Goal: Task Accomplishment & Management: Complete application form

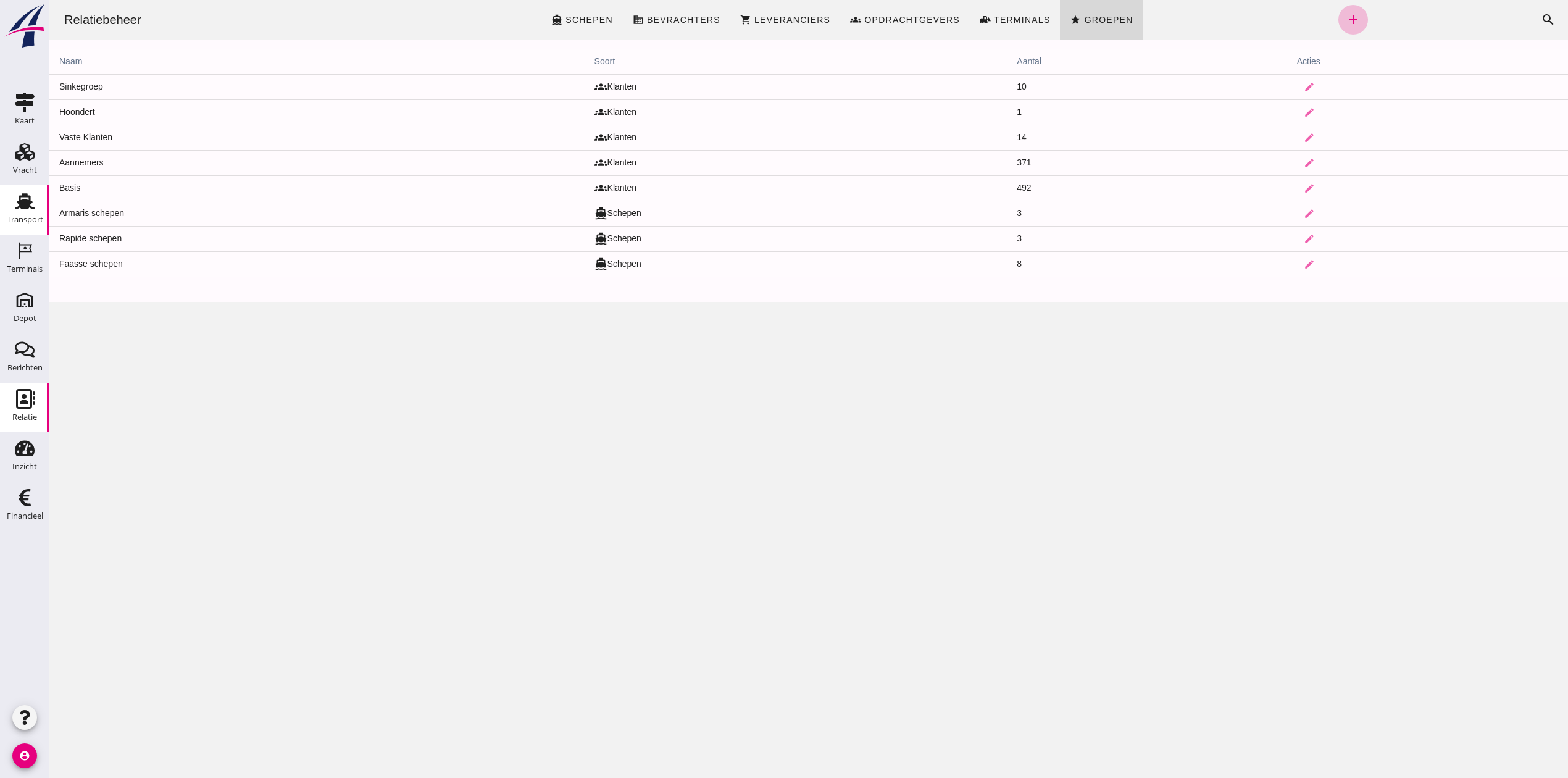
click at [10, 203] on div "Transport" at bounding box center [24, 201] width 29 height 20
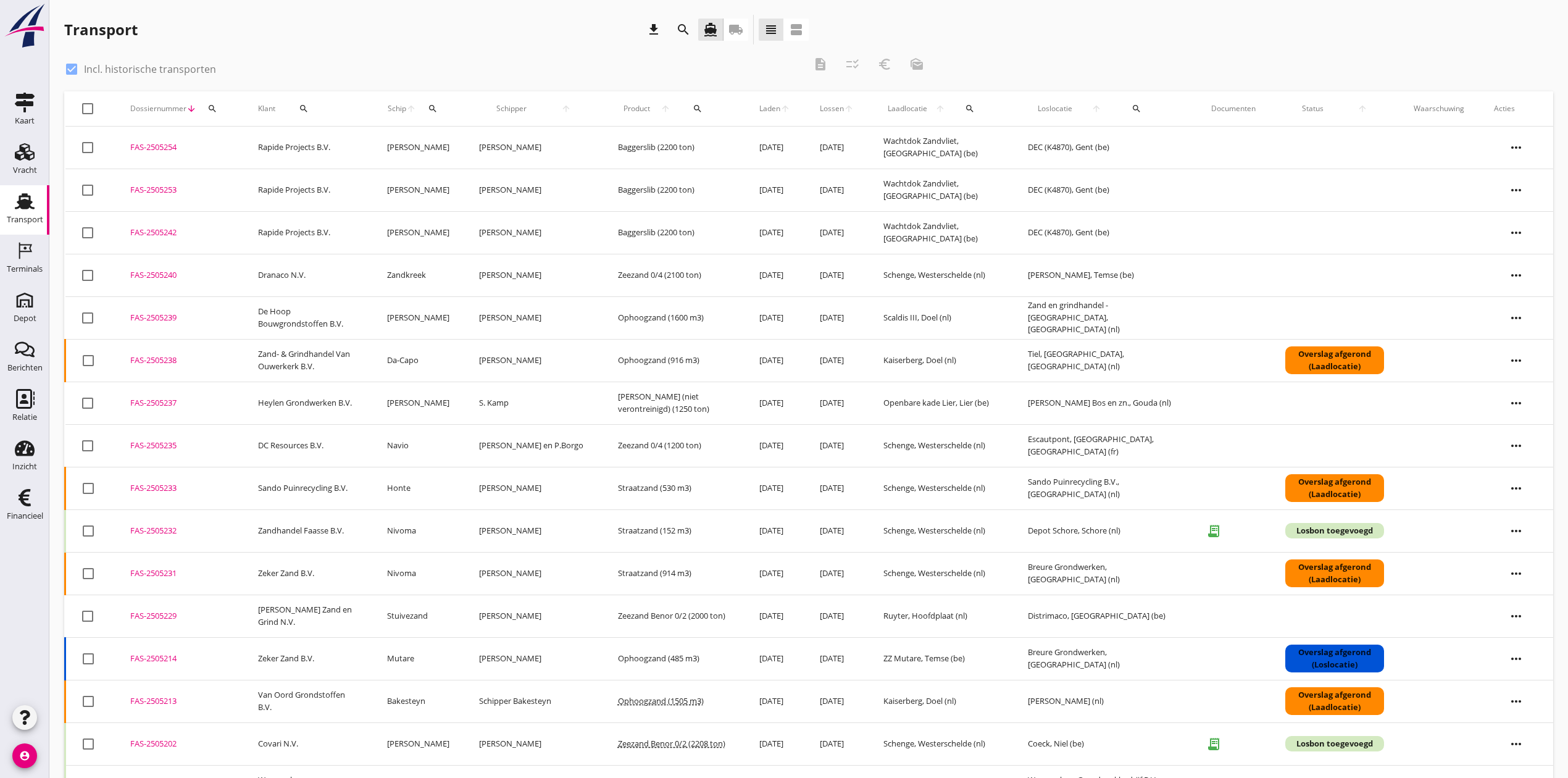
click at [69, 68] on div at bounding box center [71, 69] width 21 height 21
checkbox input "false"
click at [207, 102] on button "search" at bounding box center [212, 109] width 22 height 22
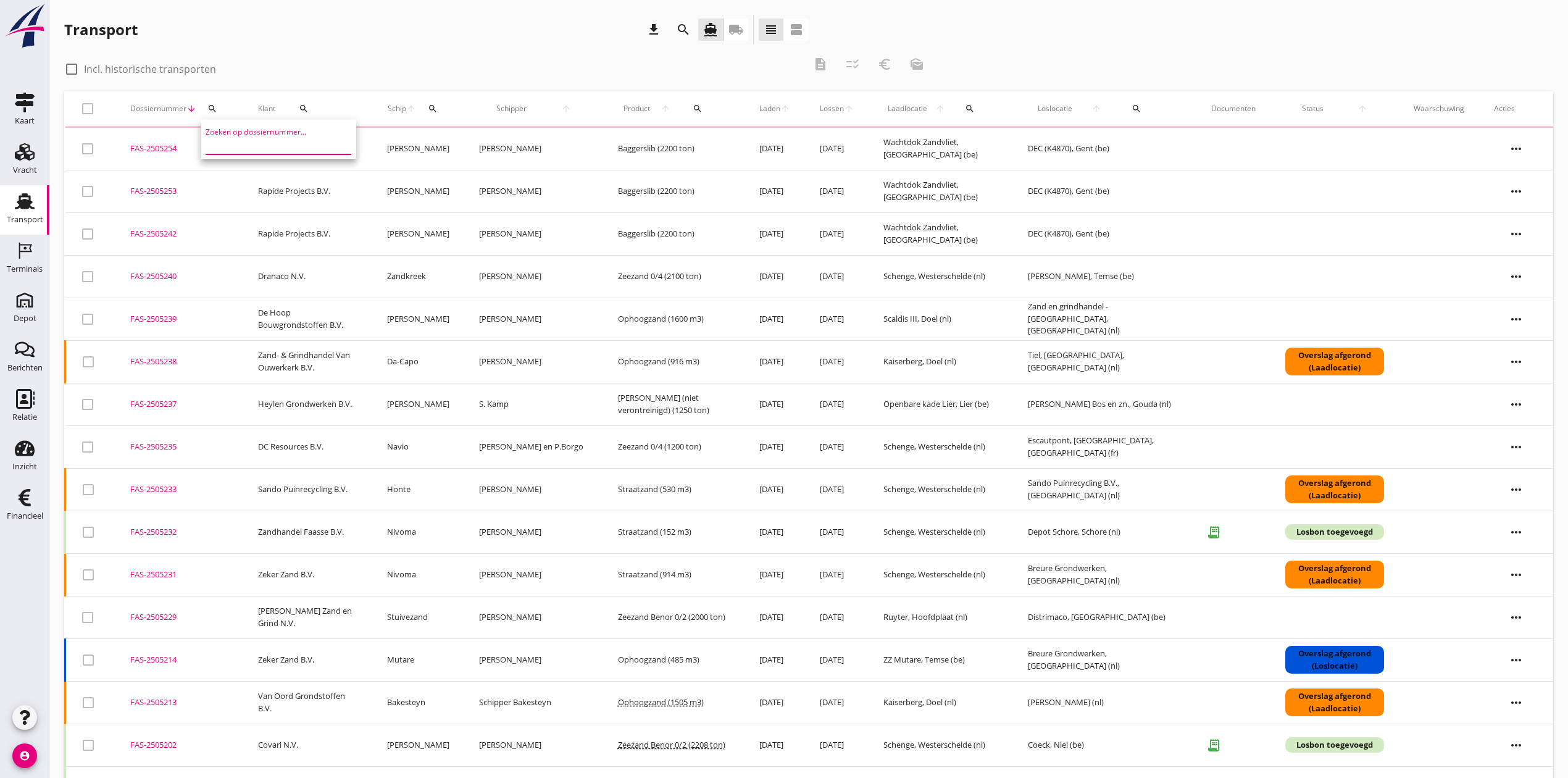
click at [280, 137] on input "Zoeken op dossiernummer..." at bounding box center [269, 144] width 128 height 20
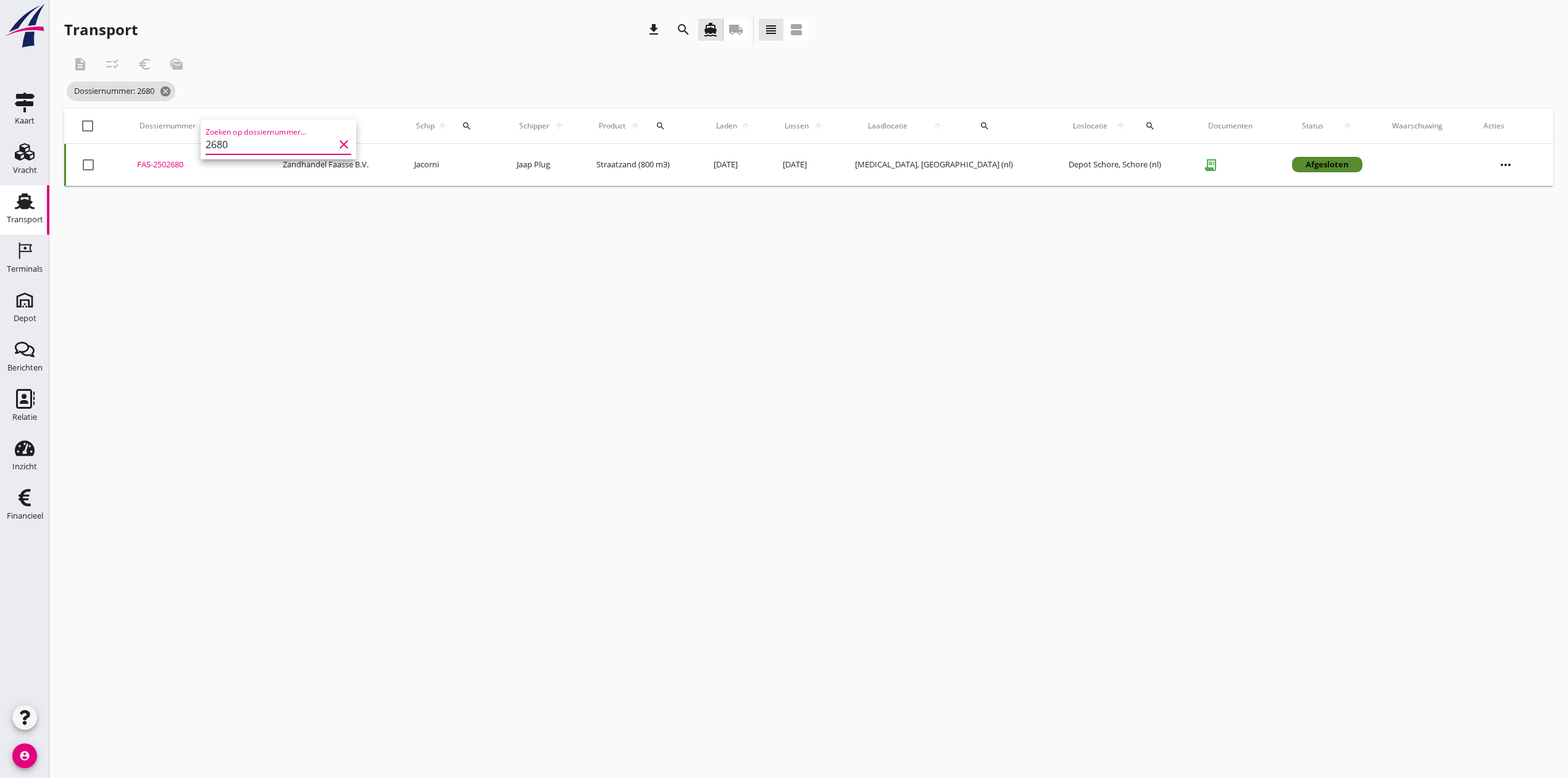
type input "2680"
click at [170, 161] on div "FAS-2502680" at bounding box center [194, 165] width 116 height 12
click at [169, 91] on icon "cancel" at bounding box center [165, 91] width 12 height 12
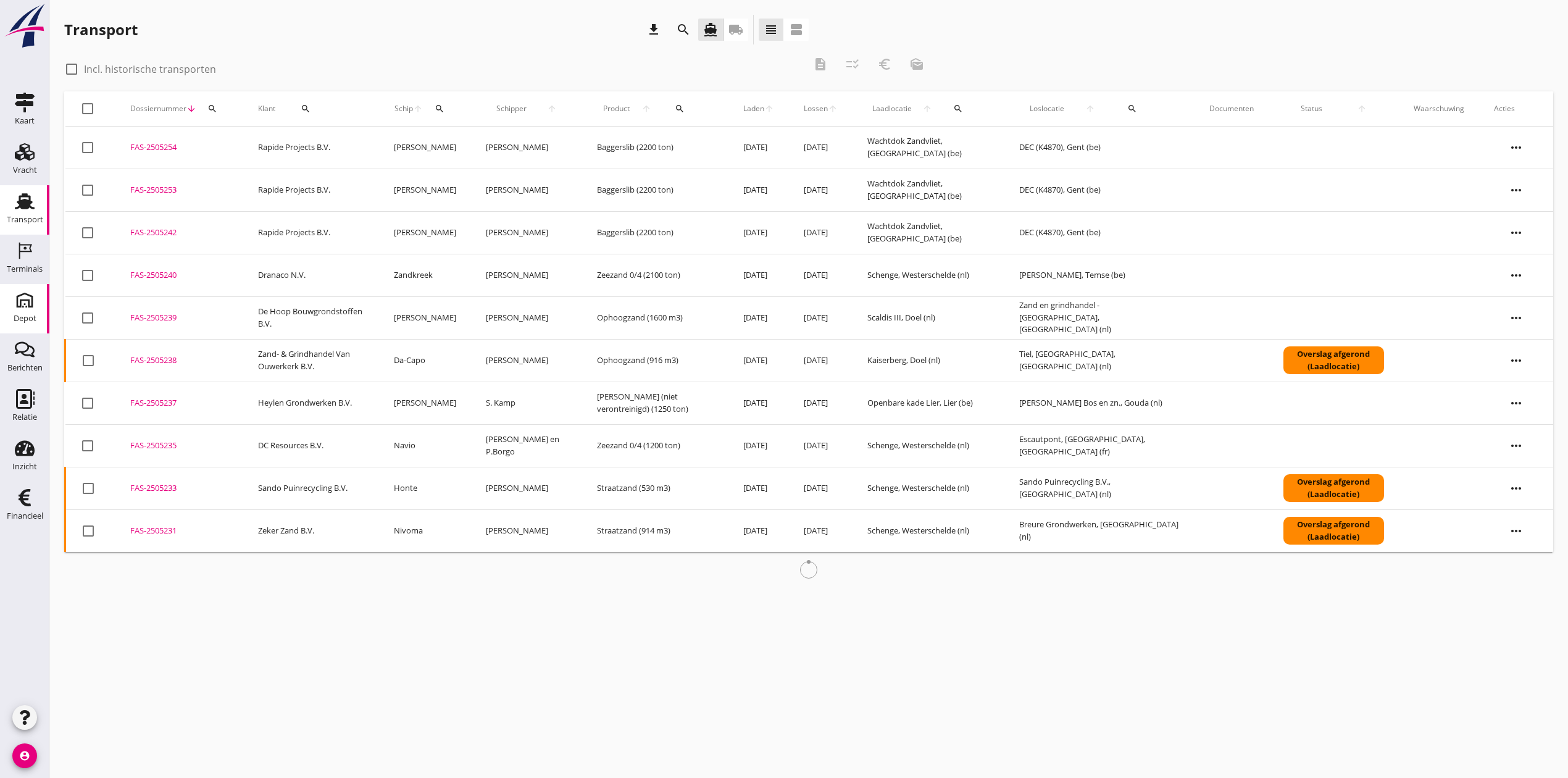
click at [32, 313] on div "Depot" at bounding box center [25, 319] width 23 height 17
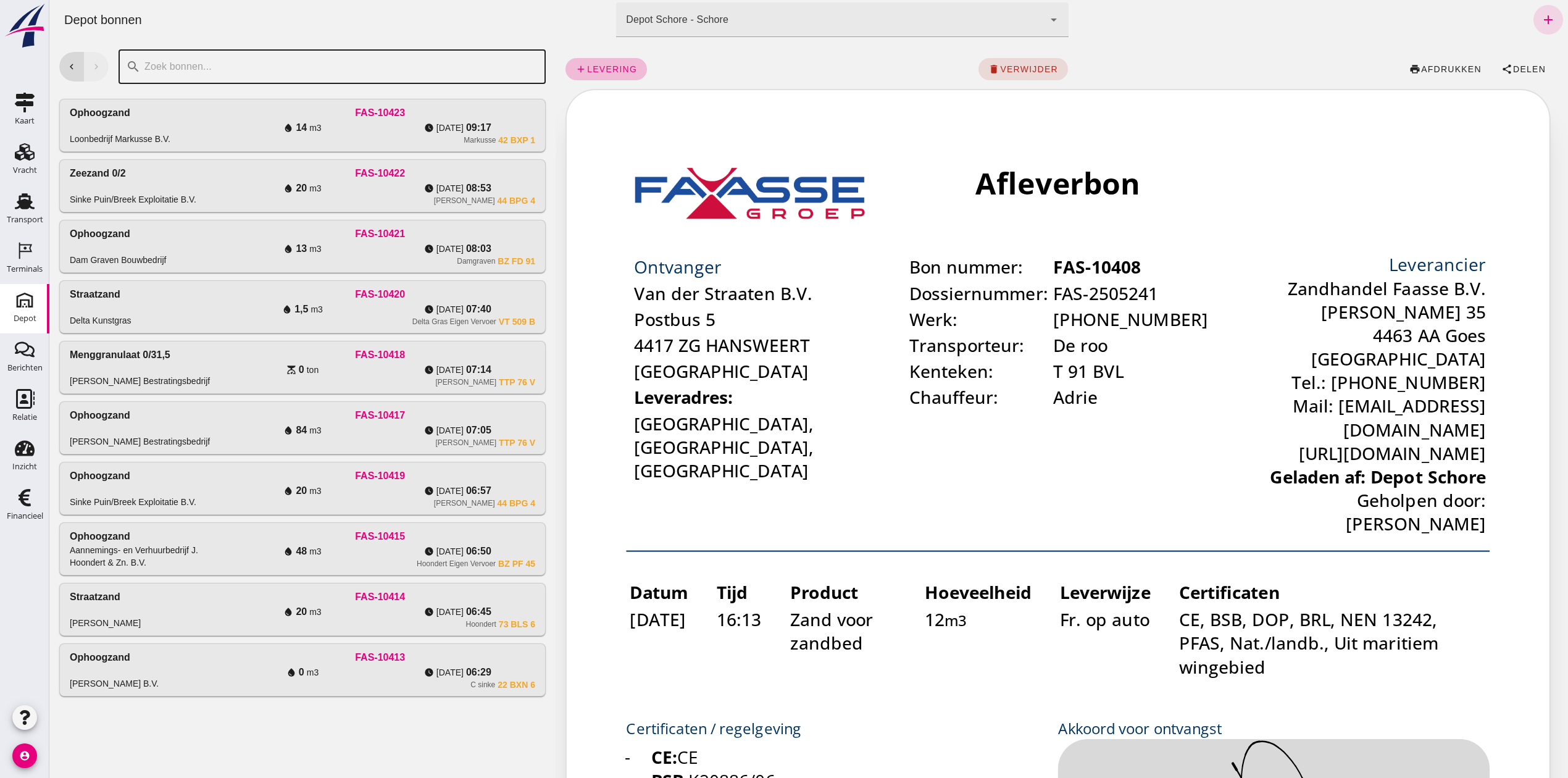
click at [319, 72] on input "text" at bounding box center [339, 66] width 398 height 34
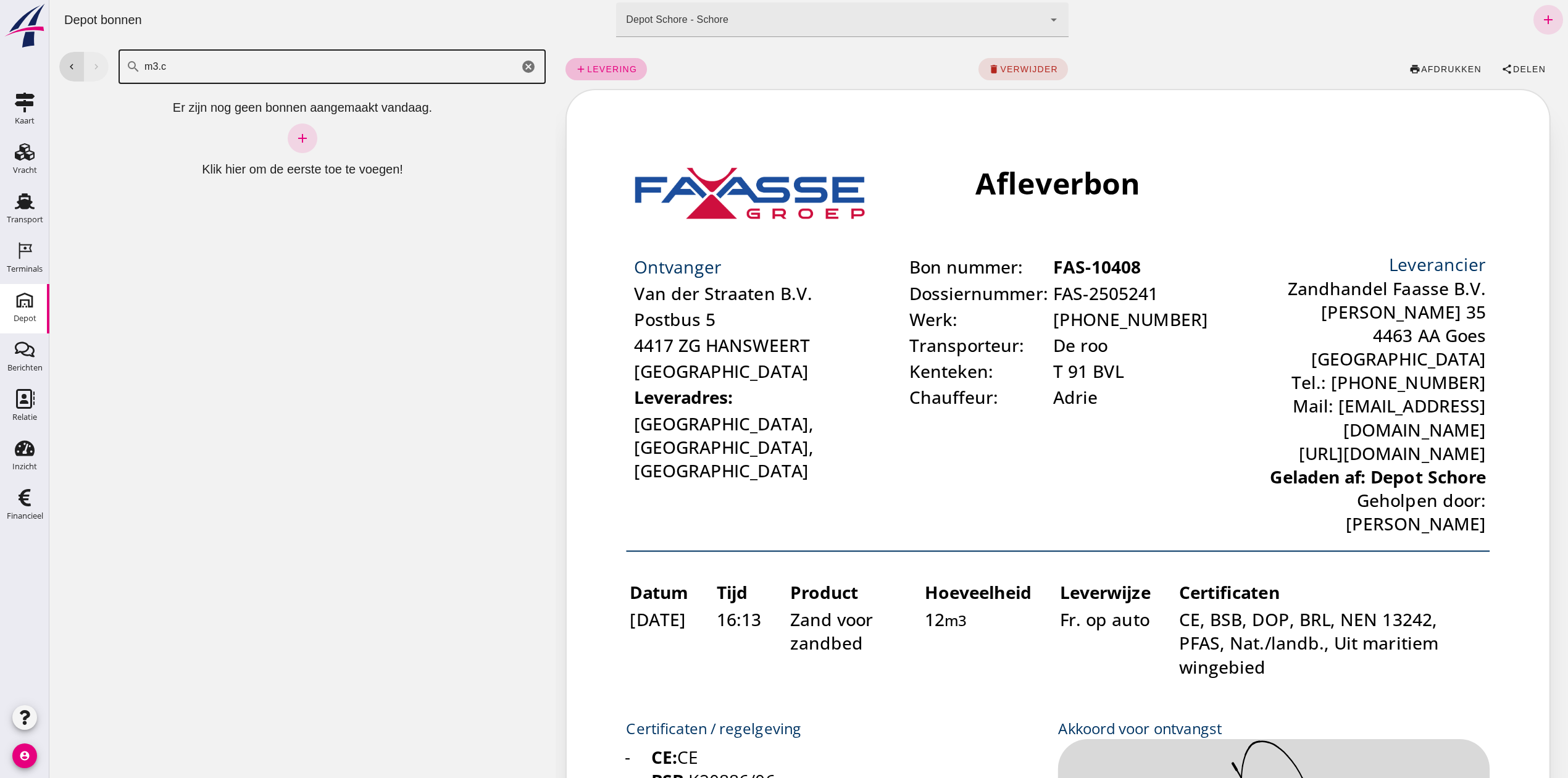
type input "m3.c"
click at [522, 67] on icon "cancel" at bounding box center [528, 66] width 15 height 15
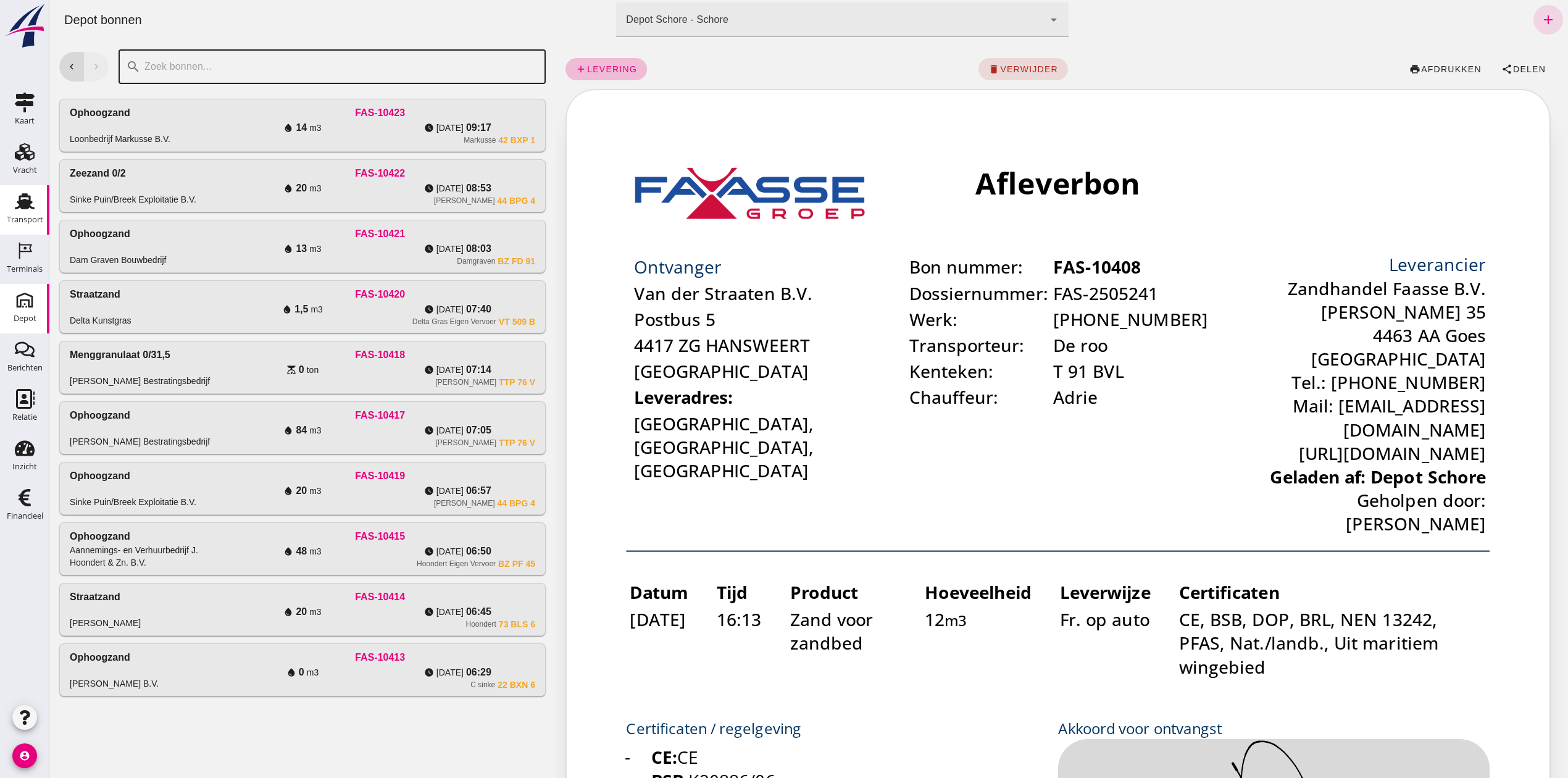
click at [36, 206] on div "Transport" at bounding box center [24, 201] width 29 height 20
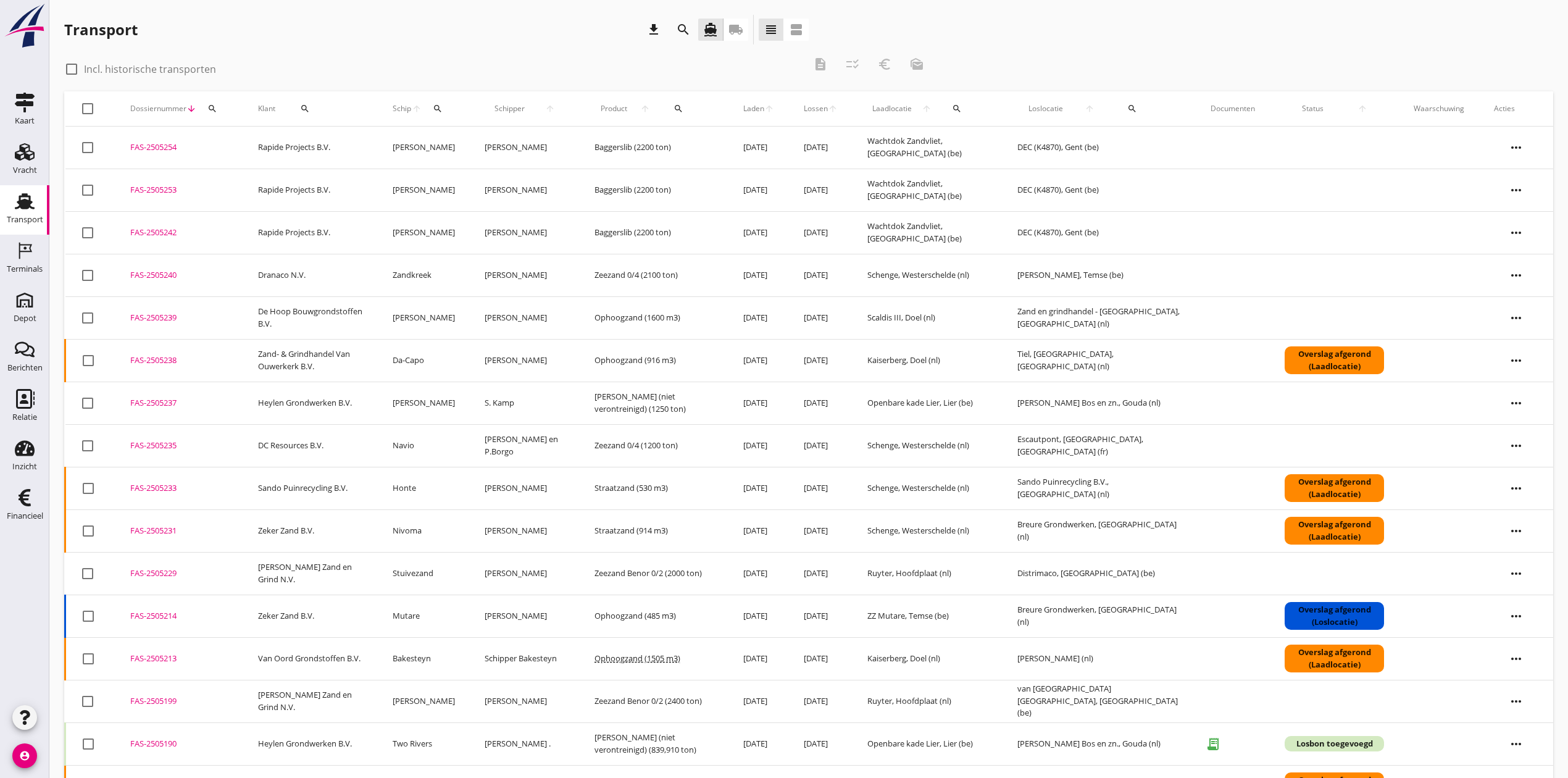
click at [223, 108] on div "search" at bounding box center [212, 108] width 22 height 9
click at [262, 150] on input "Zoeken op dossiernummer..." at bounding box center [269, 144] width 128 height 20
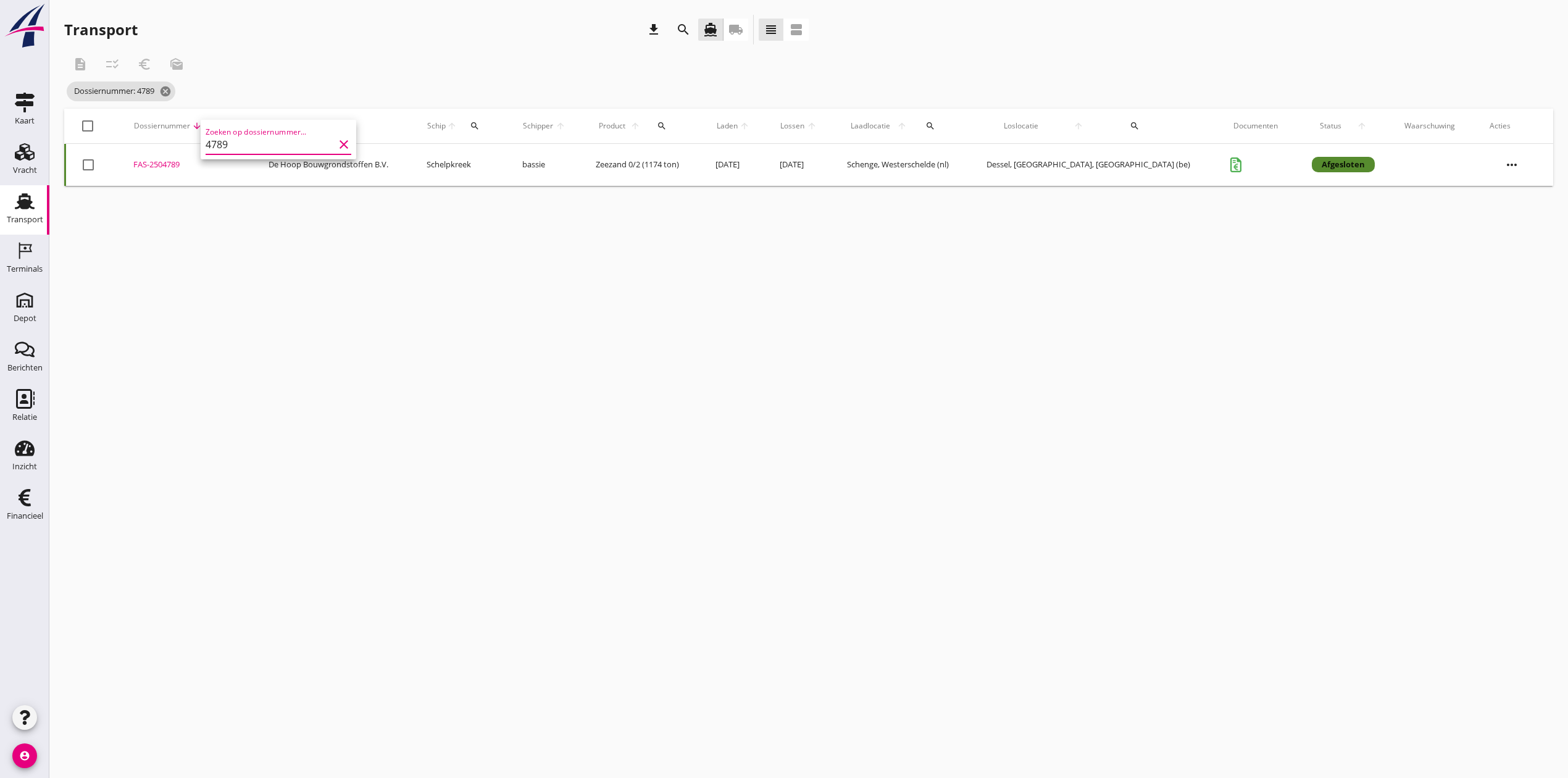
type input "4789"
click at [154, 166] on div "FAS-2504789" at bounding box center [186, 165] width 106 height 12
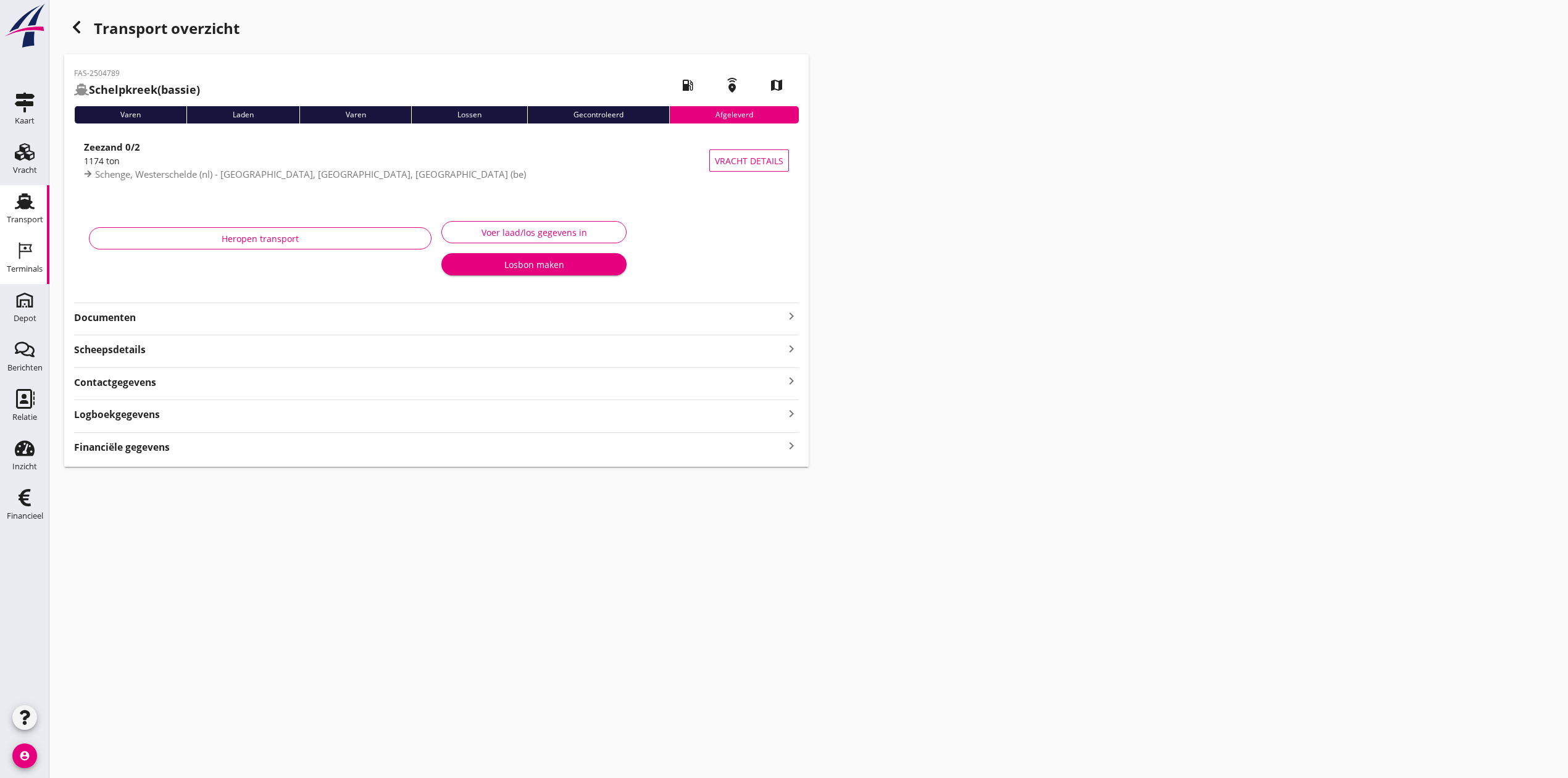
click at [9, 262] on div "Terminals" at bounding box center [25, 269] width 36 height 17
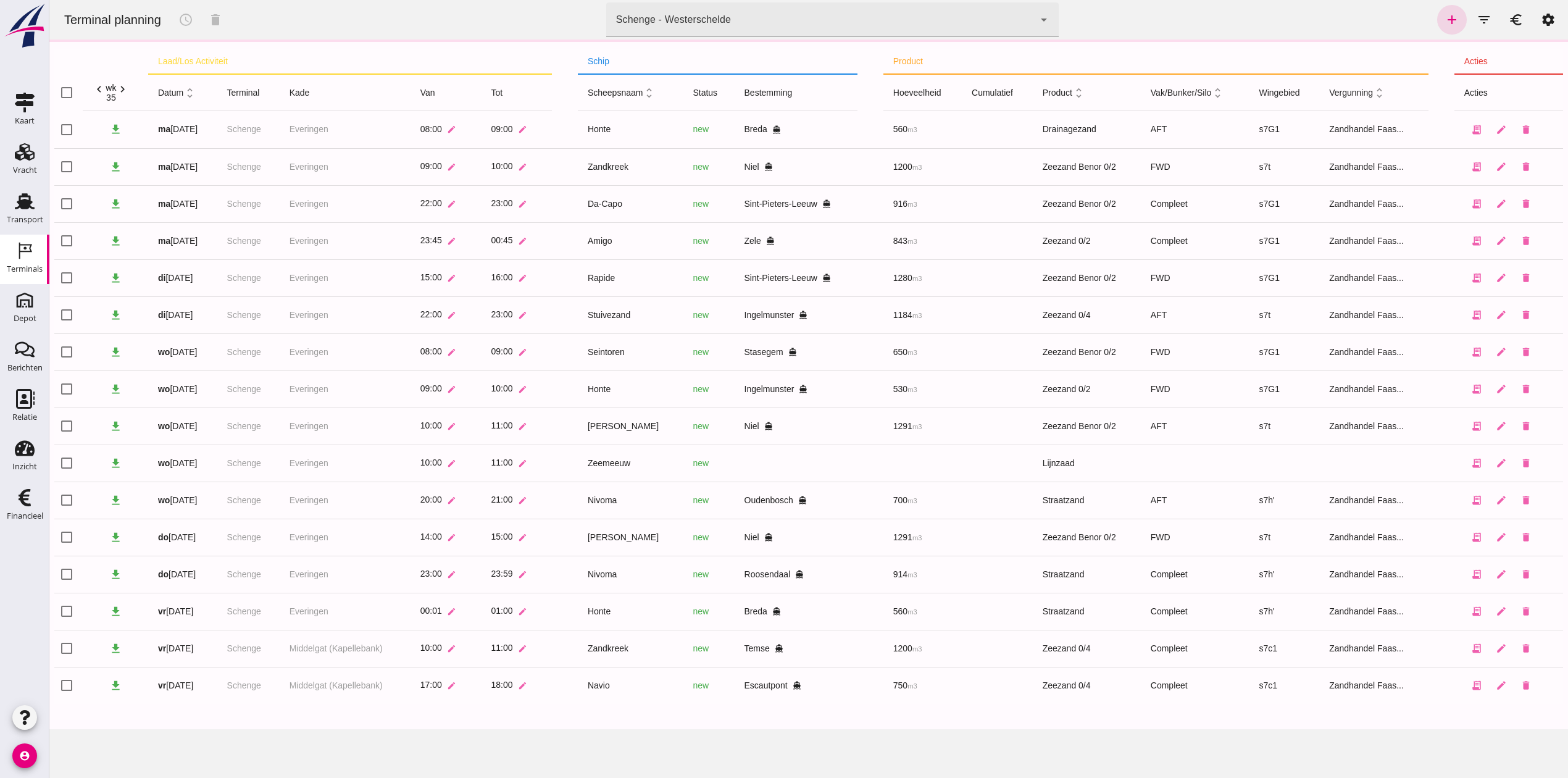
click at [21, 275] on div "Terminals" at bounding box center [25, 269] width 36 height 17
click at [126, 89] on icon "chevron_right" at bounding box center [122, 89] width 13 height 13
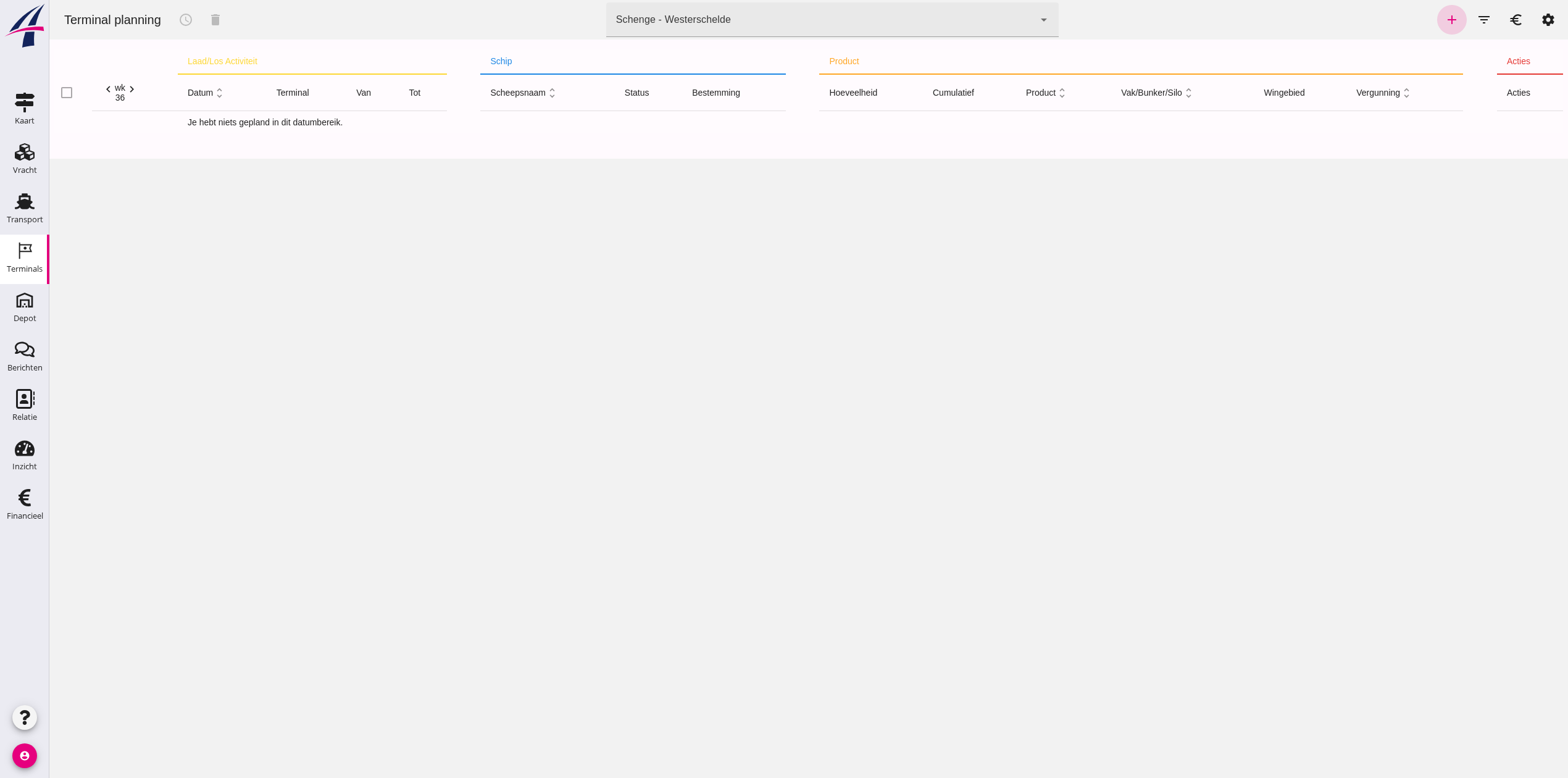
click at [1444, 15] on icon "add" at bounding box center [1451, 19] width 15 height 15
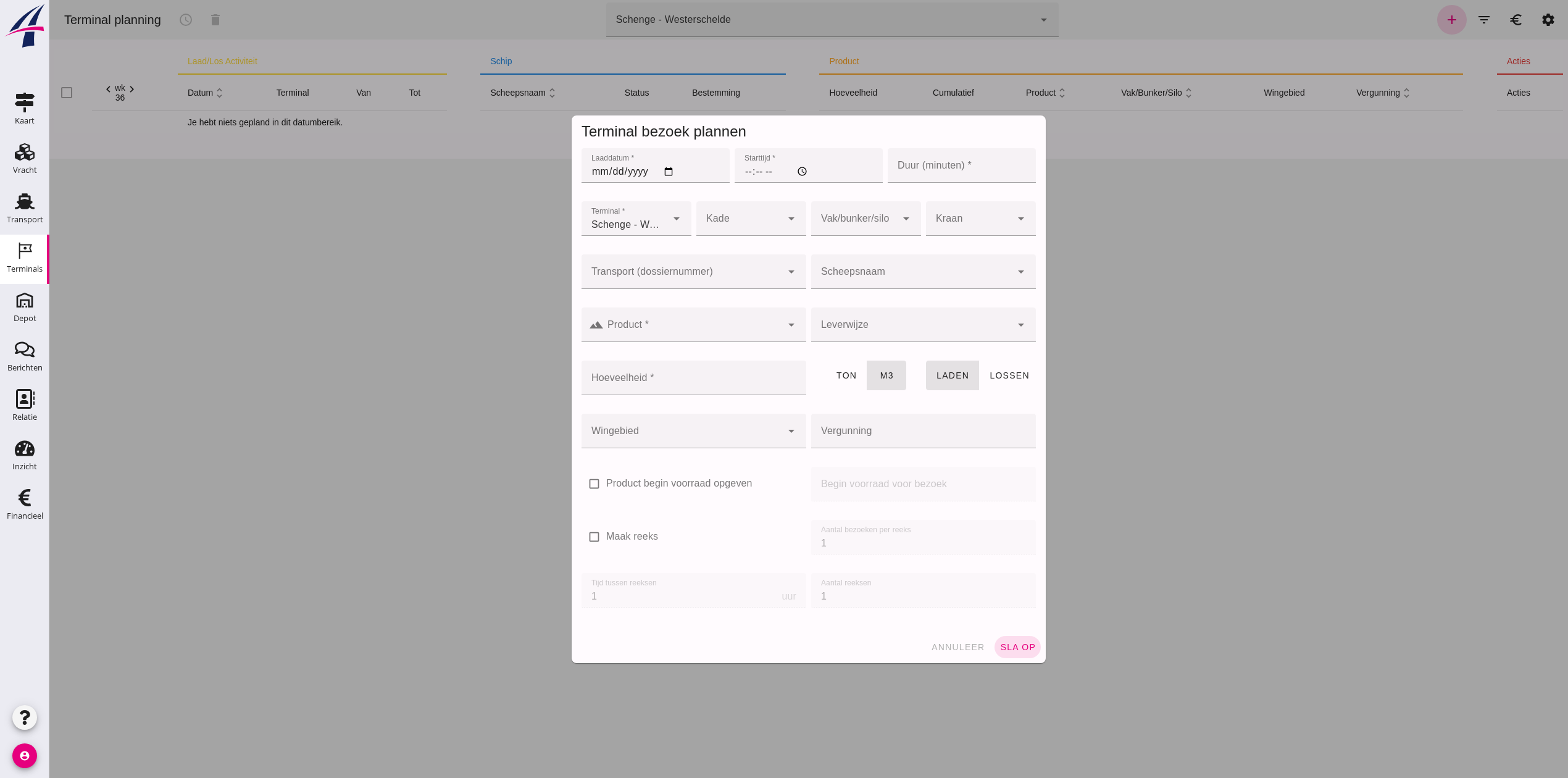
type input "Zandhandel Faasse B.V."
click at [659, 169] on input "Laaddatum *" at bounding box center [656, 165] width 148 height 34
type input "2025-09-01"
click at [739, 166] on input "Starttijd *" at bounding box center [808, 165] width 148 height 34
type input "12:00"
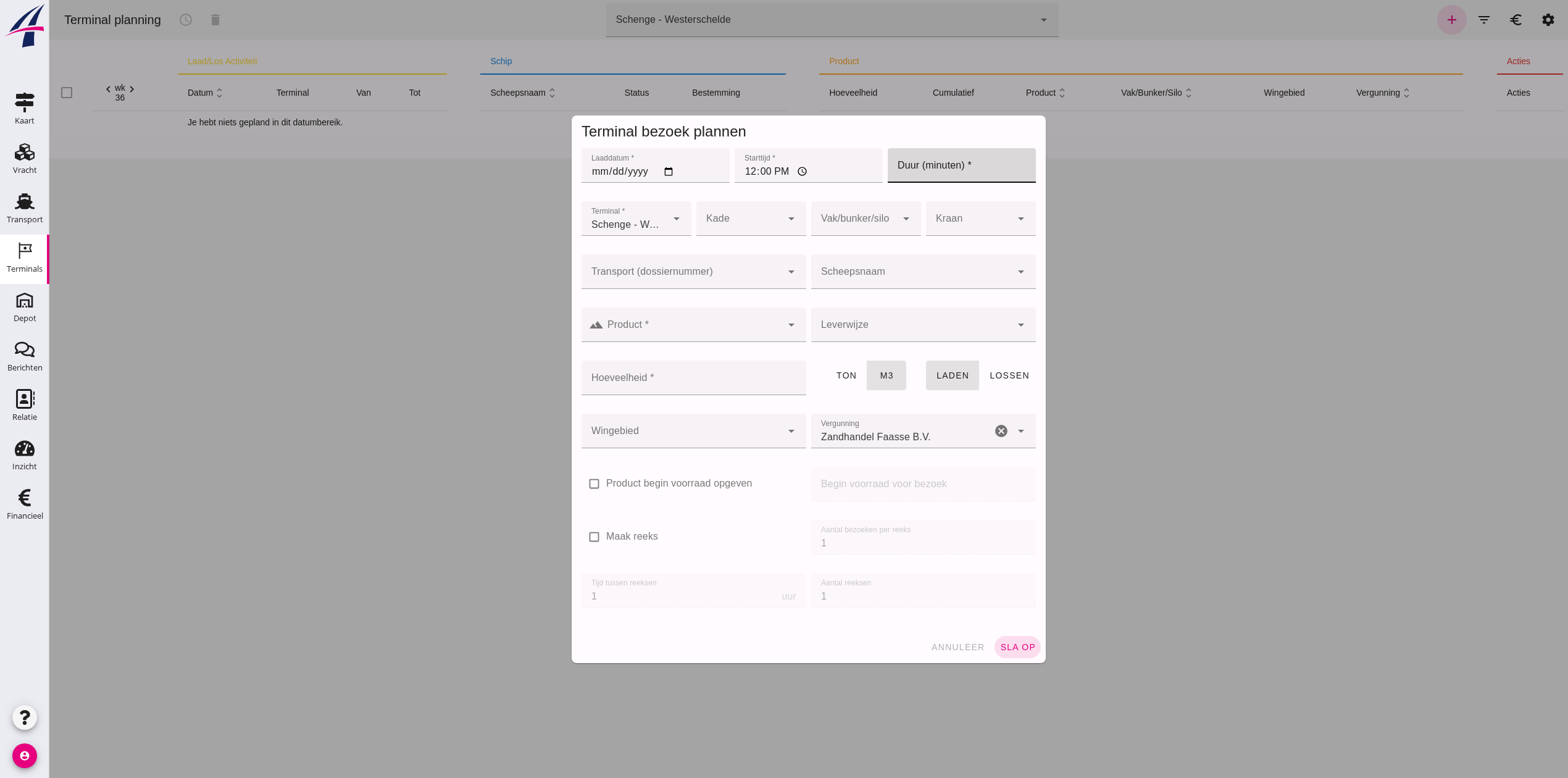
click at [917, 161] on input "Duur (minuten) *" at bounding box center [961, 165] width 148 height 34
type input "60"
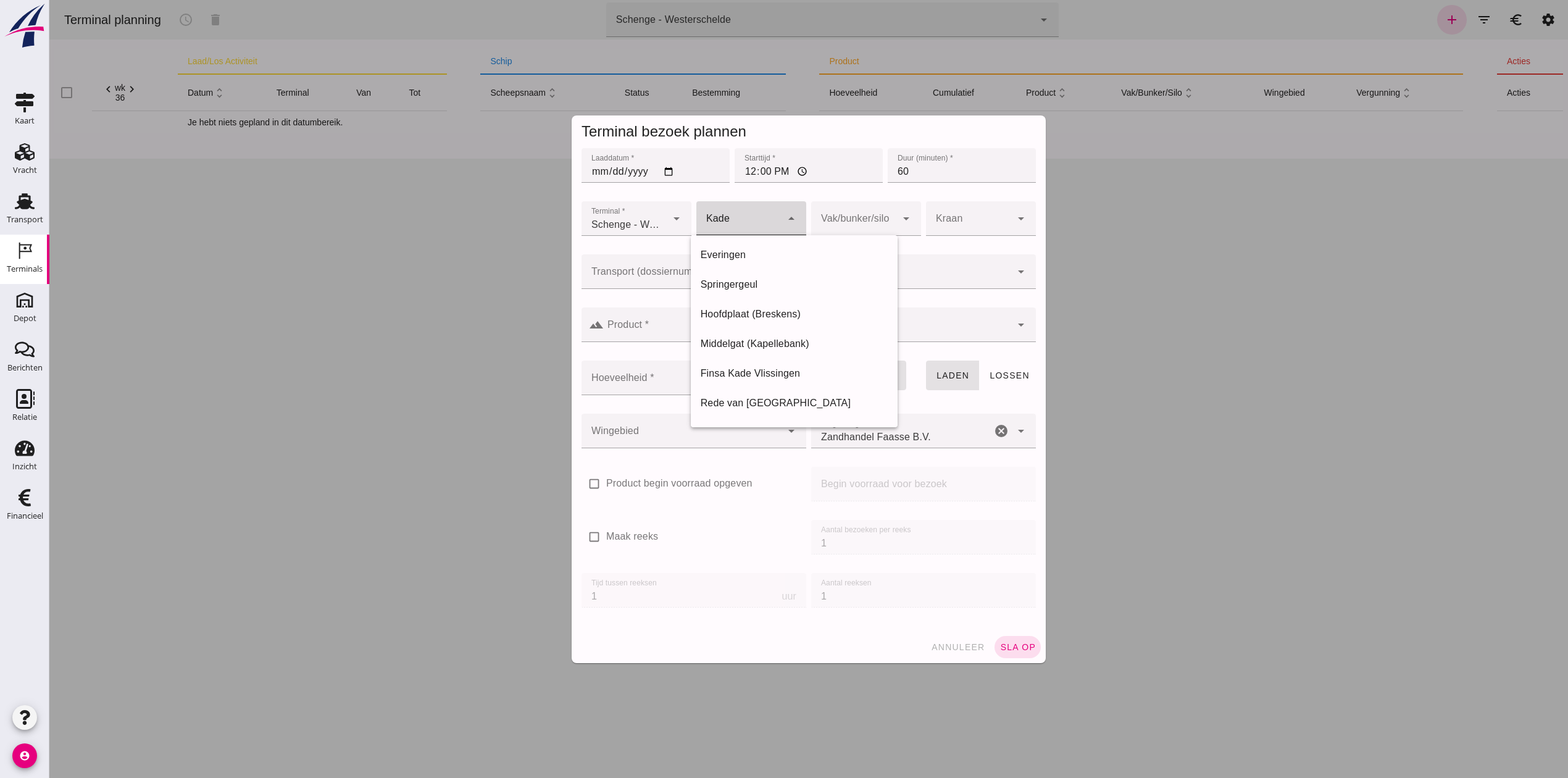
click at [743, 208] on div at bounding box center [738, 218] width 85 height 34
click at [764, 255] on div "Everingen" at bounding box center [794, 254] width 187 height 15
type input "7"
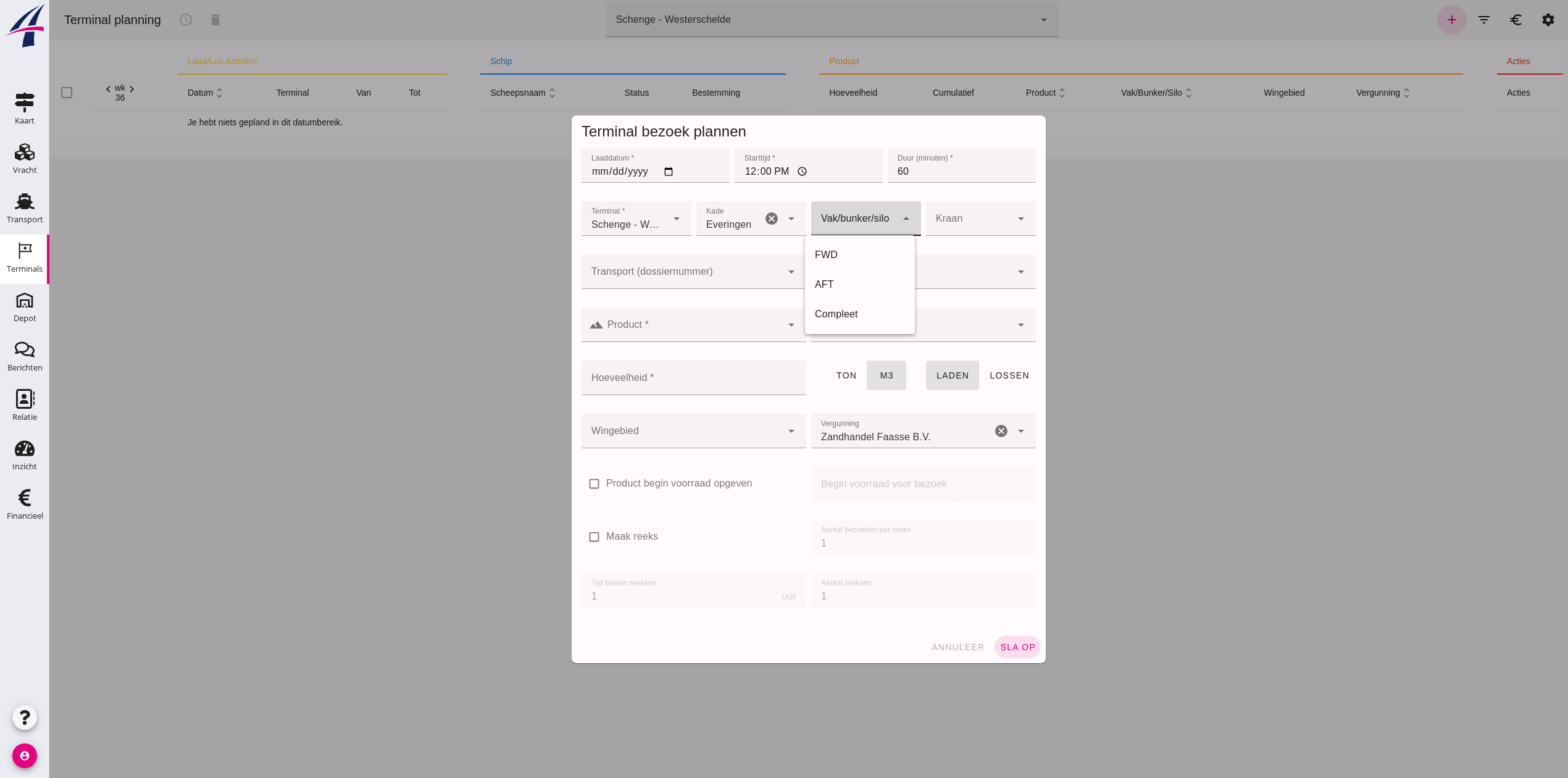
click at [851, 223] on div at bounding box center [853, 218] width 85 height 34
click at [867, 317] on div "Compleet" at bounding box center [859, 314] width 90 height 15
type input "291"
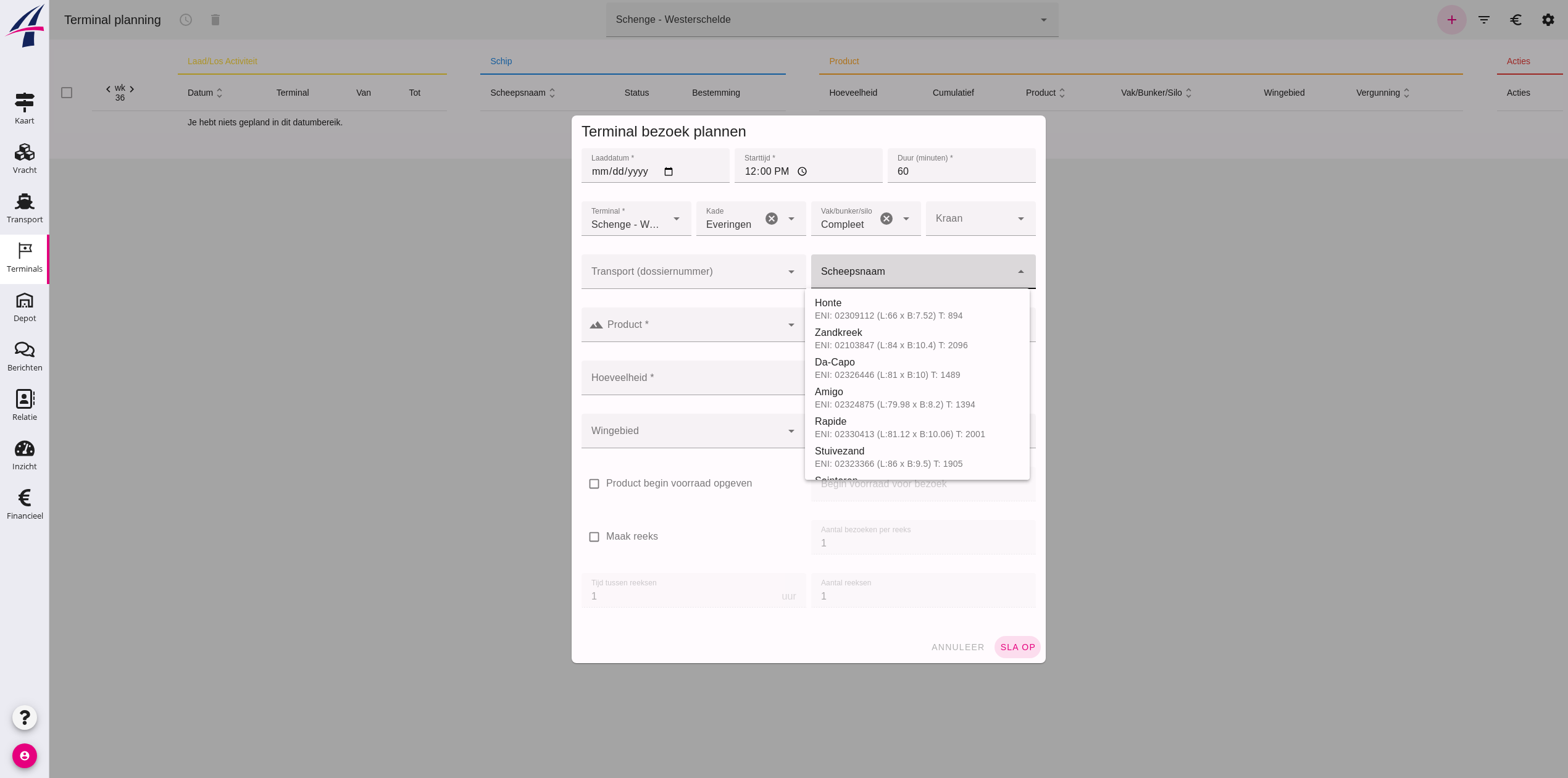
click at [879, 279] on input "Scheepsnaam" at bounding box center [911, 278] width 200 height 15
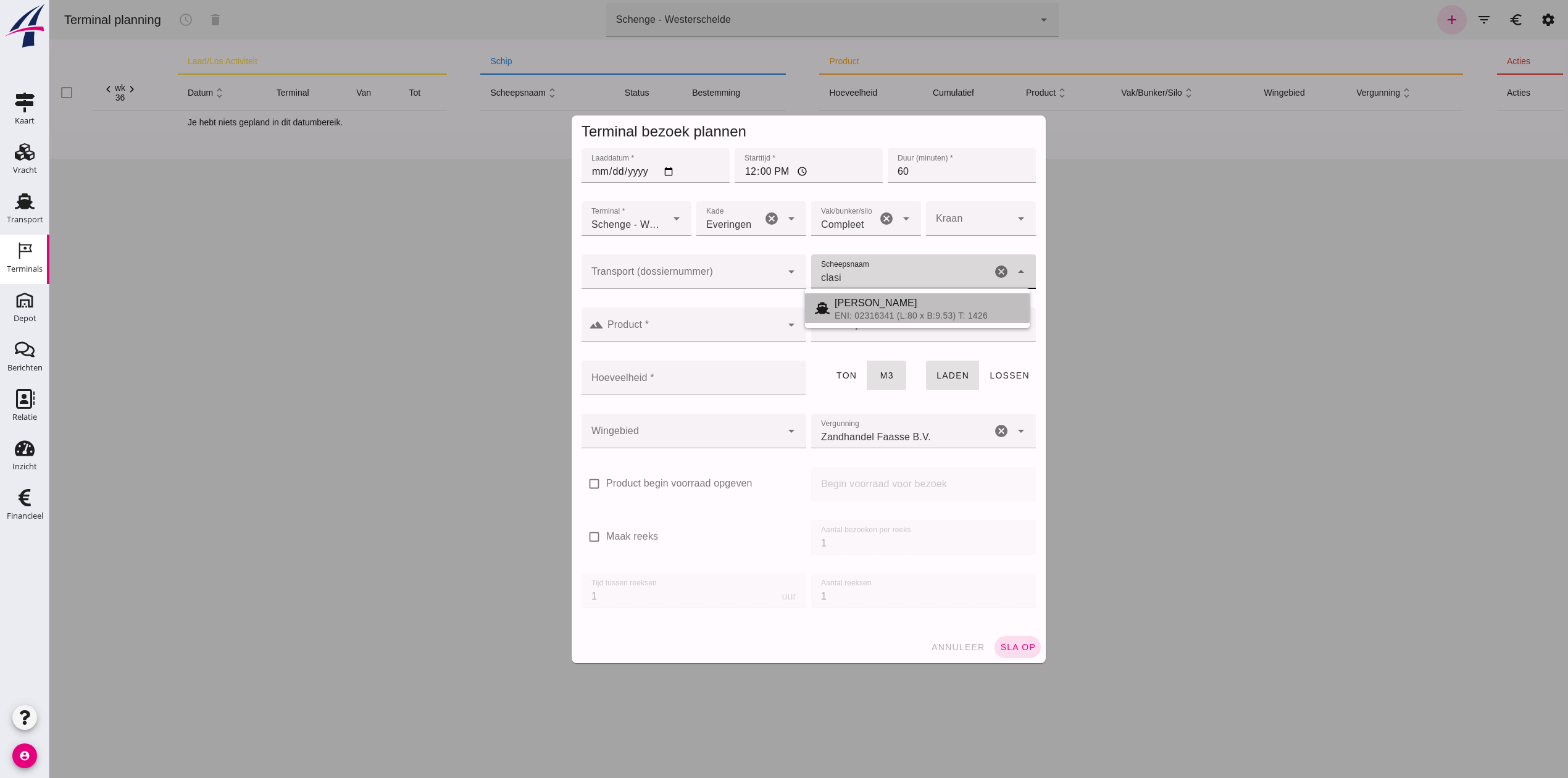
click at [877, 309] on div "Clasina Maria" at bounding box center [927, 303] width 186 height 15
type input "Clasina Maria"
type input "806"
type input "Clasina Maria"
click at [726, 322] on div at bounding box center [692, 325] width 178 height 34
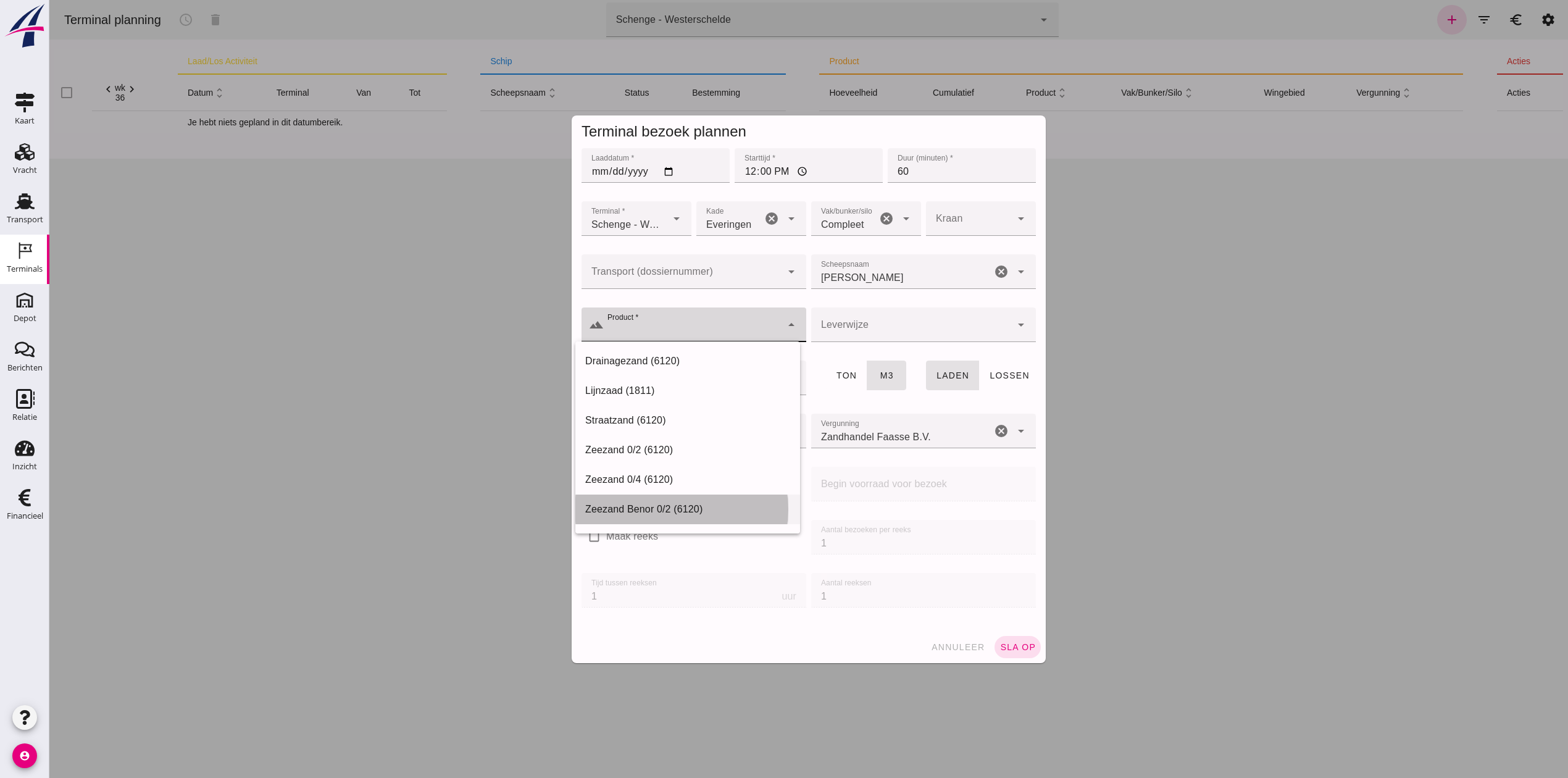
click at [710, 509] on div "Zeezand Benor 0/2 (6120)" at bounding box center [687, 509] width 205 height 15
type input "Zeezand Benor 0/2 (6120)"
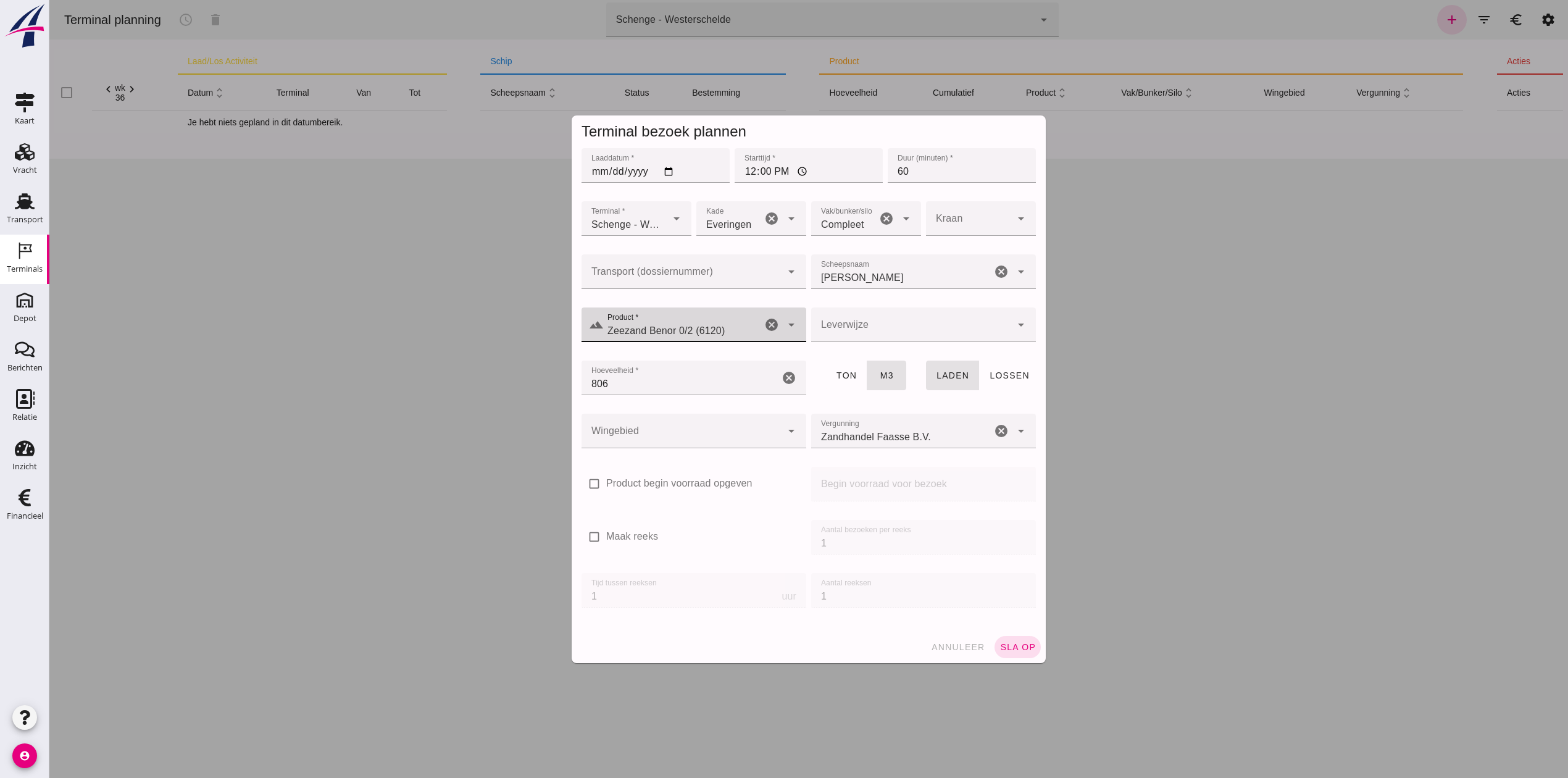
click at [893, 316] on div at bounding box center [911, 325] width 200 height 34
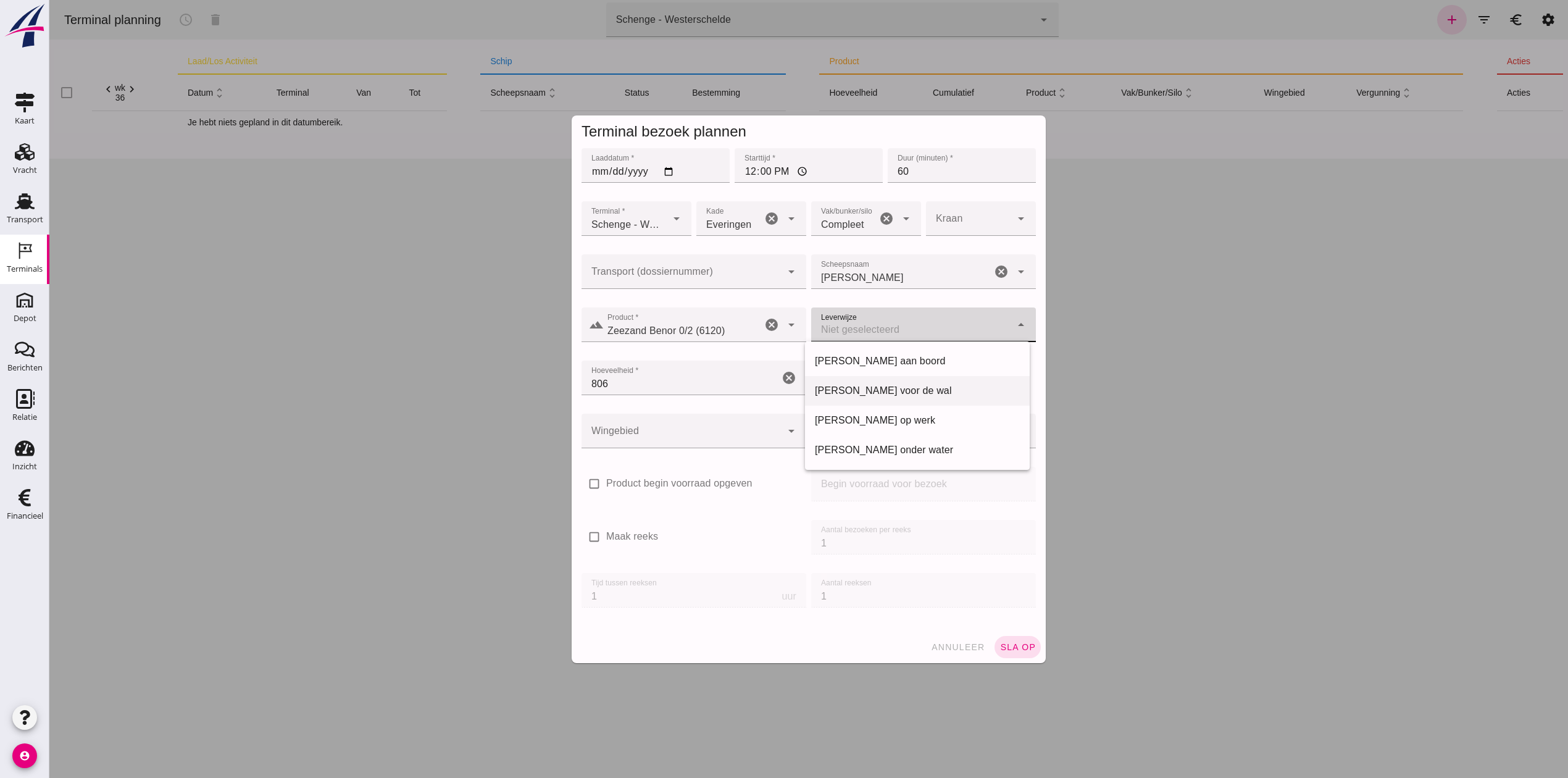
click at [900, 389] on div "Franco voor de wal" at bounding box center [917, 390] width 205 height 15
type input "franco_on_shore"
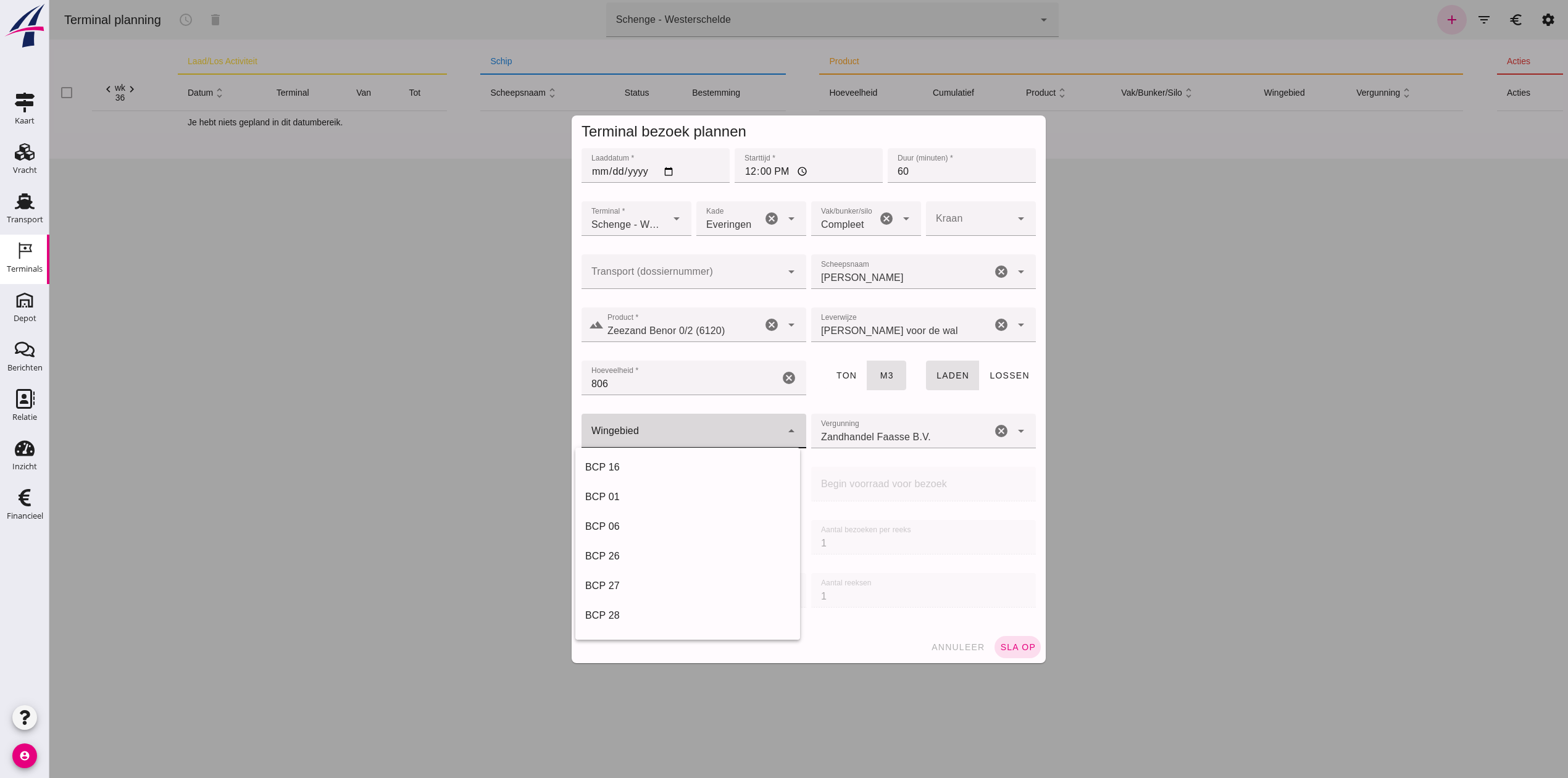
click at [717, 436] on div at bounding box center [681, 431] width 200 height 34
click at [699, 493] on div "s7G1" at bounding box center [687, 500] width 205 height 15
type input "224"
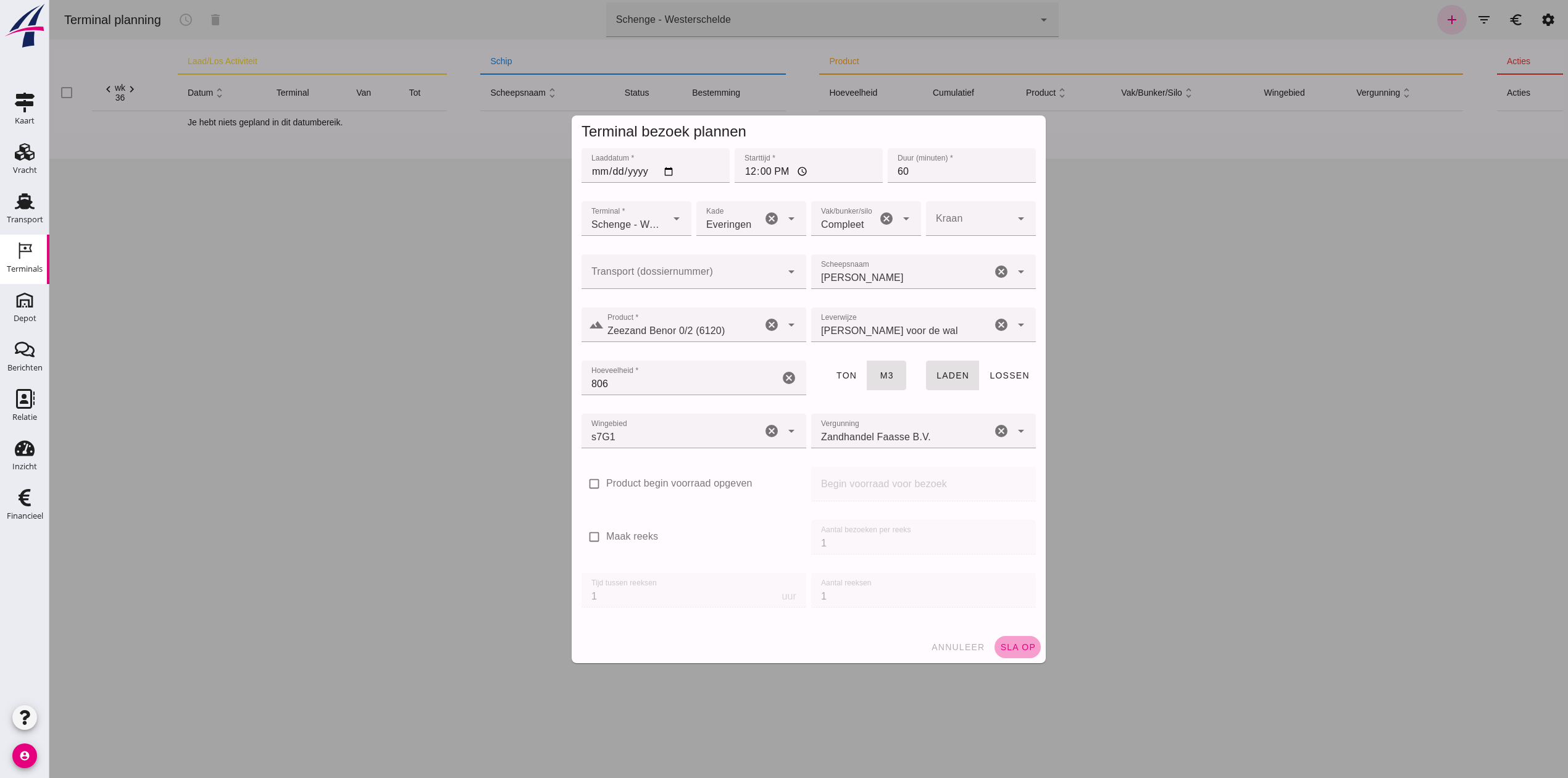
click at [1005, 639] on button "sla op" at bounding box center [1017, 647] width 46 height 22
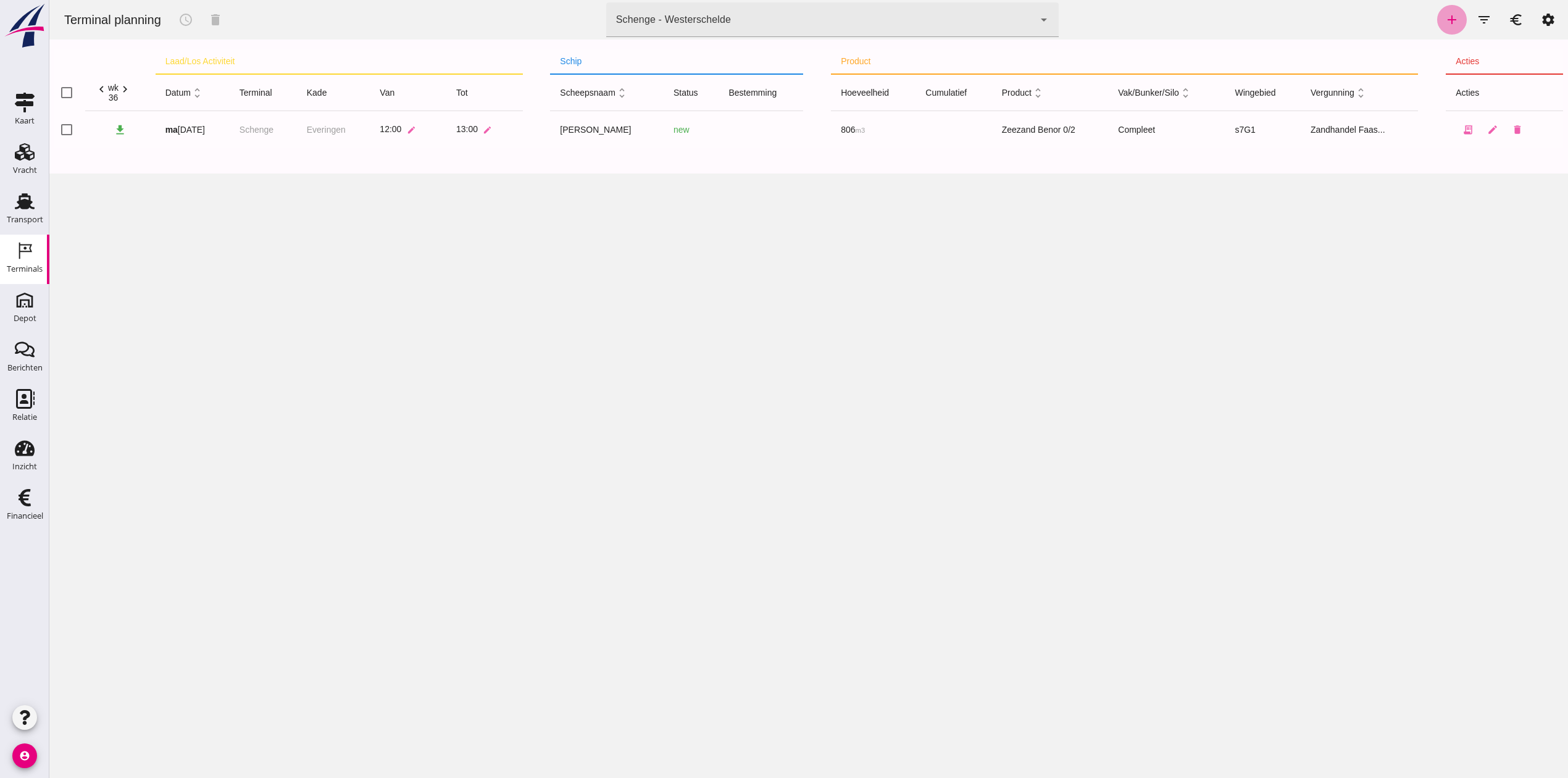
click at [1437, 16] on link "add" at bounding box center [1452, 20] width 29 height 29
type input "Zandhandel Faasse B.V."
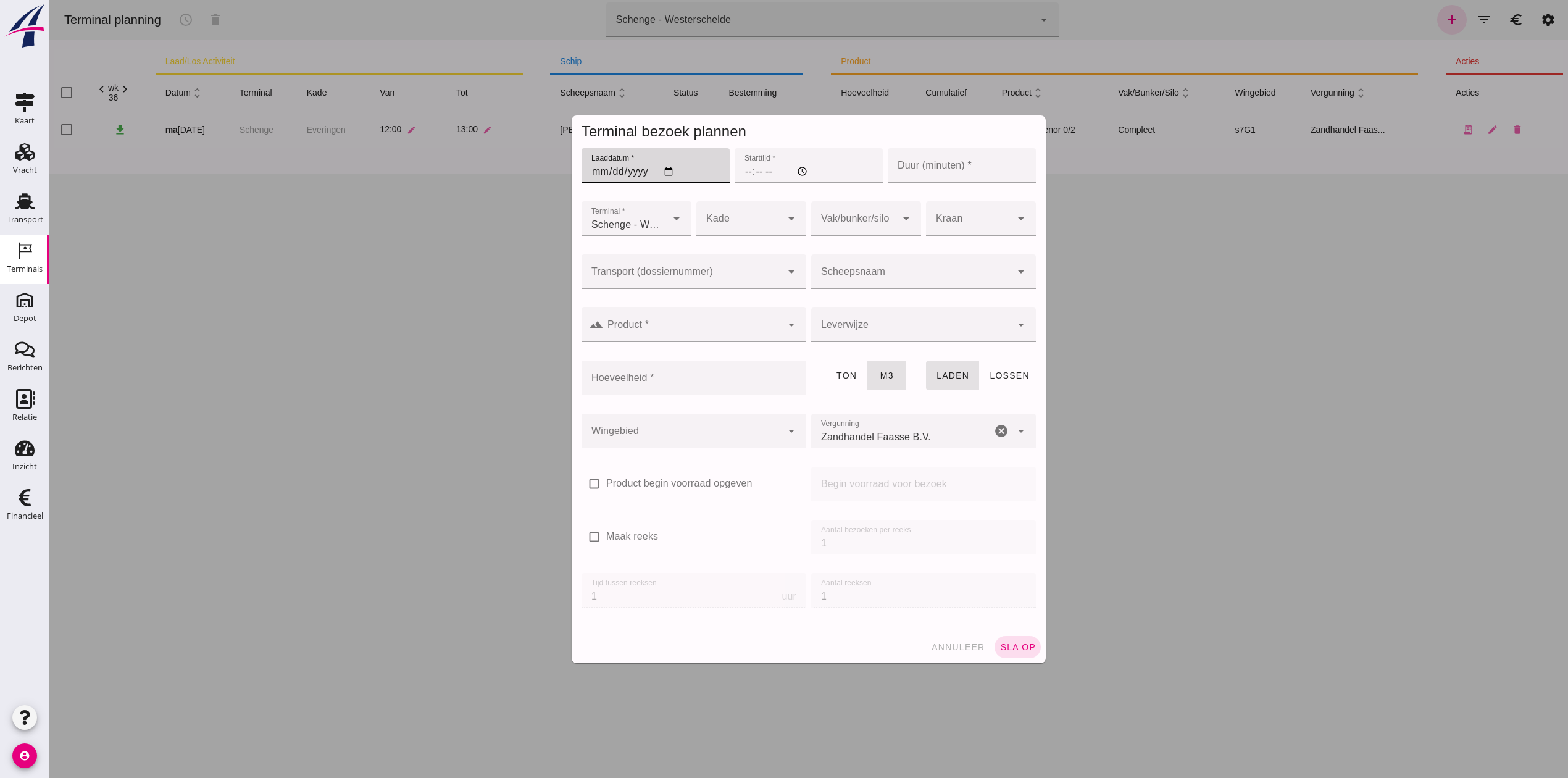
click at [591, 172] on input "Laaddatum *" at bounding box center [656, 165] width 148 height 34
click at [593, 172] on input "Laaddatum *" at bounding box center [656, 165] width 148 height 34
type input "2025-09-01"
click at [735, 170] on input "Starttijd *" at bounding box center [808, 165] width 148 height 34
type input "18:00"
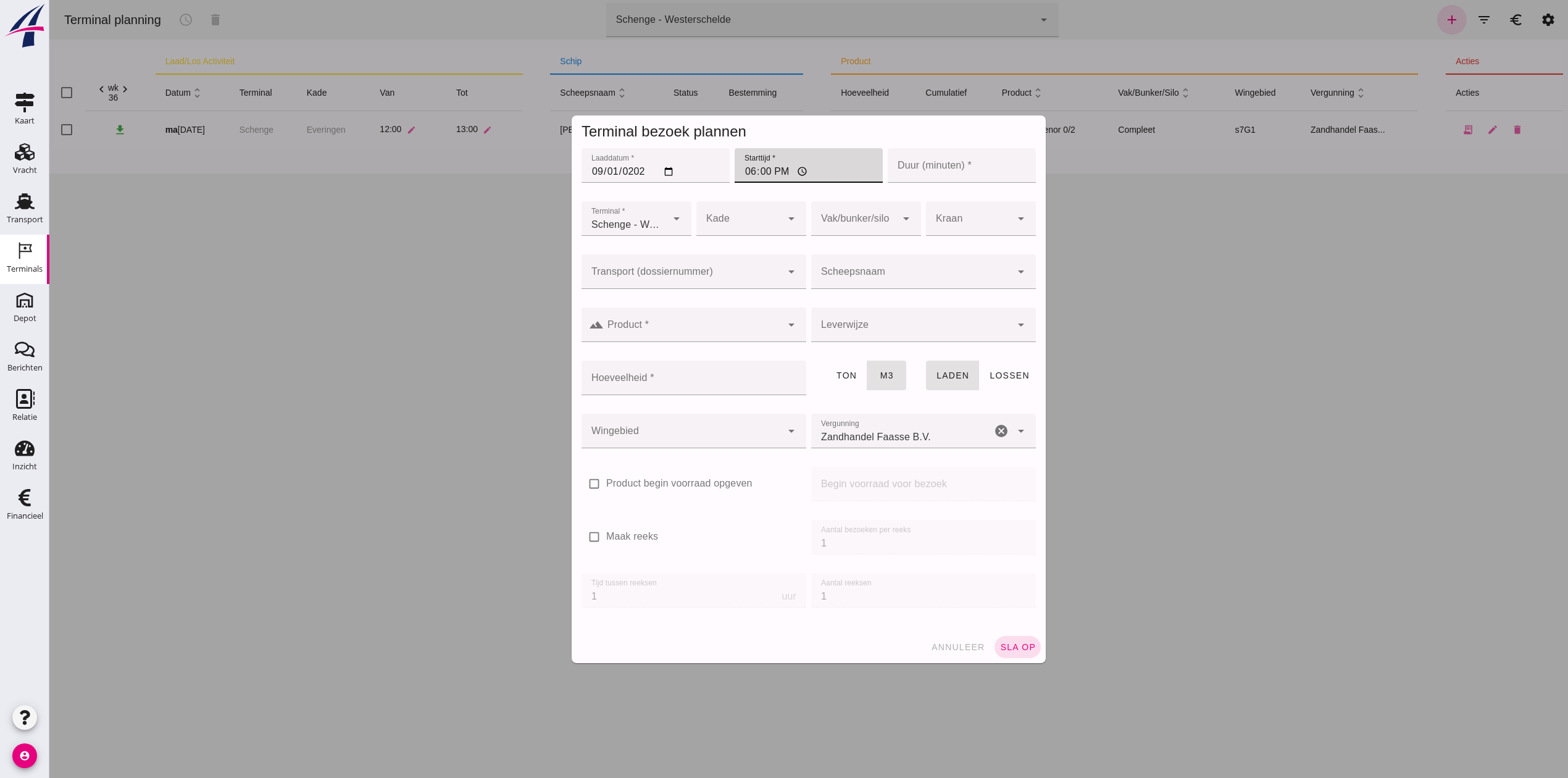
click at [989, 166] on input "Duur (minuten) *" at bounding box center [961, 165] width 148 height 34
type input "60"
click at [731, 218] on div at bounding box center [738, 218] width 85 height 34
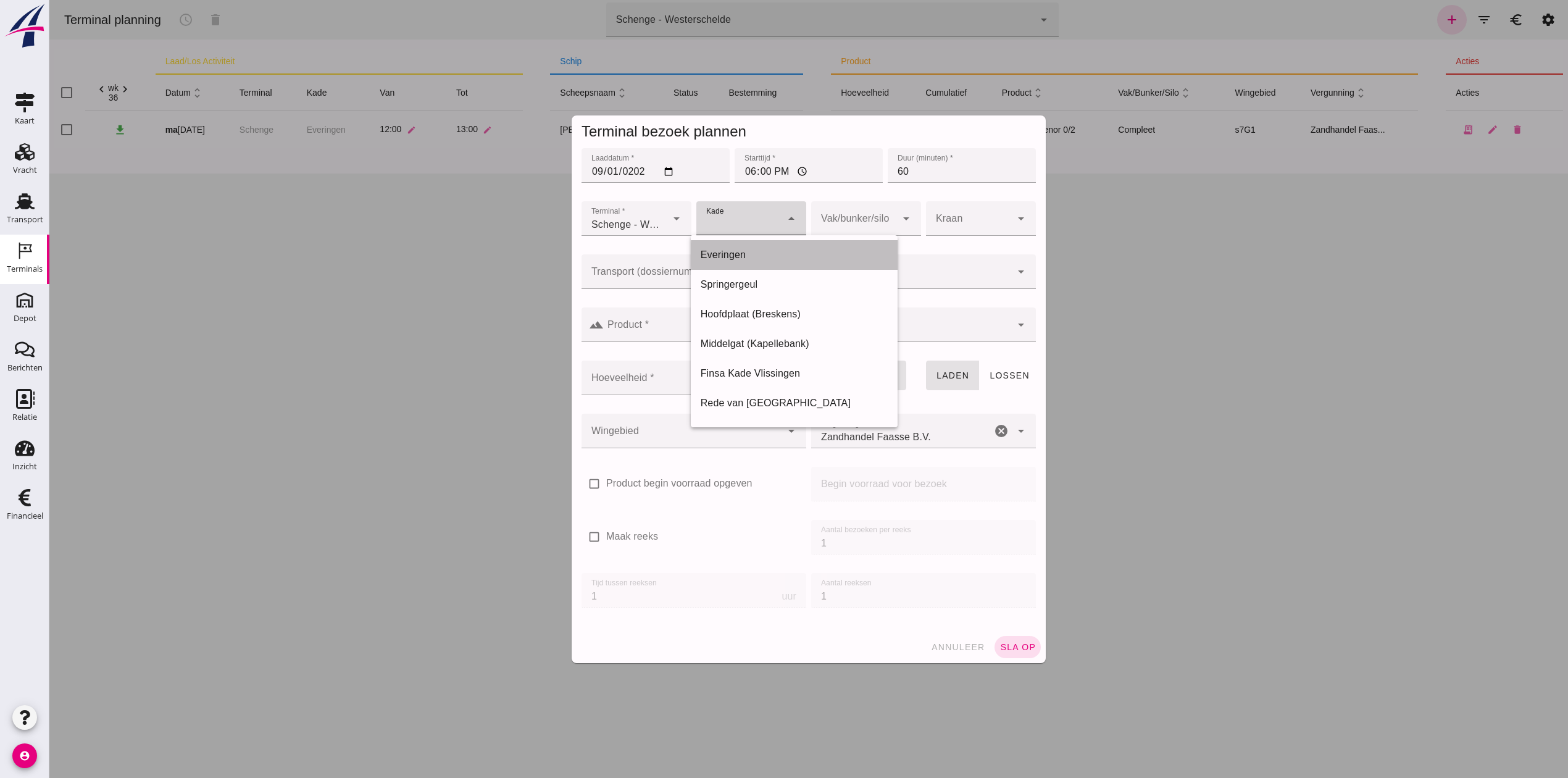
click at [753, 247] on div "Everingen" at bounding box center [794, 254] width 207 height 29
type input "7"
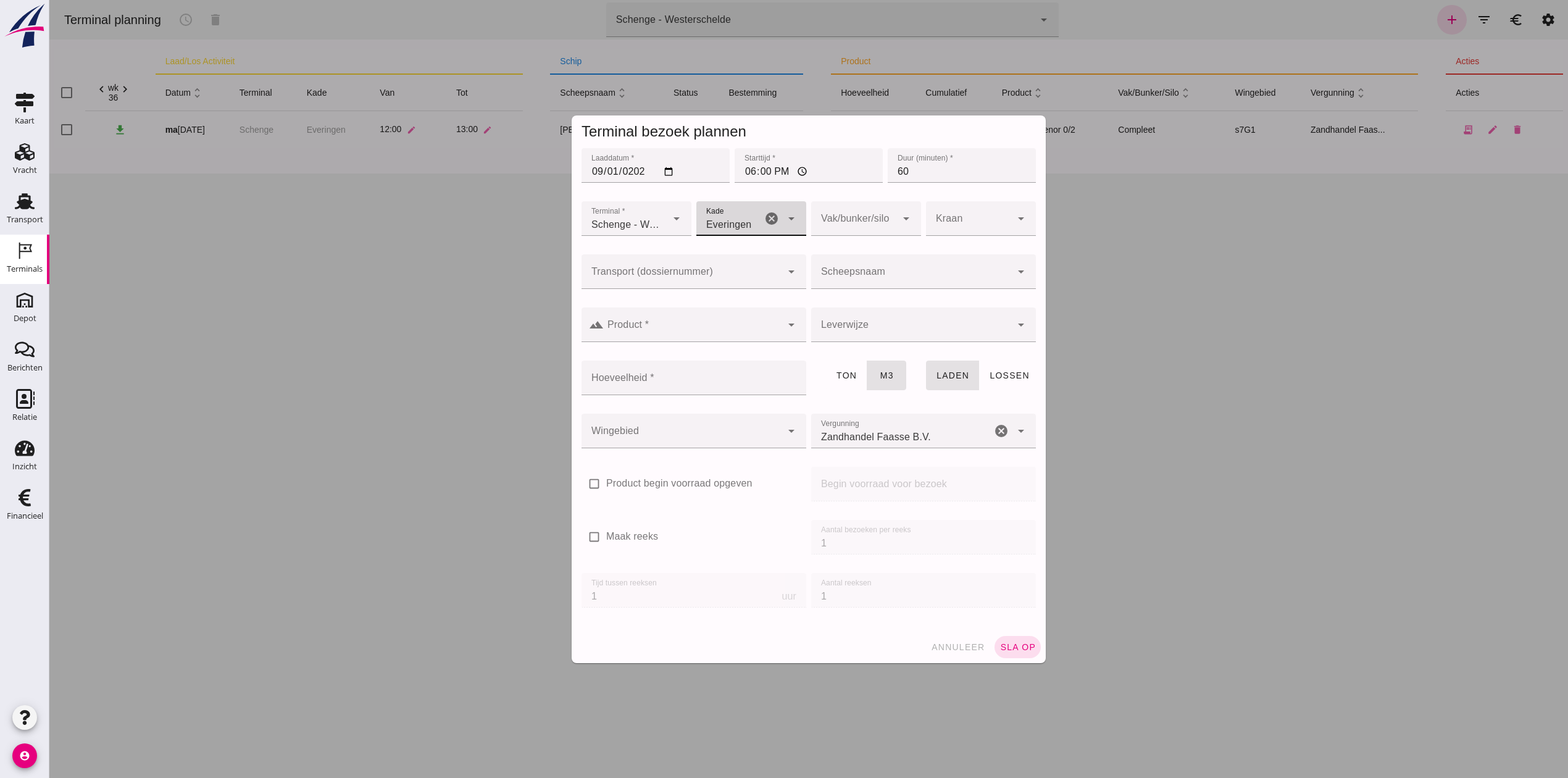
click at [865, 205] on div at bounding box center [853, 218] width 85 height 34
click at [885, 315] on div "Compleet" at bounding box center [859, 314] width 90 height 15
type input "291"
click at [876, 282] on input "Scheepsnaam" at bounding box center [911, 278] width 200 height 15
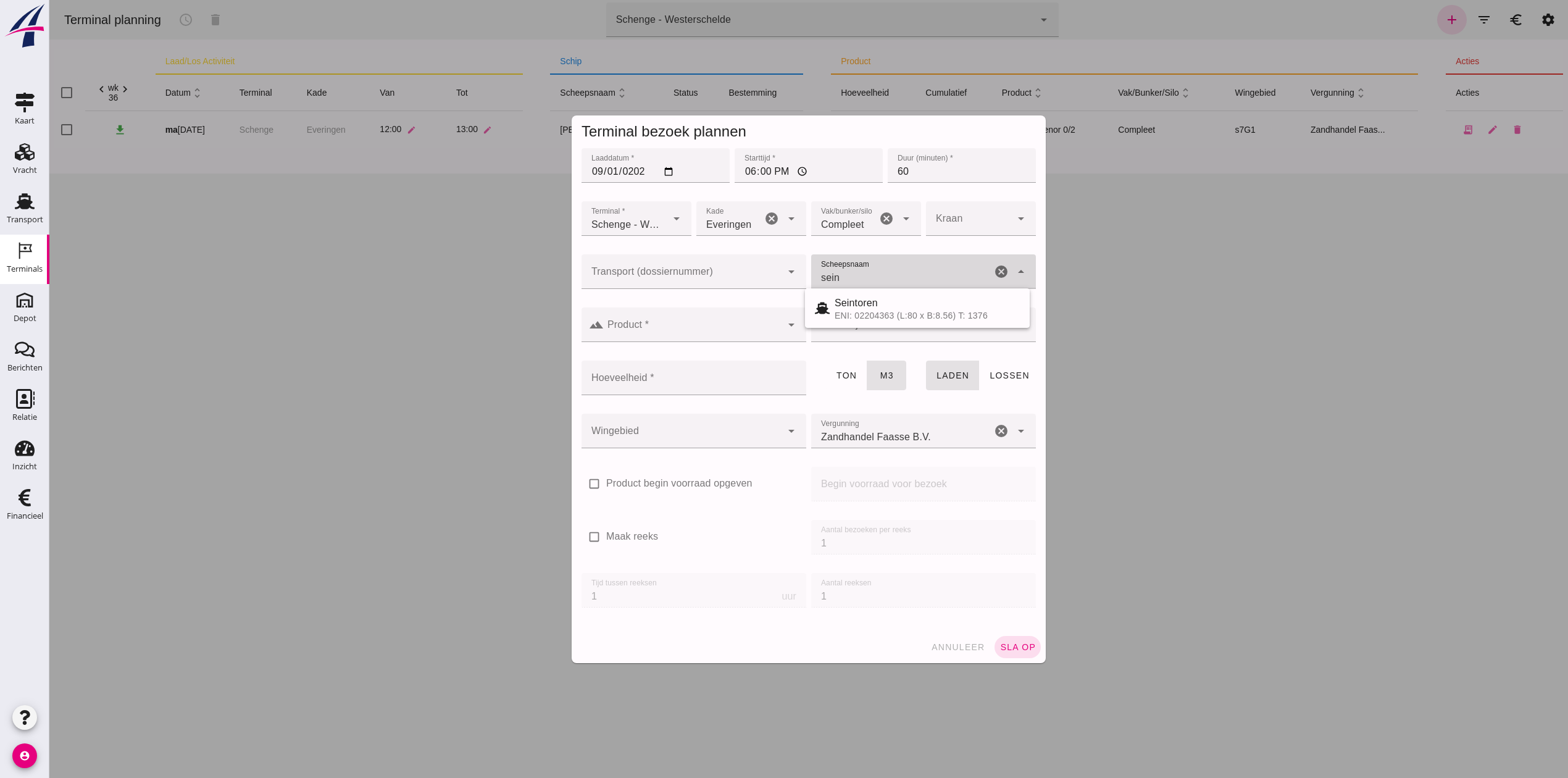
click at [889, 316] on div "ENI: 02204363 (L:80 x B:8.56) T: 1376" at bounding box center [927, 315] width 186 height 9
type input "Seintoren"
type input "800"
type input "Seintoren"
click at [748, 322] on div at bounding box center [692, 325] width 178 height 34
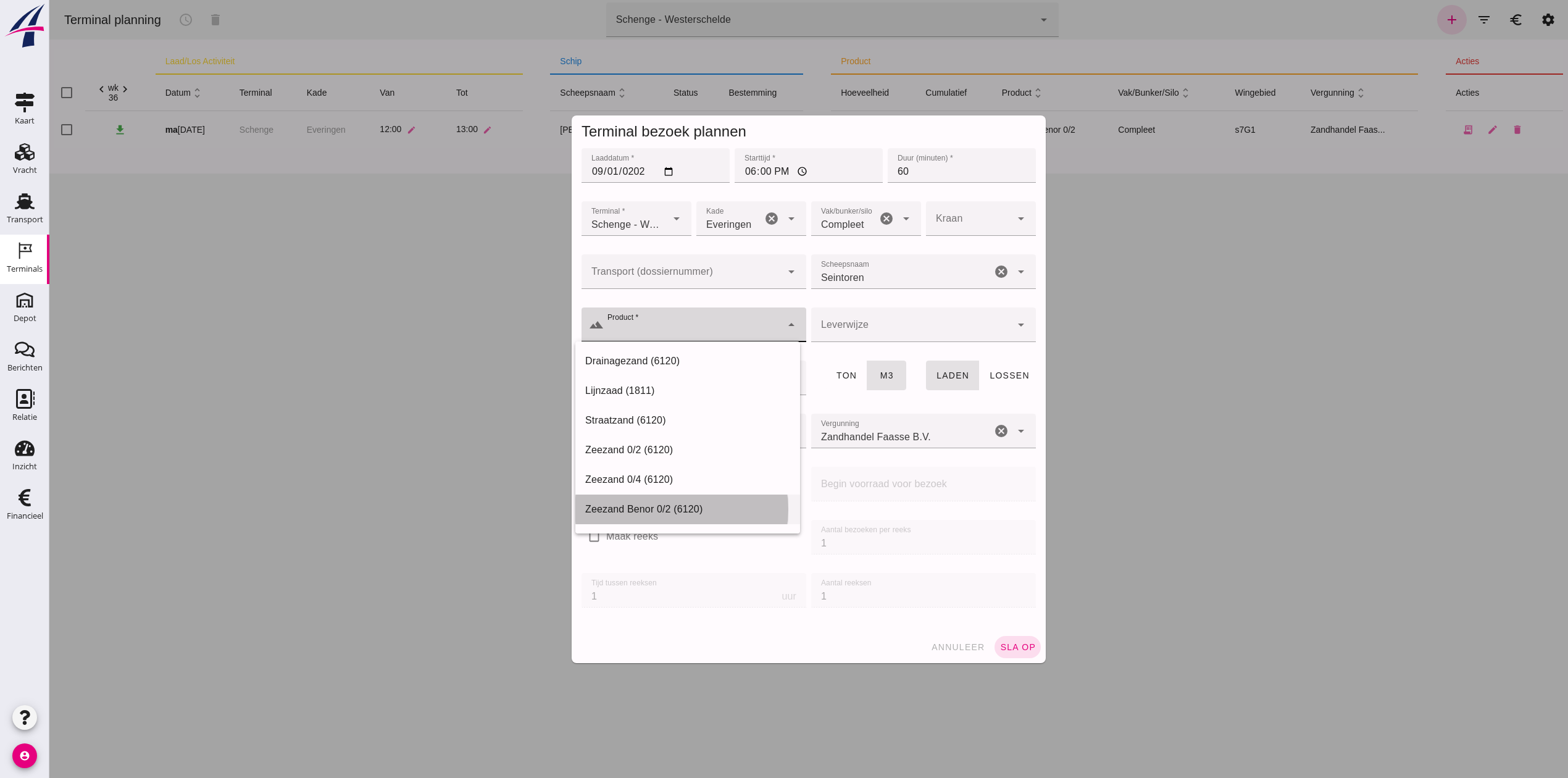
click at [686, 507] on div "Zeezand Benor 0/2 (6120)" at bounding box center [687, 509] width 205 height 15
type input "Zeezand Benor 0/2 (6120)"
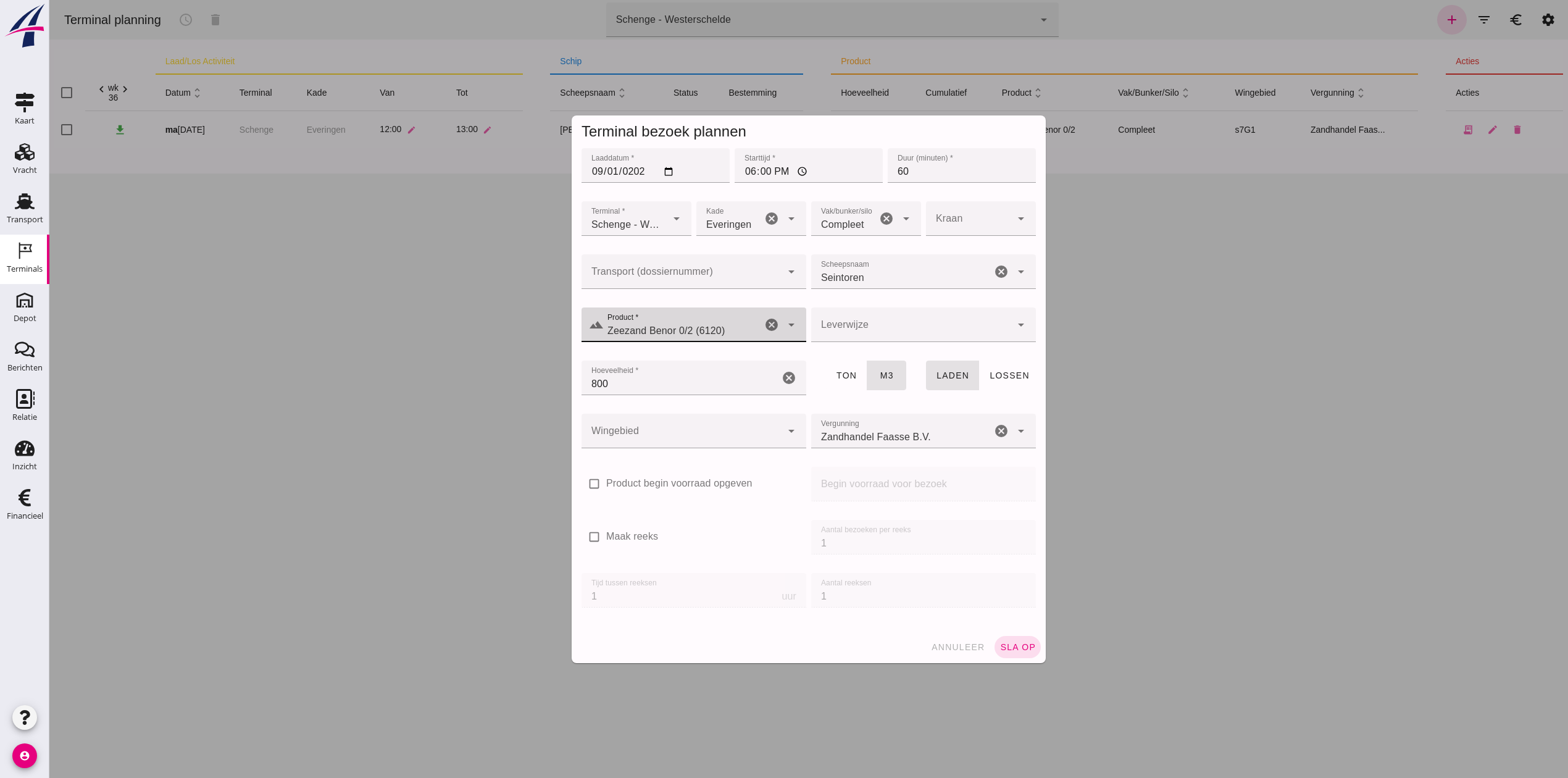
click at [833, 334] on div at bounding box center [911, 325] width 200 height 34
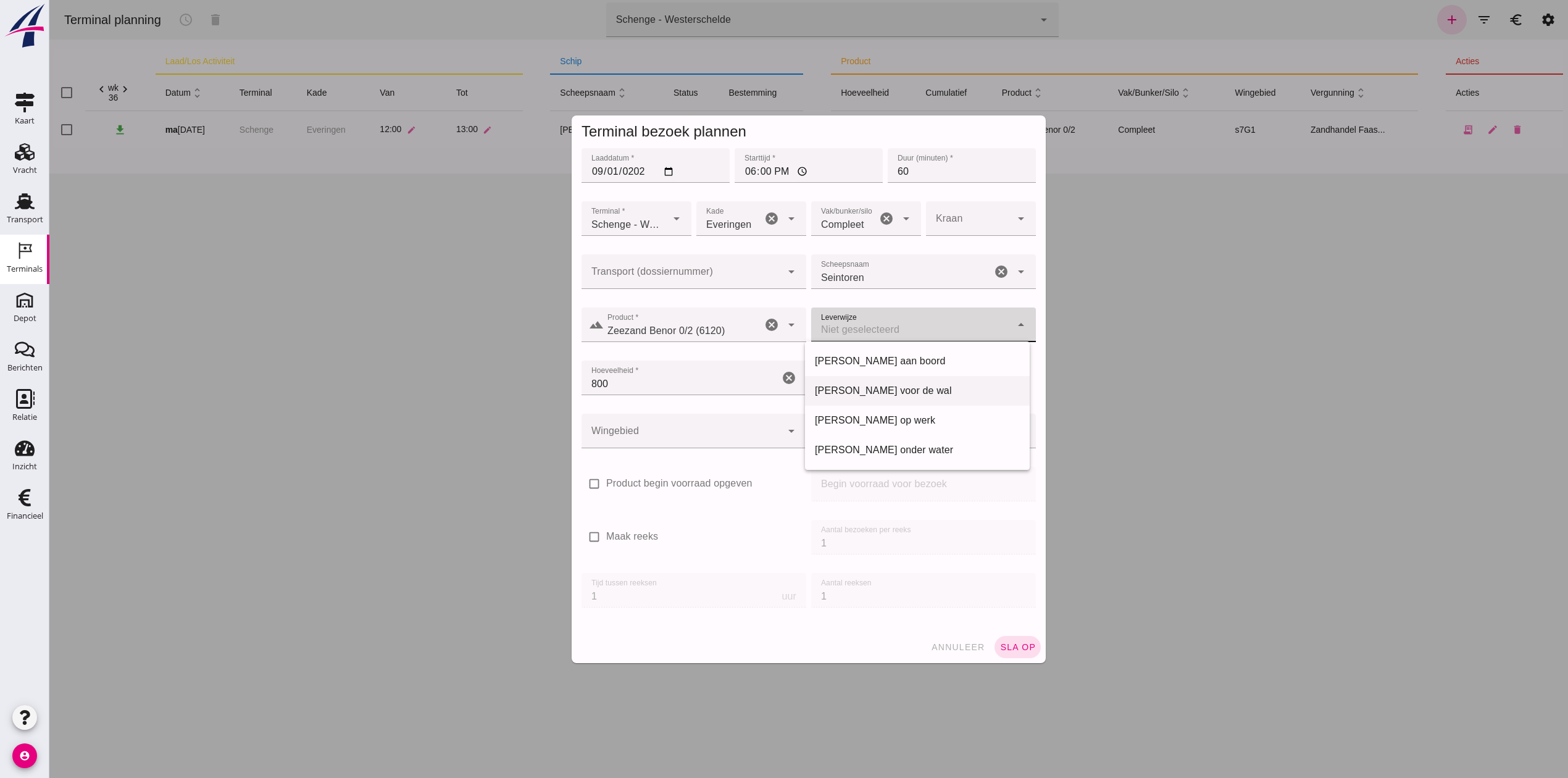
click at [912, 393] on div "Franco voor de wal" at bounding box center [917, 390] width 205 height 15
type input "franco_on_shore"
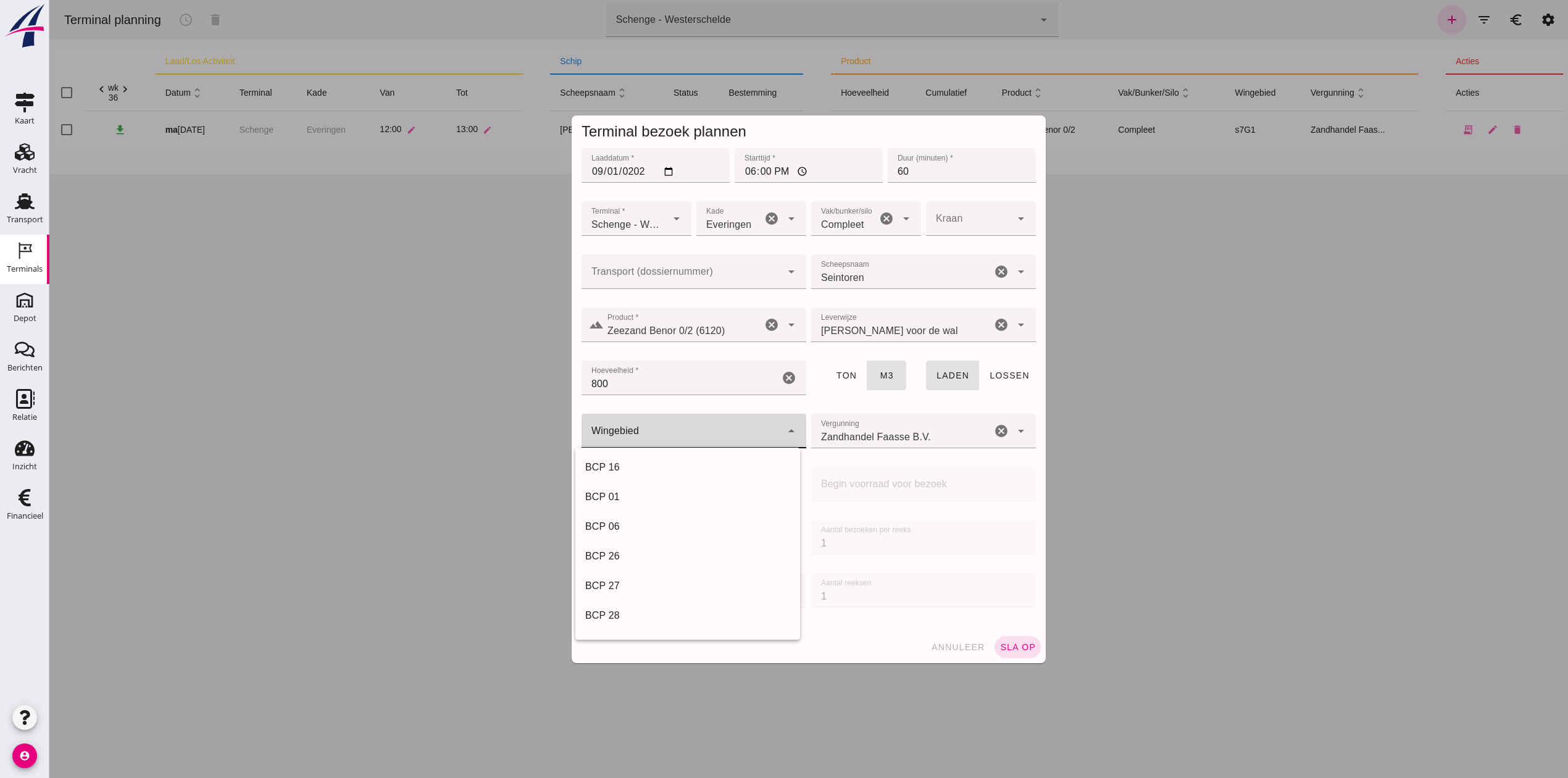
click at [645, 430] on div at bounding box center [681, 431] width 200 height 34
click at [656, 497] on div "s7G1" at bounding box center [687, 500] width 205 height 15
type input "224"
click at [1011, 644] on span "sla op" at bounding box center [1017, 646] width 36 height 9
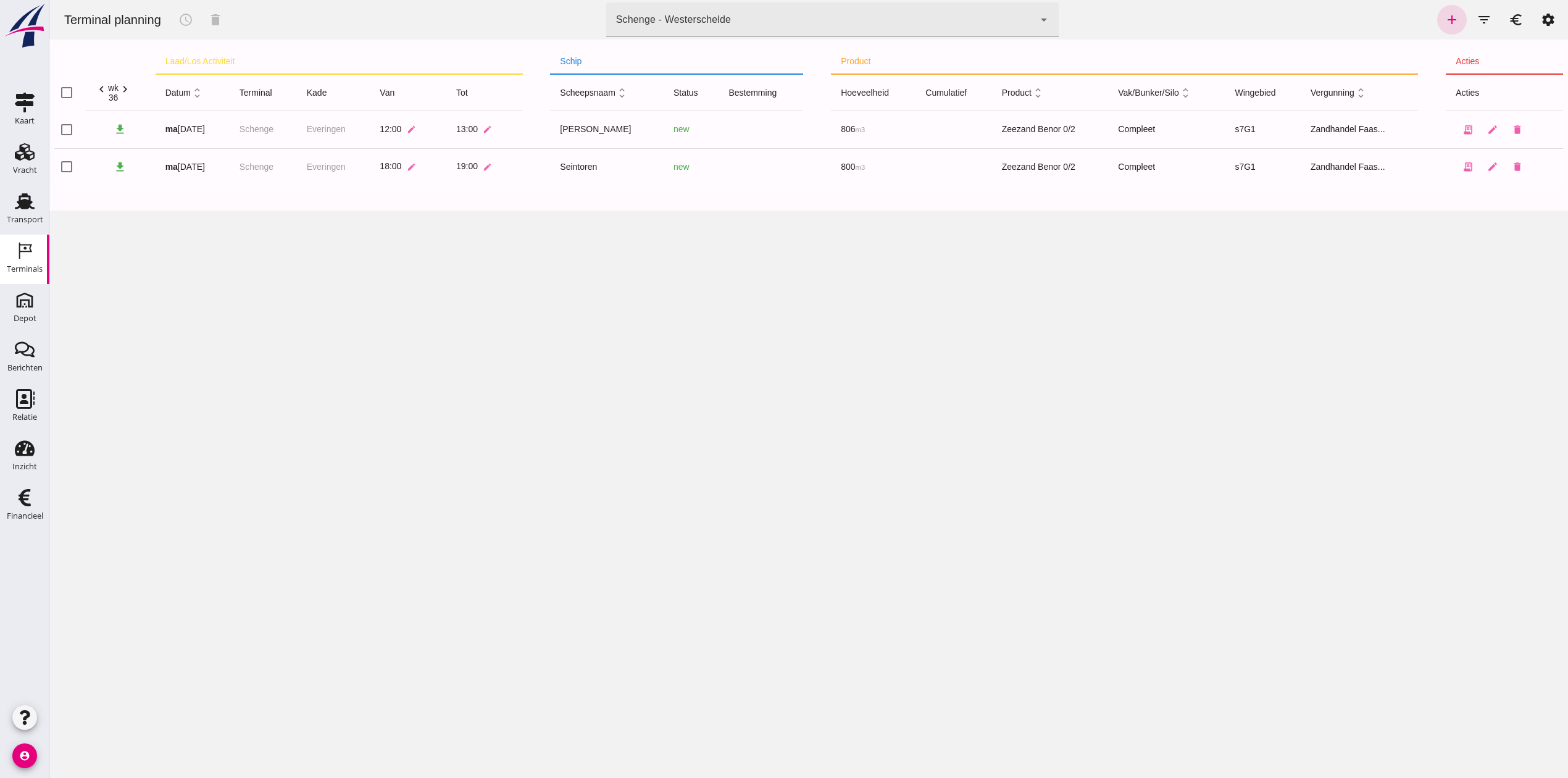
click at [449, 316] on div "Terminal planning schedule delete terminal Schenge - Westerschelde 9c876888-926…" at bounding box center [808, 389] width 1518 height 778
click at [10, 159] on div "Vracht" at bounding box center [24, 151] width 29 height 20
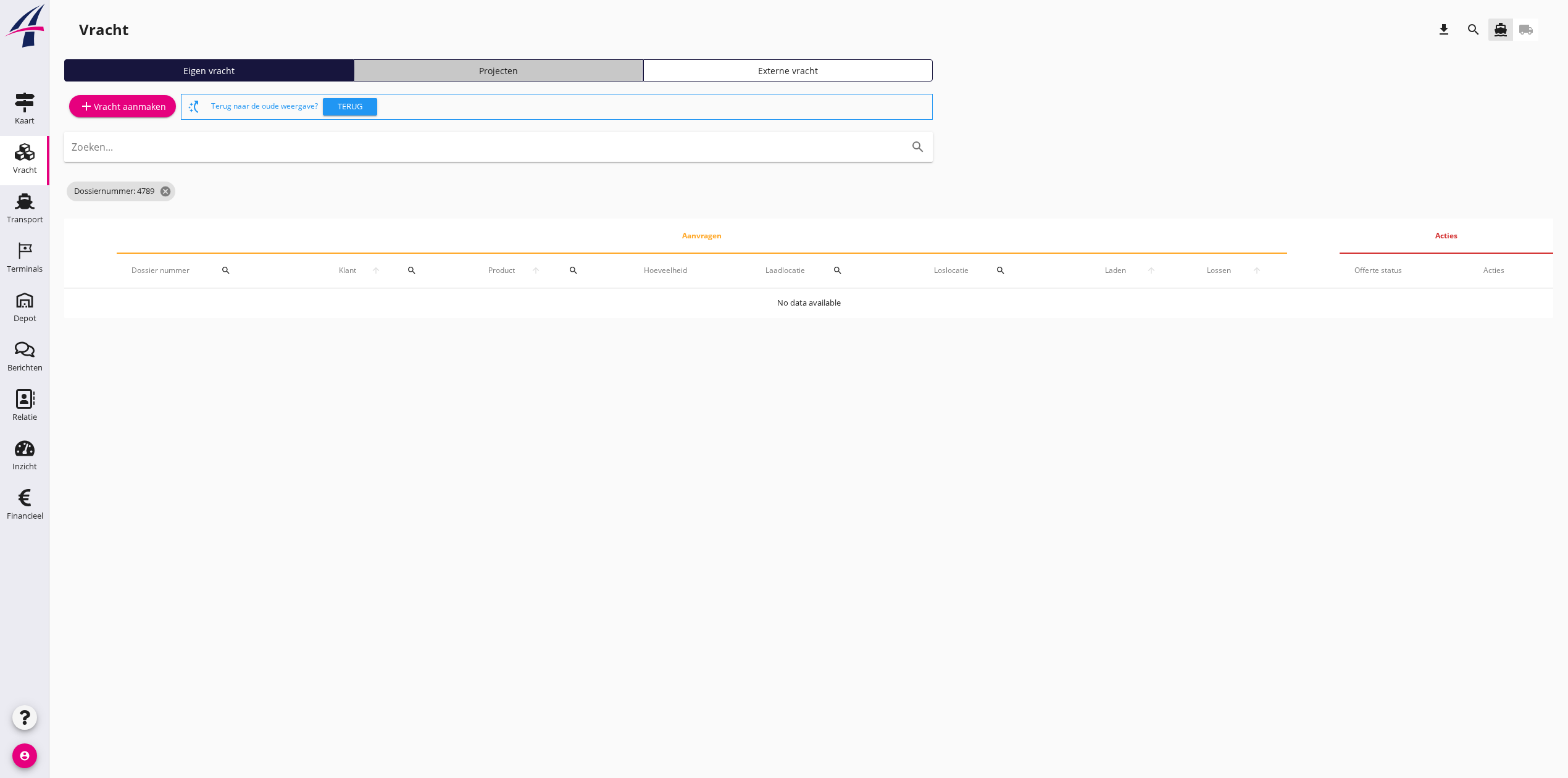
click at [455, 75] on div "Projecten" at bounding box center [498, 70] width 278 height 13
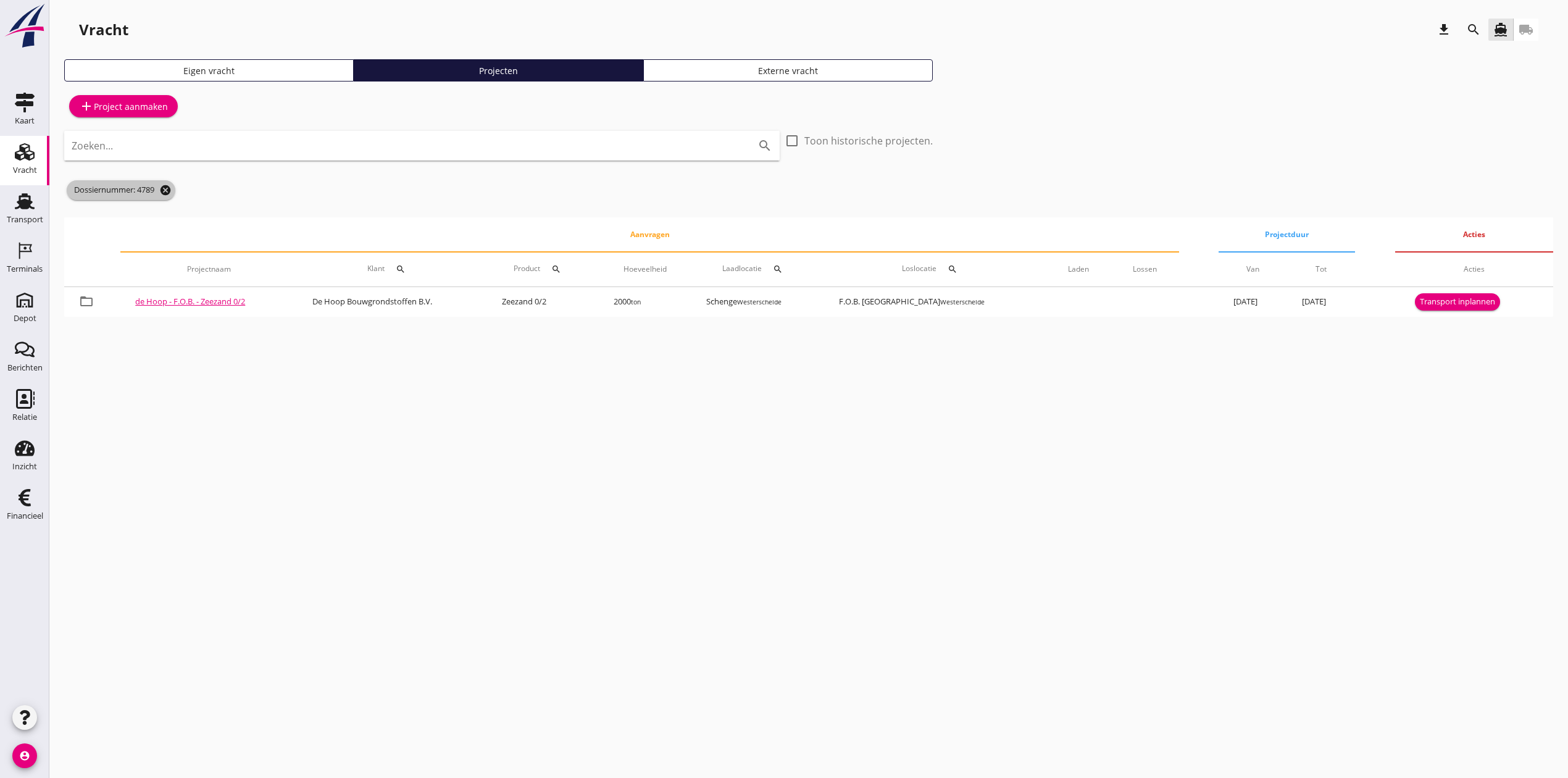
click at [163, 192] on icon "cancel" at bounding box center [165, 190] width 12 height 12
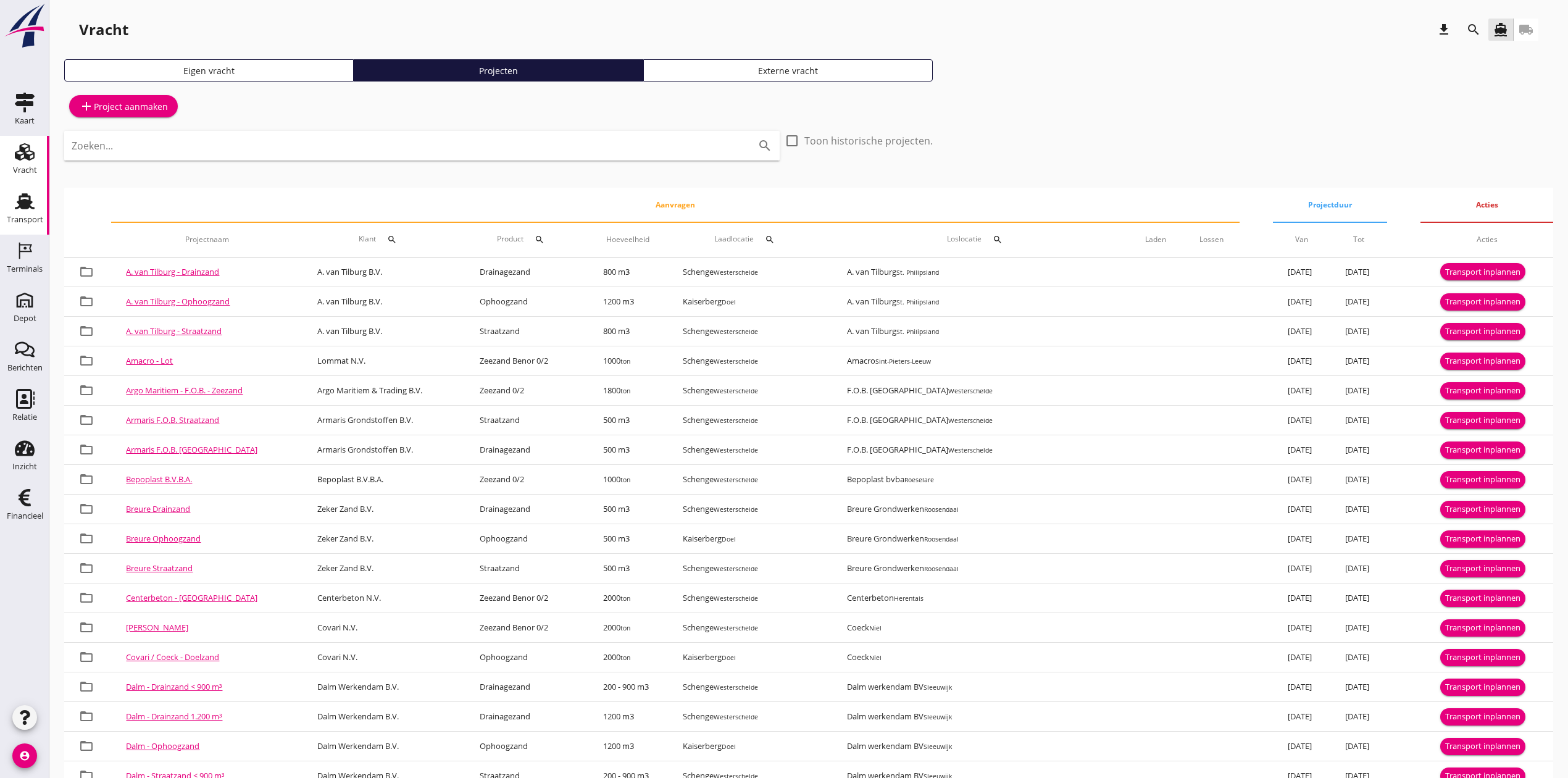
click at [26, 217] on div "Transport" at bounding box center [25, 219] width 36 height 8
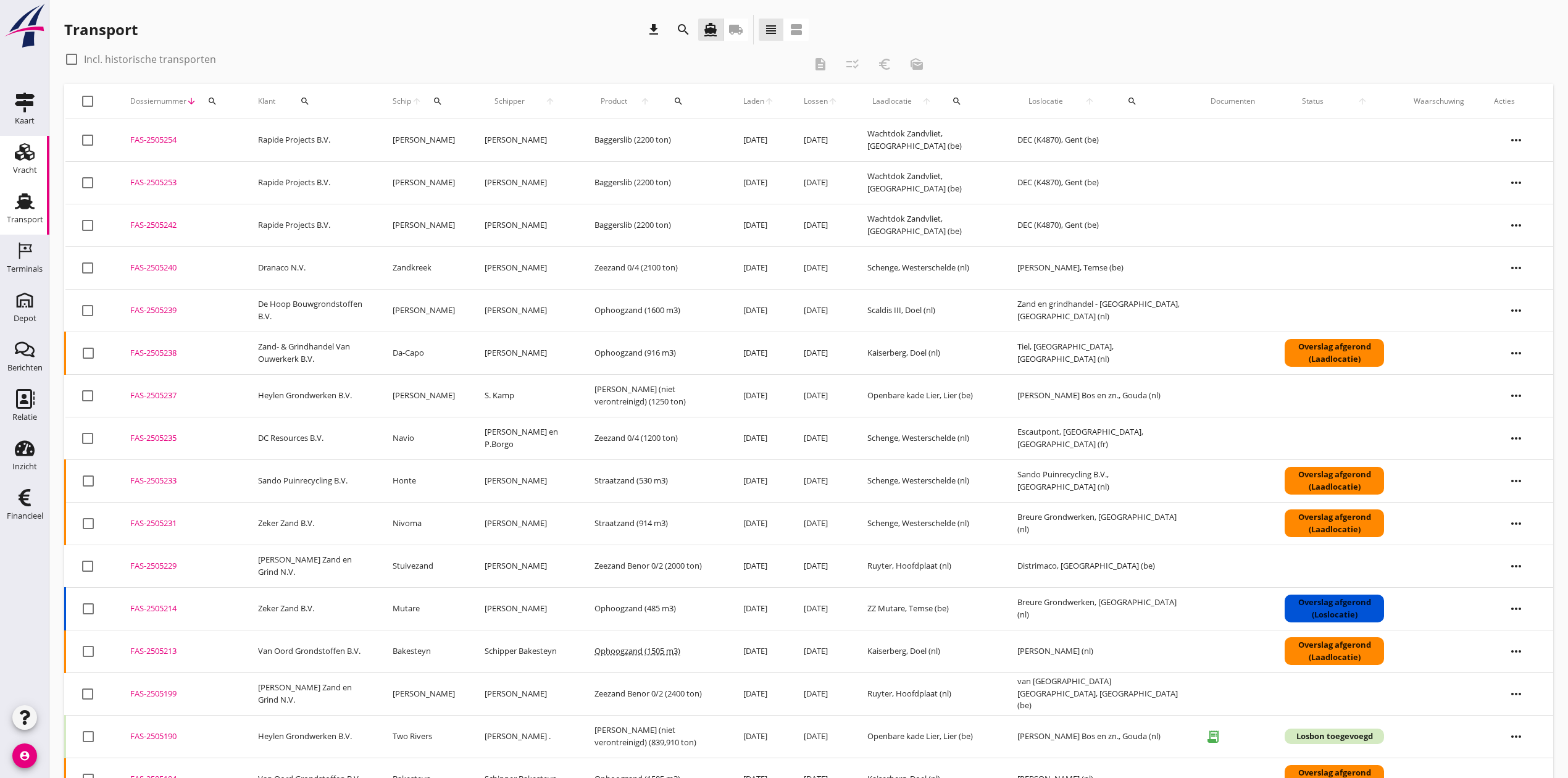
click at [5, 168] on link "Vracht Vracht" at bounding box center [24, 160] width 49 height 49
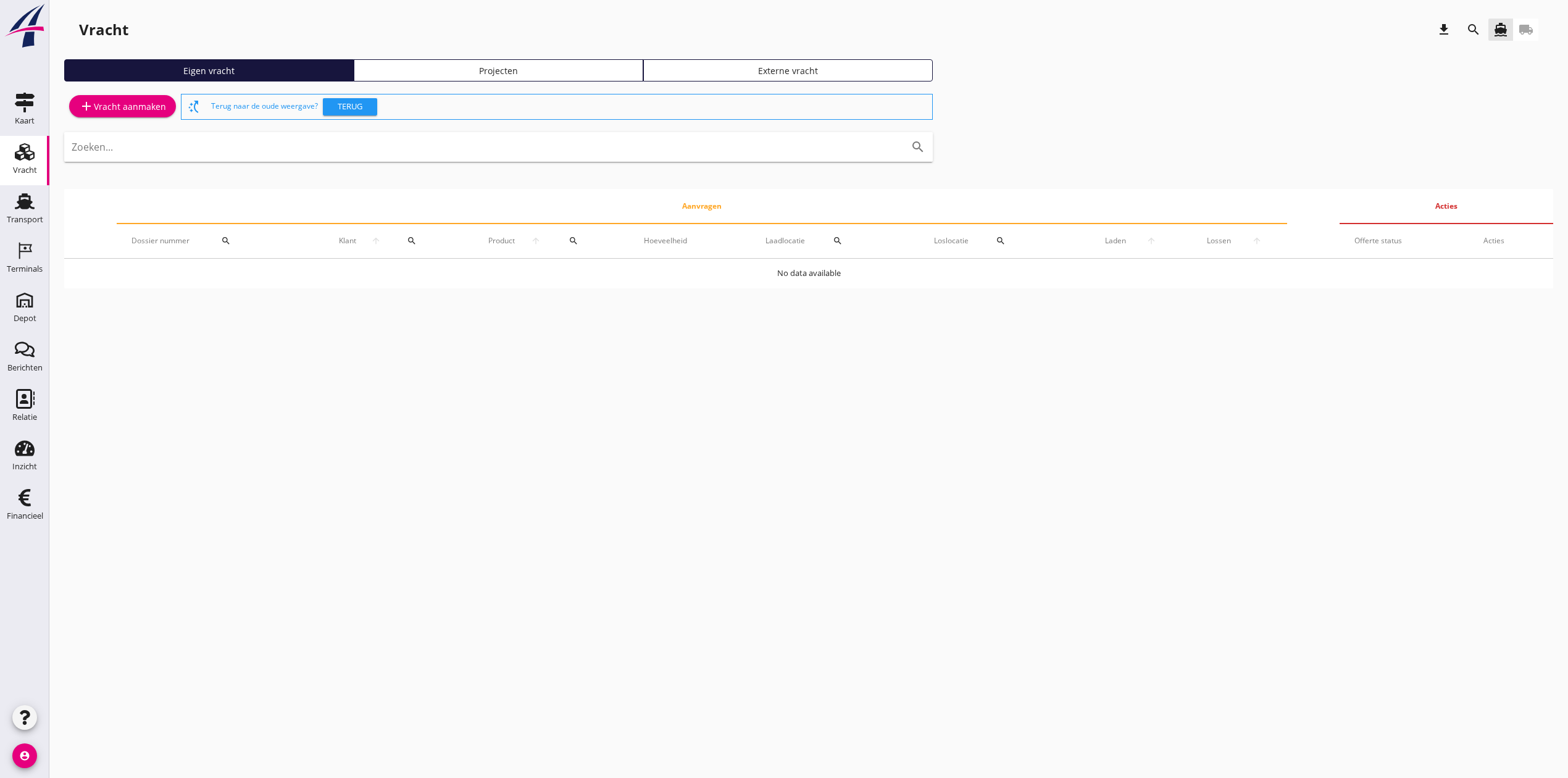
click at [442, 67] on div "Projecten" at bounding box center [498, 70] width 278 height 13
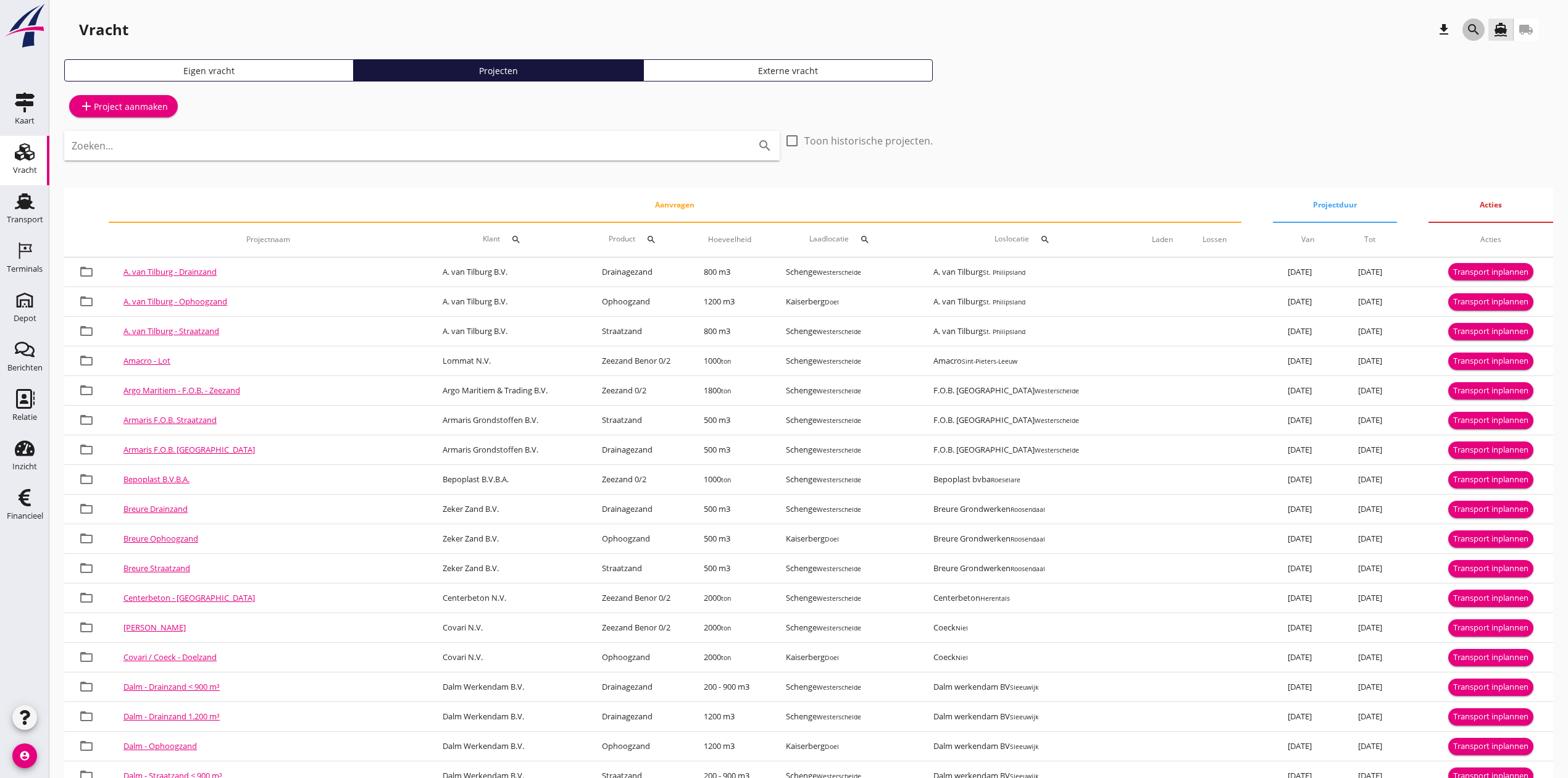
click at [1482, 29] on div "search" at bounding box center [1473, 29] width 22 height 15
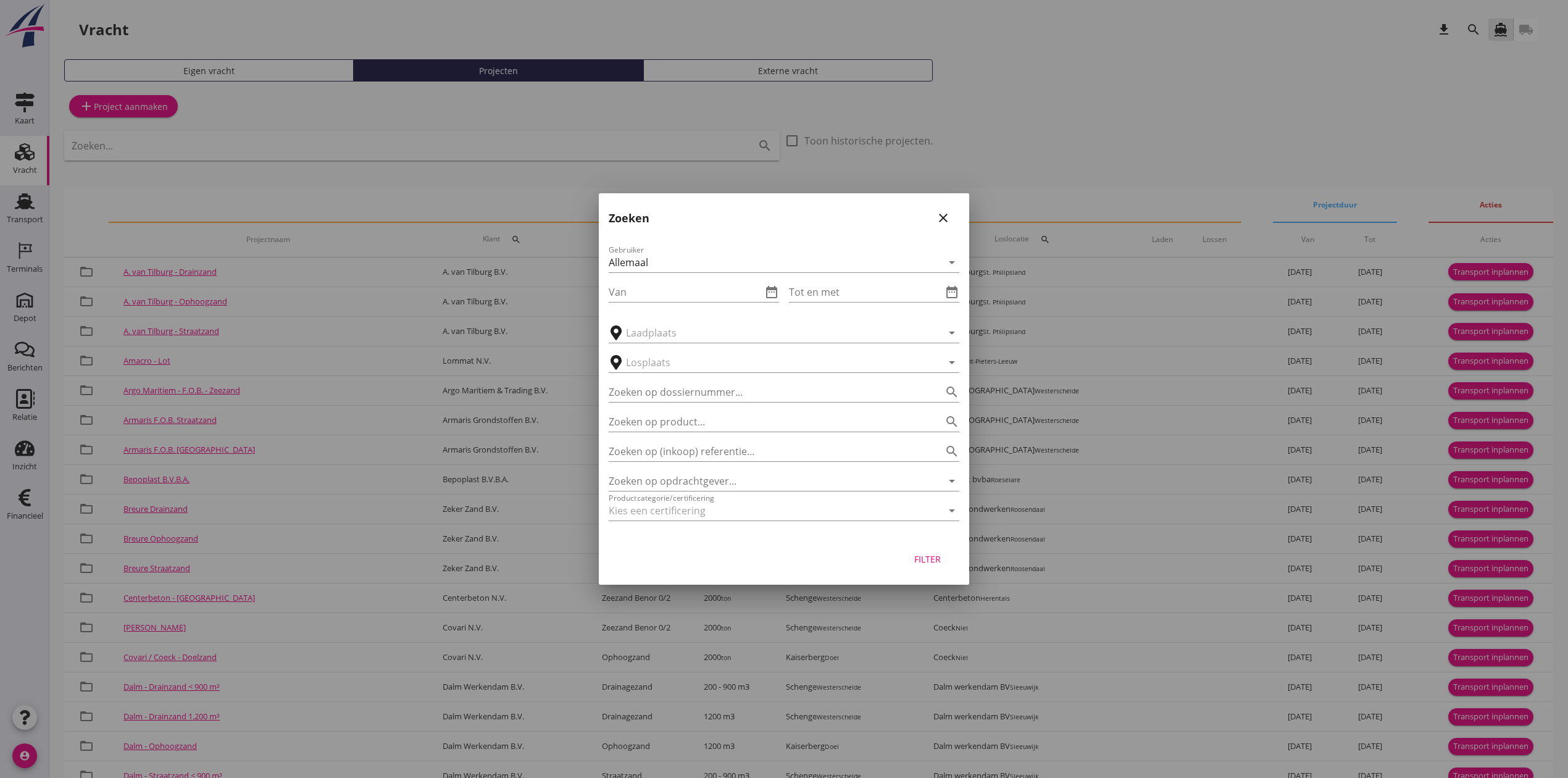
click at [666, 378] on div "Zoeken op dossiernummer... search" at bounding box center [784, 389] width 351 height 28
click at [675, 436] on div "Zoeken op (inkoop) referentie… search" at bounding box center [784, 448] width 351 height 28
click at [679, 475] on input "Zoeken op opdrachtgever..." at bounding box center [766, 481] width 316 height 20
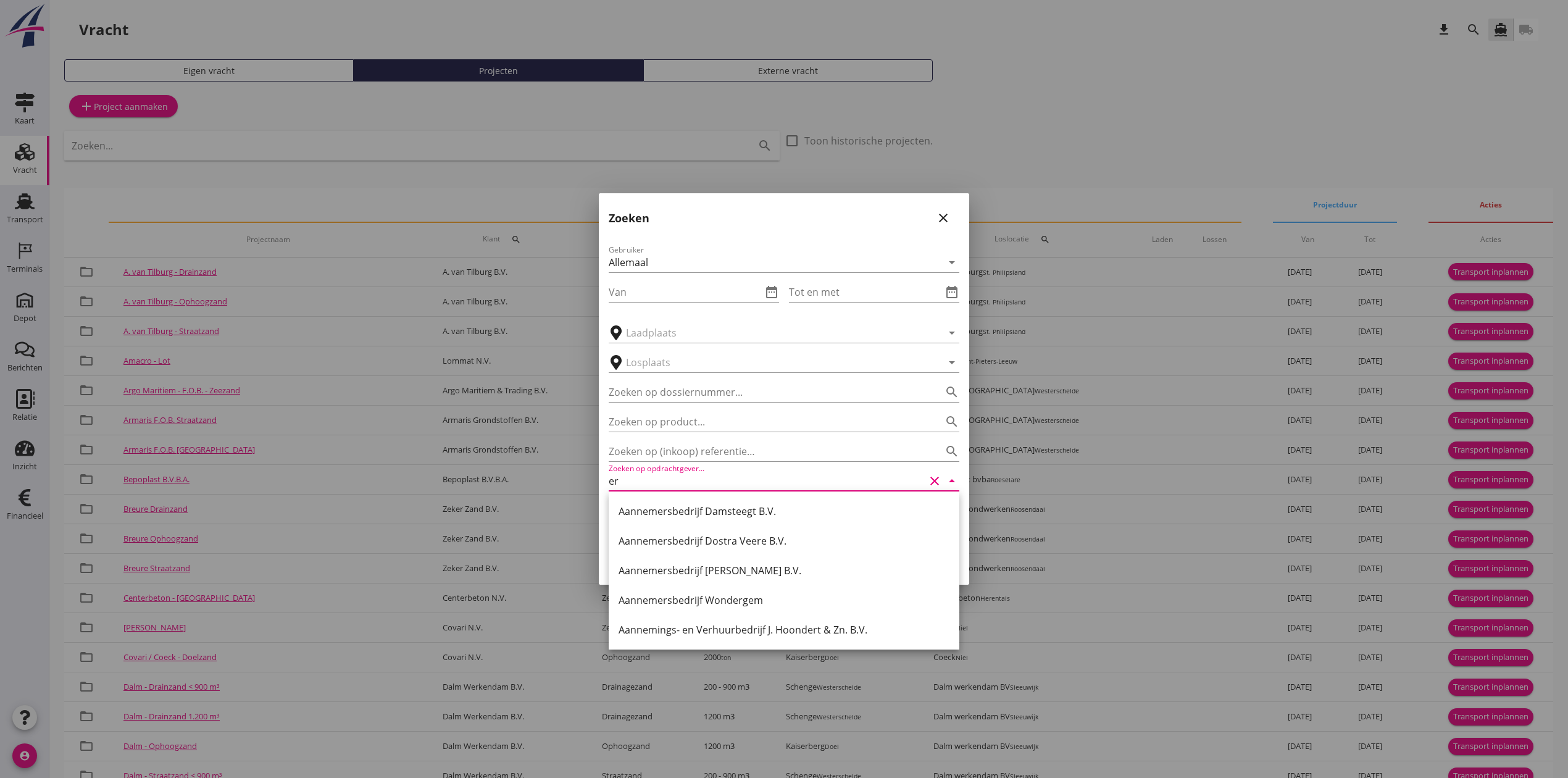
type input "e"
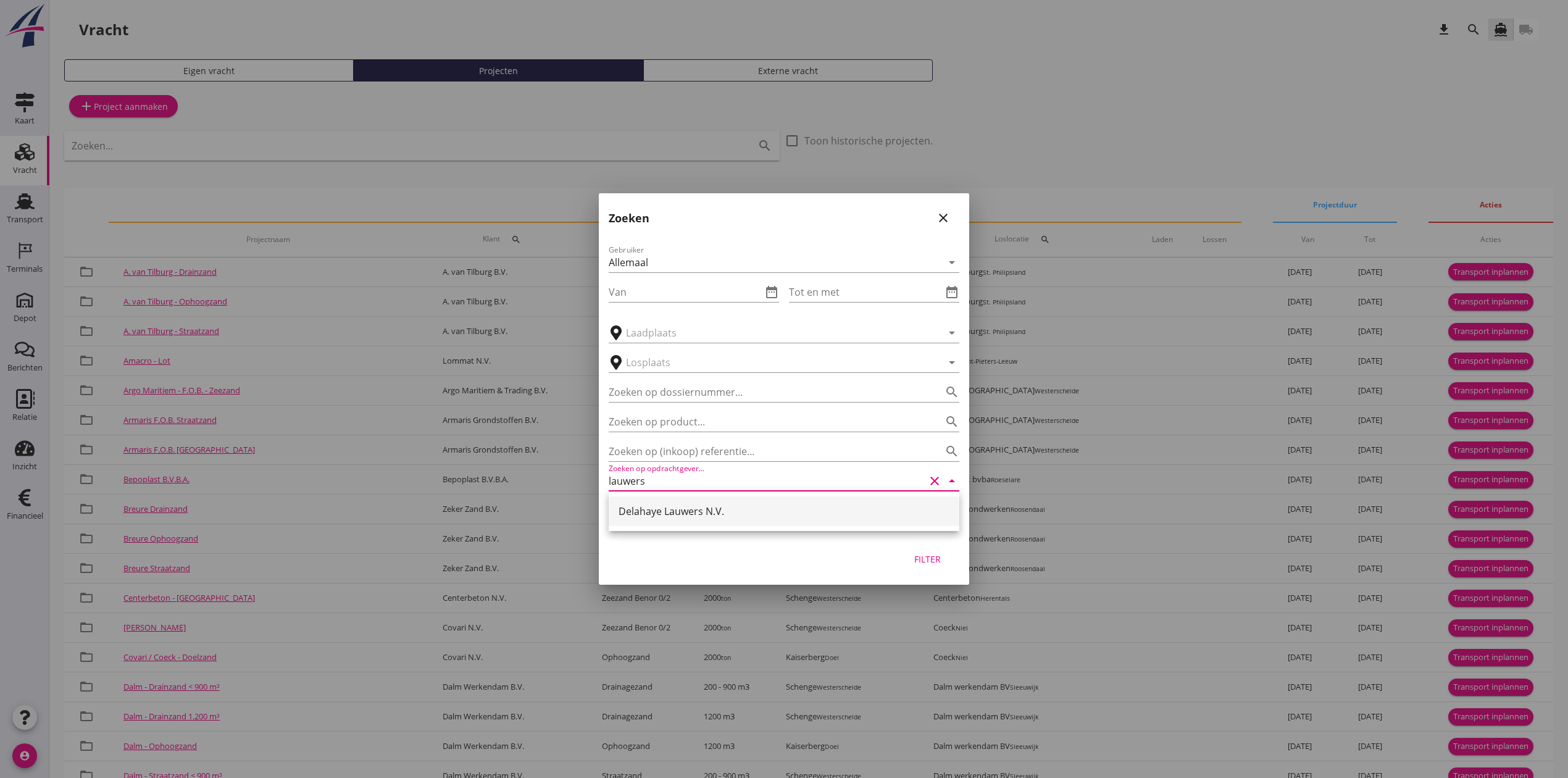
click at [697, 506] on div "Delahaye Lauwers N.V." at bounding box center [784, 511] width 331 height 15
type input "Delahaye Lauwers N.V."
click at [922, 554] on div "Filter" at bounding box center [927, 559] width 34 height 13
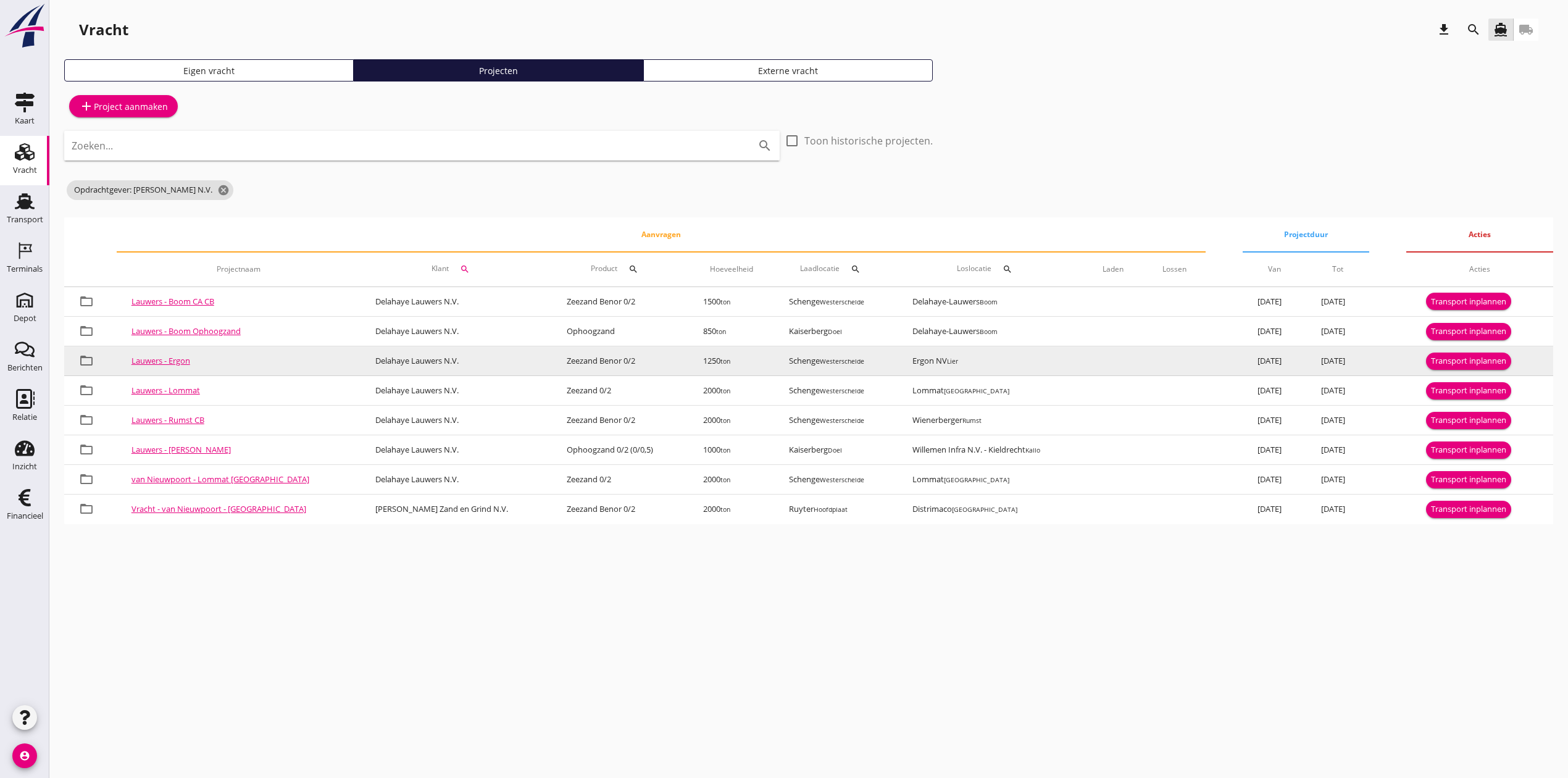
click at [1498, 365] on div "Transport inplannen" at bounding box center [1468, 361] width 76 height 12
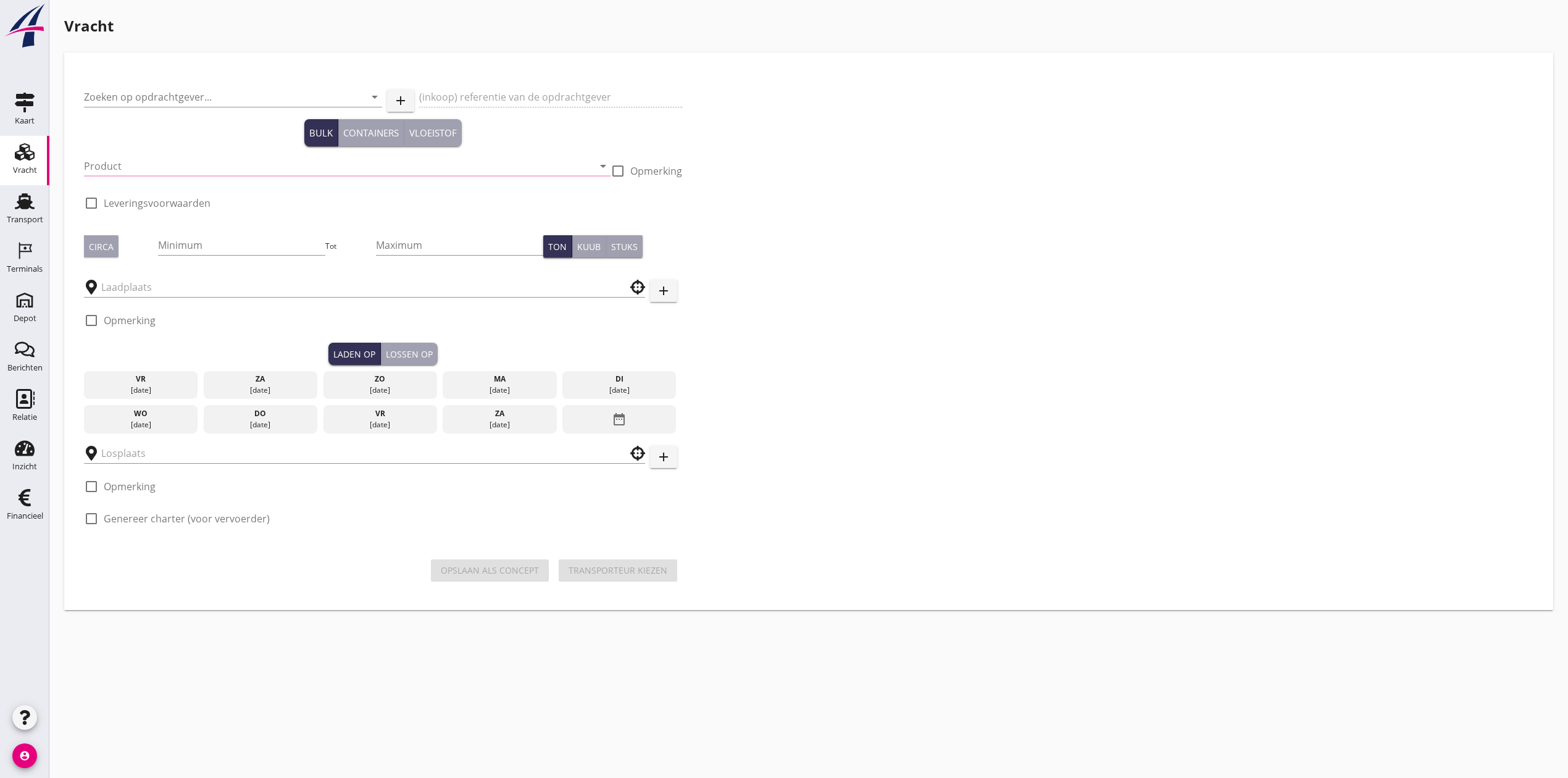
type input "Delahaye Lauwers N.V."
type input "Levering Zeezand - Ergon te Lier"
type input "Zeezand Benor 0/2 (6120)"
checkbox input "true"
type input "1250"
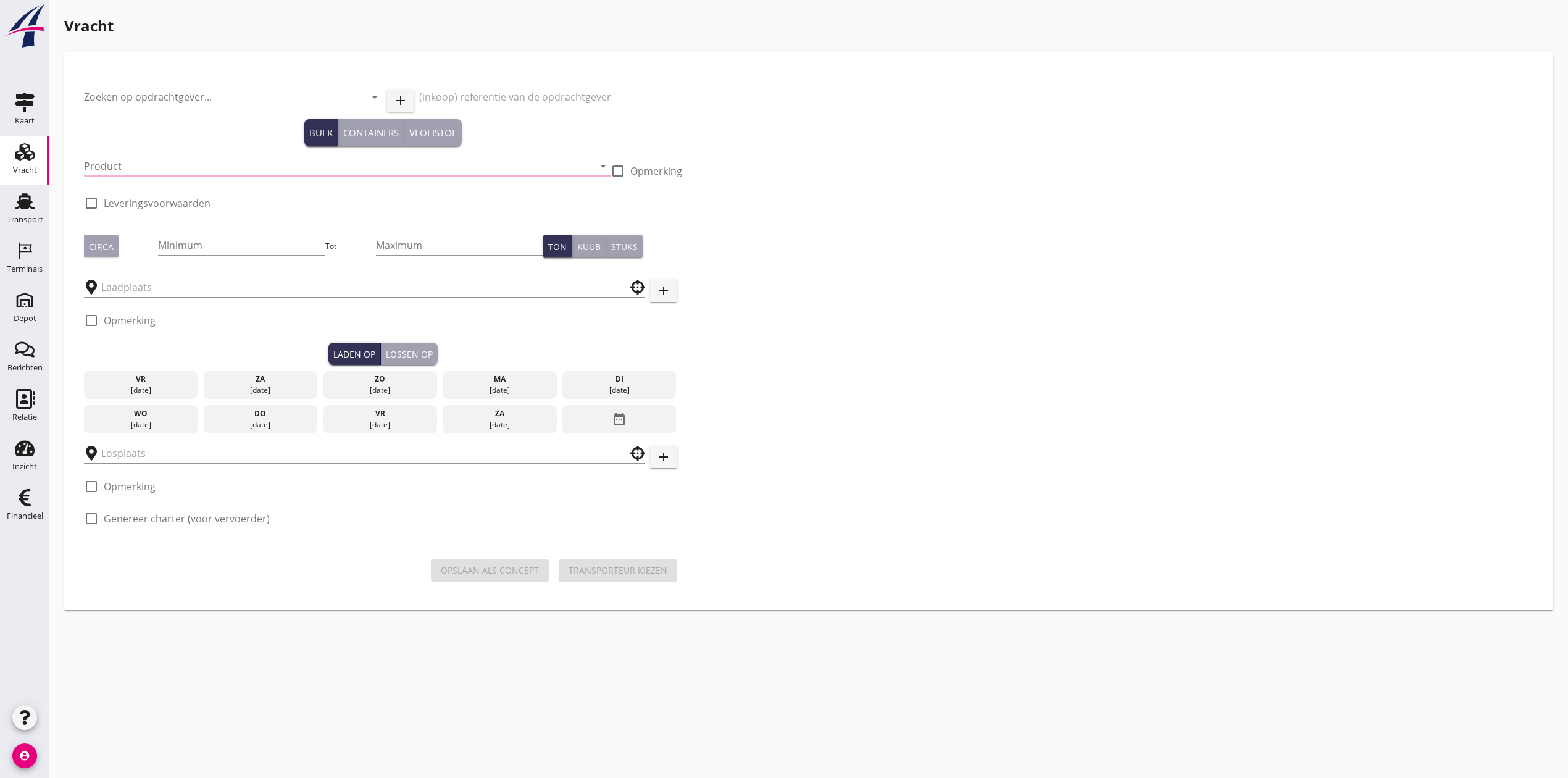
checkbox input "true"
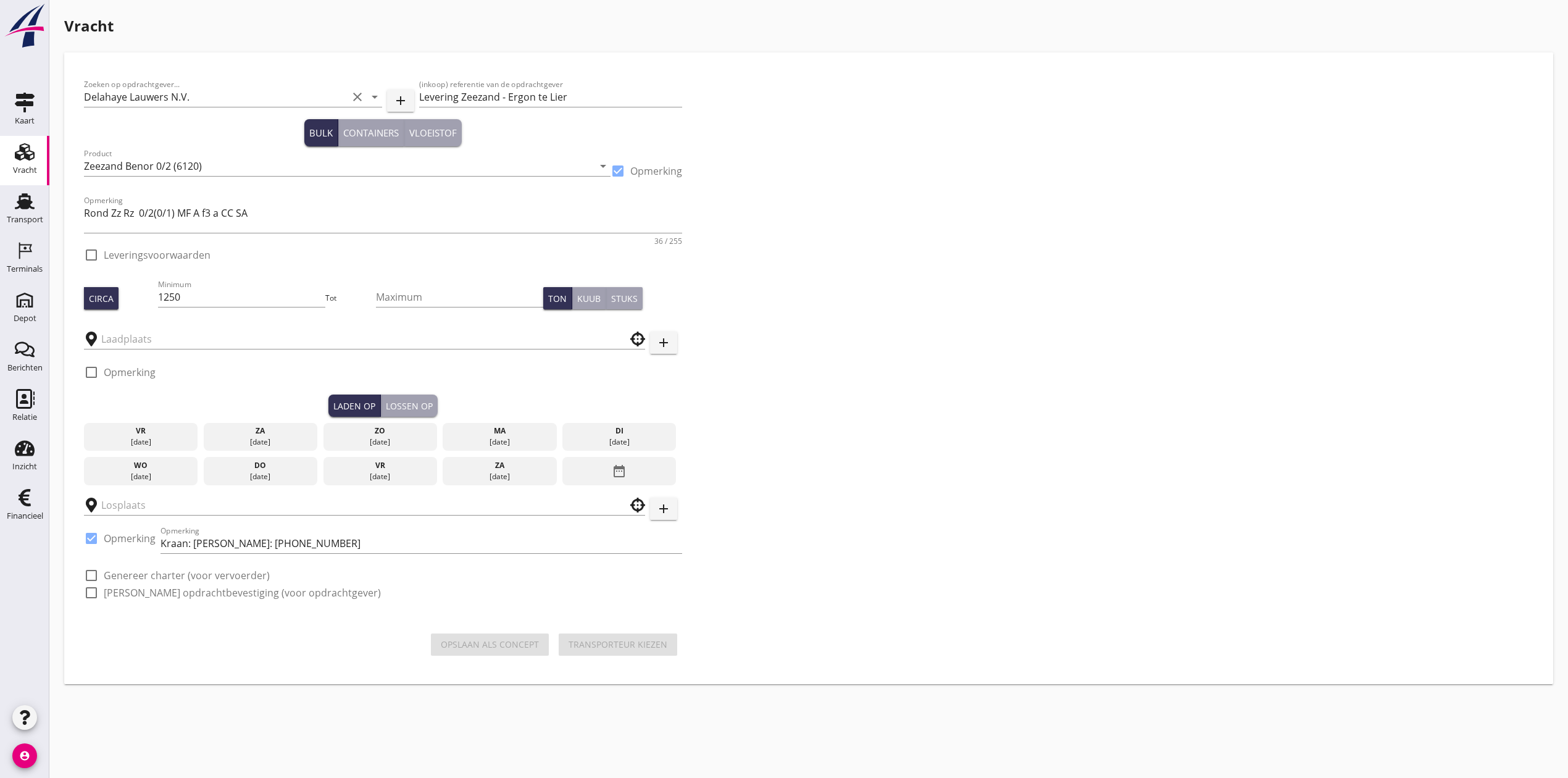
type input "Schenge"
checkbox input "true"
type input "Ergon NV"
checkbox input "true"
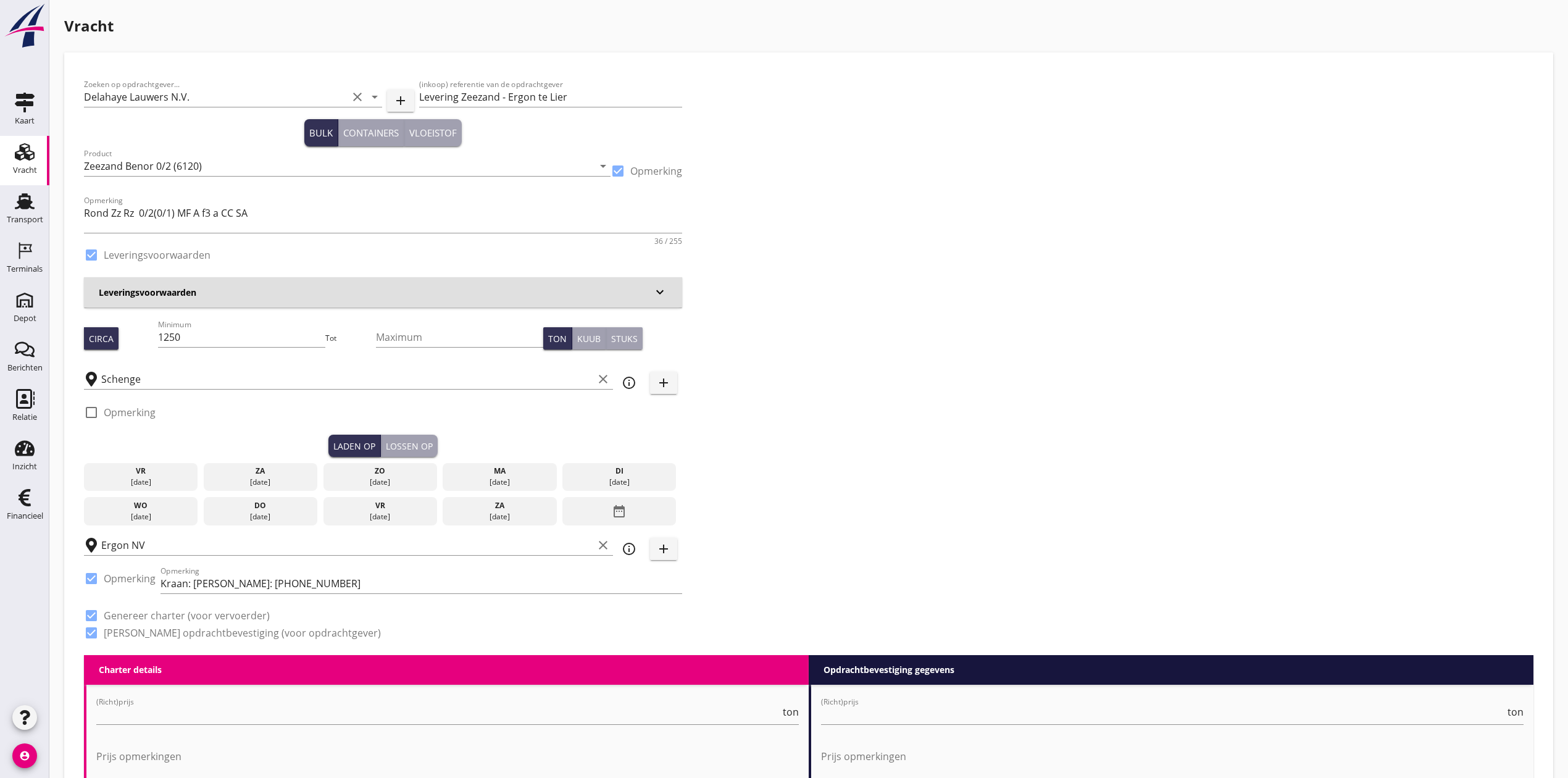
type input "3.38"
checkbox input "false"
radio input "false"
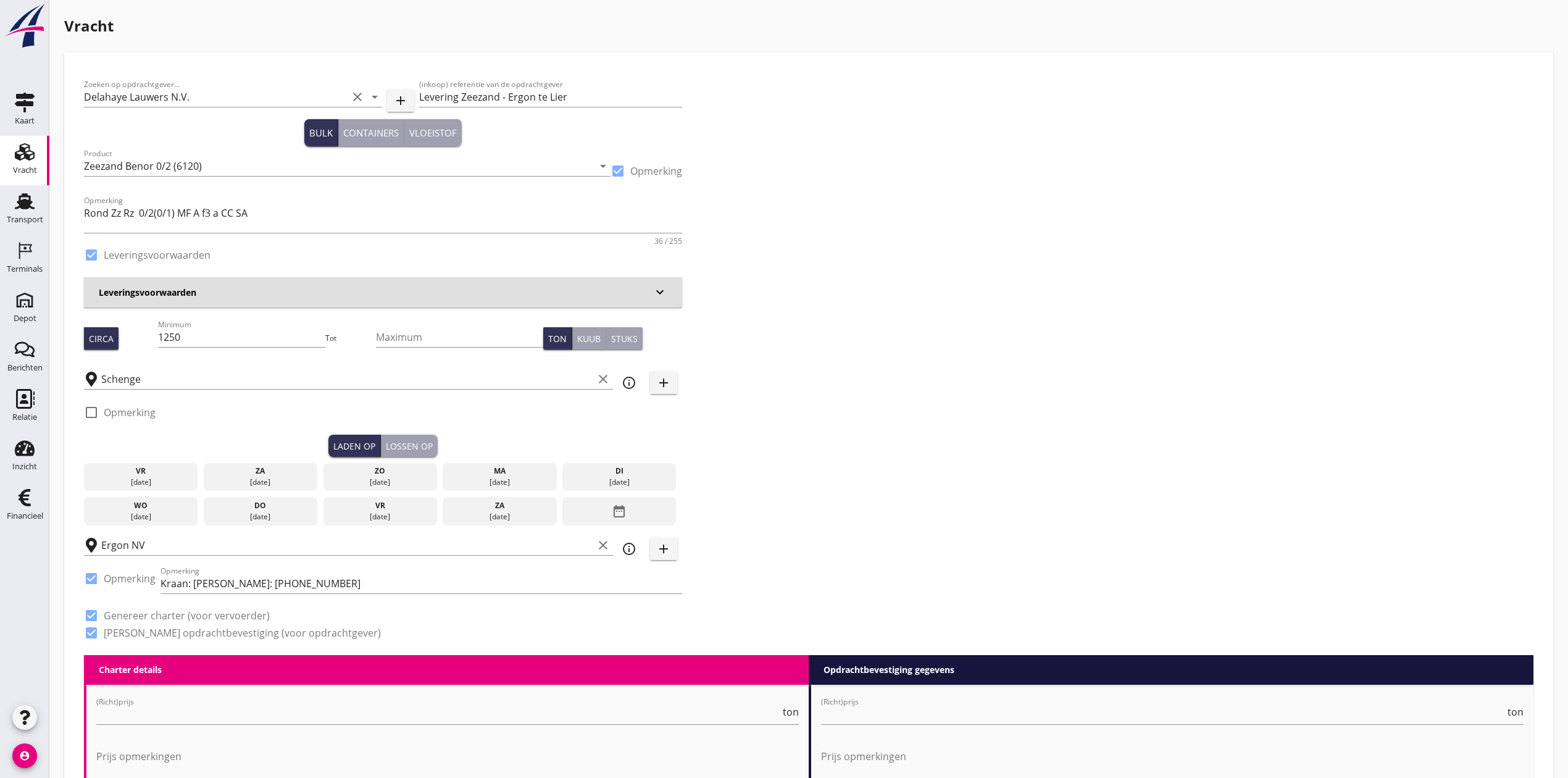
checkbox input "true"
type input "1"
type input "9.4"
checkbox input "false"
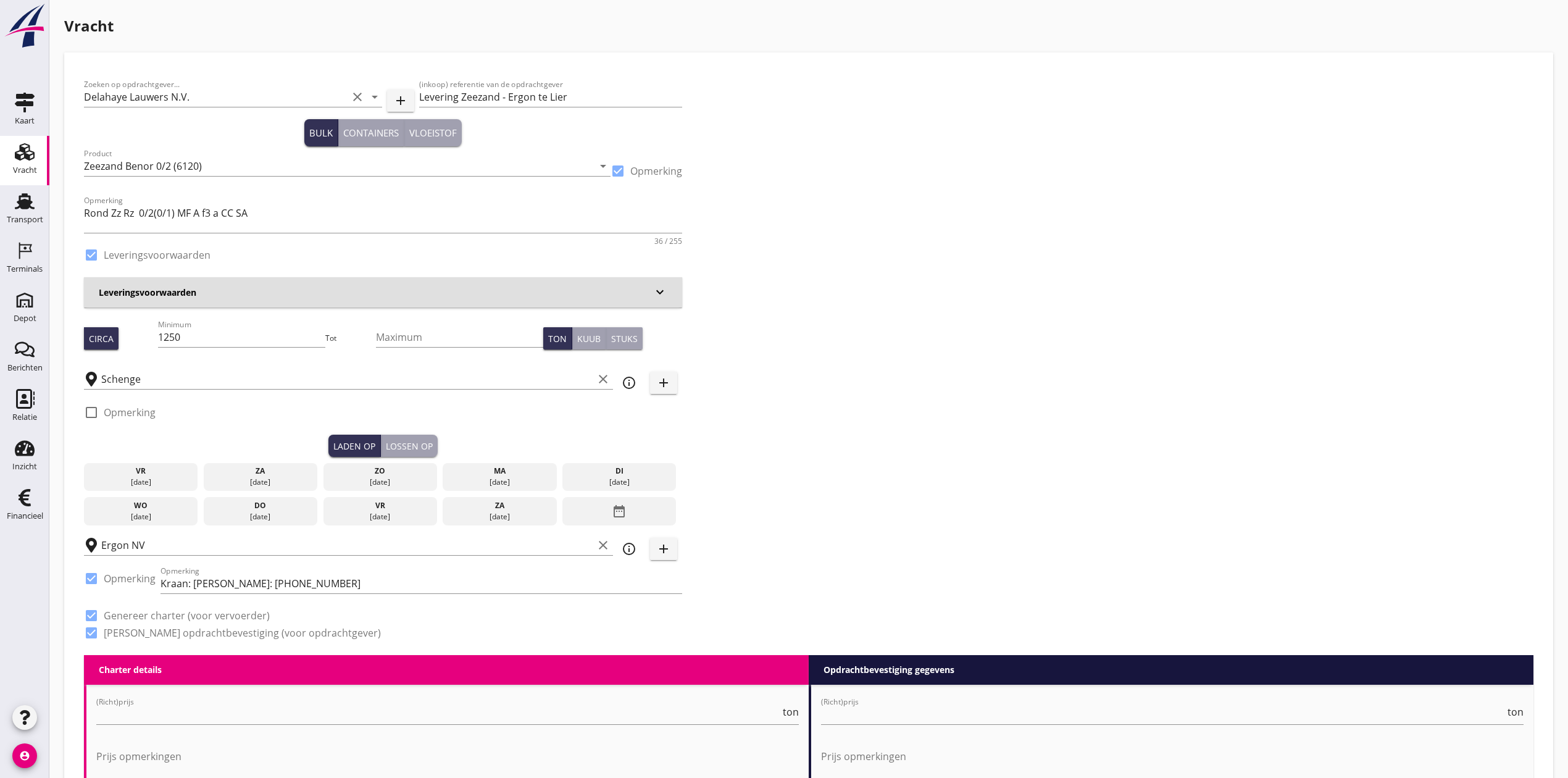
radio input "false"
checkbox input "true"
type input "1"
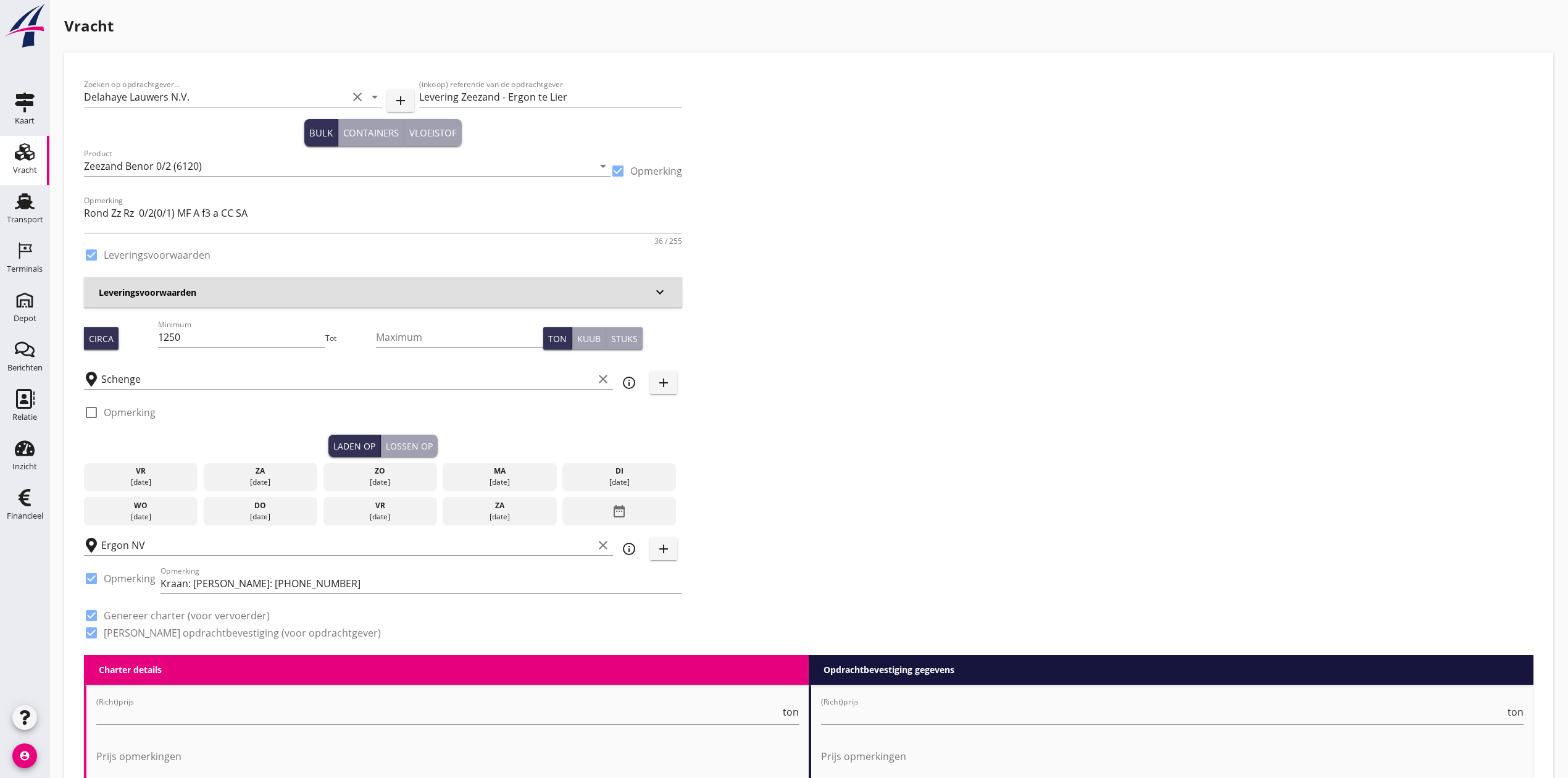
type input "1"
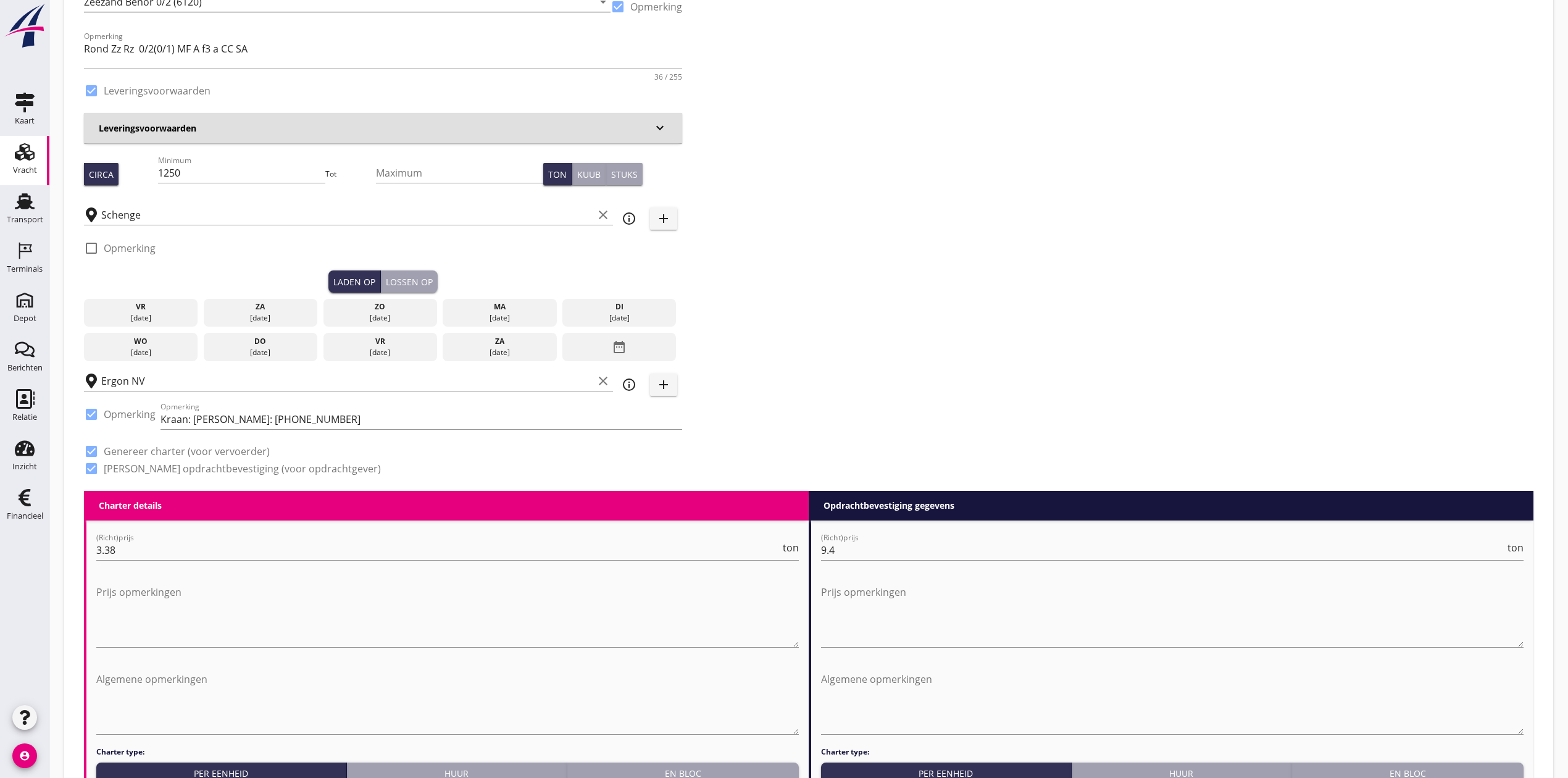
scroll to position [247, 0]
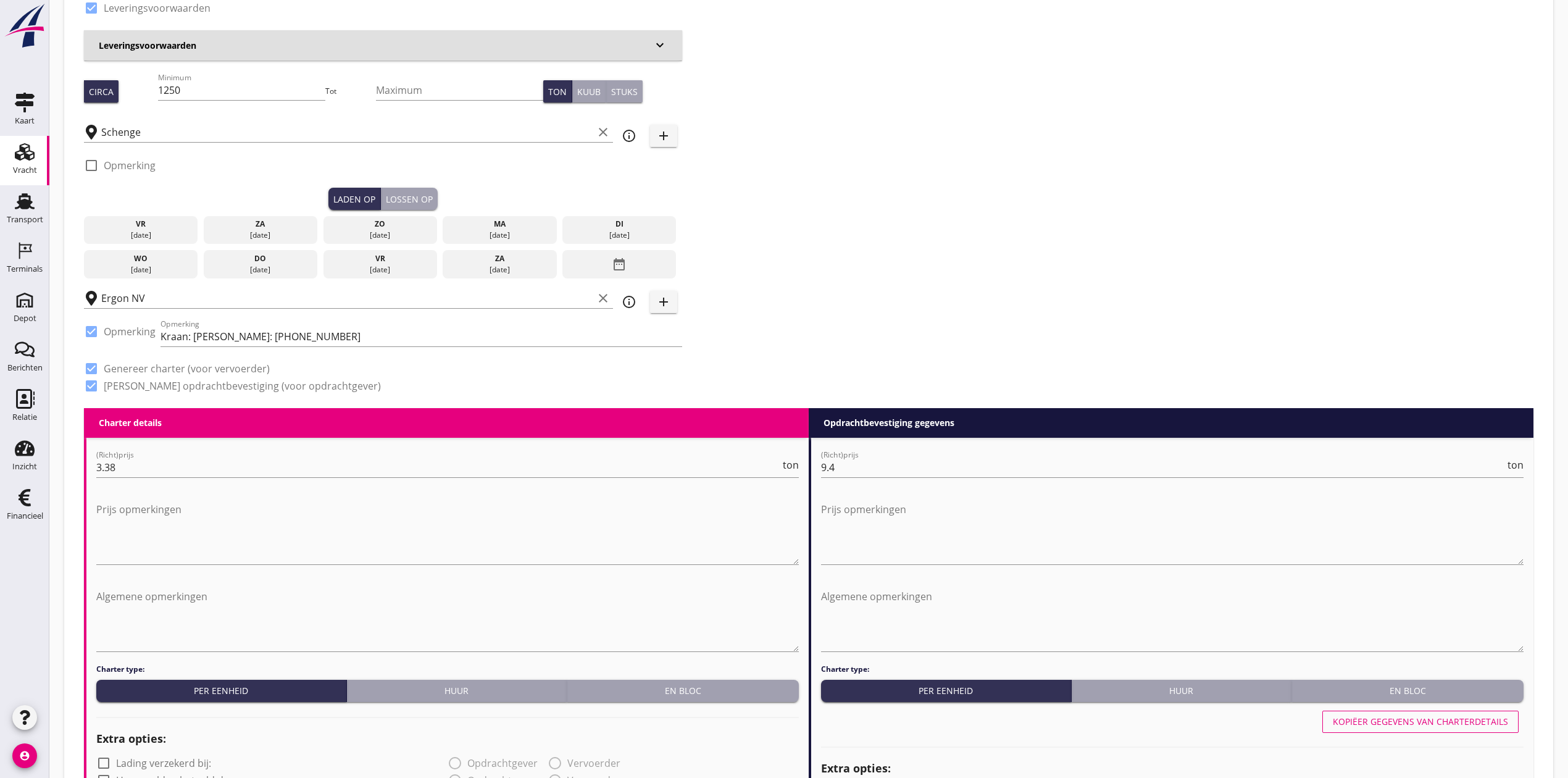
click at [489, 224] on div "ma" at bounding box center [500, 224] width 108 height 11
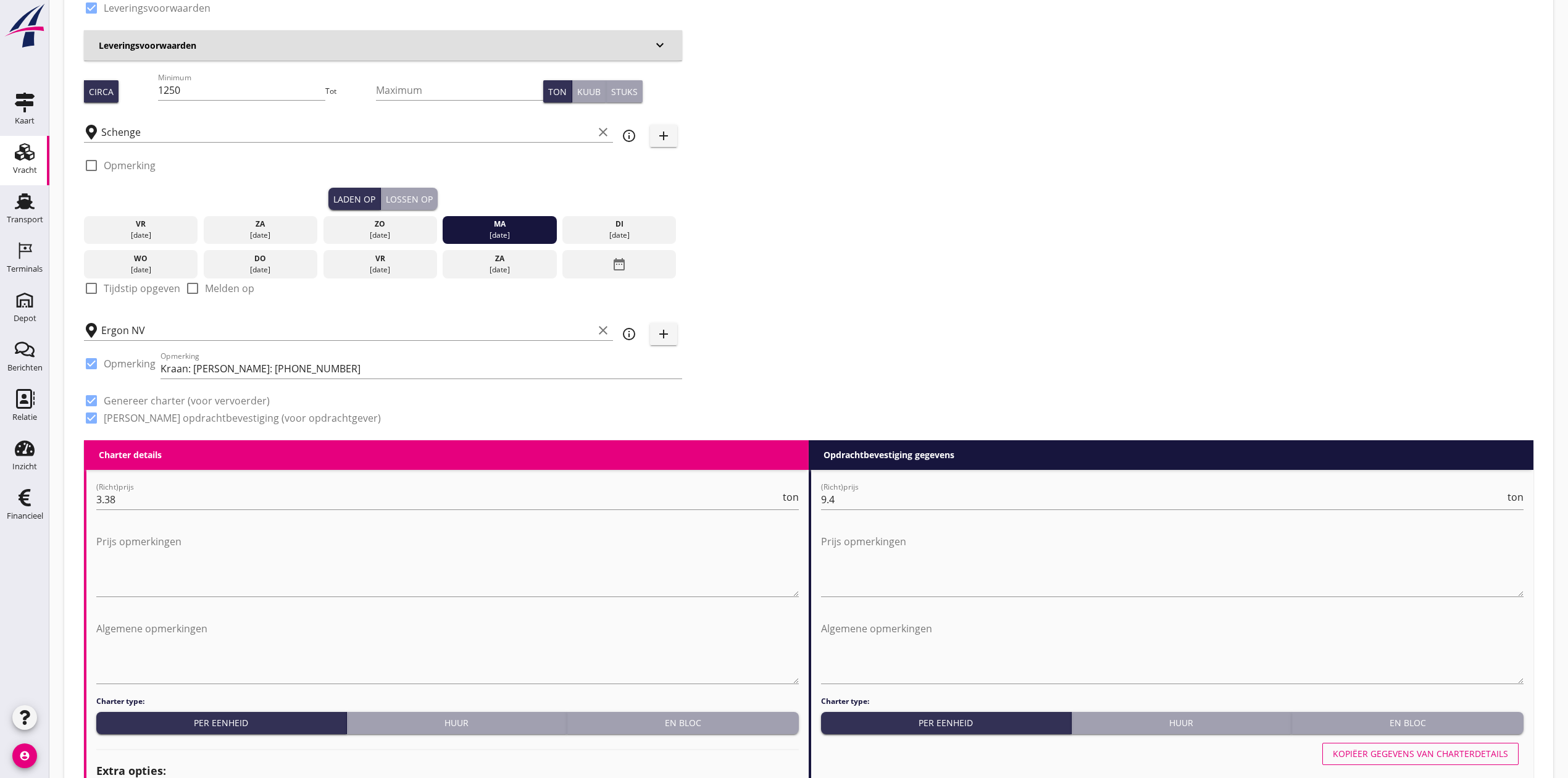
click at [420, 193] on div "Lossen op" at bounding box center [409, 199] width 47 height 13
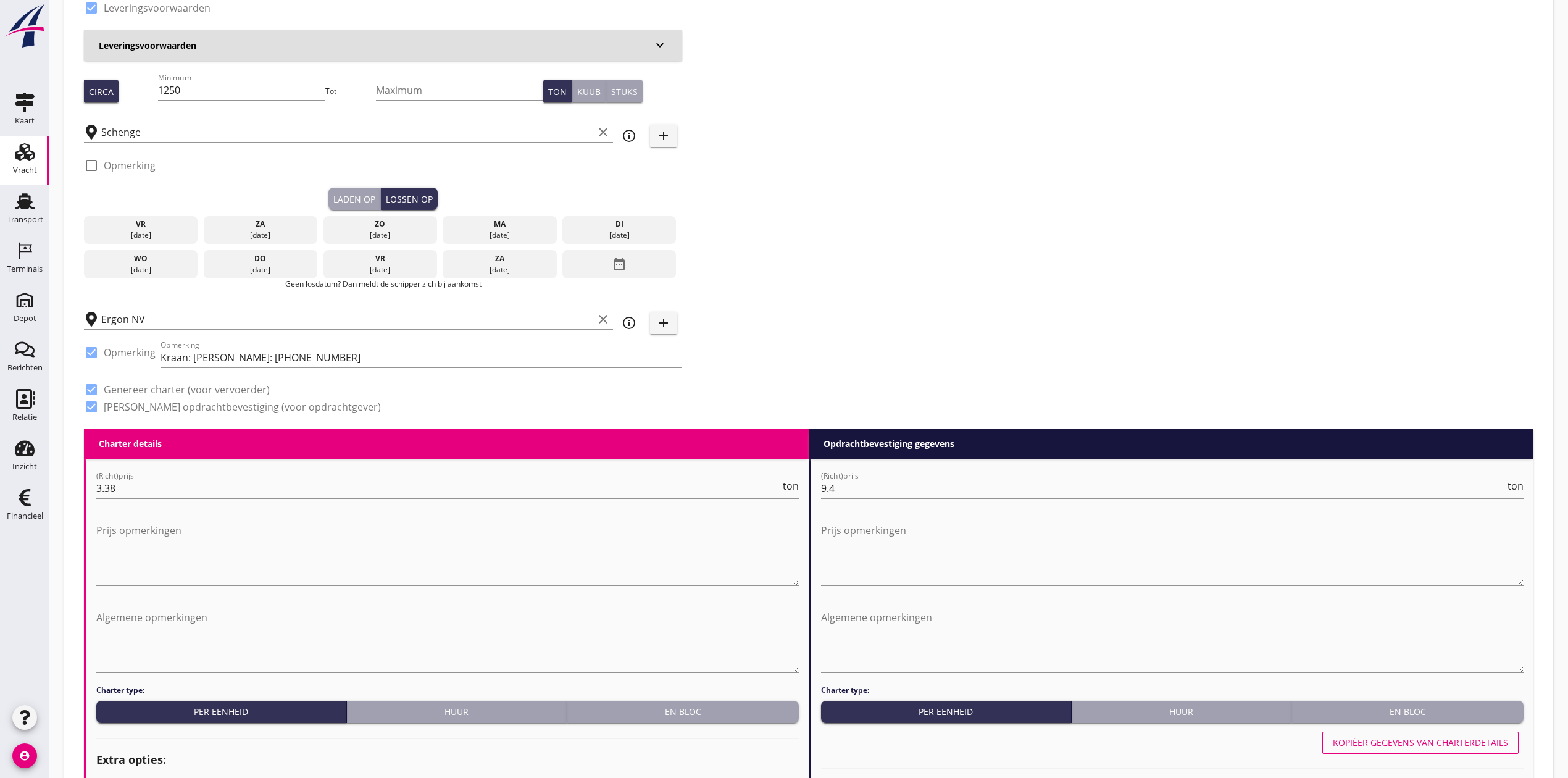
click at [656, 228] on div "di" at bounding box center [619, 224] width 108 height 11
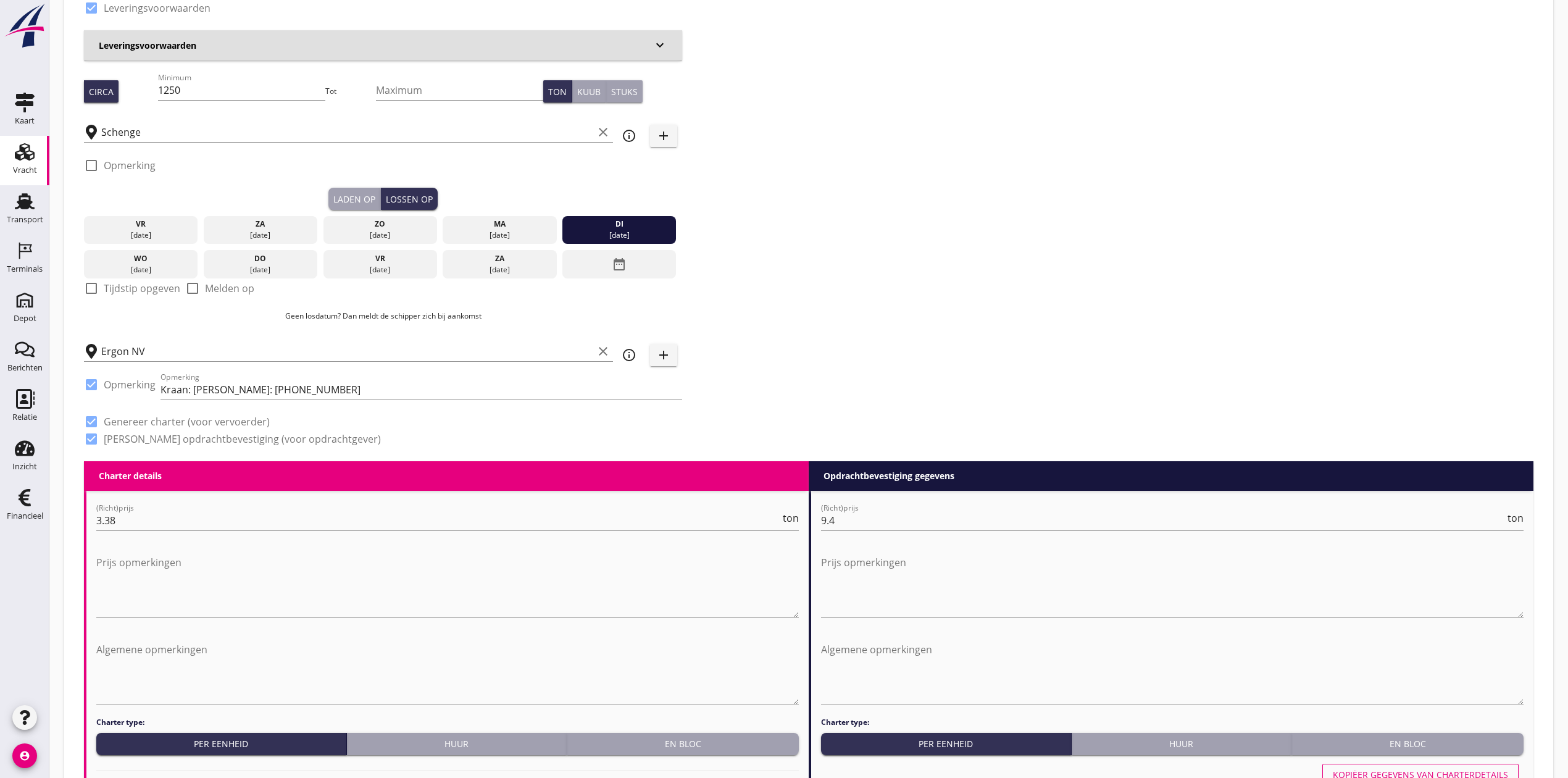
click at [815, 216] on div "Zoeken op opdrachtgever... Delahaye Lauwers N.V. clear arrow_drop_down add (ink…" at bounding box center [808, 144] width 1459 height 636
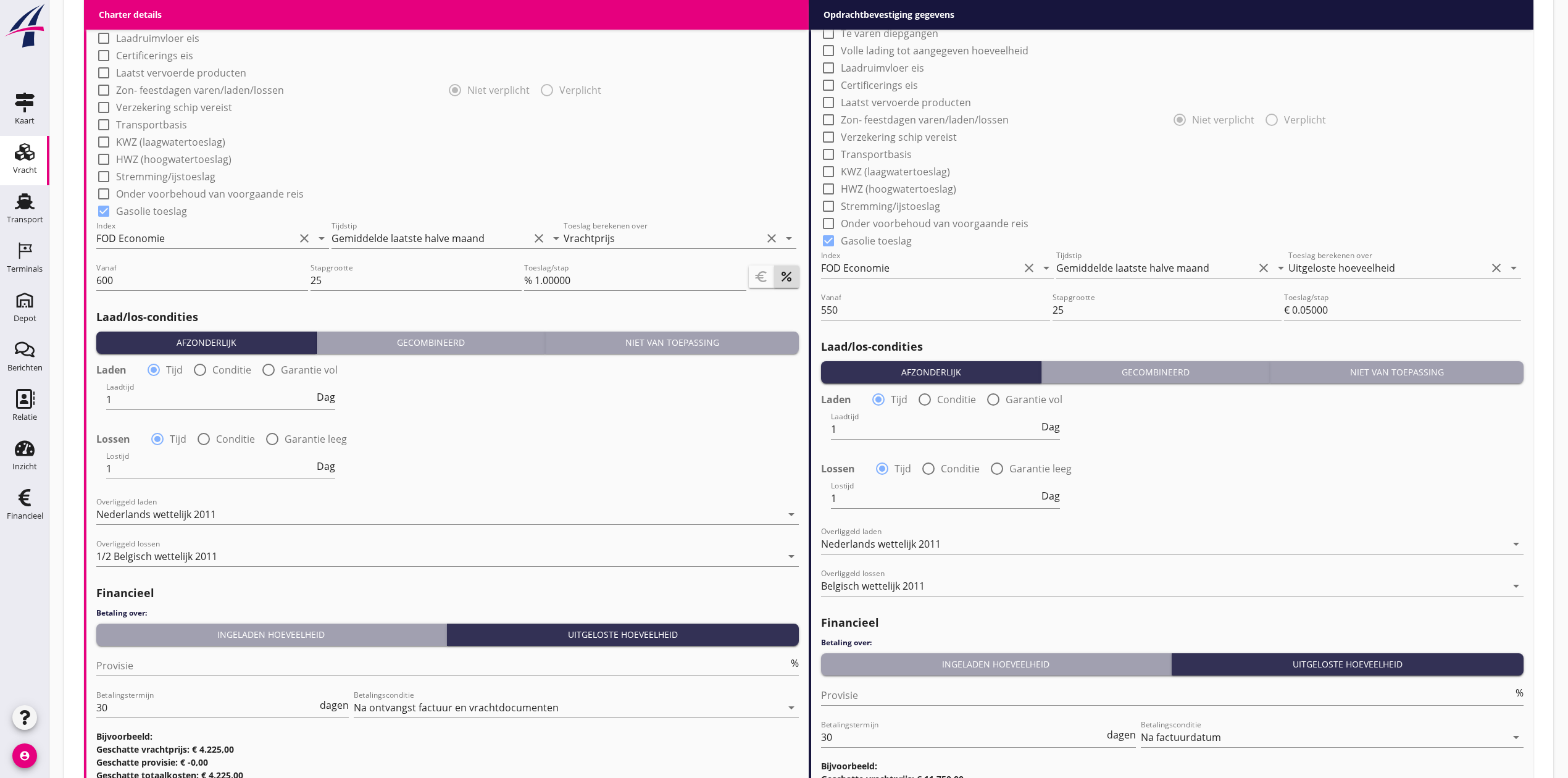
scroll to position [1273, 0]
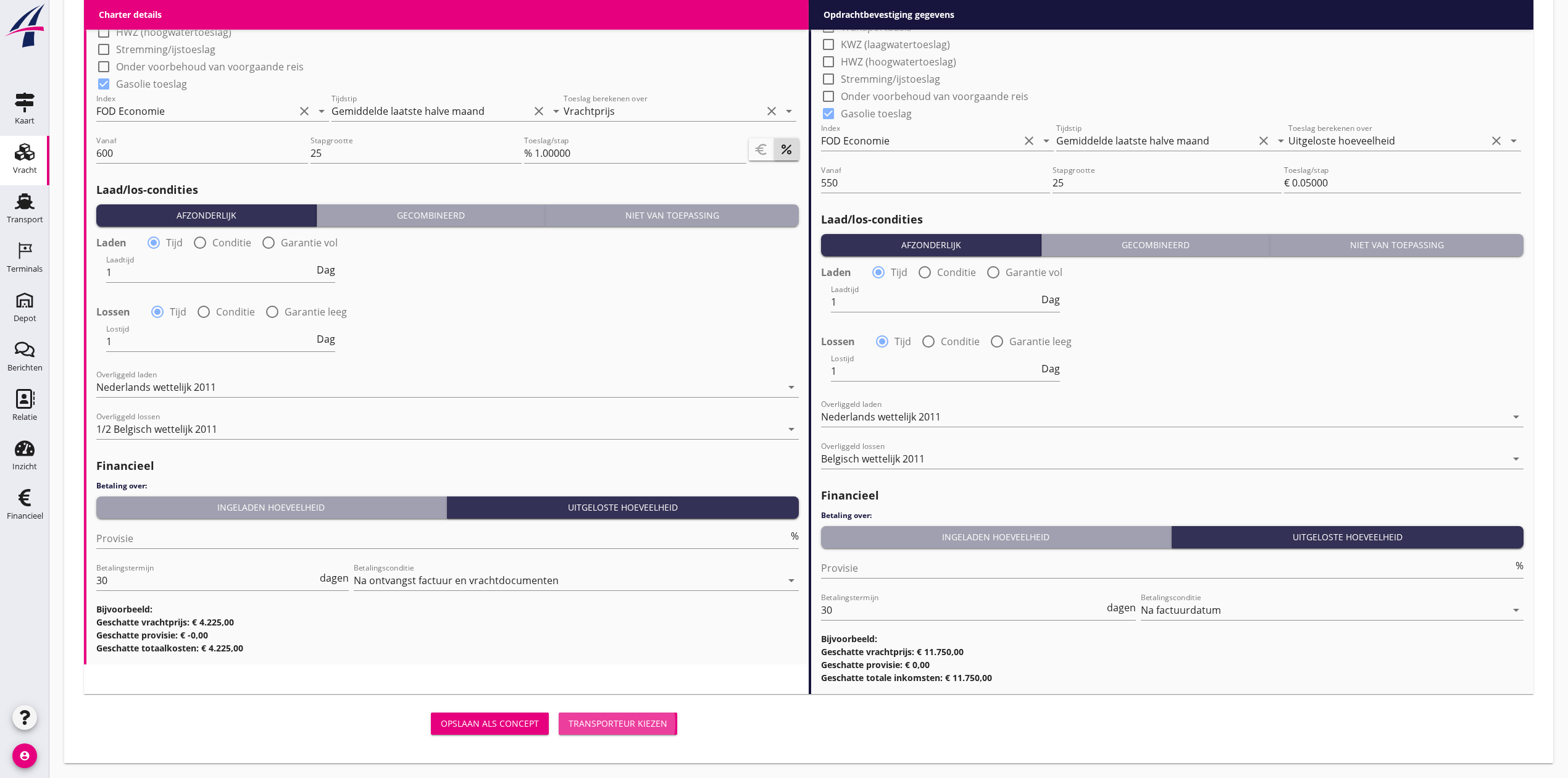
click at [664, 729] on div "Transporteur kiezen" at bounding box center [618, 723] width 99 height 13
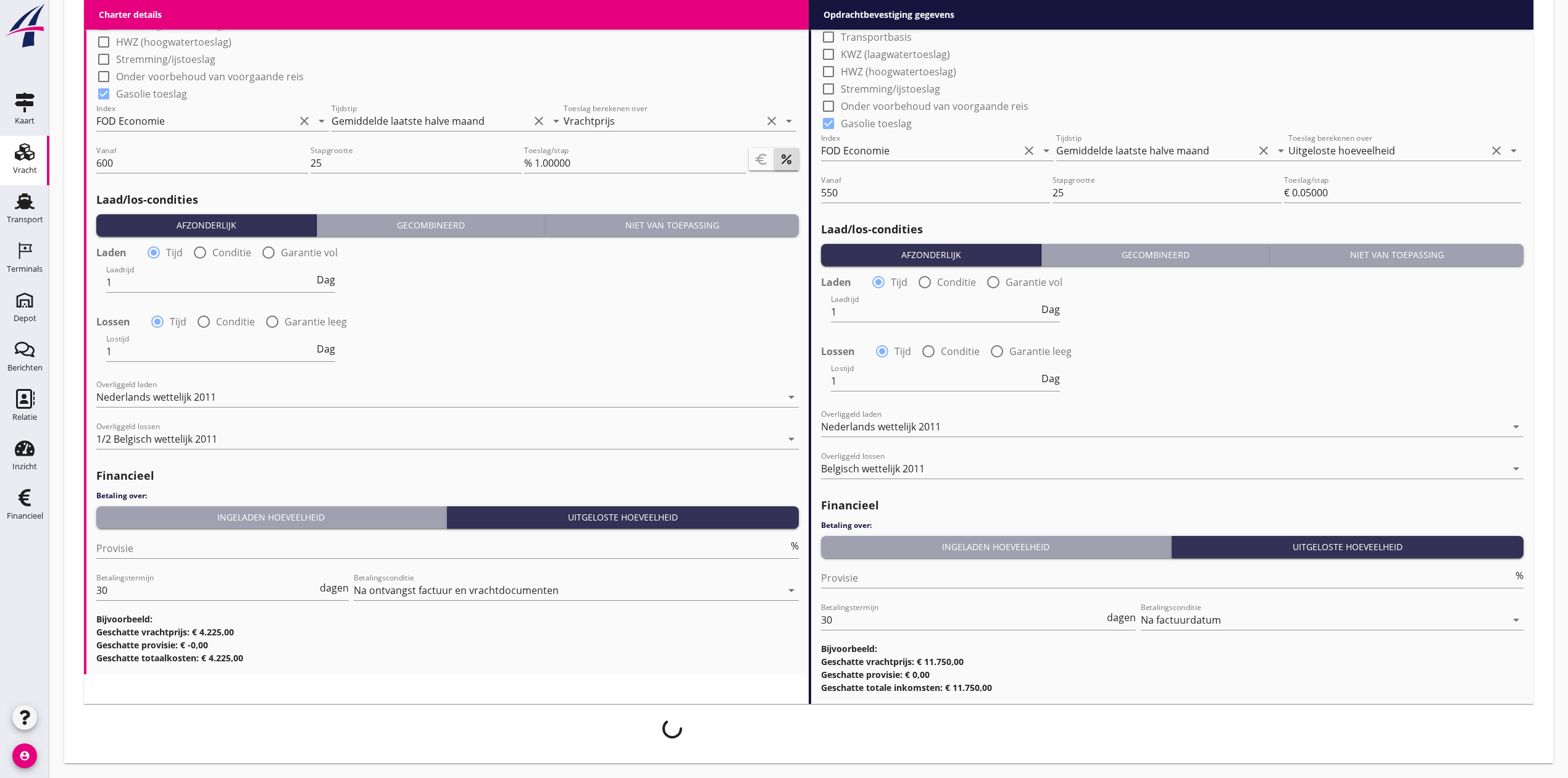
scroll to position [1264, 0]
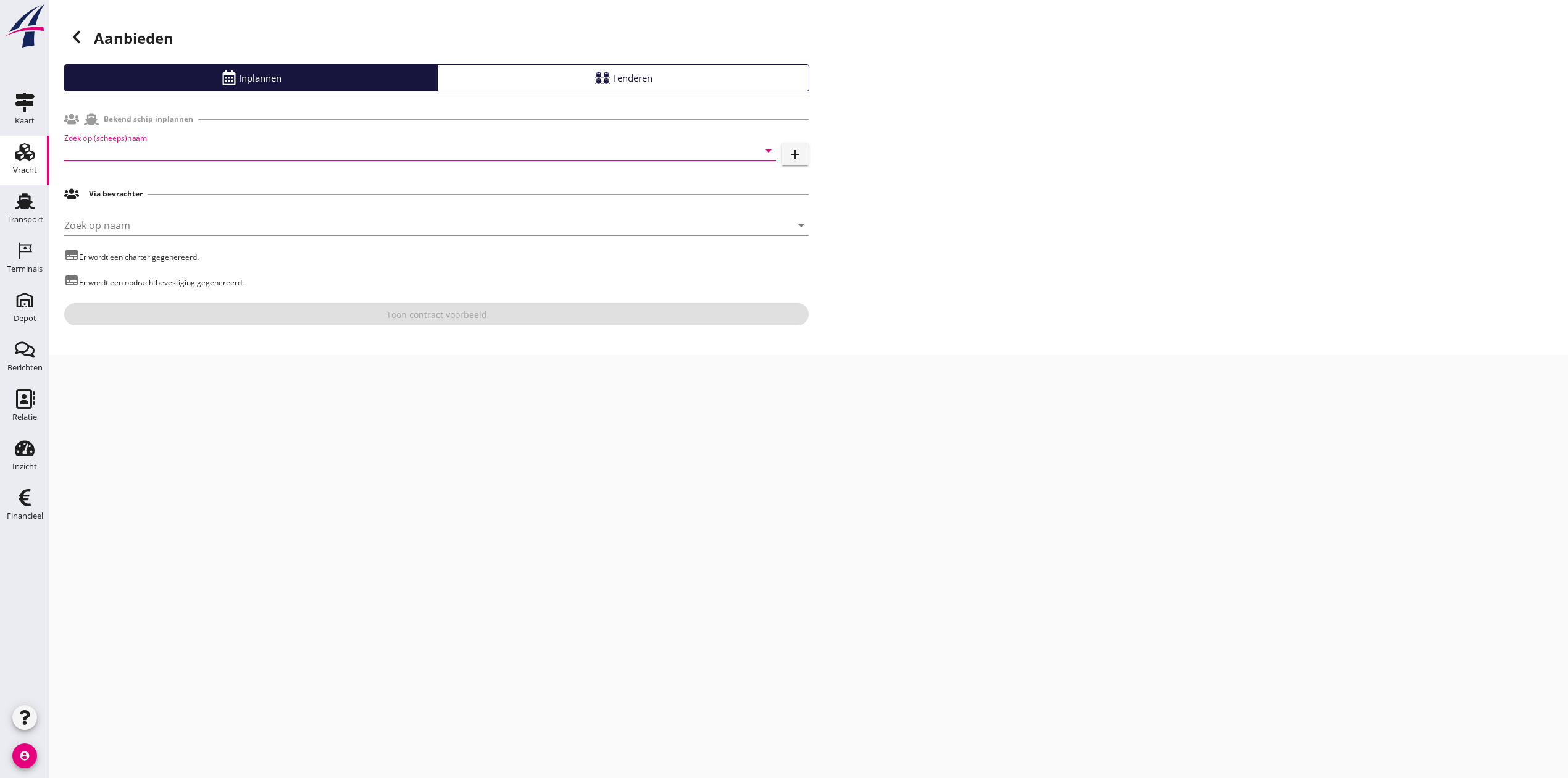
click at [343, 156] on input "Zoek op (scheeps)naam" at bounding box center [403, 150] width 677 height 20
click at [223, 183] on div "ENI: 02316341 (L:80 x B:9.53)" at bounding box center [436, 188] width 657 height 13
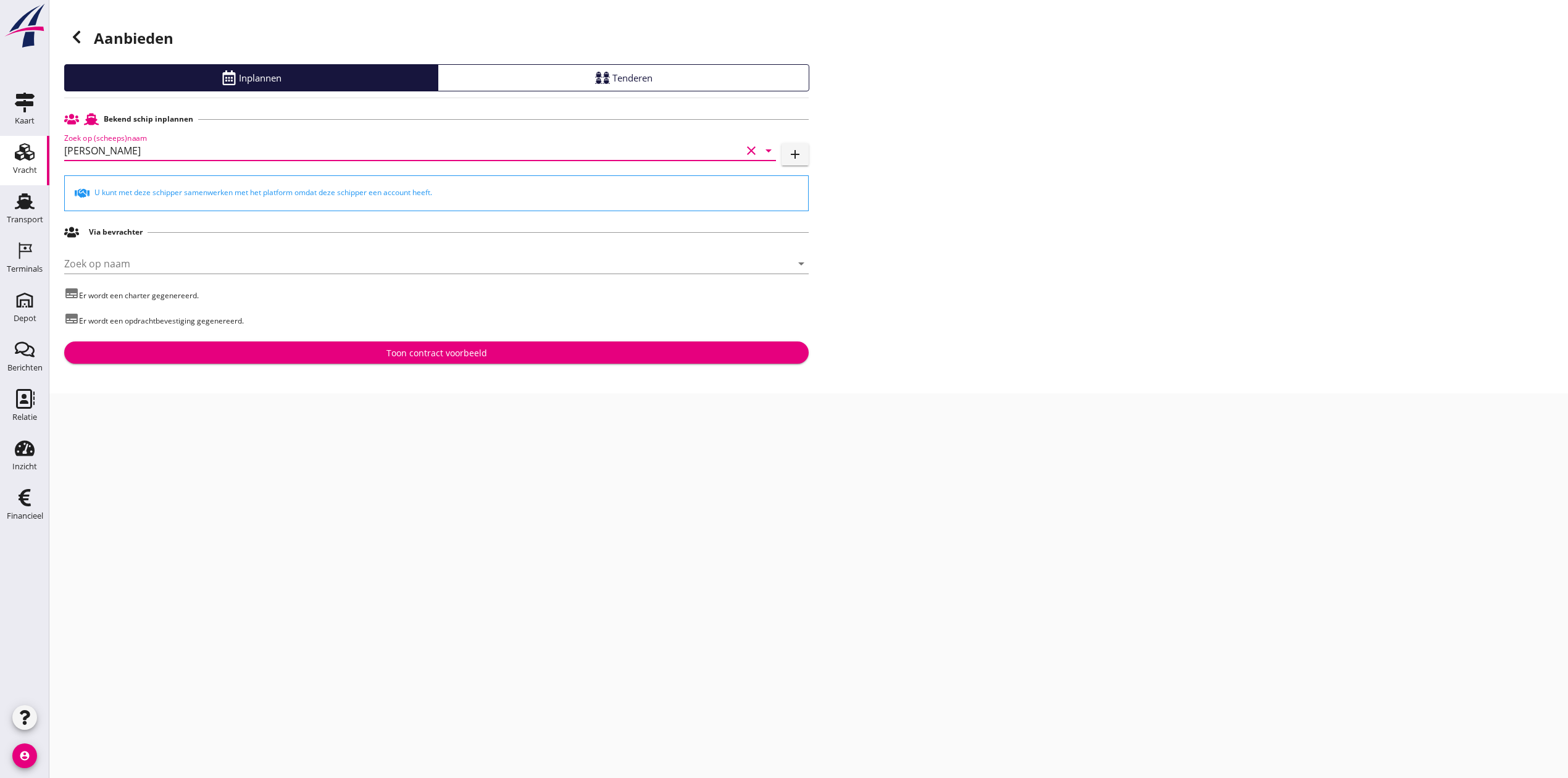
type input "Clasina Maria"
click at [438, 350] on div "Toon contract voorbeeld" at bounding box center [436, 352] width 101 height 13
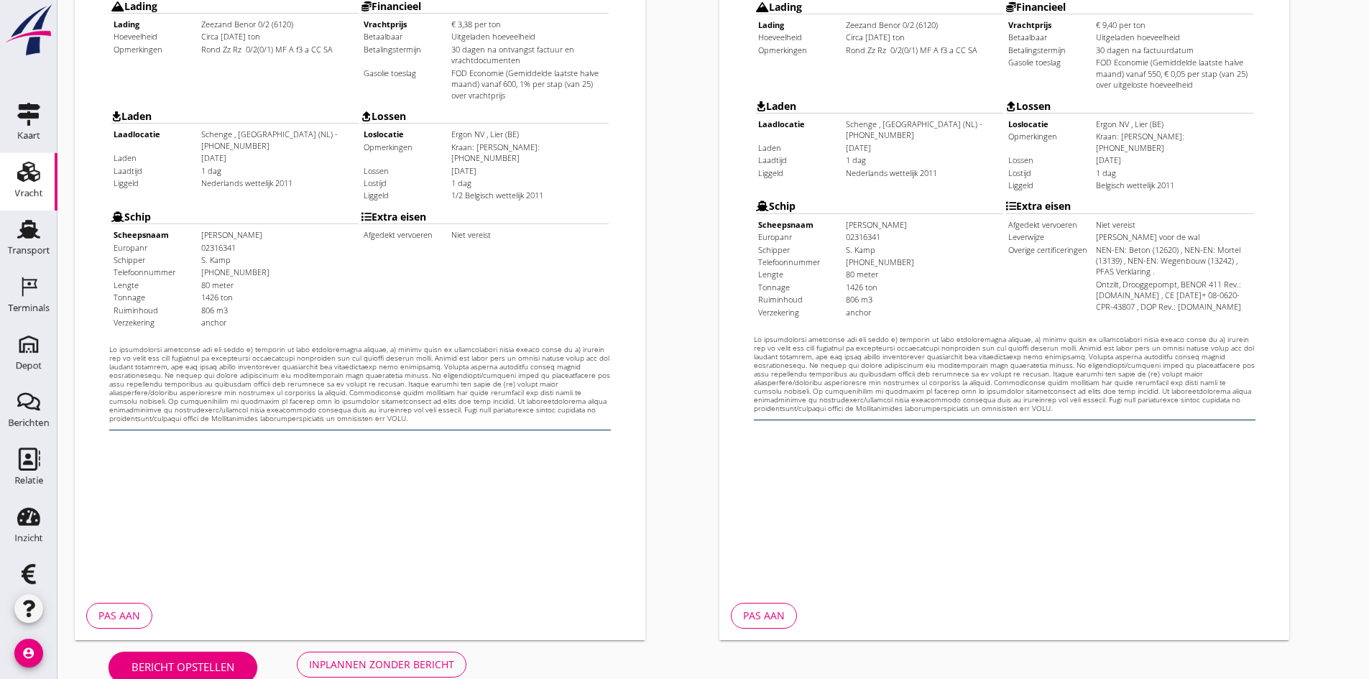
scroll to position [385, 0]
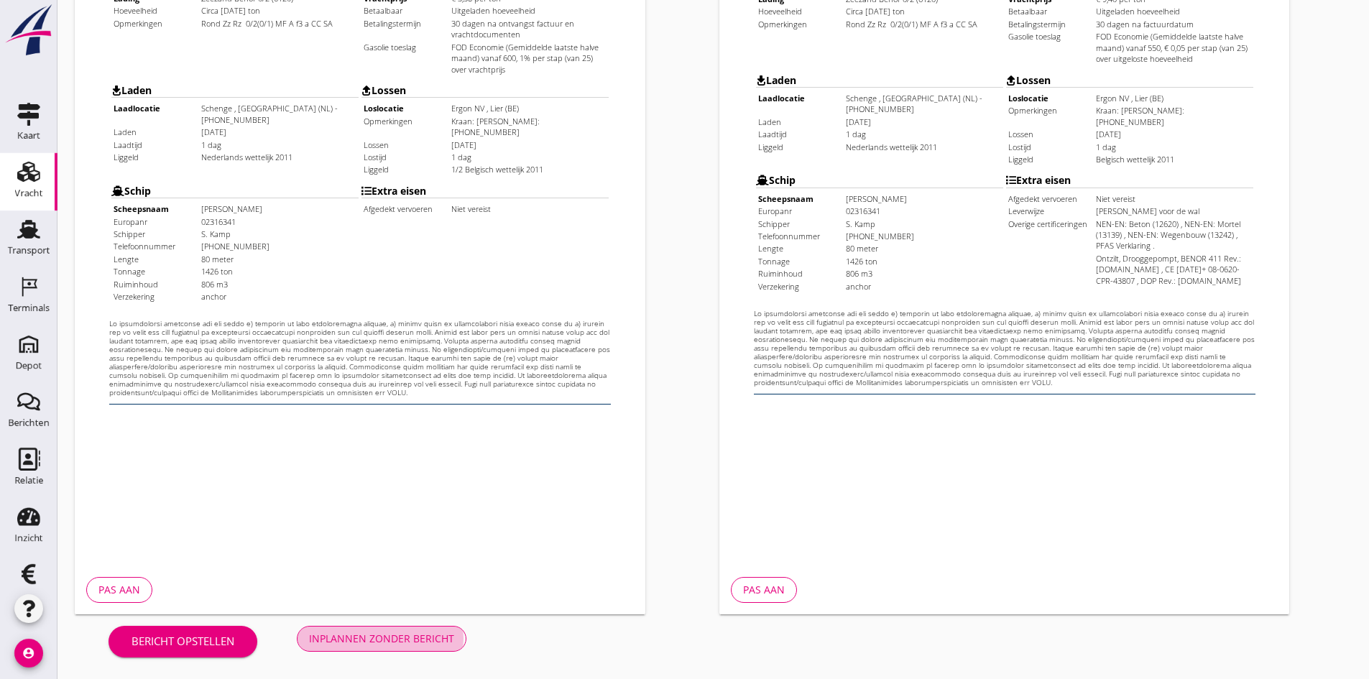
click at [452, 637] on div "Inplannen zonder bericht" at bounding box center [381, 638] width 145 height 15
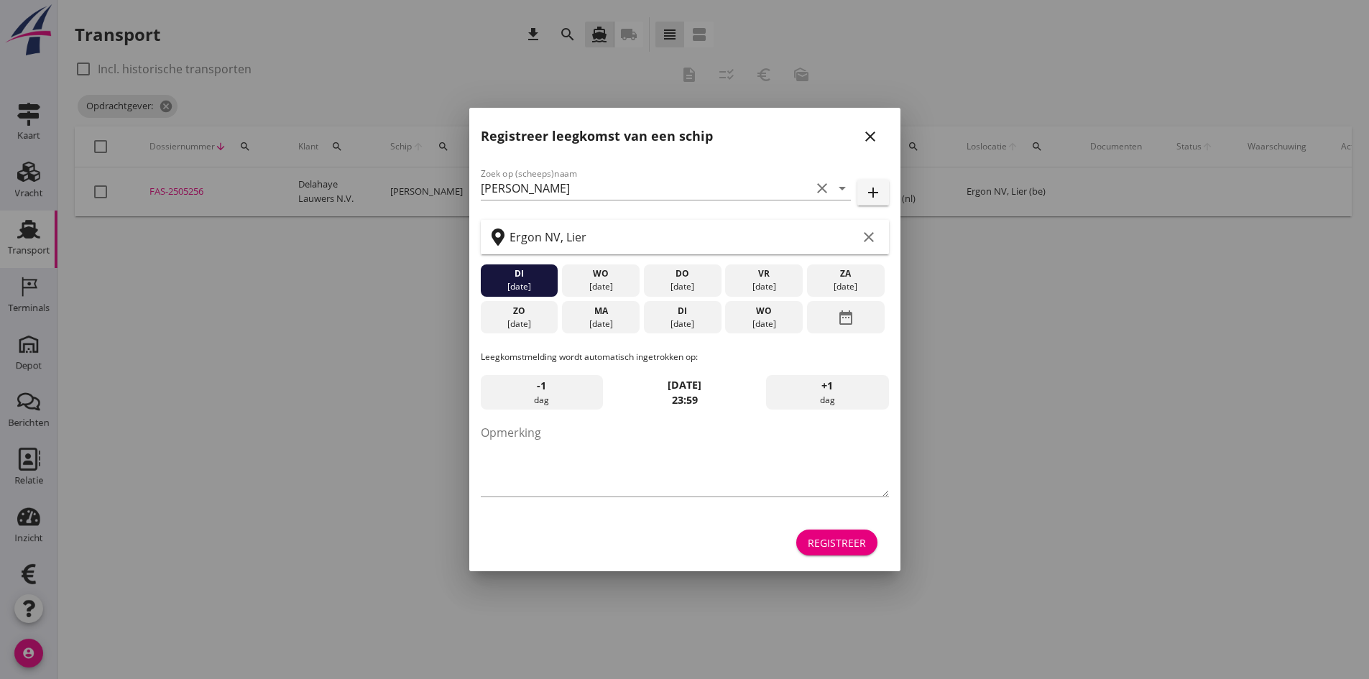
click at [871, 130] on icon "close" at bounding box center [869, 136] width 17 height 17
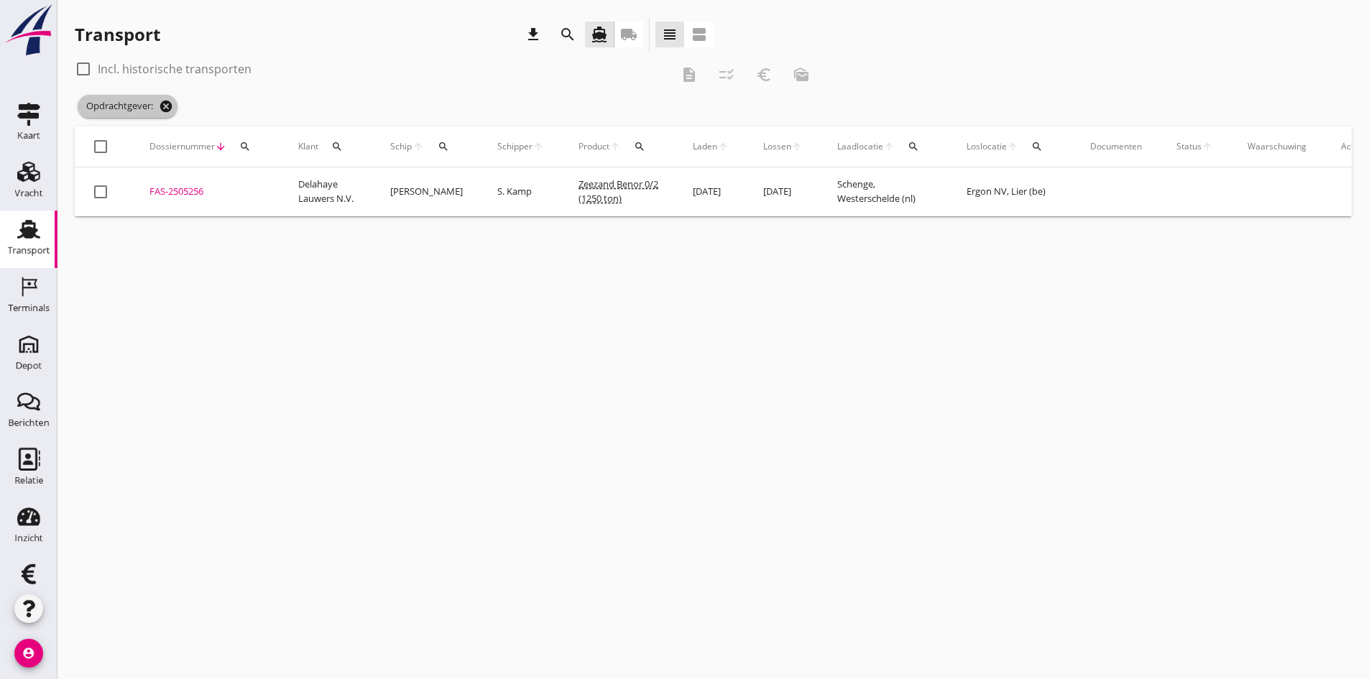
click at [162, 109] on icon "cancel" at bounding box center [166, 106] width 14 height 14
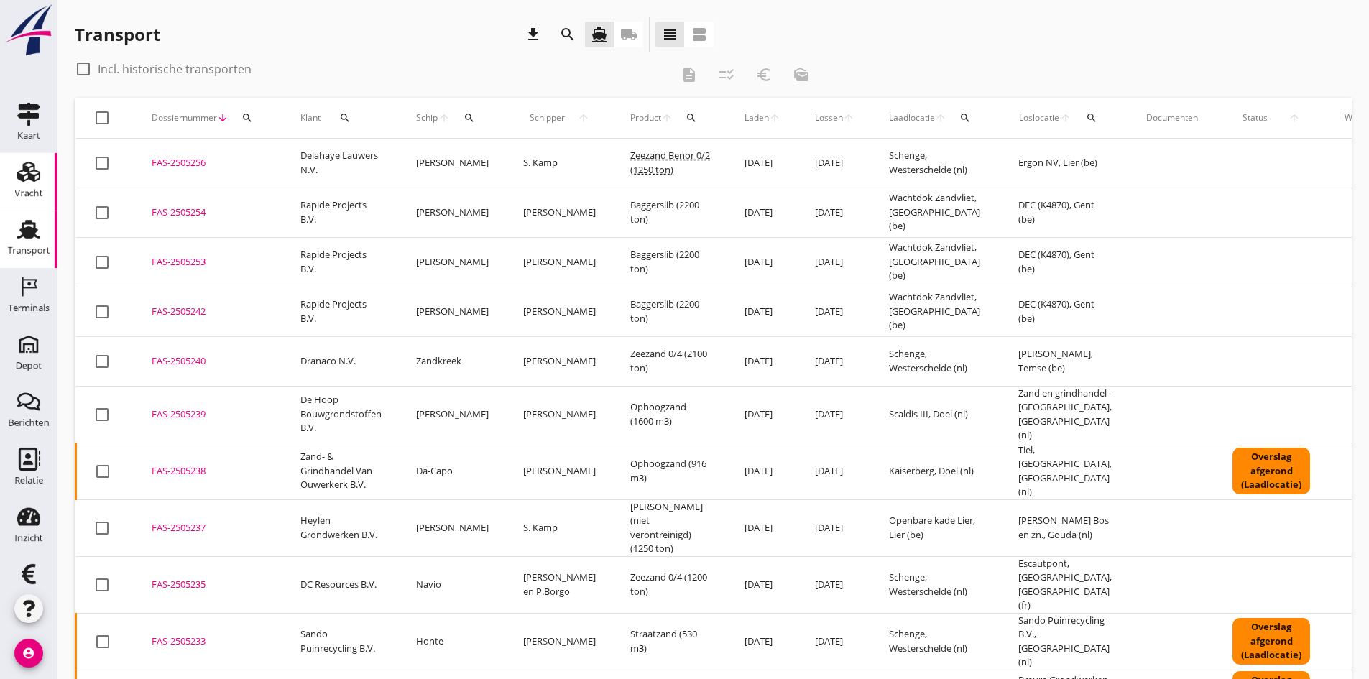
click at [22, 170] on use at bounding box center [28, 172] width 23 height 20
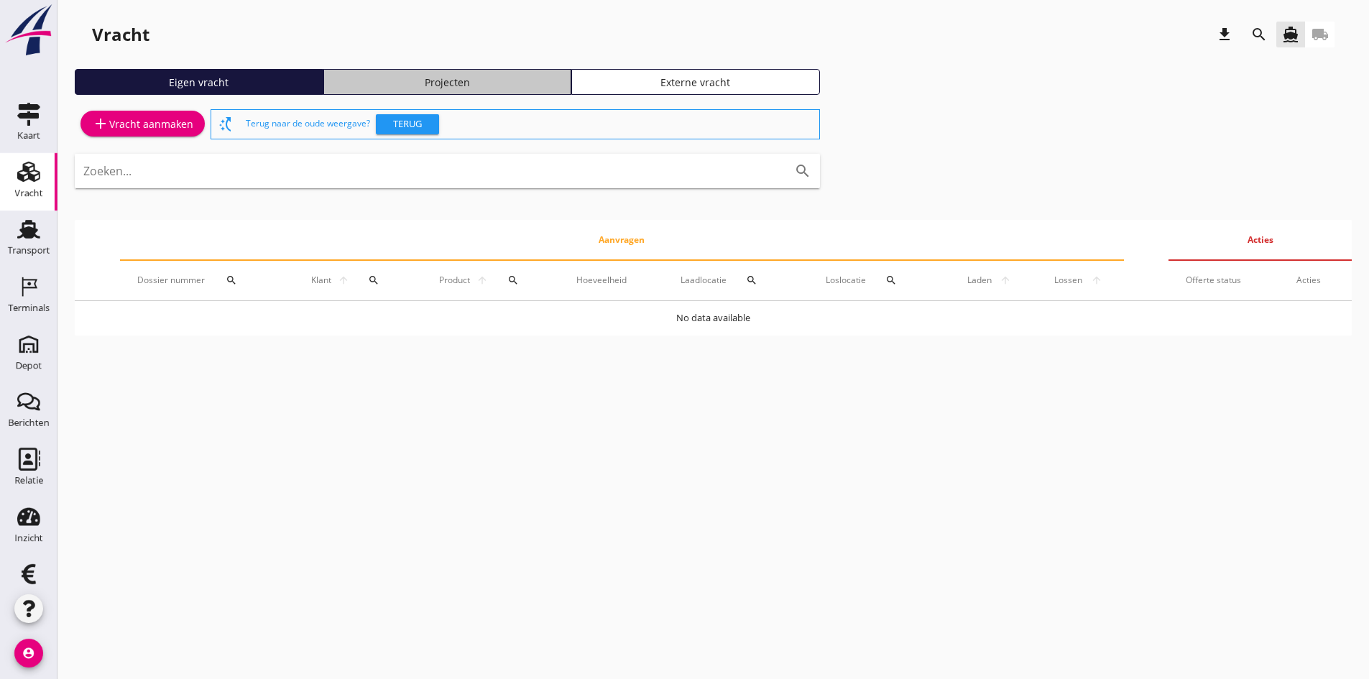
click at [468, 81] on div "Projecten" at bounding box center [448, 82] width 236 height 15
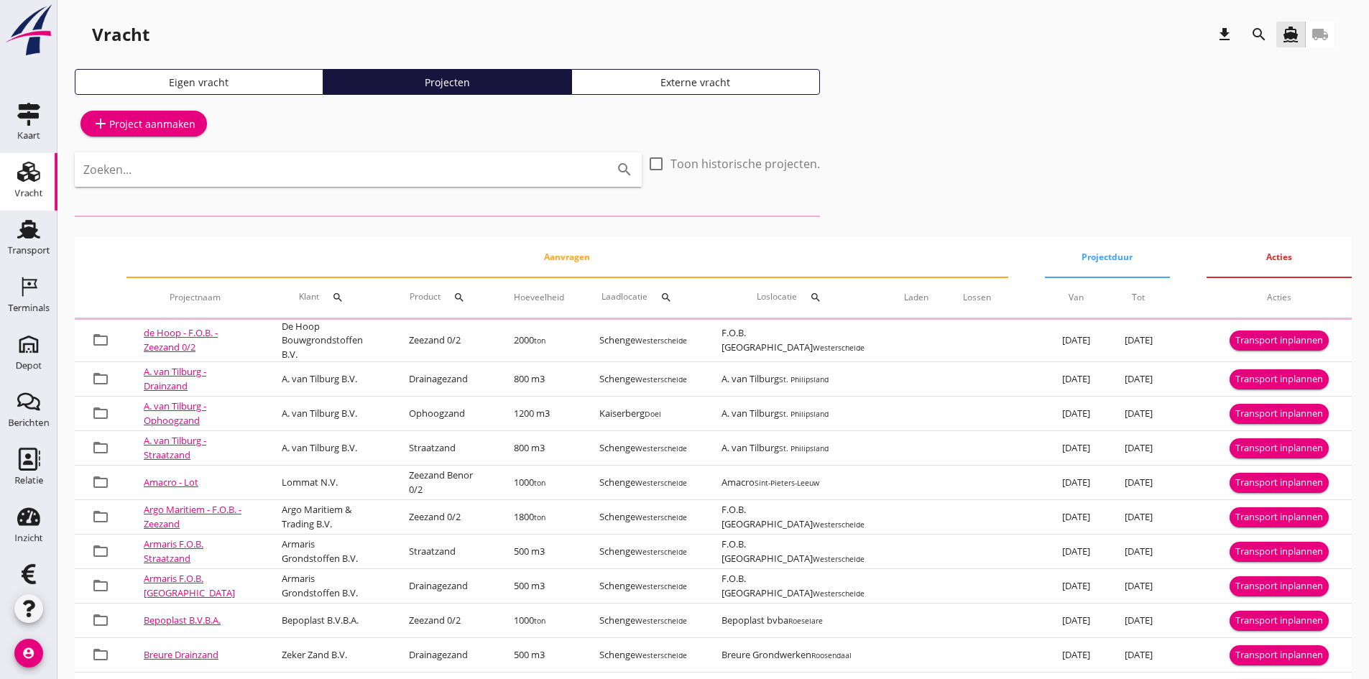
click at [1260, 31] on icon "search" at bounding box center [1258, 34] width 17 height 17
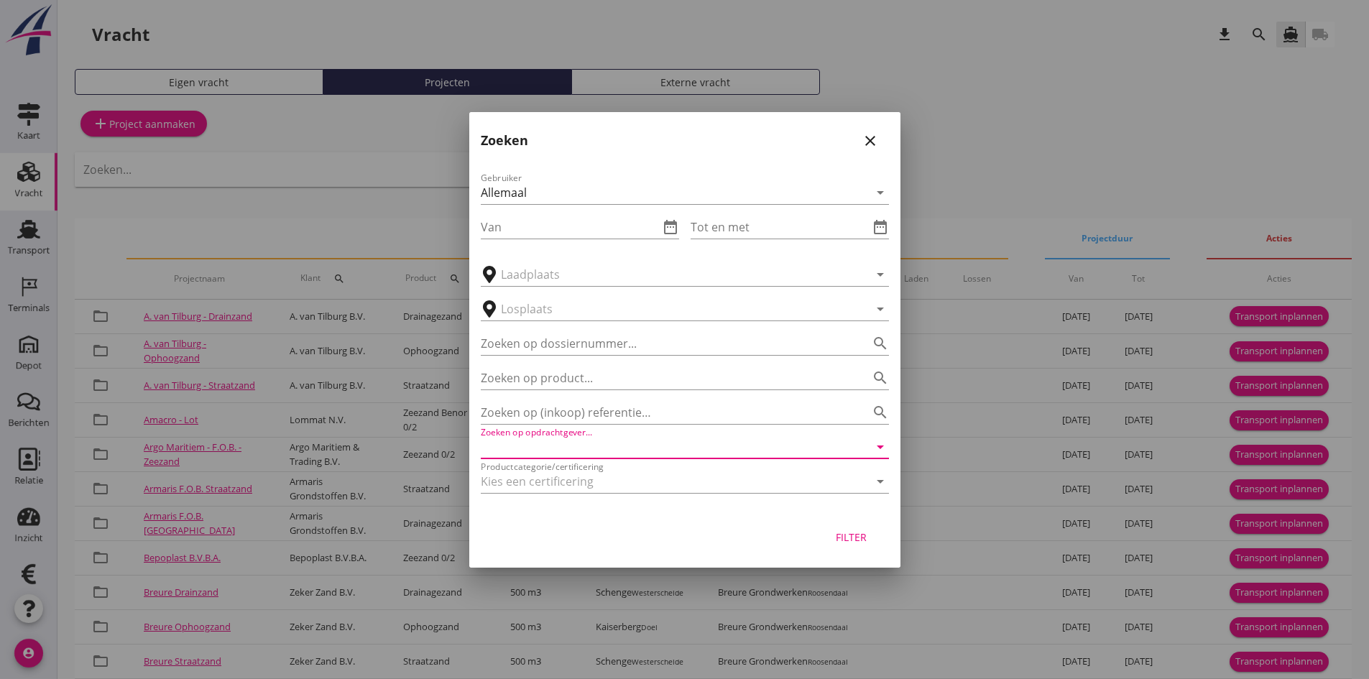
click at [678, 448] on input "Zoeken op opdrachtgever..." at bounding box center [665, 446] width 368 height 23
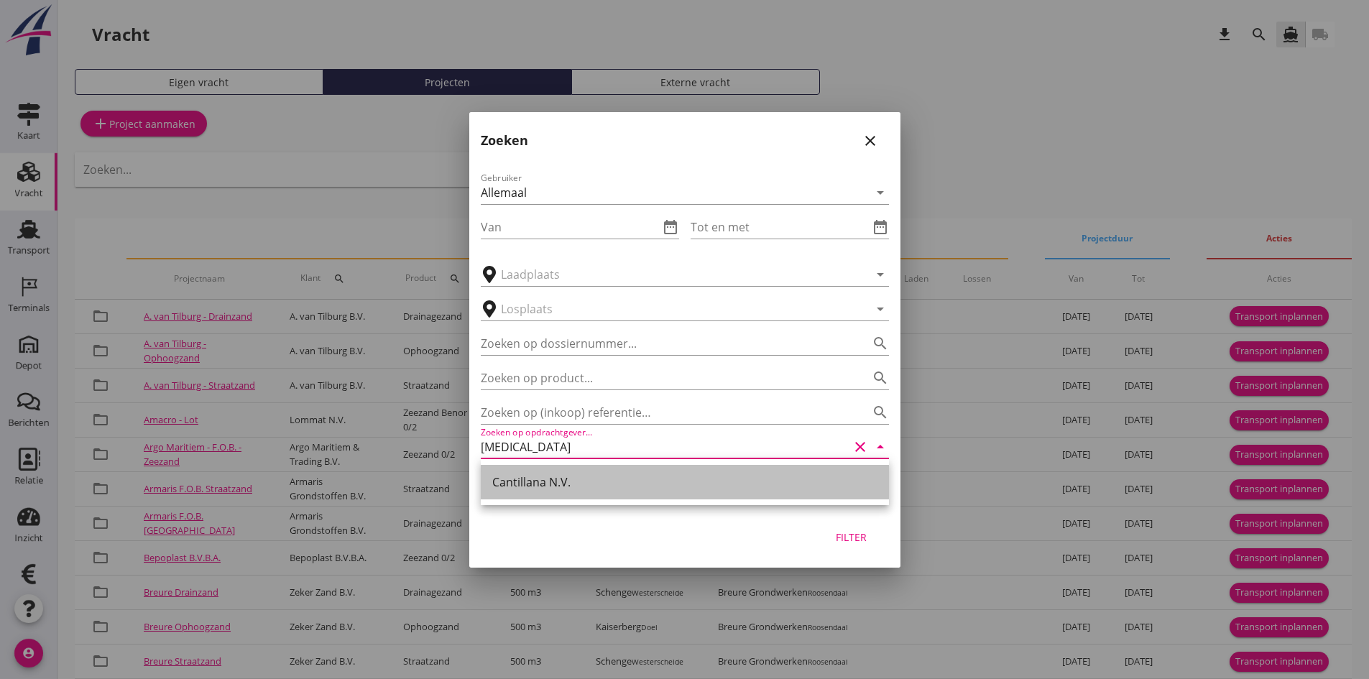
click at [611, 477] on div "Cantillana N.V." at bounding box center [684, 481] width 385 height 17
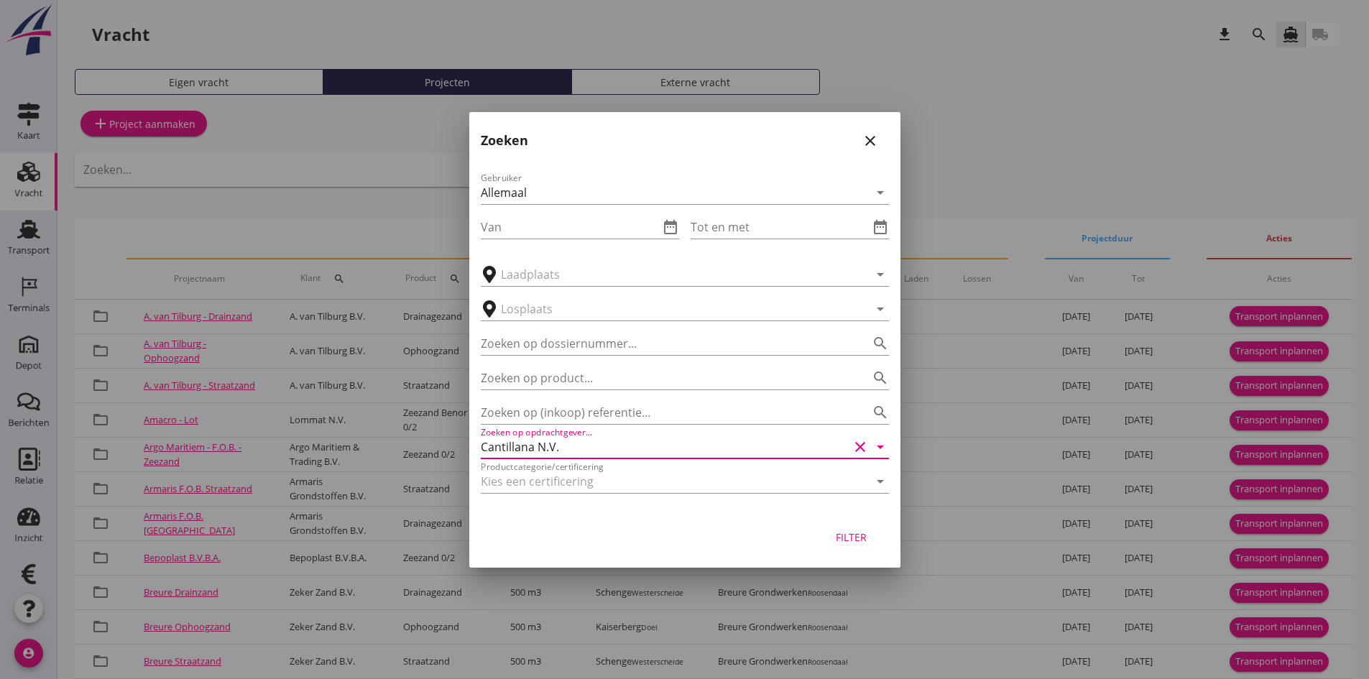
type input "Cantillana N.V."
click at [864, 531] on div "Filter" at bounding box center [851, 537] width 40 height 15
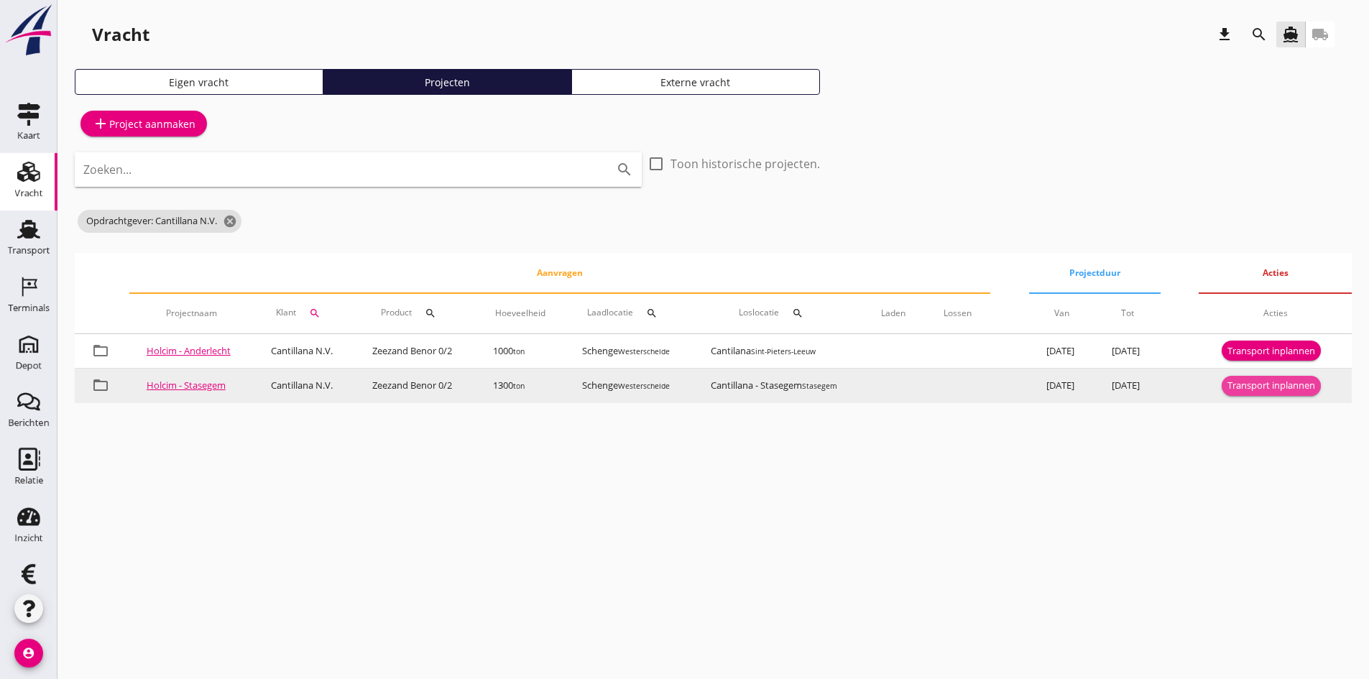
click at [1303, 388] on div "Transport inplannen" at bounding box center [1271, 386] width 88 height 14
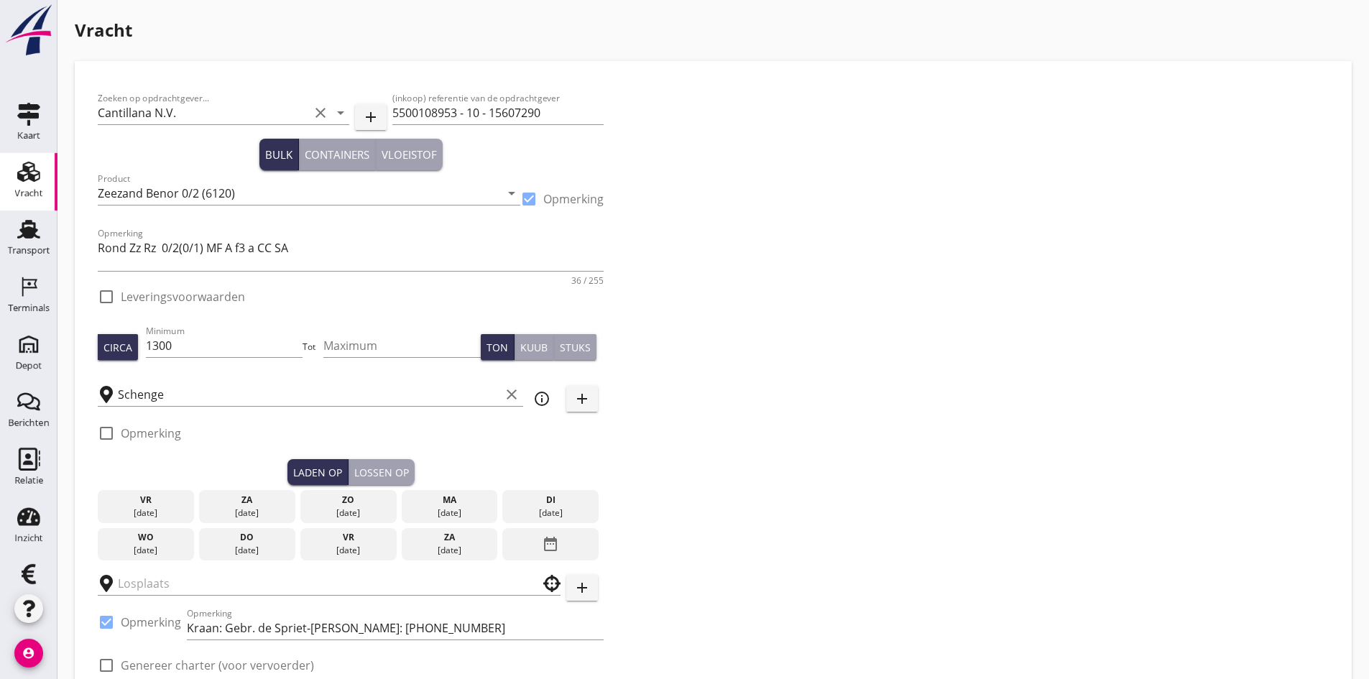
checkbox input "true"
type input "Cantillana - Stasegem"
checkbox input "true"
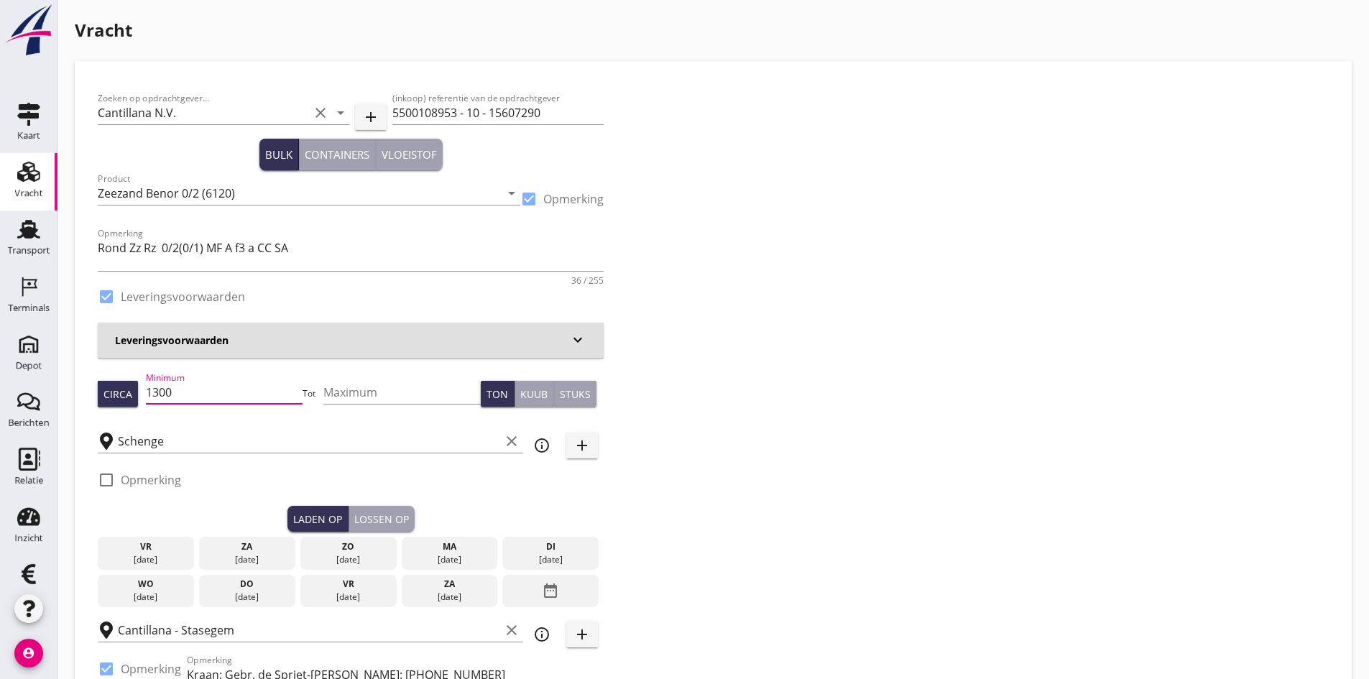
drag, startPoint x: 159, startPoint y: 390, endPoint x: 239, endPoint y: 389, distance: 80.5
click at [239, 389] on input "1300" at bounding box center [224, 392] width 157 height 23
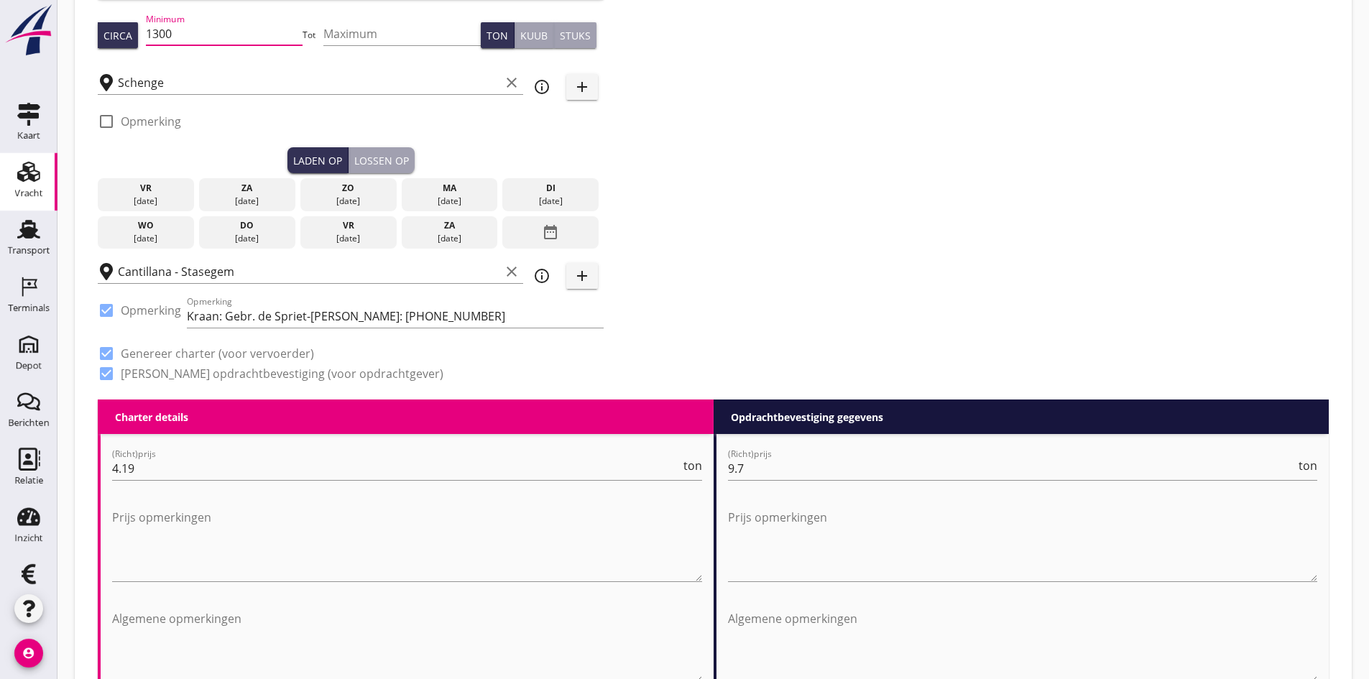
scroll to position [359, 0]
click at [440, 193] on div "ma" at bounding box center [448, 187] width 89 height 13
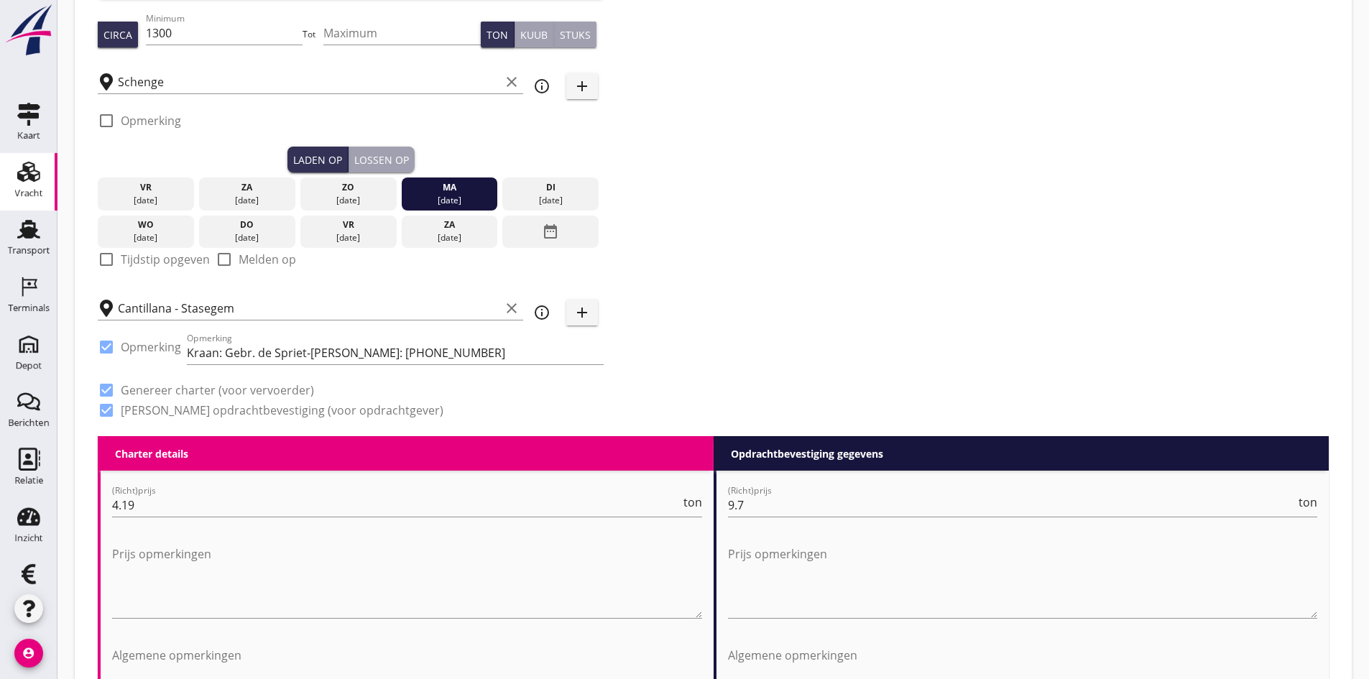
click at [371, 151] on button "Lossen op" at bounding box center [381, 160] width 66 height 26
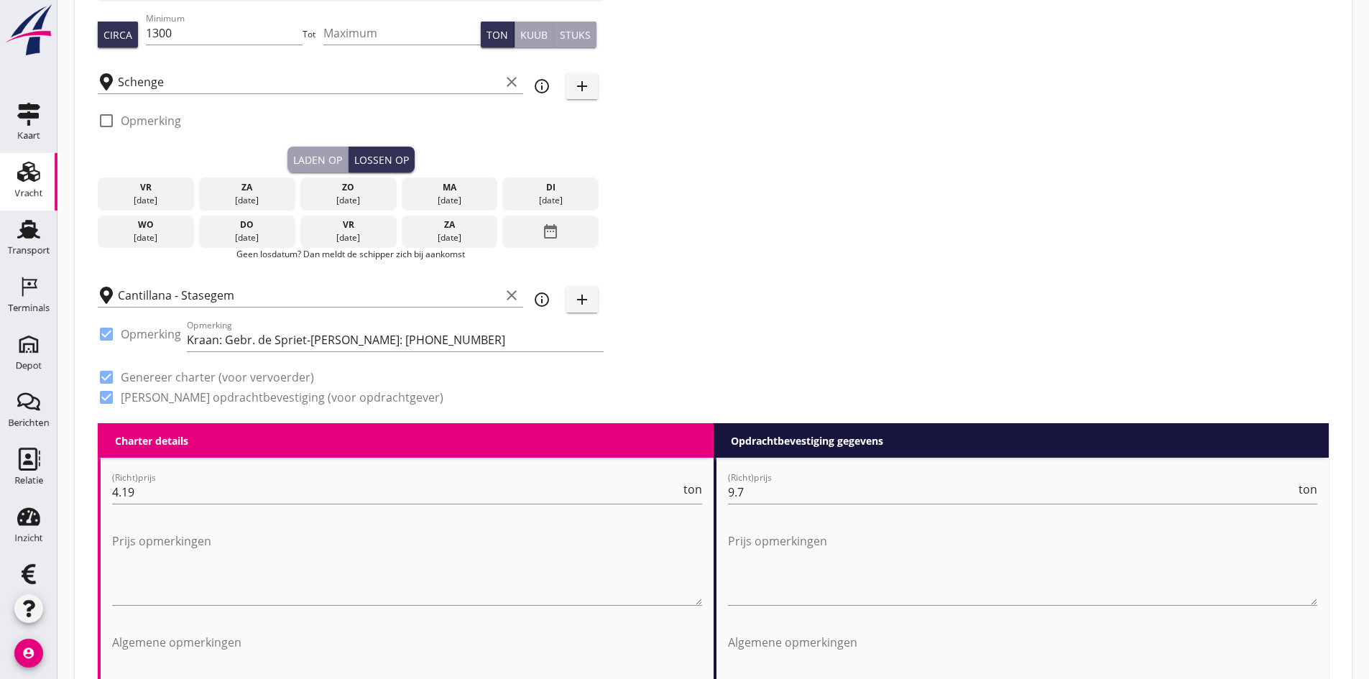
click at [538, 194] on div "02 sep." at bounding box center [550, 200] width 89 height 13
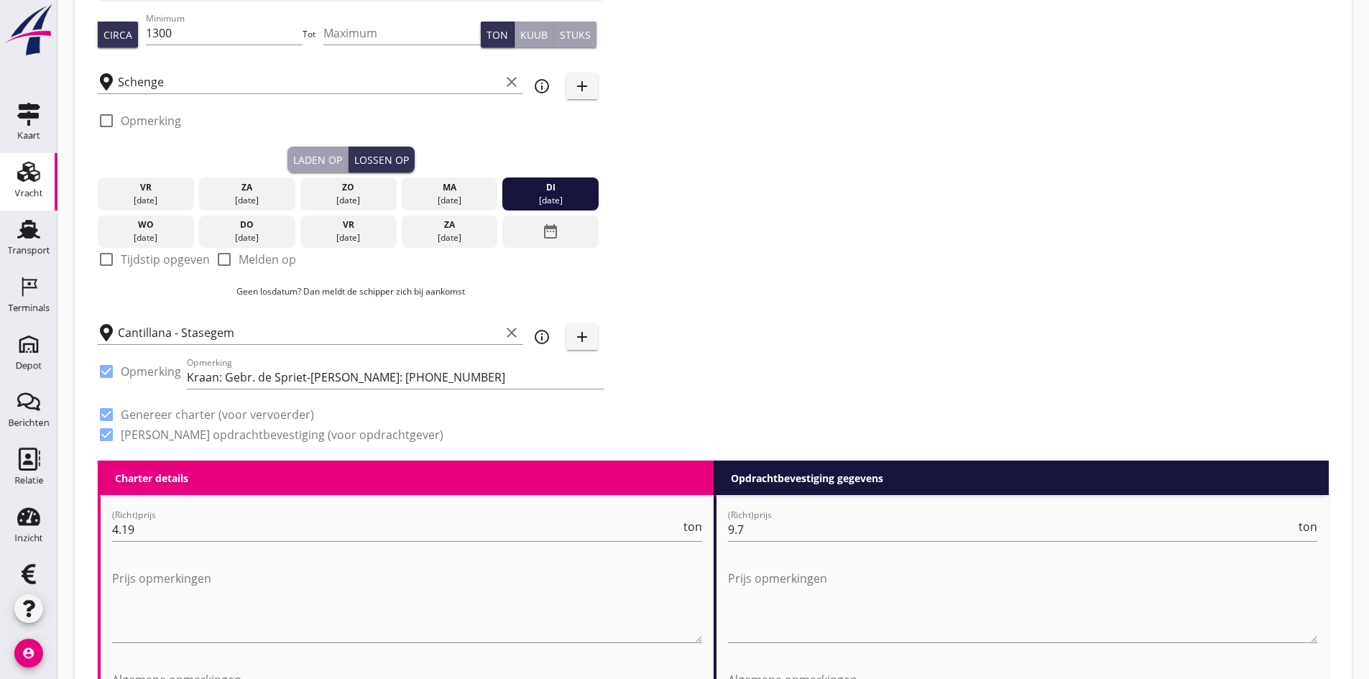
drag, startPoint x: 535, startPoint y: 197, endPoint x: 447, endPoint y: 197, distance: 88.4
click at [535, 197] on div "02 sep." at bounding box center [550, 200] width 89 height 13
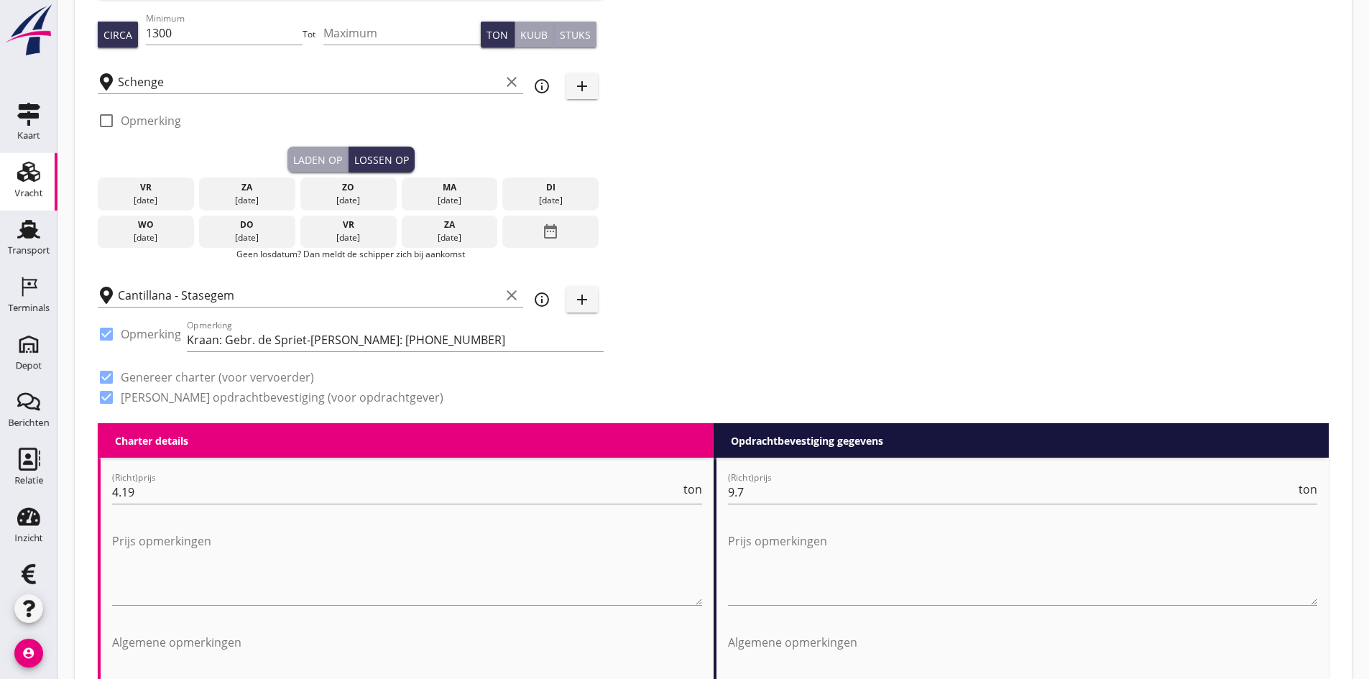
click at [142, 236] on div "03 sep." at bounding box center [145, 237] width 89 height 13
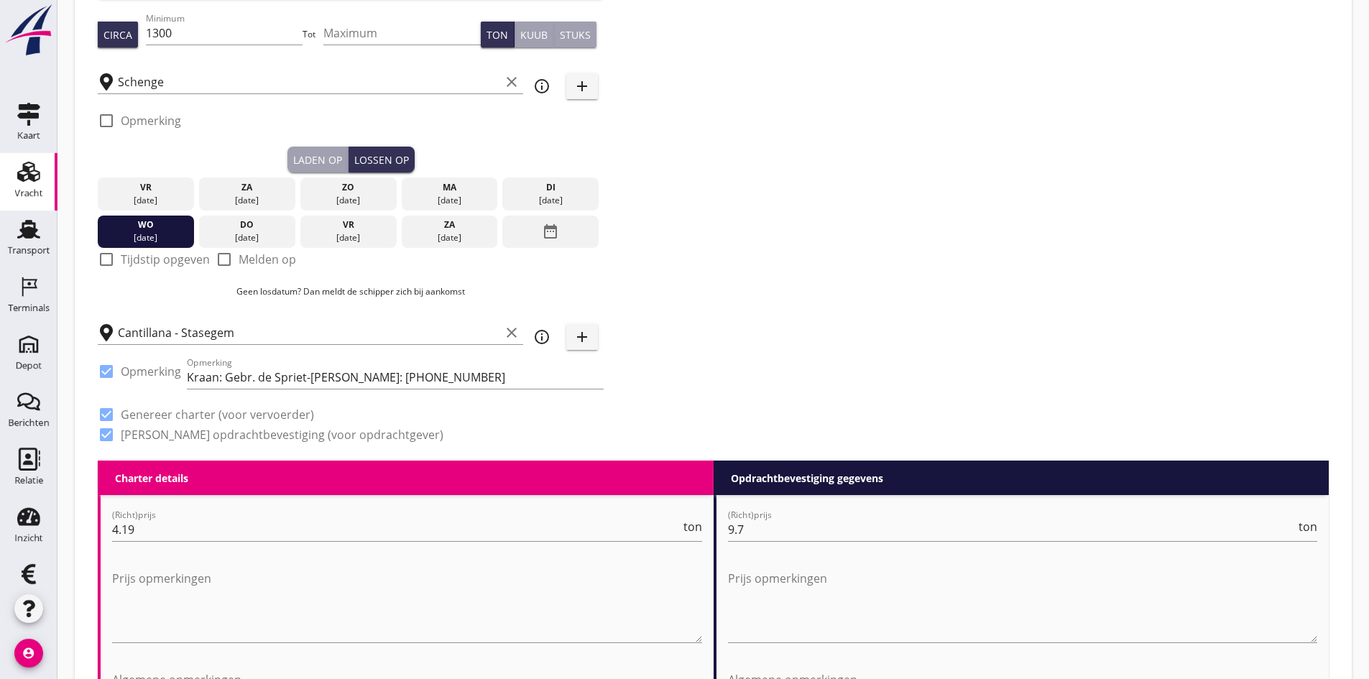
click at [900, 267] on div "Zoeken op opdrachtgever... Cantillana N.V. clear arrow_drop_down add (inkoop) r…" at bounding box center [713, 93] width 1242 height 736
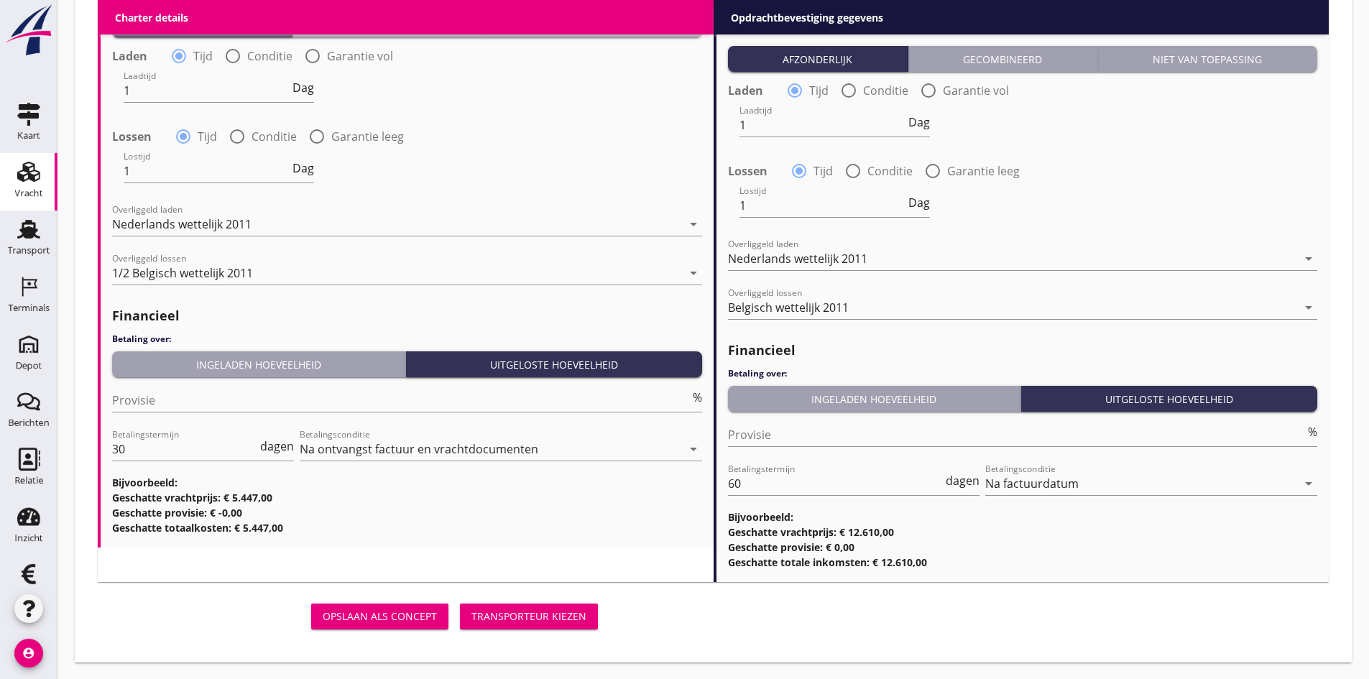
scroll to position [1717, 0]
click at [567, 613] on div "Transporteur kiezen" at bounding box center [528, 615] width 115 height 15
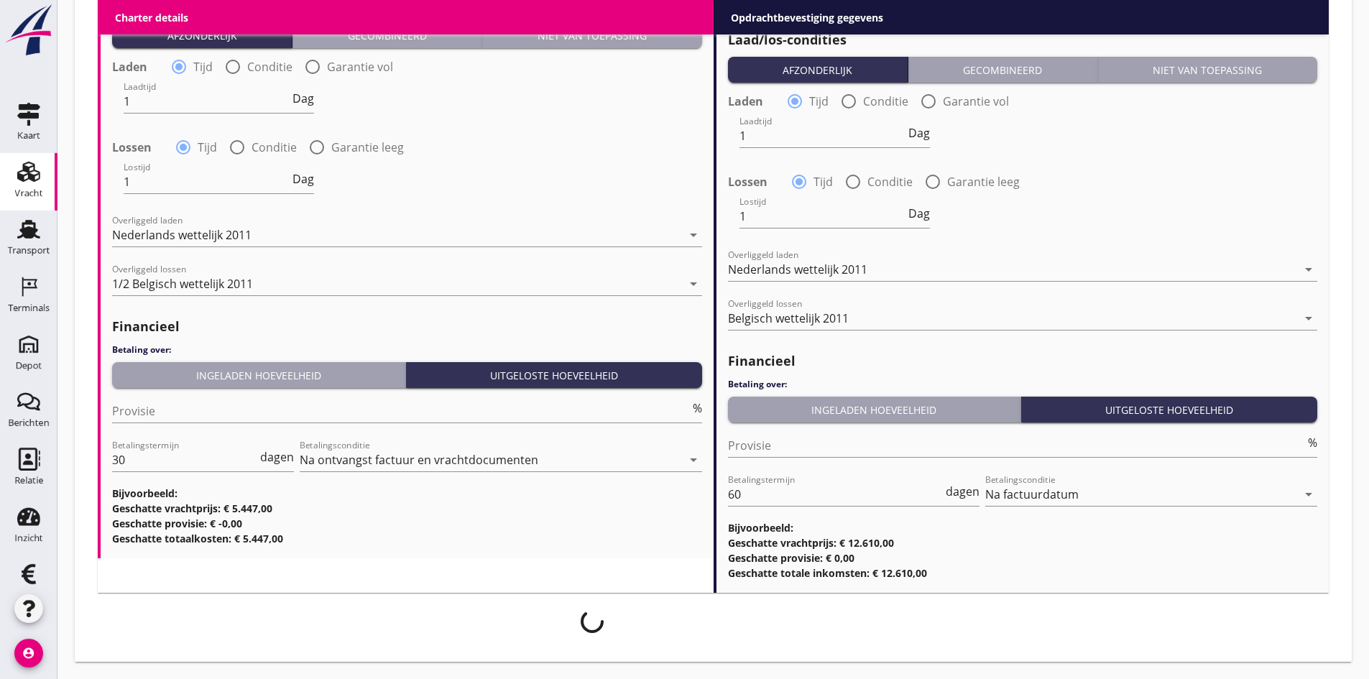
scroll to position [1706, 0]
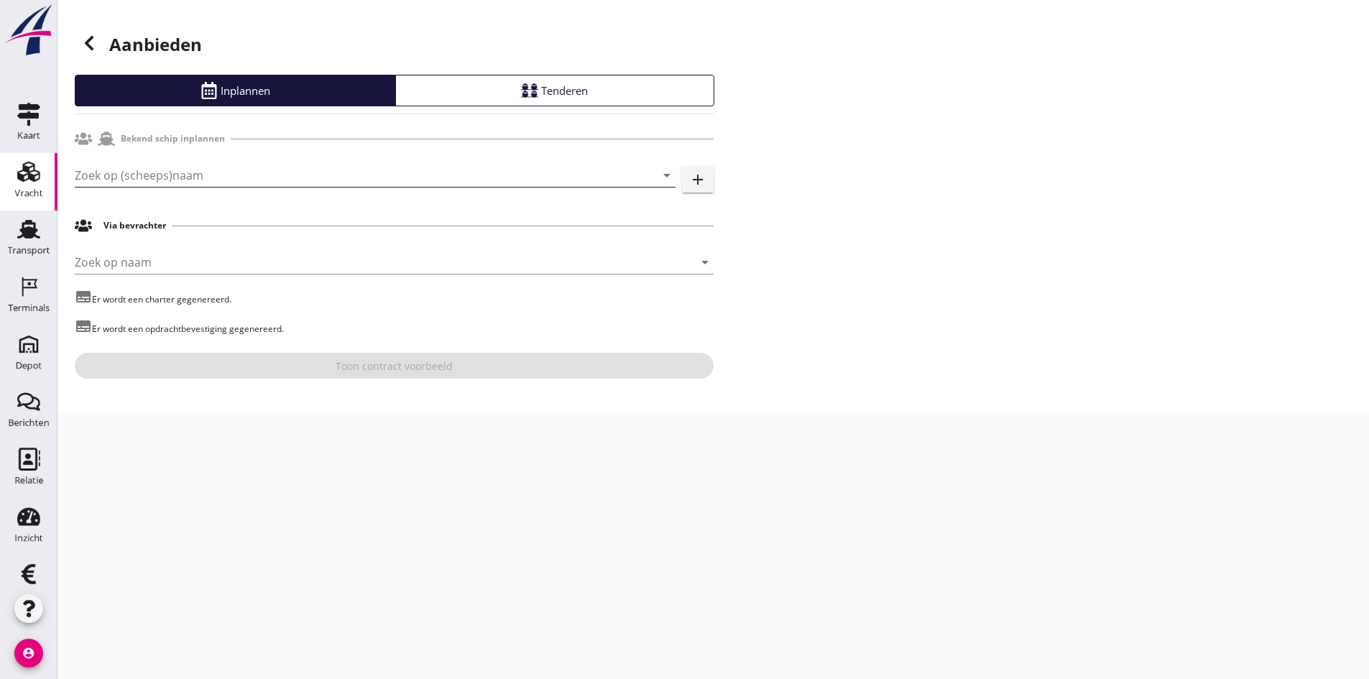
click at [305, 172] on input "Zoek op (scheeps)naam" at bounding box center [355, 175] width 560 height 23
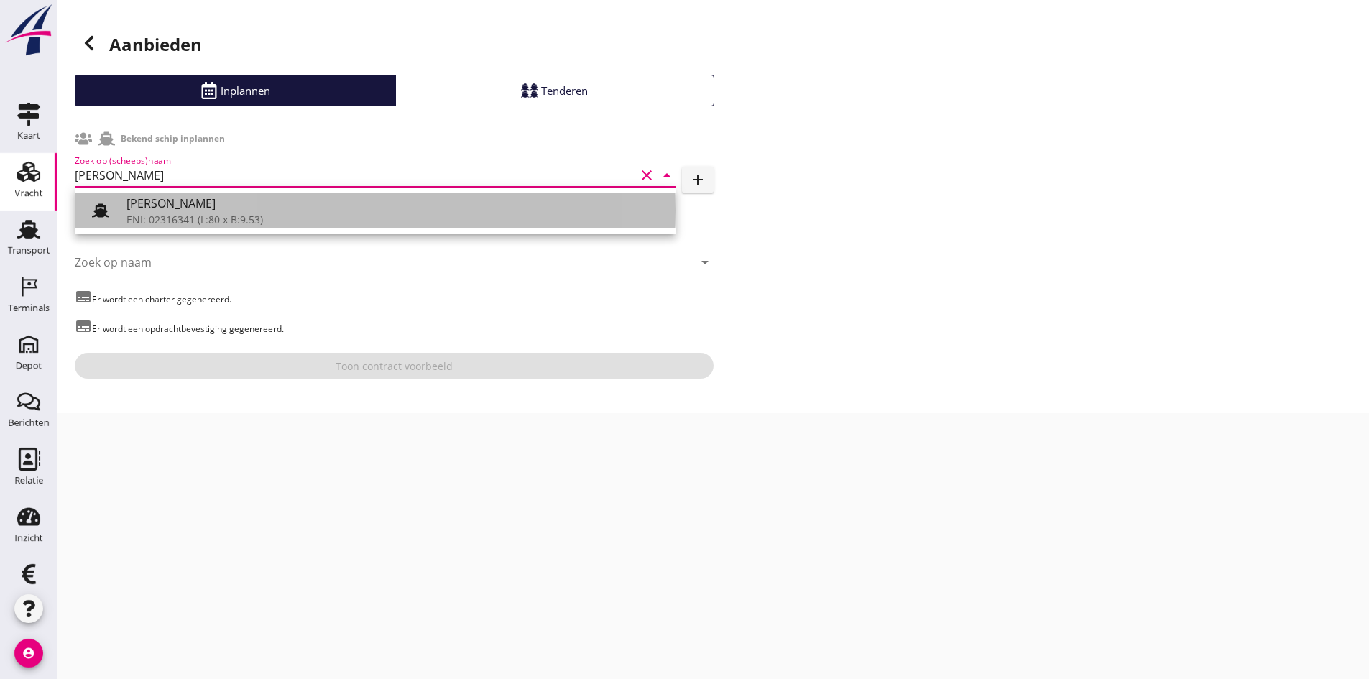
click at [196, 219] on div "ENI: 02316341 (L:80 x B:9.53)" at bounding box center [394, 219] width 537 height 15
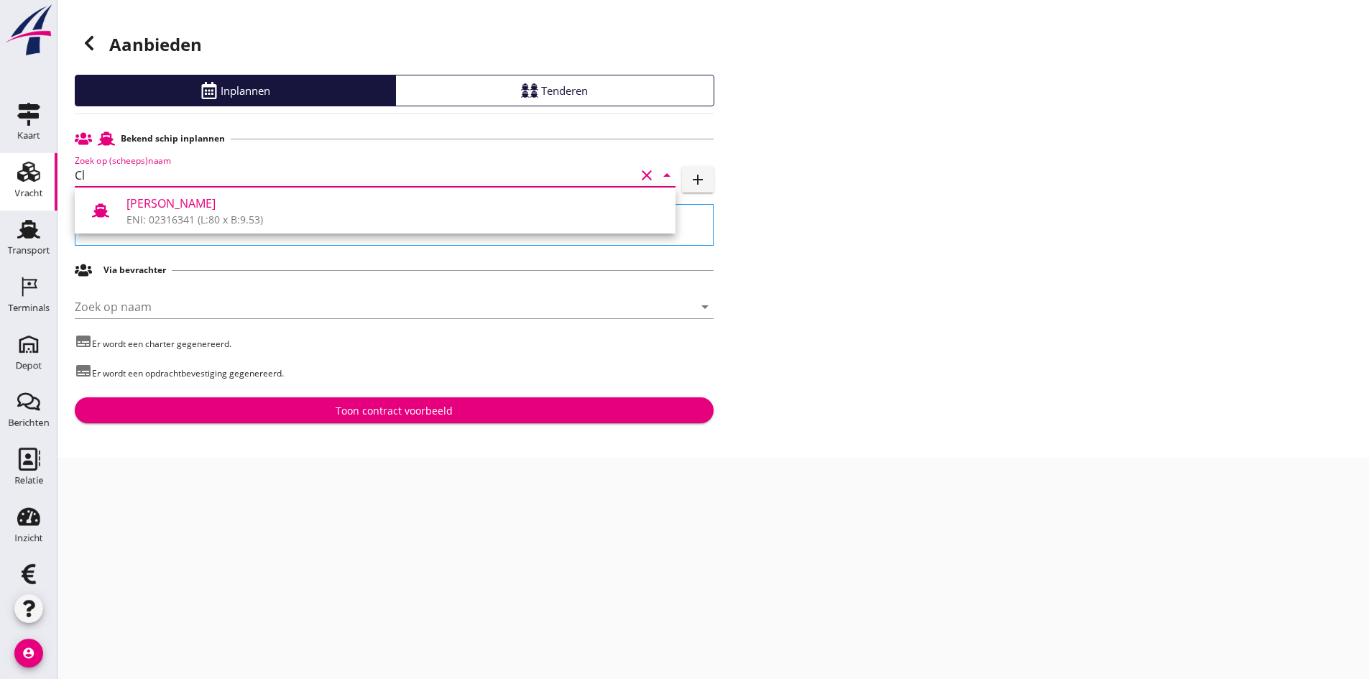
type input "C"
click at [277, 222] on div "ENI: 02204363 (L:80 x B:8.56)" at bounding box center [394, 219] width 537 height 15
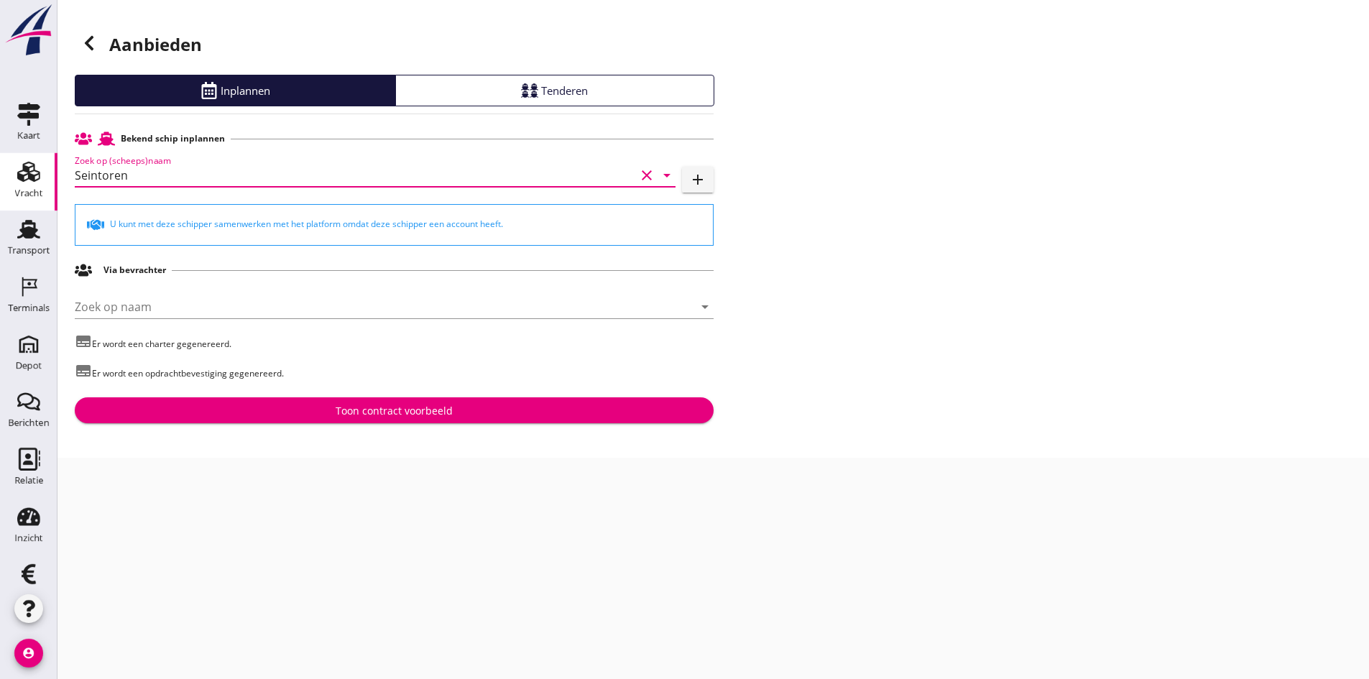
type input "Seintoren"
click at [435, 410] on div "Toon contract voorbeeld" at bounding box center [394, 410] width 117 height 15
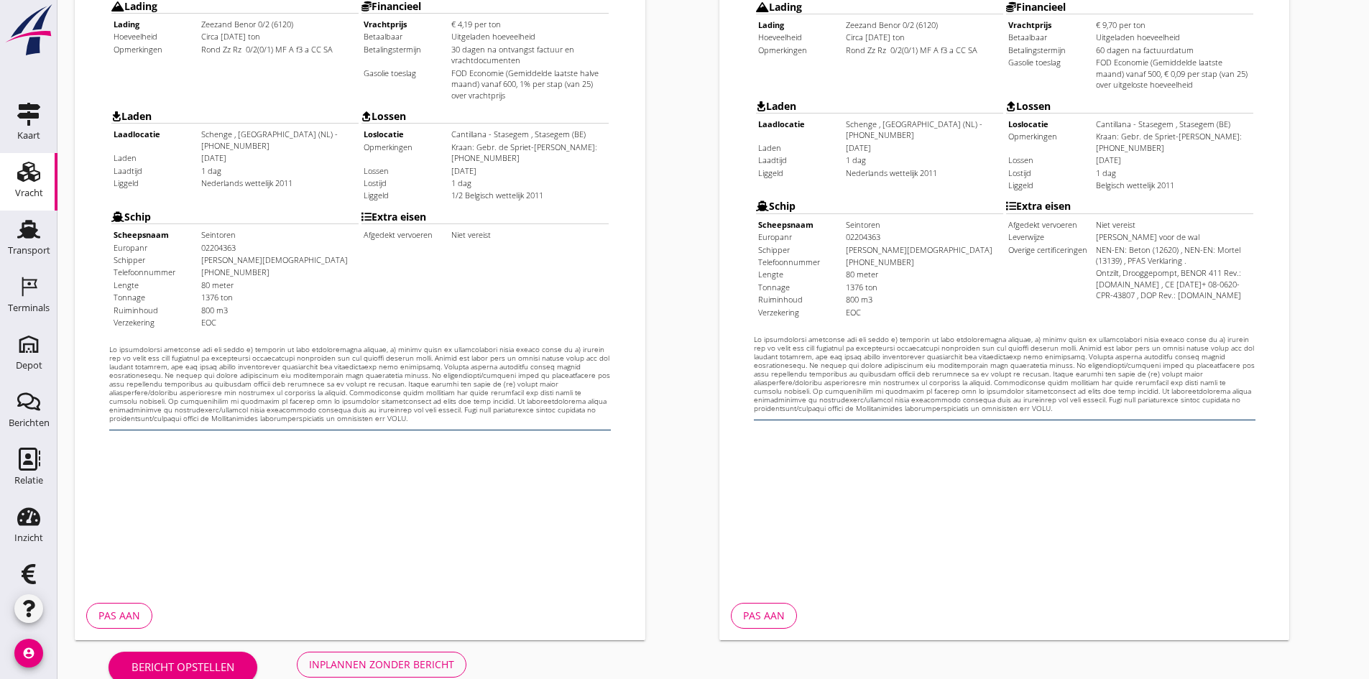
scroll to position [385, 0]
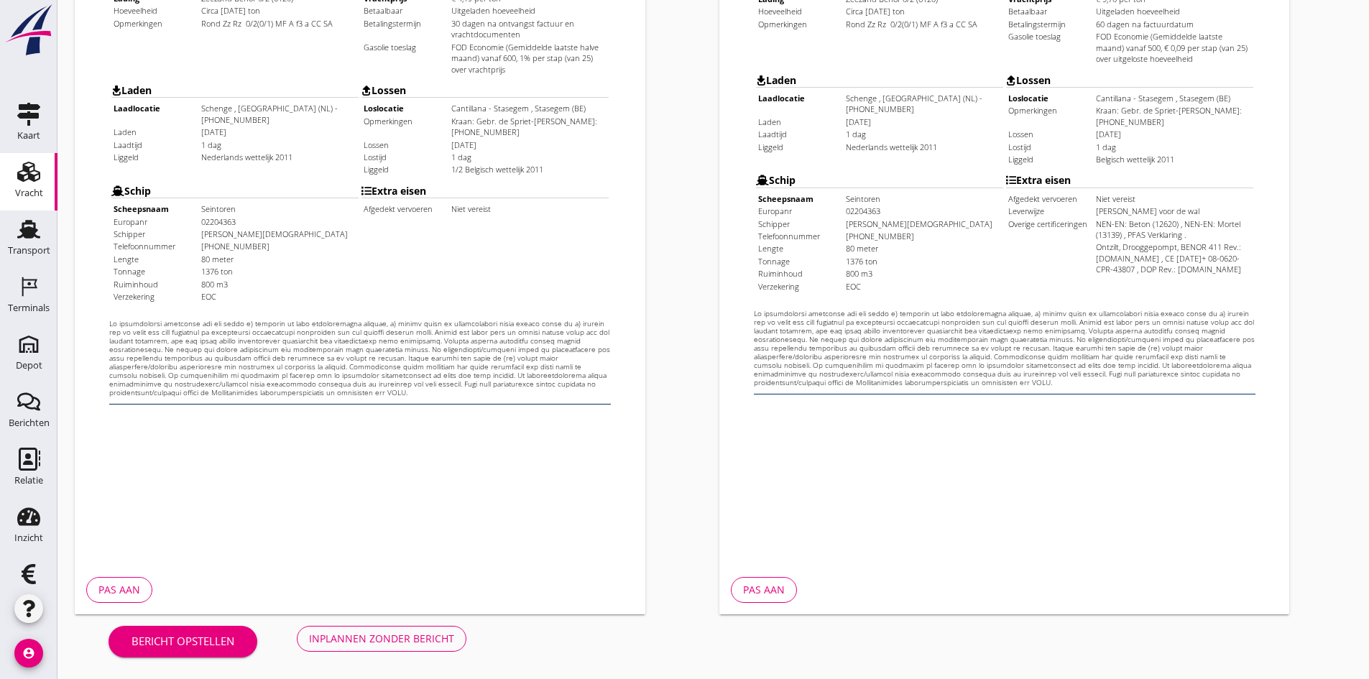
click at [363, 643] on div "Inplannen zonder bericht" at bounding box center [381, 638] width 145 height 15
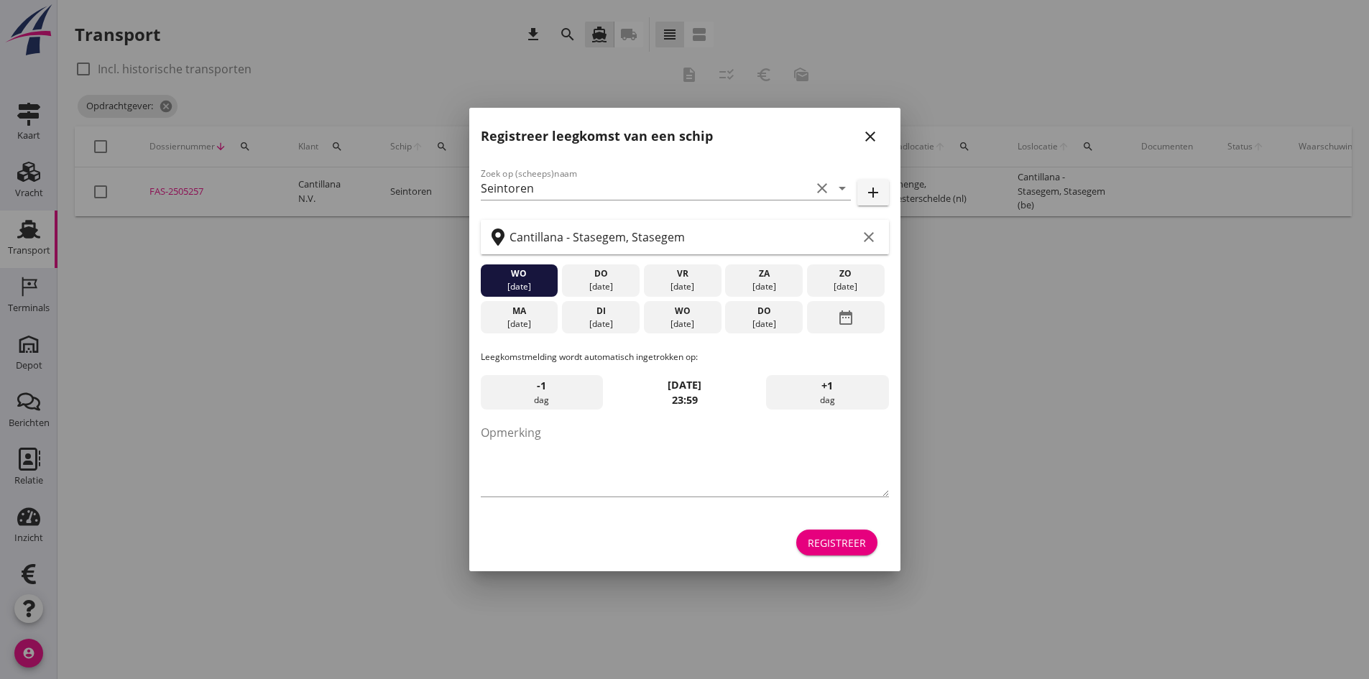
click at [874, 131] on icon "close" at bounding box center [869, 136] width 17 height 17
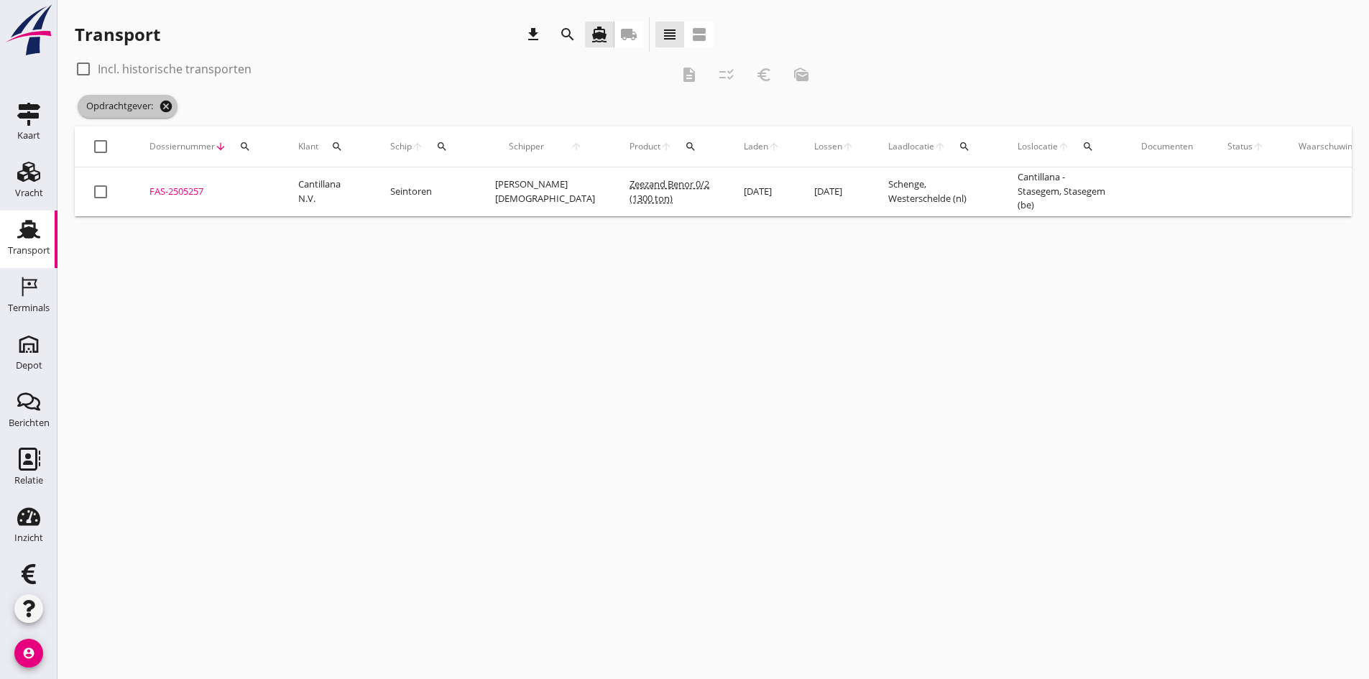
click at [171, 102] on icon "cancel" at bounding box center [166, 106] width 14 height 14
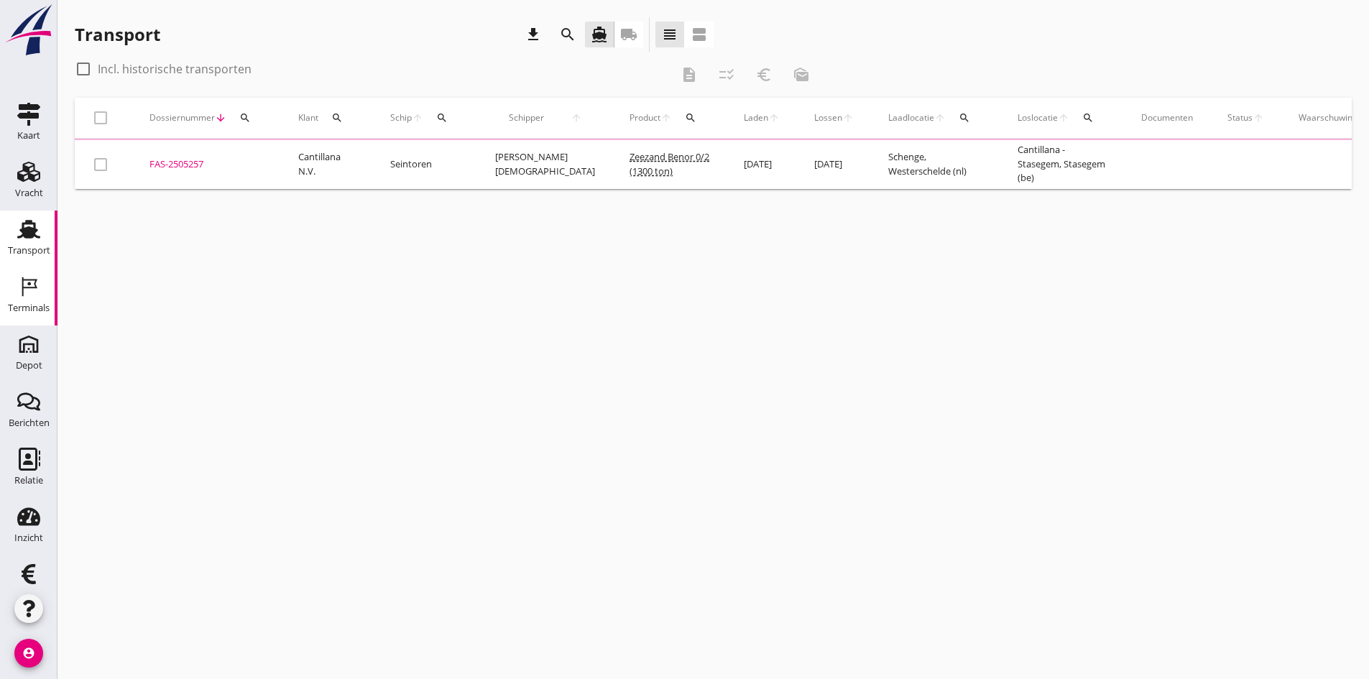
drag, startPoint x: 27, startPoint y: 308, endPoint x: 186, endPoint y: 241, distance: 172.3
click at [27, 308] on div "Terminals" at bounding box center [29, 307] width 42 height 9
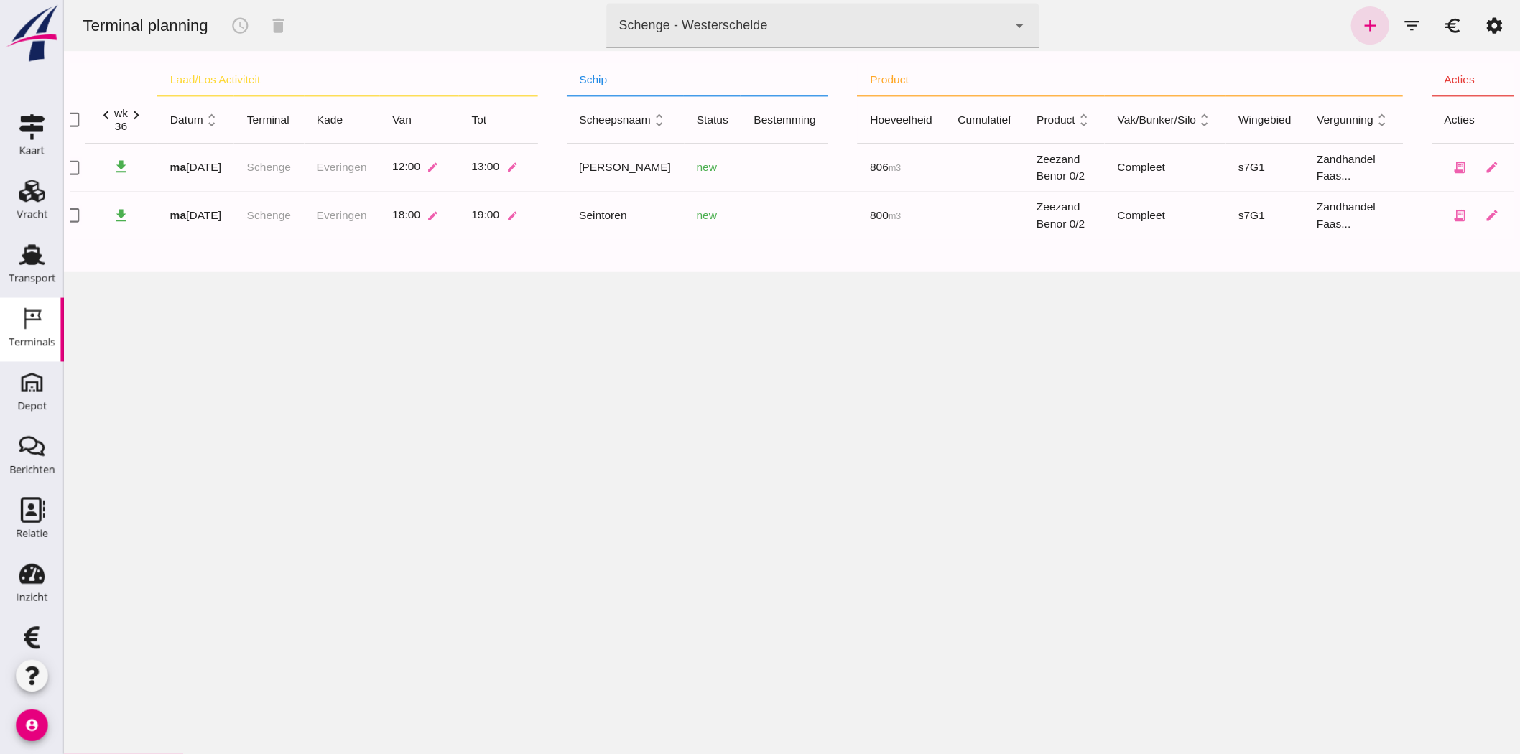
scroll to position [0, 54]
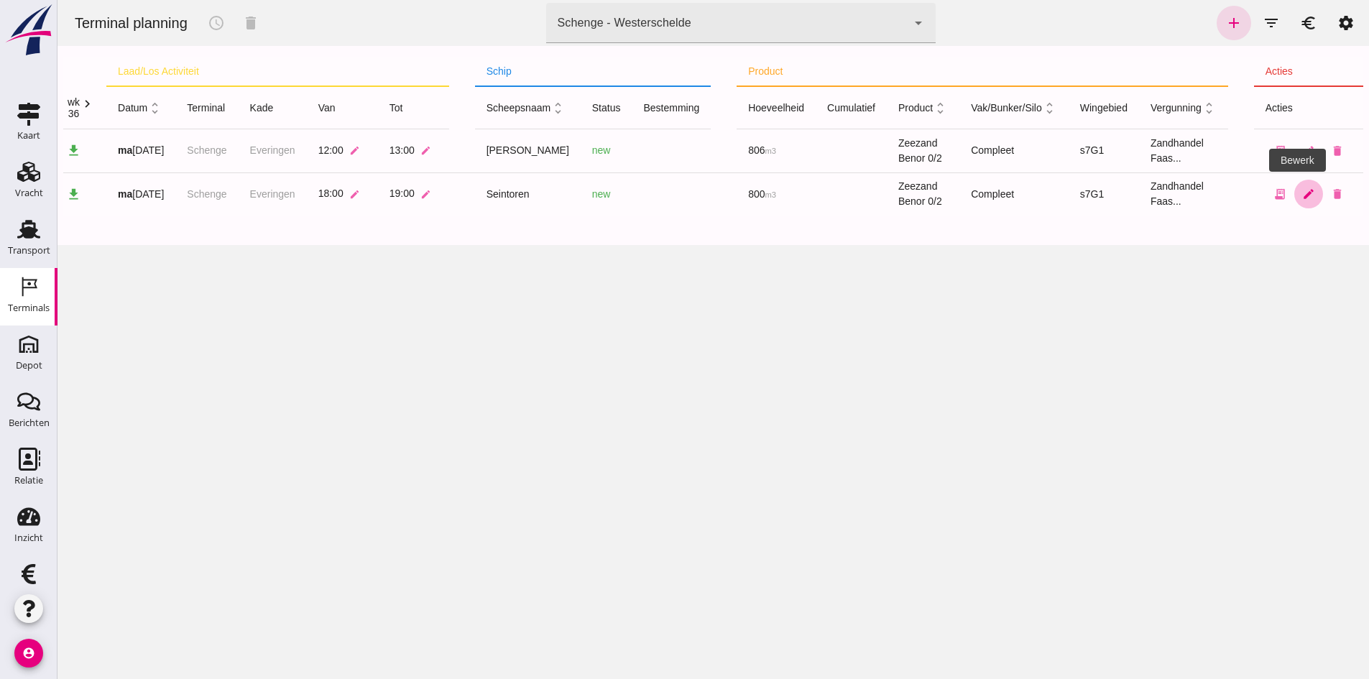
click at [1302, 189] on icon "edit" at bounding box center [1308, 194] width 13 height 13
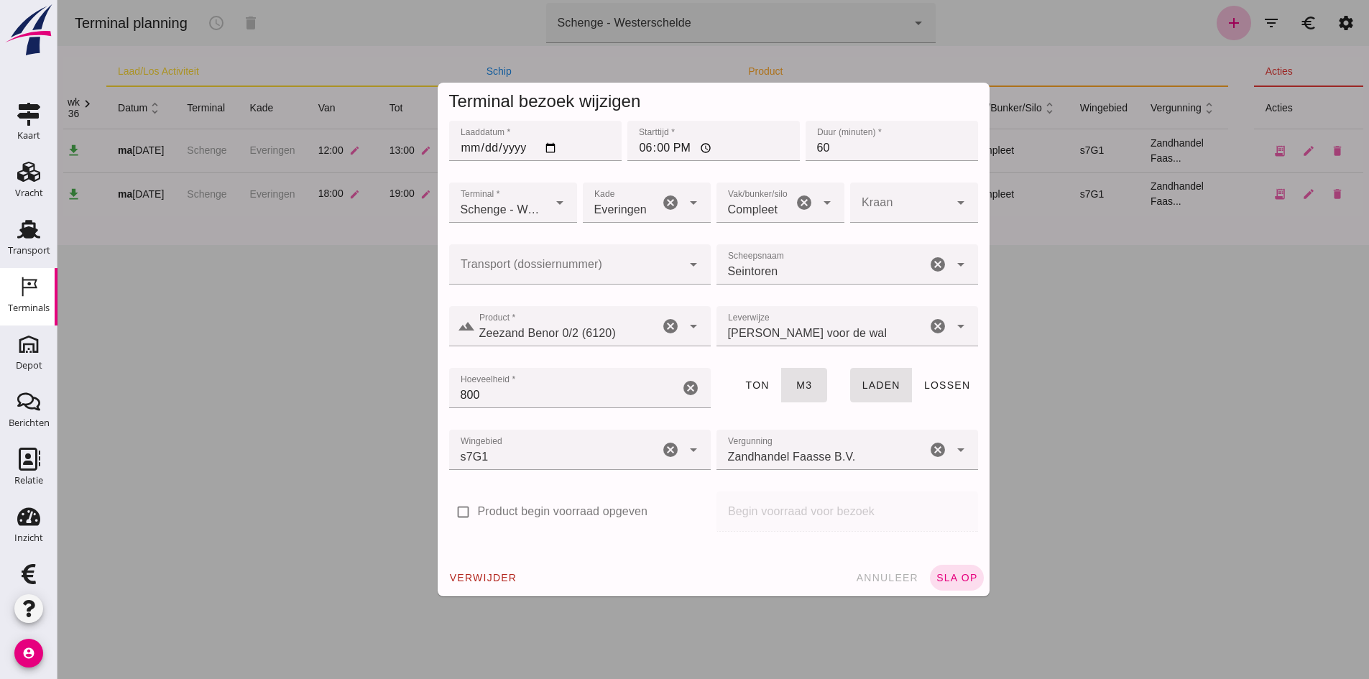
click at [604, 261] on div at bounding box center [565, 264] width 233 height 40
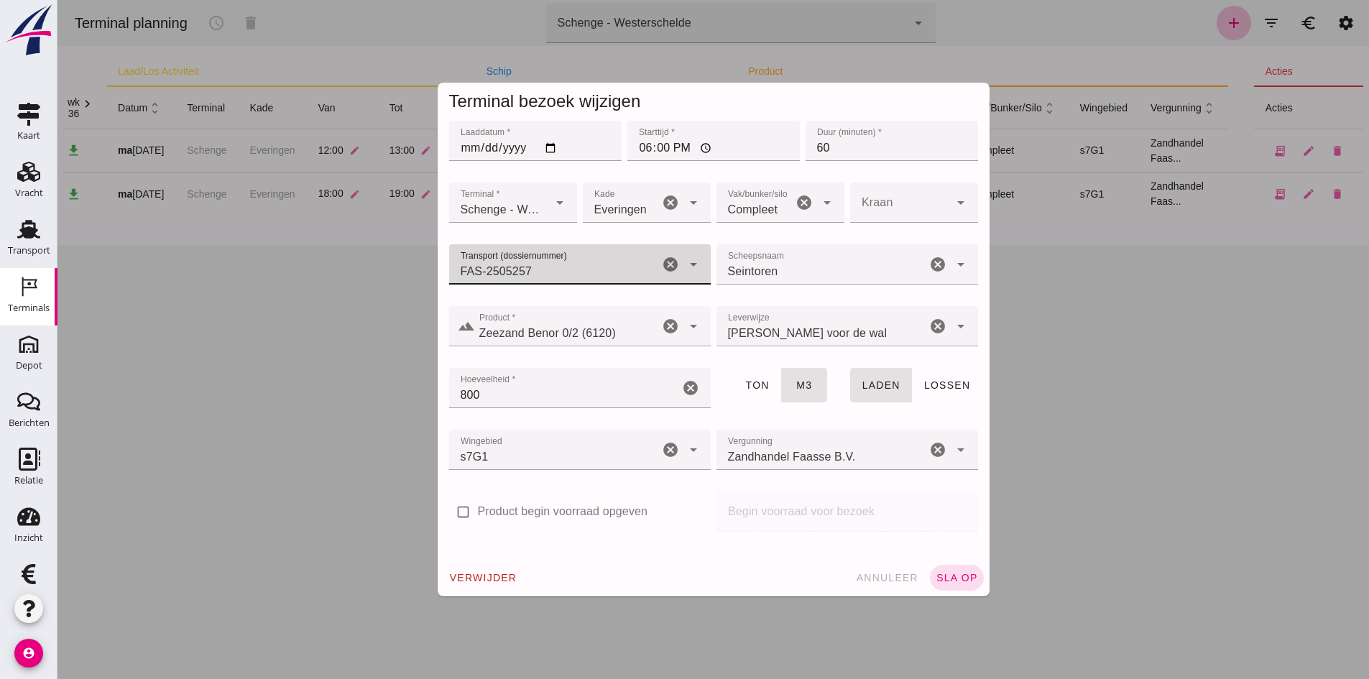
type input "FAS-2505257"
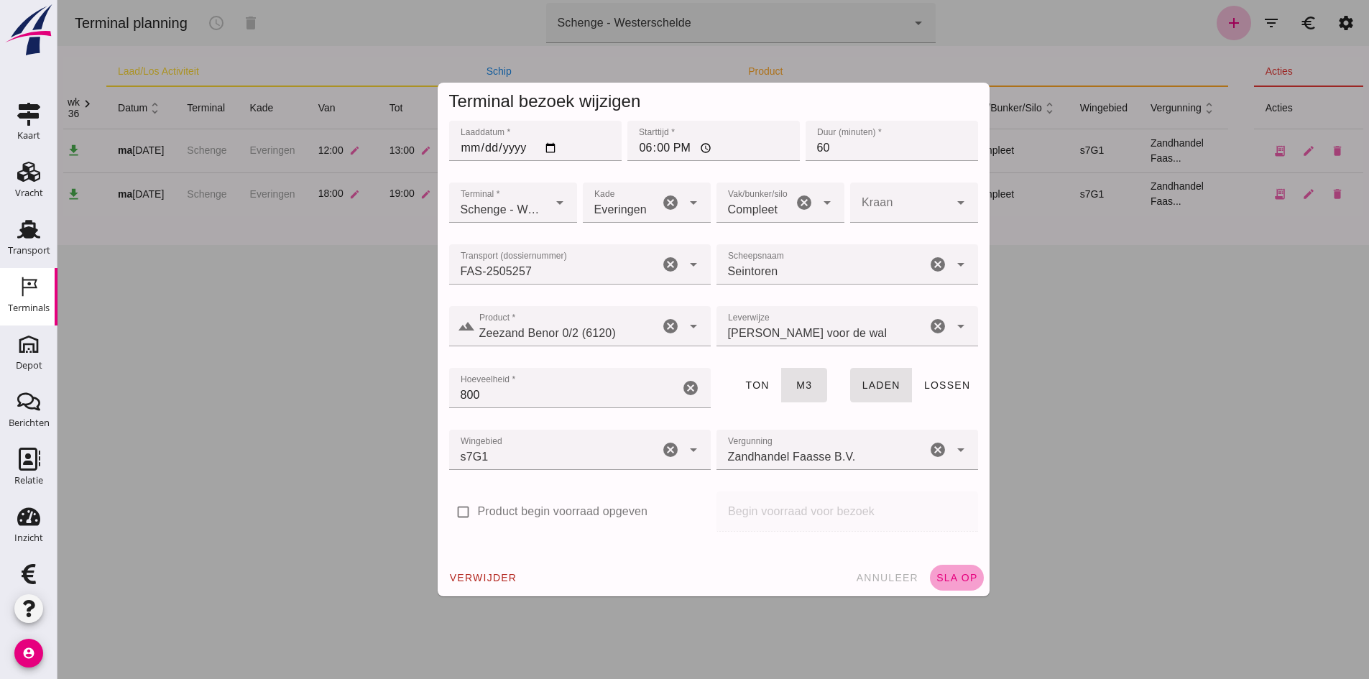
click at [937, 578] on span "sla op" at bounding box center [956, 577] width 42 height 11
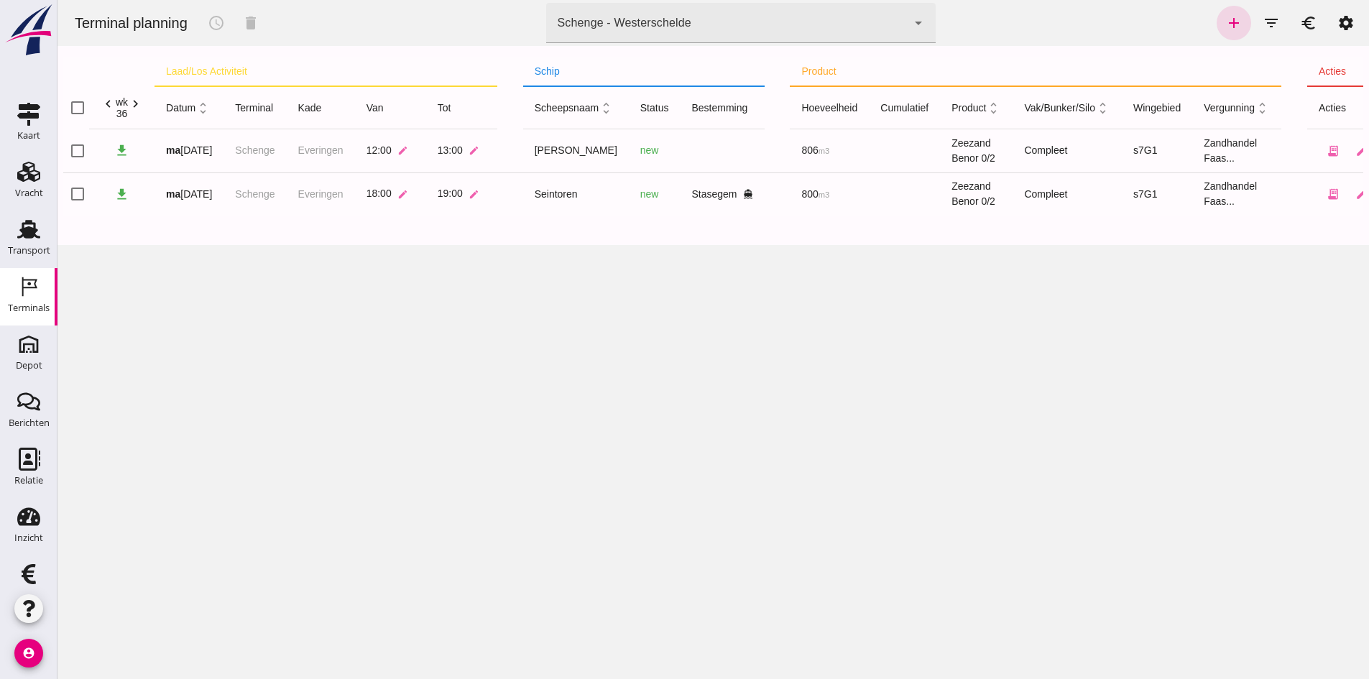
click at [1228, 310] on div "Terminal planning schedule delete terminal Schenge - Westerschelde 9c876888-926…" at bounding box center [712, 339] width 1311 height 679
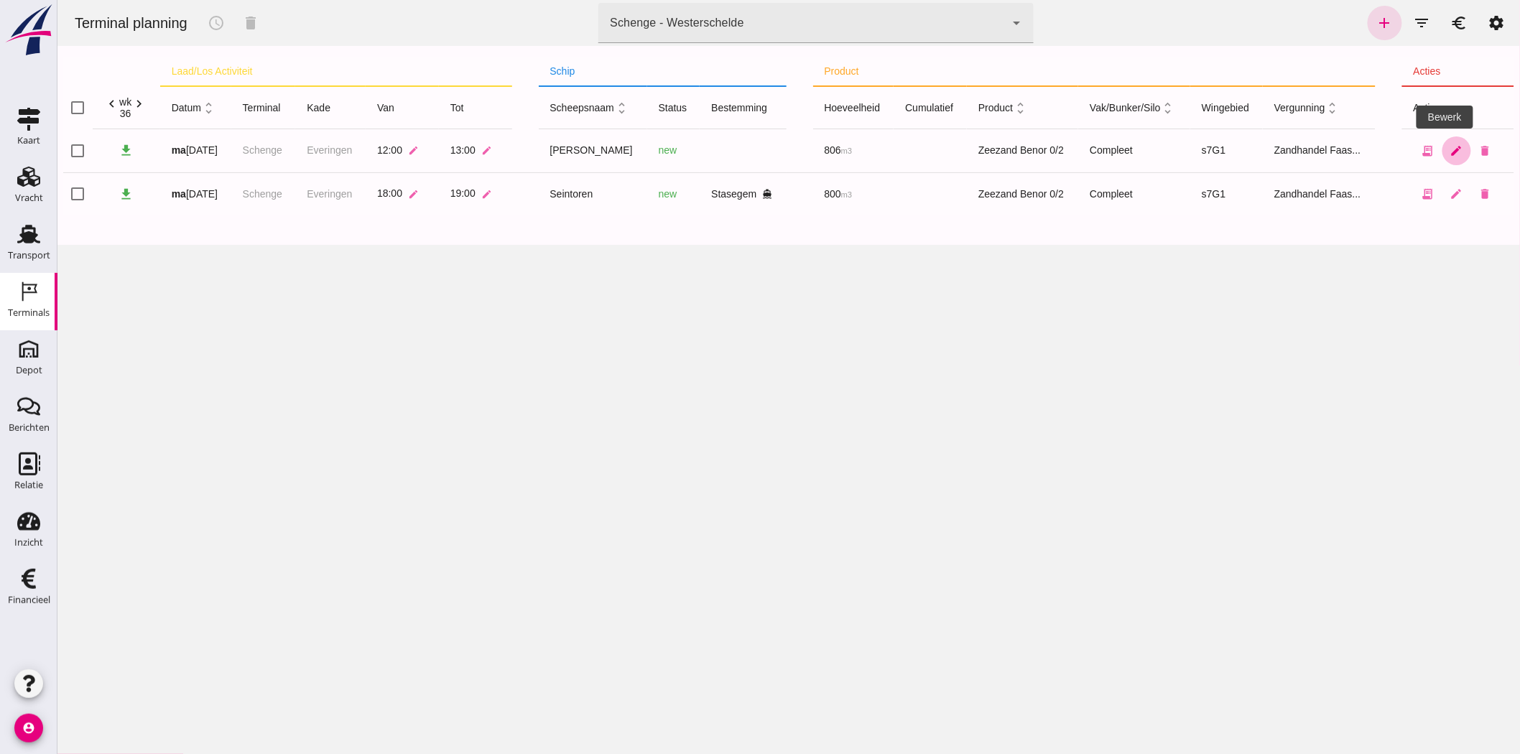
click at [1450, 147] on icon "edit" at bounding box center [1456, 150] width 13 height 13
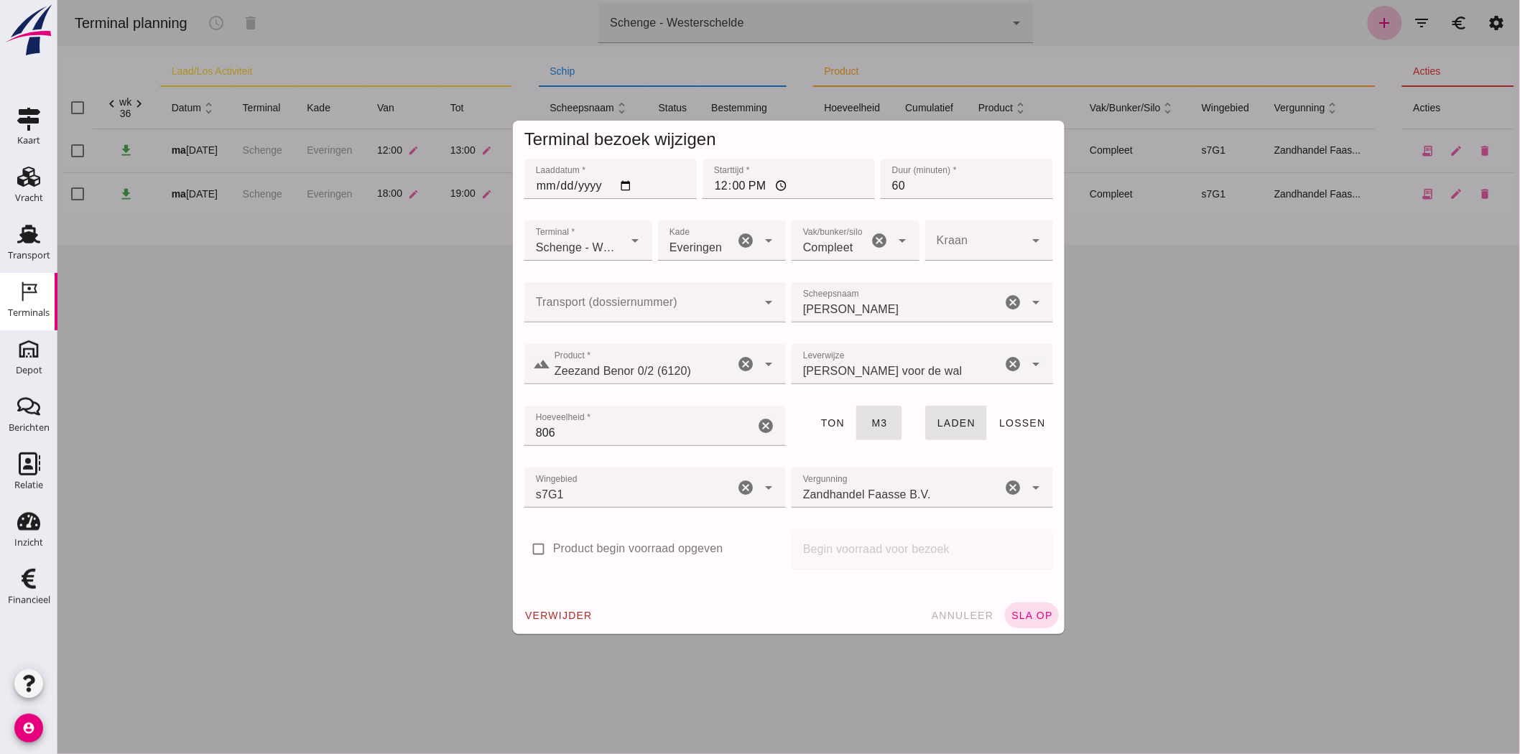
click at [653, 307] on input "Transport (dossiernummer)" at bounding box center [640, 309] width 233 height 17
type input "5256"
click at [592, 379] on input "Product *" at bounding box center [642, 371] width 184 height 17
click at [661, 271] on div at bounding box center [721, 269] width 128 height 16
click at [661, 308] on input "5256" at bounding box center [629, 309] width 210 height 17
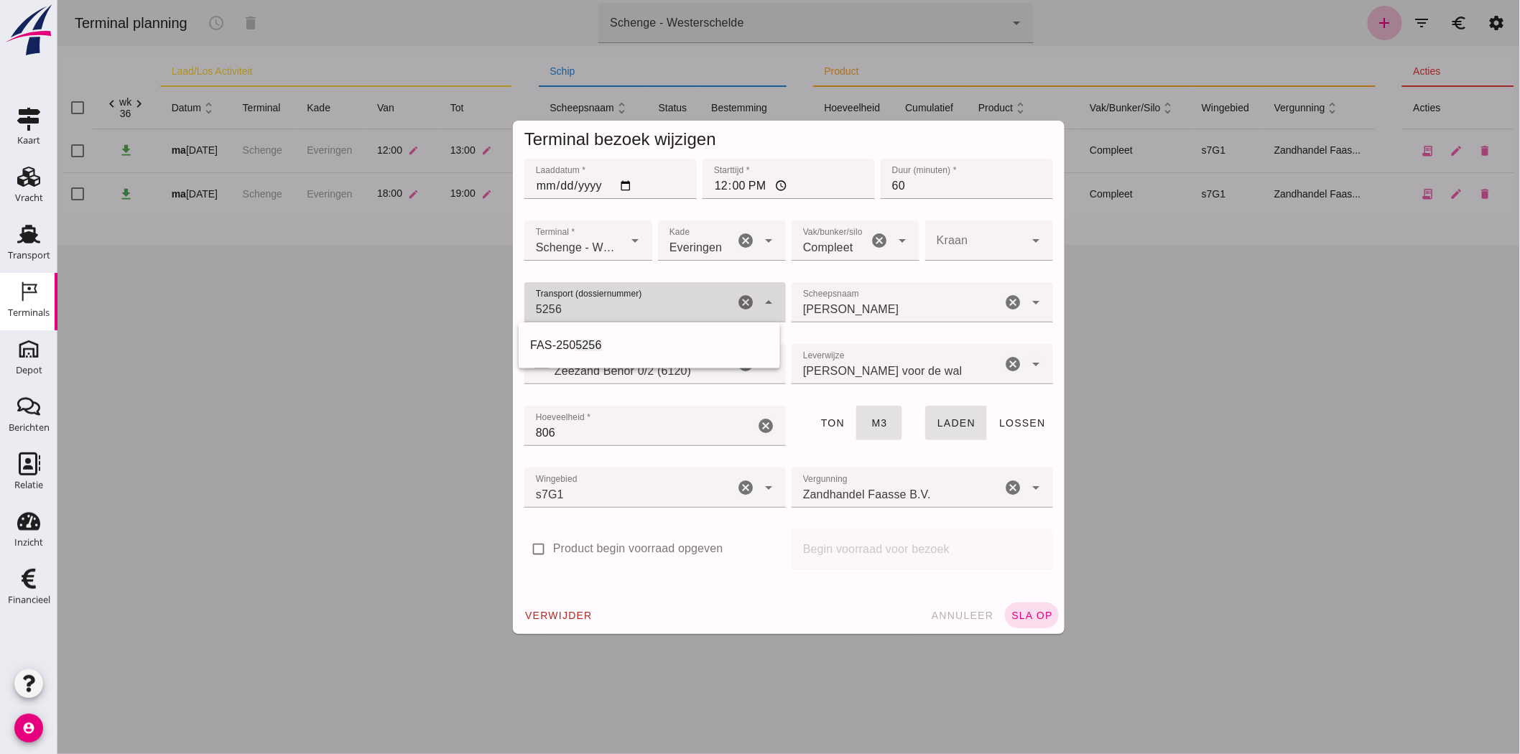
click at [661, 308] on input "5256" at bounding box center [629, 309] width 210 height 17
click at [662, 308] on input "5256" at bounding box center [629, 309] width 210 height 17
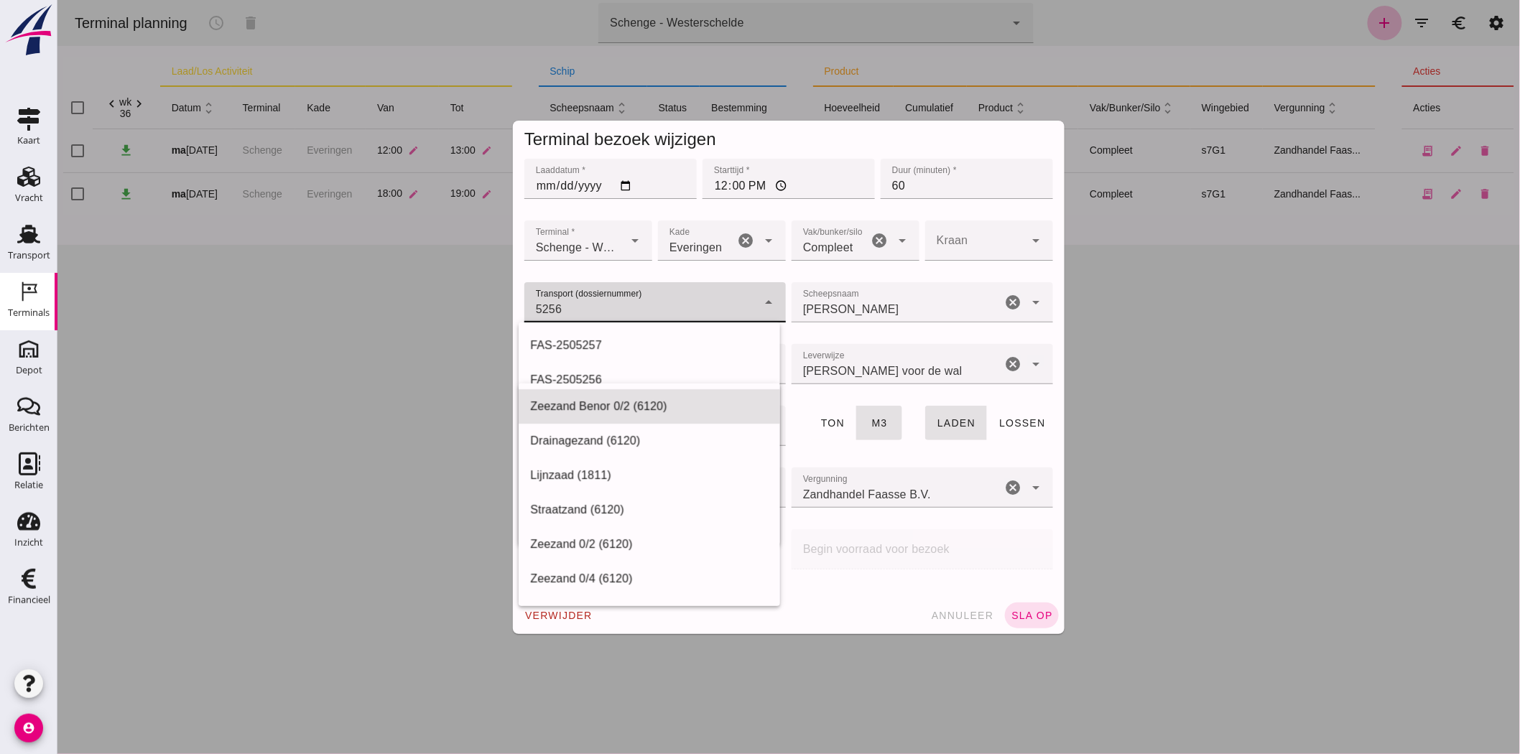
type input "Zeezand Benor 0/2 (6120)"
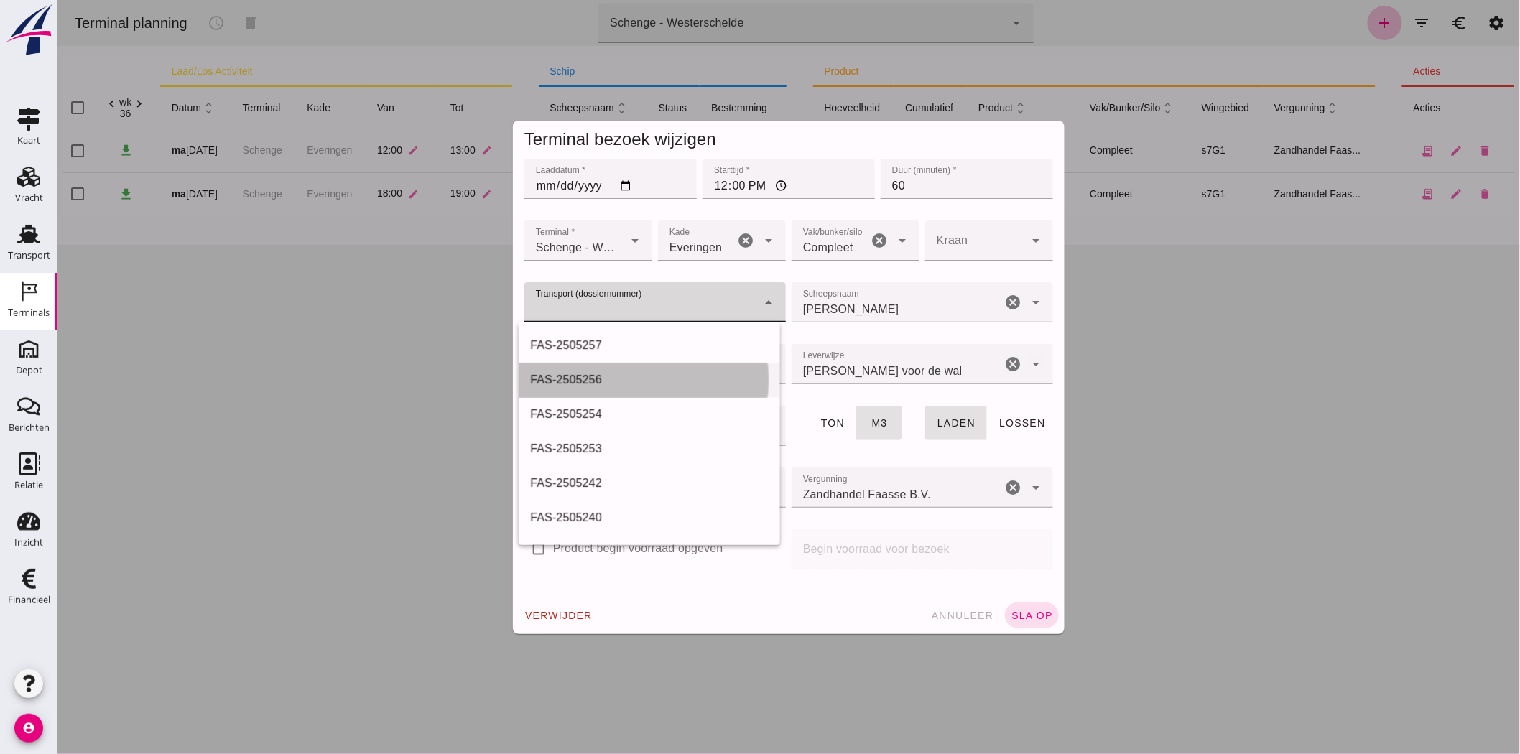
click at [663, 364] on div "FAS-2505256" at bounding box center [649, 380] width 262 height 34
type input "FAS-2505256"
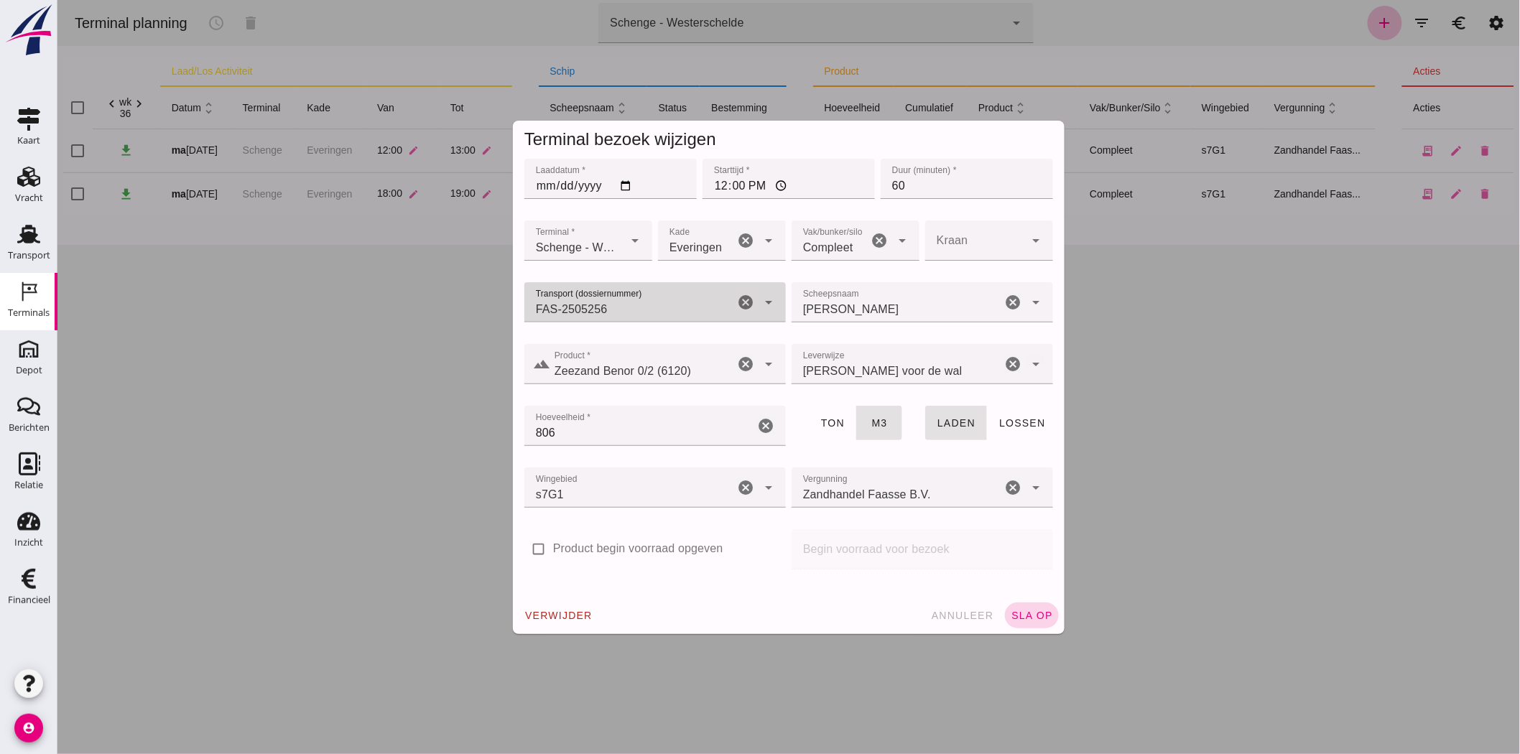
click at [1035, 615] on span "sla op" at bounding box center [1031, 615] width 42 height 11
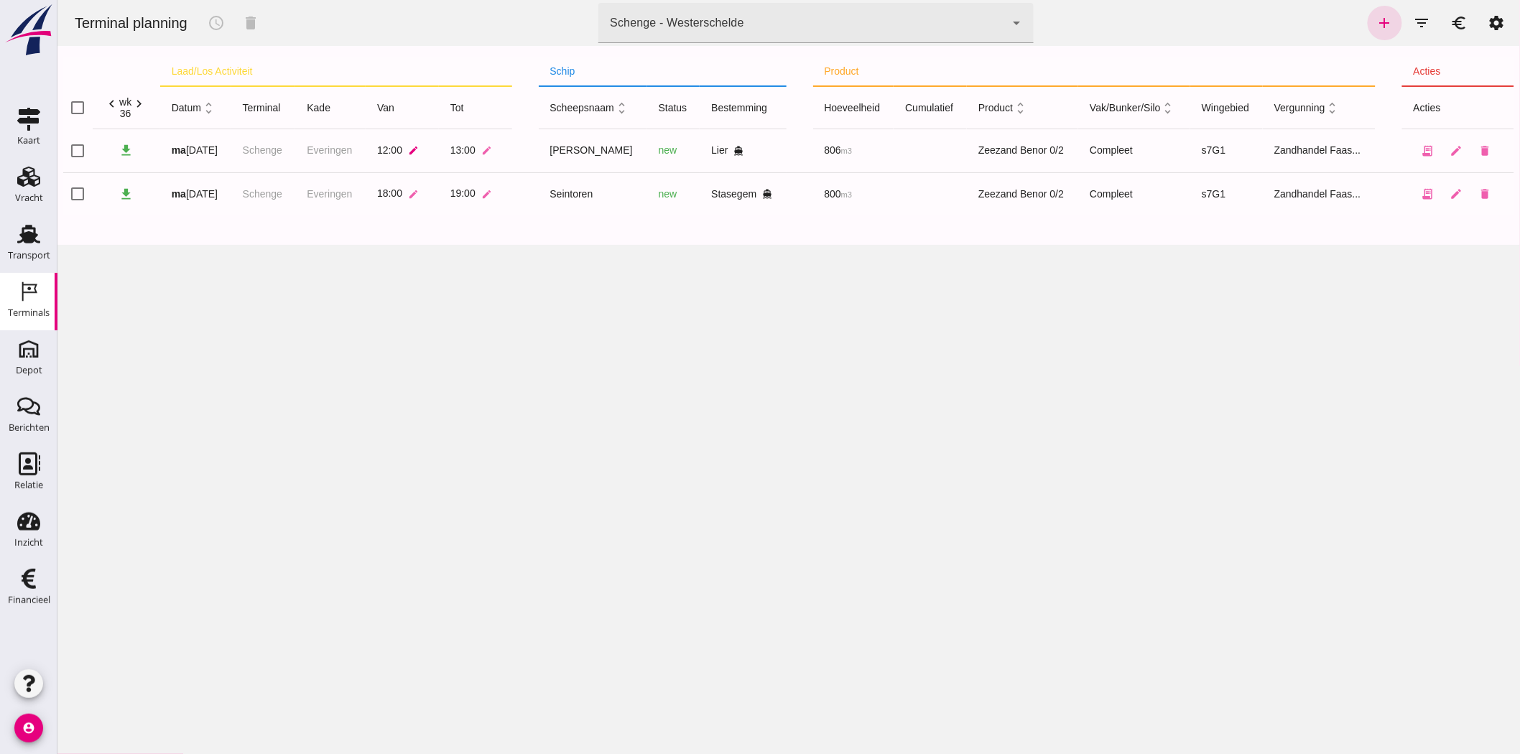
click at [410, 149] on icon "edit" at bounding box center [413, 150] width 11 height 11
click at [438, 152] on input "12:00" at bounding box center [471, 154] width 98 height 30
type input "07:00"
click at [522, 145] on button "check" at bounding box center [538, 154] width 36 height 30
click at [512, 149] on td at bounding box center [525, 150] width 27 height 43
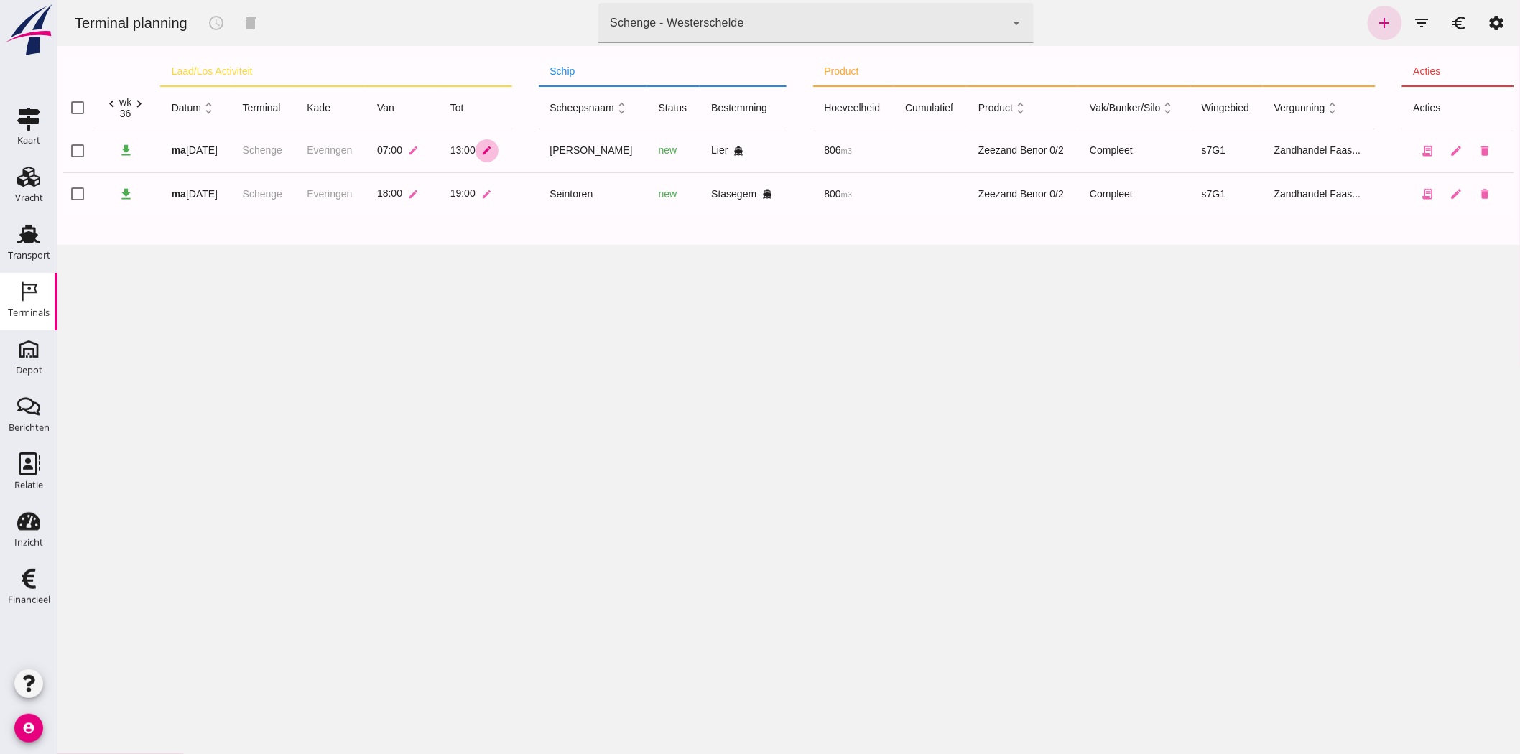
click at [475, 149] on button "edit" at bounding box center [486, 150] width 23 height 23
click at [512, 152] on input "13:00" at bounding box center [543, 154] width 98 height 30
type input "08:00"
click at [604, 152] on icon "check" at bounding box center [610, 153] width 13 height 13
click at [20, 184] on use at bounding box center [28, 177] width 23 height 20
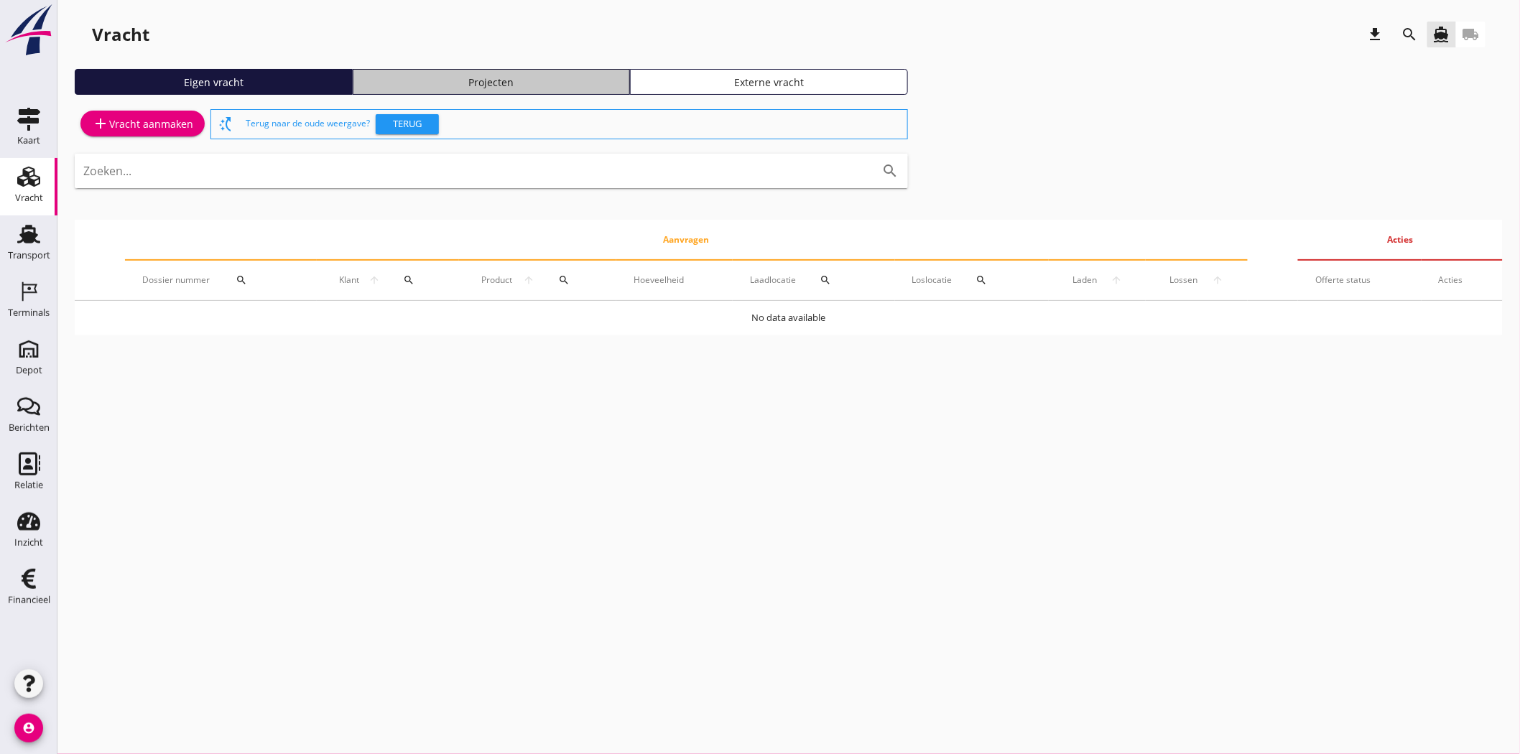
click at [573, 83] on div "Projecten" at bounding box center [491, 82] width 265 height 15
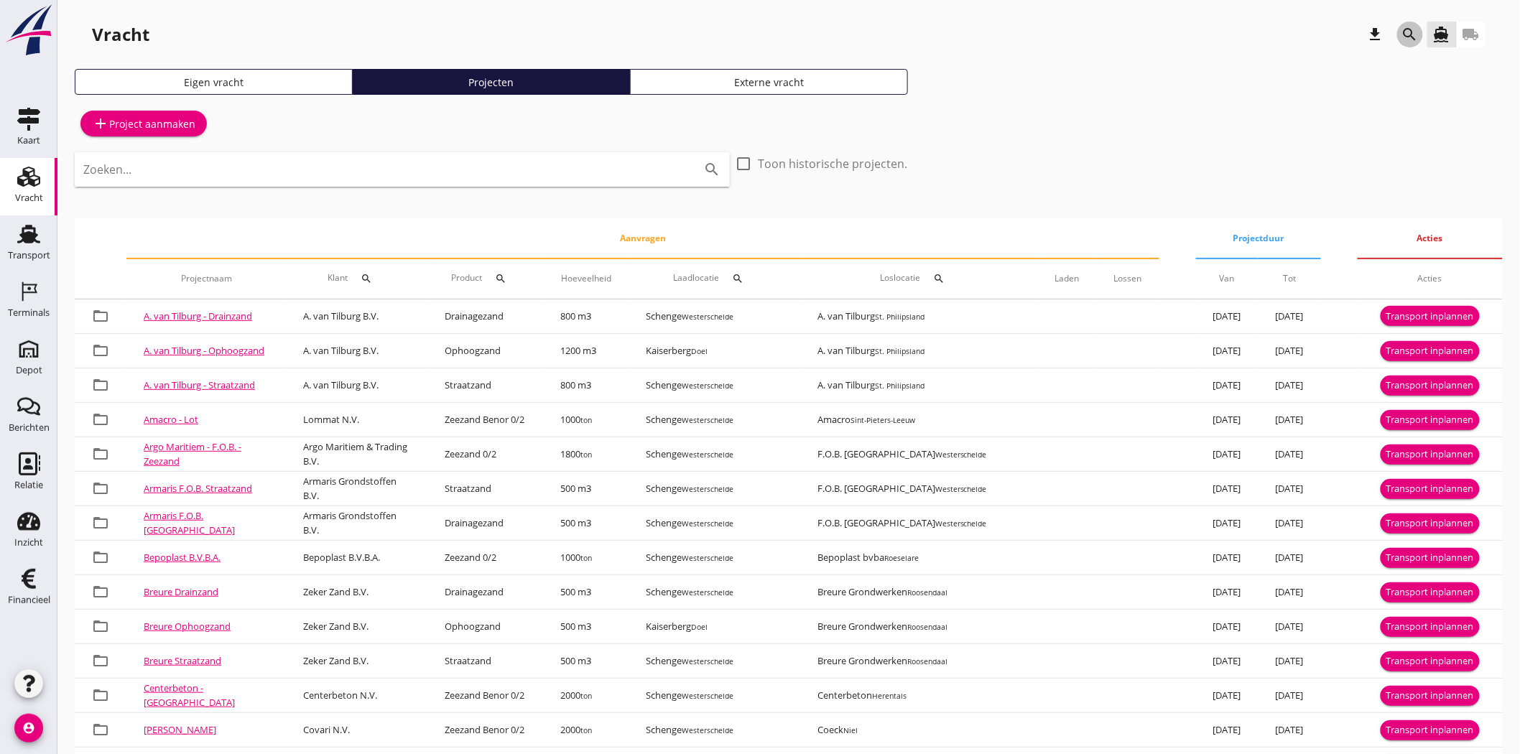
click at [1405, 38] on icon "search" at bounding box center [1410, 34] width 17 height 17
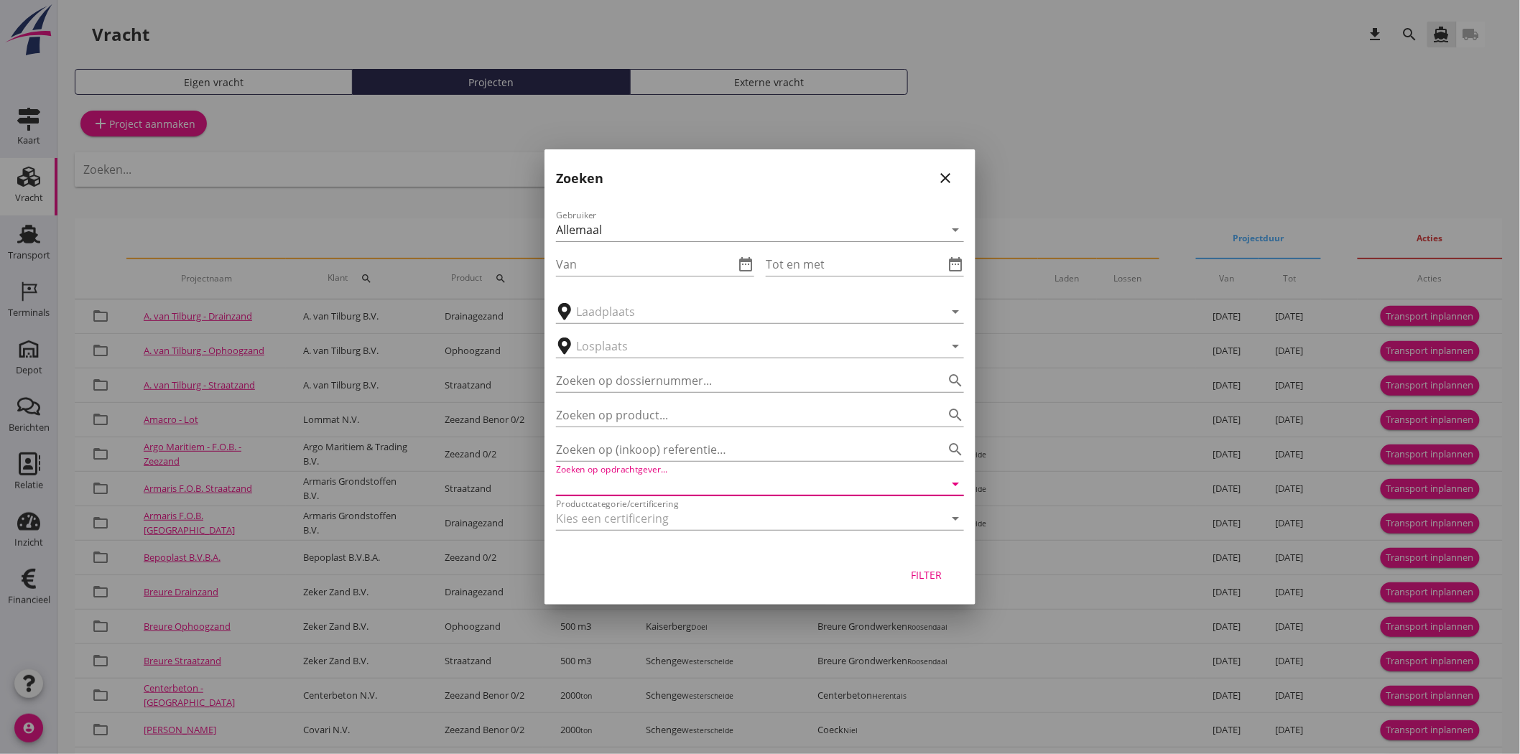
click at [730, 483] on input "Zoeken op opdrachtgever..." at bounding box center [740, 484] width 368 height 23
click at [767, 516] on div "Delahaye Lauwers N.V." at bounding box center [760, 519] width 385 height 17
type input "Delahaye Lauwers N.V."
click at [932, 572] on div "Filter" at bounding box center [927, 575] width 40 height 15
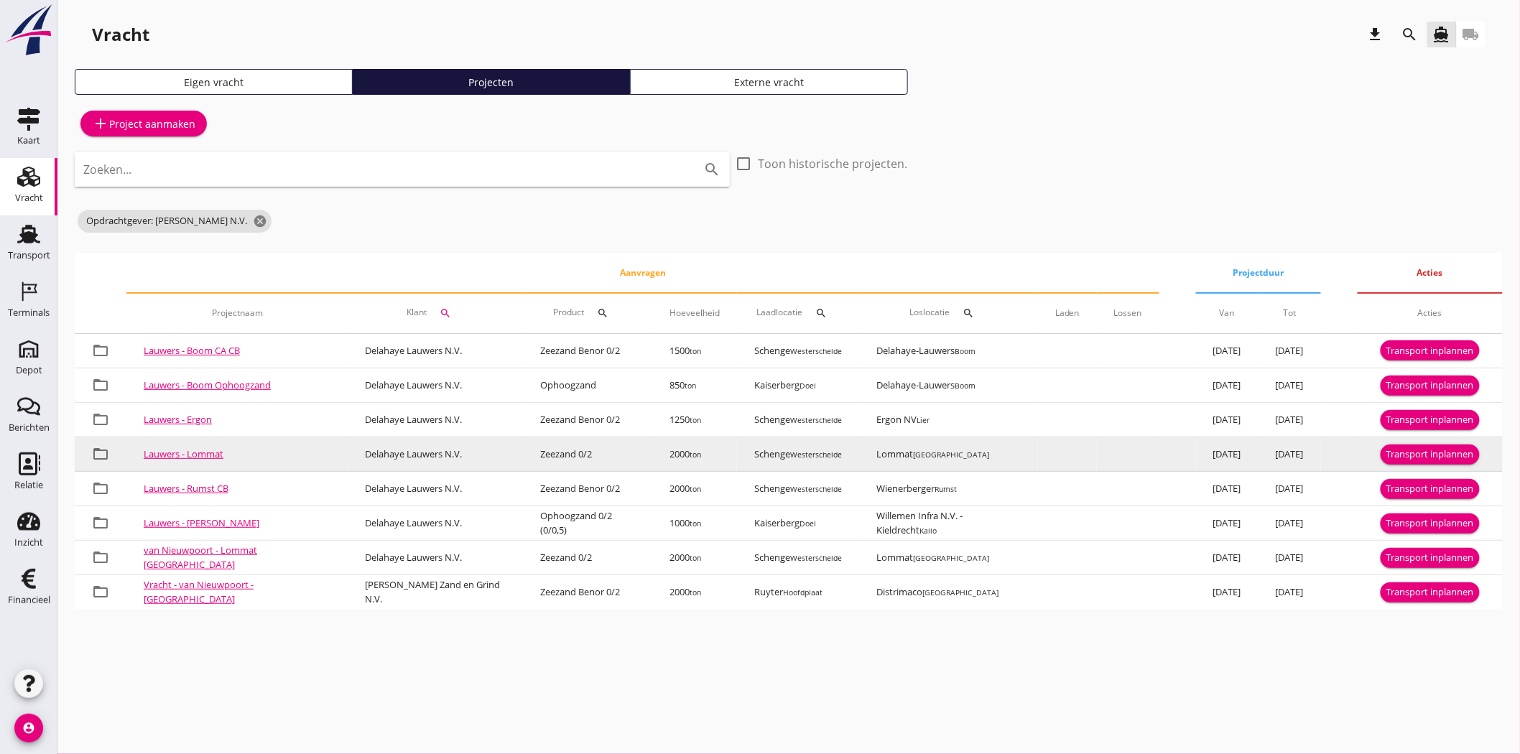
click at [1427, 454] on div "Transport inplannen" at bounding box center [1431, 455] width 88 height 14
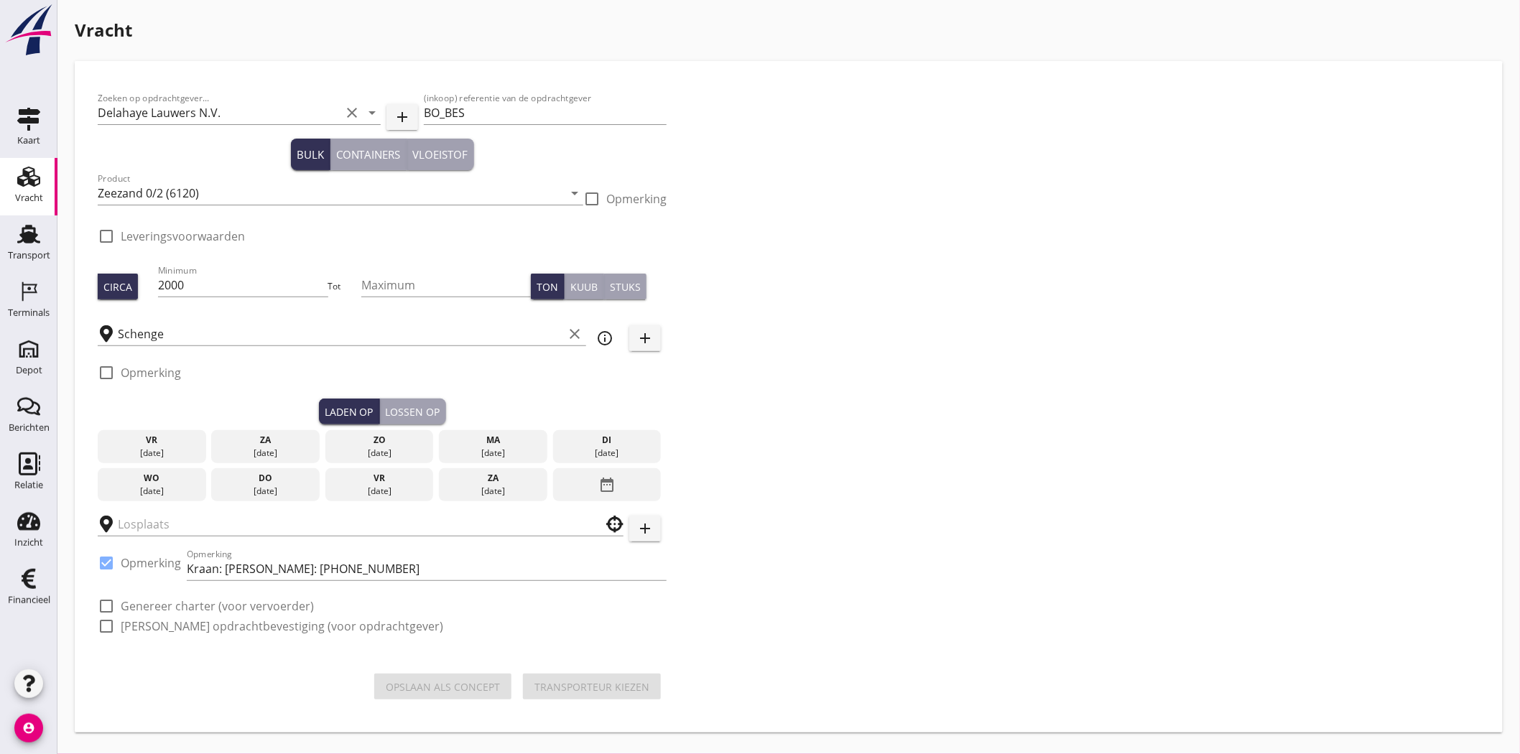
checkbox input "true"
type input "Lommat"
checkbox input "true"
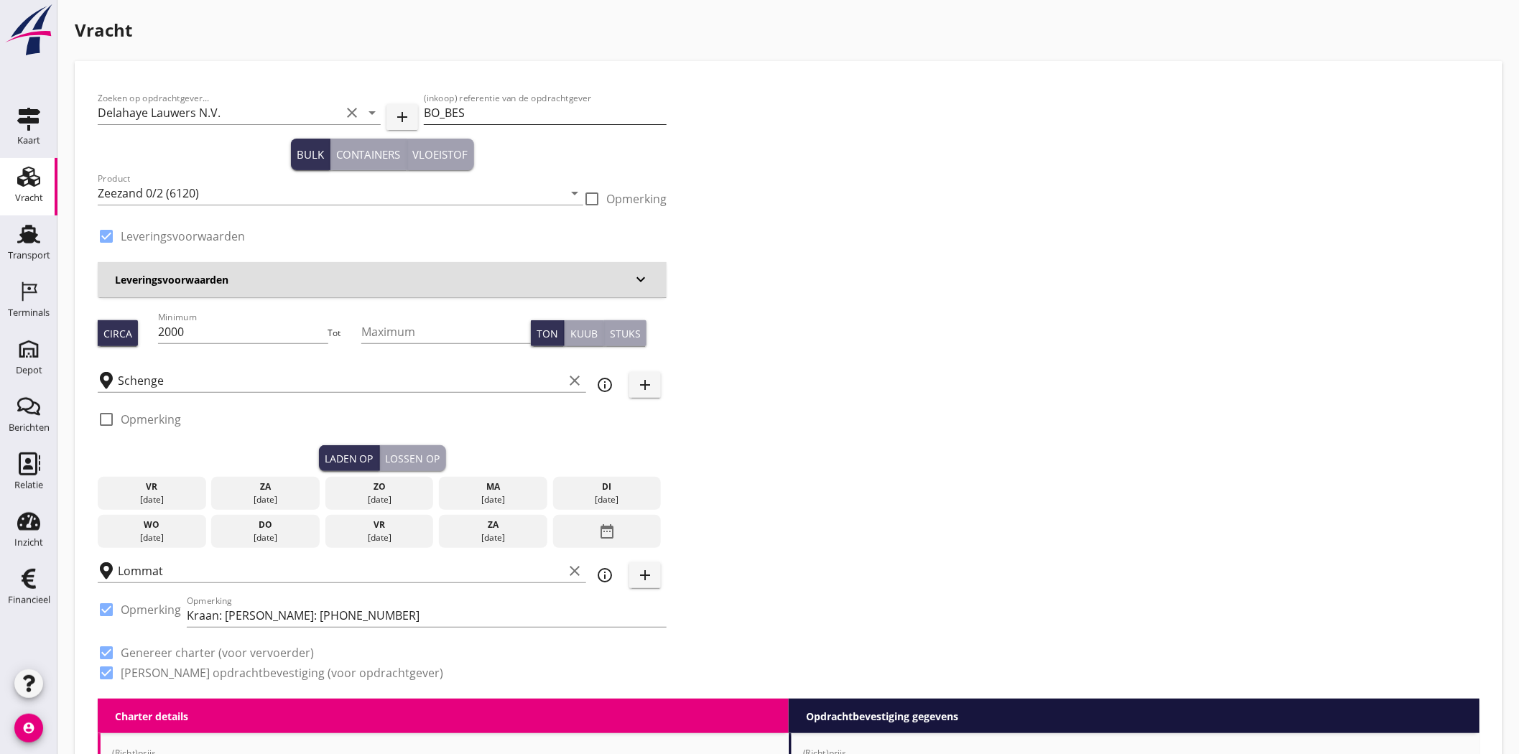
click at [530, 110] on input "BO_BES" at bounding box center [545, 112] width 243 height 23
type input "B"
paste input "BO_BES 6039 /2025"
type input "BO_BES 6039 /2025"
click at [739, 217] on div "Zoeken op opdrachtgever... Delahaye Lauwers N.V. clear arrow_drop_down add (ink…" at bounding box center [789, 391] width 1394 height 615
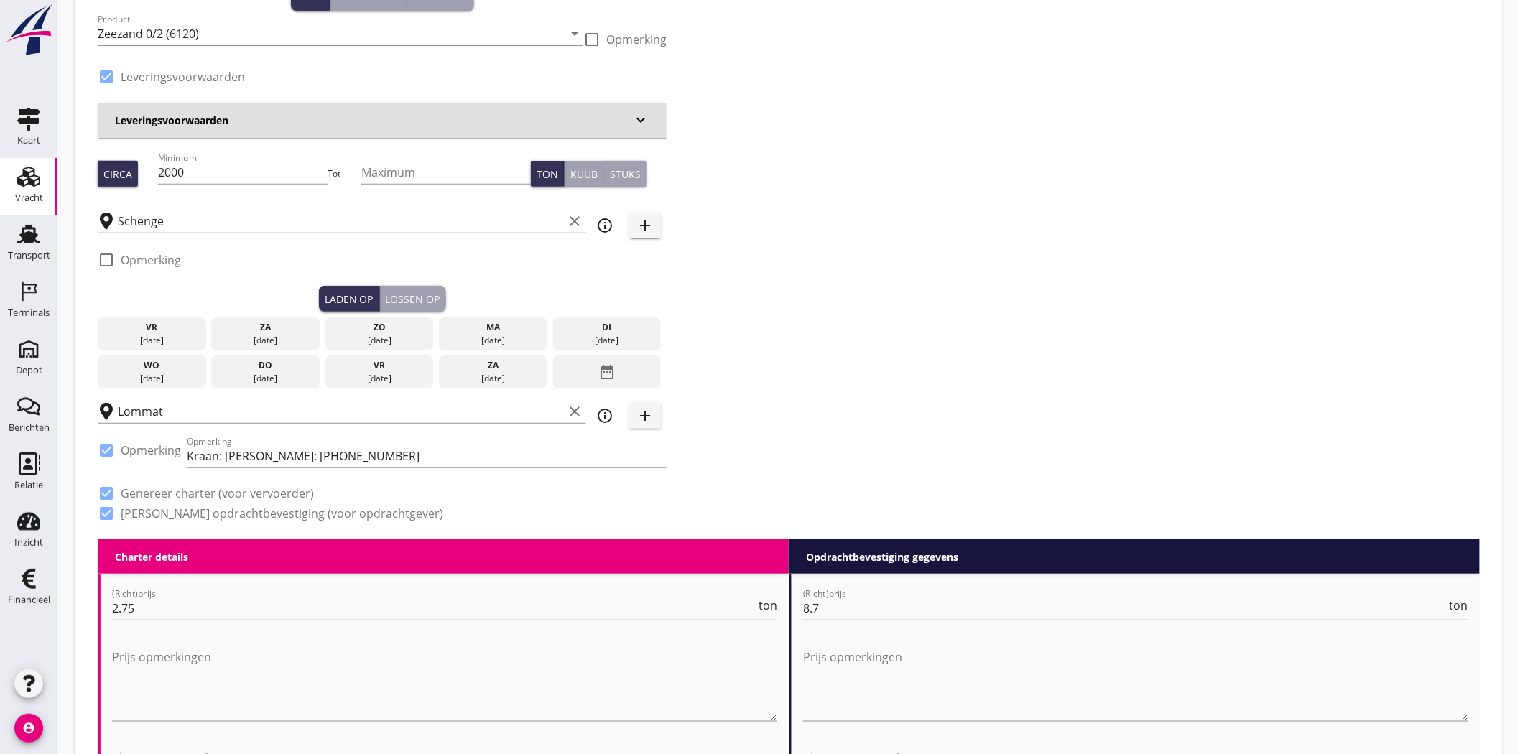
scroll to position [239, 0]
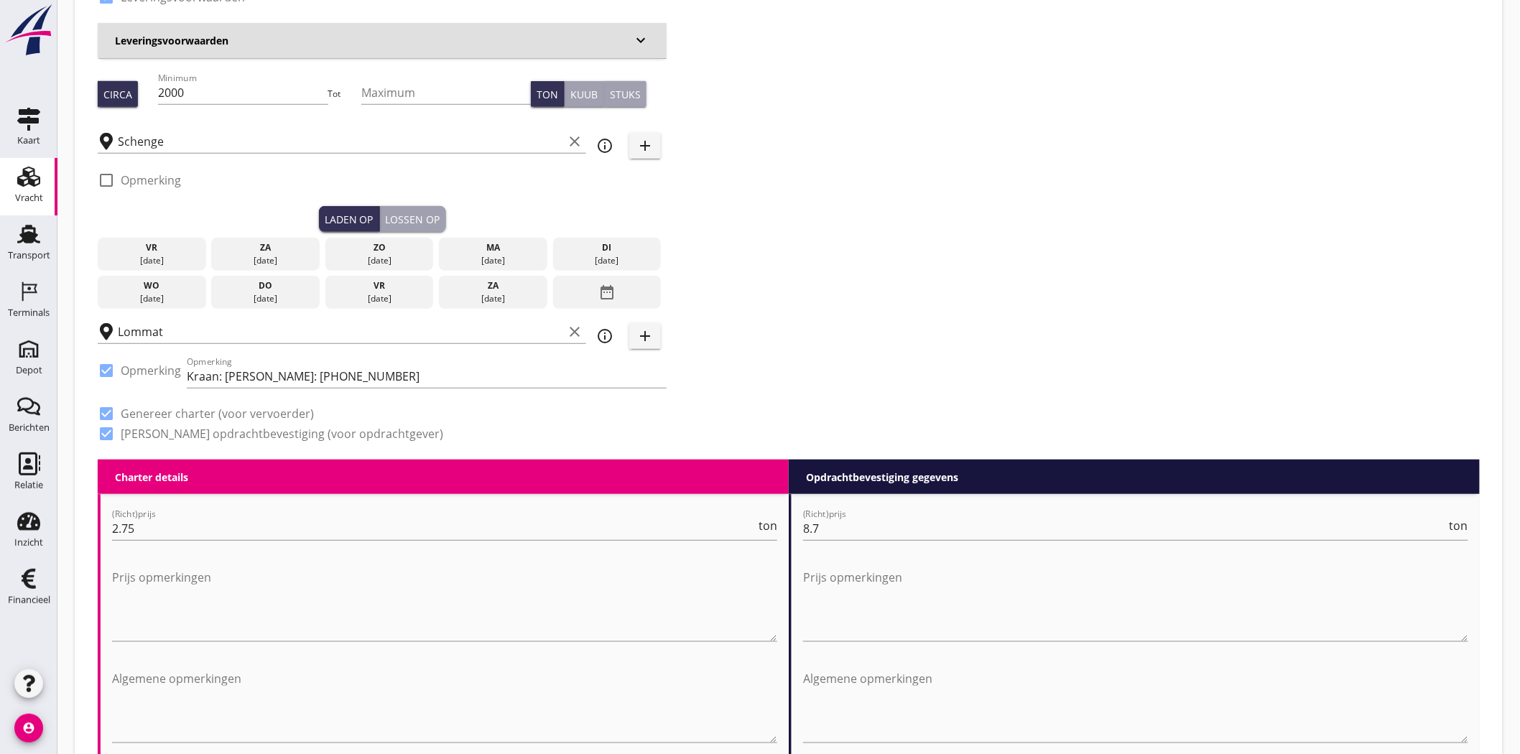
click at [517, 245] on div "ma" at bounding box center [493, 247] width 101 height 13
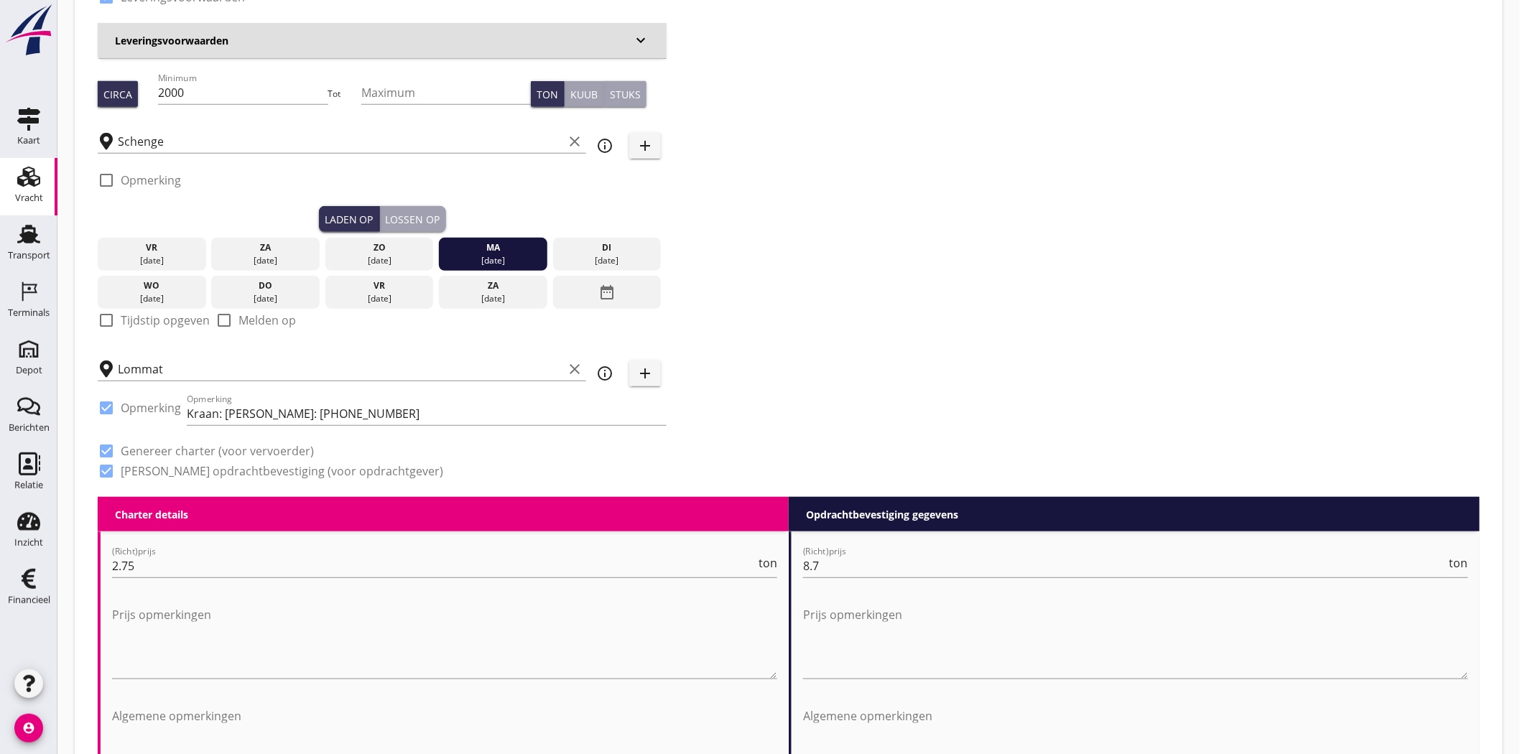
click at [422, 213] on div "Lossen op" at bounding box center [413, 219] width 55 height 15
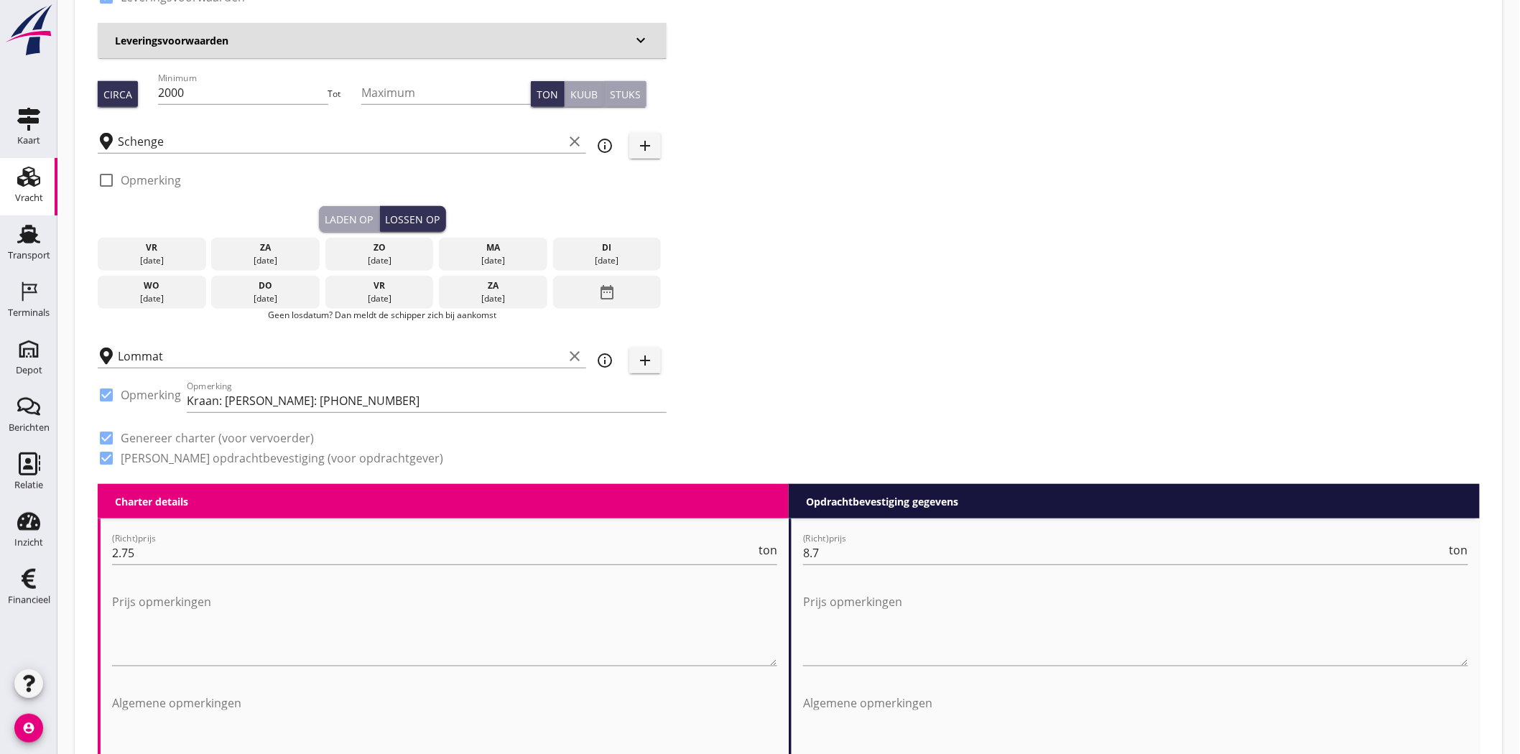
click at [624, 257] on div "02 sep." at bounding box center [607, 260] width 101 height 13
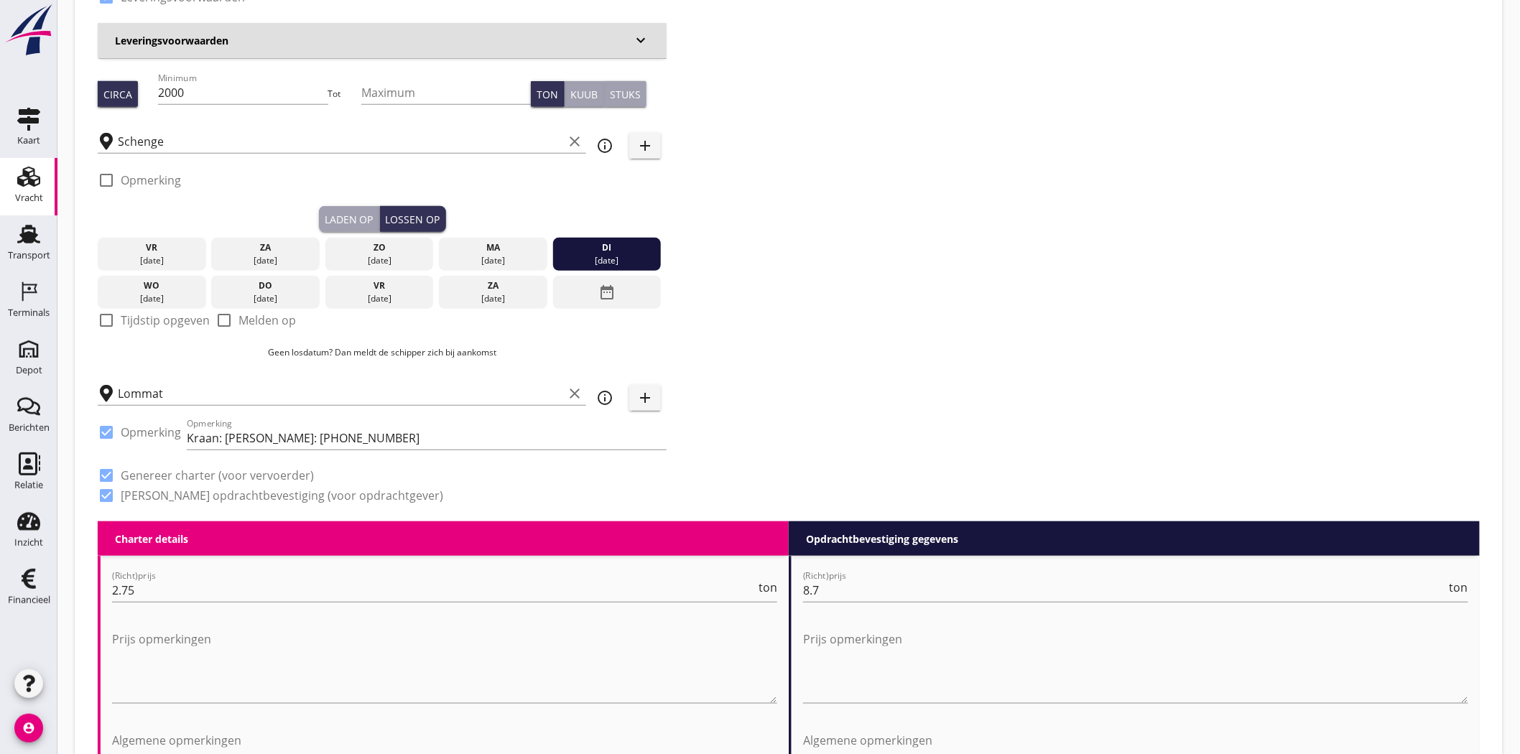
click at [976, 261] on div "Zoeken op opdrachtgever... Delahaye Lauwers N.V. clear arrow_drop_down add (ink…" at bounding box center [789, 183] width 1394 height 677
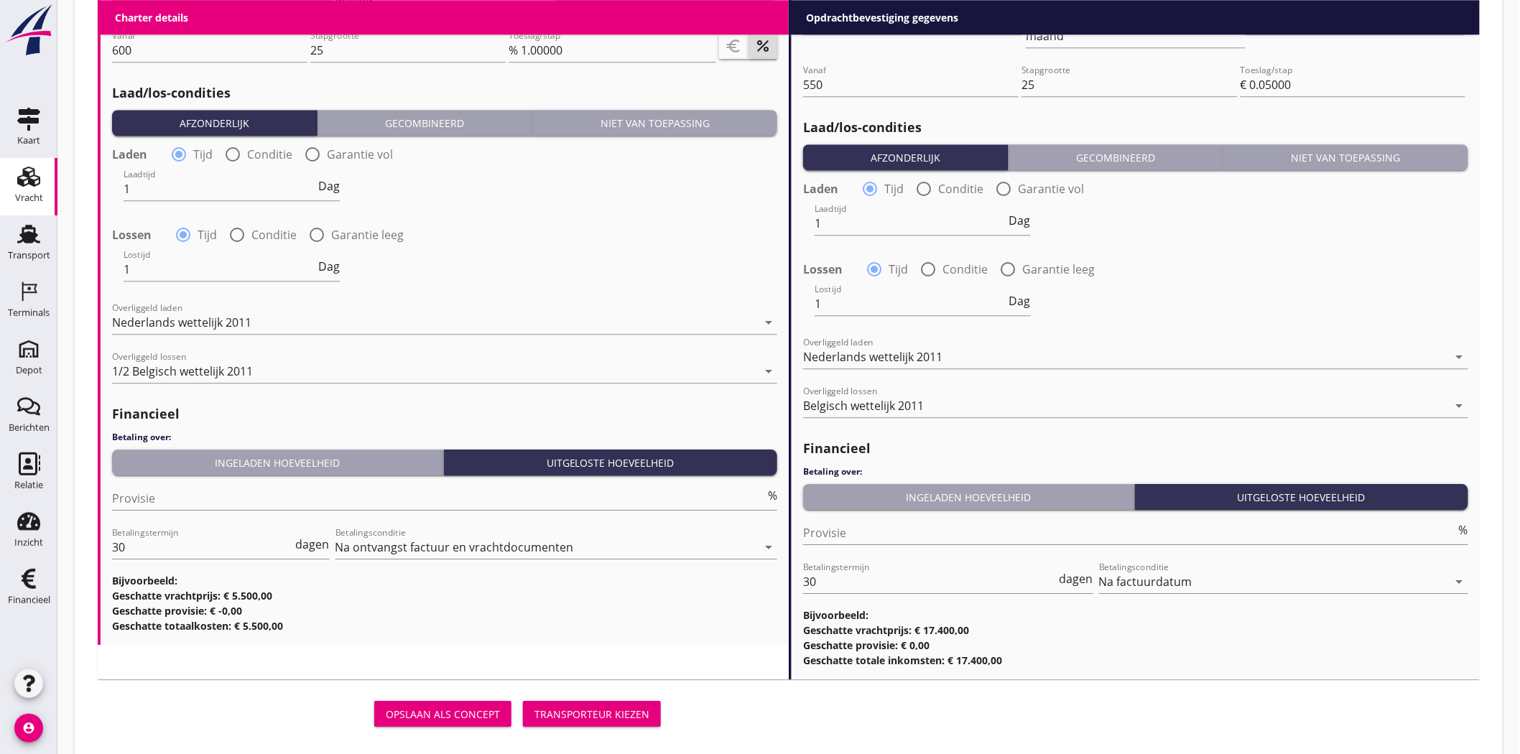
scroll to position [1581, 0]
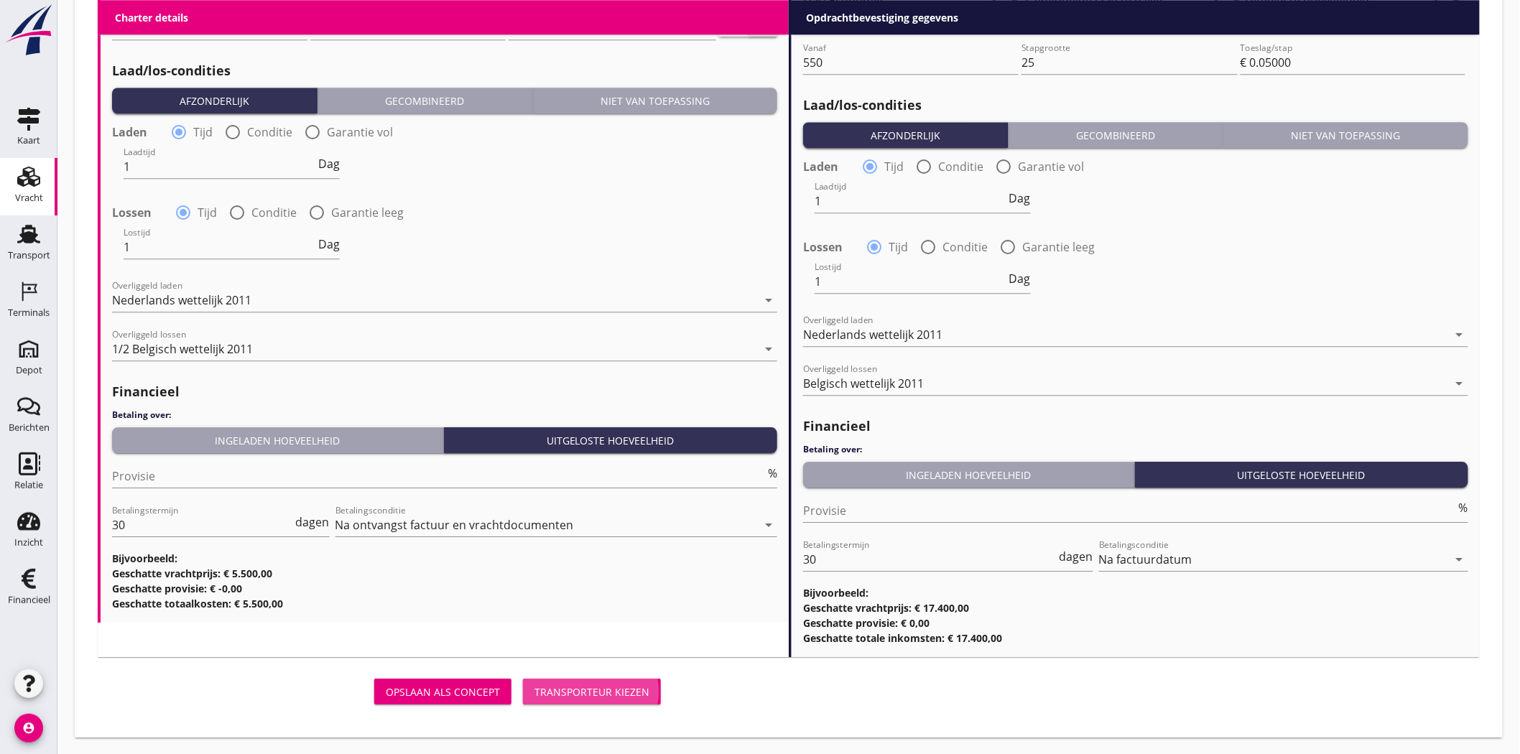
click at [632, 698] on div "Transporteur kiezen" at bounding box center [592, 692] width 115 height 15
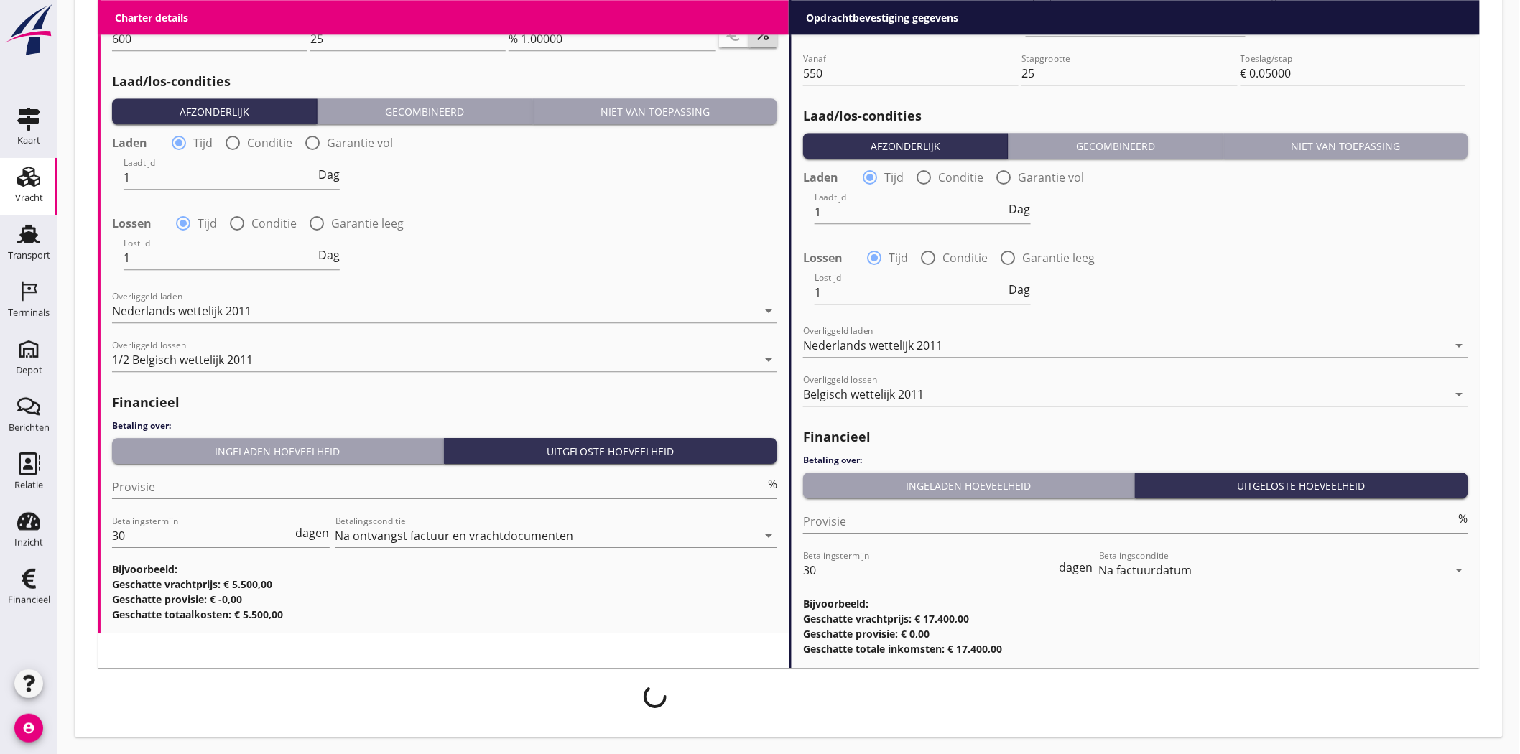
scroll to position [1570, 0]
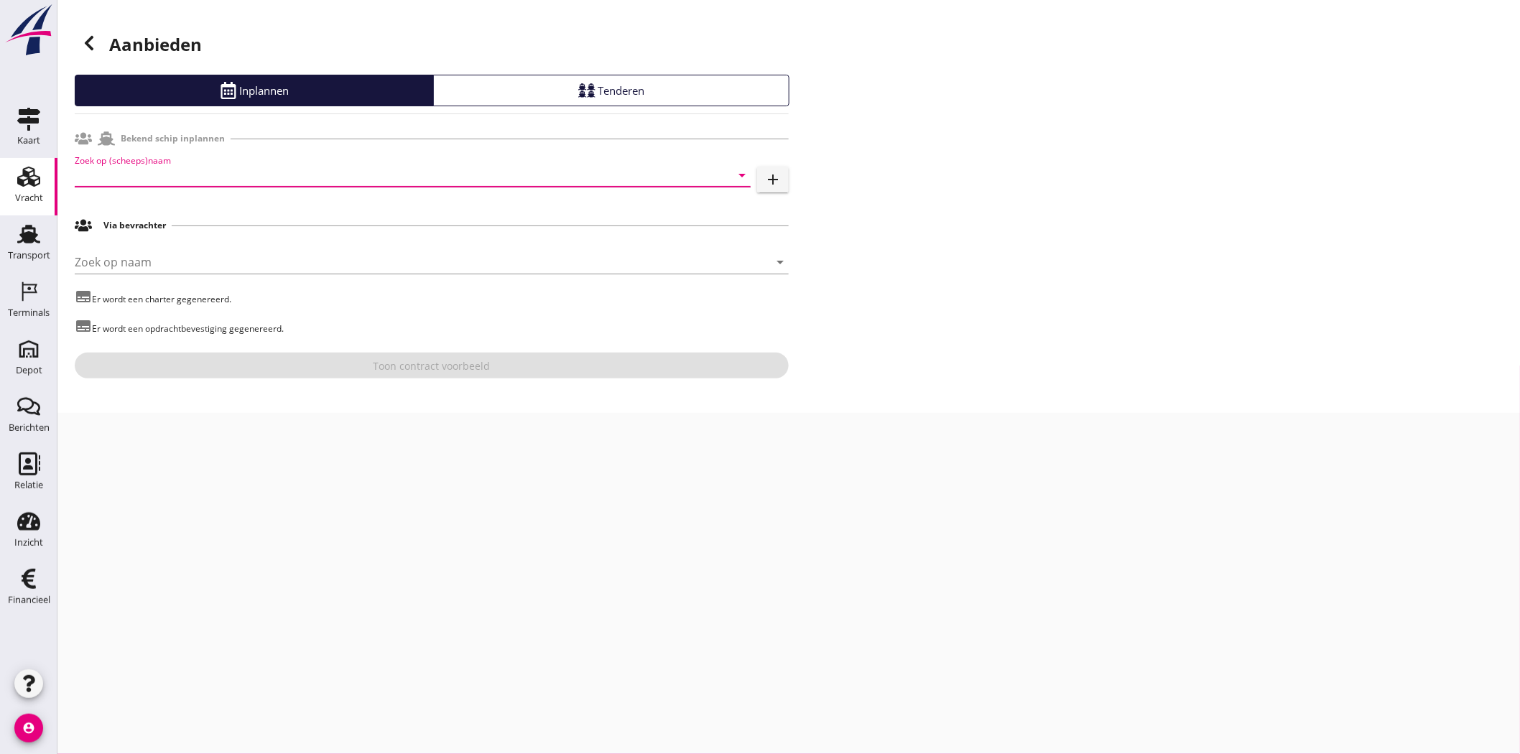
click at [297, 166] on input "Zoek op (scheeps)naam" at bounding box center [393, 175] width 636 height 23
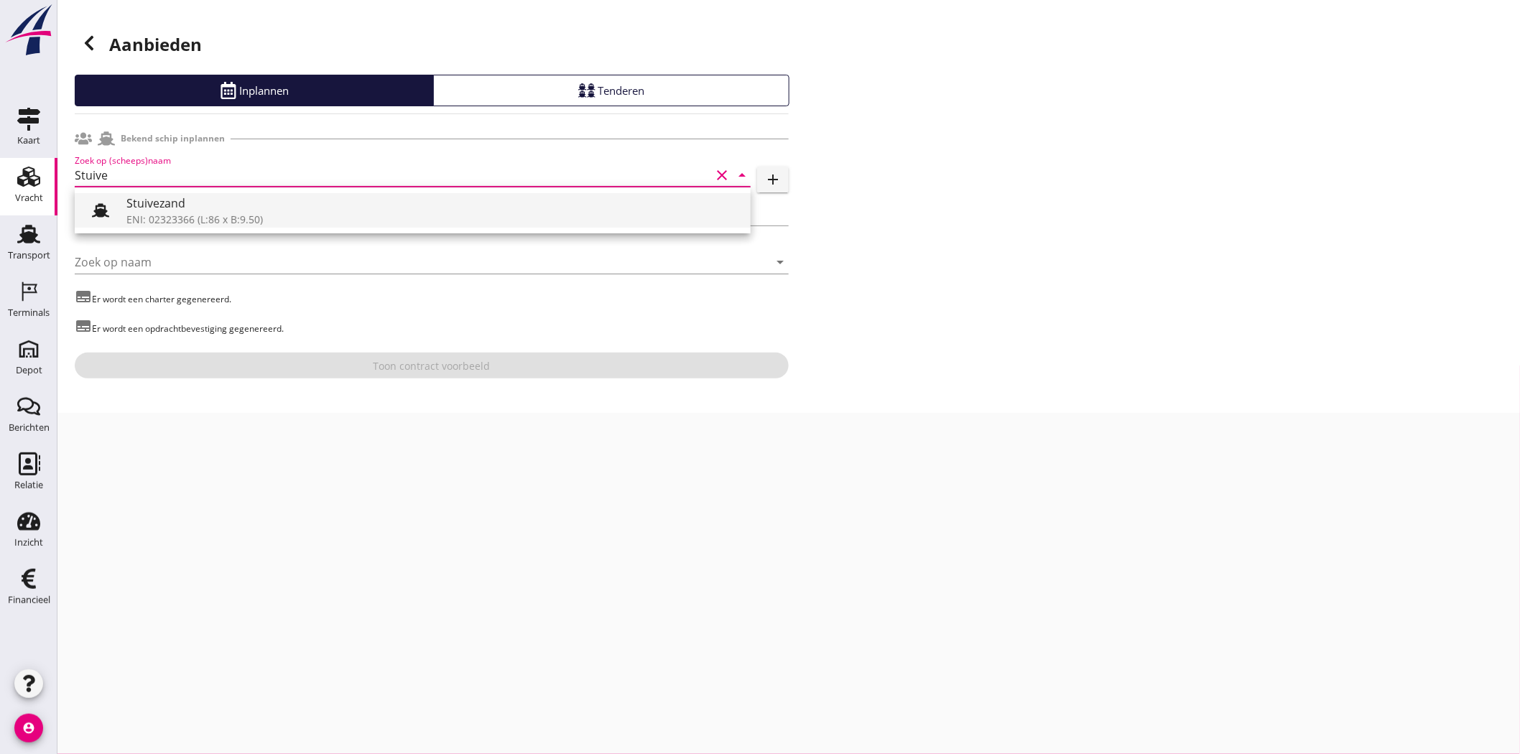
click at [168, 204] on div "Stuivezand" at bounding box center [432, 203] width 613 height 17
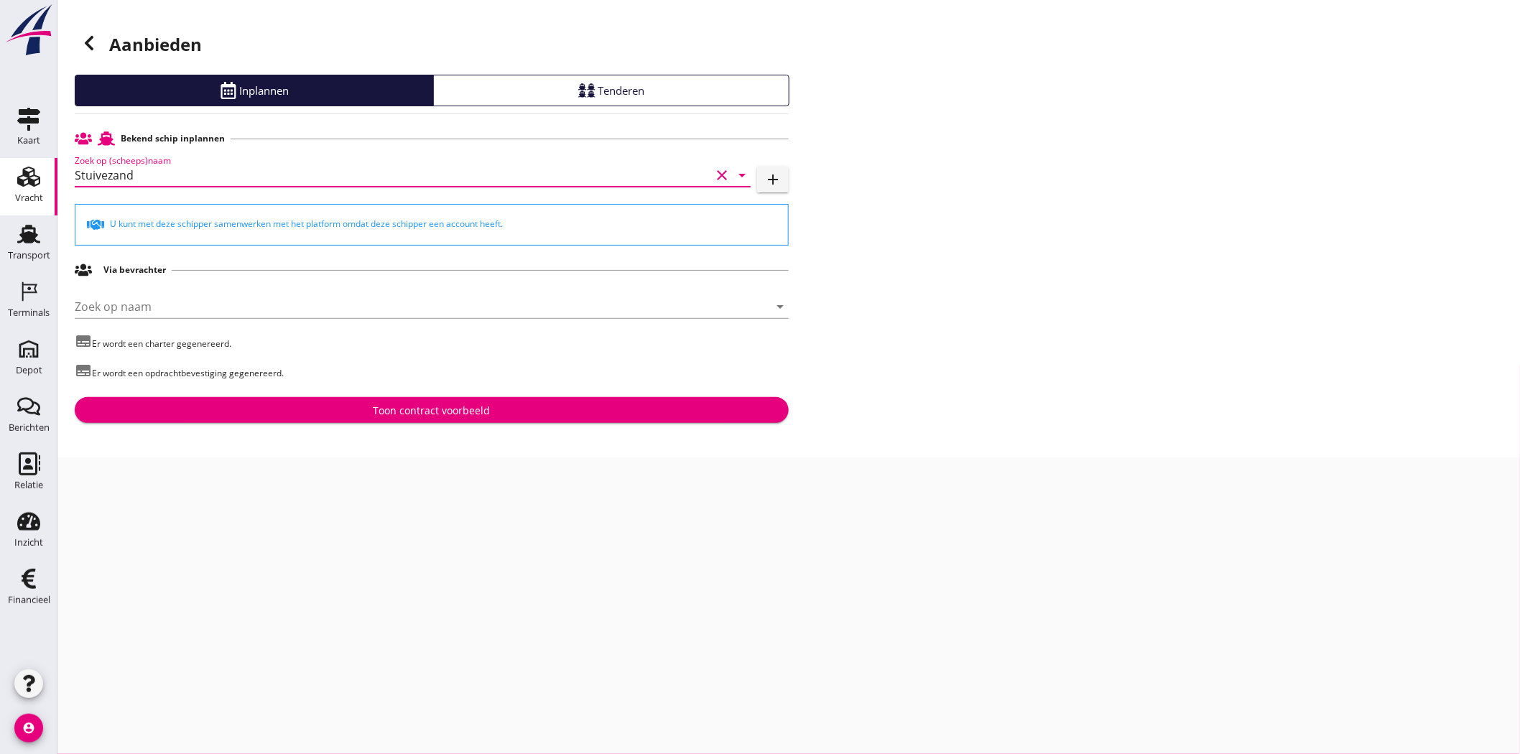
type input "Stuivezand"
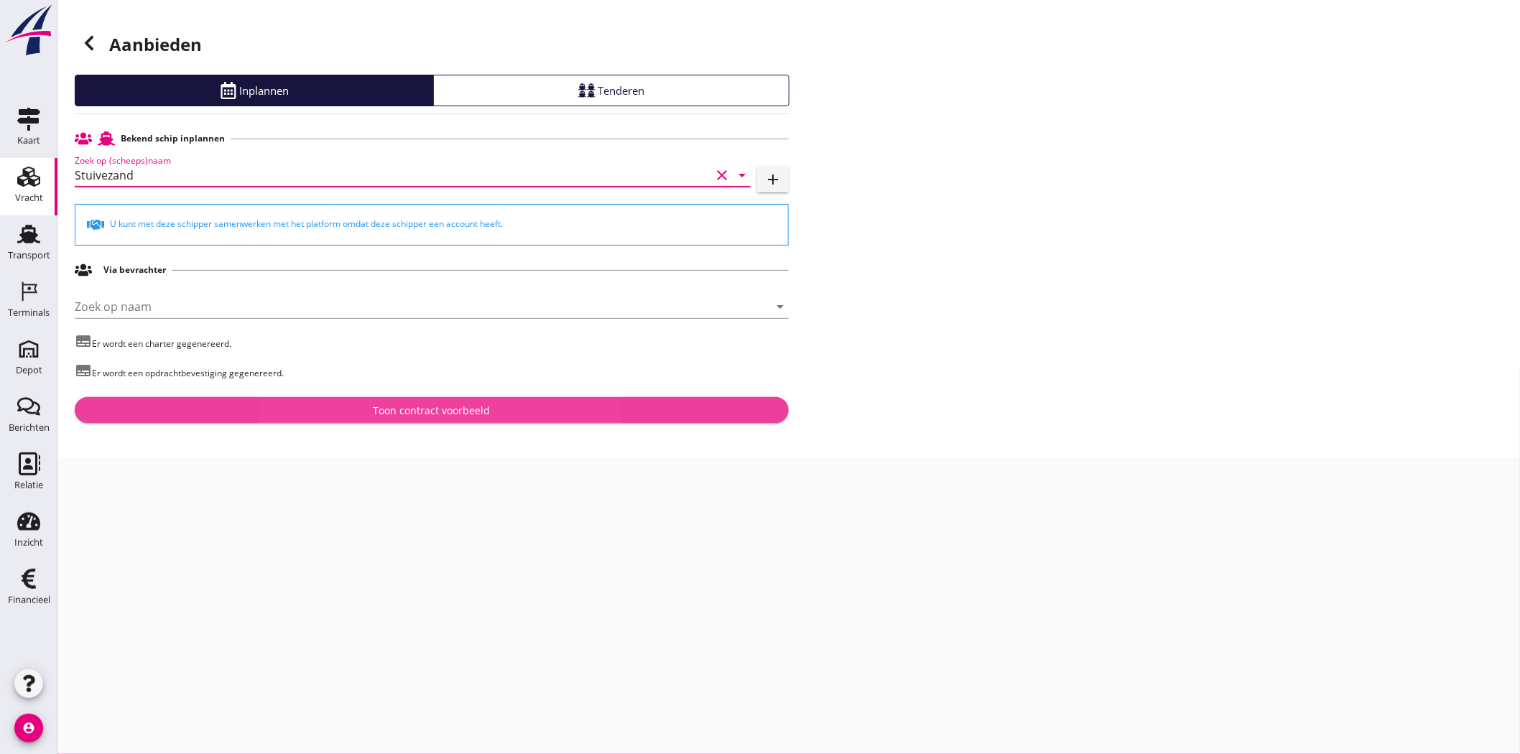
click at [440, 411] on div "Toon contract voorbeeld" at bounding box center [432, 410] width 117 height 15
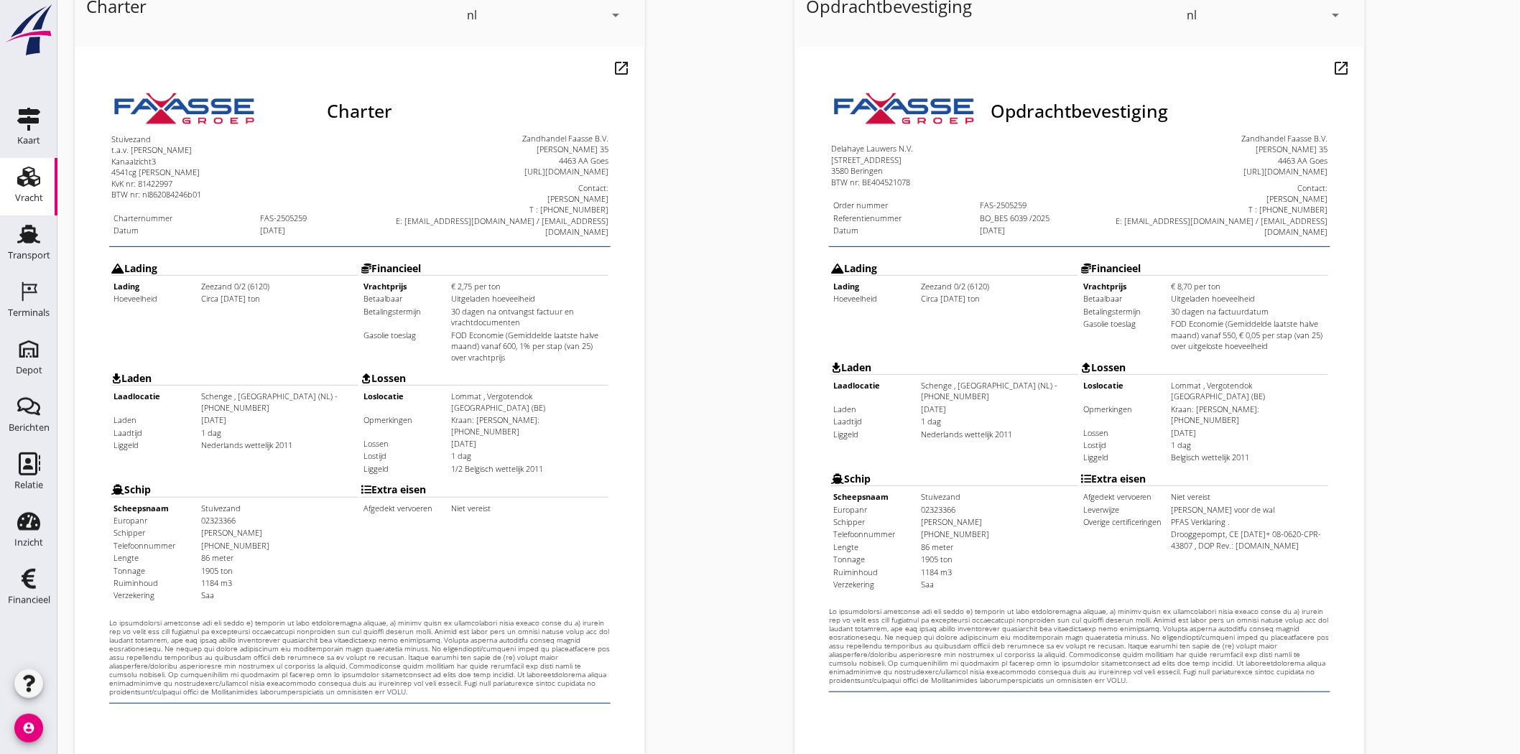
scroll to position [309, 0]
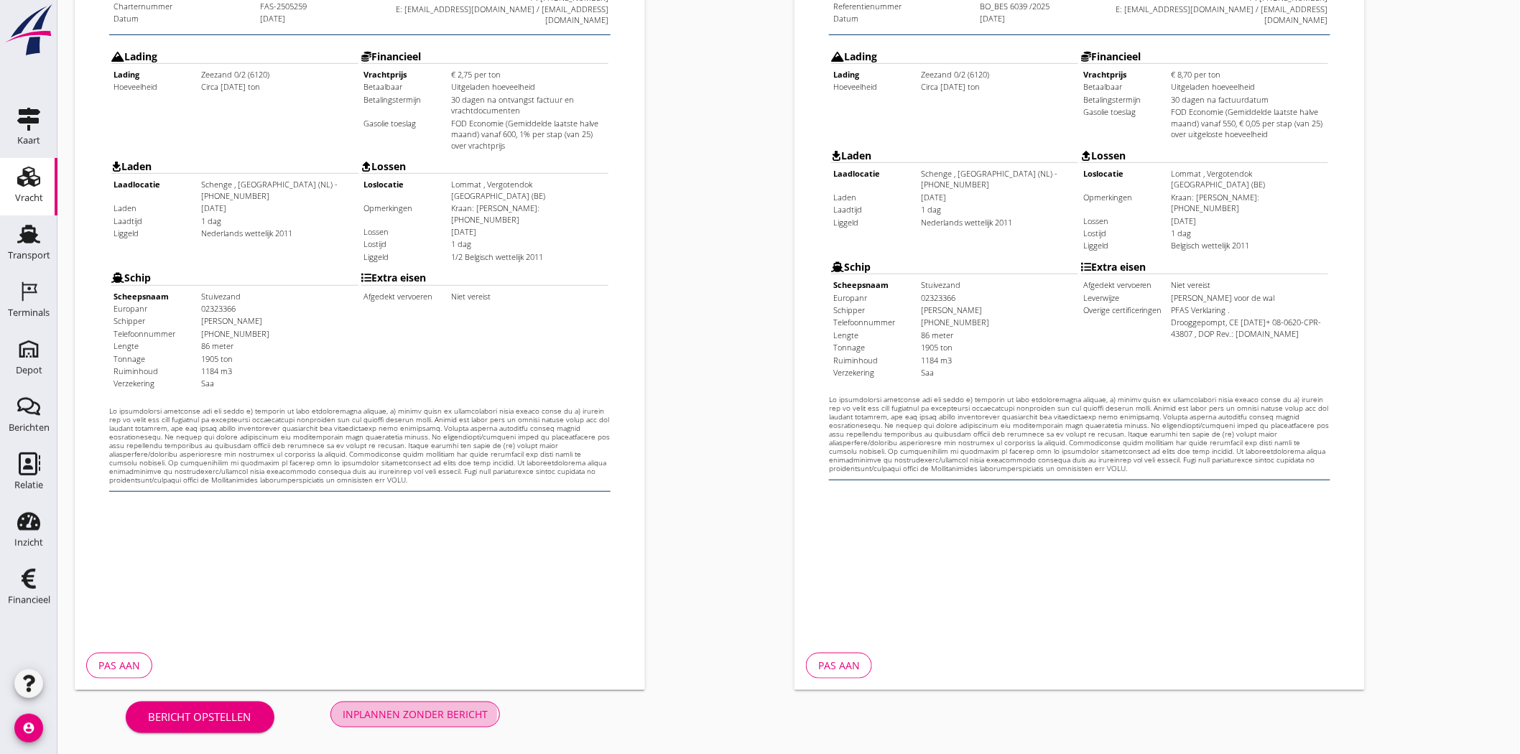
click at [384, 712] on div "Inplannen zonder bericht" at bounding box center [415, 714] width 145 height 15
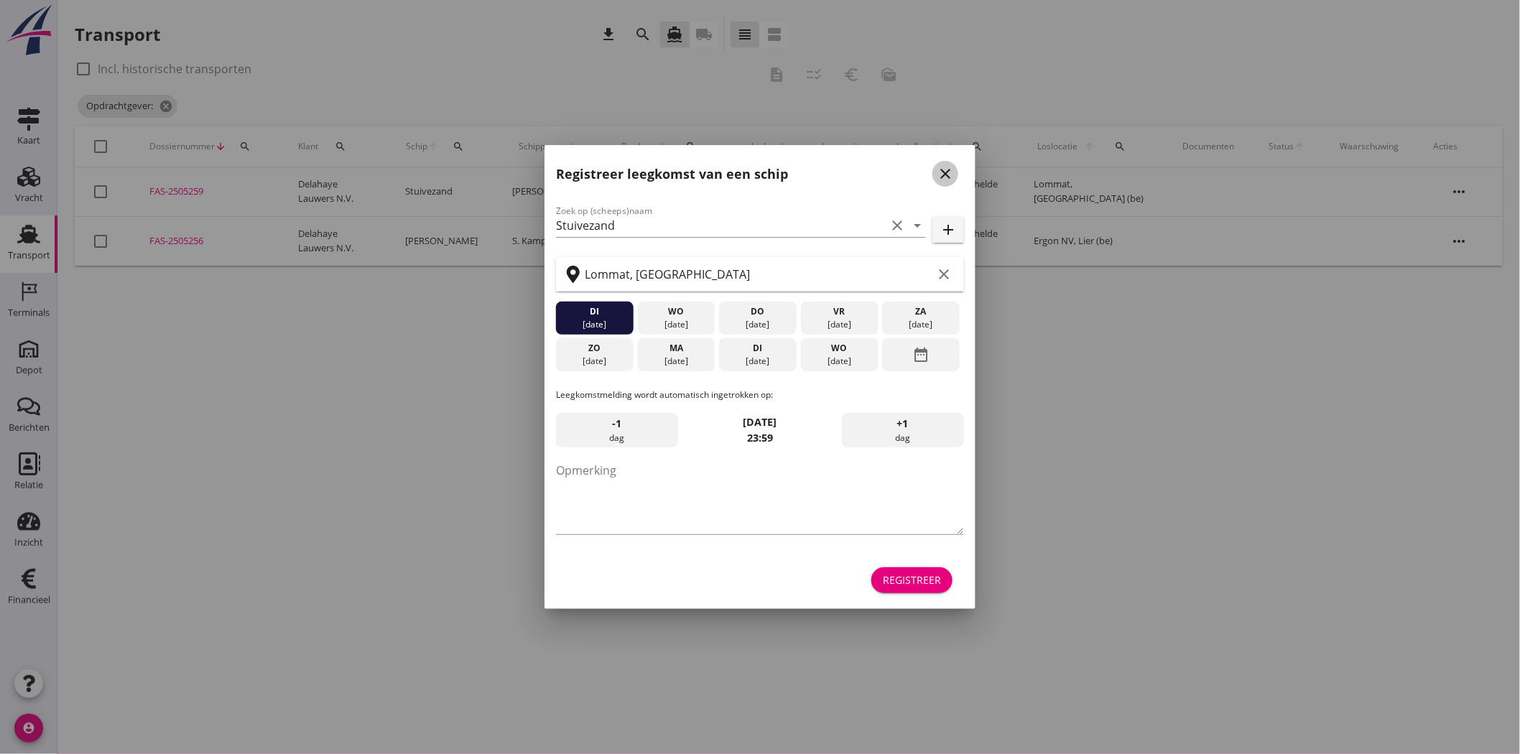
click at [939, 171] on icon "close" at bounding box center [945, 173] width 17 height 17
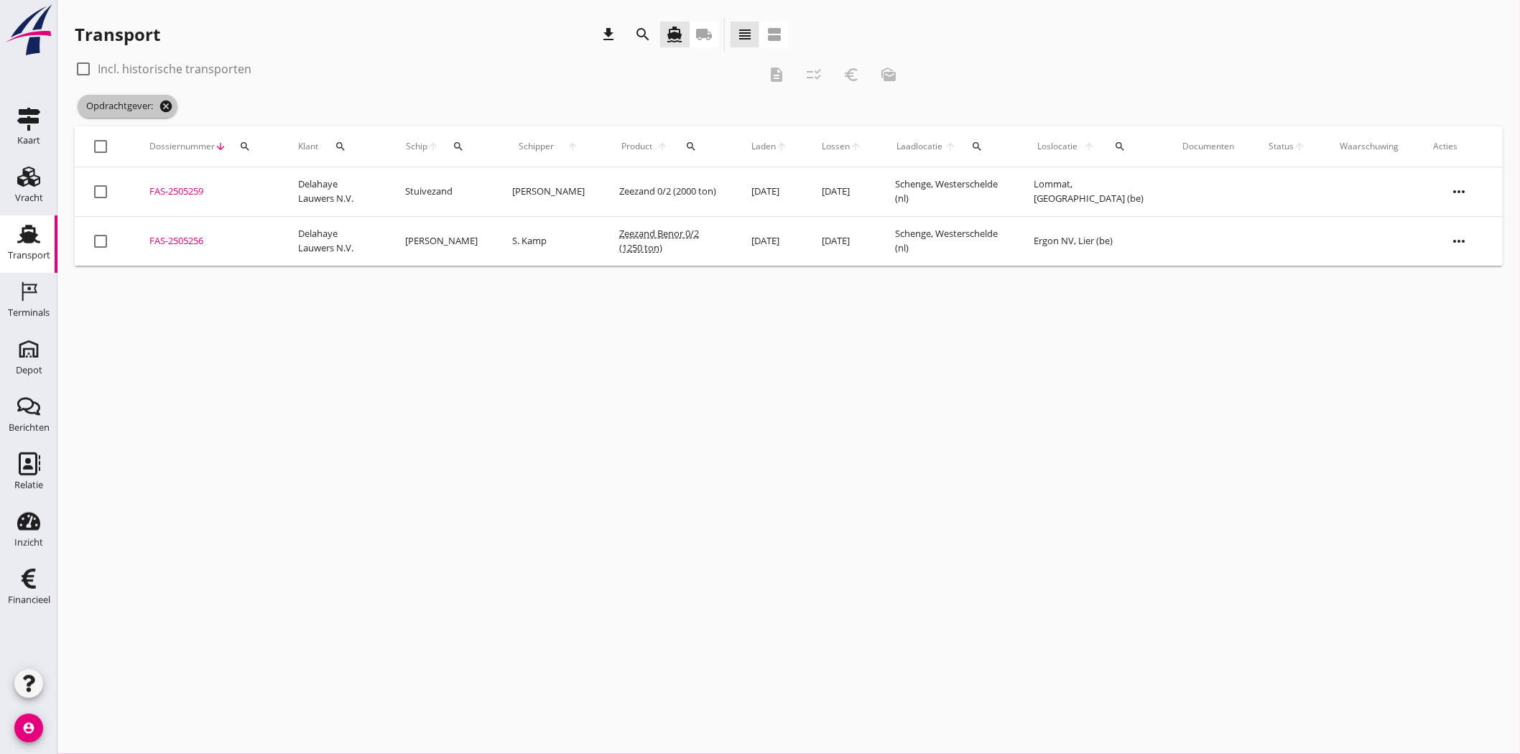
click at [168, 101] on icon "cancel" at bounding box center [166, 106] width 14 height 14
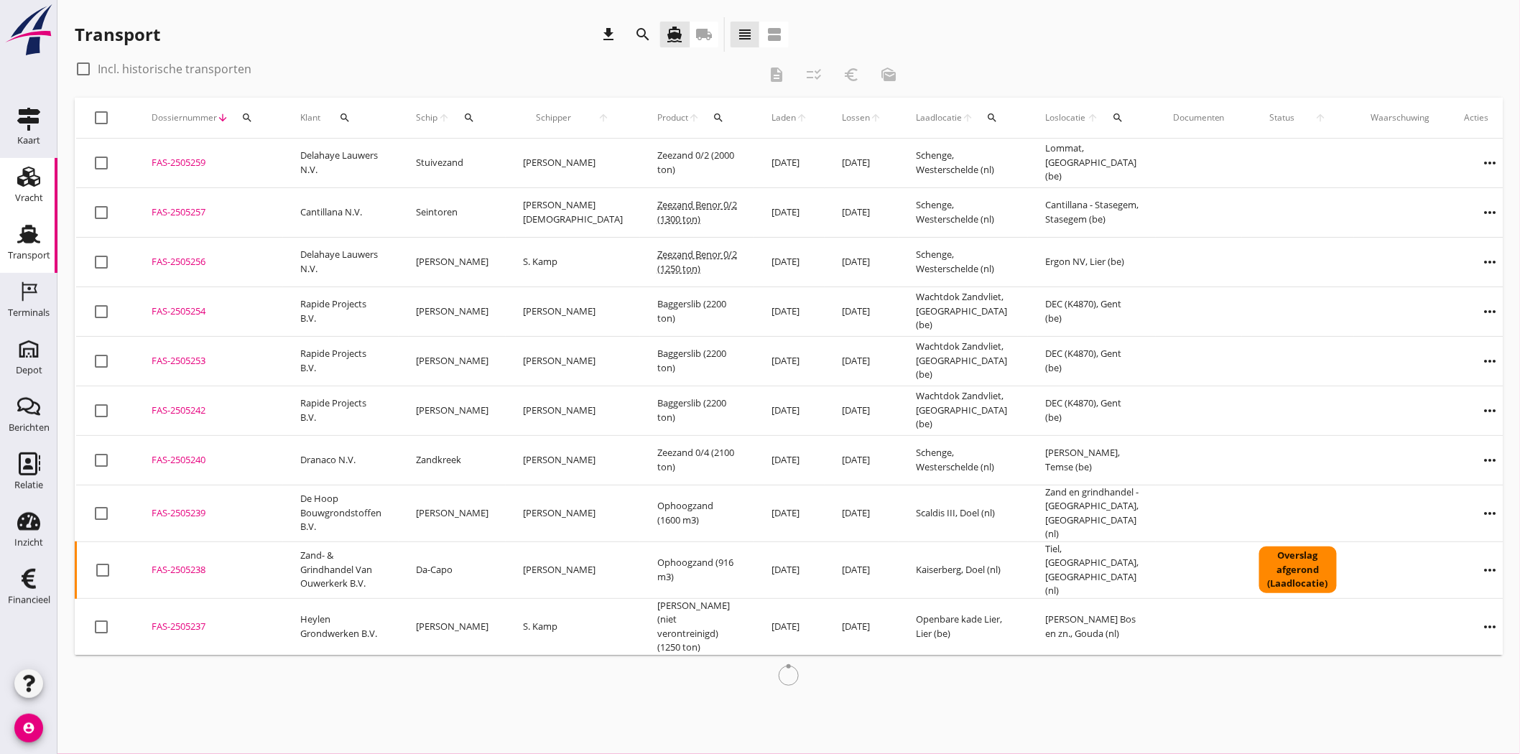
click at [11, 196] on link "Vracht Vracht" at bounding box center [28, 186] width 57 height 57
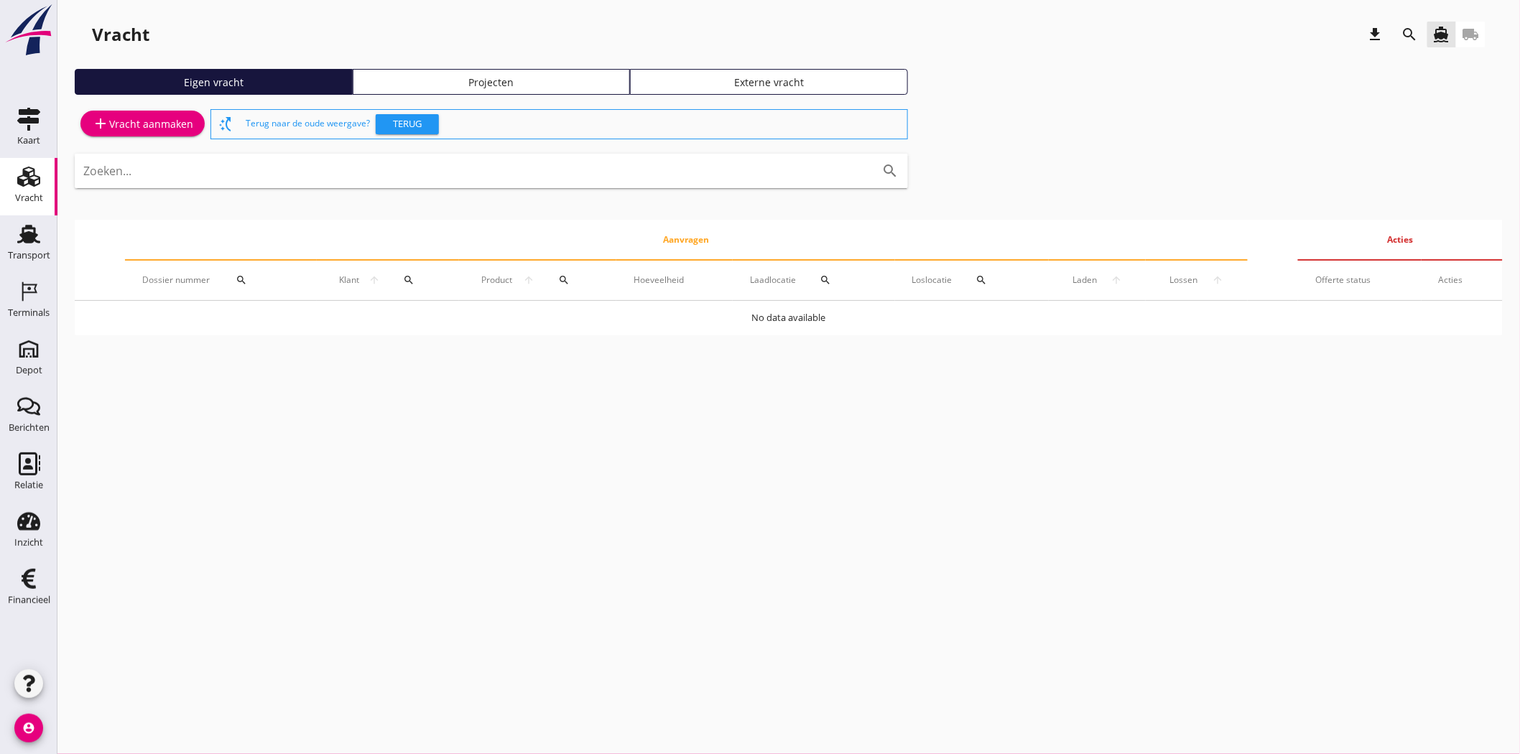
click at [547, 73] on link "Projecten" at bounding box center [492, 82] width 278 height 26
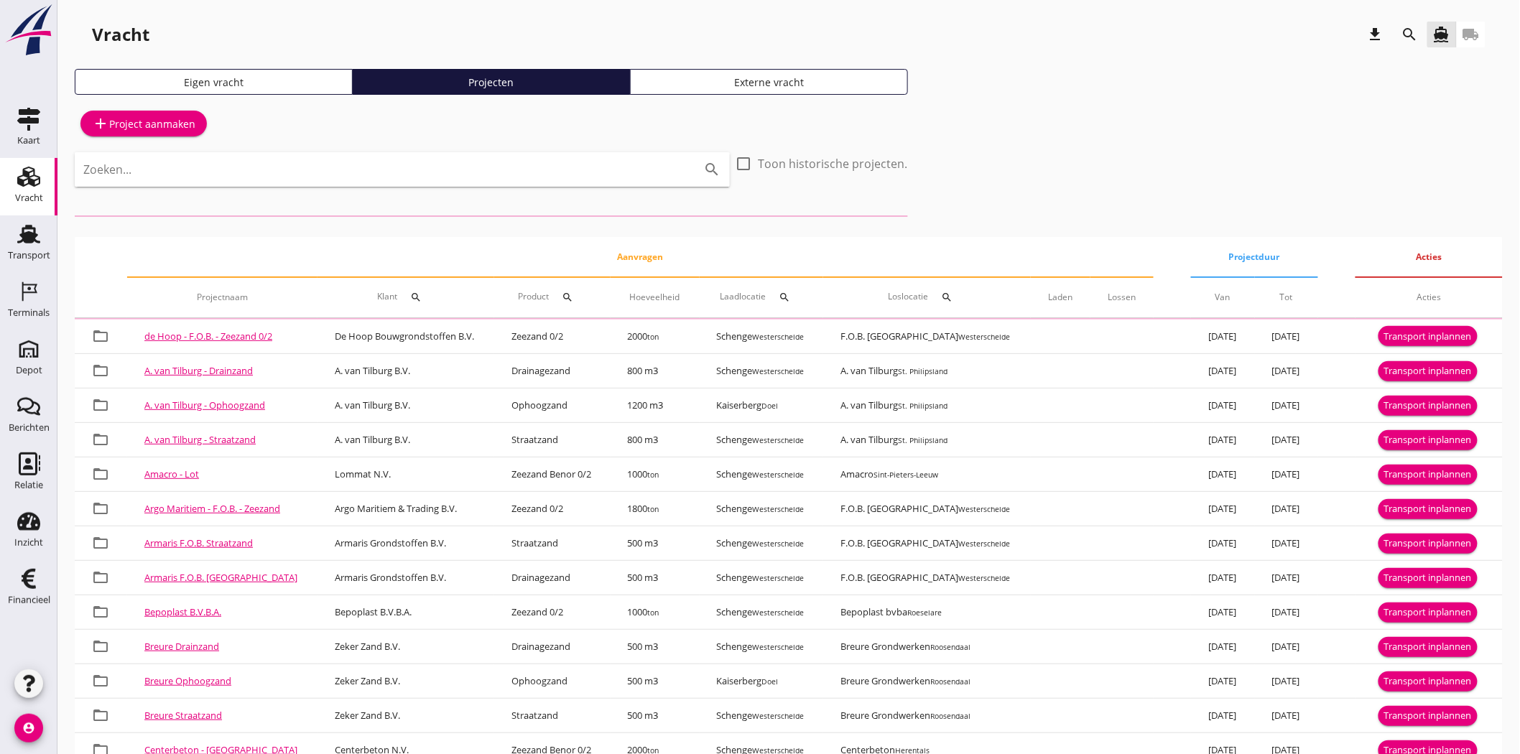
click at [525, 167] on input "Zoeken..." at bounding box center [382, 169] width 598 height 23
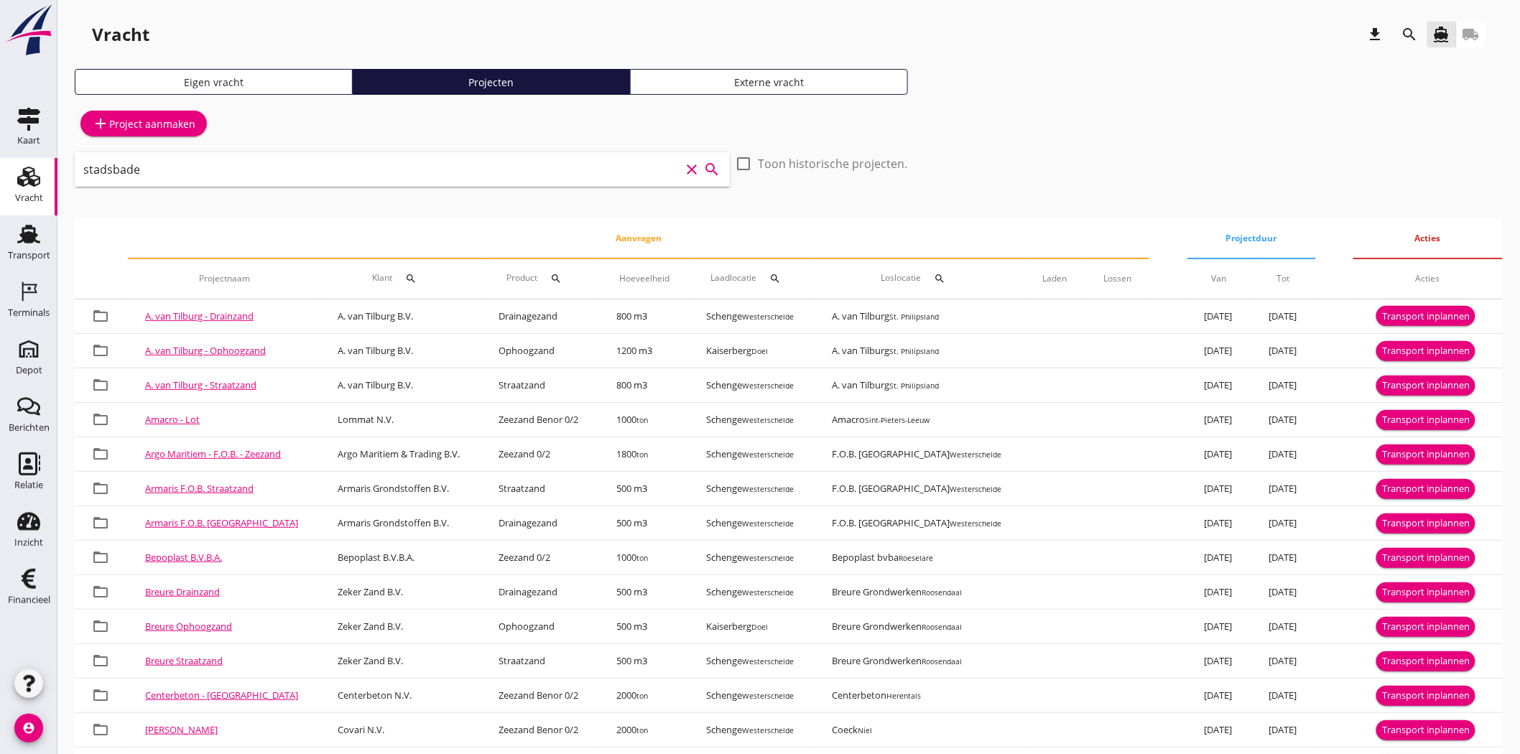
type input "stadsbader"
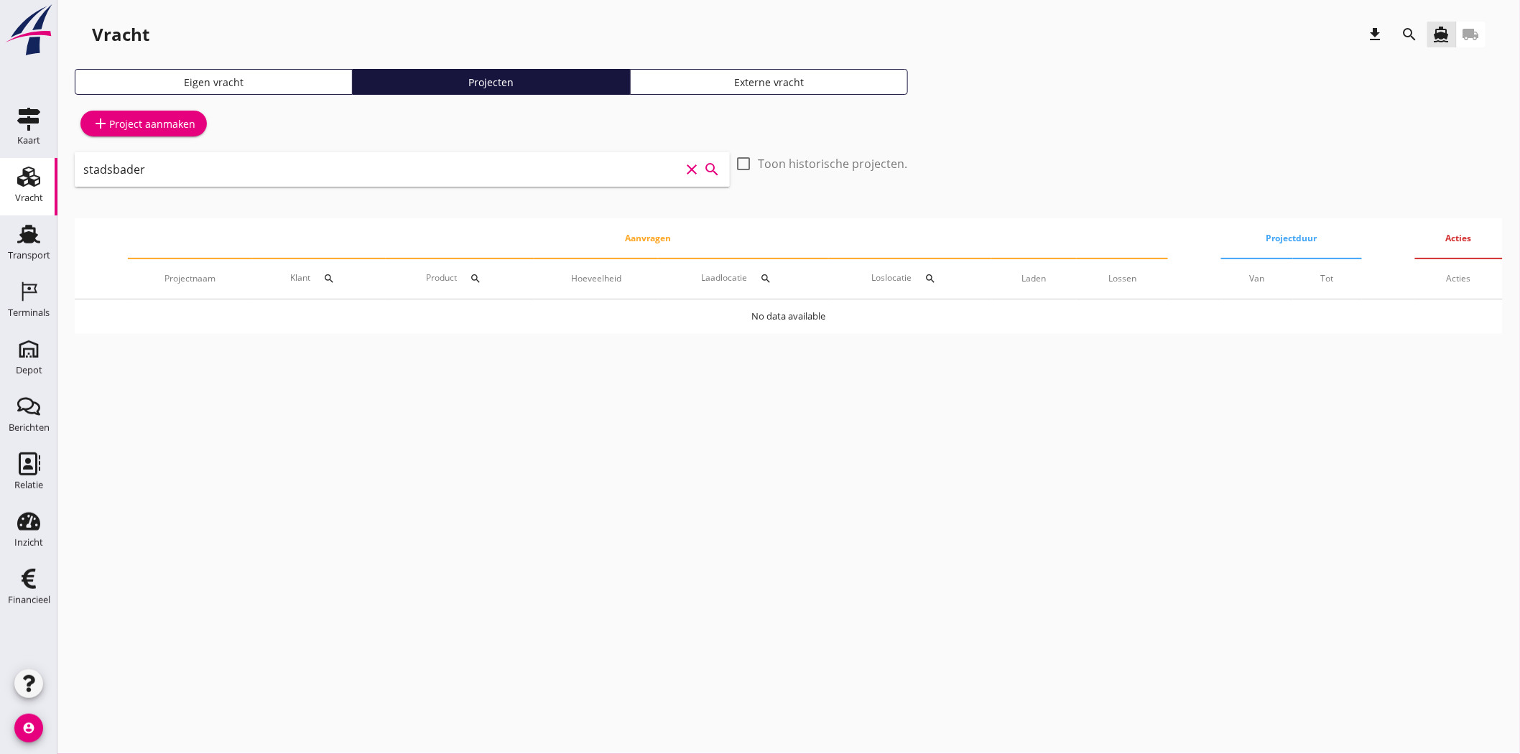
click at [695, 169] on icon "clear" at bounding box center [692, 169] width 17 height 17
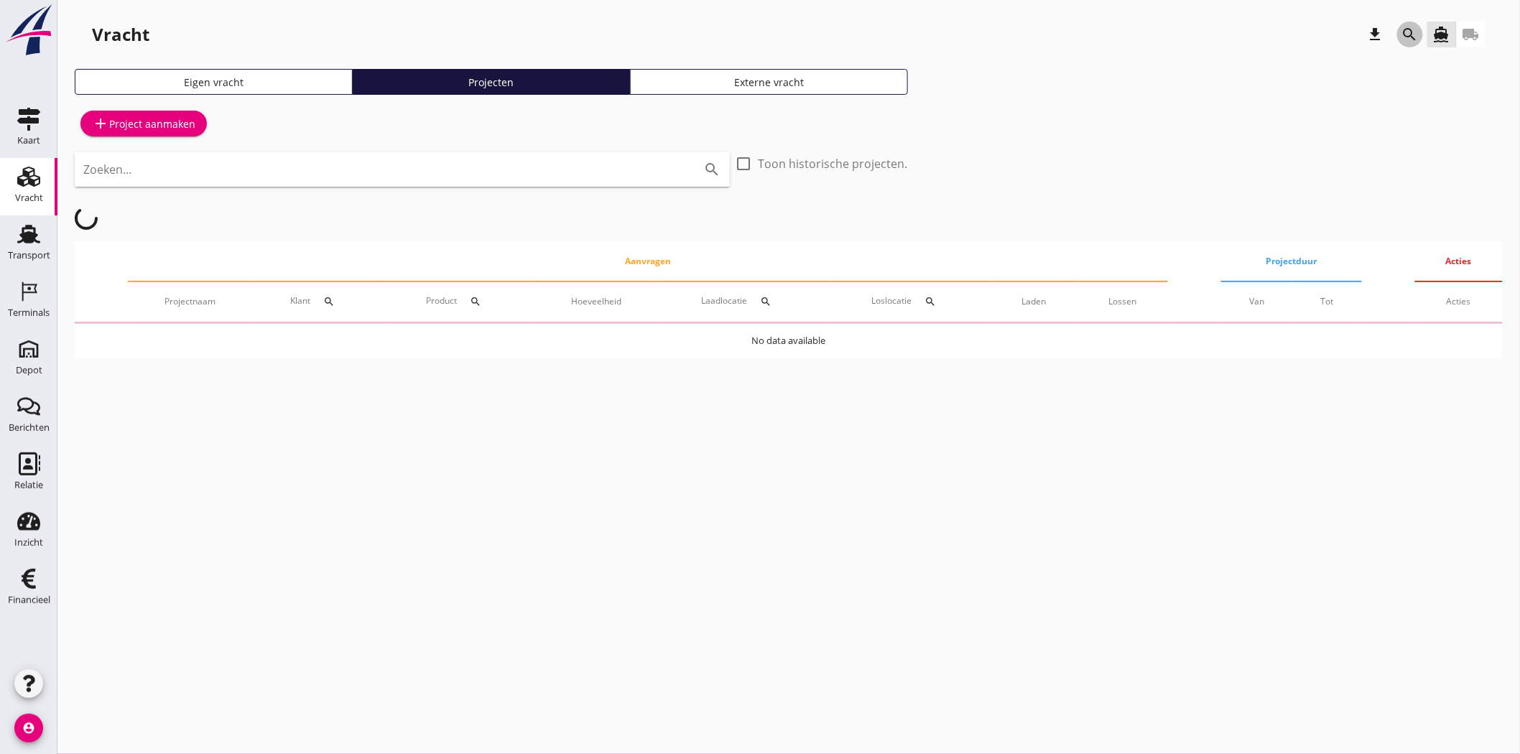
click at [1406, 34] on icon "search" at bounding box center [1410, 34] width 17 height 17
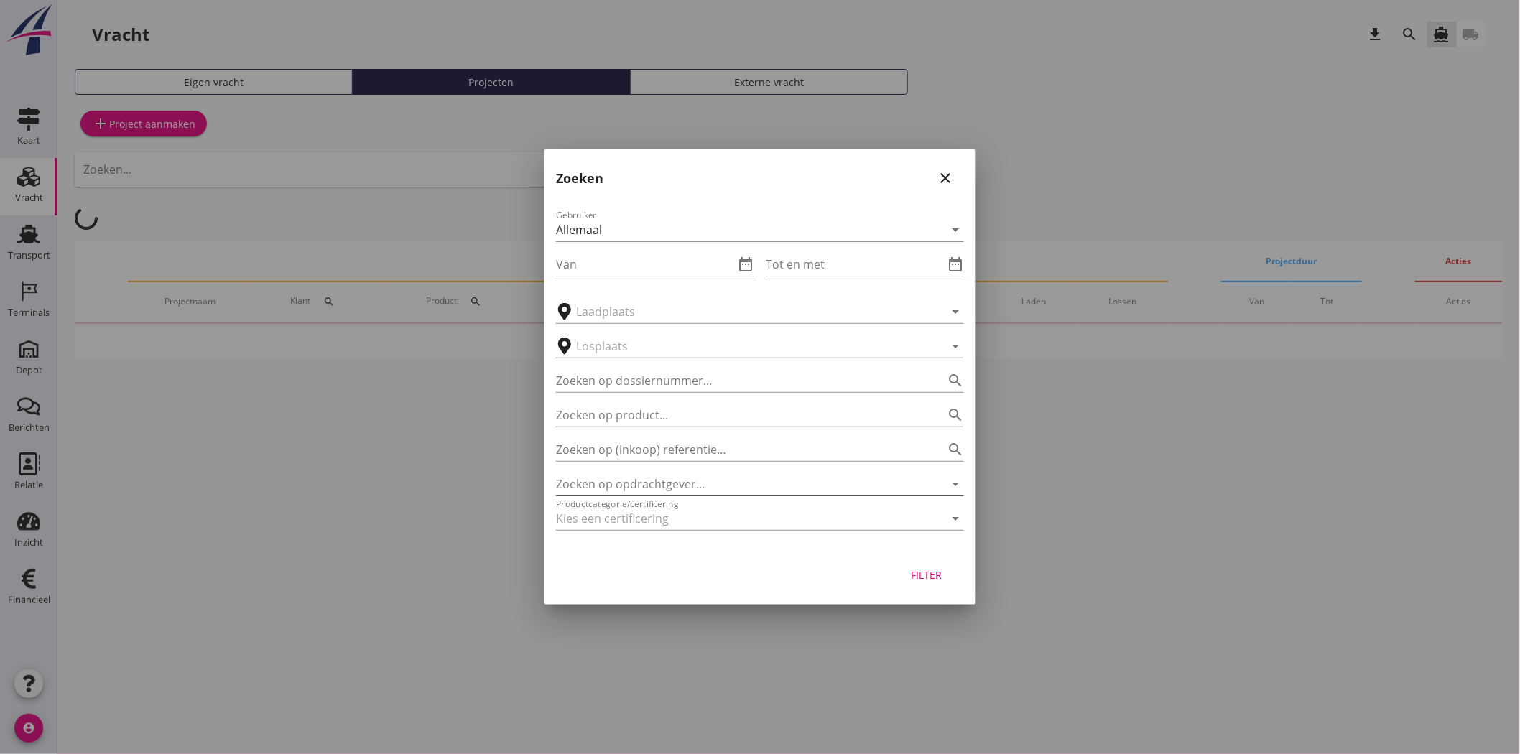
click at [624, 479] on input "Zoeken op opdrachtgever..." at bounding box center [740, 484] width 368 height 23
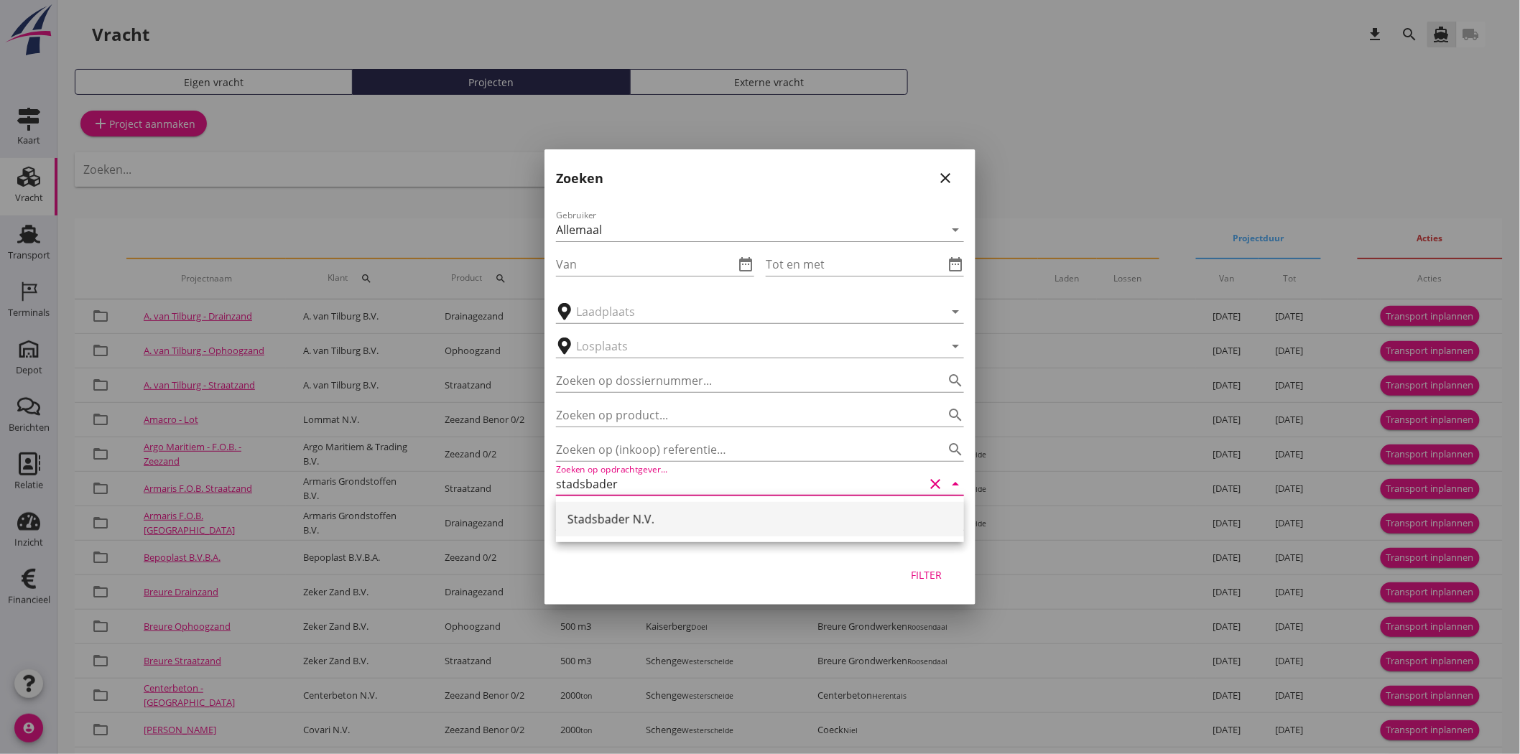
click at [649, 521] on div "Stadsbader N.V." at bounding box center [760, 519] width 385 height 17
type input "Stadsbader N.V."
click at [934, 572] on div "Filter" at bounding box center [927, 575] width 40 height 15
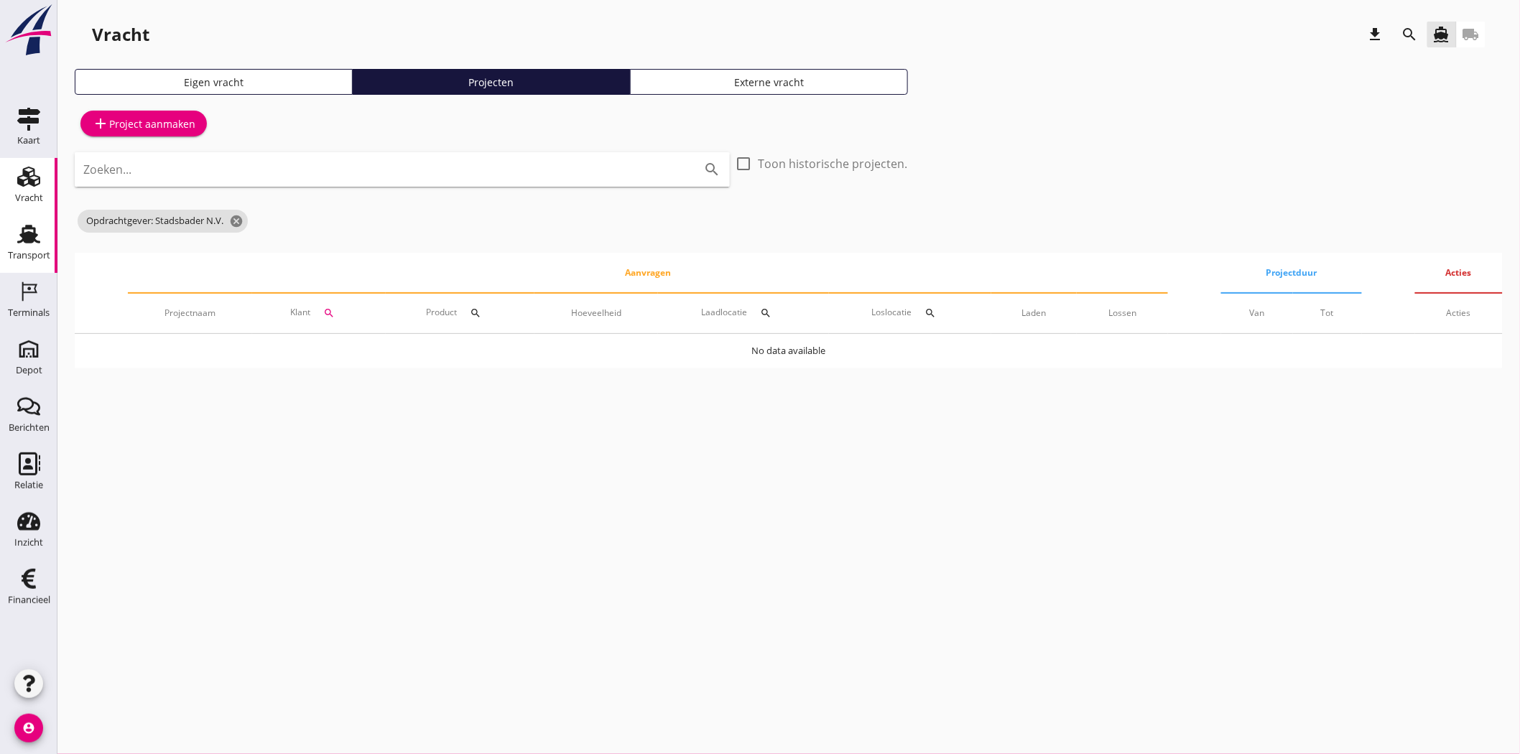
click at [34, 259] on div "Transport" at bounding box center [29, 255] width 42 height 9
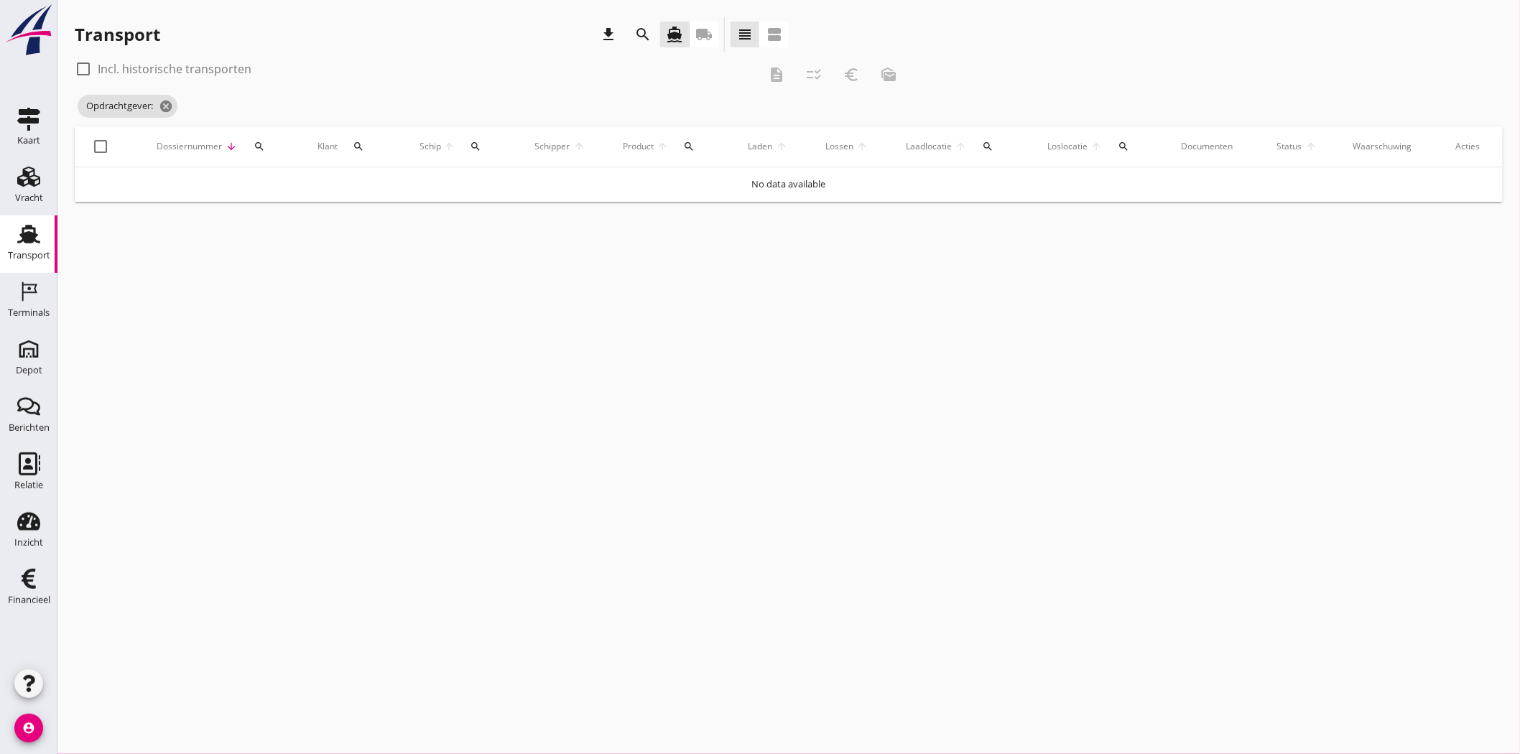
click at [354, 139] on button "search" at bounding box center [358, 147] width 30 height 26
click at [389, 183] on input "Zoeken op opdrachtgever..." at bounding box center [423, 188] width 149 height 23
type input "standsbader"
click at [551, 182] on icon "check" at bounding box center [559, 188] width 17 height 17
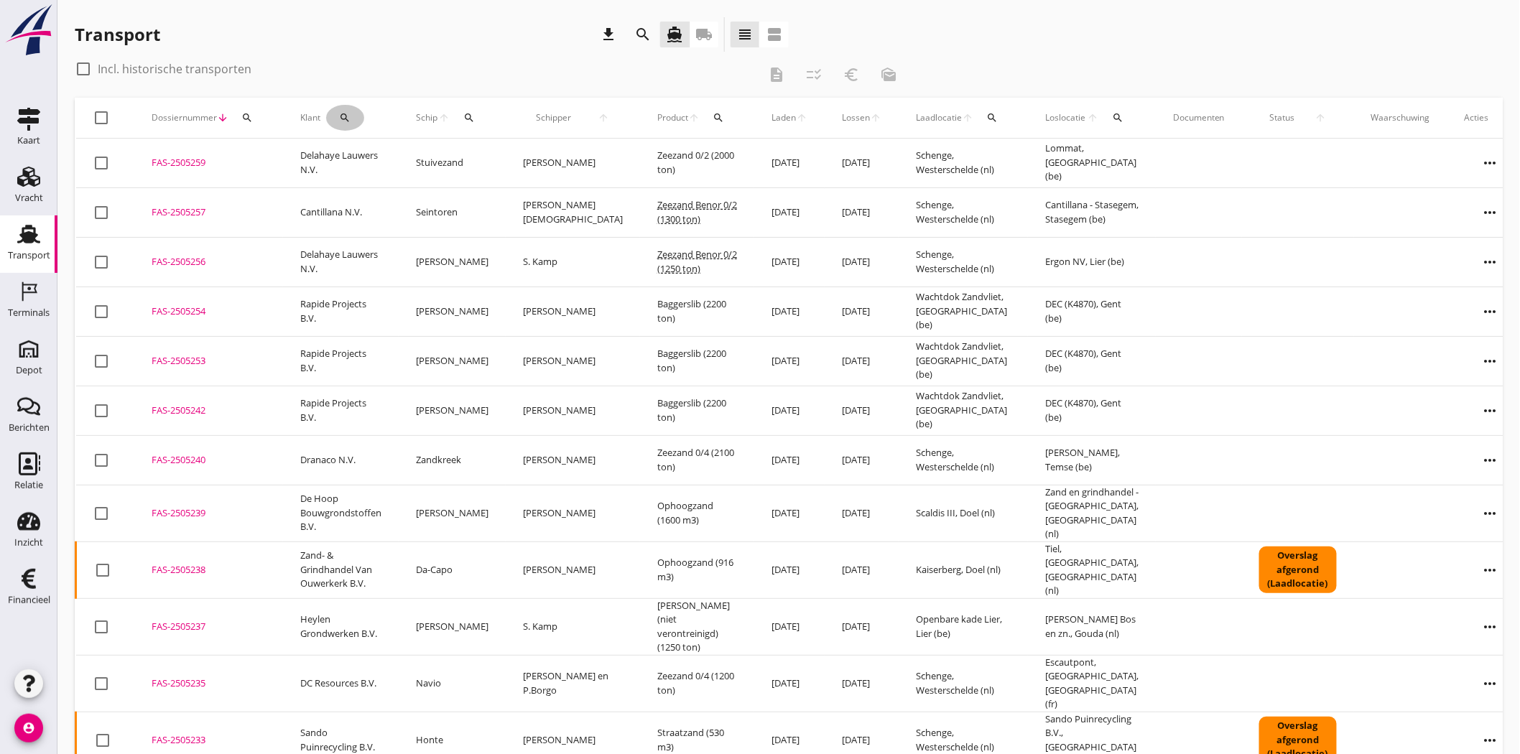
click at [340, 116] on icon "search" at bounding box center [344, 117] width 11 height 11
click at [361, 156] on input "Zoeken op opdrachtgever..." at bounding box center [406, 159] width 149 height 23
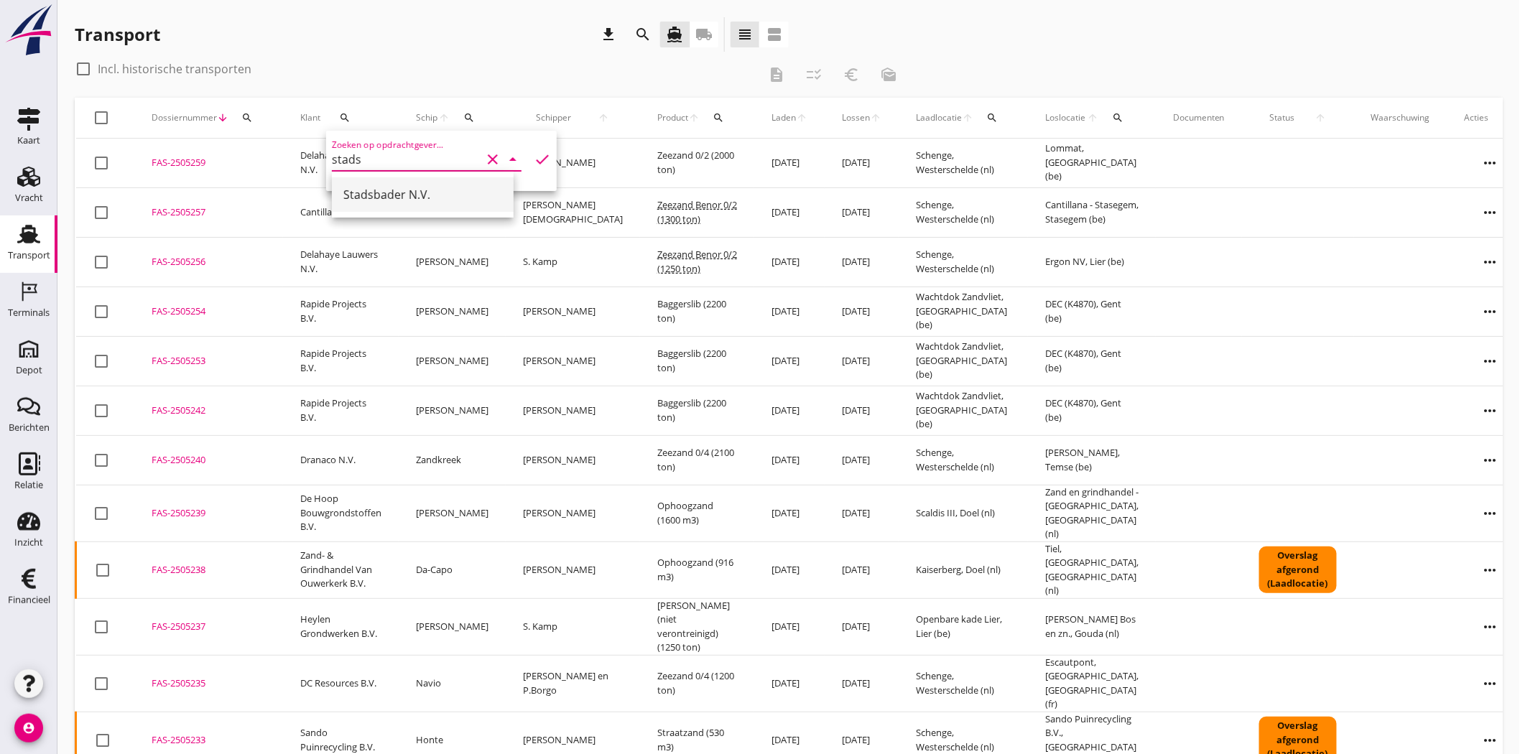
click at [374, 199] on div "Stadsbader N.V." at bounding box center [422, 194] width 159 height 17
type input "Stadsbader N.V."
click at [534, 155] on icon "check" at bounding box center [542, 159] width 17 height 17
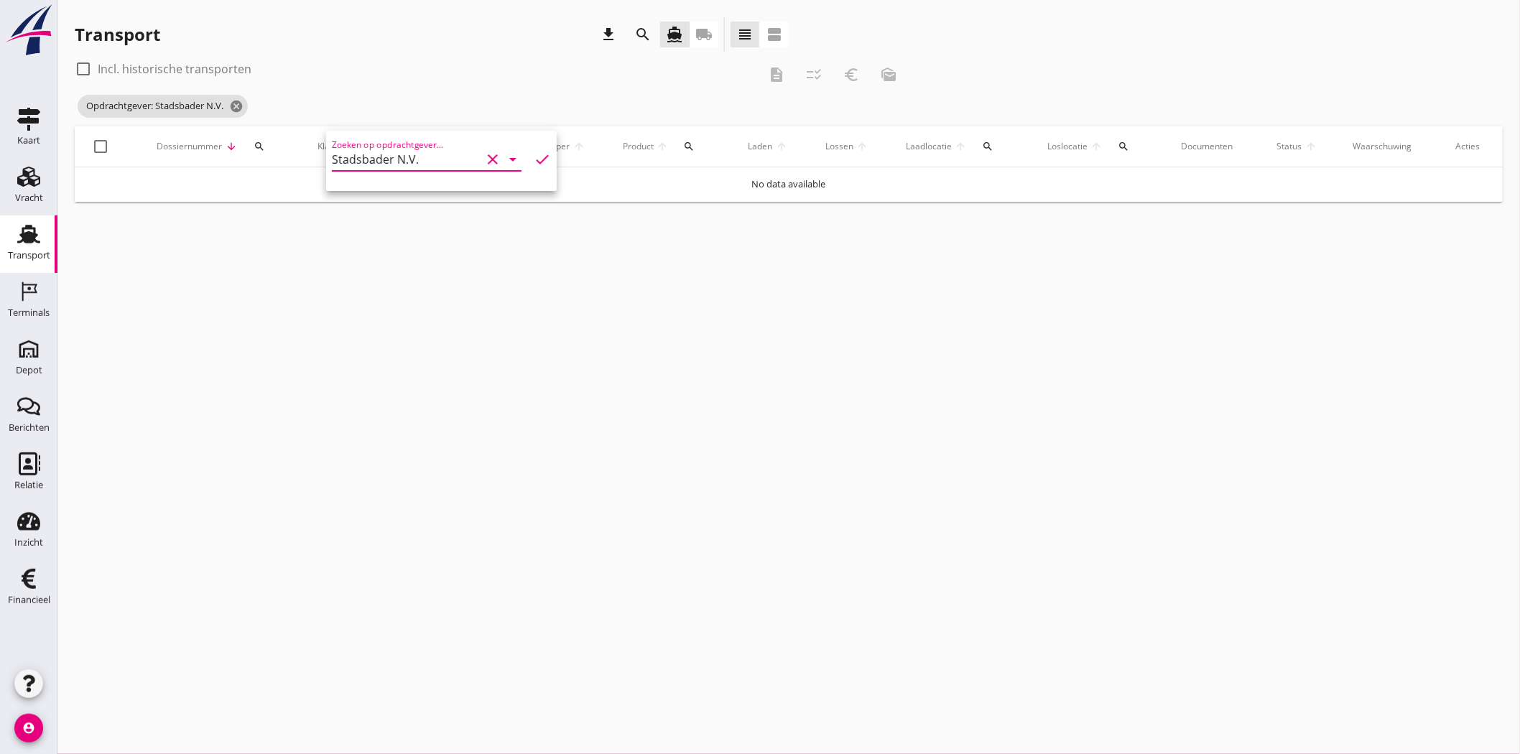
click at [79, 70] on div at bounding box center [83, 69] width 24 height 24
checkbox input "true"
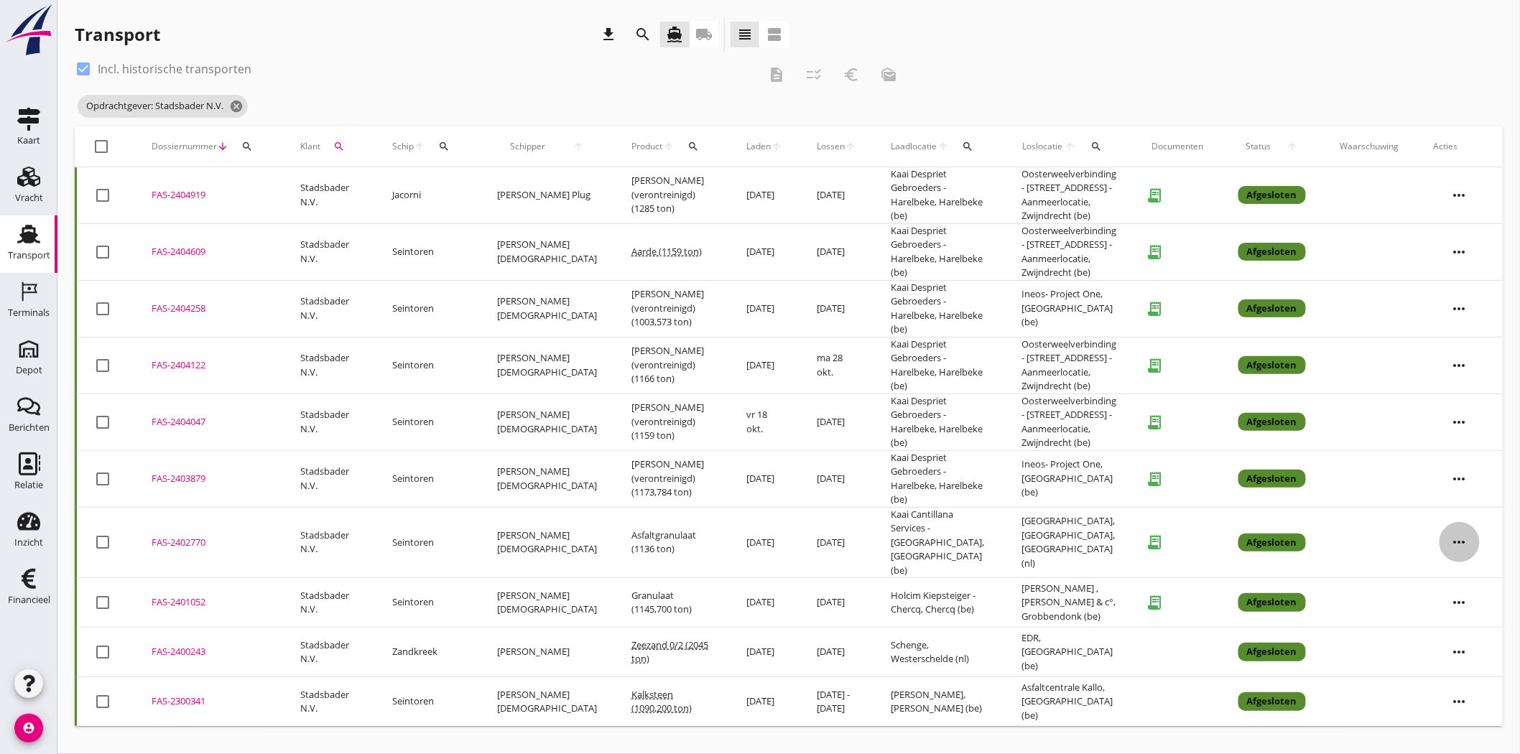
click at [1456, 522] on icon "more_horiz" at bounding box center [1460, 542] width 40 height 40
click at [1452, 680] on div "Vracht kopieeren" at bounding box center [1451, 688] width 103 height 17
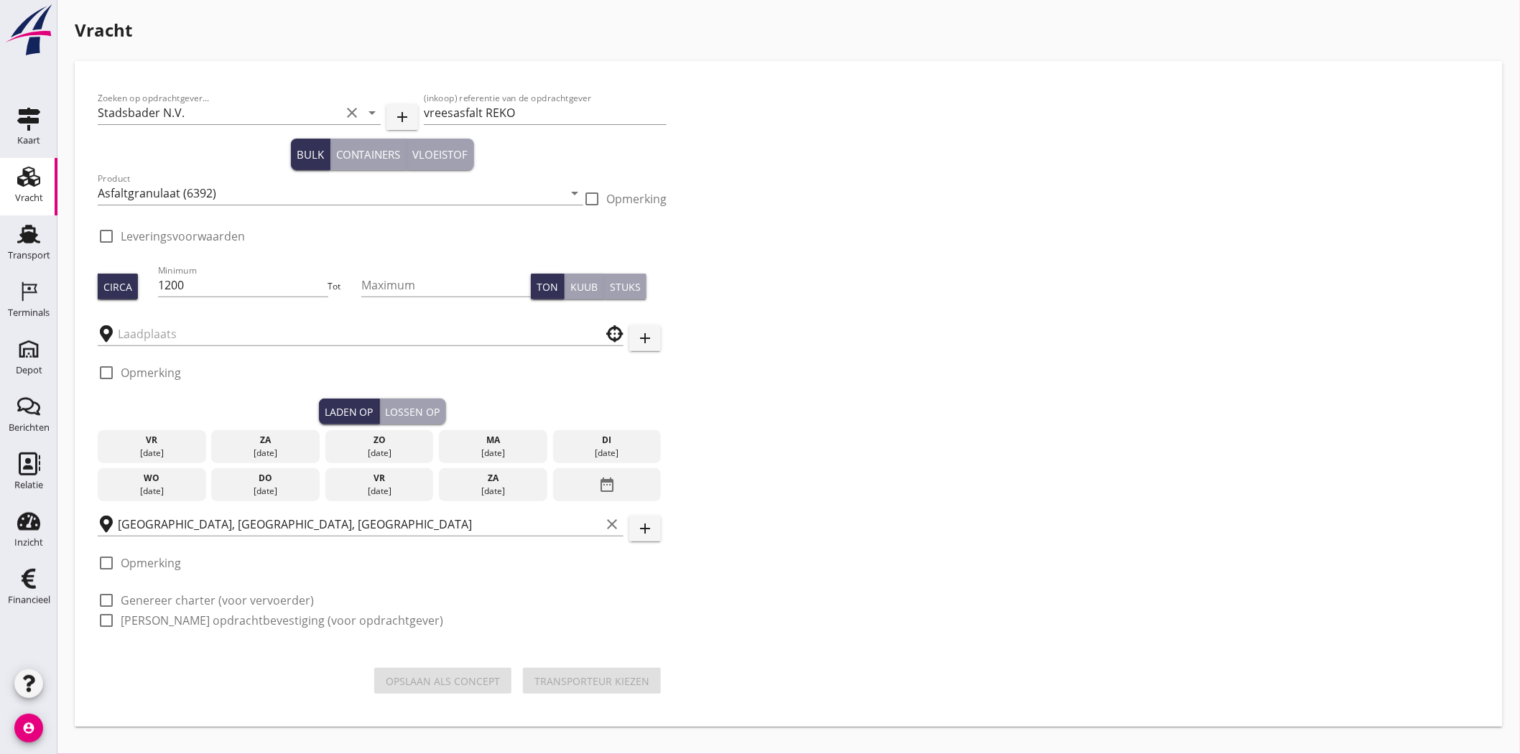
type input "Kaai Cantillana Services - Harelbeke"
checkbox input "true"
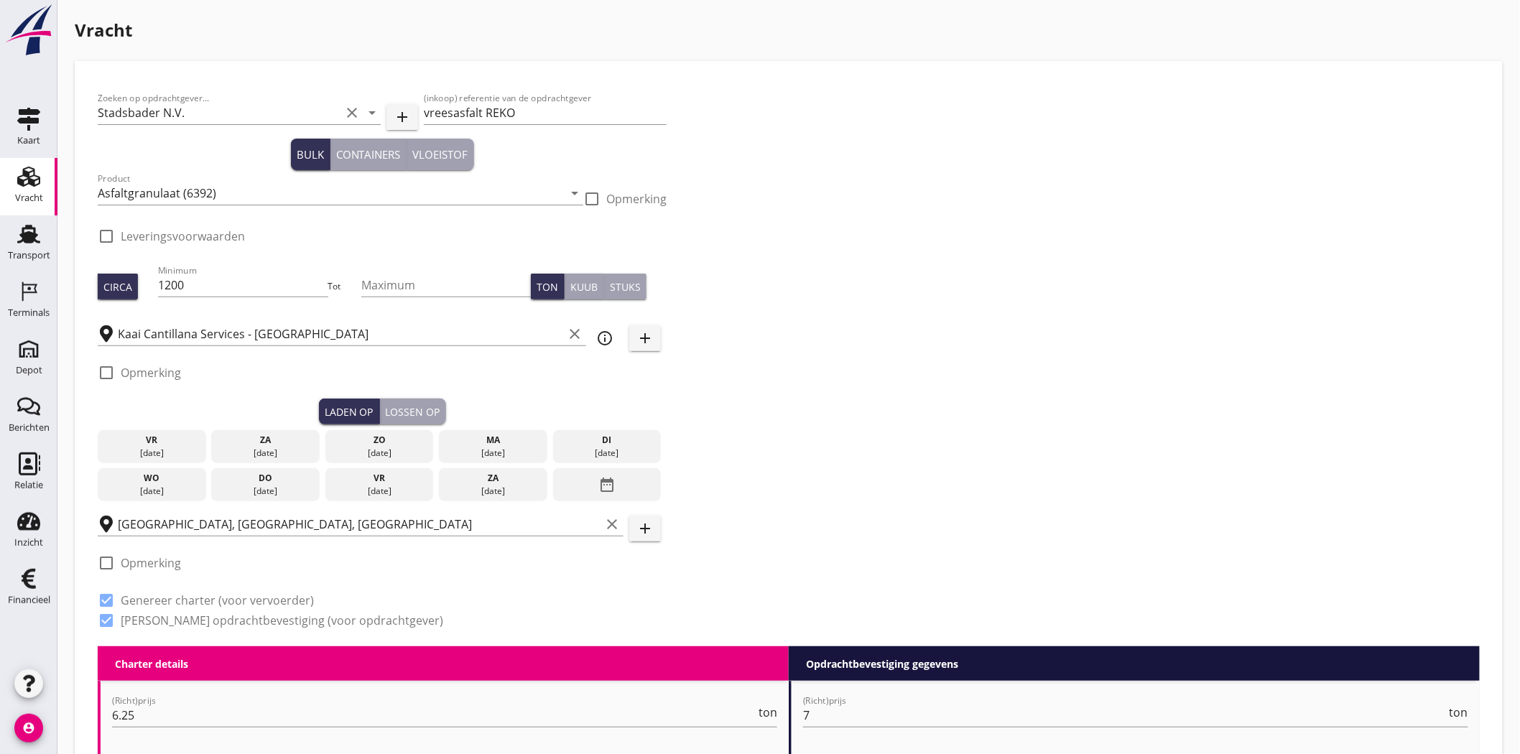
click at [749, 147] on div "Zoeken op opdrachtgever... Stadsbader N.V. clear arrow_drop_down add (inkoop) r…" at bounding box center [789, 365] width 1394 height 563
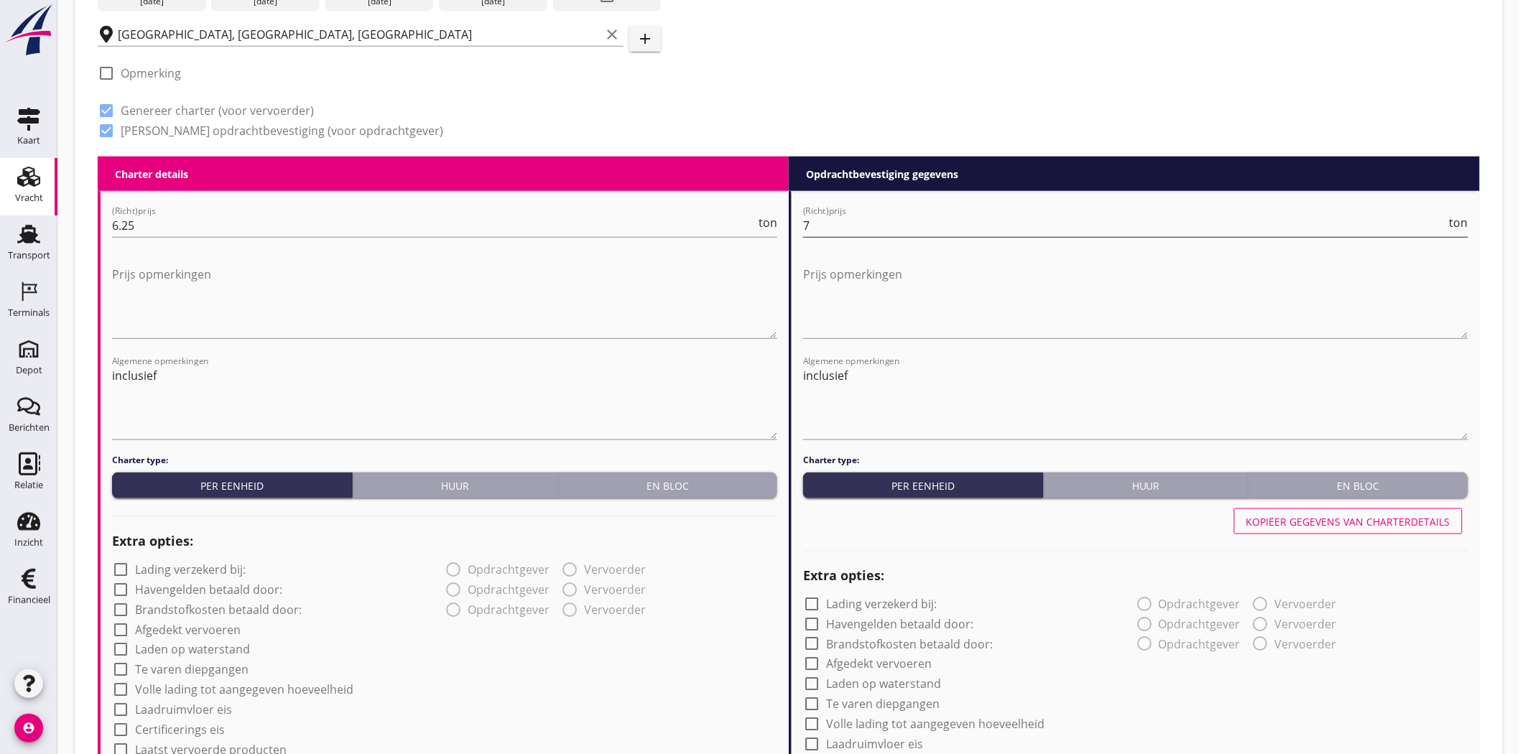
scroll to position [462, 0]
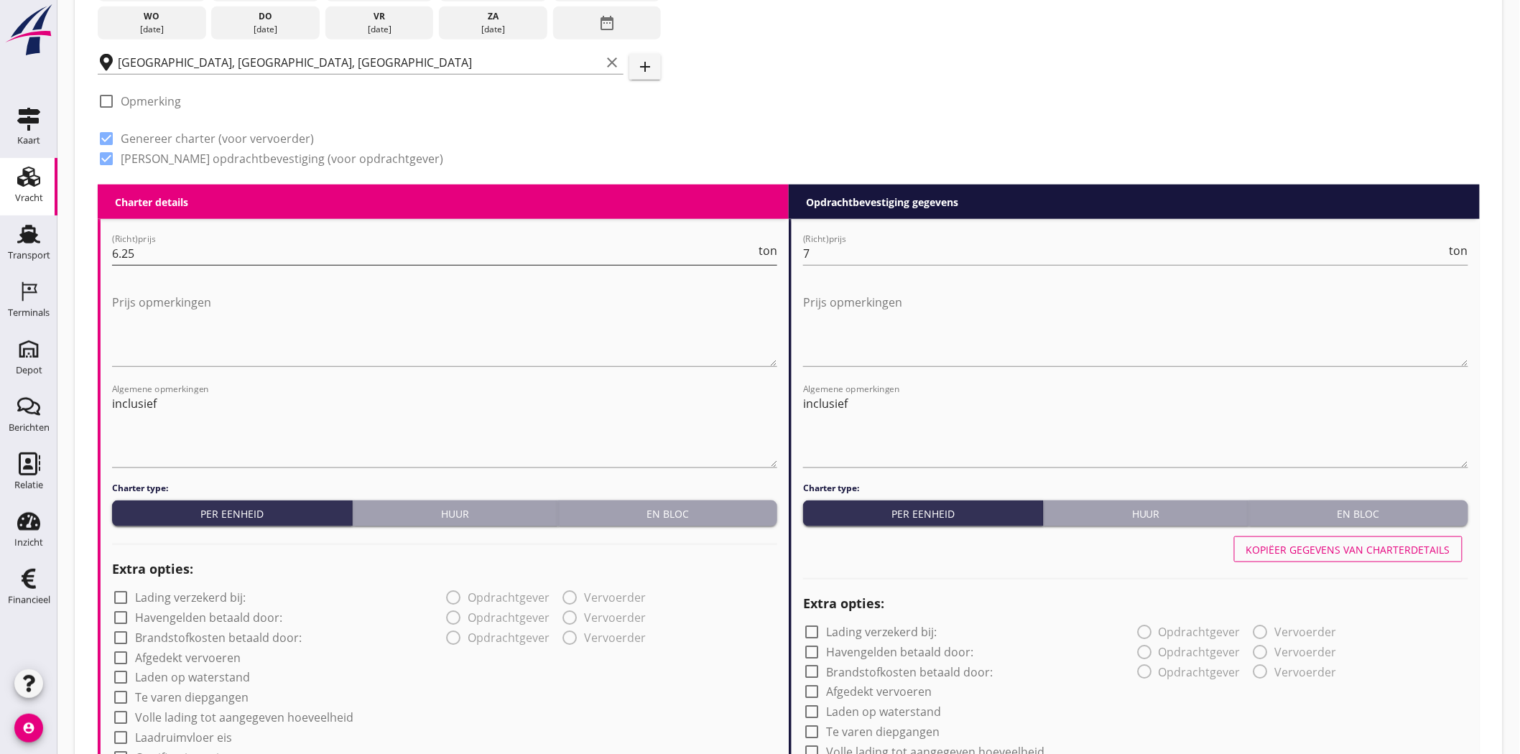
click at [166, 254] on input "6.25" at bounding box center [434, 253] width 644 height 23
type input "6.50"
click at [910, 250] on input "7" at bounding box center [1125, 253] width 644 height 23
type input "7.50"
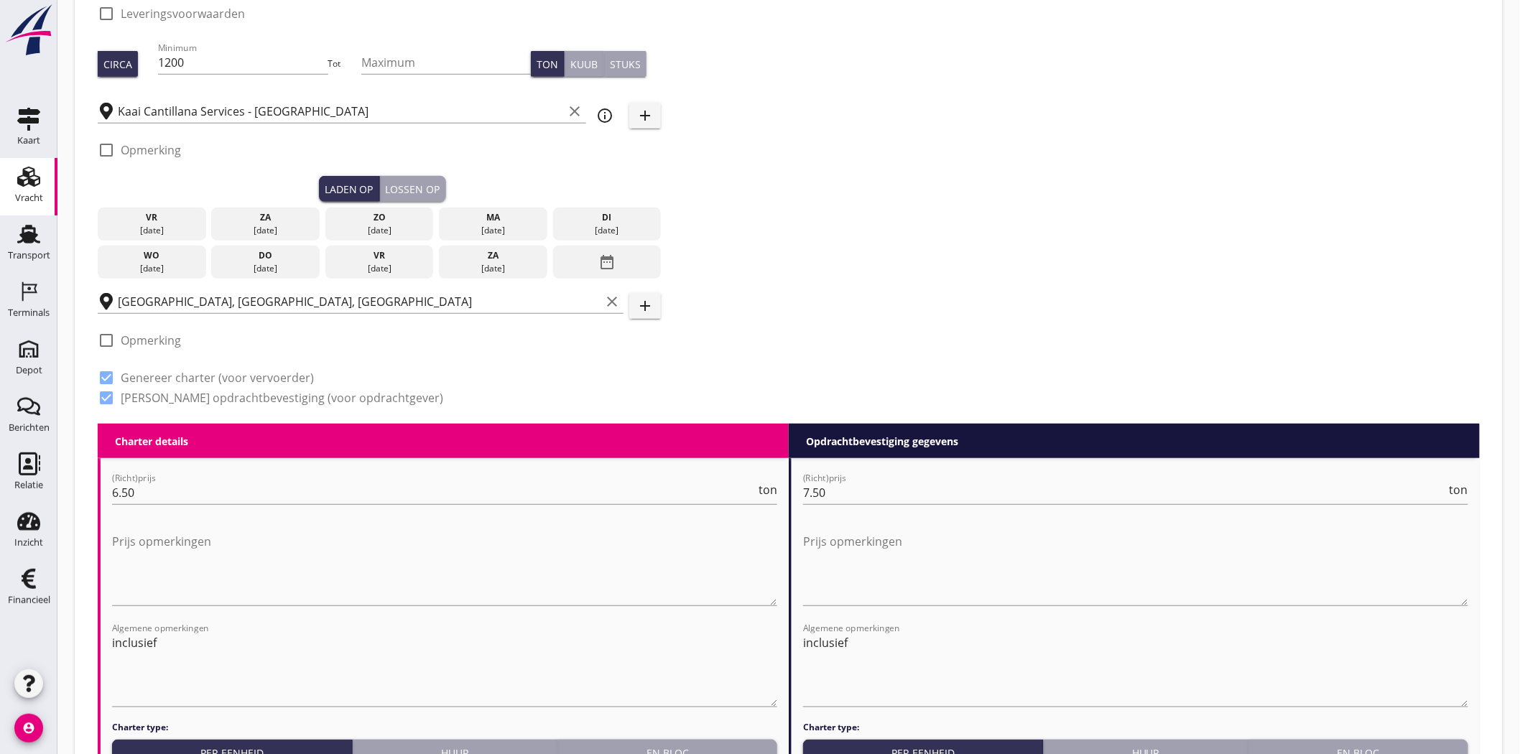
scroll to position [239, 0]
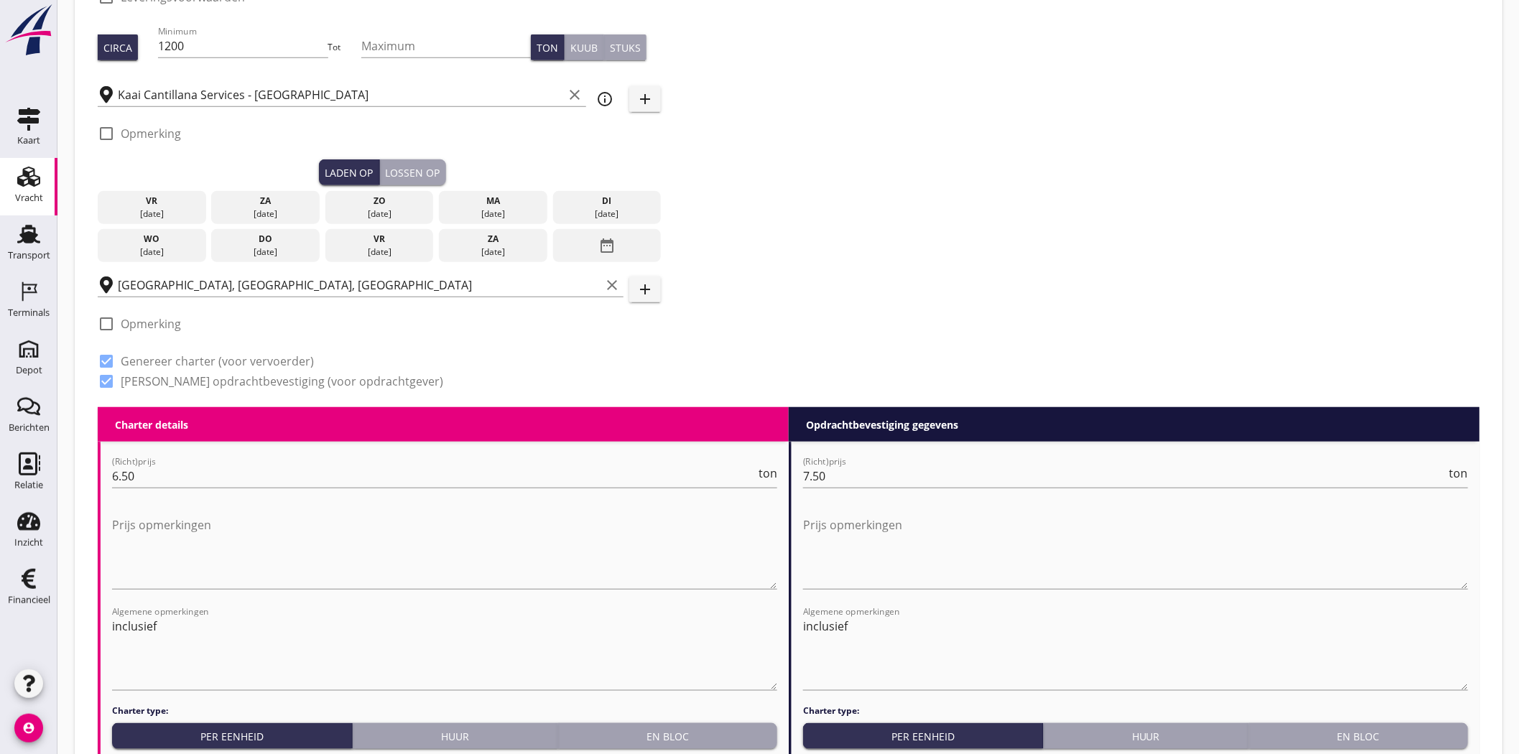
click at [106, 321] on div at bounding box center [106, 324] width 24 height 24
checkbox input "true"
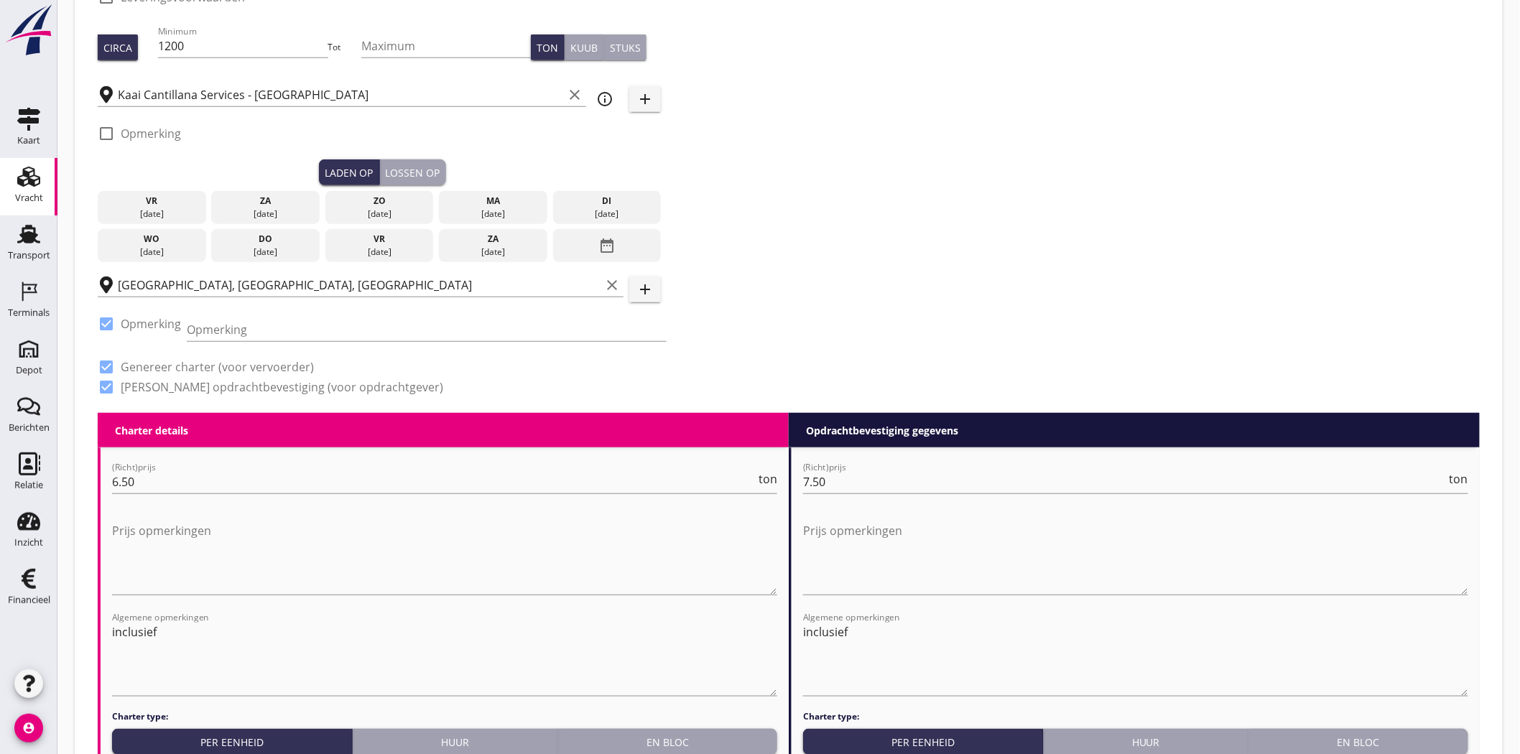
click at [648, 285] on icon "add" at bounding box center [645, 289] width 17 height 17
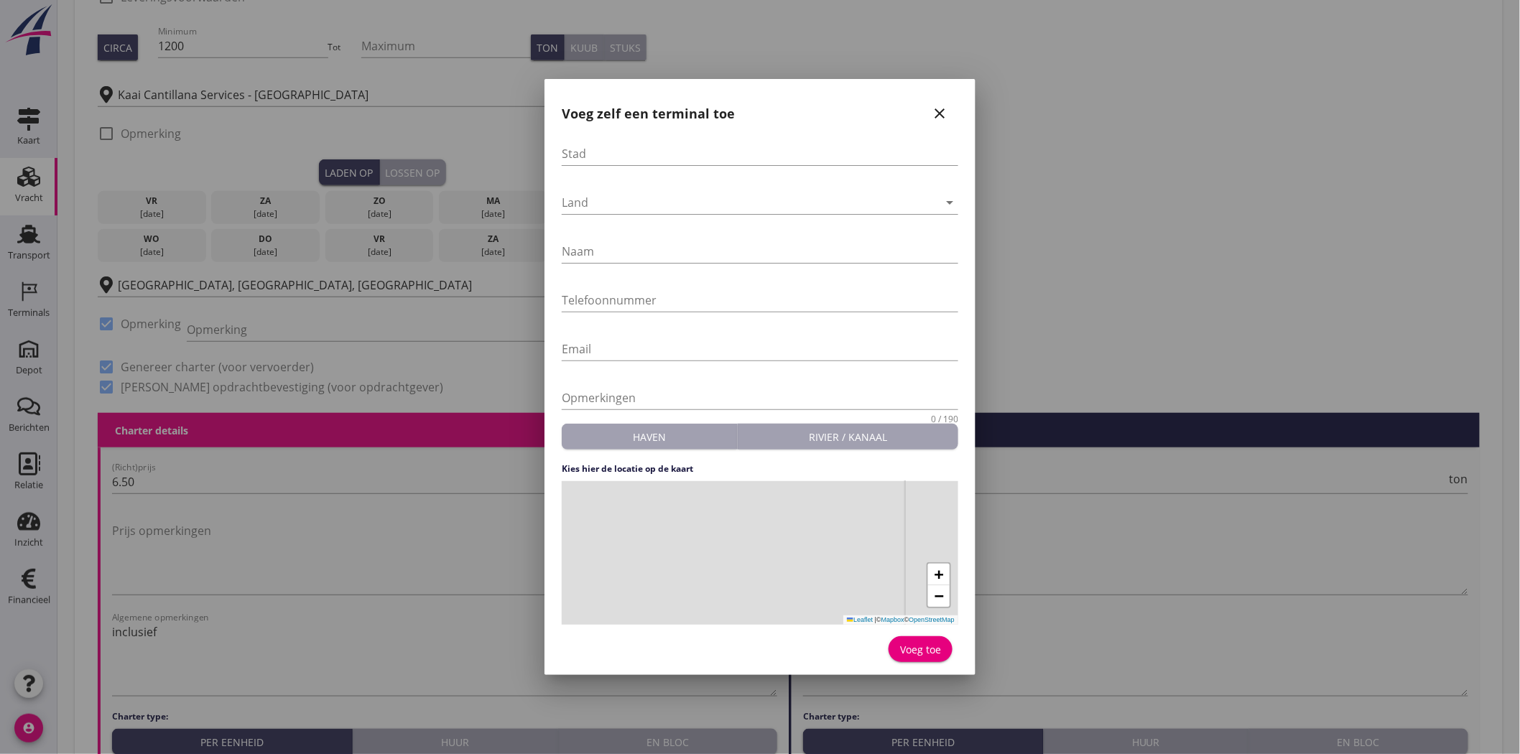
click at [938, 117] on icon "close" at bounding box center [939, 113] width 17 height 17
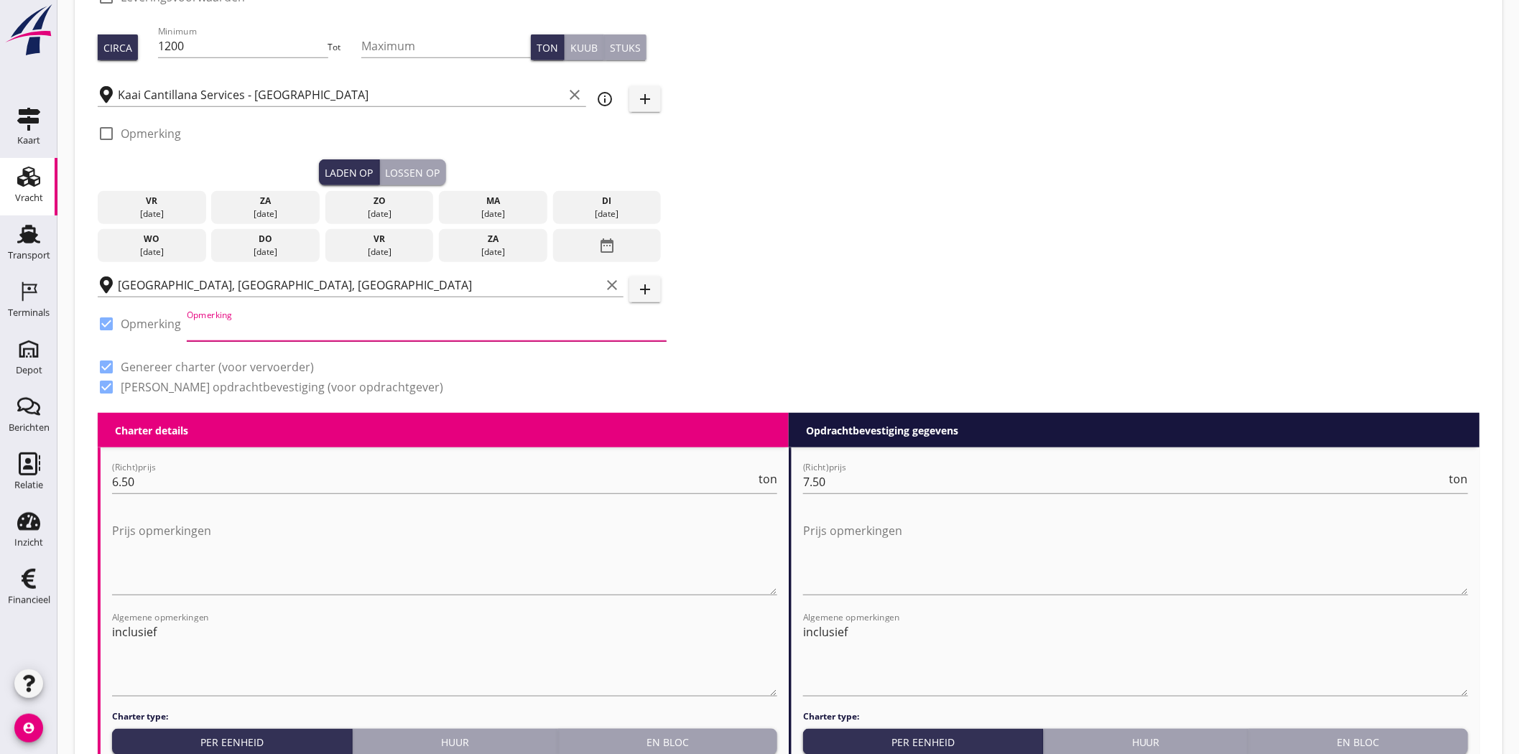
drag, startPoint x: 264, startPoint y: 317, endPoint x: 241, endPoint y: 326, distance: 24.8
paste input "REKO: +31 10 472 40 83"
type input "REKO: +31 10 472 40 83"
click at [738, 240] on div "Zoeken op opdrachtgever... Stadsbader N.V. clear arrow_drop_down add (inkoop) r…" at bounding box center [789, 129] width 1394 height 568
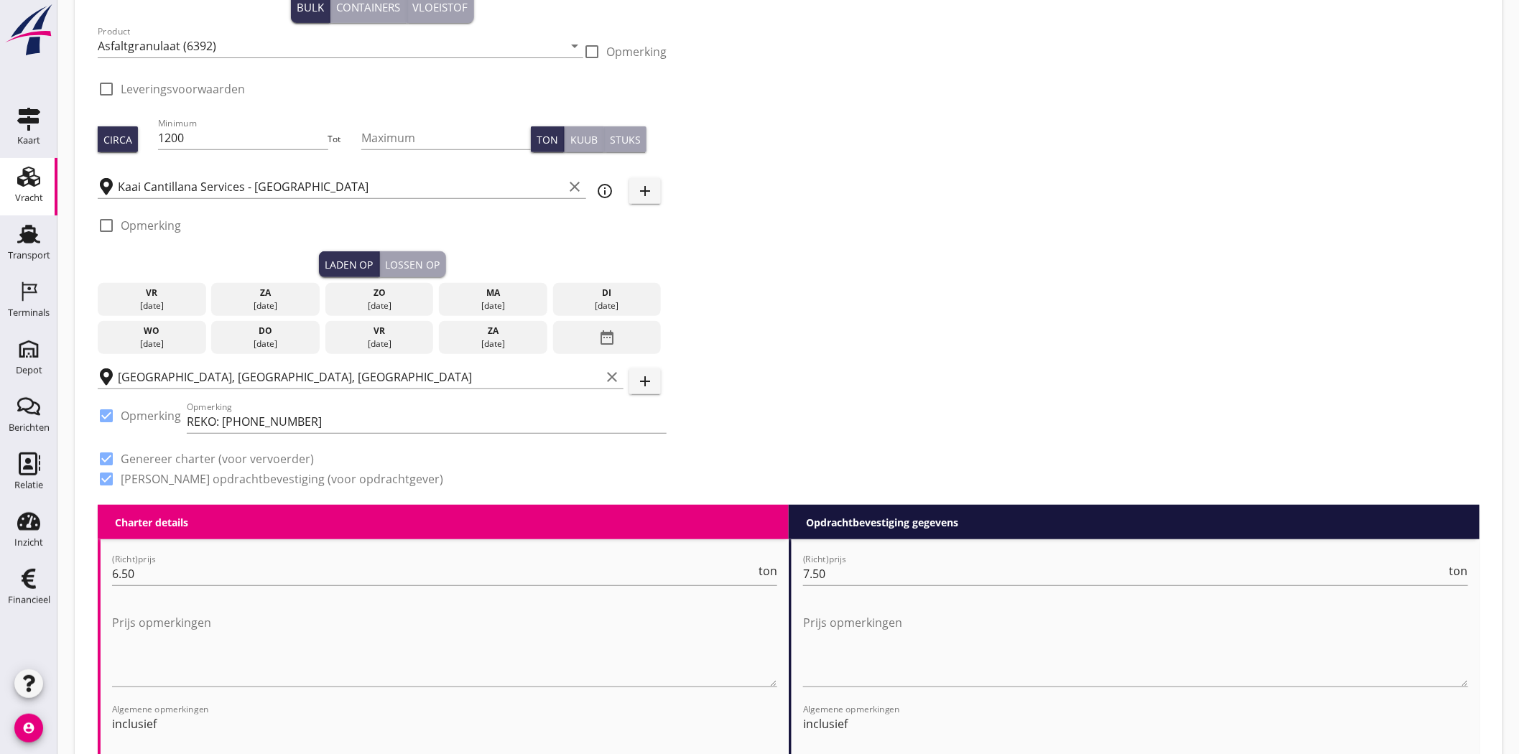
scroll to position [0, 0]
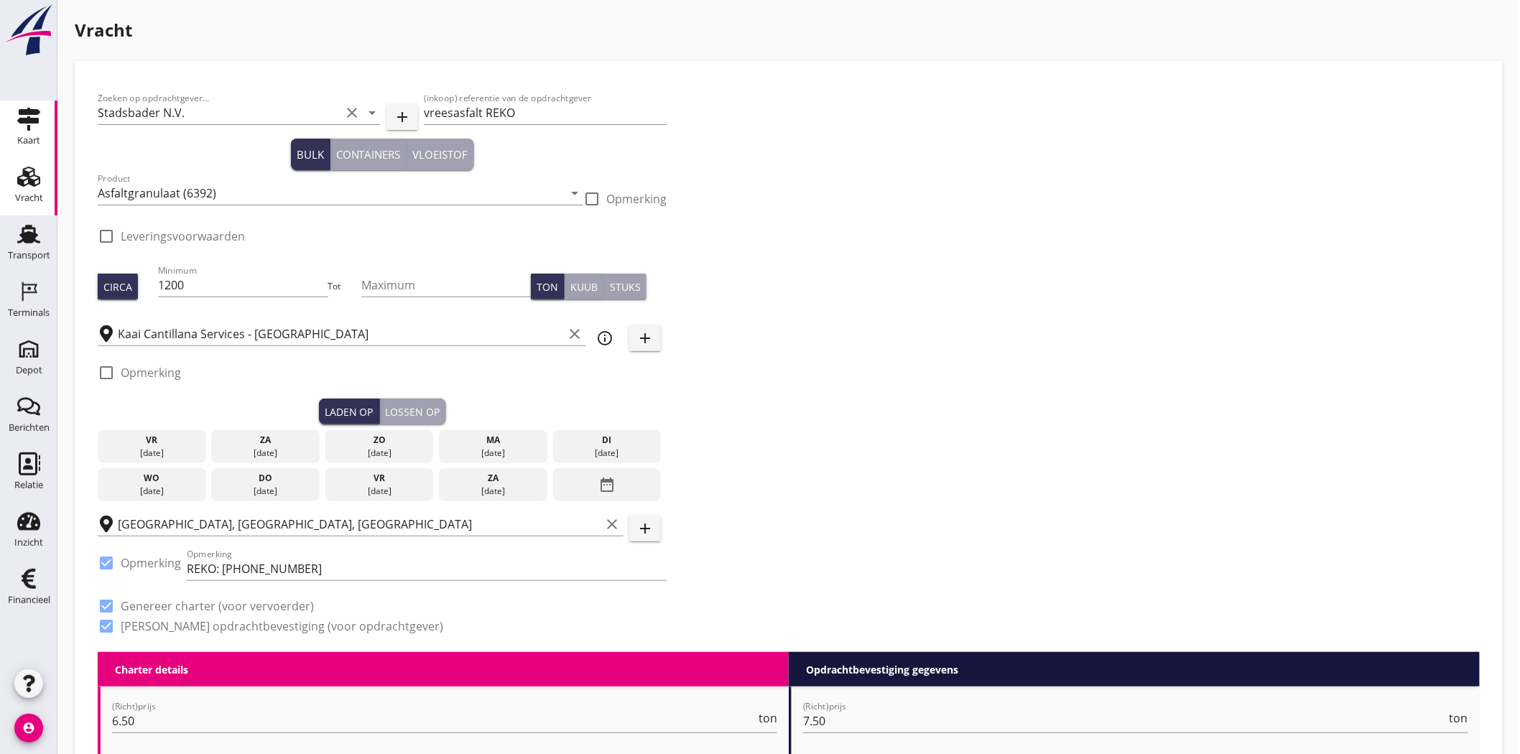
click at [40, 134] on div "Kaart" at bounding box center [28, 141] width 23 height 20
click at [846, 318] on div "Zoeken op opdrachtgever... Stadsbader N.V. clear arrow_drop_down add (inkoop) r…" at bounding box center [789, 368] width 1394 height 568
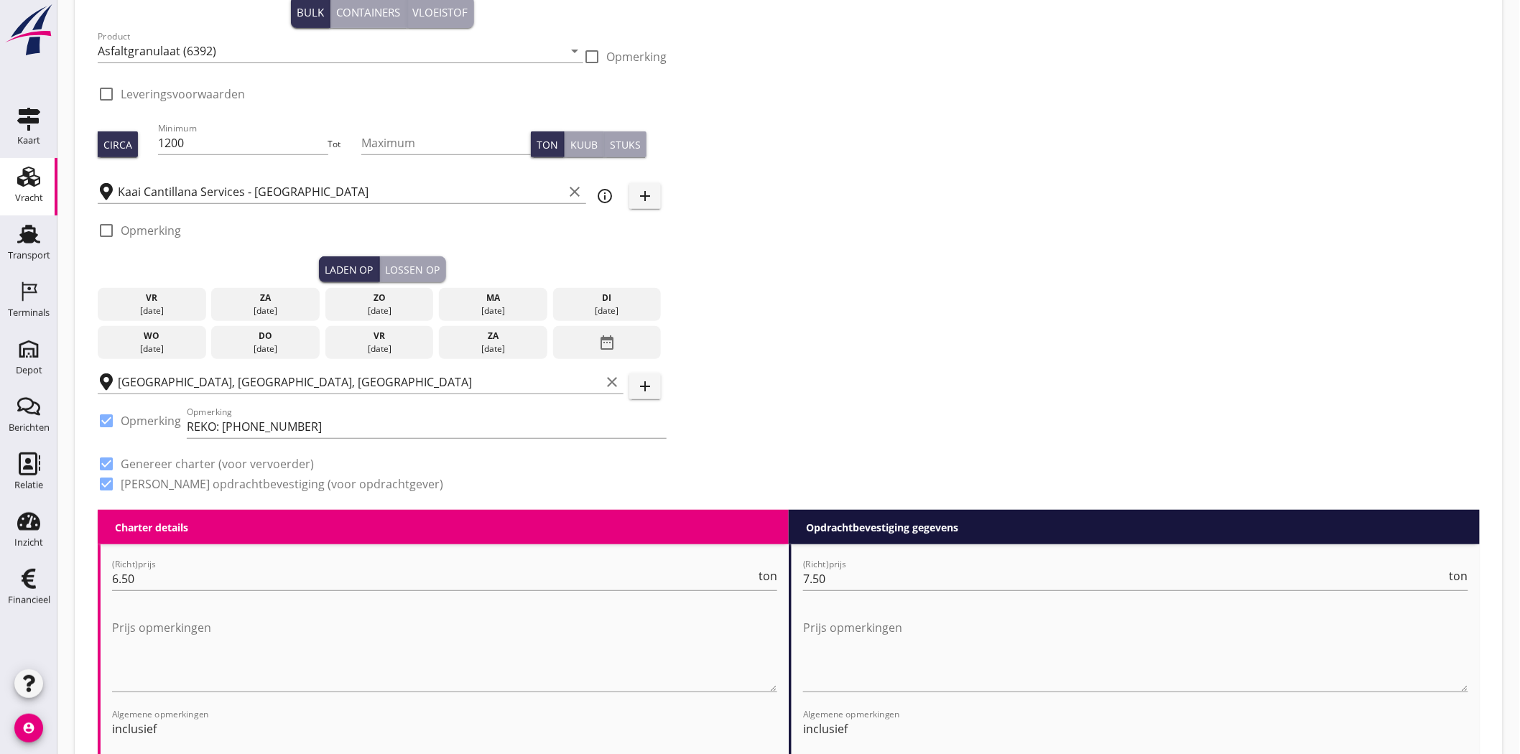
scroll to position [159, 0]
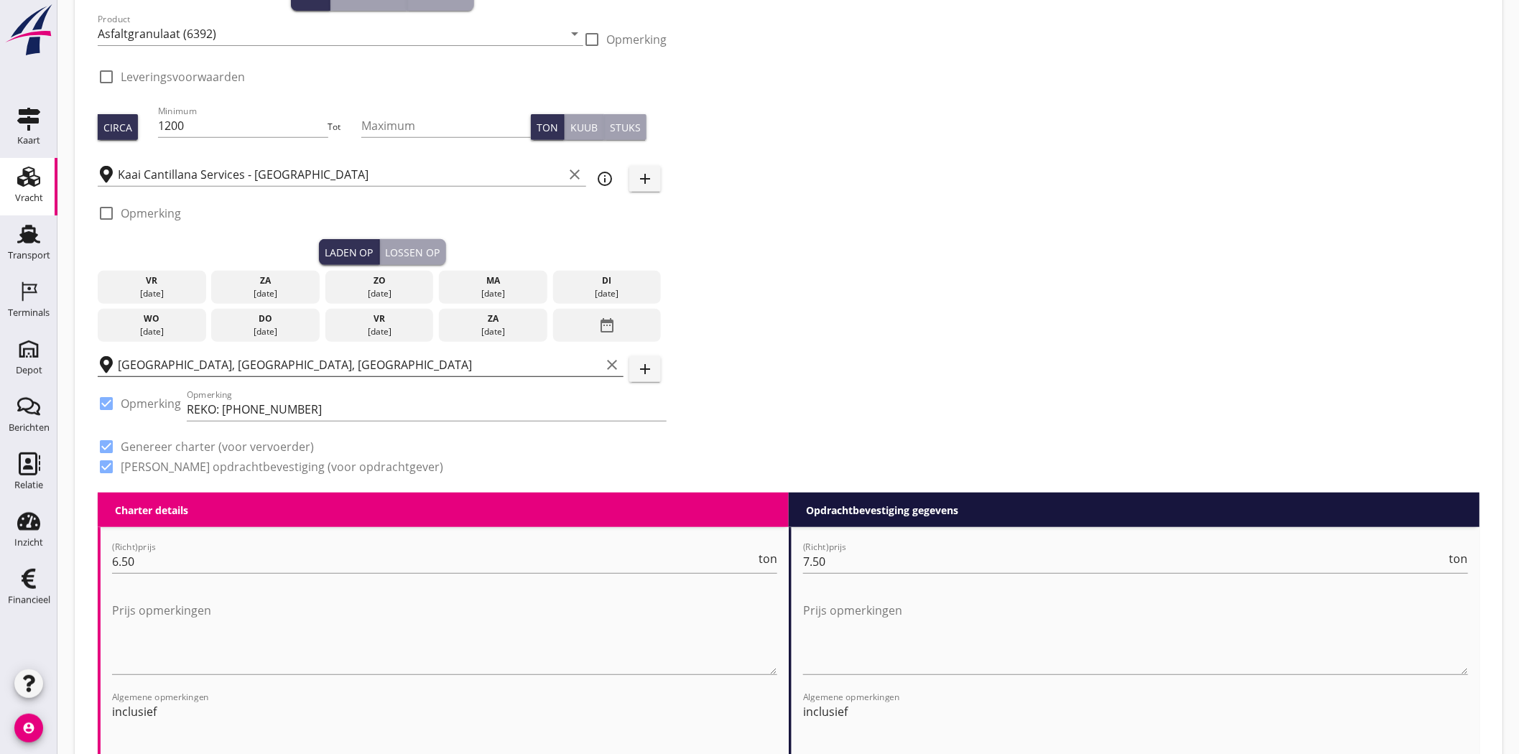
click at [607, 364] on icon "clear" at bounding box center [612, 364] width 17 height 17
paste input "Van Bentum Recycling Centrale"
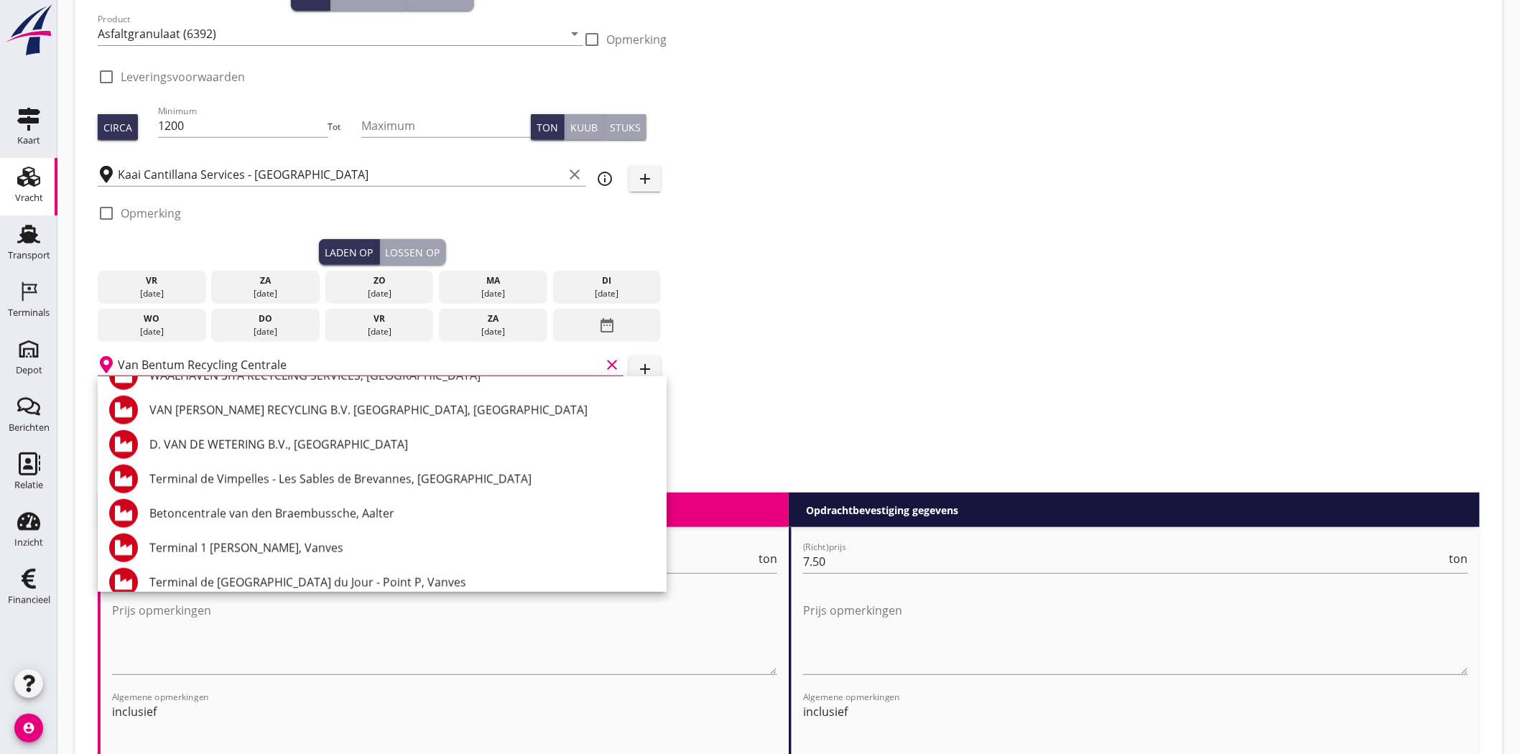
scroll to position [638, 0]
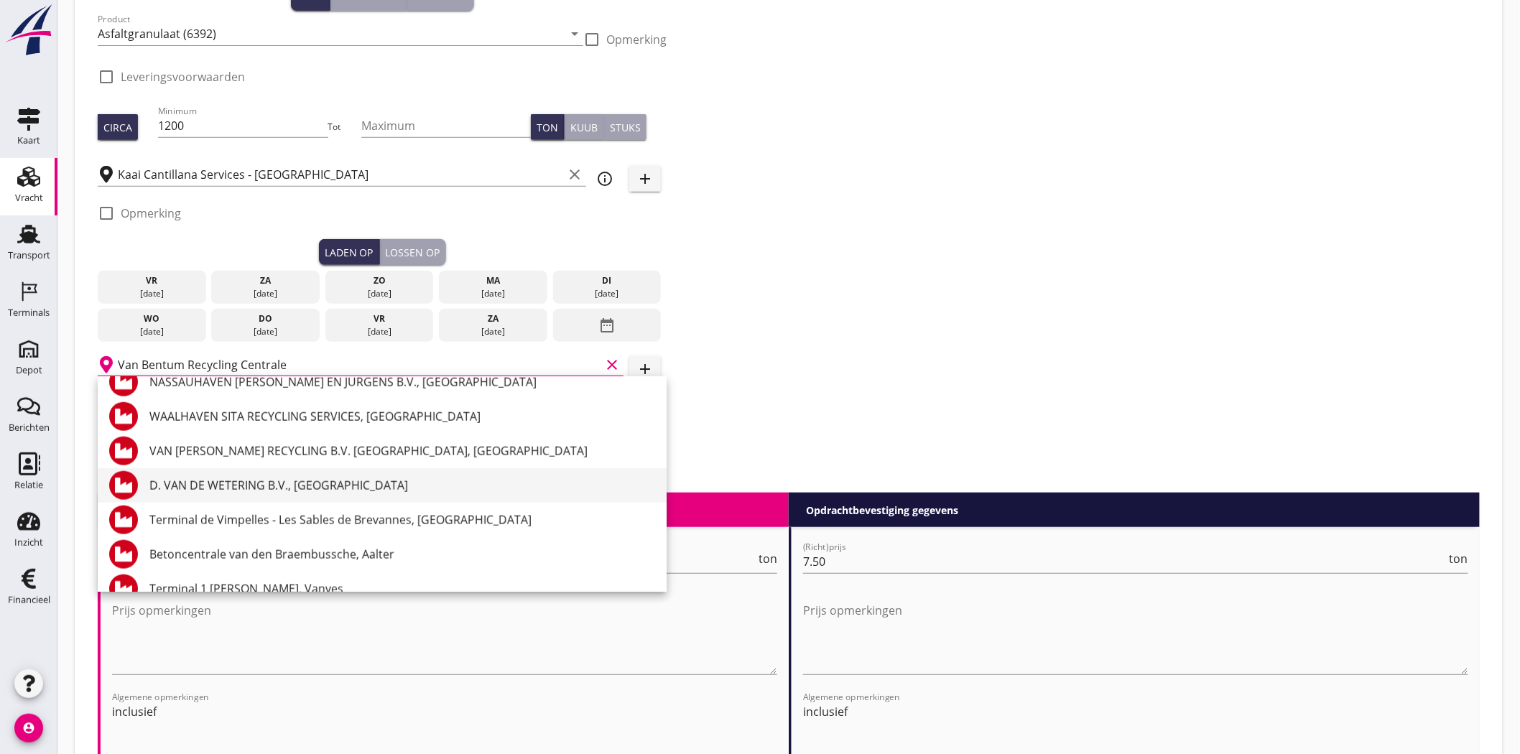
click at [424, 482] on div "D. VAN DE WETERING B.V., Rotterdam" at bounding box center [402, 485] width 506 height 17
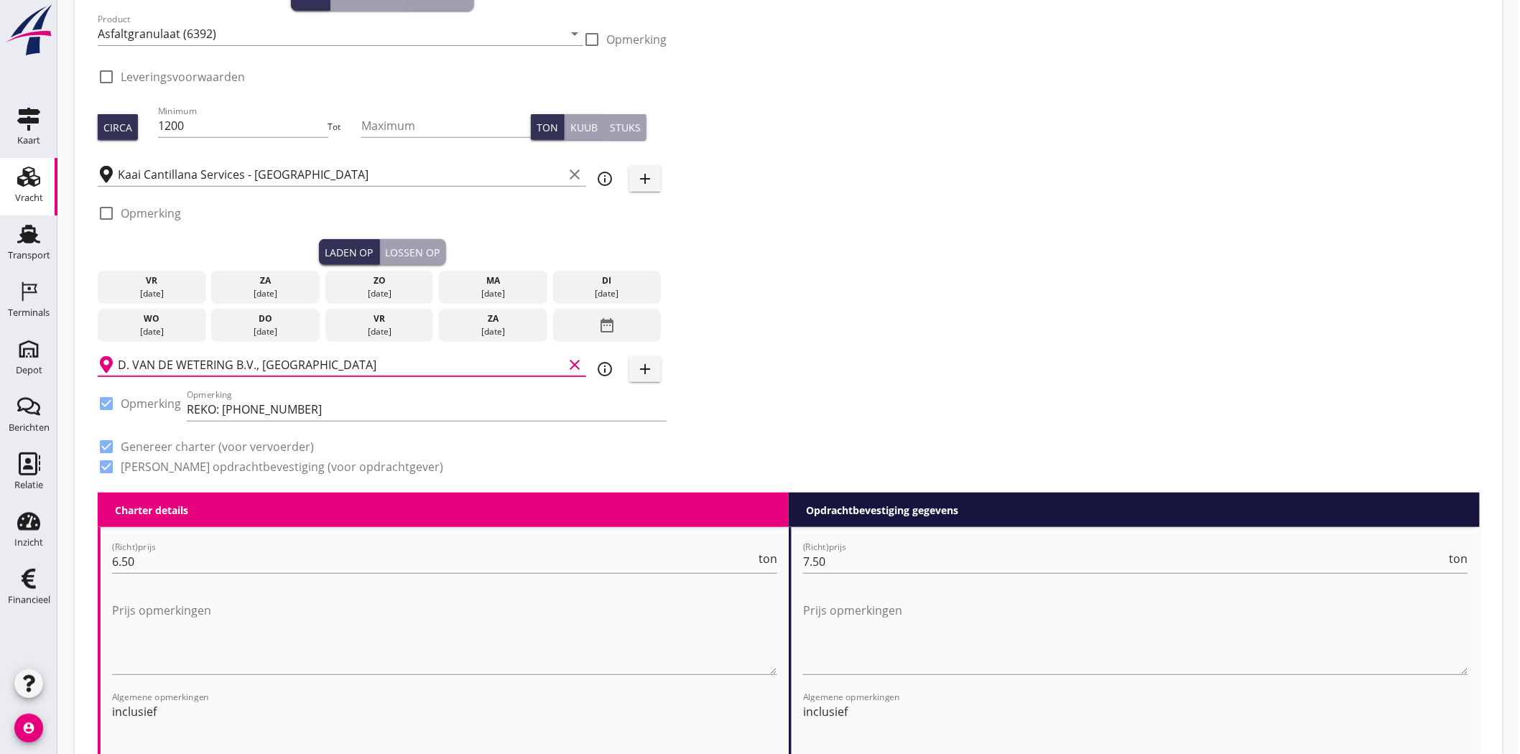
type input "D. VAN DE WETERING B.V., Rotterdam"
click at [809, 305] on div "Zoeken op opdrachtgever... Stadsbader N.V. clear arrow_drop_down add (inkoop) r…" at bounding box center [789, 209] width 1394 height 568
click at [605, 366] on icon "info_outline" at bounding box center [604, 369] width 17 height 17
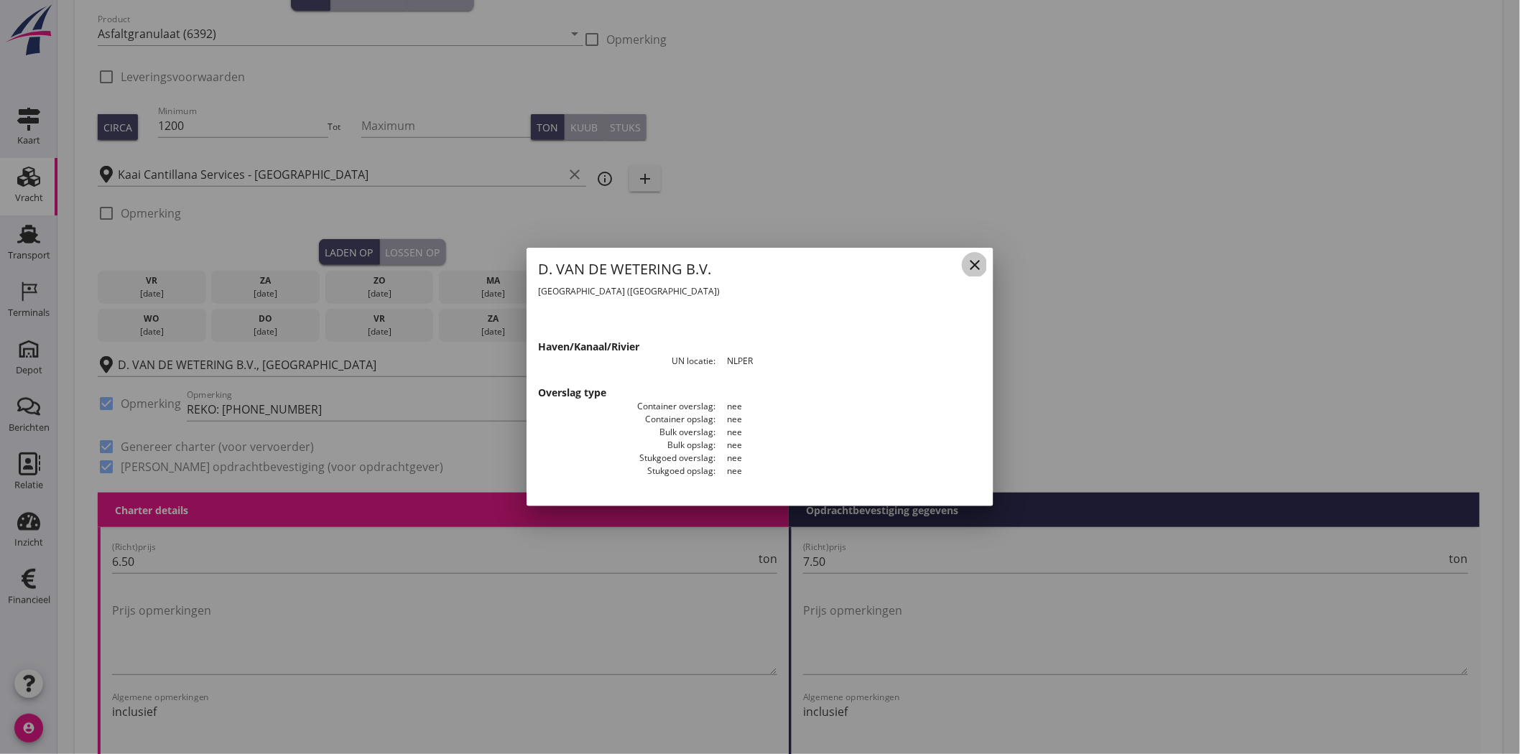
click at [975, 267] on icon "close" at bounding box center [974, 264] width 17 height 17
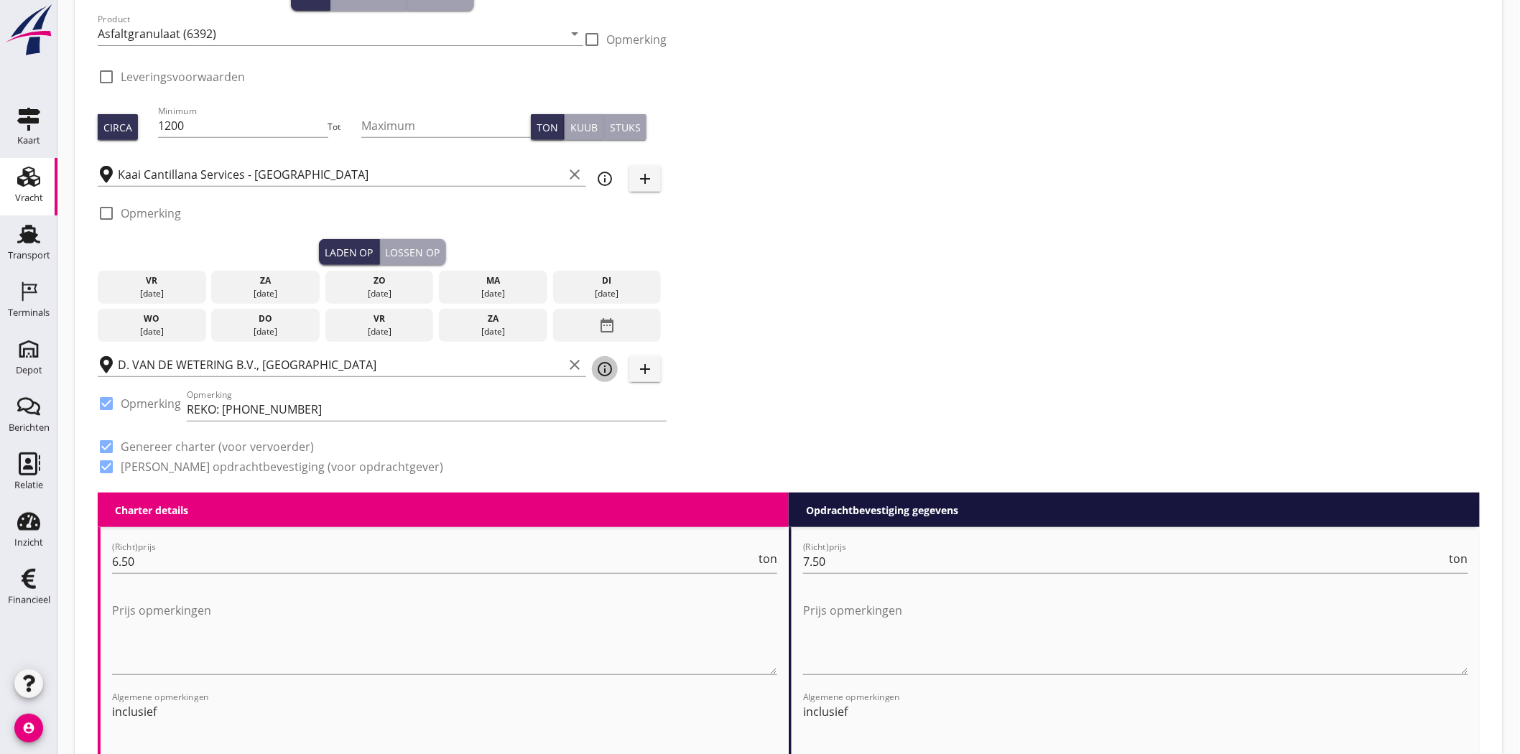
click at [604, 365] on icon "info_outline" at bounding box center [604, 369] width 17 height 17
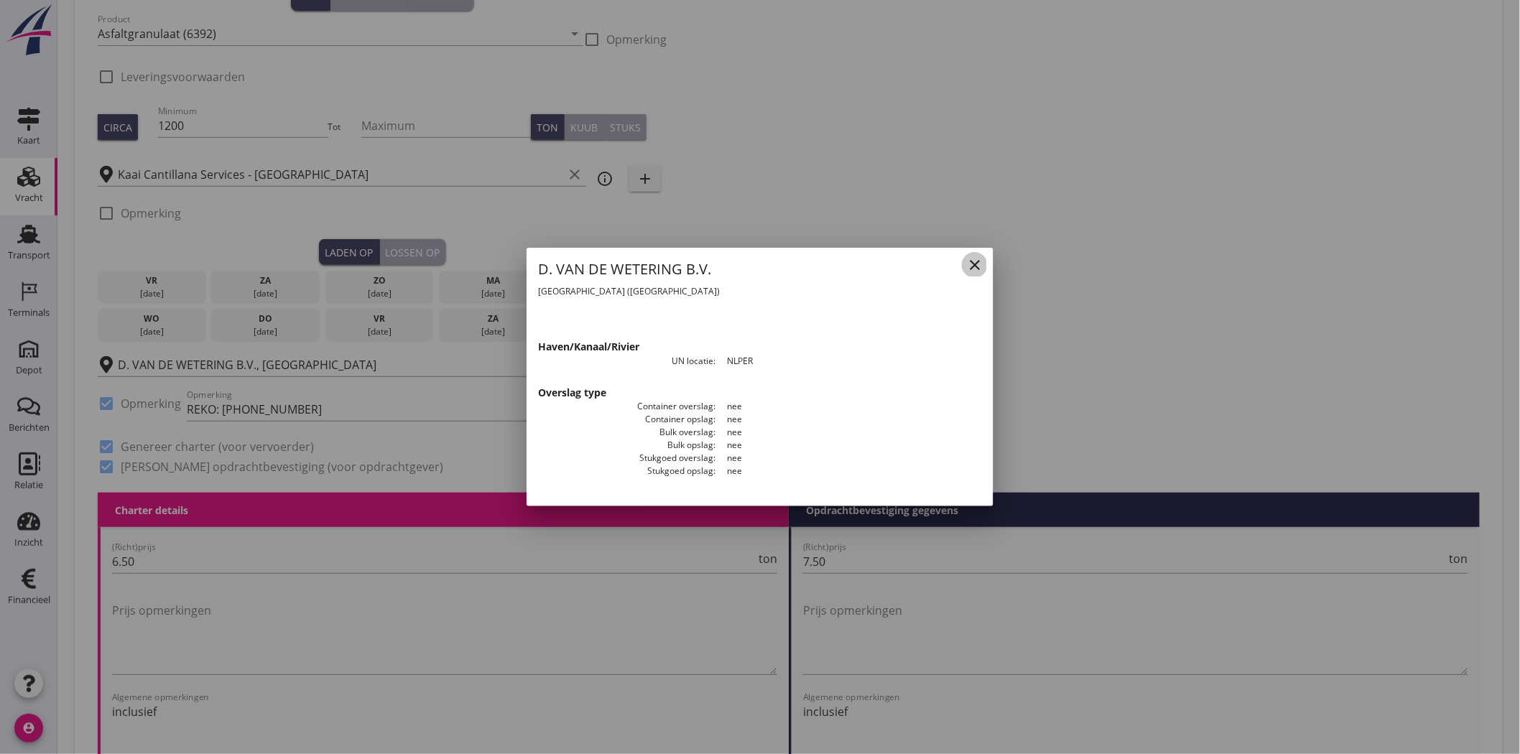
click at [974, 261] on icon "close" at bounding box center [974, 264] width 17 height 17
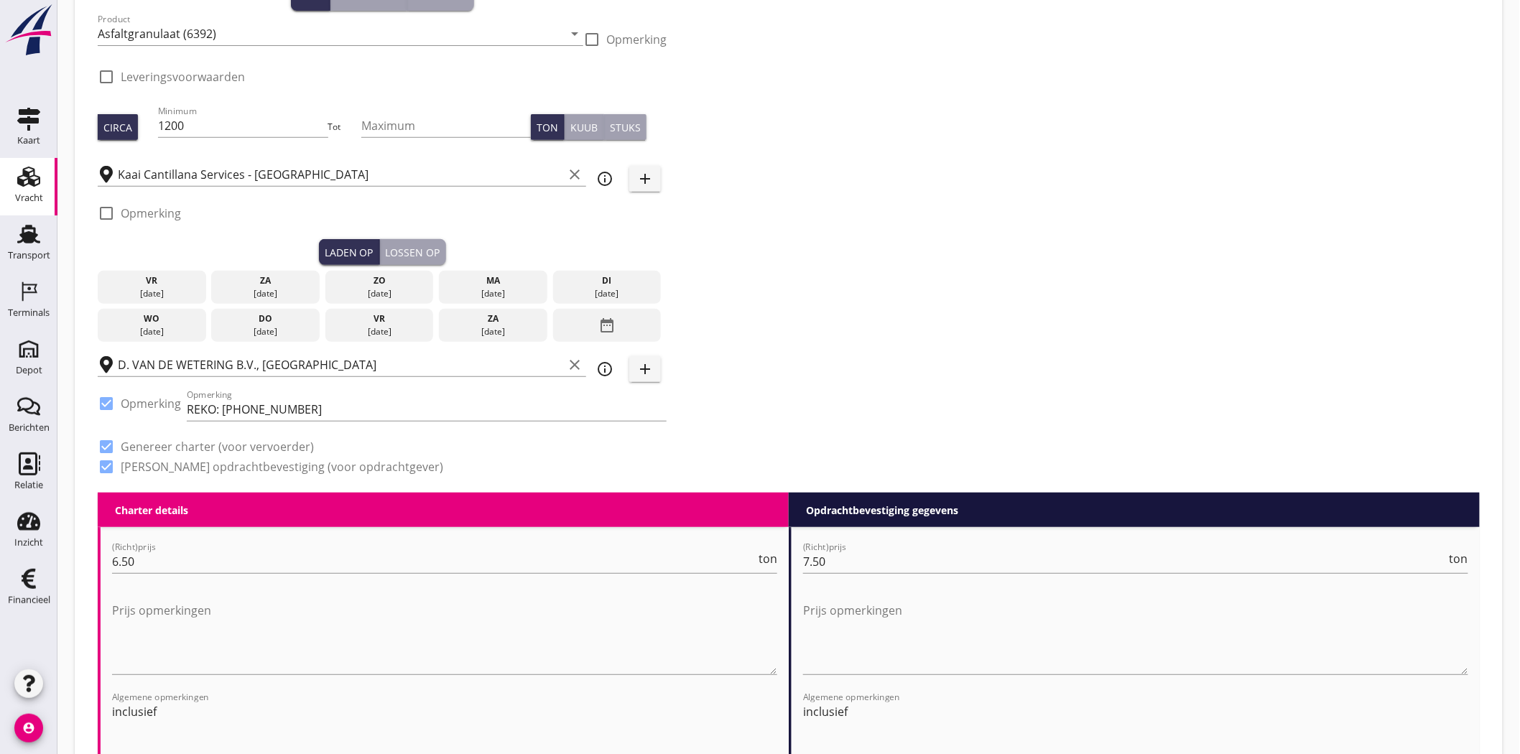
click at [576, 361] on icon "clear" at bounding box center [574, 364] width 17 height 17
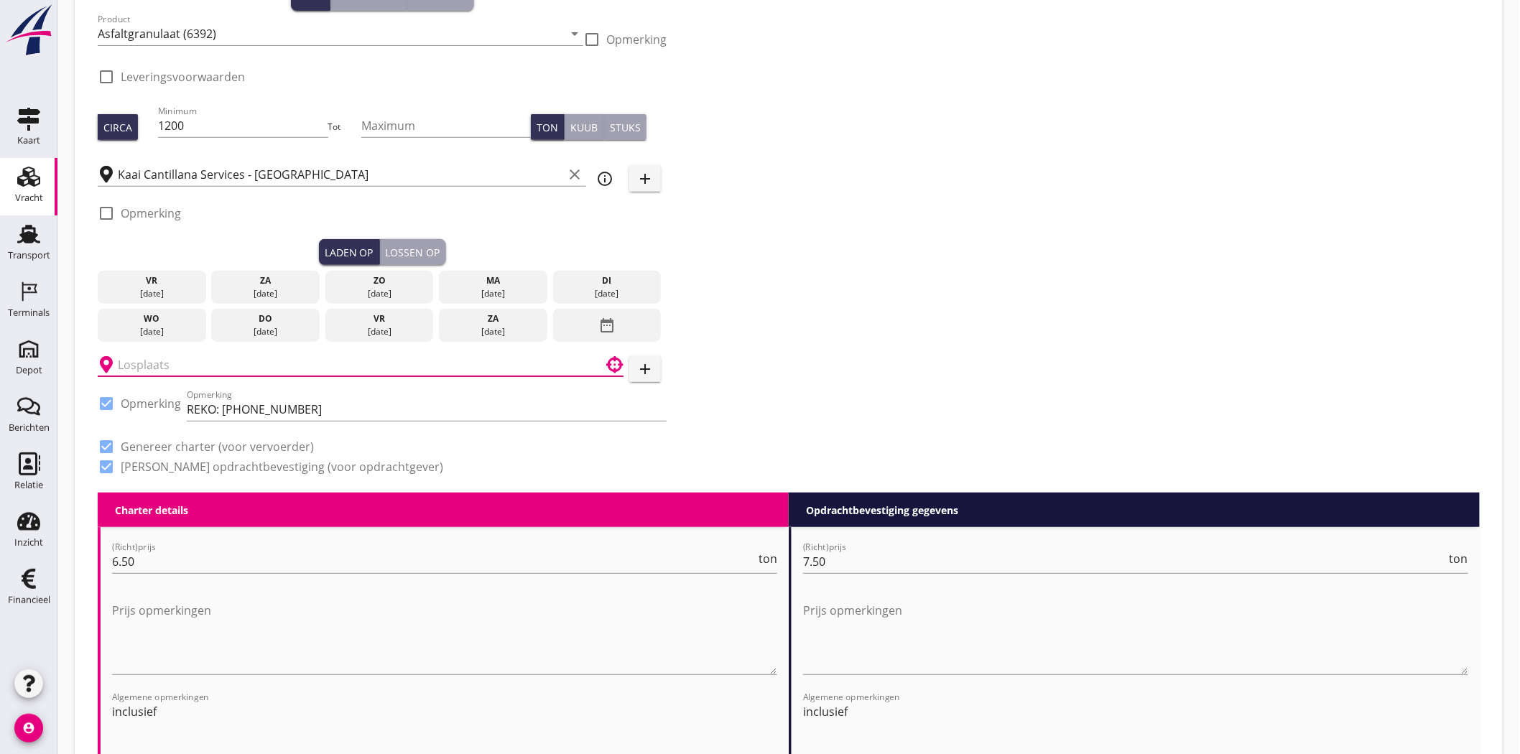
paste input "Van Bentum Recycling Centrale"
type input "Van Bentum Recycling Centrale"
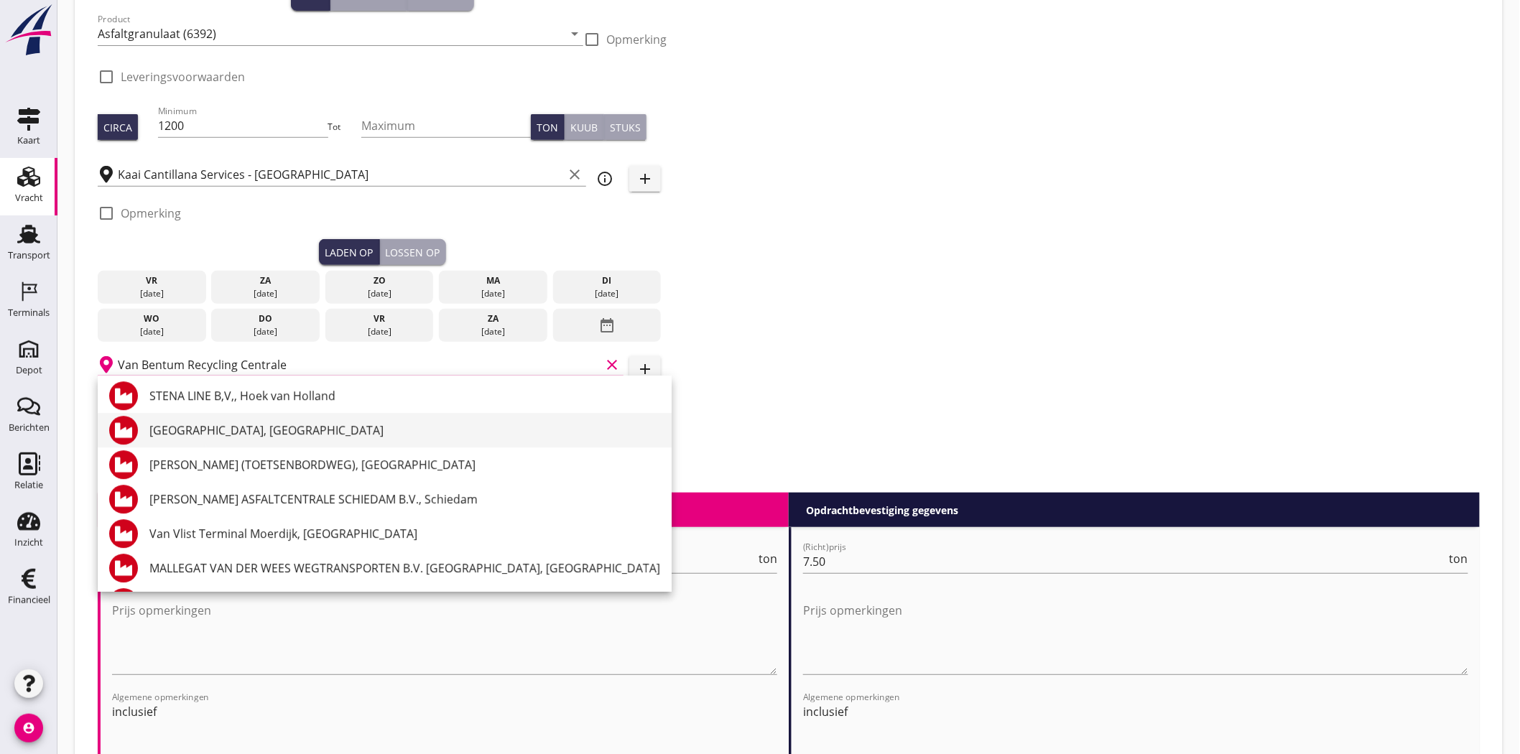
scroll to position [1756, 0]
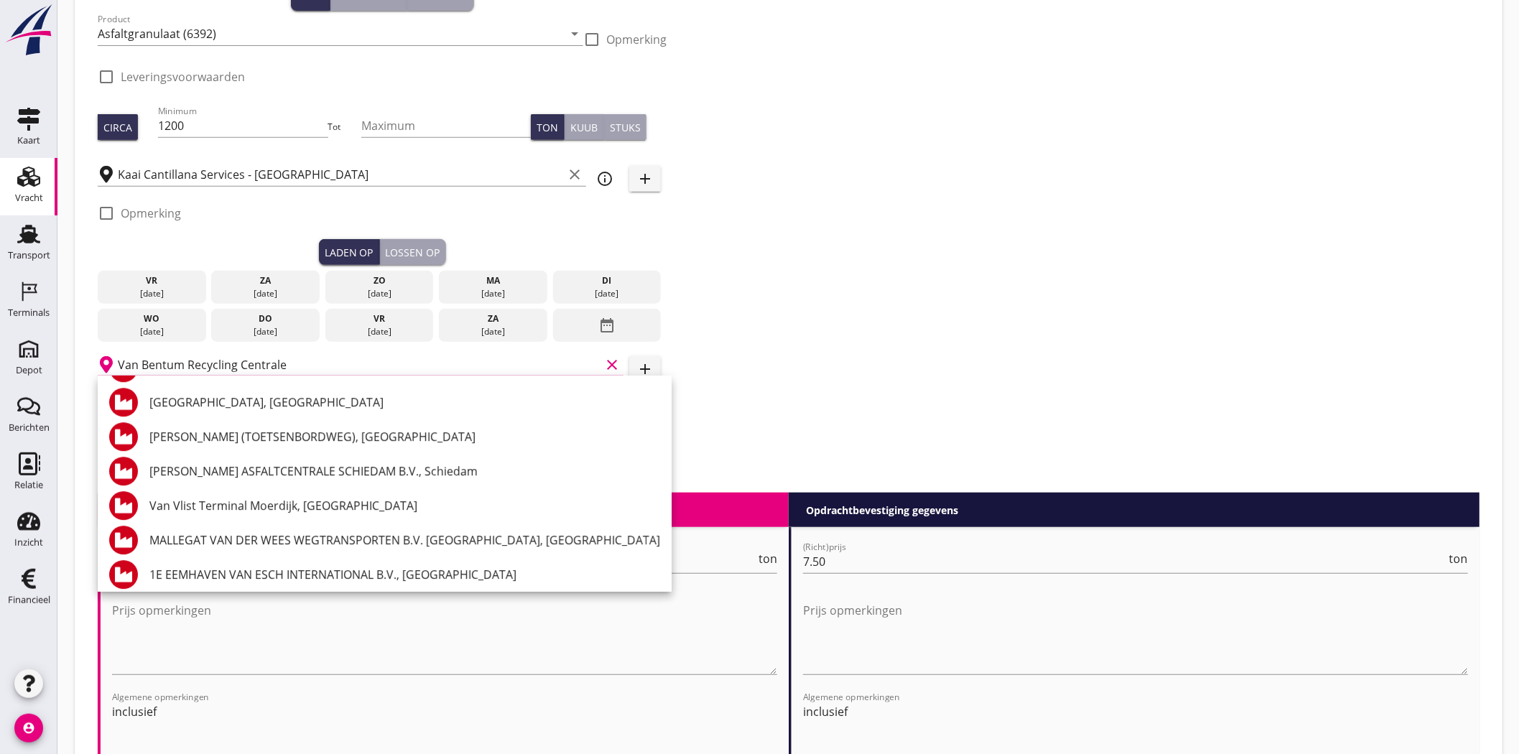
click at [608, 362] on icon "clear" at bounding box center [612, 364] width 17 height 17
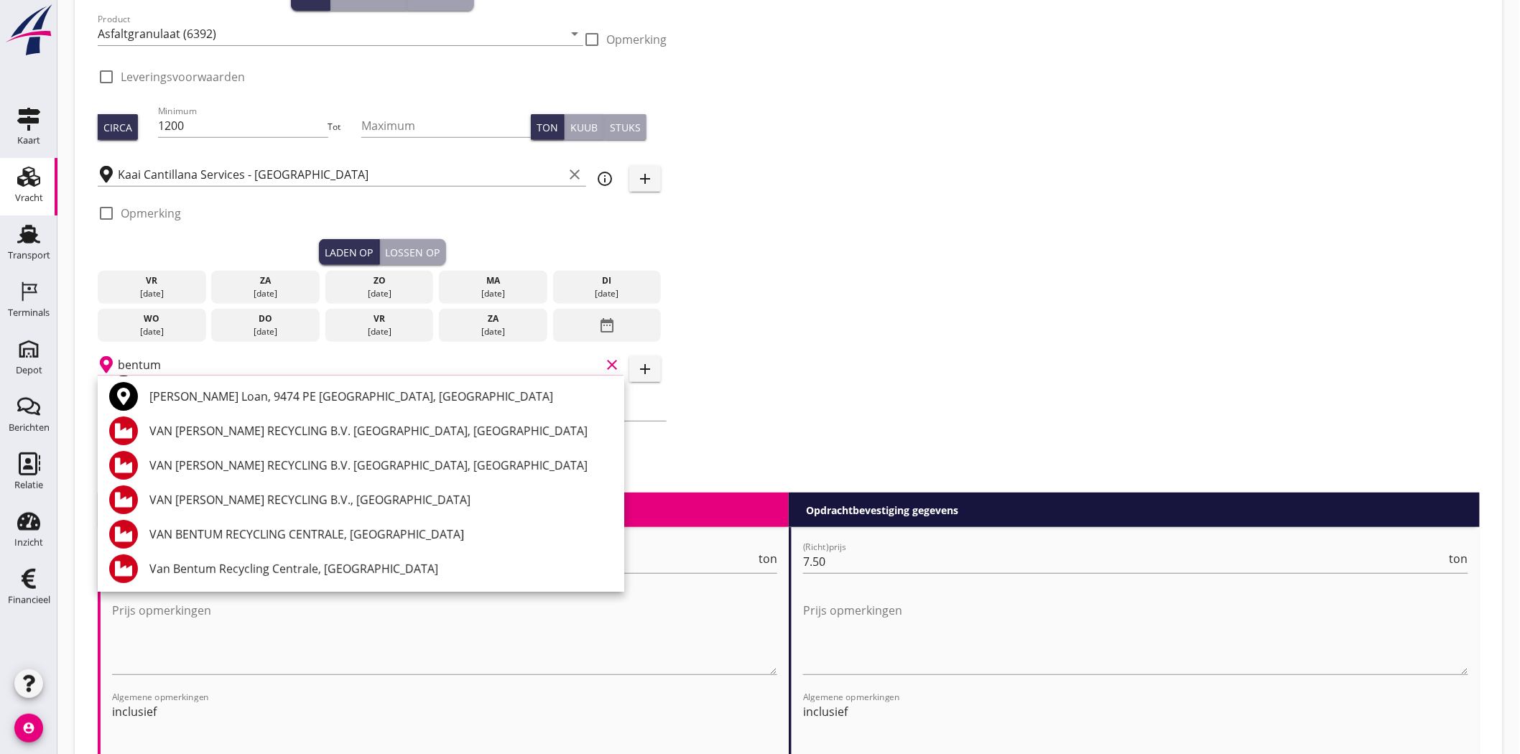
scroll to position [72, 0]
click at [335, 496] on div "VAN BENTUM RECYCLING B.V., Rotterdam" at bounding box center [380, 499] width 463 height 17
type input "VAN BENTUM RECYCLING B.V., Rotterdam"
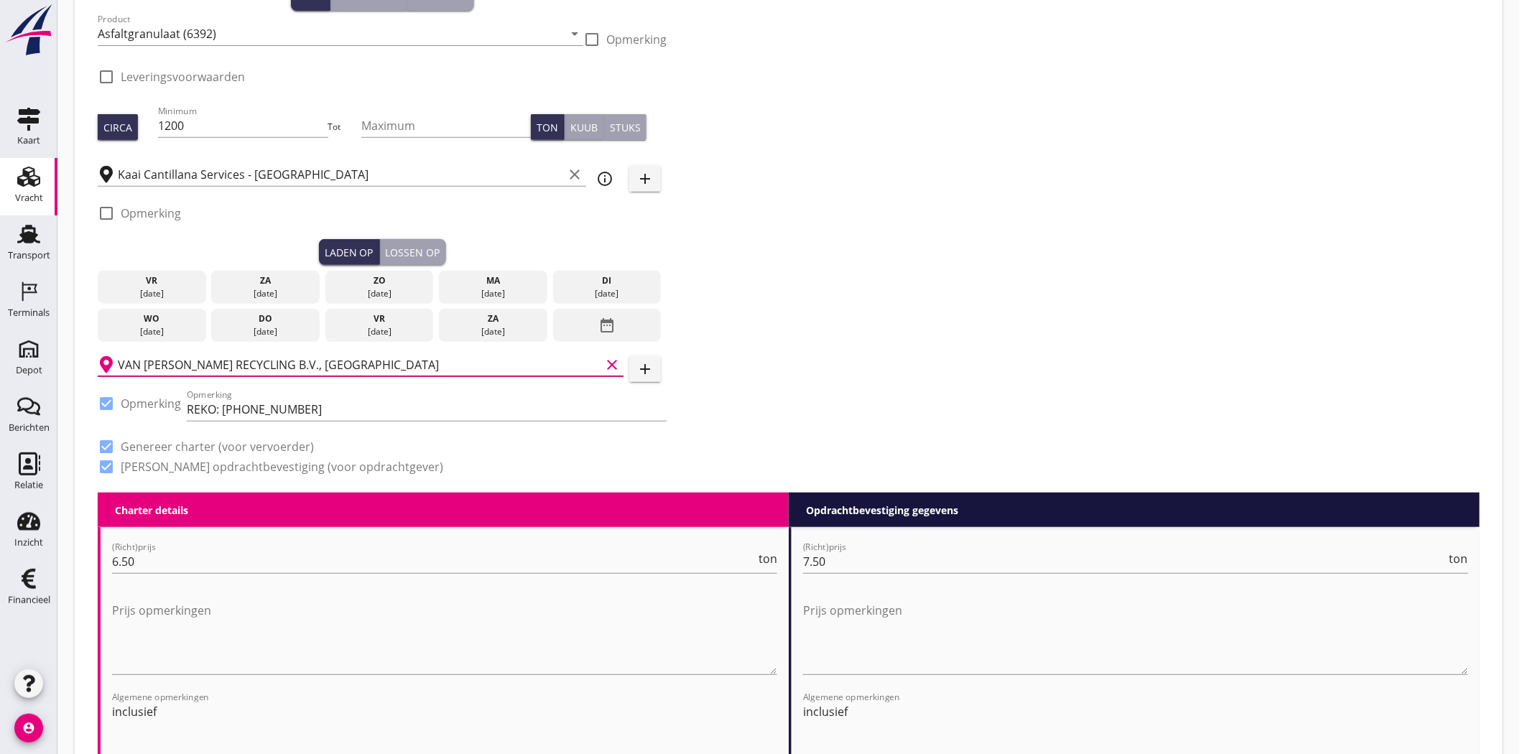
click at [1025, 334] on div "Zoeken op opdrachtgever... Stadsbader N.V. clear arrow_drop_down add (inkoop) r…" at bounding box center [789, 209] width 1394 height 568
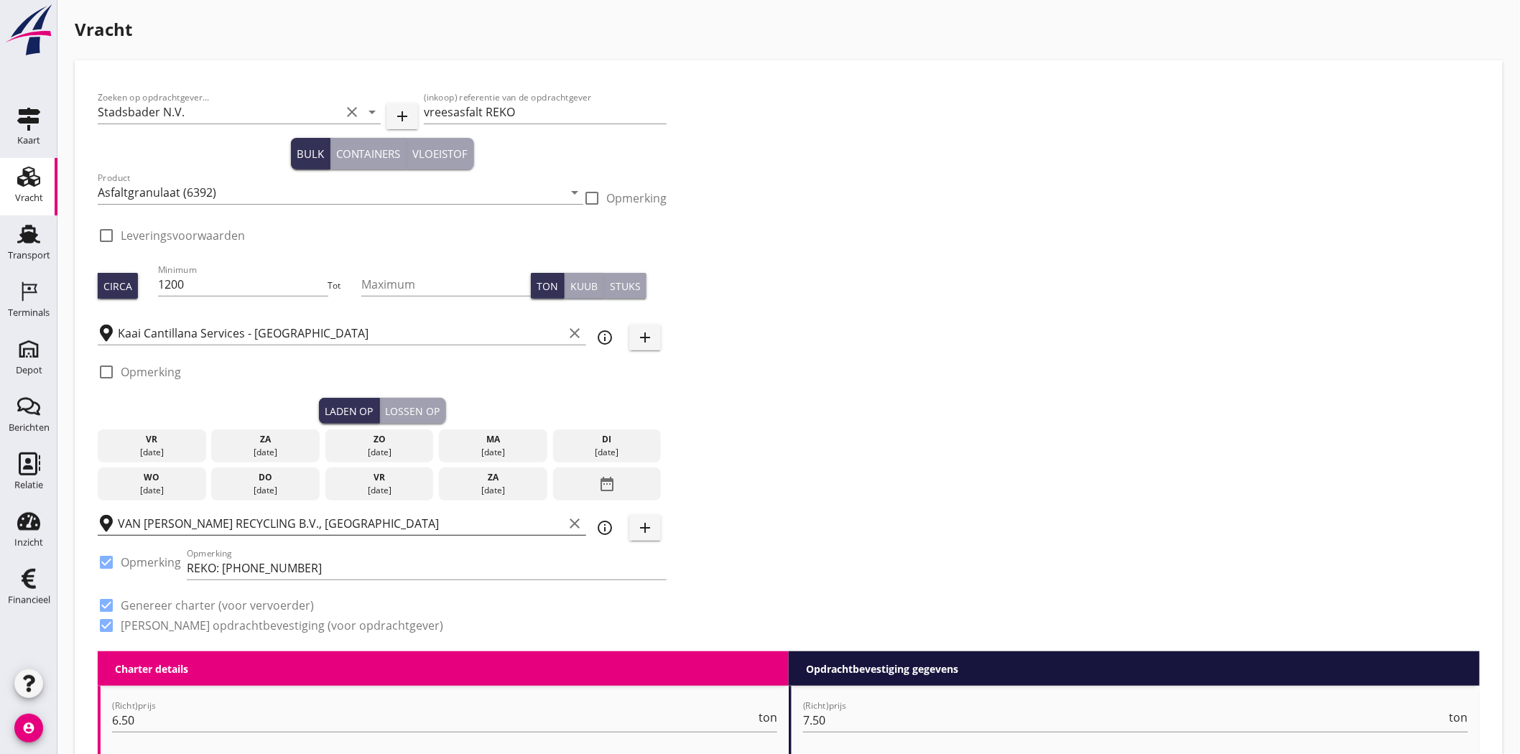
scroll to position [0, 0]
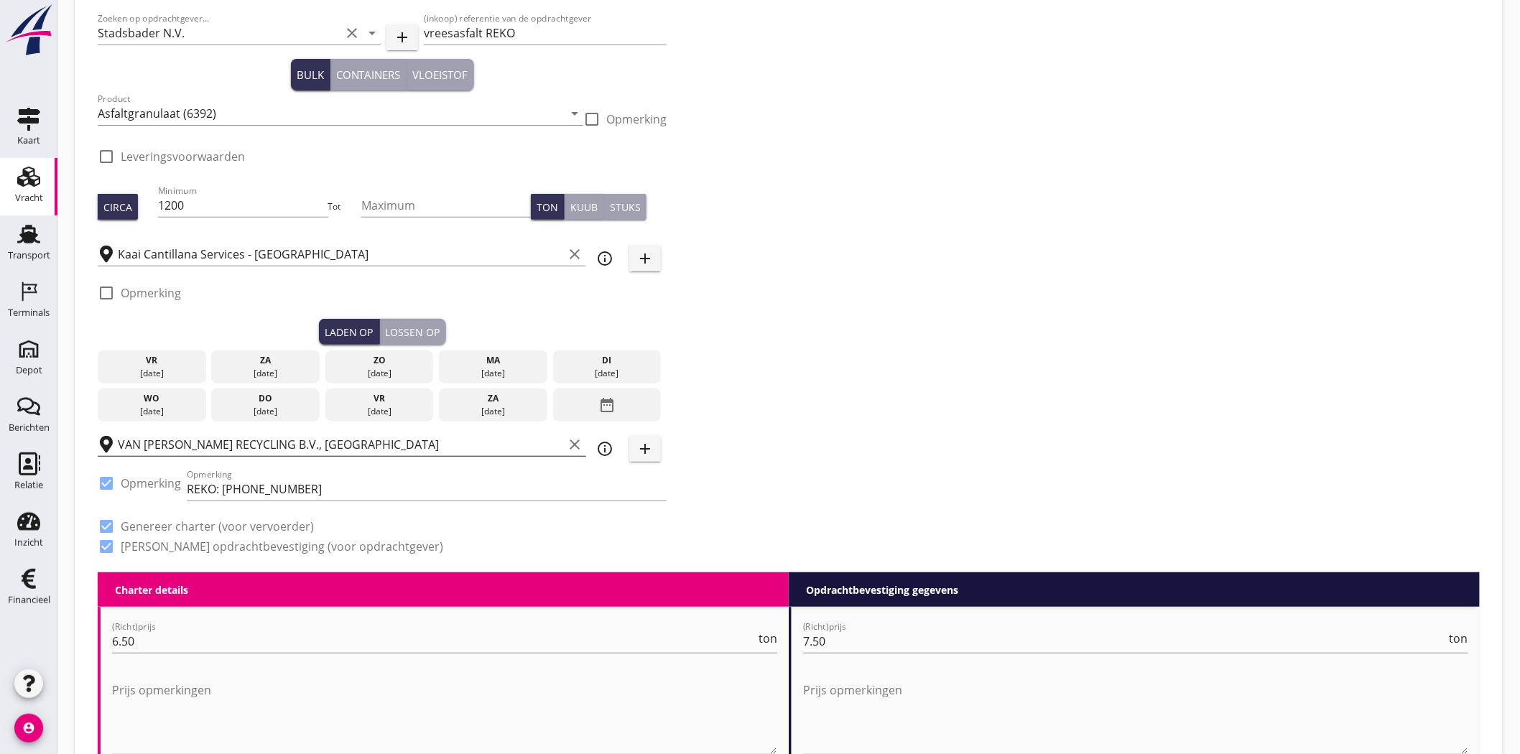
click at [865, 336] on div "Zoeken op opdrachtgever... Stadsbader N.V. clear arrow_drop_down add (inkoop) r…" at bounding box center [789, 288] width 1394 height 568
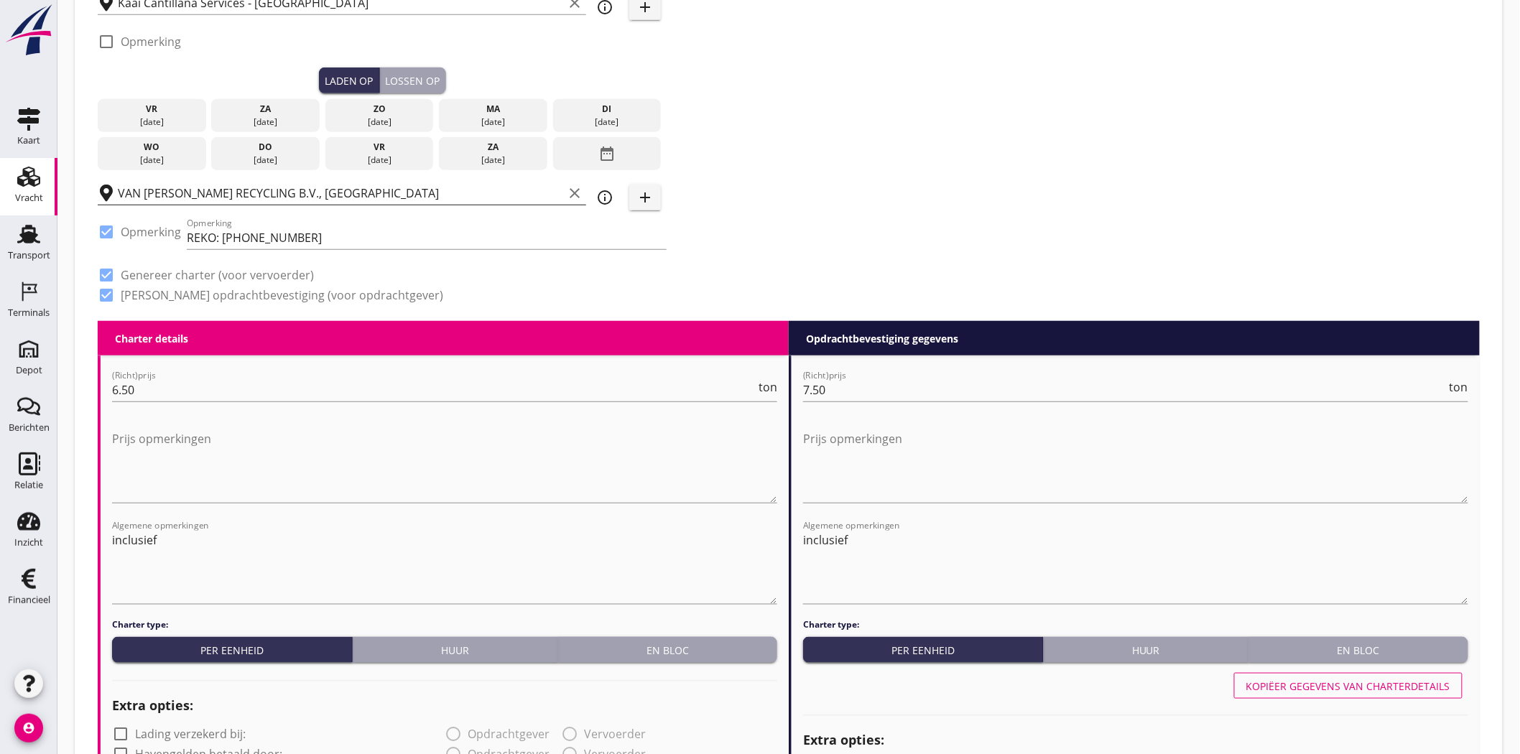
scroll to position [319, 0]
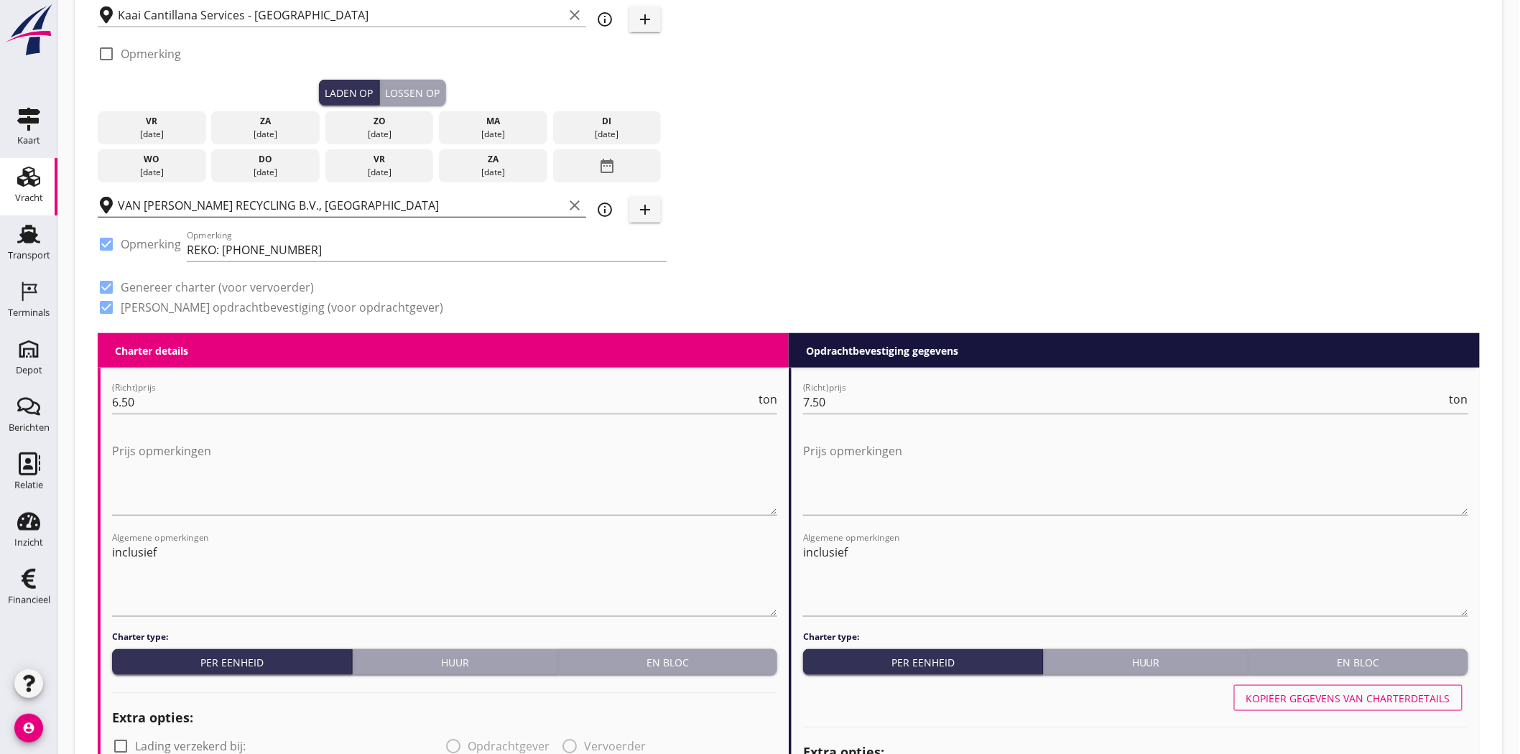
click at [427, 91] on div "Lossen op" at bounding box center [413, 92] width 55 height 15
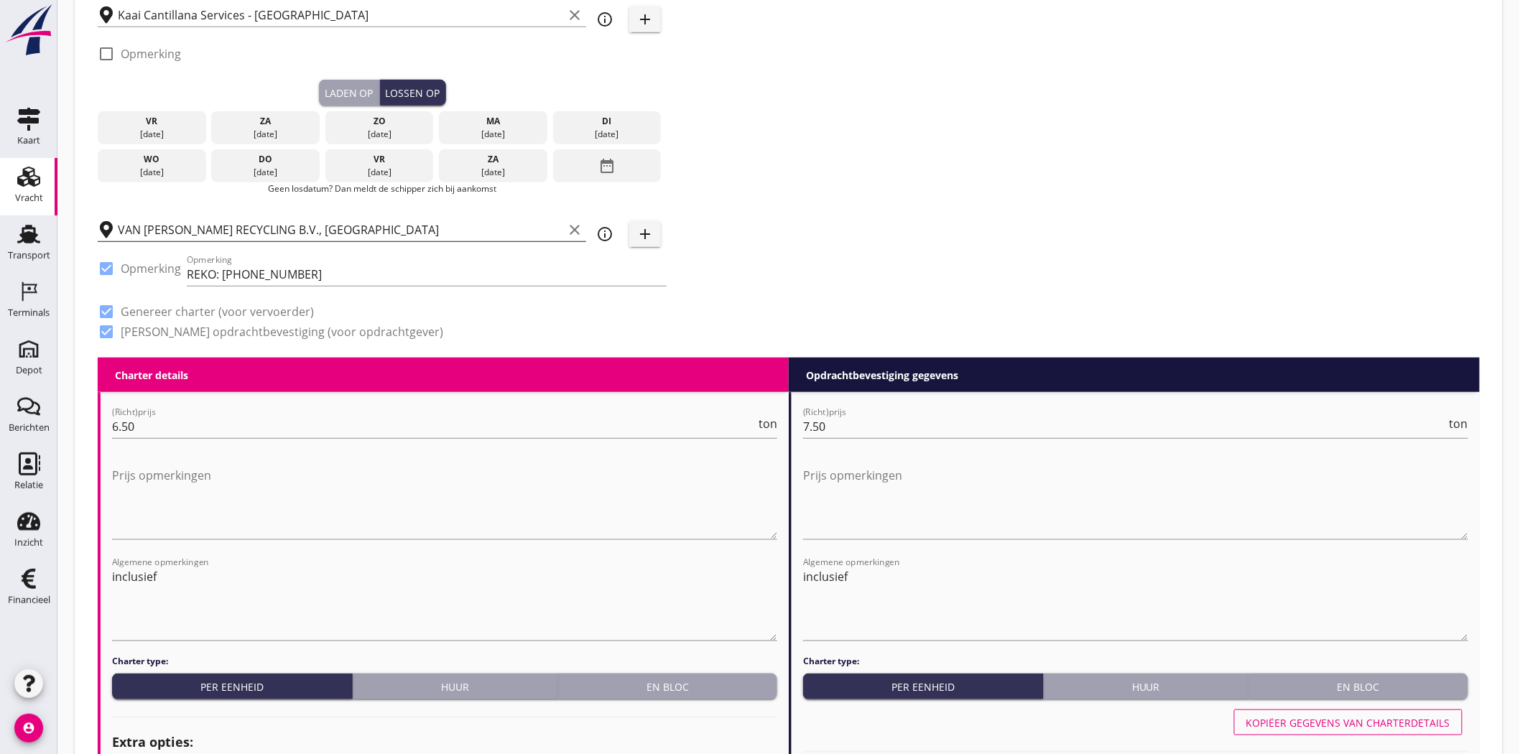
click at [910, 119] on div "Zoeken op opdrachtgever... Stadsbader N.V. clear arrow_drop_down add (inkoop) r…" at bounding box center [789, 61] width 1394 height 593
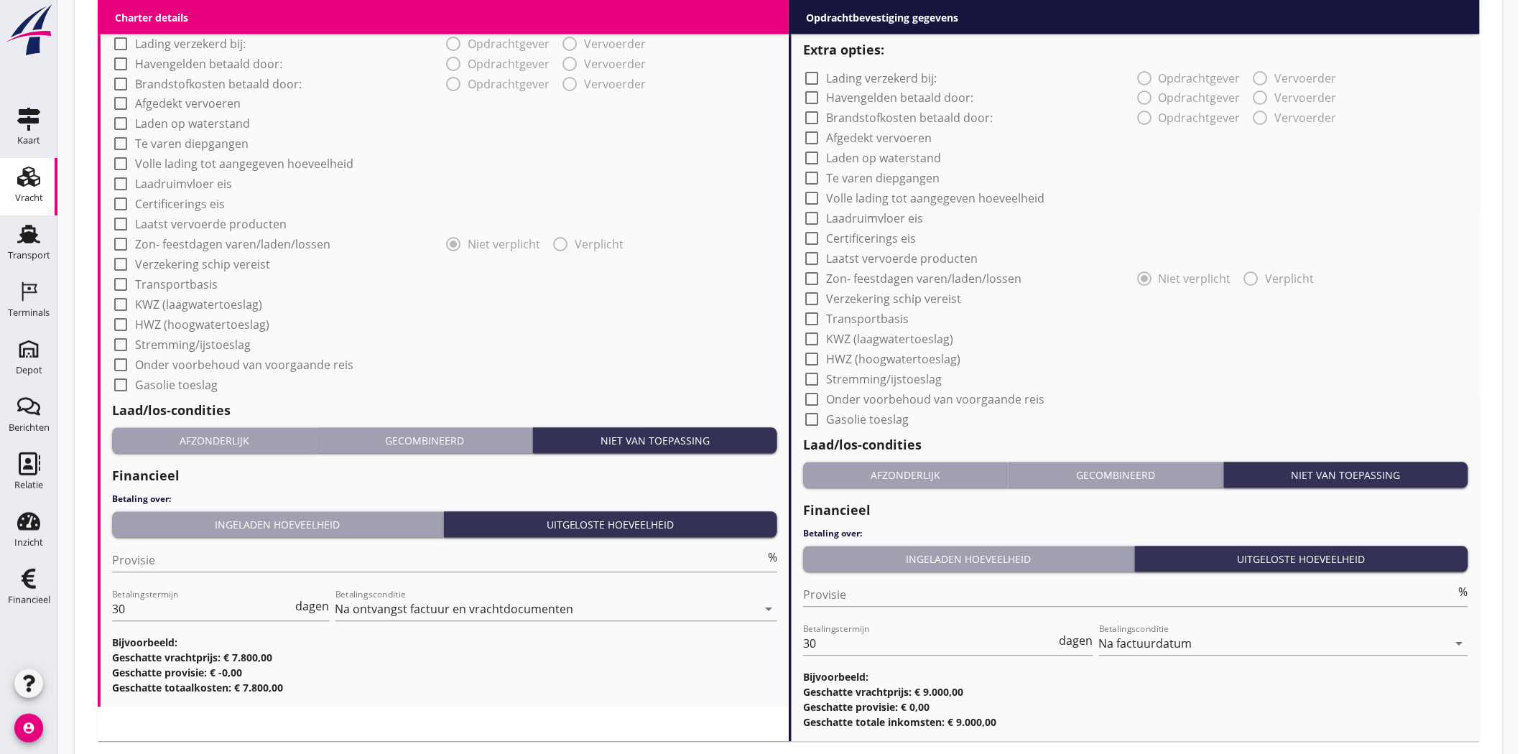
scroll to position [1131, 0]
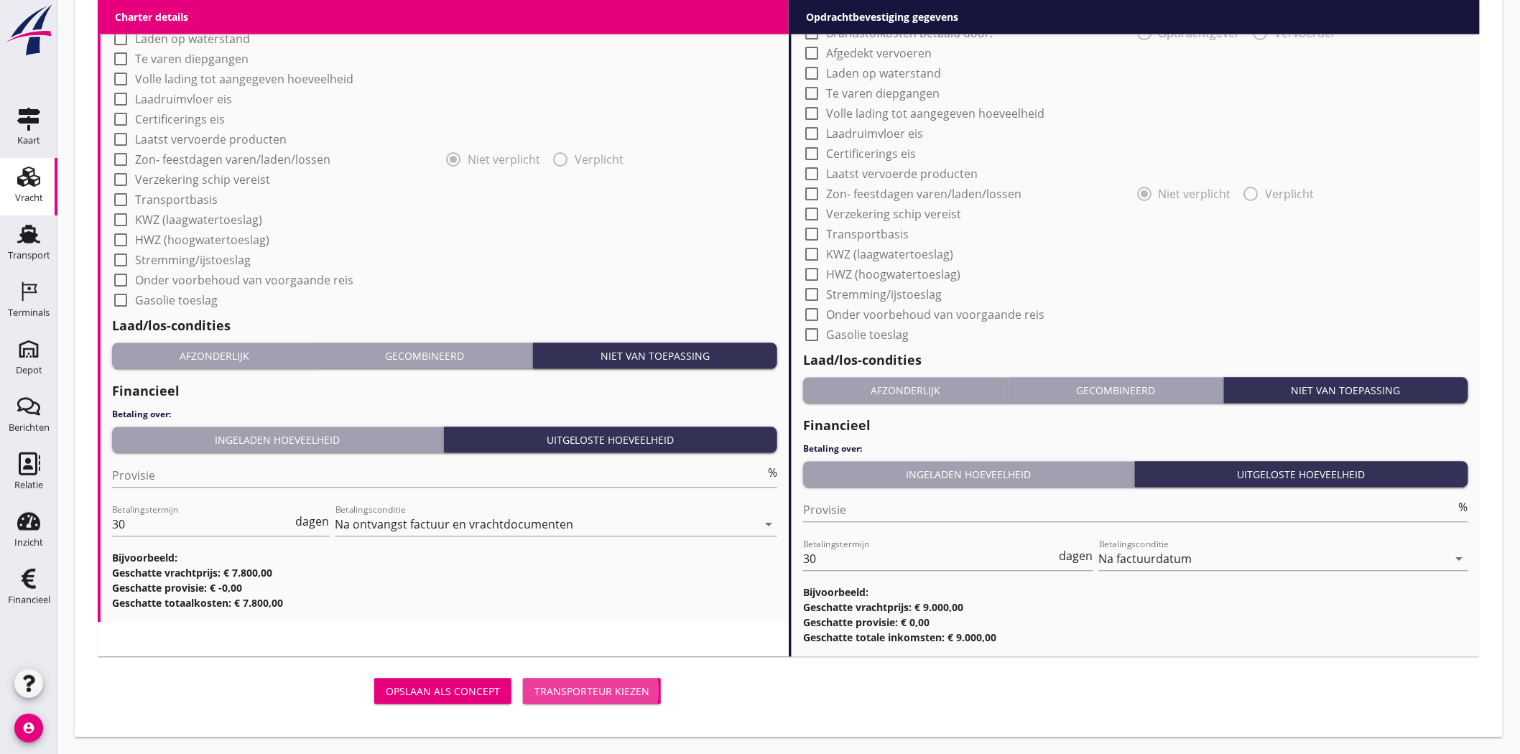
click at [587, 687] on div "Transporteur kiezen" at bounding box center [592, 692] width 115 height 15
click at [611, 697] on div "Transporteur kiezen" at bounding box center [592, 692] width 115 height 15
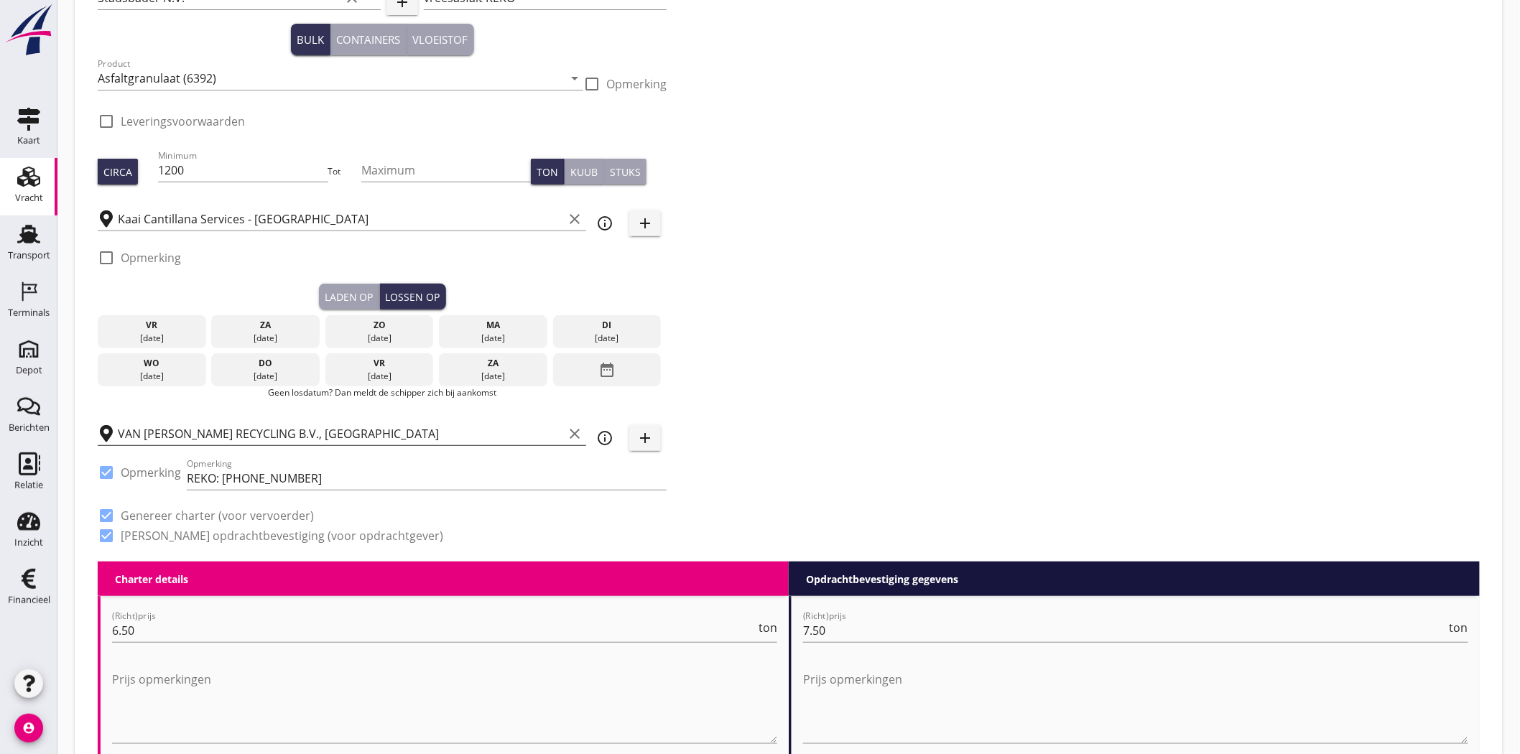
scroll to position [0, 0]
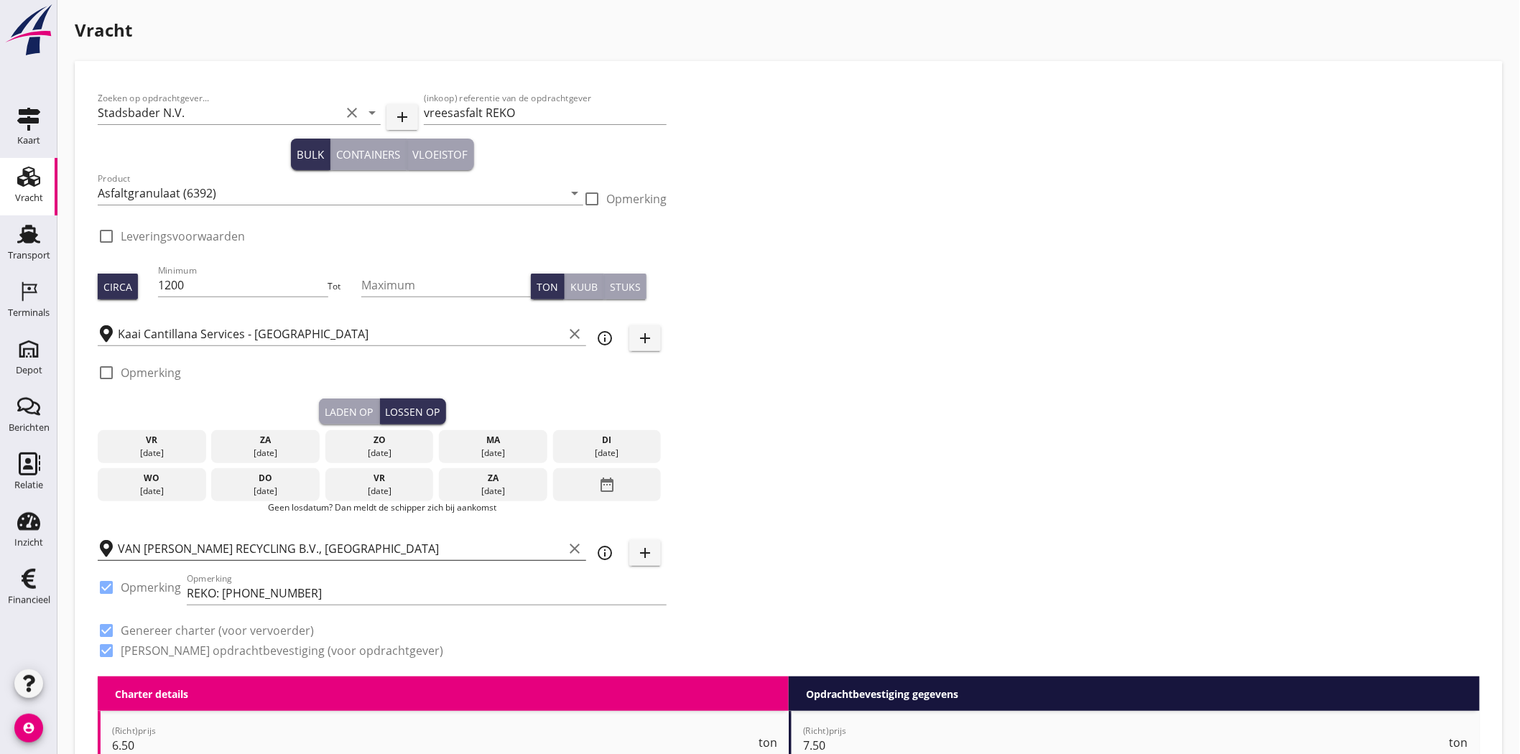
click at [352, 404] on div "Laden op" at bounding box center [349, 411] width 49 height 15
click at [714, 137] on div "Zoeken op opdrachtgever... Stadsbader N.V. clear arrow_drop_down add (inkoop) r…" at bounding box center [789, 380] width 1394 height 593
click at [599, 494] on icon "date_range" at bounding box center [606, 485] width 17 height 26
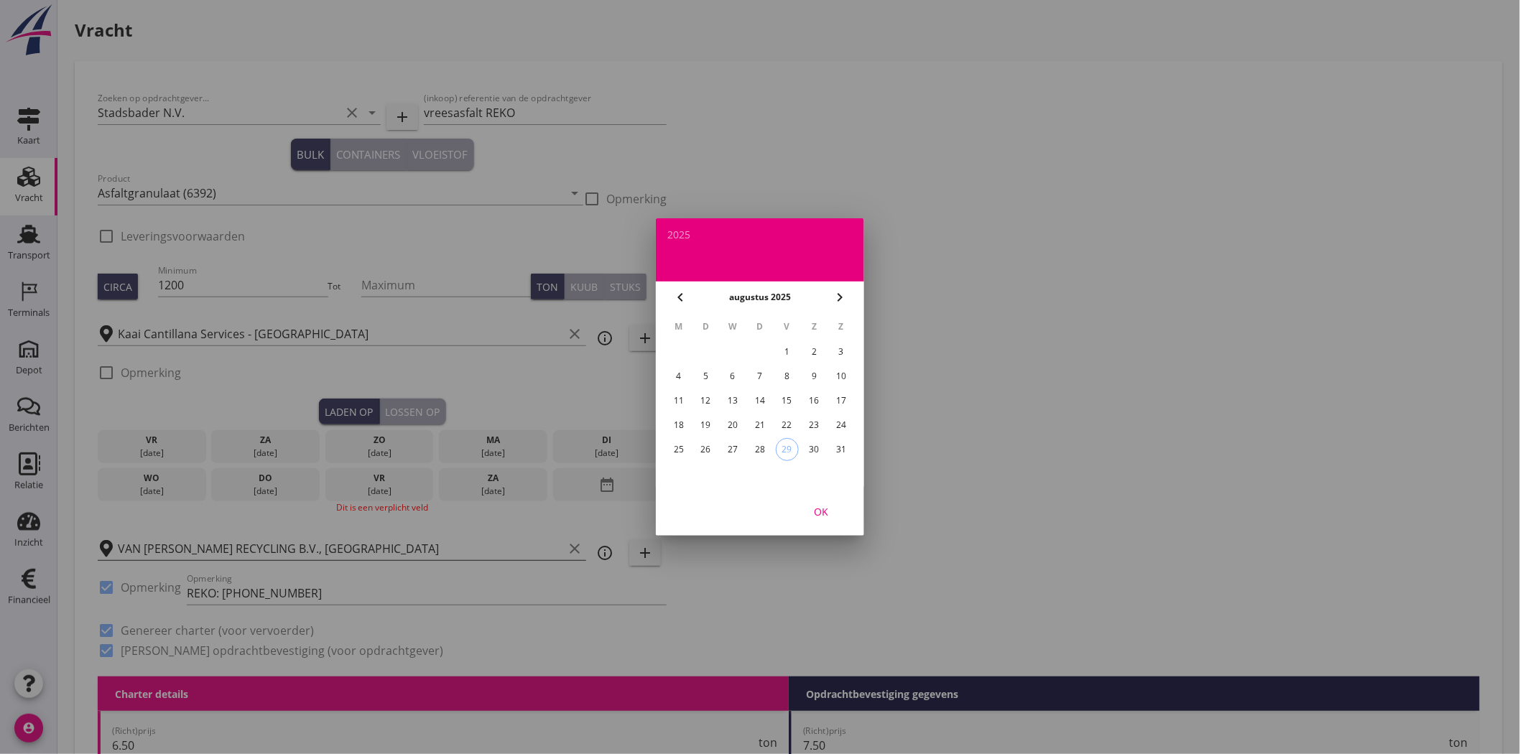
click at [757, 450] on div "28" at bounding box center [760, 449] width 23 height 23
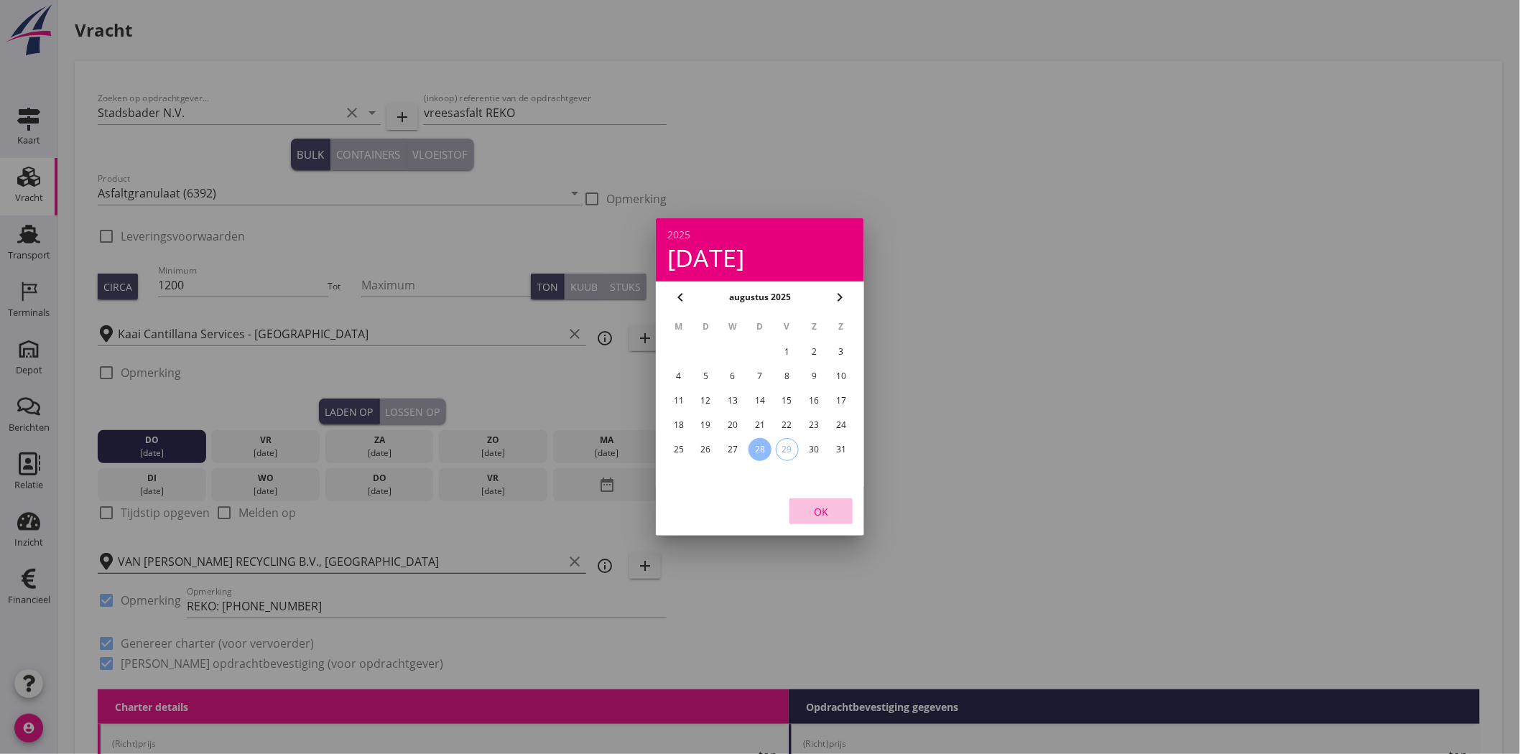
click at [817, 510] on div "OK" at bounding box center [821, 511] width 40 height 15
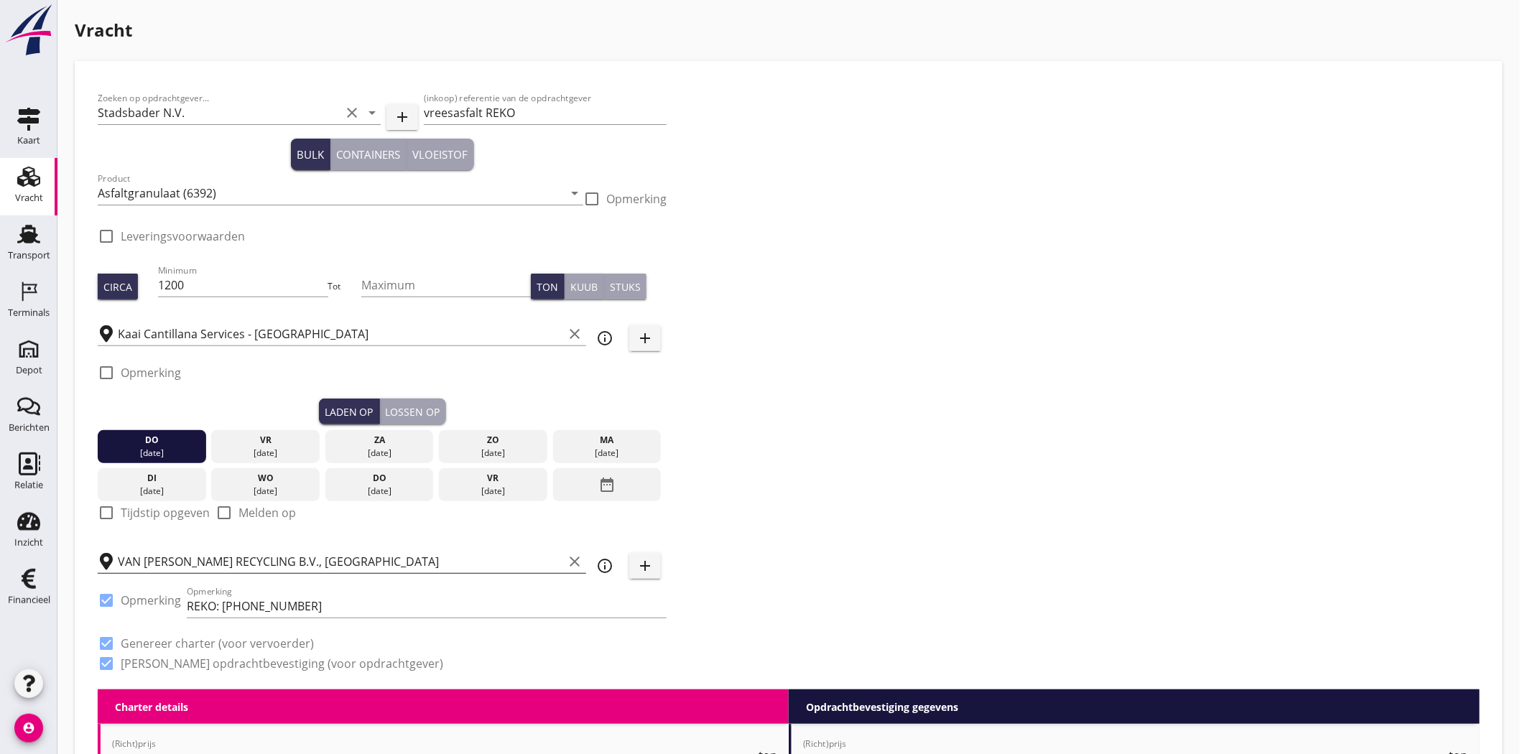
click at [395, 412] on div "Lossen op" at bounding box center [413, 411] width 55 height 15
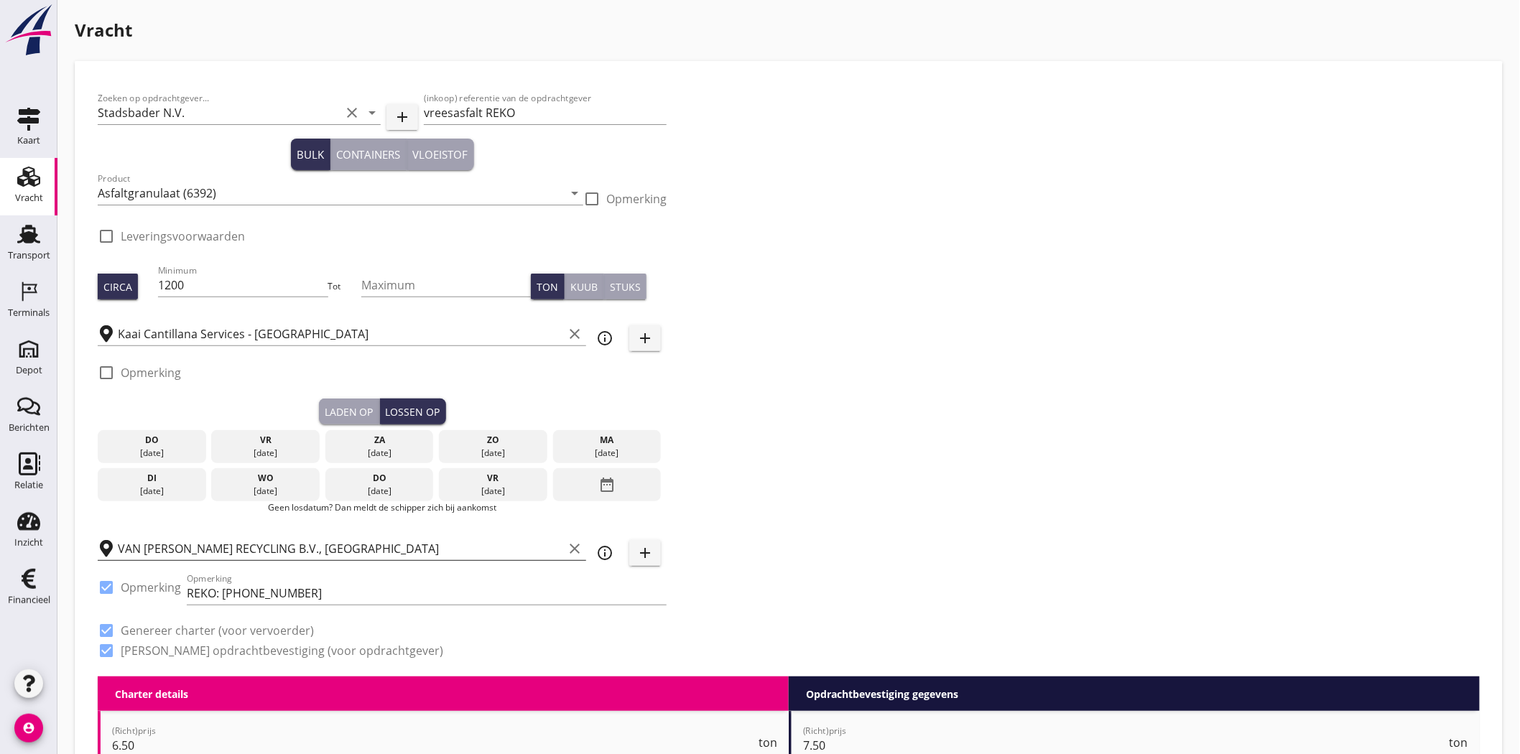
click at [612, 447] on div "01 sep." at bounding box center [607, 453] width 101 height 13
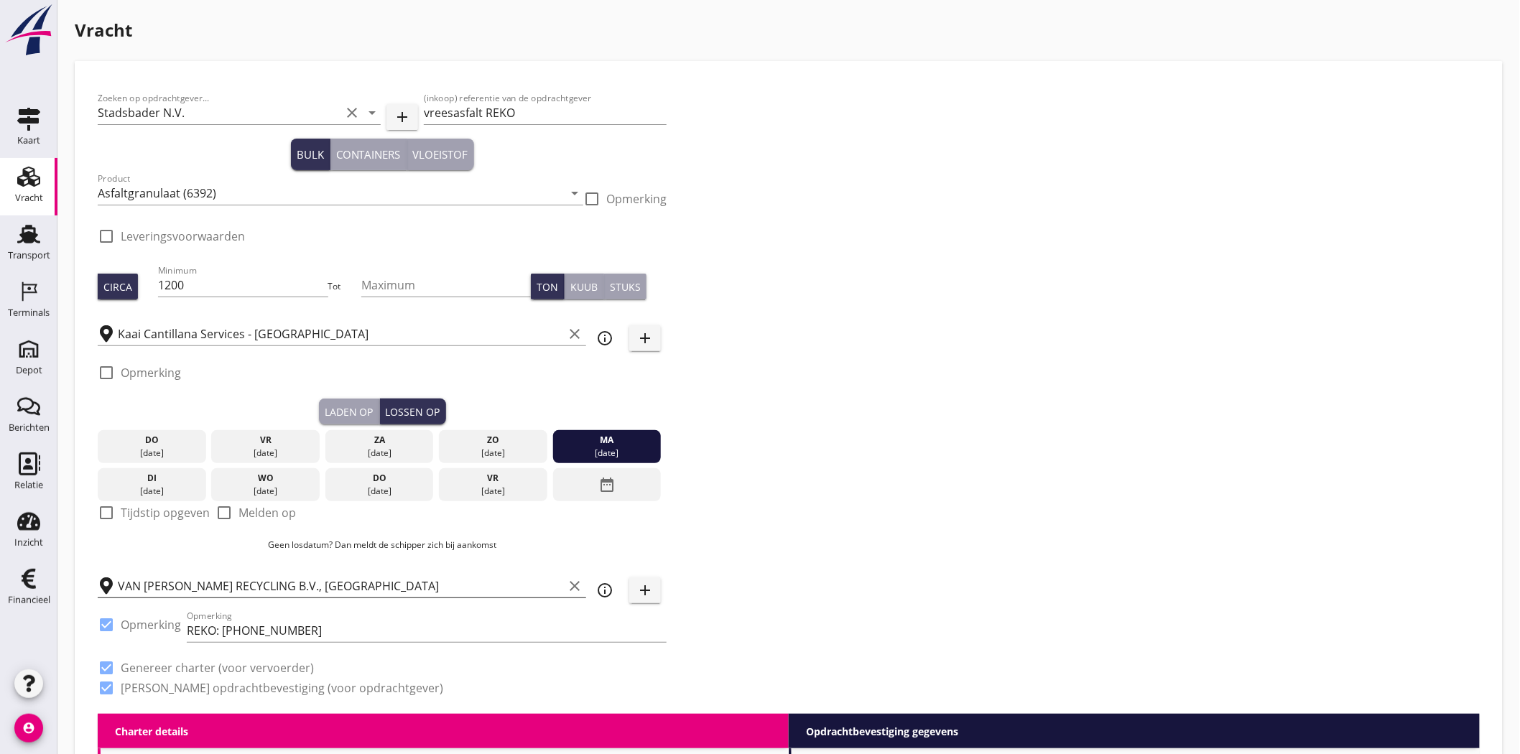
click at [885, 425] on div "Zoeken op opdrachtgever... Stadsbader N.V. clear arrow_drop_down add (inkoop) r…" at bounding box center [789, 399] width 1394 height 630
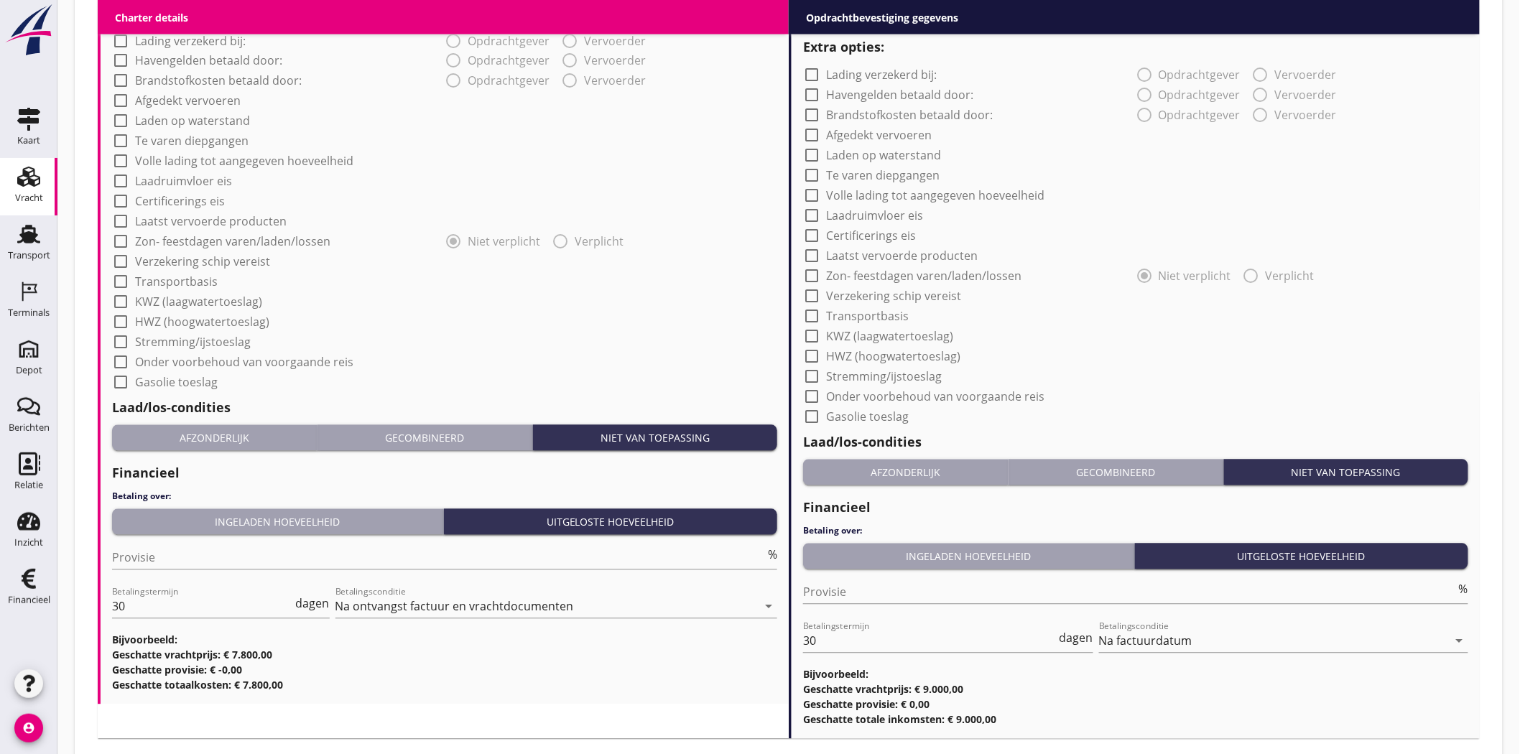
scroll to position [1168, 0]
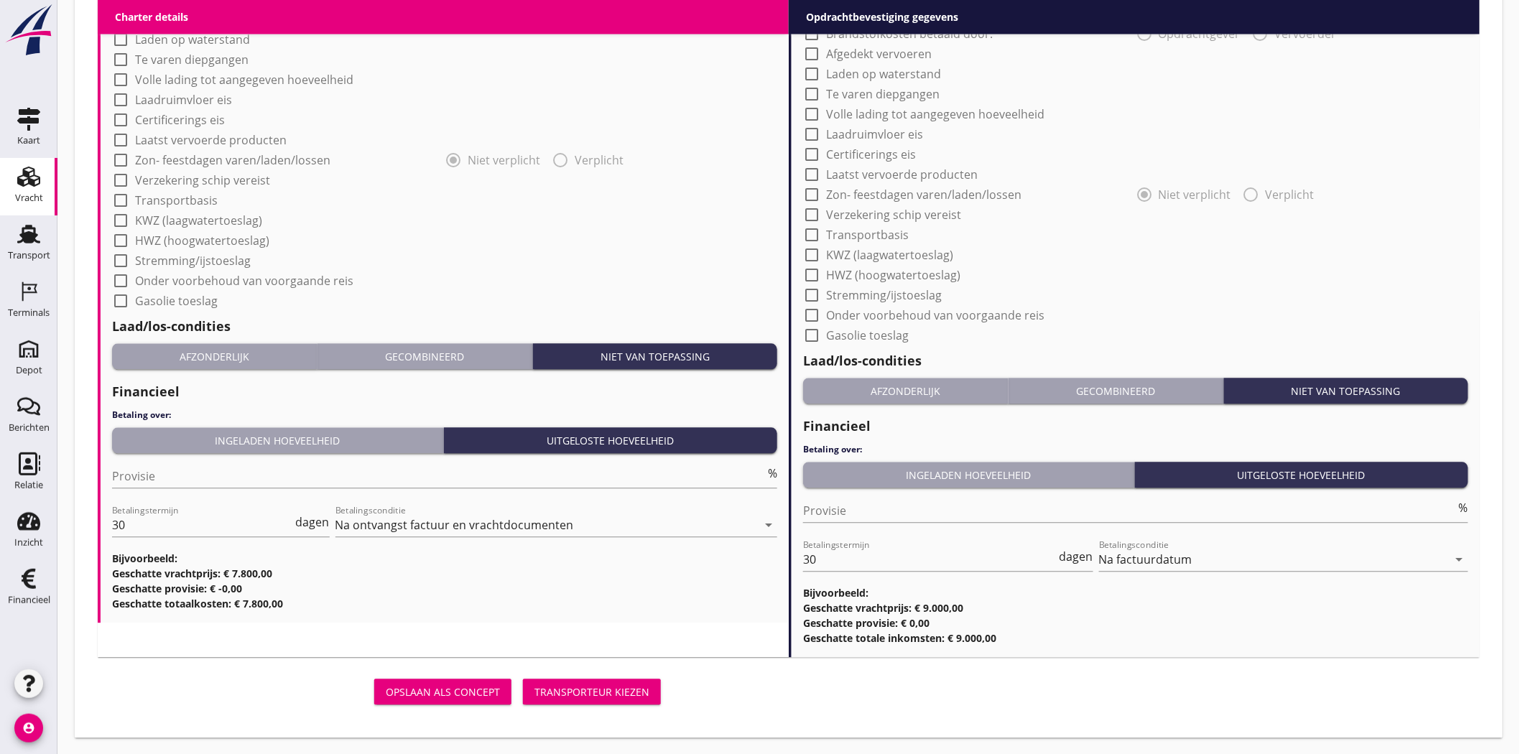
click at [604, 687] on div "Transporteur kiezen" at bounding box center [592, 692] width 115 height 15
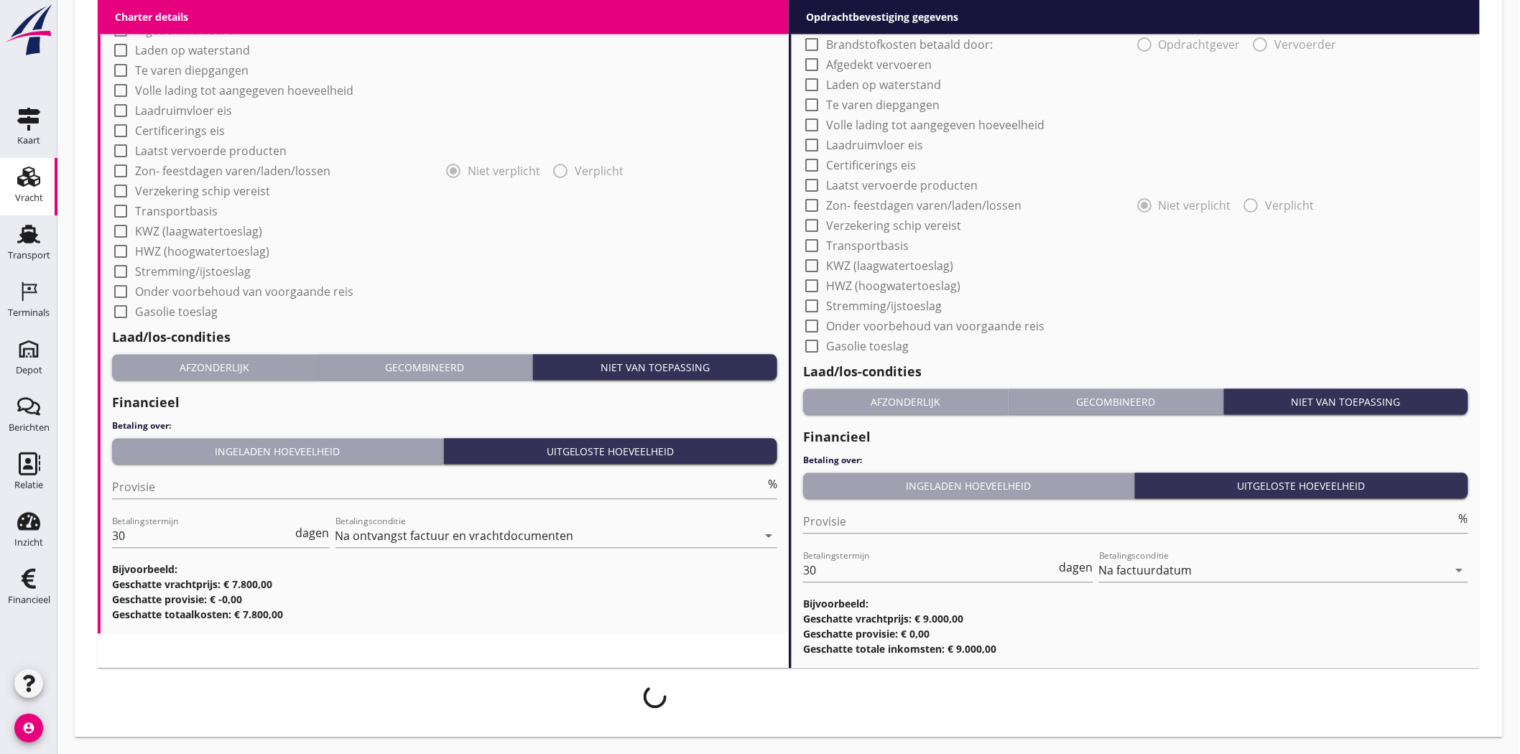
scroll to position [1157, 0]
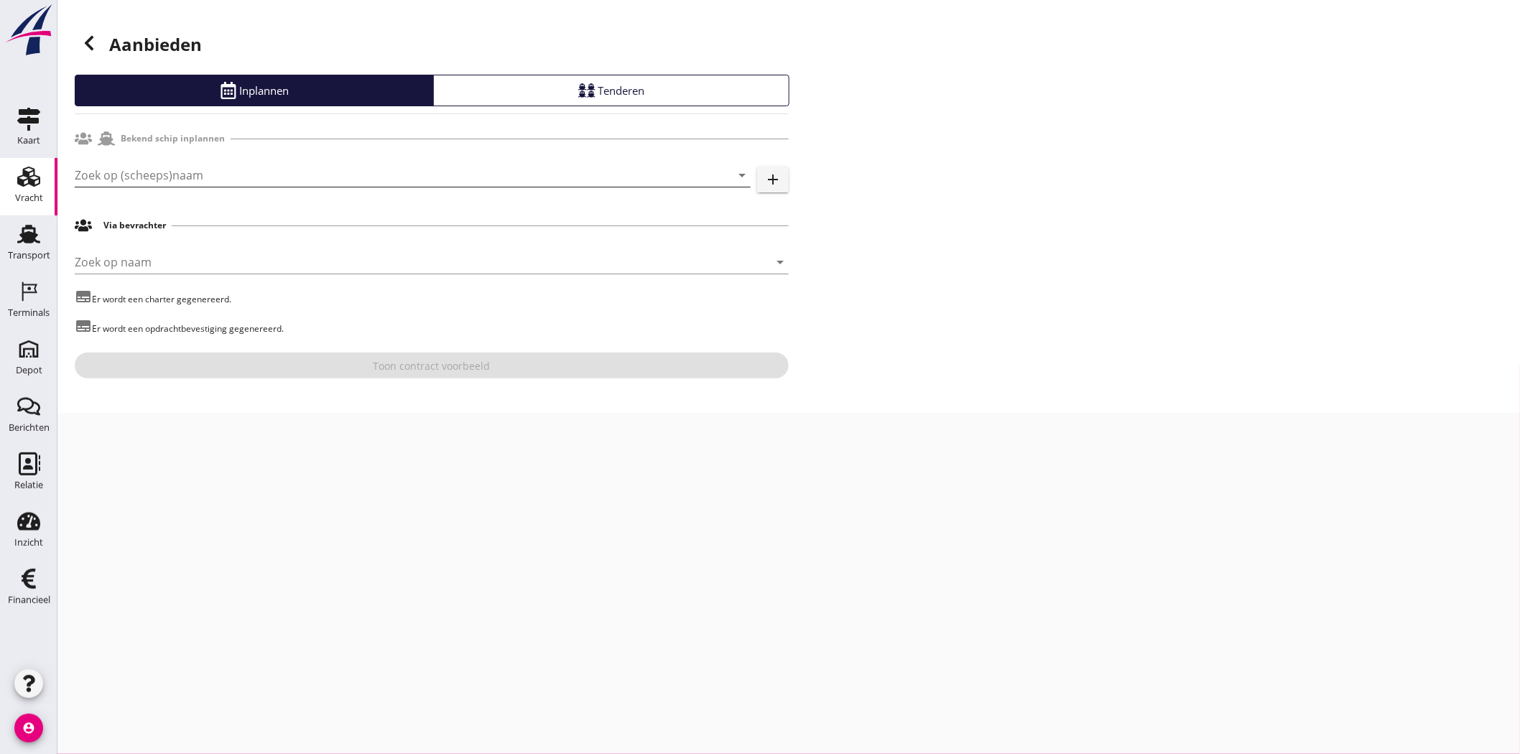
click at [198, 168] on input "Zoek op (scheeps)naam" at bounding box center [393, 175] width 636 height 23
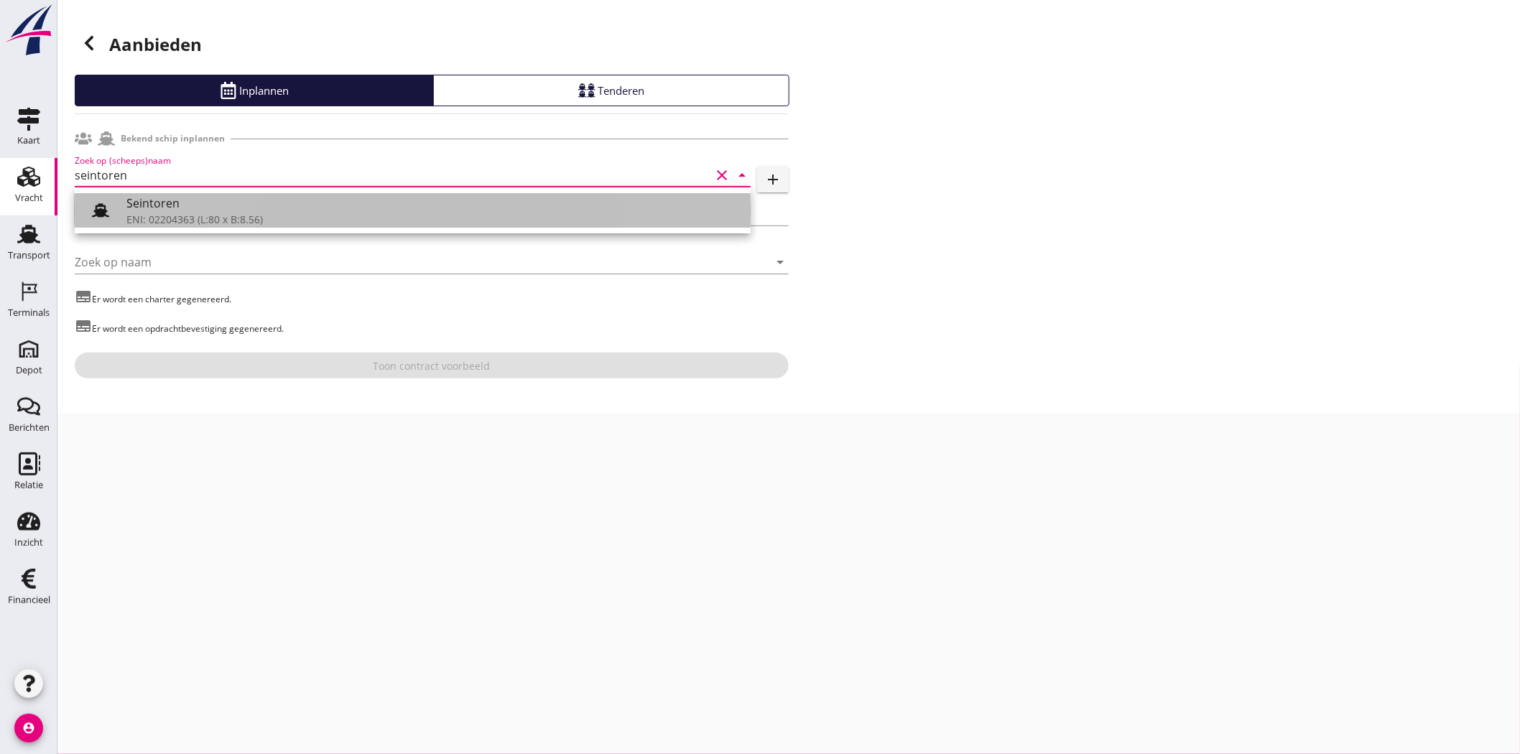
click at [218, 210] on div "Seintoren" at bounding box center [432, 203] width 613 height 17
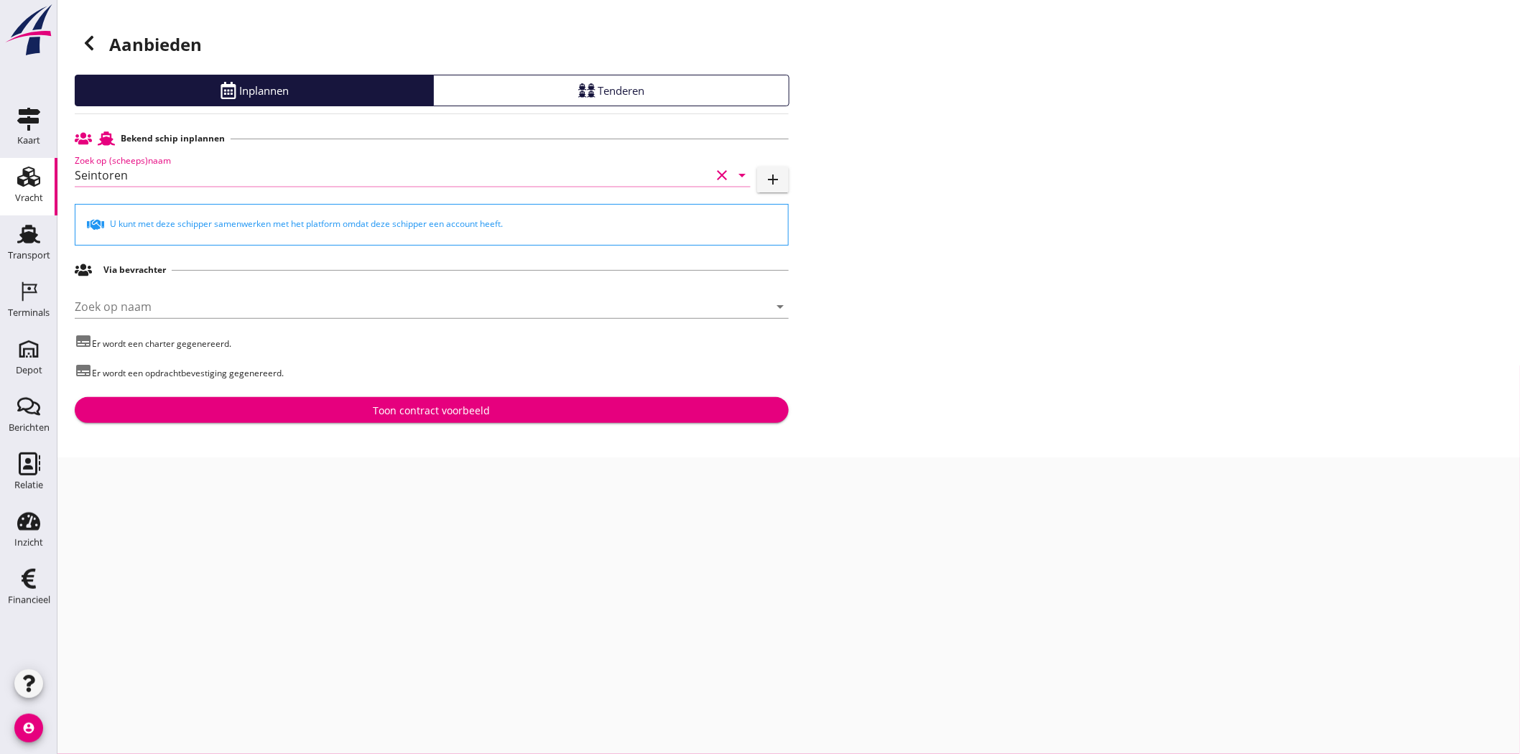
type input "Seintoren"
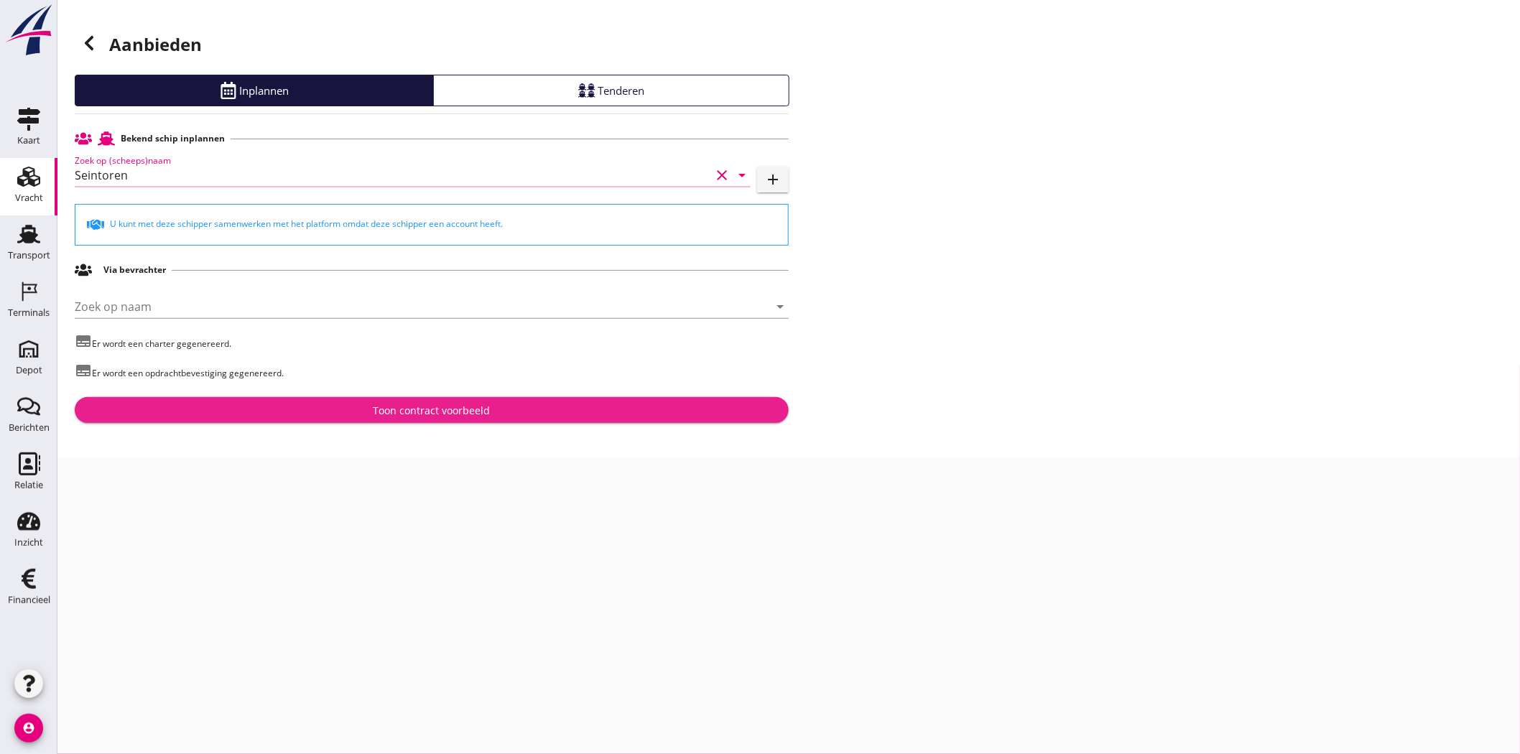
click at [417, 408] on div "Toon contract voorbeeld" at bounding box center [432, 410] width 117 height 15
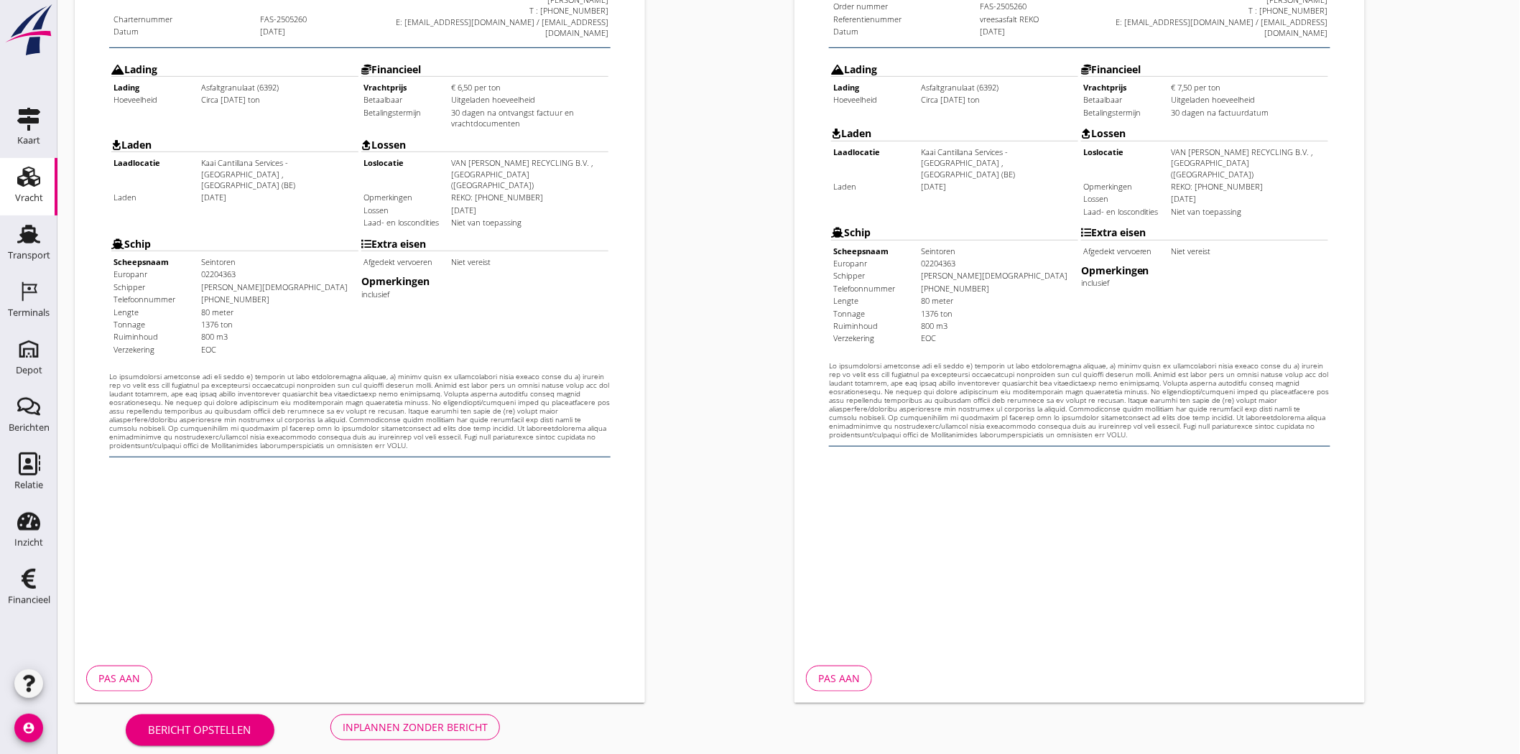
scroll to position [309, 0]
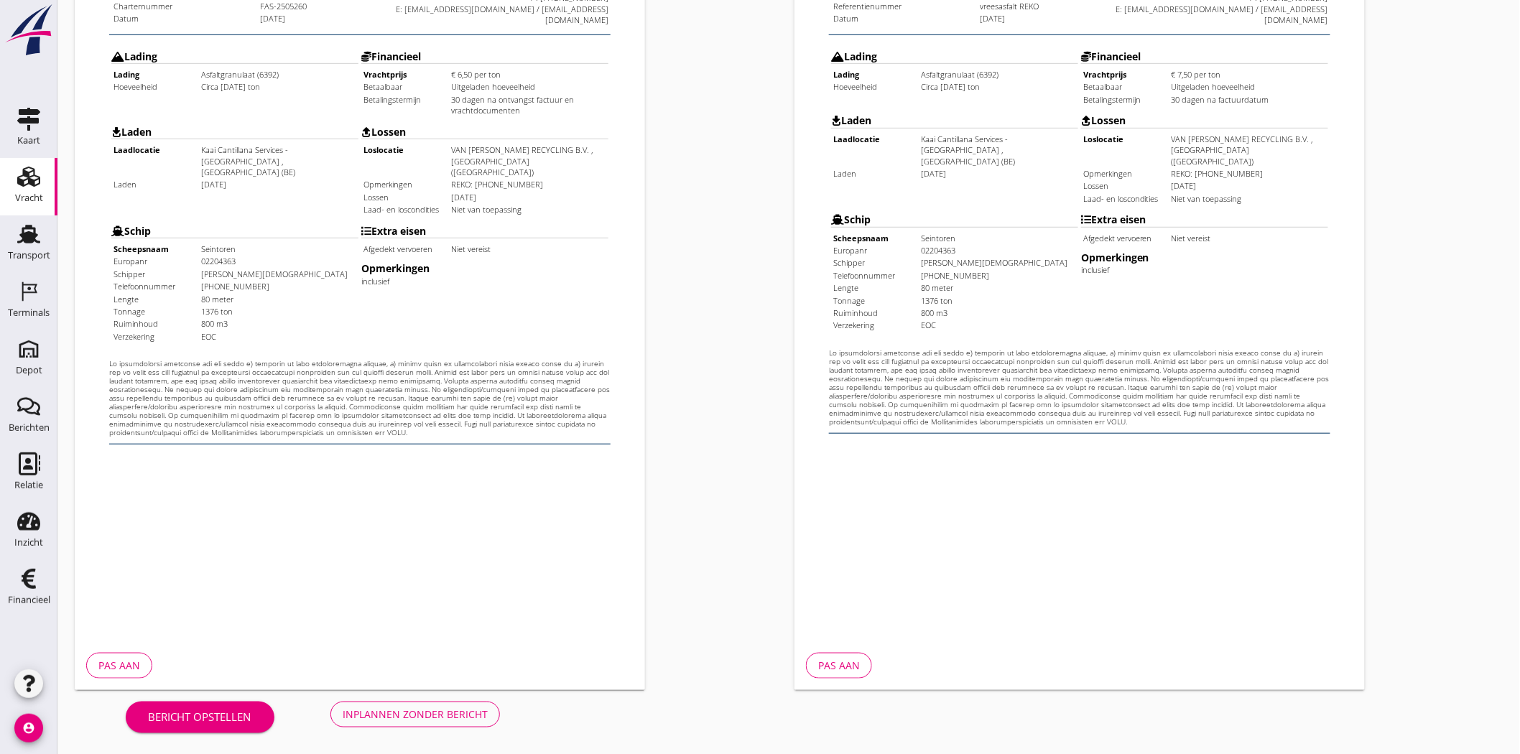
click at [392, 721] on div "Inplannen zonder bericht" at bounding box center [415, 714] width 145 height 15
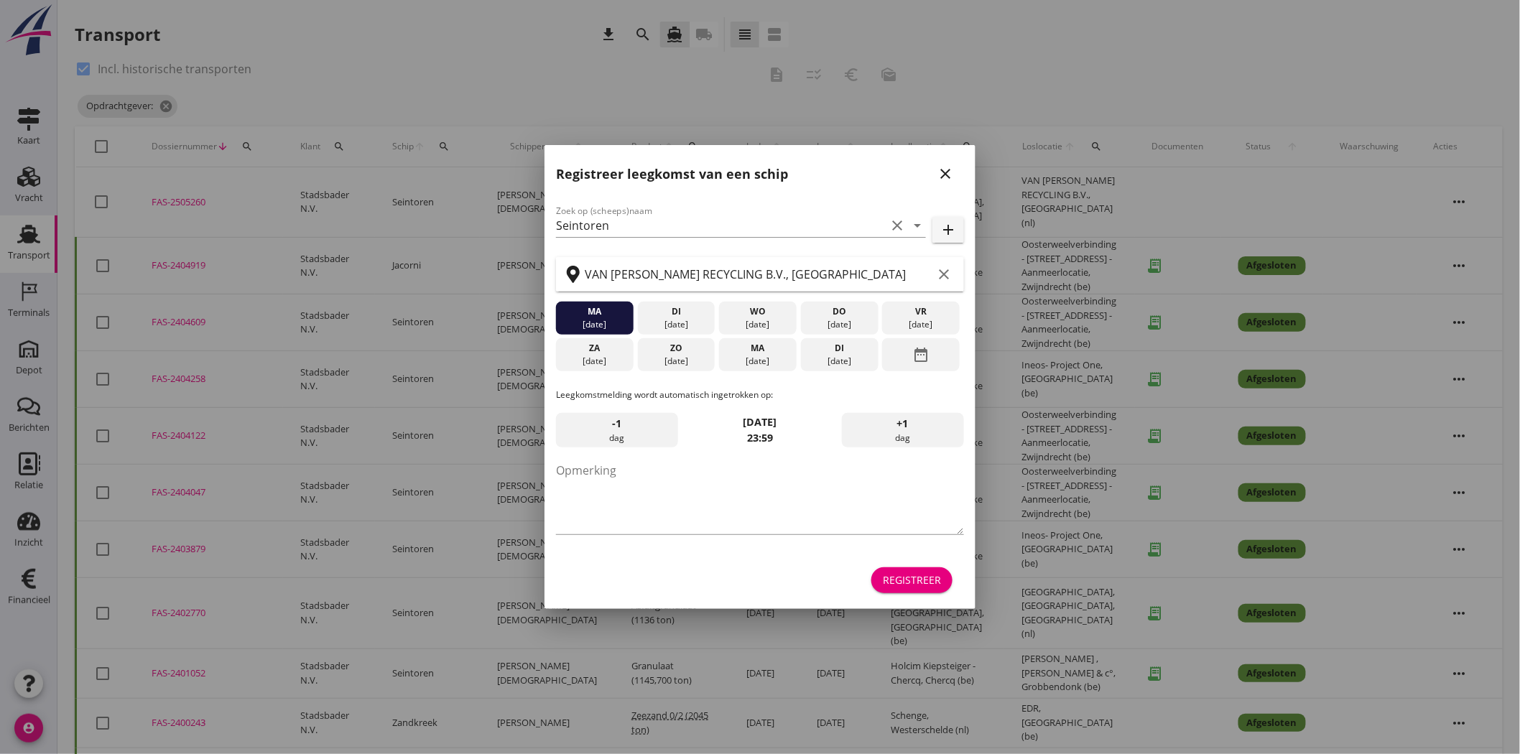
click at [946, 177] on icon "close" at bounding box center [945, 173] width 17 height 17
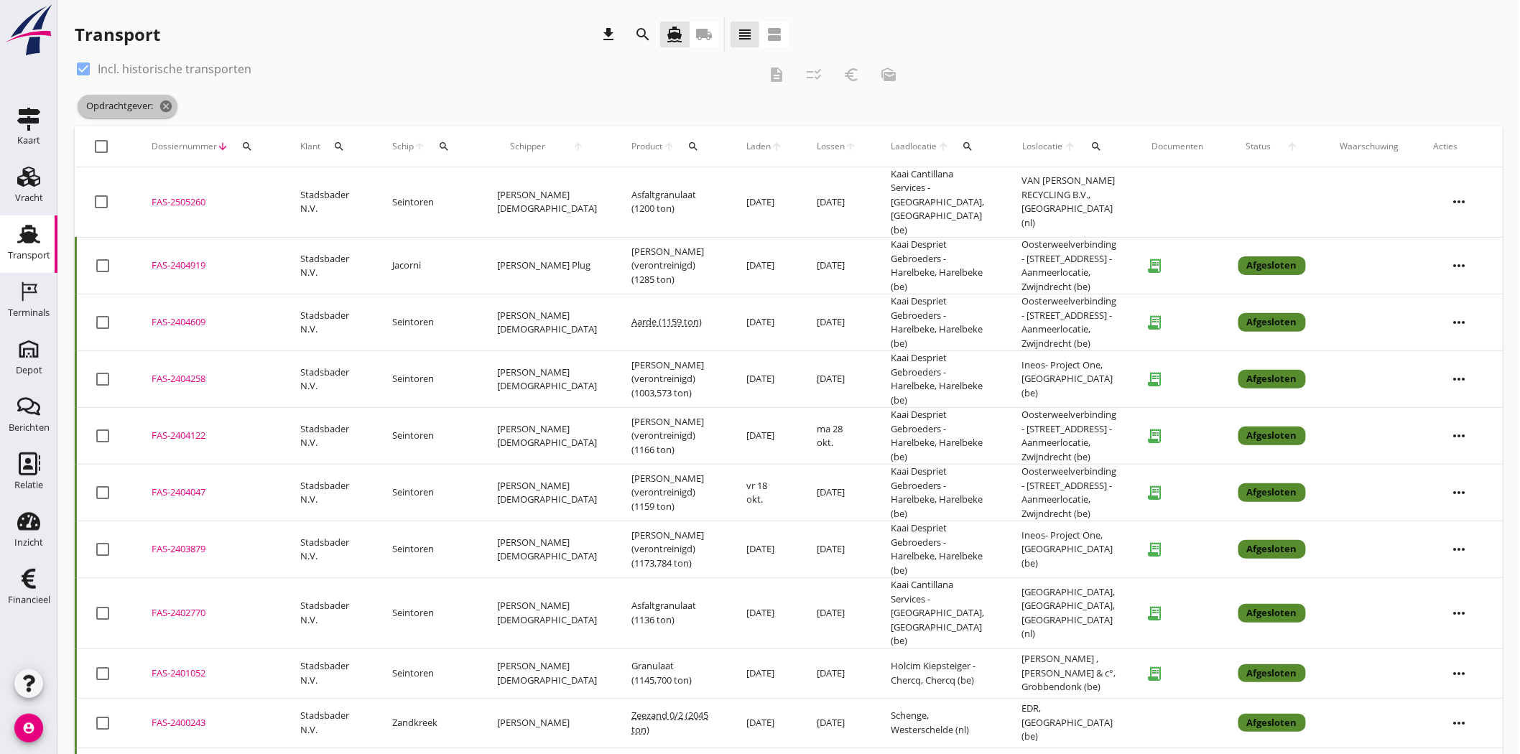
click at [167, 106] on icon "cancel" at bounding box center [166, 106] width 14 height 14
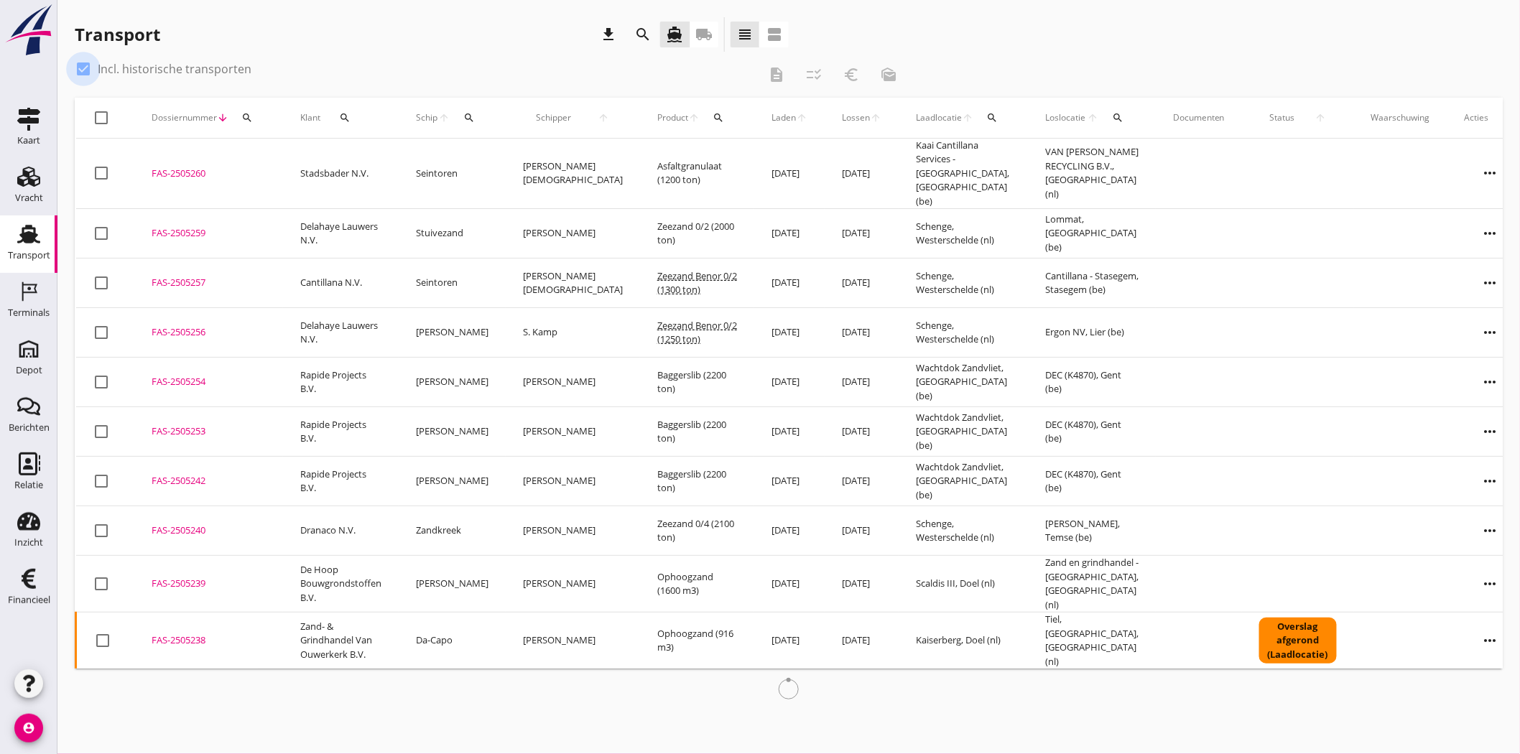
click at [76, 65] on div at bounding box center [83, 69] width 24 height 24
checkbox input "false"
click at [1471, 159] on icon "more_horiz" at bounding box center [1491, 173] width 40 height 40
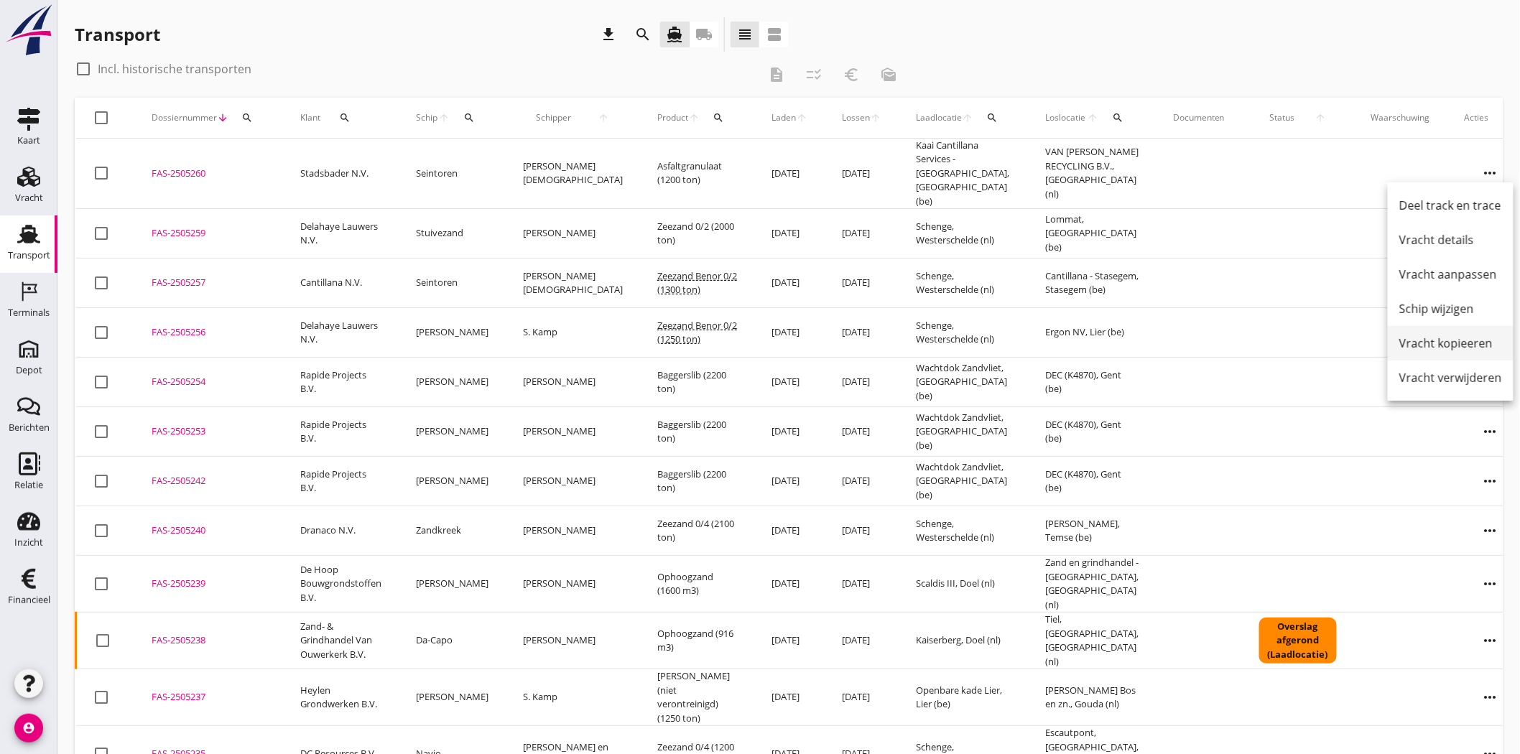
click at [1460, 343] on div "Vracht kopieeren" at bounding box center [1451, 343] width 103 height 17
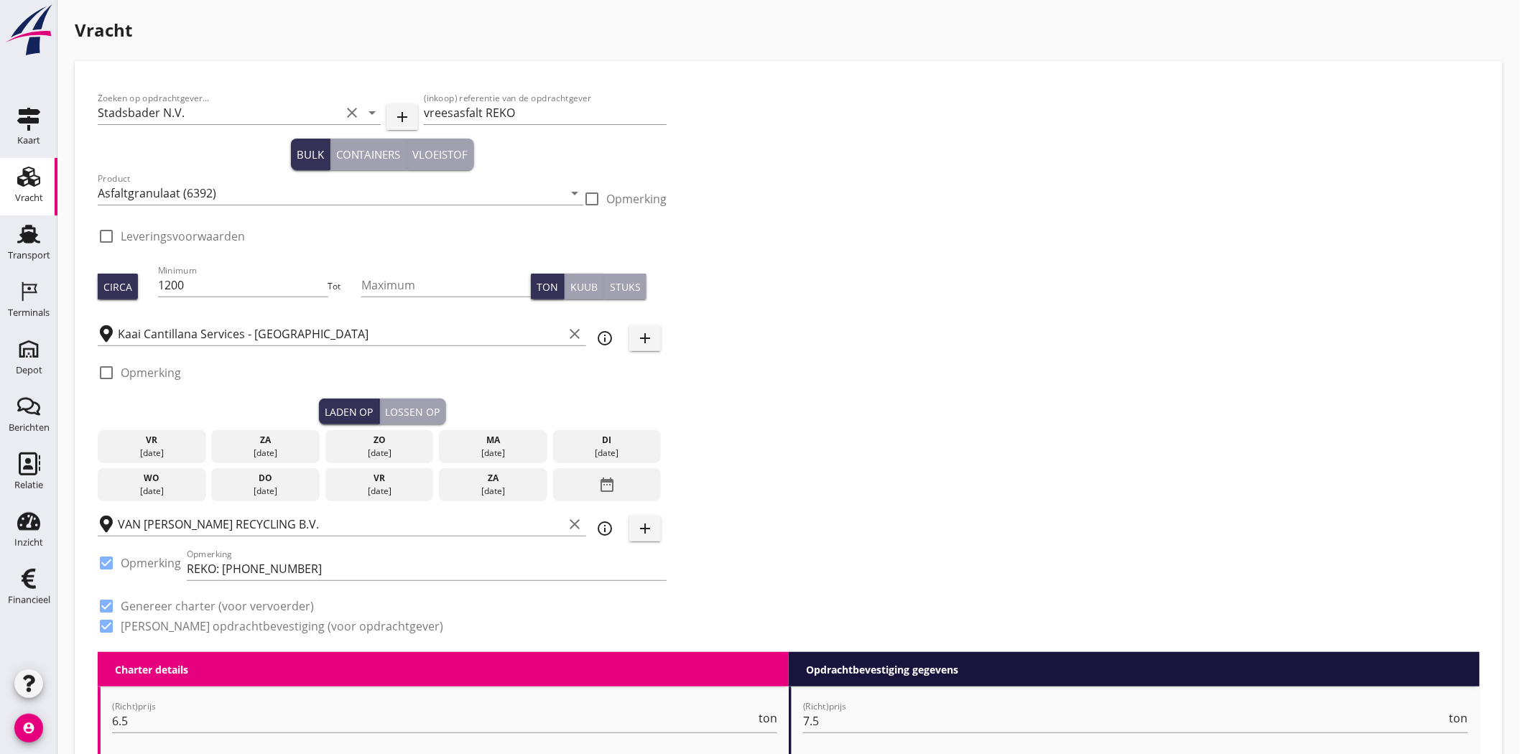
click at [754, 185] on div "Zoeken op opdrachtgever... Stadsbader N.V. clear arrow_drop_down add (inkoop) r…" at bounding box center [789, 368] width 1394 height 568
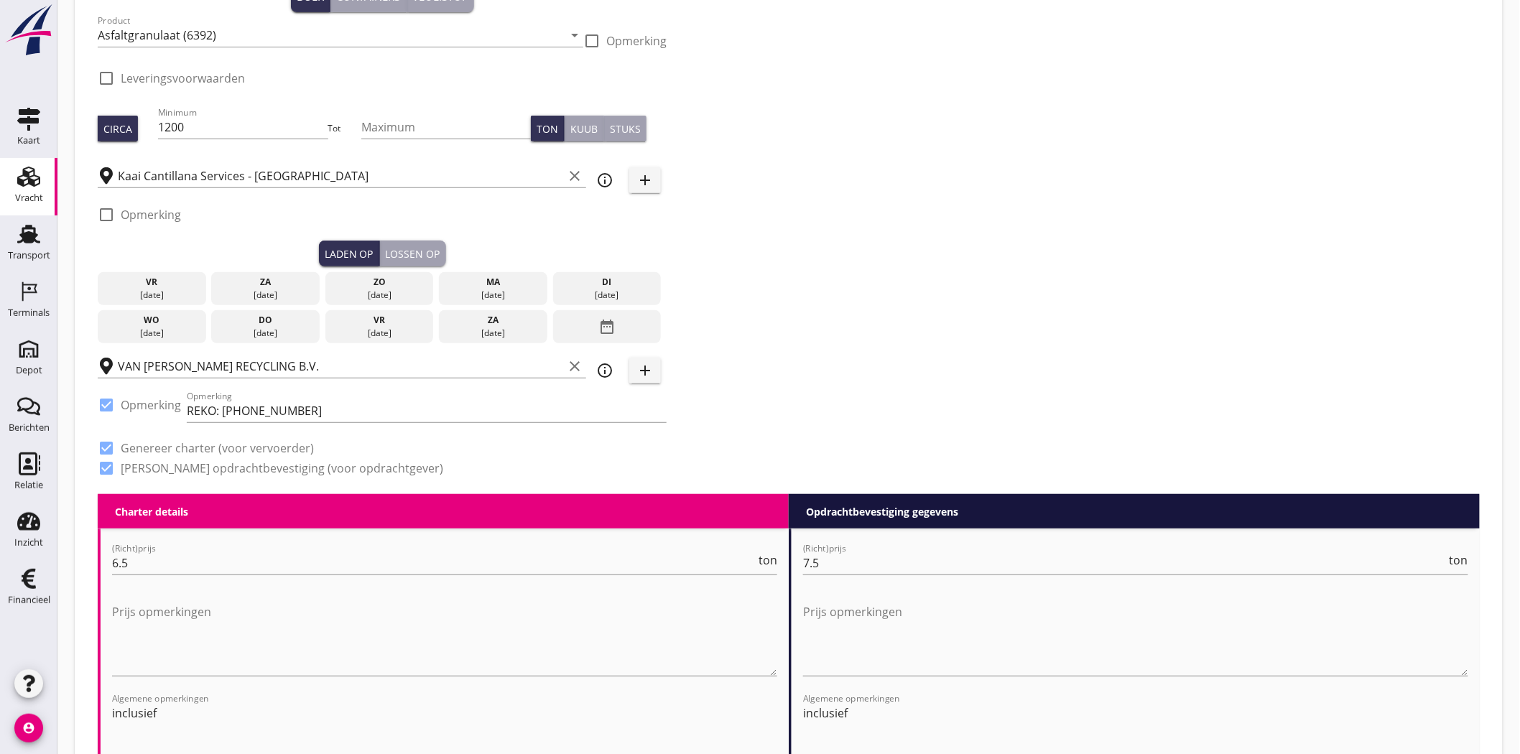
scroll to position [159, 0]
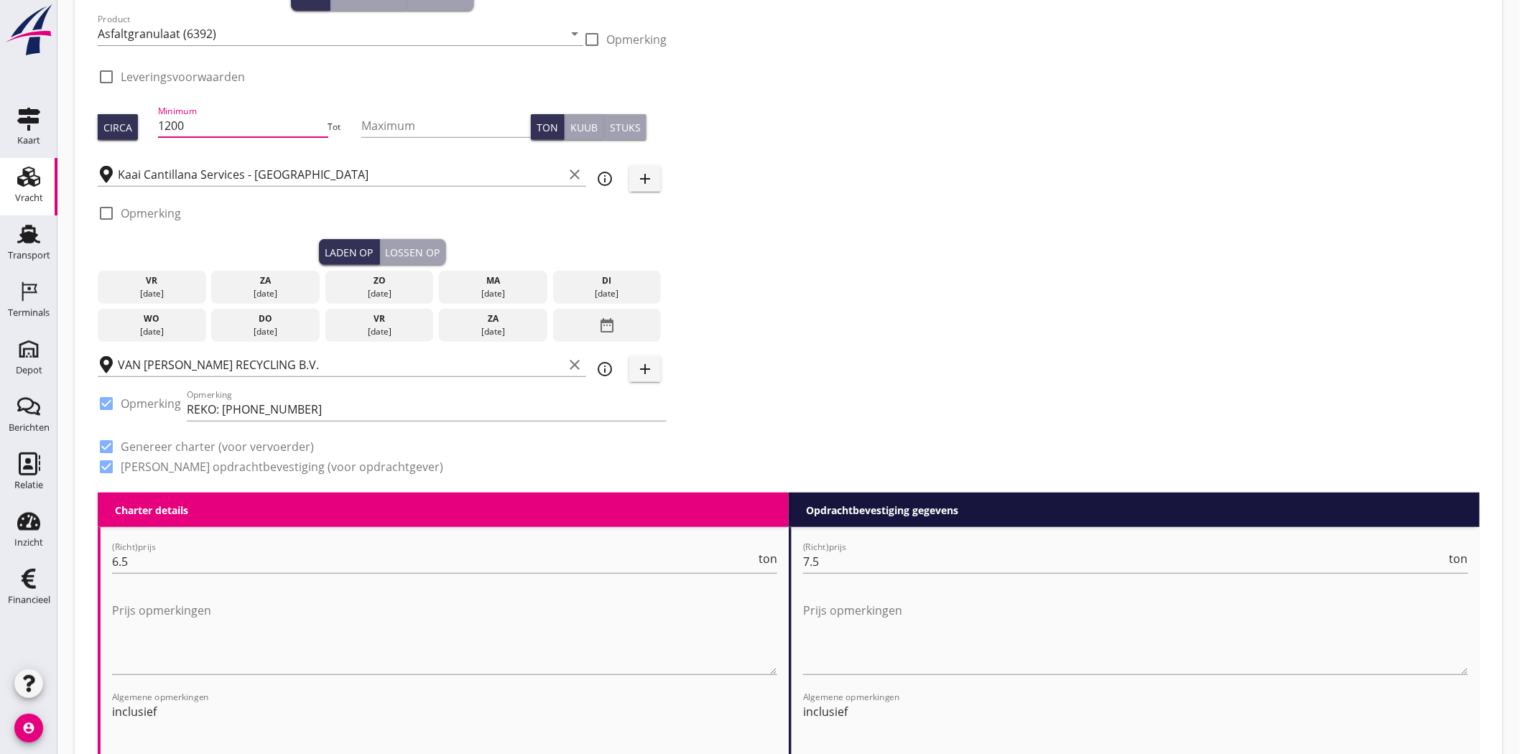
click at [175, 123] on input "1200" at bounding box center [243, 125] width 170 height 23
type input "1100"
click at [907, 191] on div "Zoeken op opdrachtgever... Stadsbader N.V. clear arrow_drop_down add (inkoop) r…" at bounding box center [789, 209] width 1394 height 568
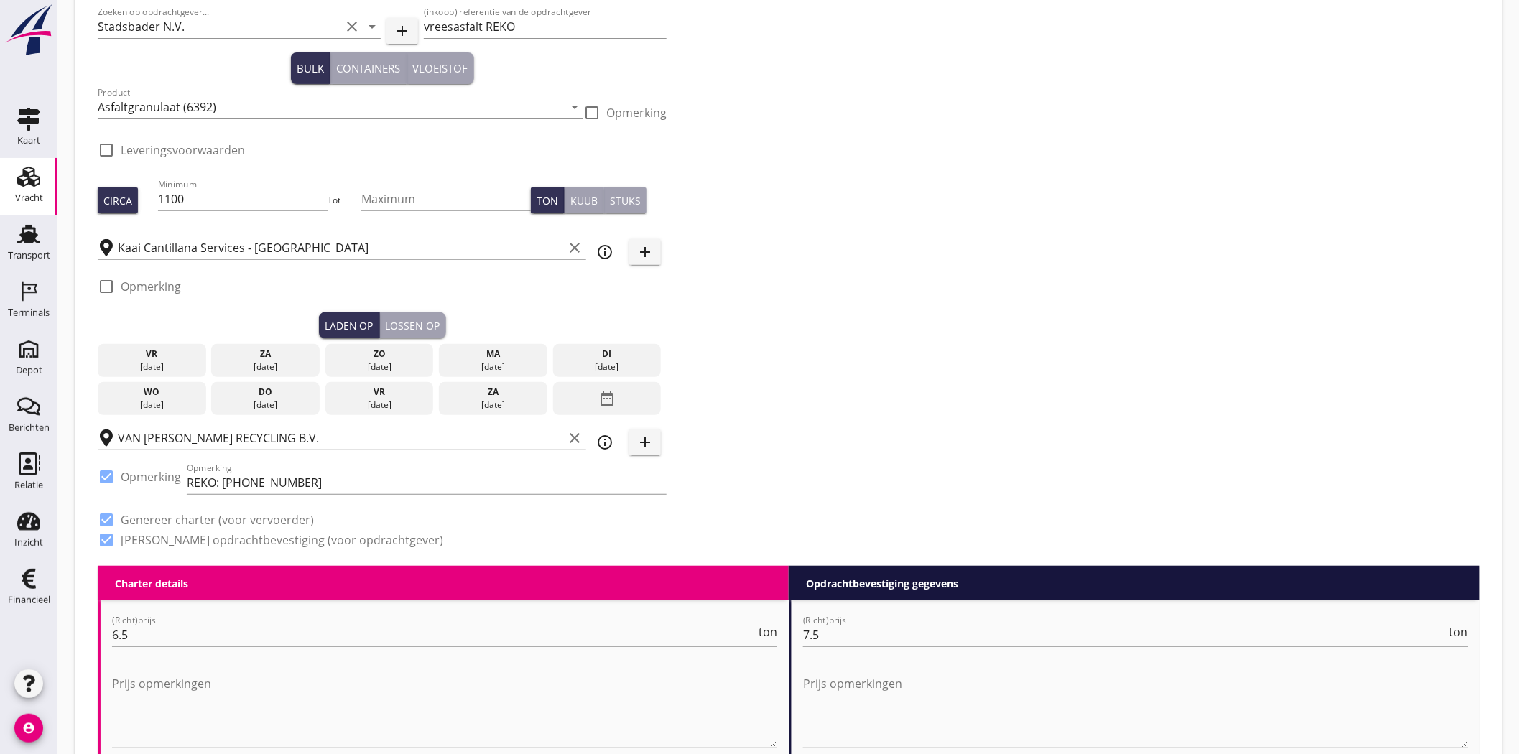
scroll to position [0, 0]
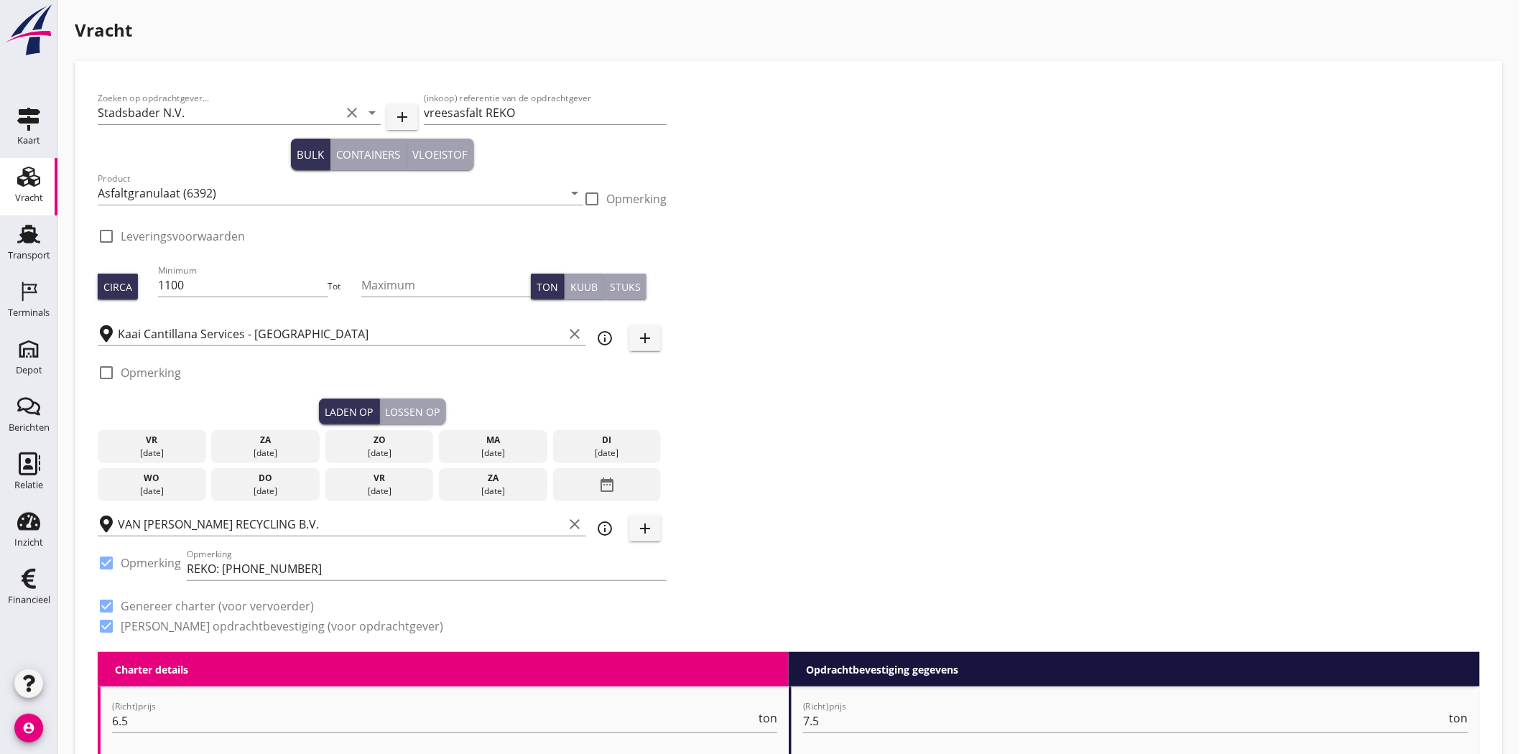
click at [820, 285] on div "Zoeken op opdrachtgever... Stadsbader N.V. clear arrow_drop_down add (inkoop) r…" at bounding box center [789, 368] width 1394 height 568
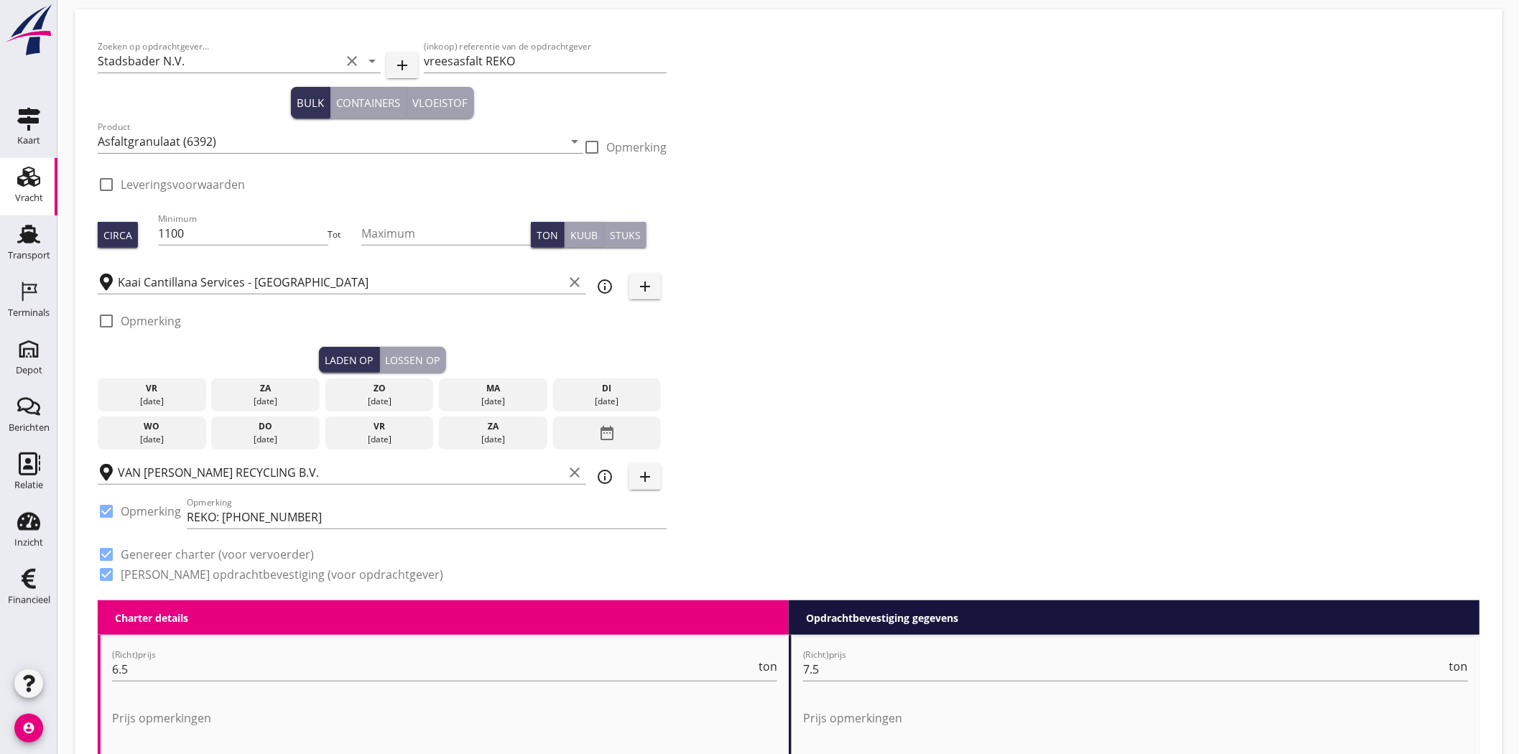
scroll to position [80, 0]
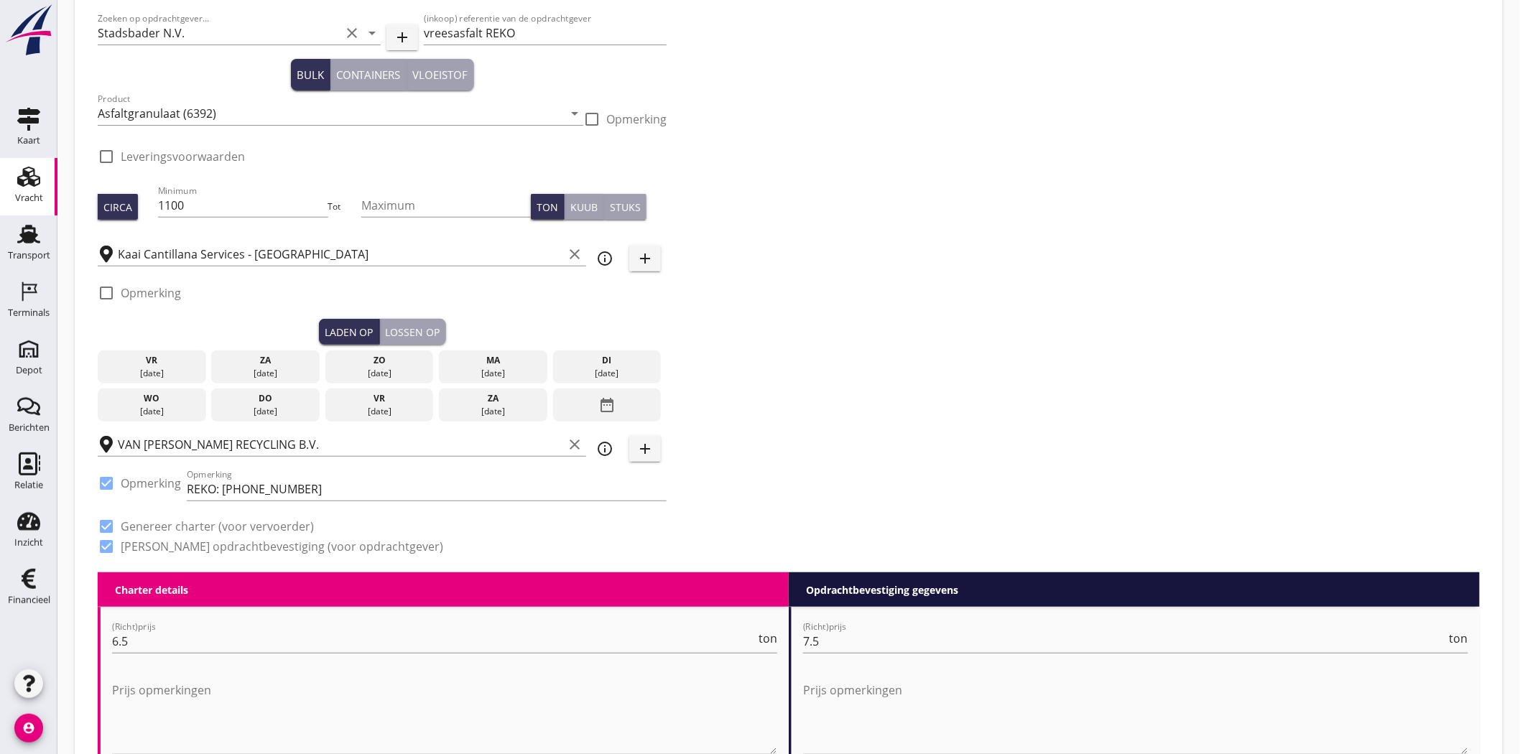
click at [139, 410] on div "03 sep." at bounding box center [151, 411] width 101 height 13
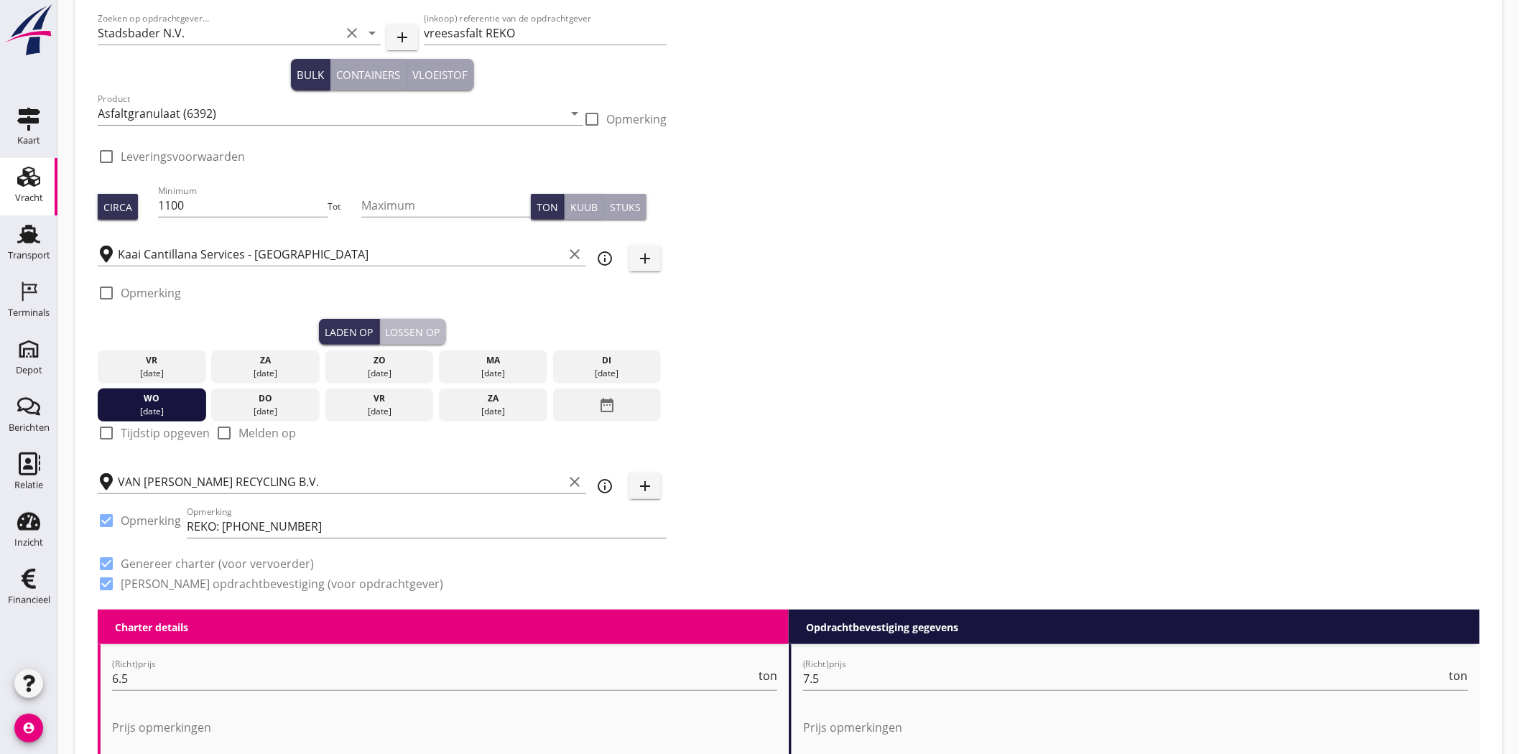
click at [407, 330] on div "Lossen op" at bounding box center [413, 332] width 55 height 15
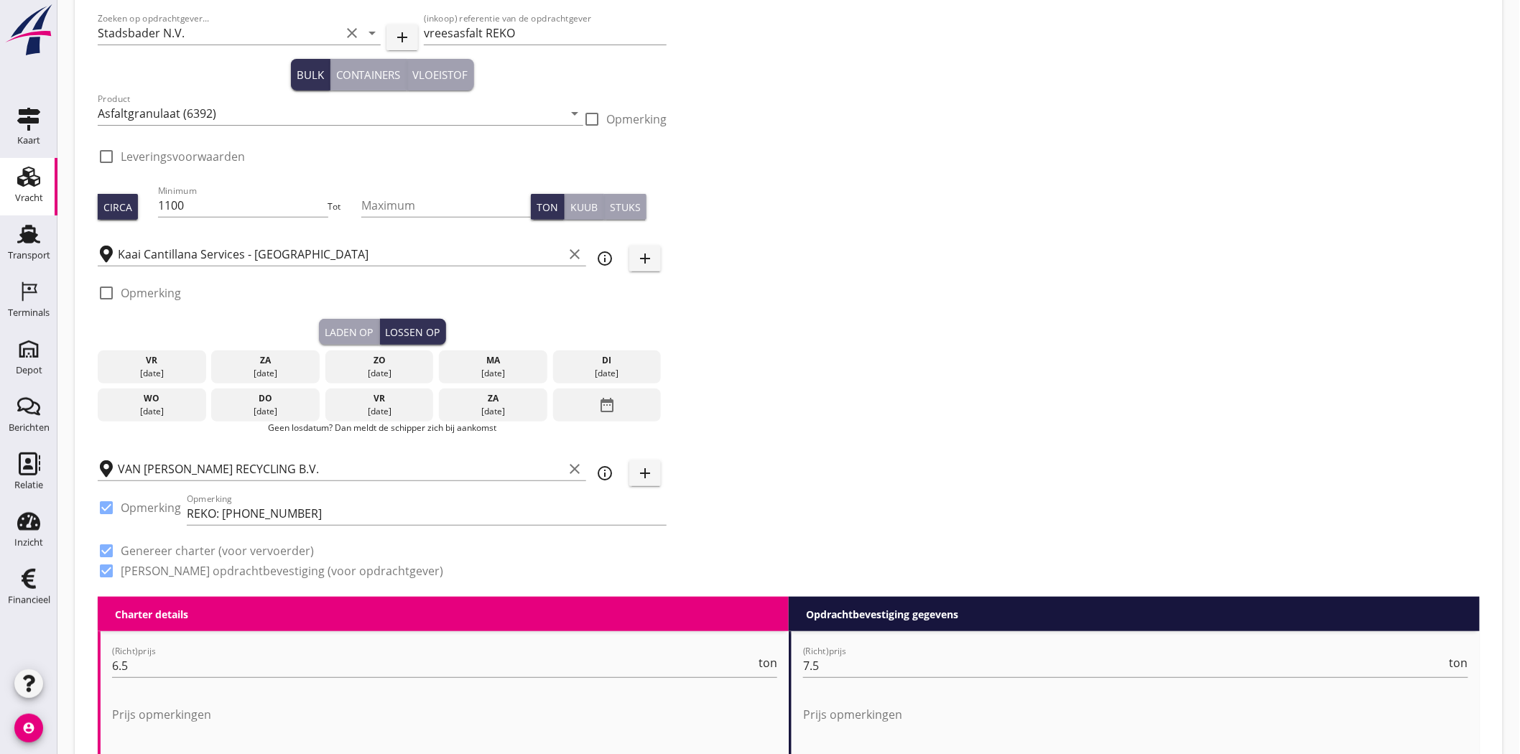
click at [392, 410] on div "05 sep." at bounding box center [379, 411] width 101 height 13
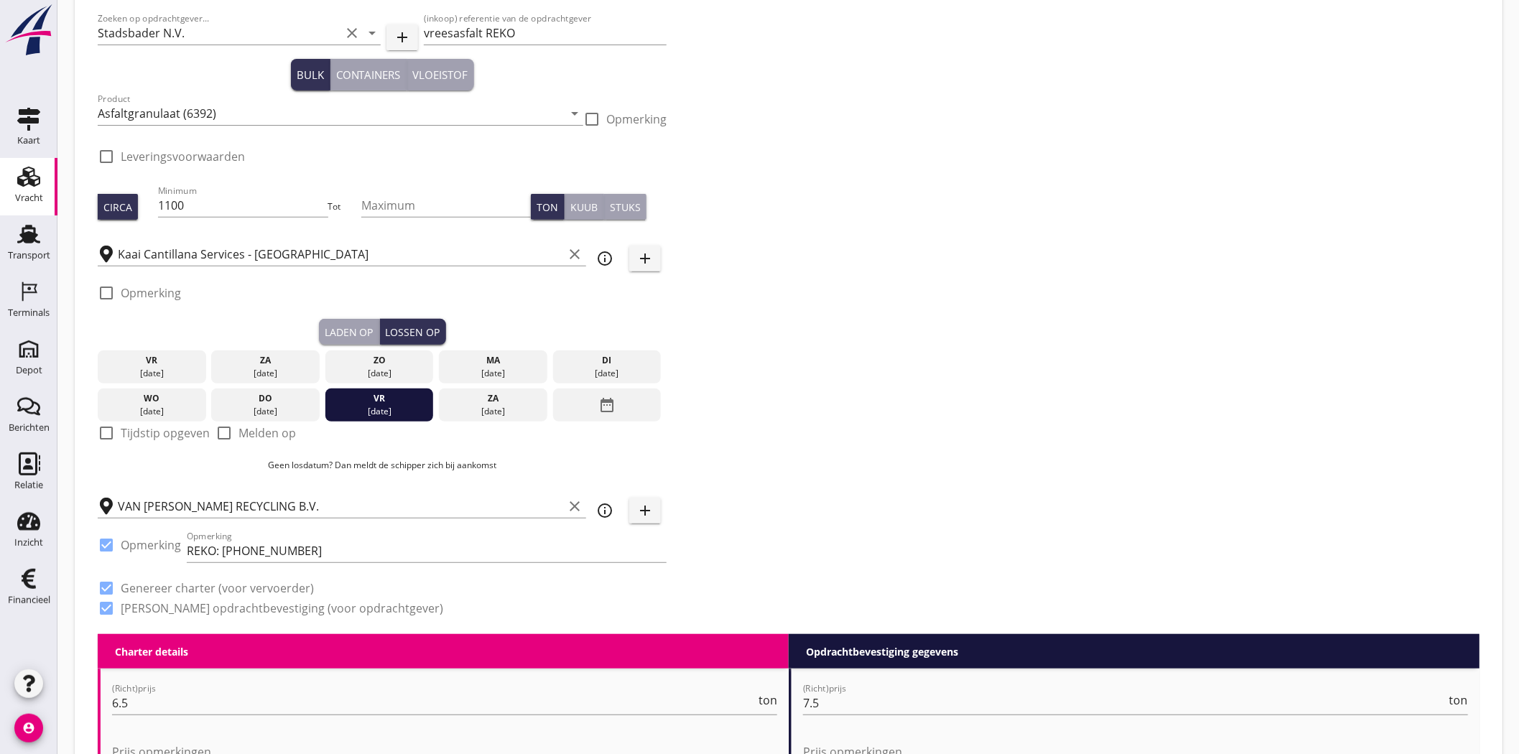
click at [945, 358] on div "Zoeken op opdrachtgever... Stadsbader N.V. clear arrow_drop_down add (inkoop) r…" at bounding box center [789, 319] width 1394 height 630
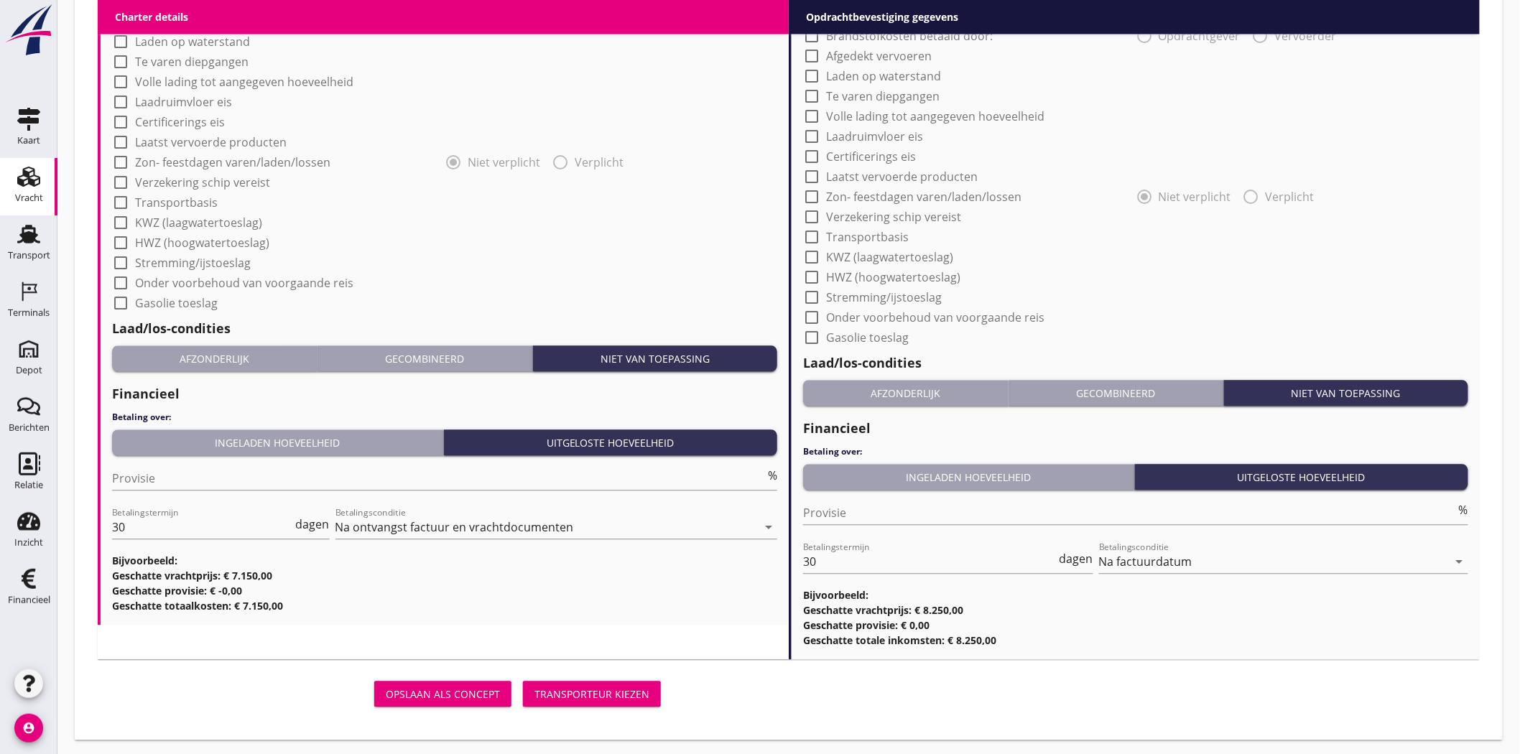
scroll to position [1168, 0]
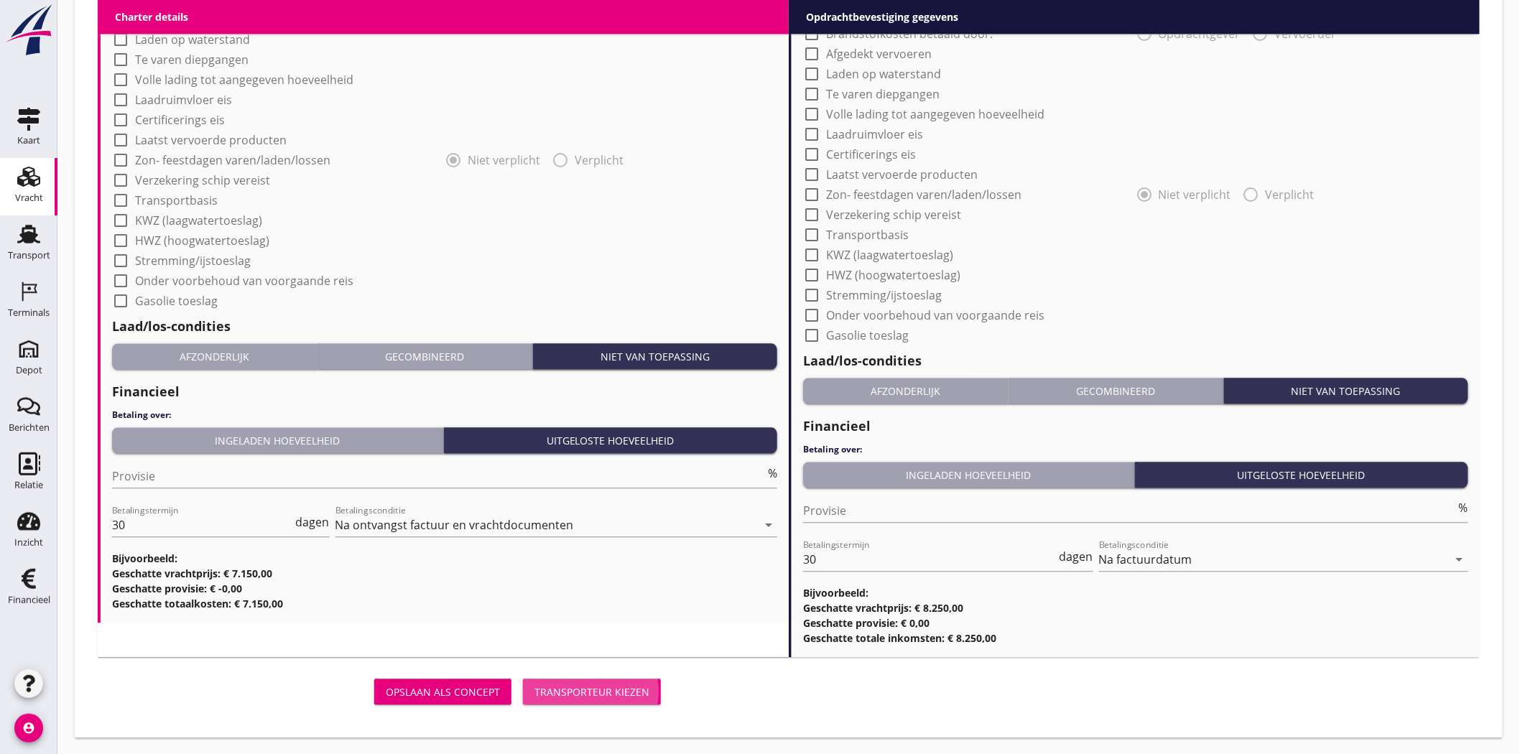
click at [637, 685] on div "Transporteur kiezen" at bounding box center [592, 692] width 115 height 15
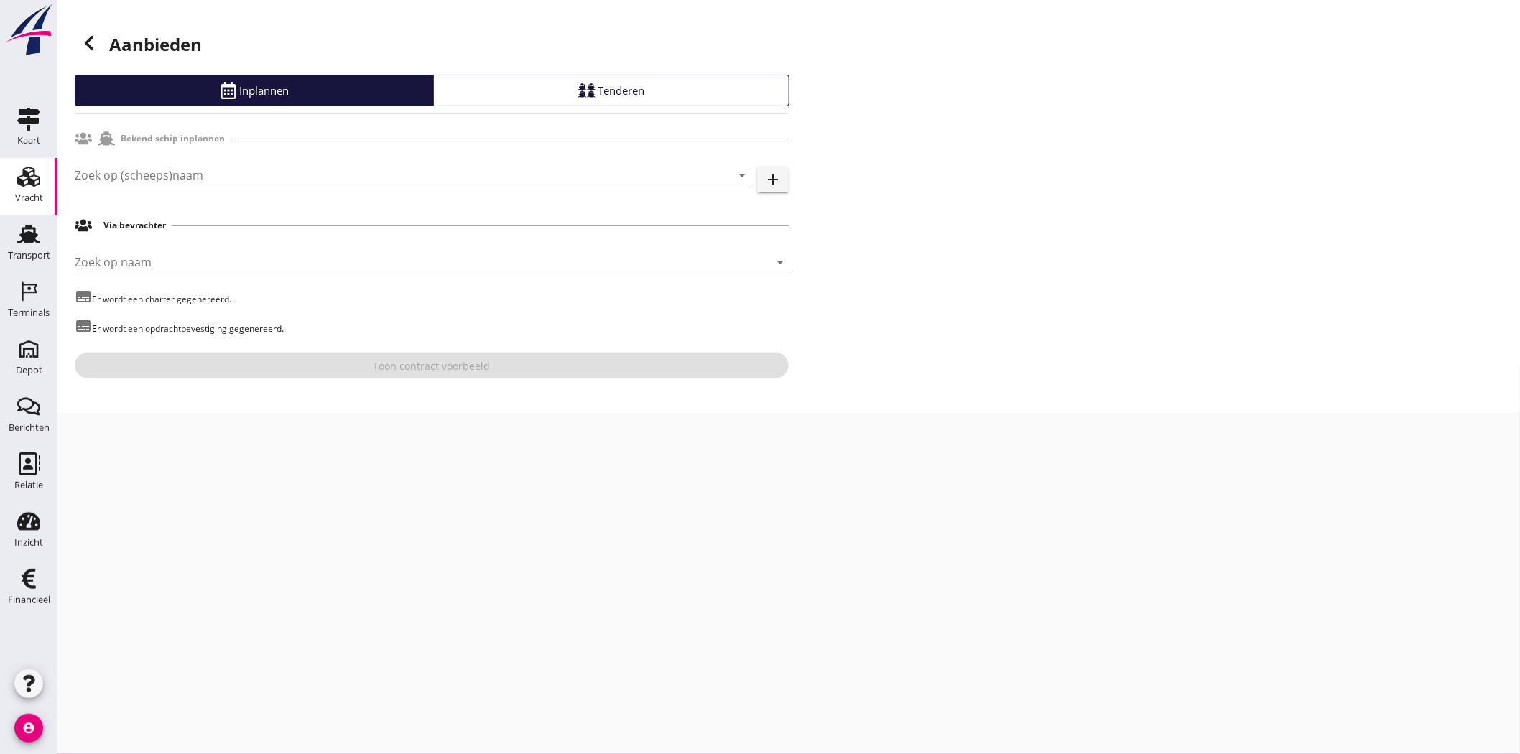
click at [127, 161] on div "Zoek op (scheeps)naam arrow_drop_down add" at bounding box center [432, 178] width 714 height 46
click at [129, 173] on input "Zoek op (scheeps)naam" at bounding box center [393, 175] width 636 height 23
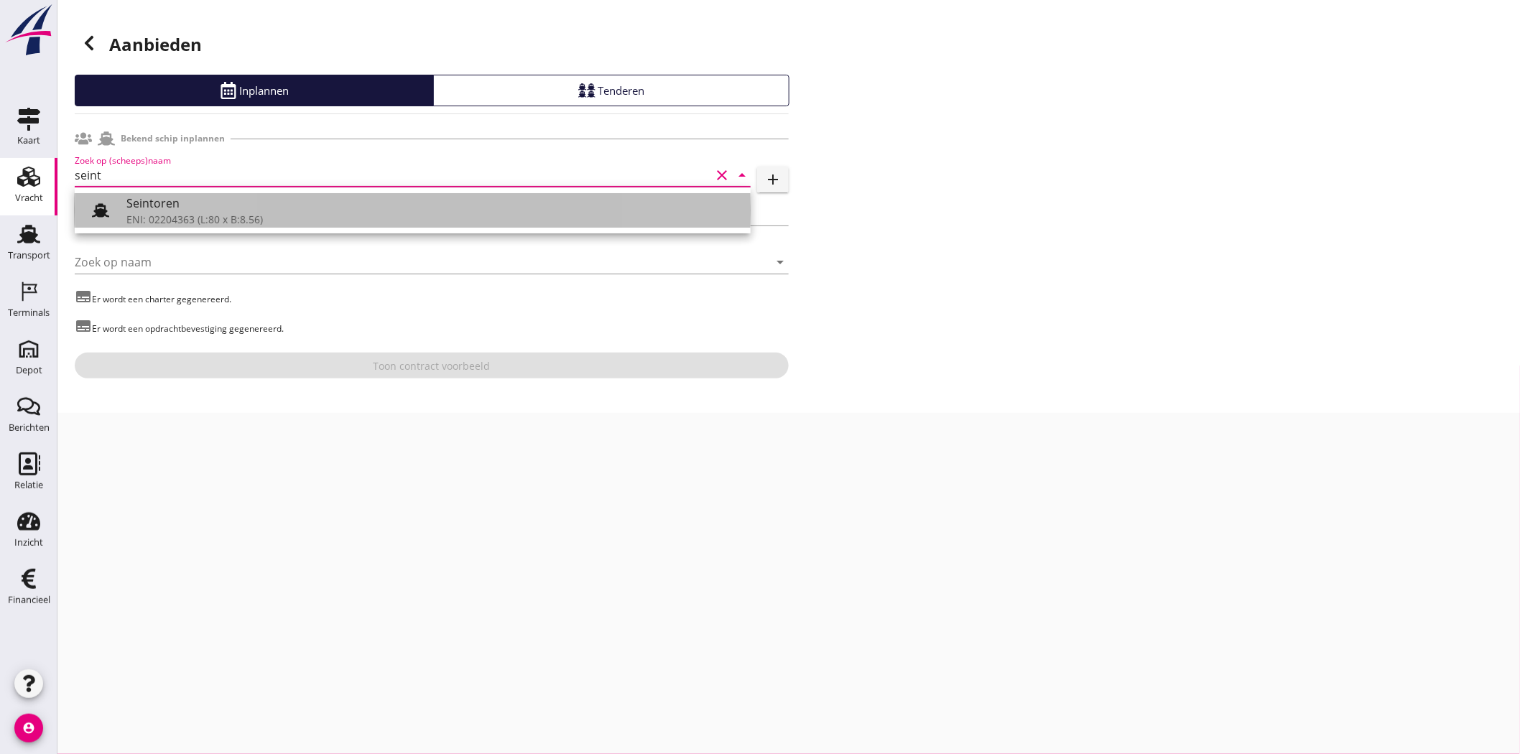
click at [146, 203] on div "Seintoren" at bounding box center [432, 203] width 613 height 17
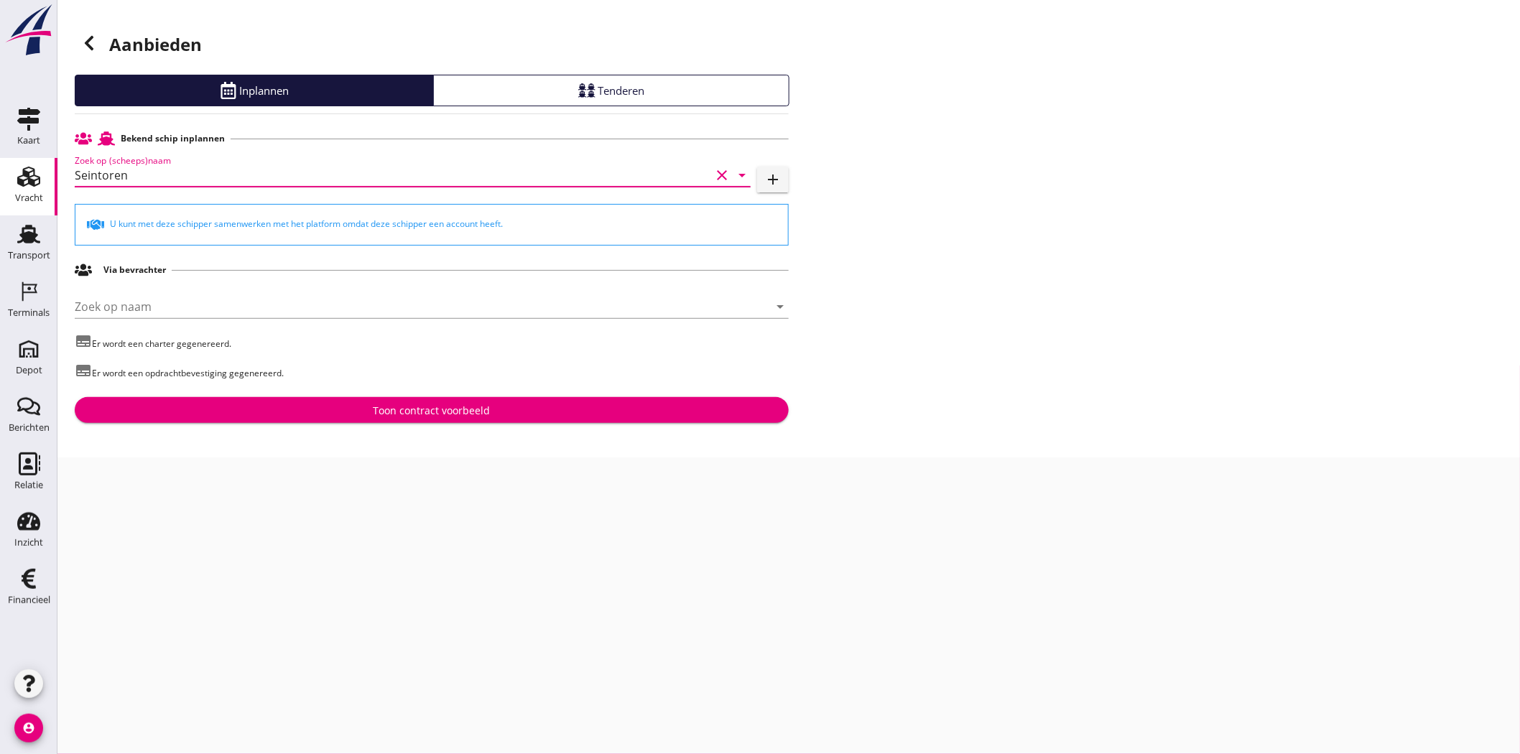
type input "Seintoren"
click at [476, 420] on button "Toon contract voorbeeld" at bounding box center [432, 410] width 714 height 26
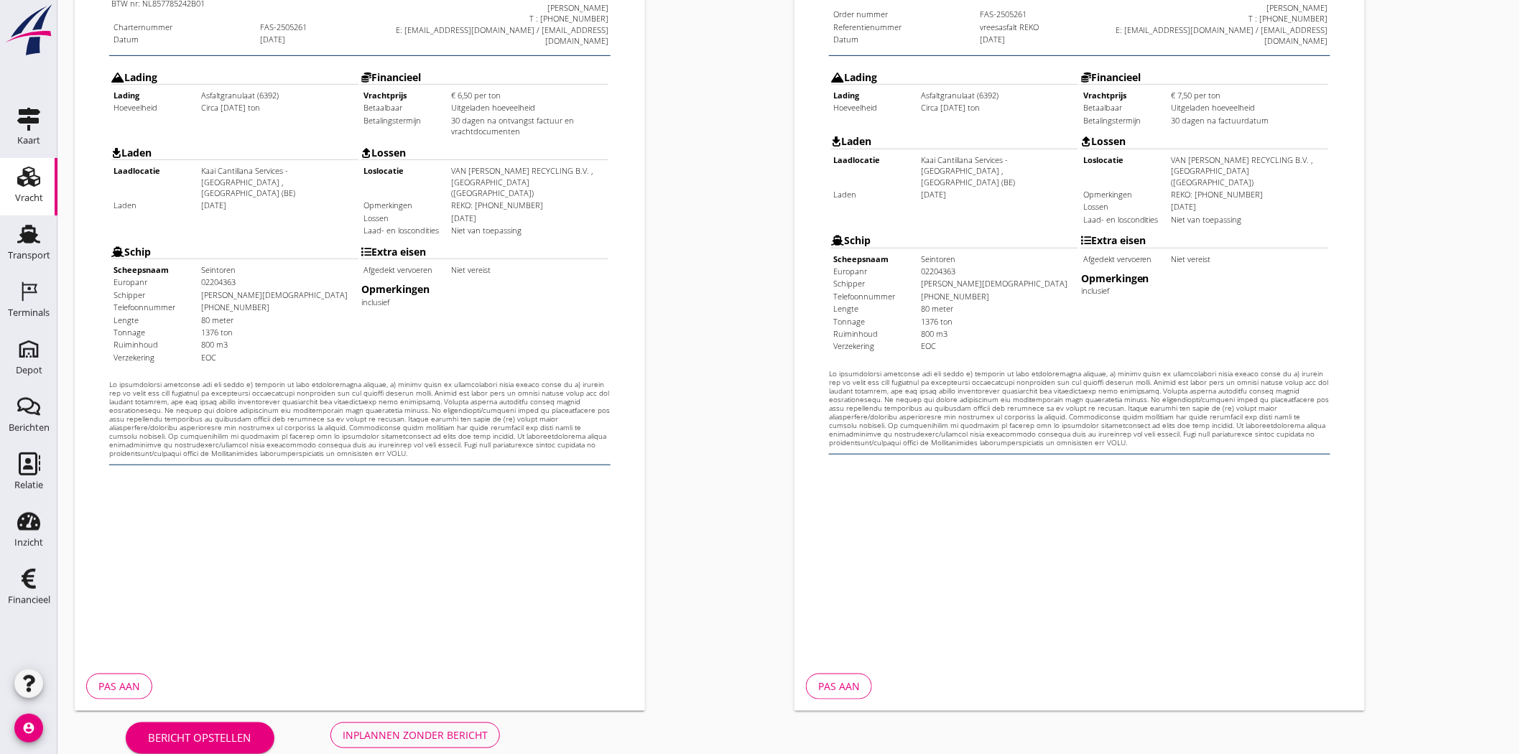
scroll to position [309, 0]
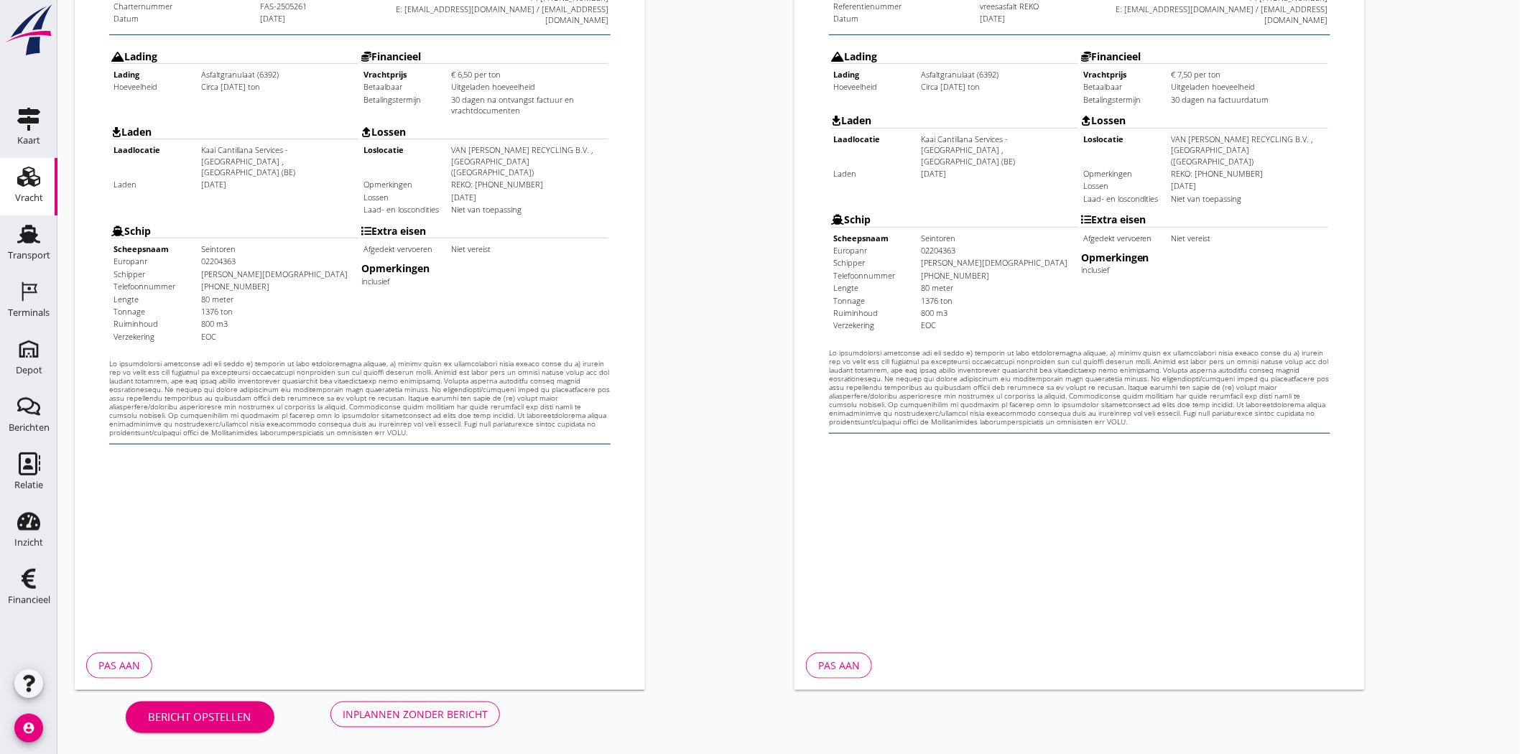
click at [451, 714] on div "Inplannen zonder bericht" at bounding box center [415, 714] width 145 height 15
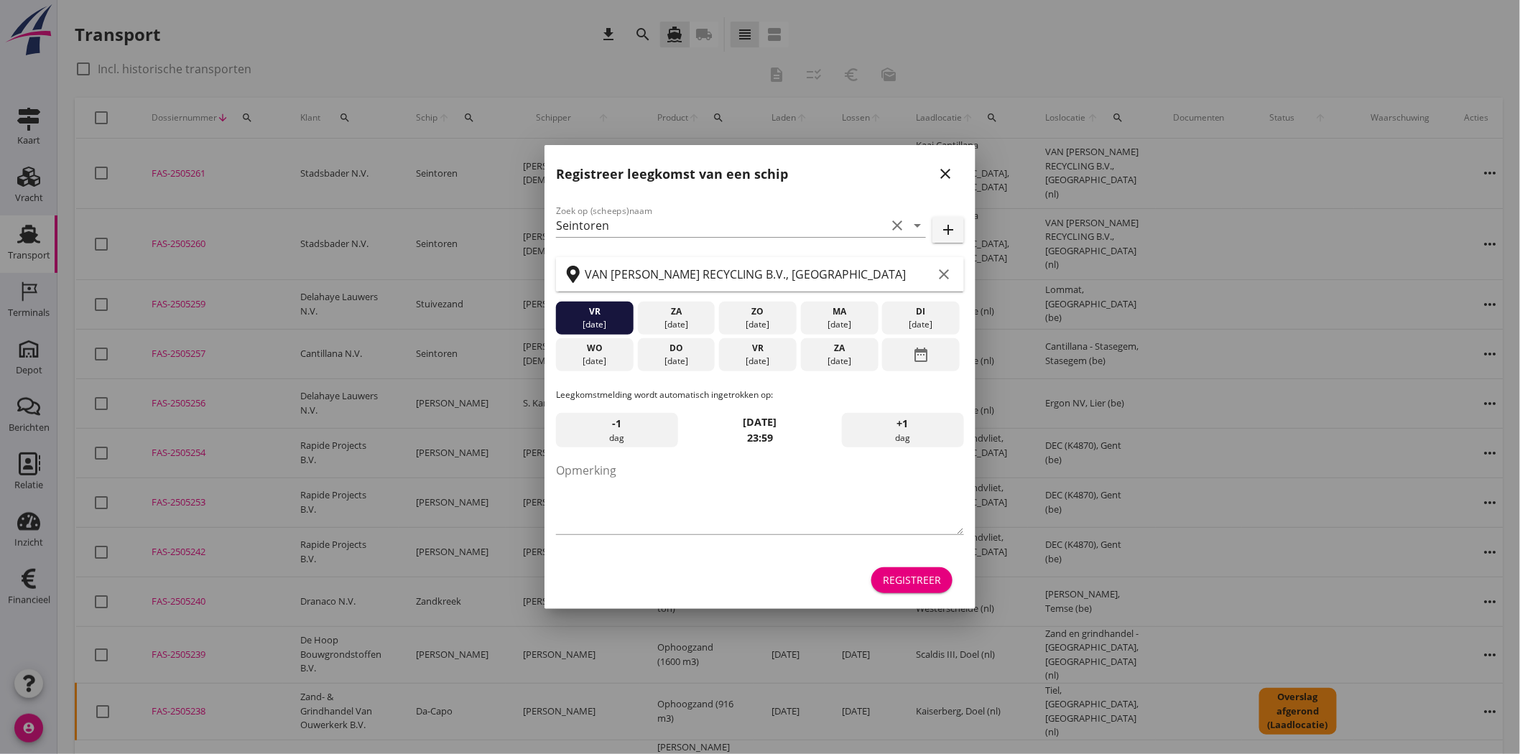
click at [945, 181] on icon "close" at bounding box center [945, 173] width 17 height 17
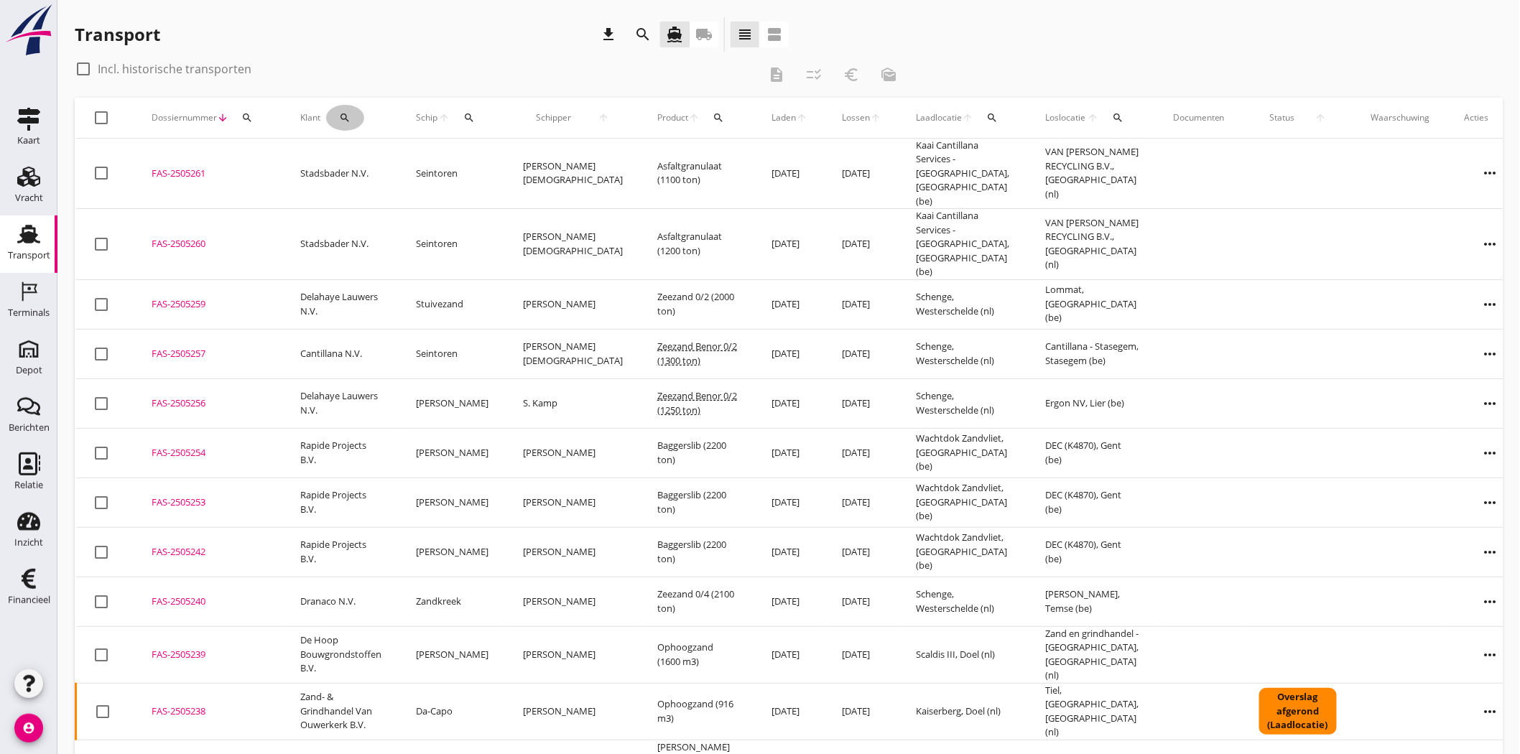
click at [343, 106] on button "search" at bounding box center [345, 118] width 38 height 26
click at [385, 159] on input "Zoeken op opdrachtgever..." at bounding box center [406, 159] width 149 height 23
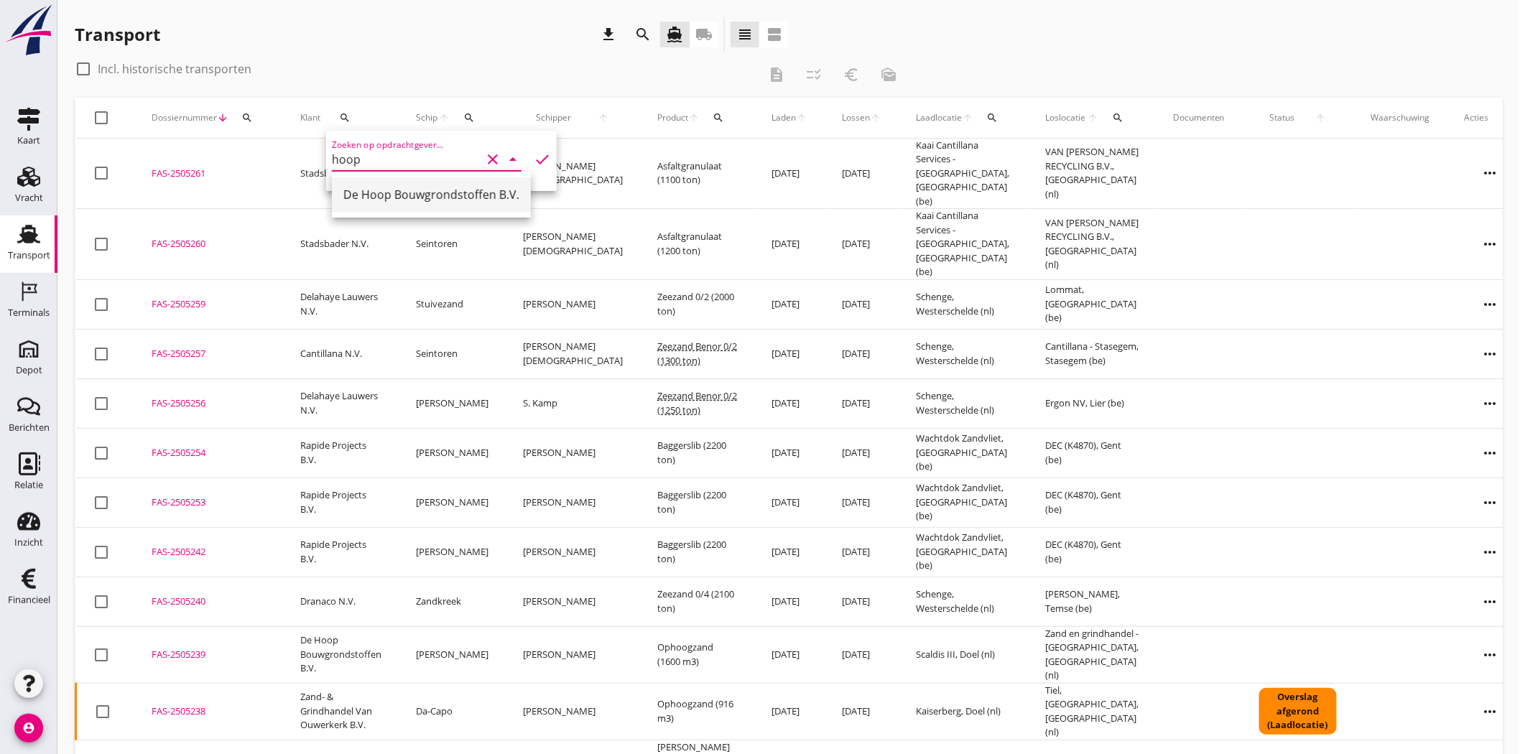
click at [420, 195] on div "De Hoop Bouwgrondstoffen B.V." at bounding box center [431, 194] width 176 height 17
type input "De Hoop Bouwgrondstoffen B.V."
click at [534, 160] on icon "check" at bounding box center [542, 159] width 17 height 17
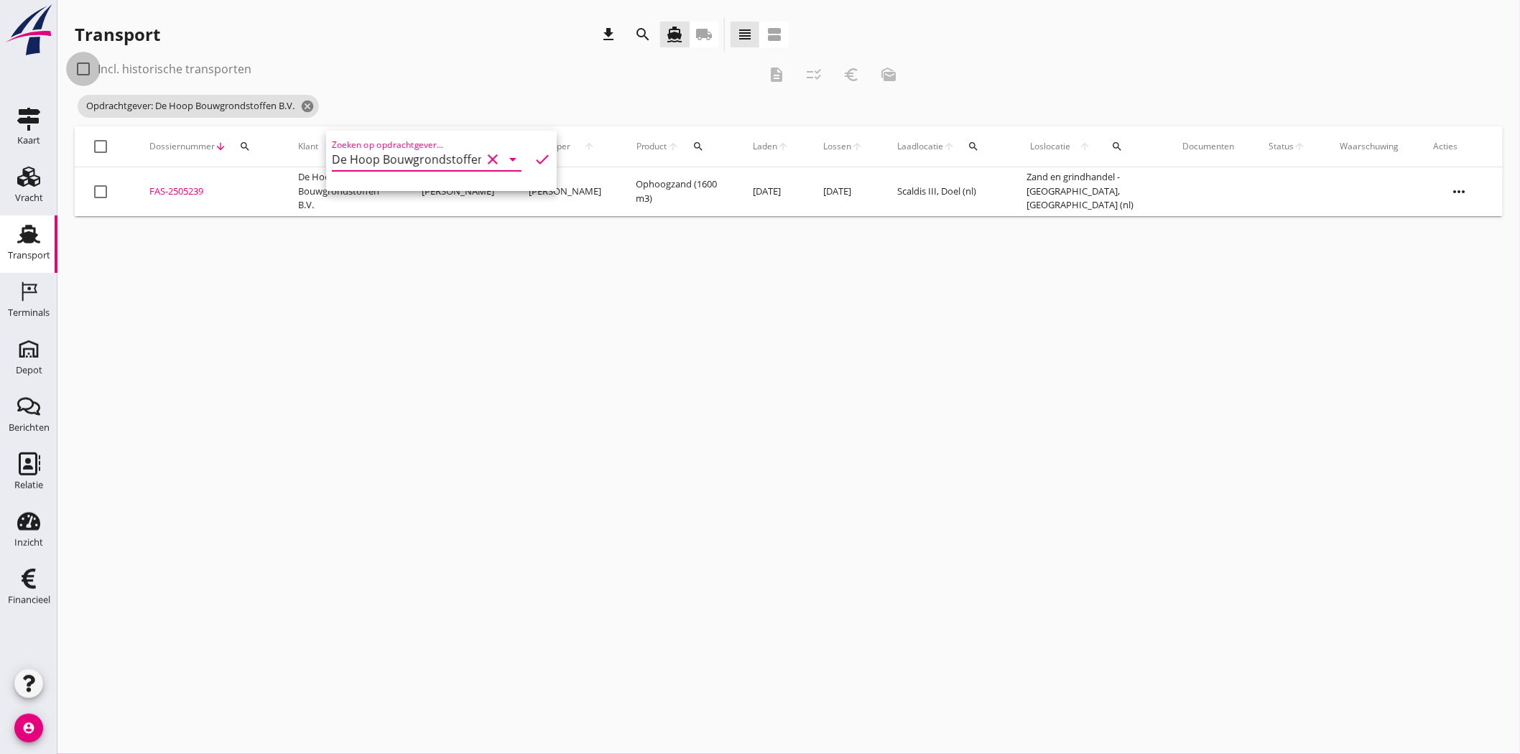
click at [84, 67] on div at bounding box center [83, 69] width 24 height 24
checkbox input "true"
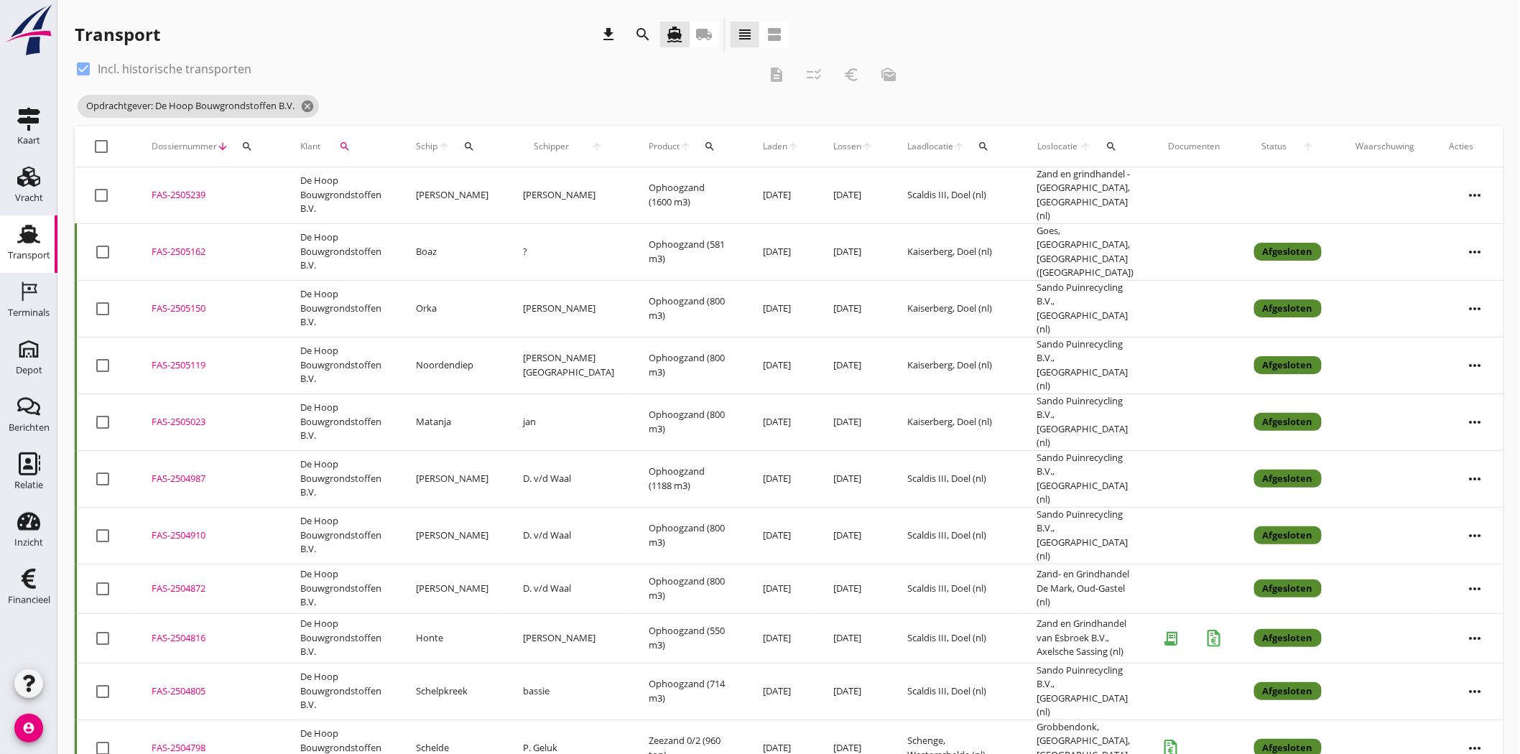
click at [480, 51] on div "Transport download search directions_boat local_shipping view_headline view_age…" at bounding box center [432, 34] width 714 height 34
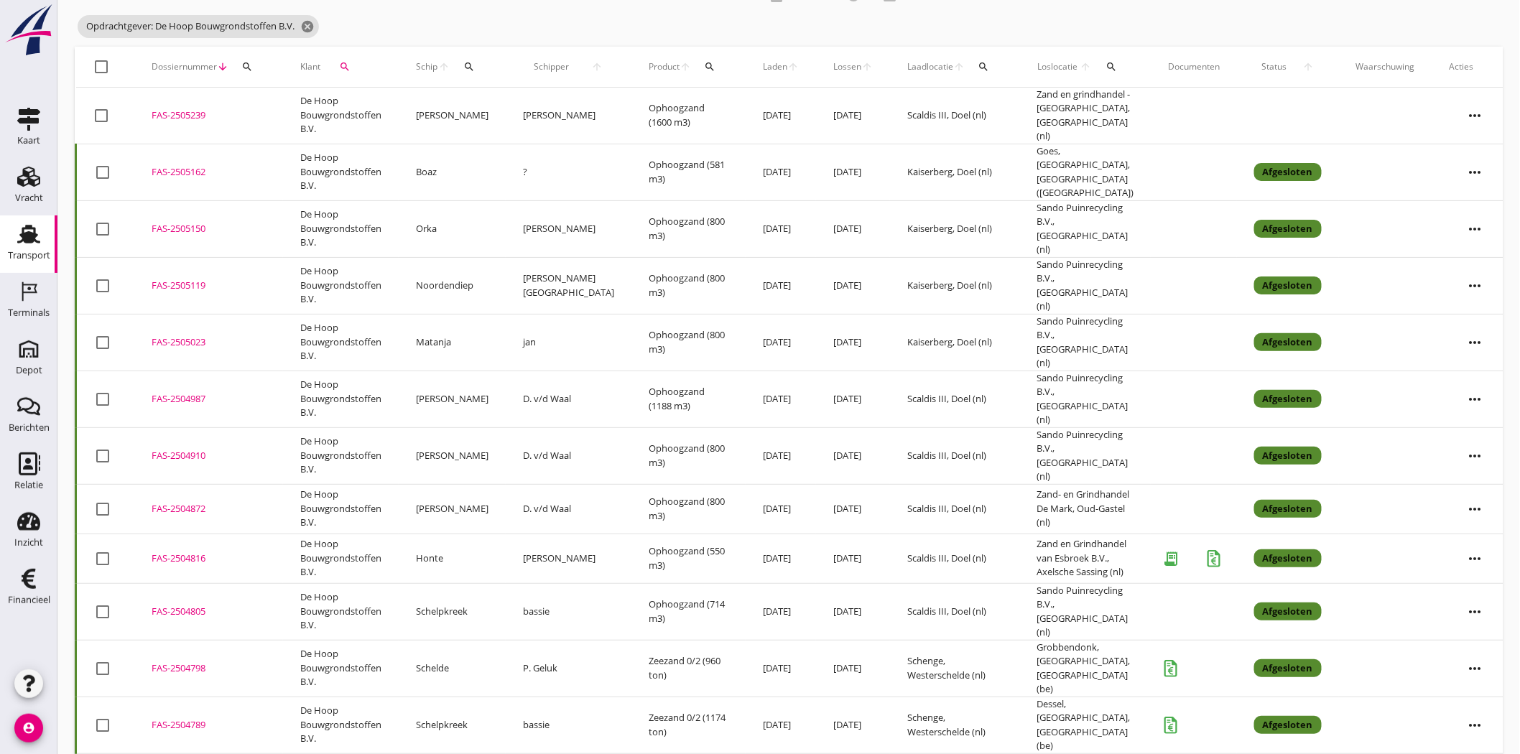
click at [177, 552] on div "FAS-2504816" at bounding box center [209, 559] width 114 height 14
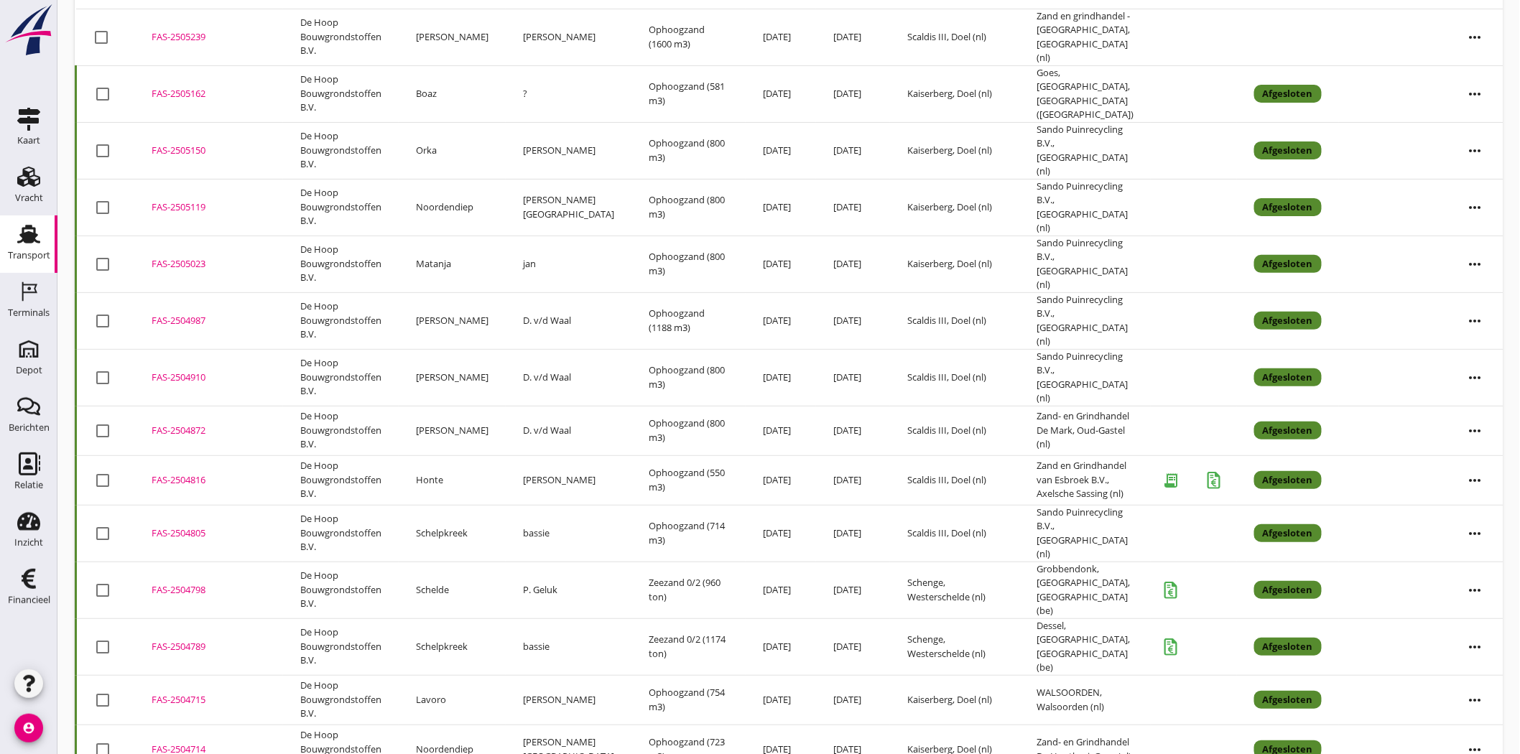
scroll to position [159, 0]
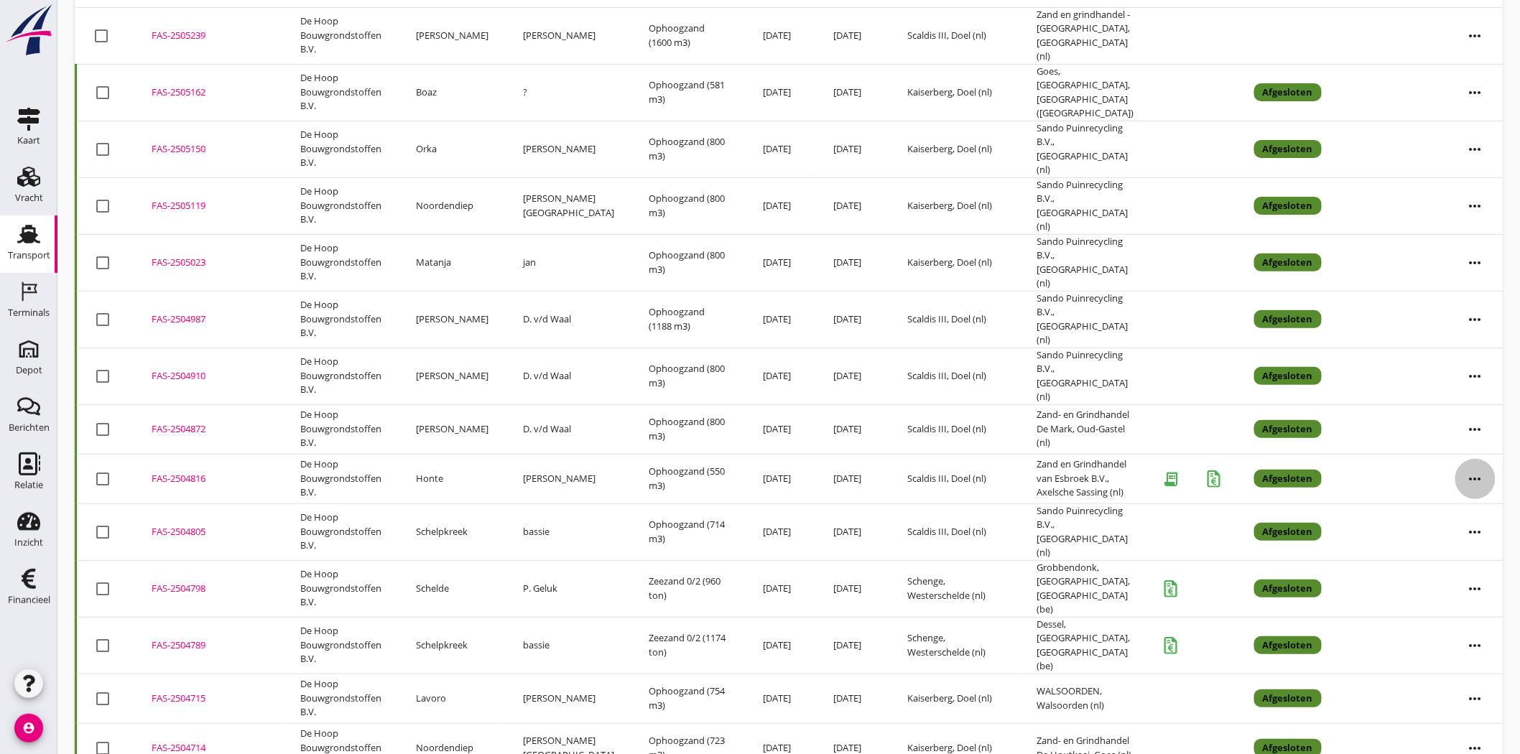
click at [1474, 459] on icon "more_horiz" at bounding box center [1476, 479] width 40 height 40
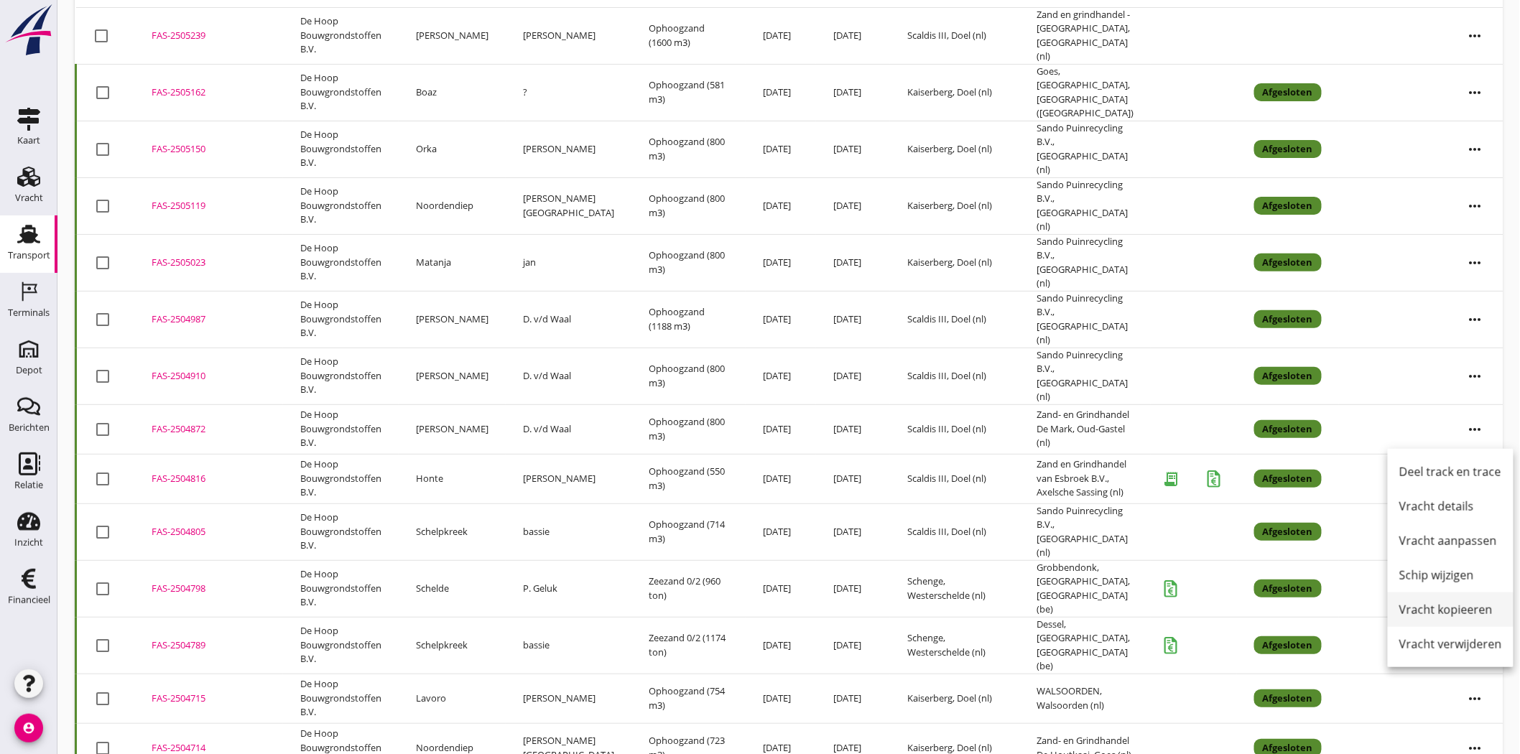
click at [1457, 601] on div "Vracht kopieeren" at bounding box center [1451, 609] width 103 height 17
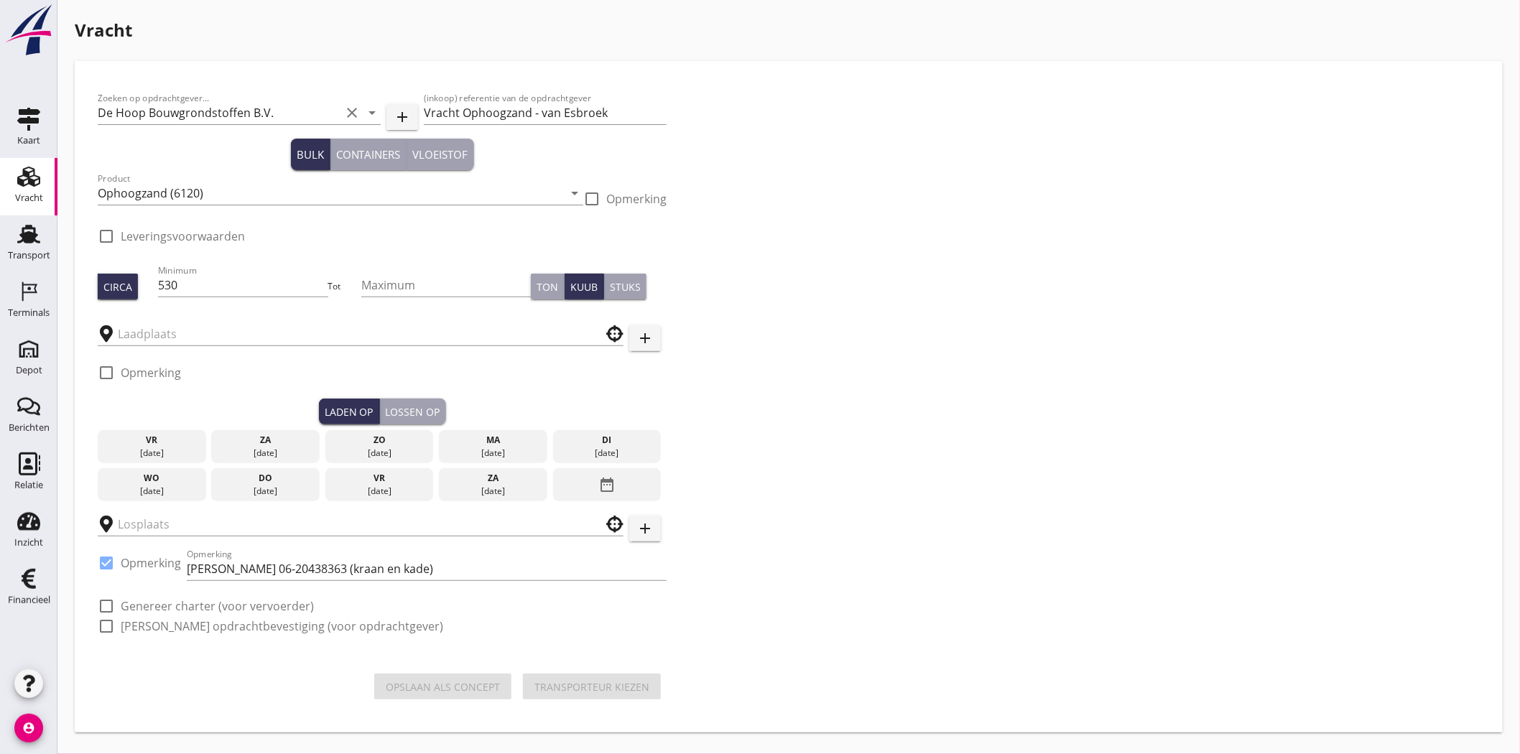
type input "Scaldis III"
type input "Zand en Grindhandel van Esbroek B.V."
checkbox input "true"
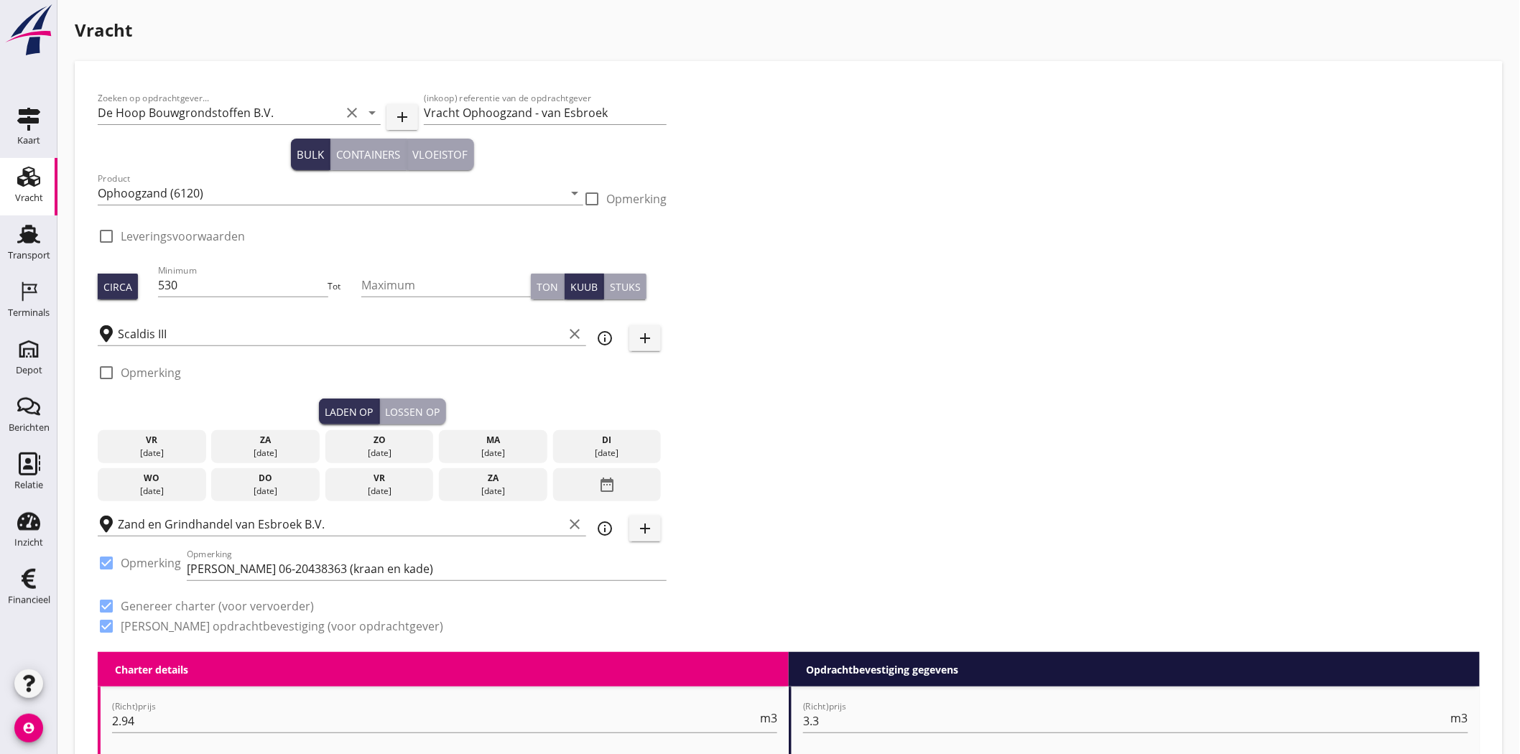
click at [981, 533] on div "Zoeken op opdrachtgever... De Hoop Bouwgrondstoffen B.V. clear arrow_drop_down …" at bounding box center [789, 368] width 1394 height 568
drag, startPoint x: 159, startPoint y: 284, endPoint x: 270, endPoint y: 292, distance: 111.6
click at [152, 282] on div "Circa Minimum 530 Tot Maximum Ton Kuub Stuks" at bounding box center [382, 286] width 569 height 49
drag, startPoint x: 234, startPoint y: 288, endPoint x: -13, endPoint y: 289, distance: 247.2
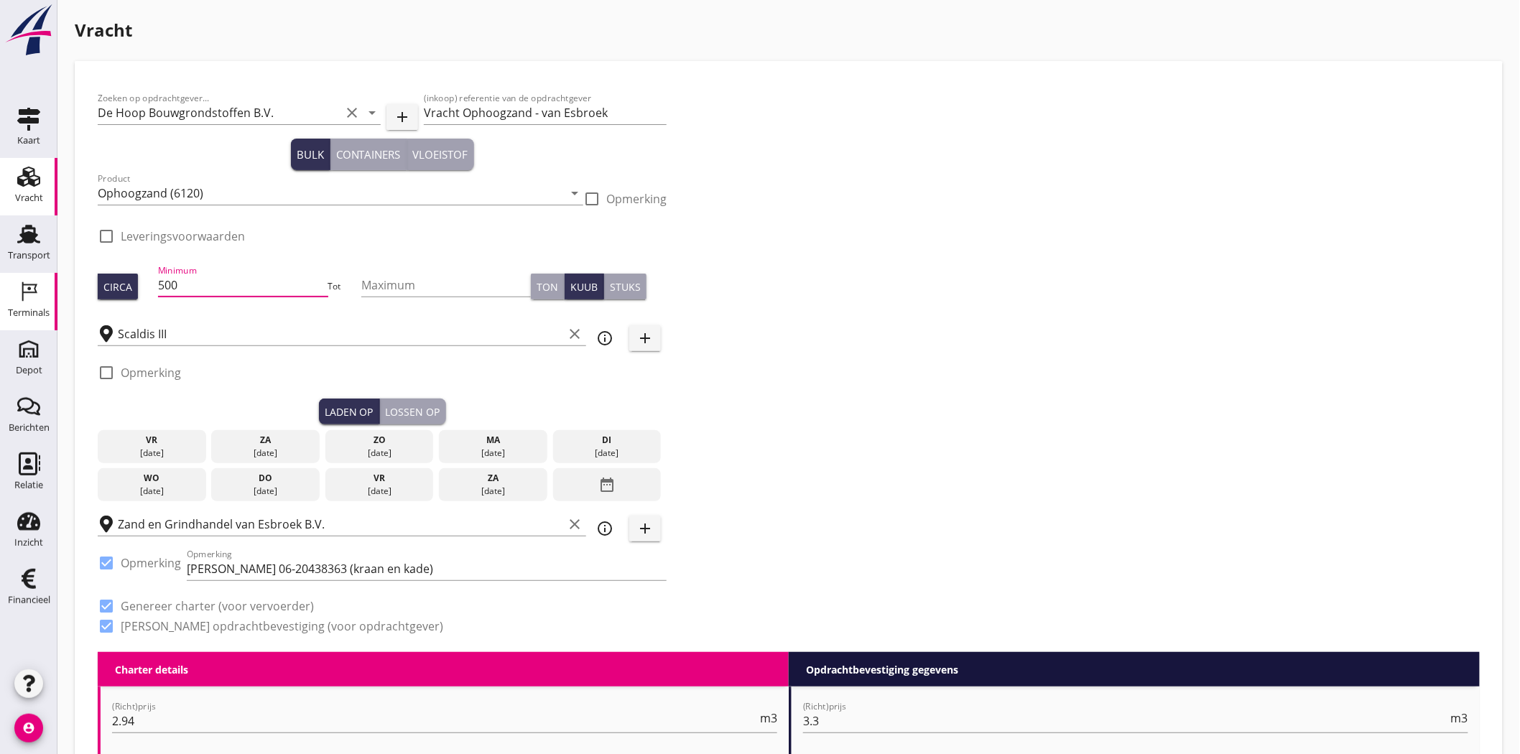
type input "500"
click at [140, 333] on input "Scaldis III" at bounding box center [340, 334] width 445 height 23
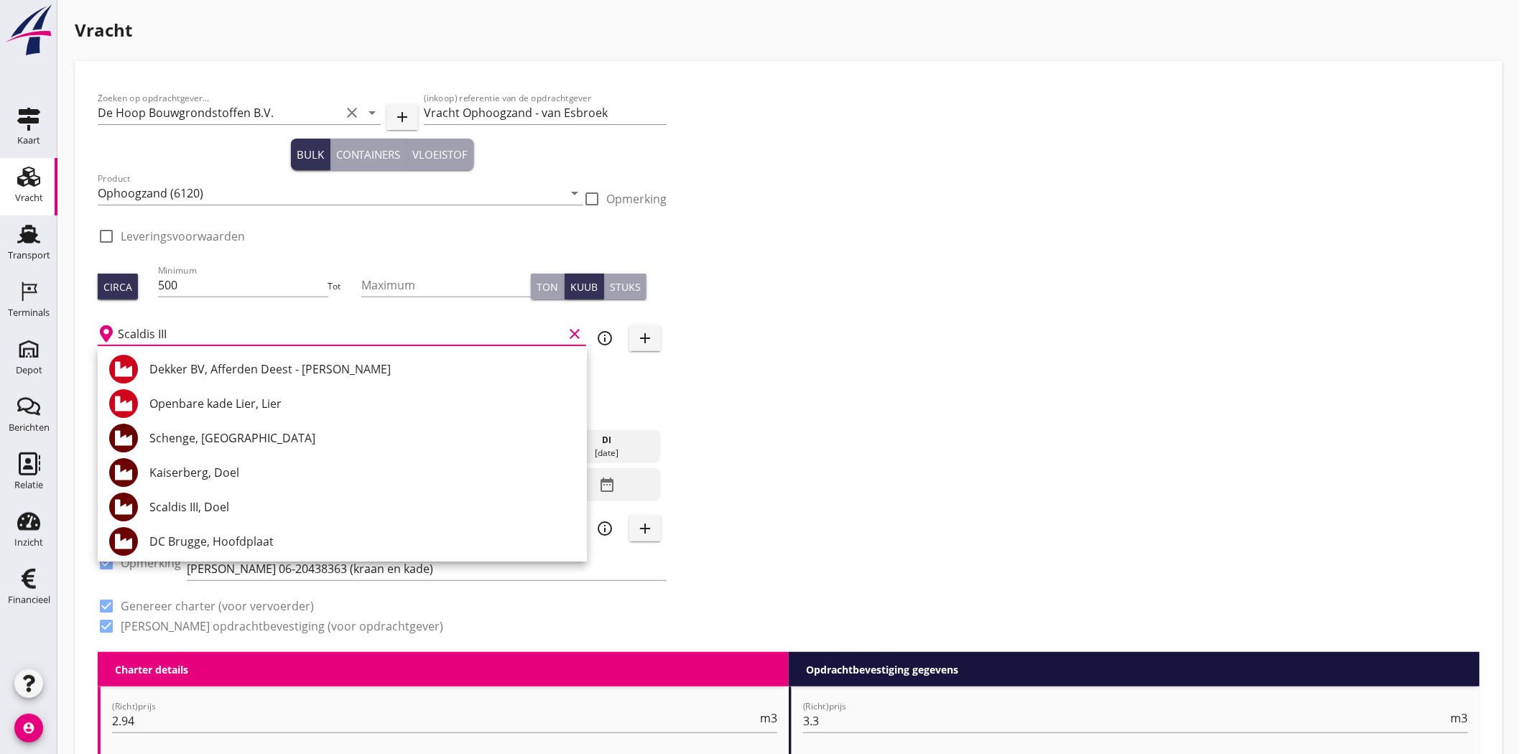
click at [14, 160] on link "Vracht Vracht" at bounding box center [28, 186] width 57 height 57
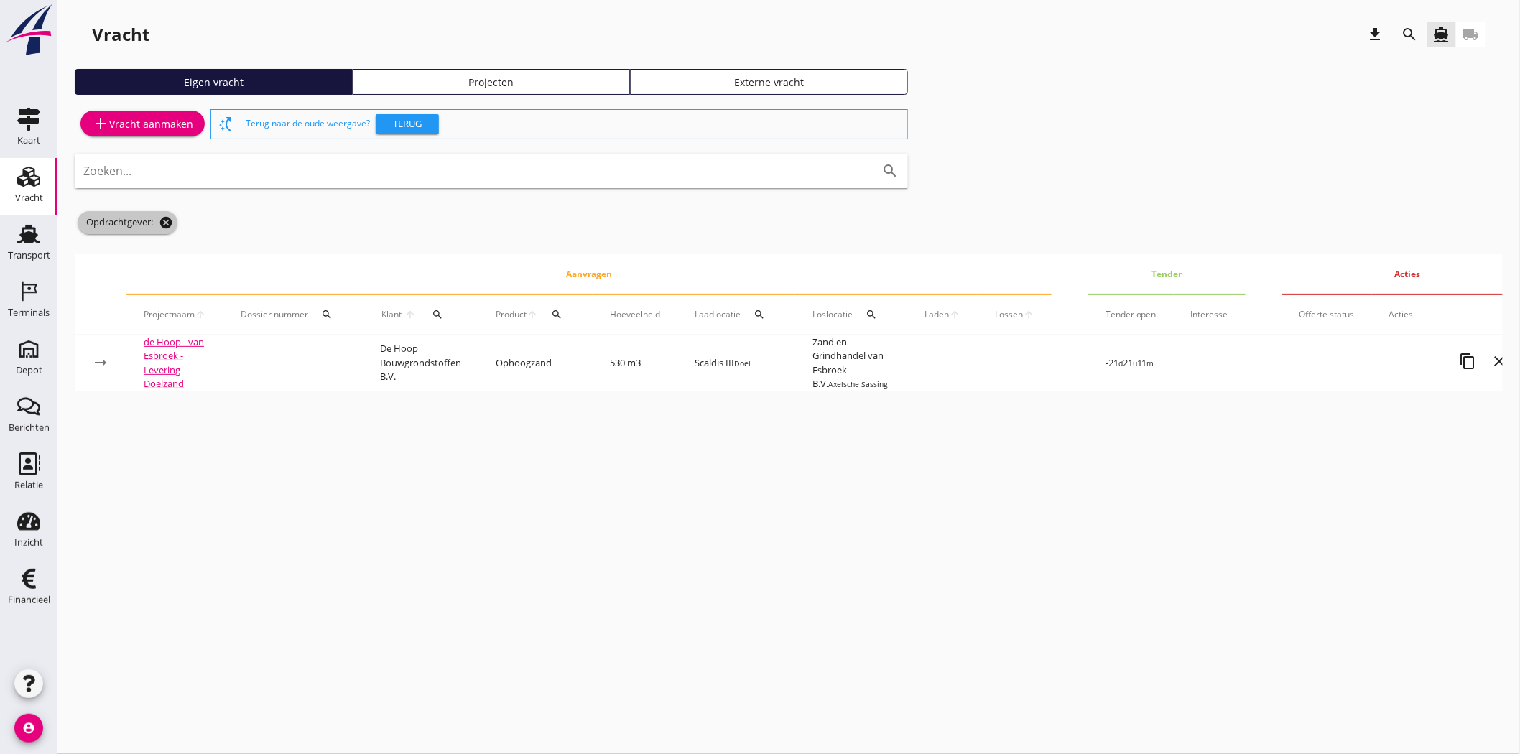
click at [167, 225] on icon "cancel" at bounding box center [166, 223] width 14 height 14
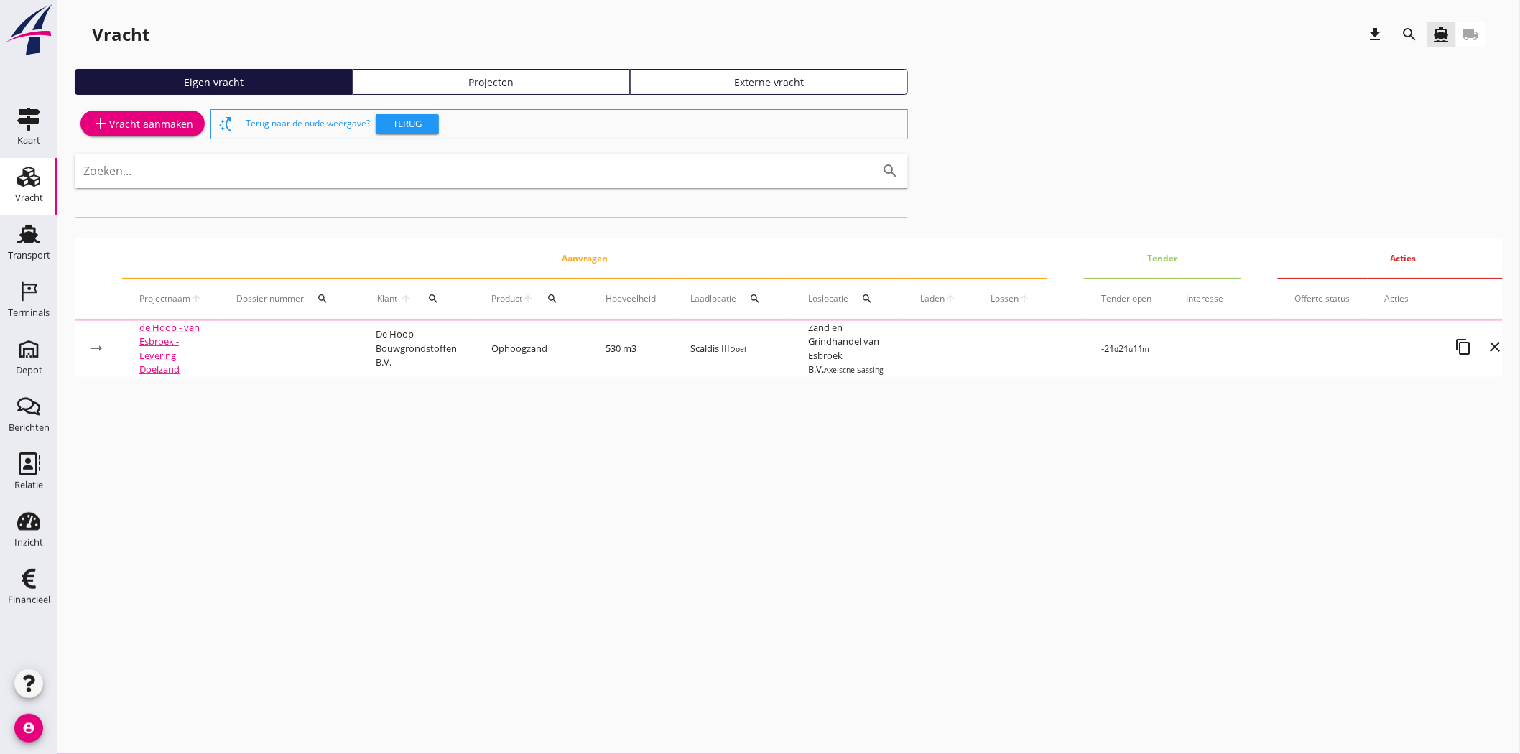
scroll to position [0, 34]
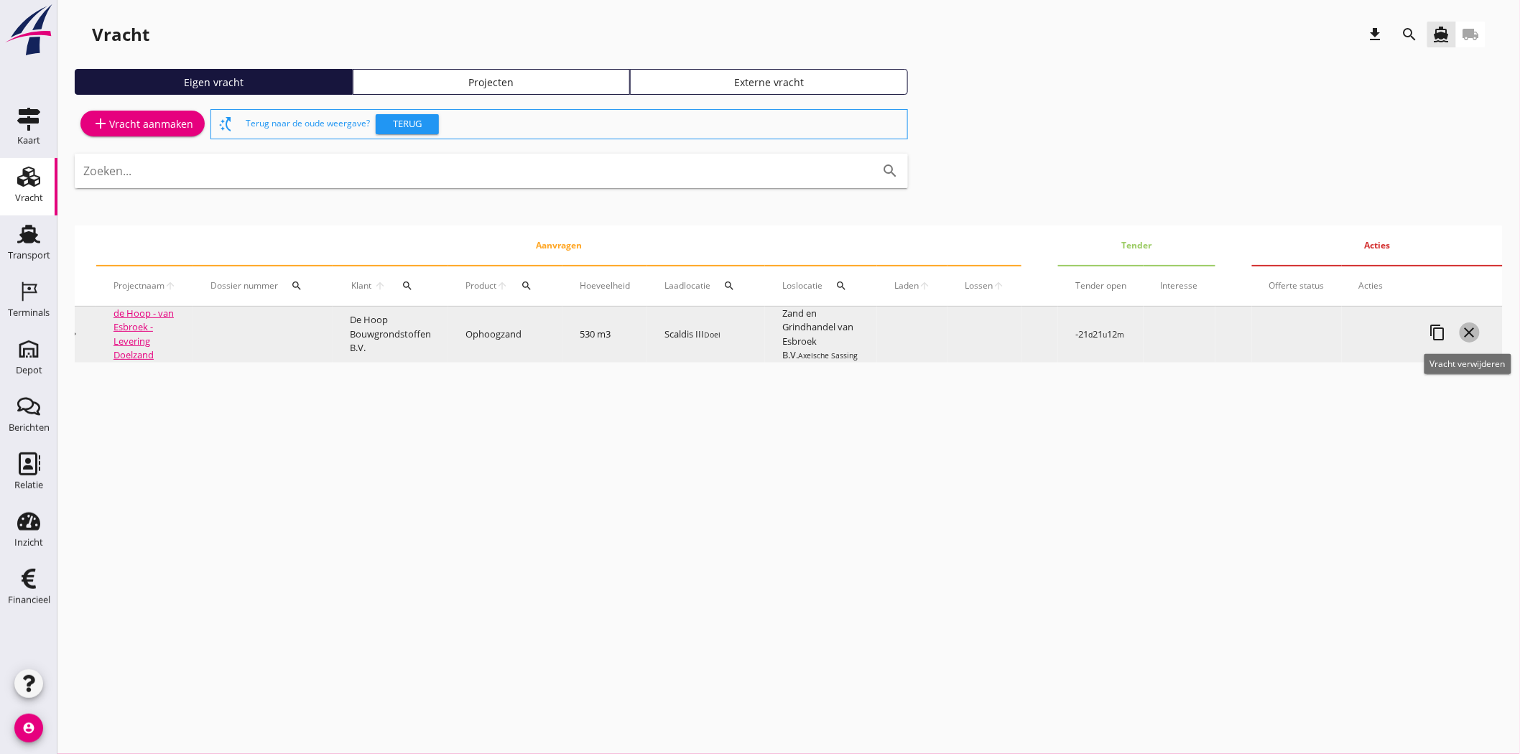
click at [1468, 330] on icon "close" at bounding box center [1469, 332] width 17 height 17
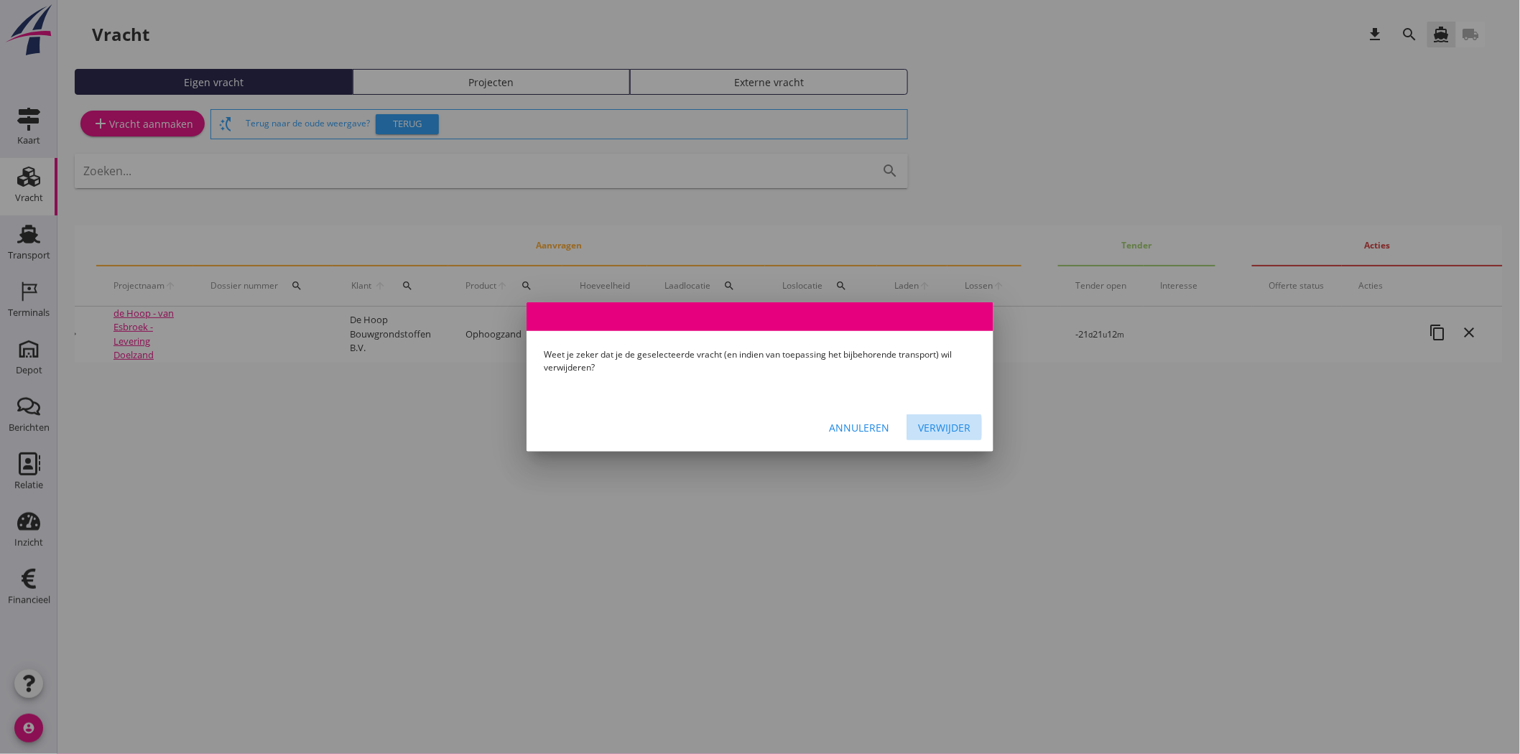
click at [951, 425] on div "Verwijder" at bounding box center [944, 427] width 52 height 15
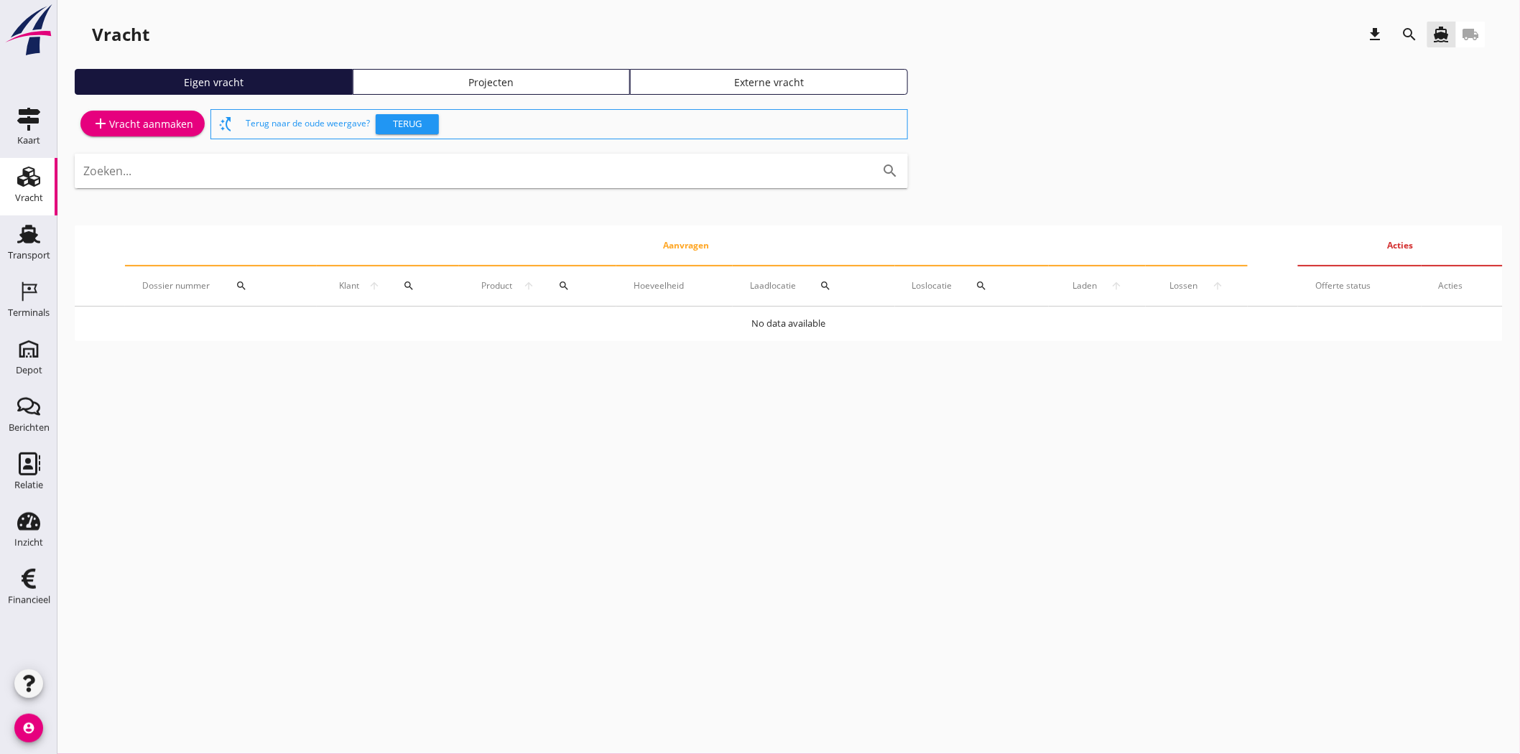
scroll to position [0, 0]
click at [504, 73] on link "Projecten" at bounding box center [492, 82] width 278 height 26
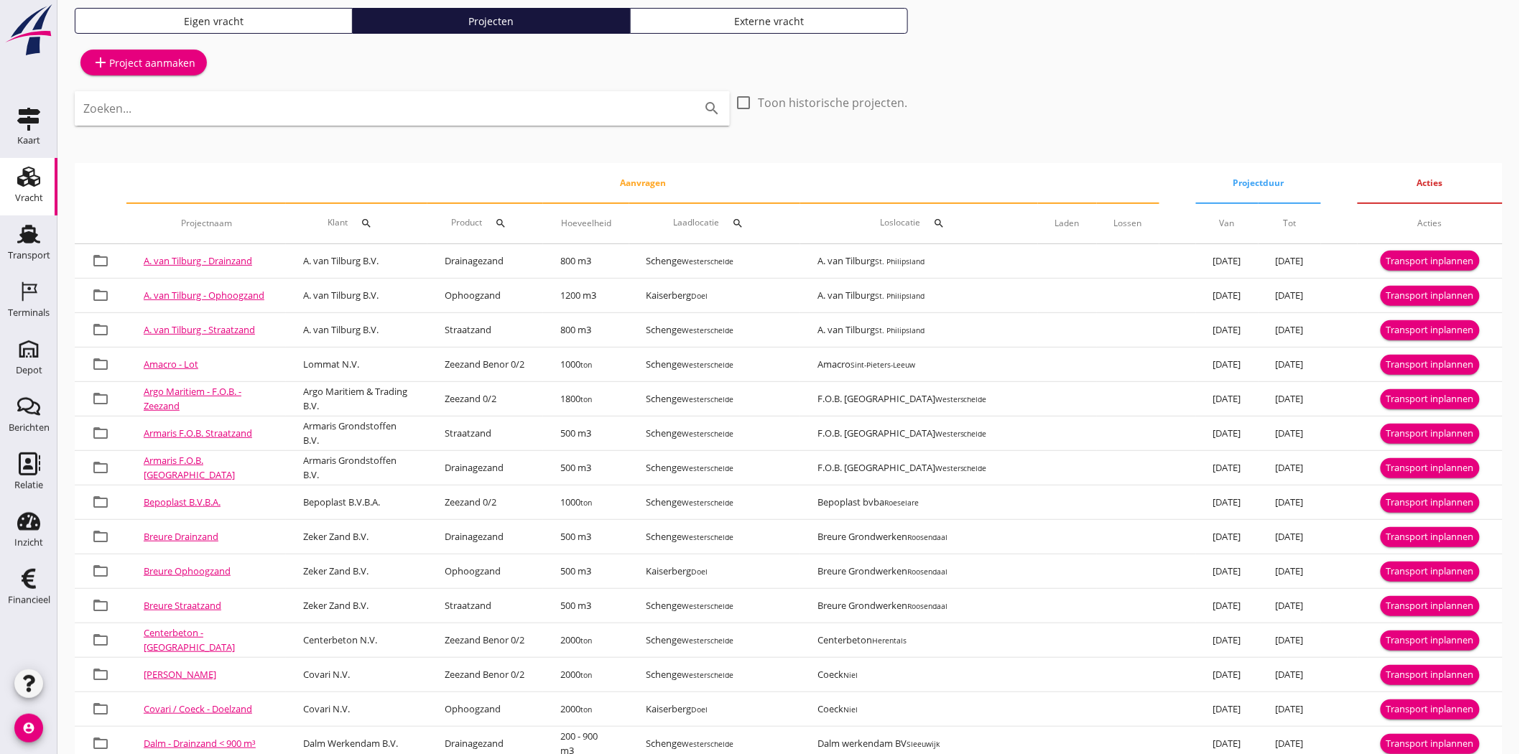
scroll to position [80, 0]
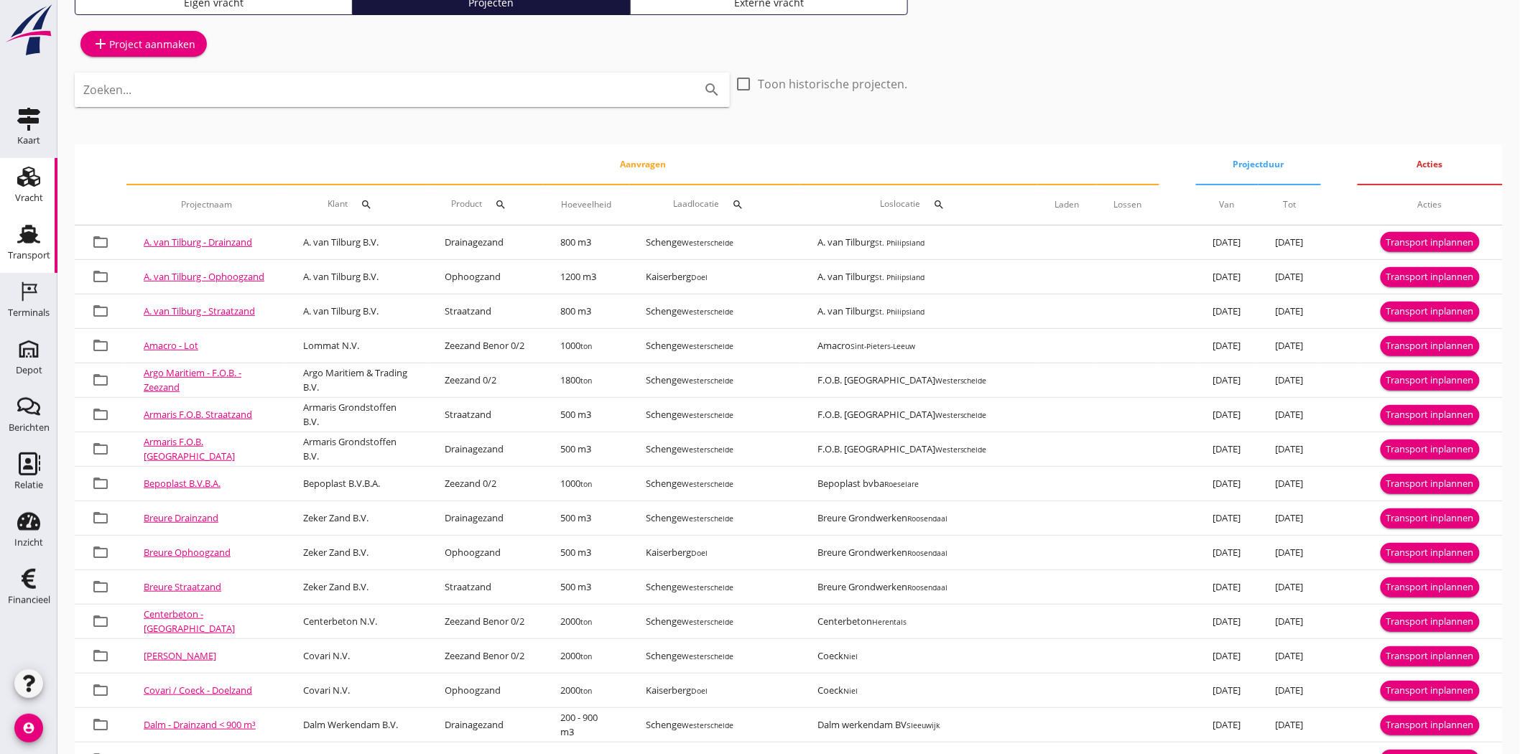
click at [33, 228] on use at bounding box center [28, 234] width 23 height 19
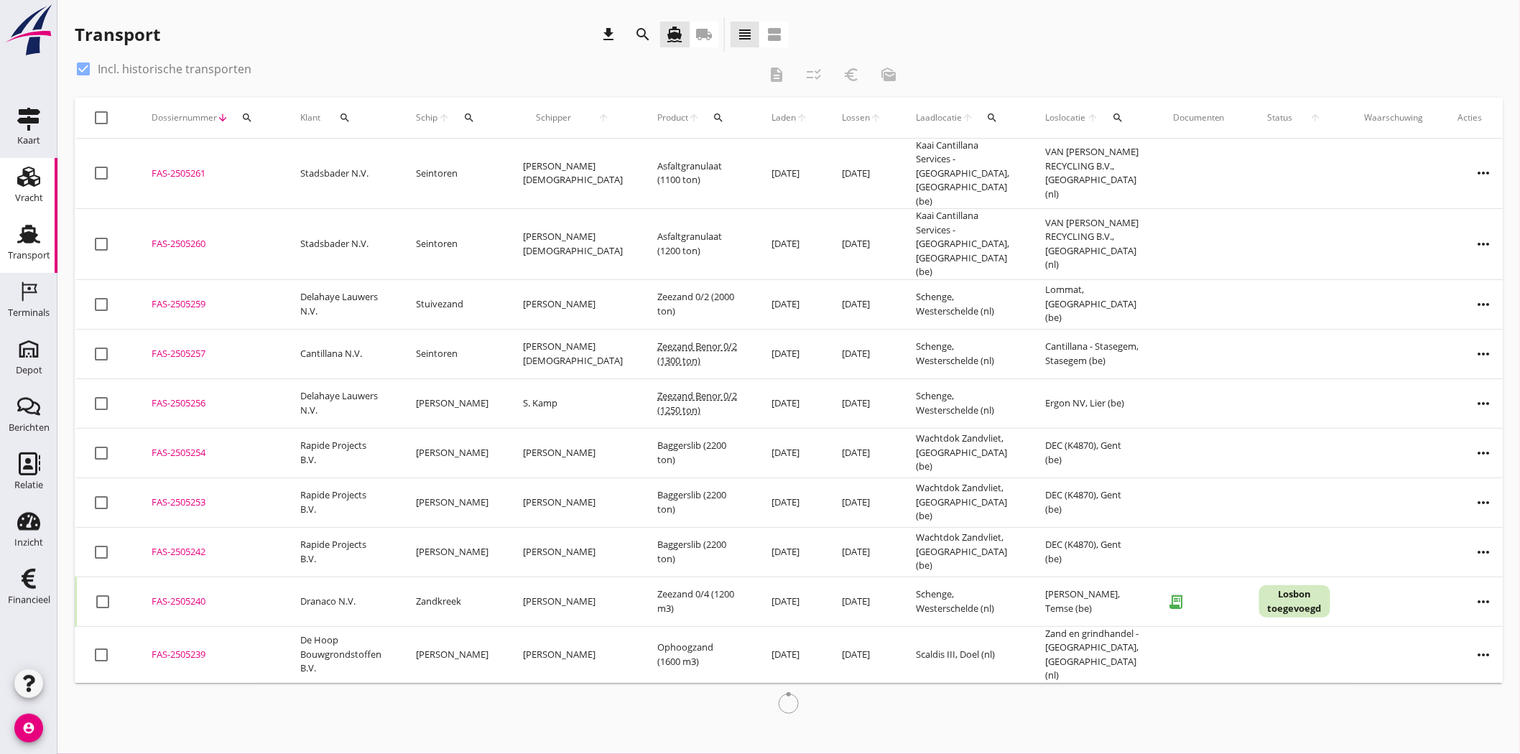
click at [38, 178] on use at bounding box center [28, 177] width 23 height 20
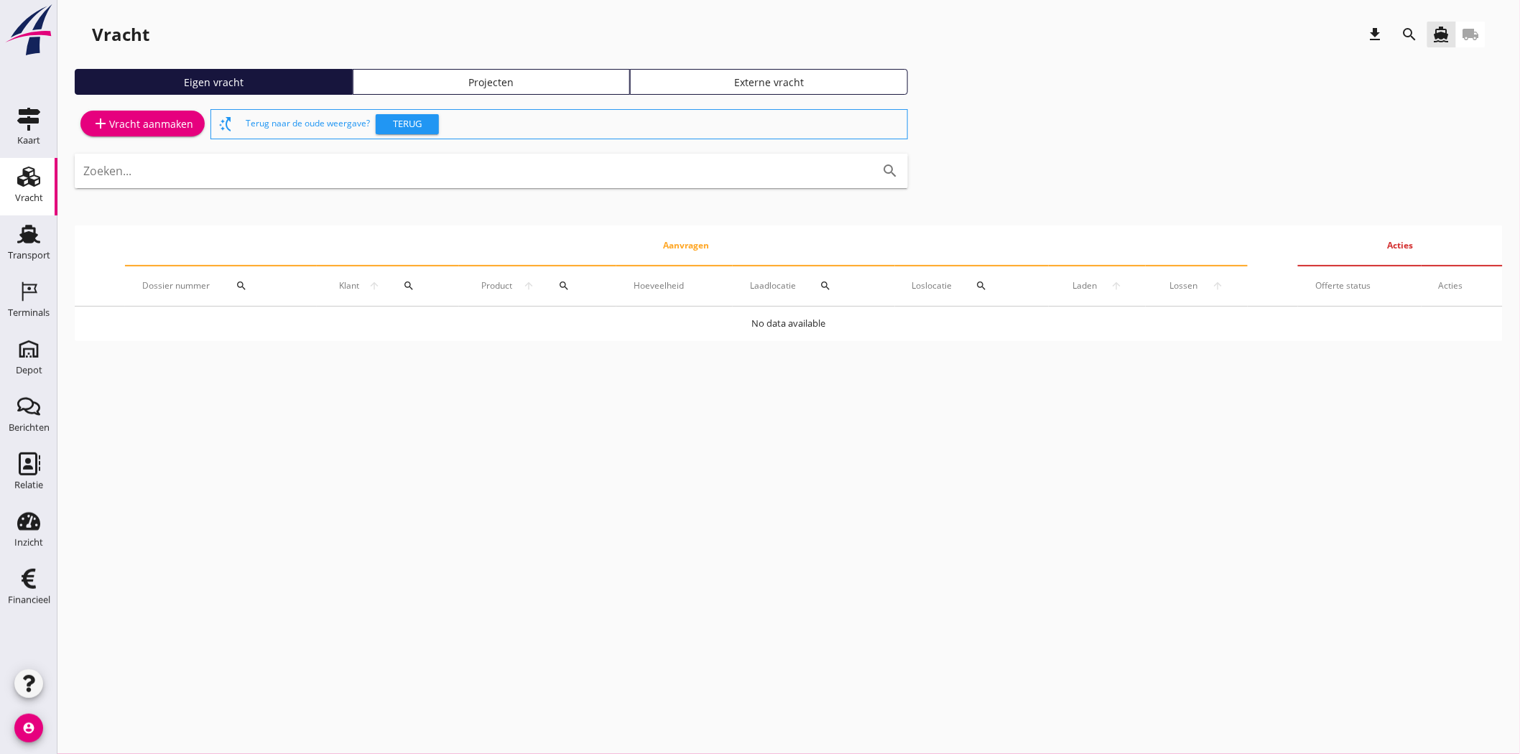
click at [542, 73] on link "Projecten" at bounding box center [492, 82] width 278 height 26
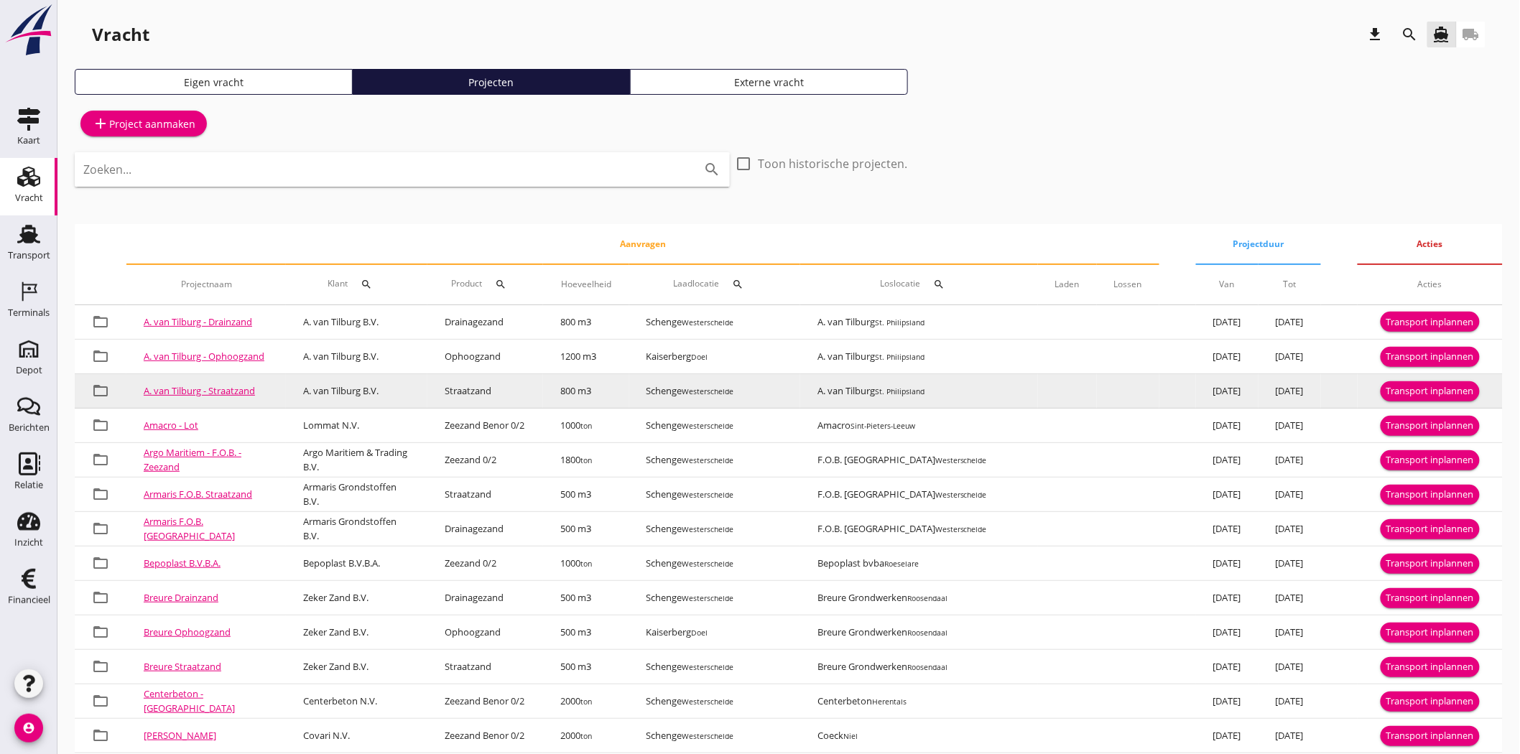
scroll to position [159, 0]
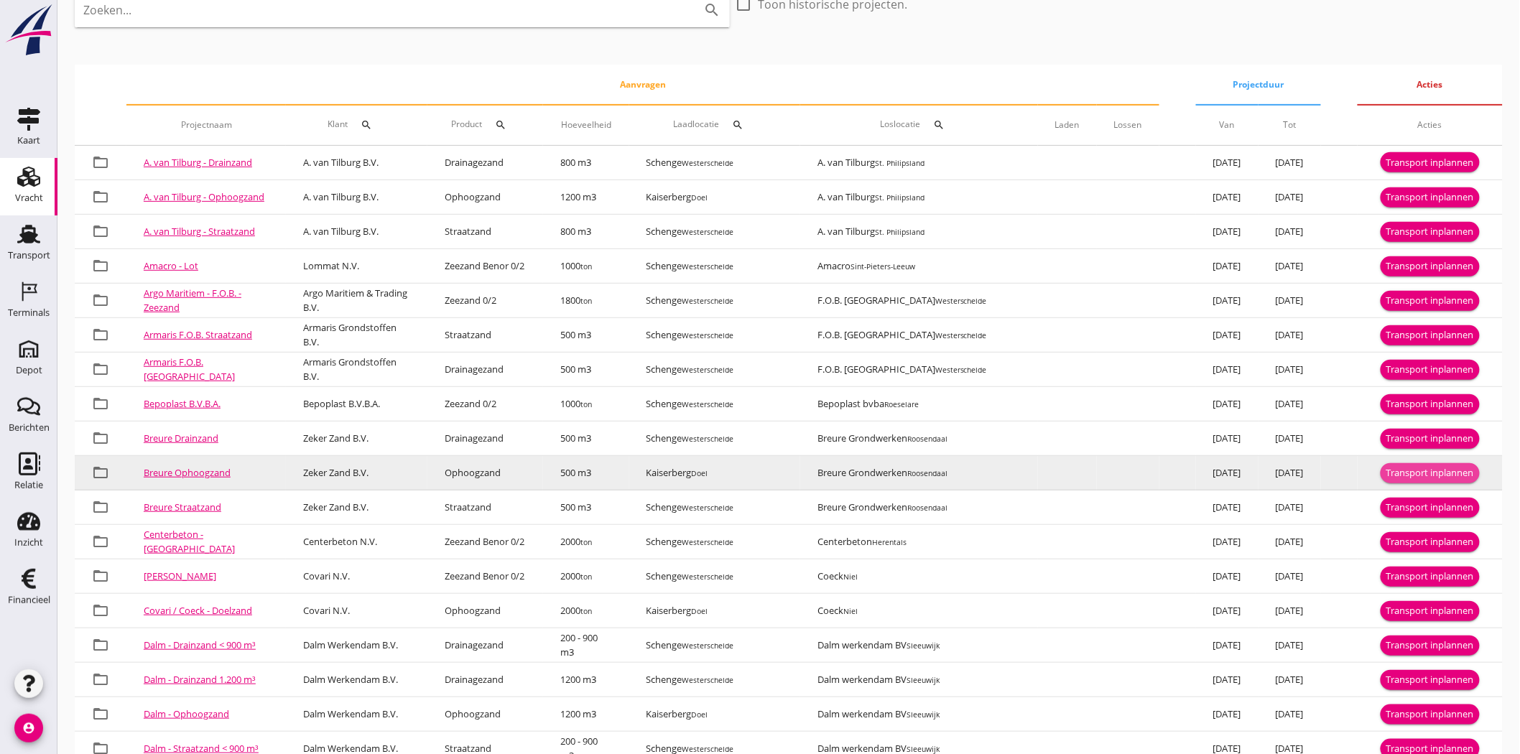
click at [1410, 472] on div "Transport inplannen" at bounding box center [1431, 473] width 88 height 14
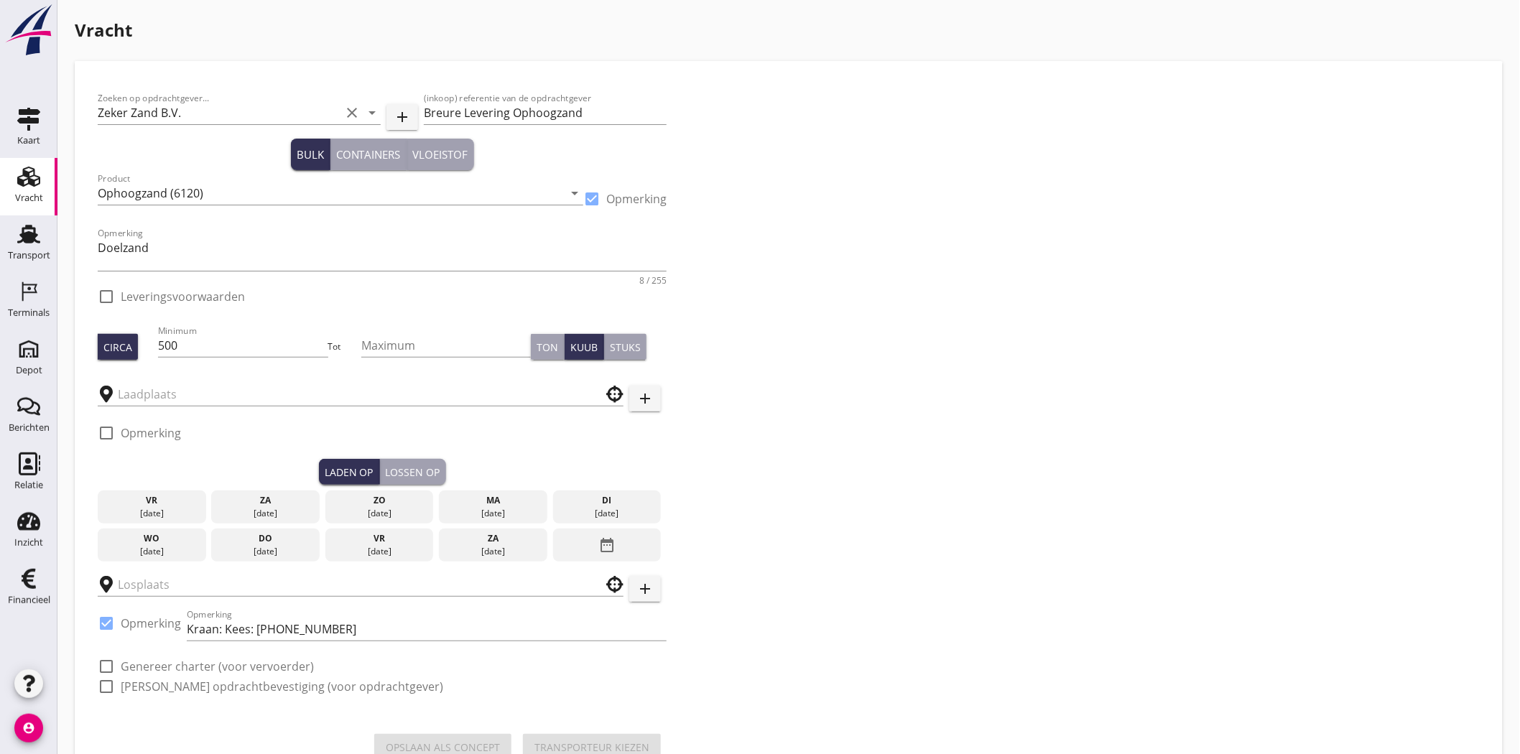
type input "Kaiserberg"
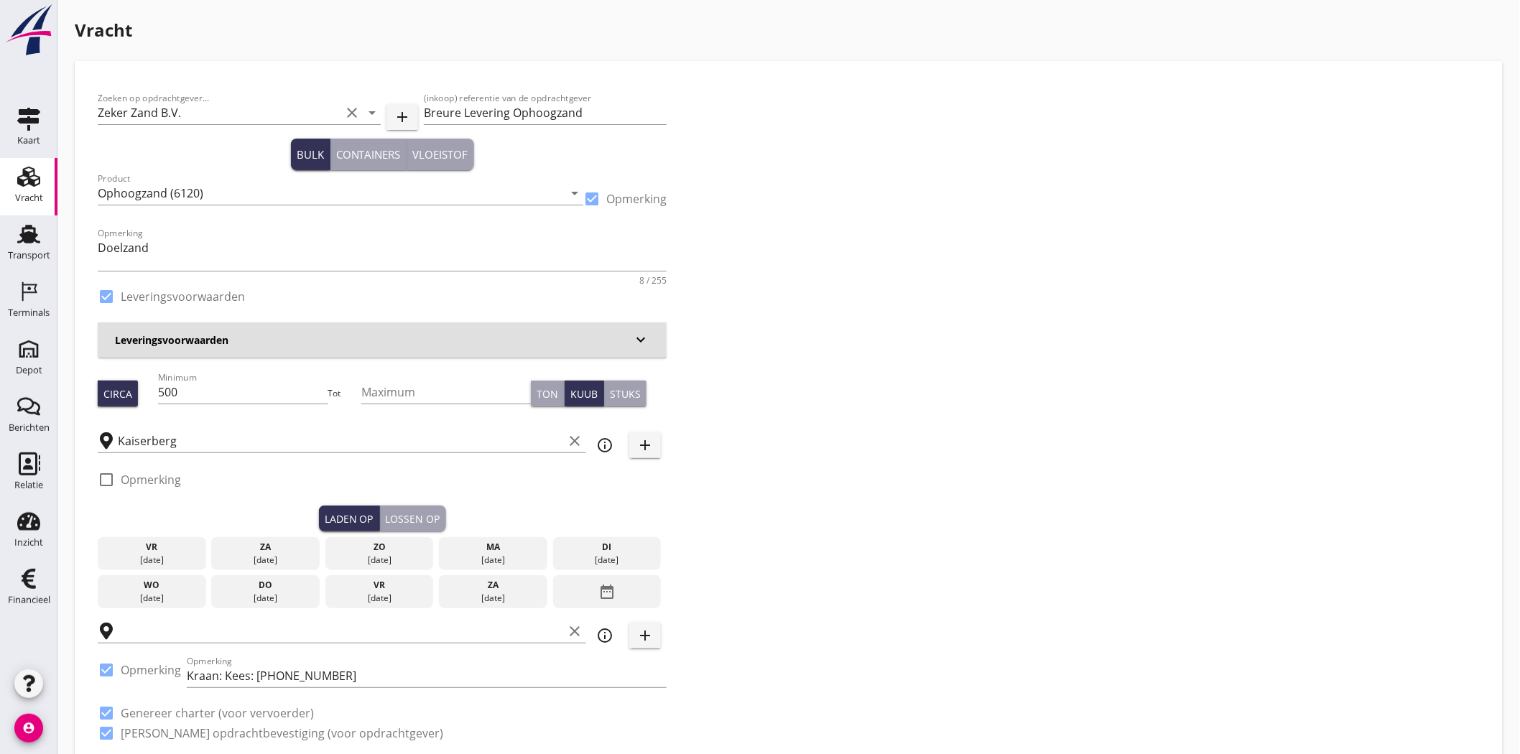
checkbox input "true"
type input "Breure Grondwerken"
checkbox input "true"
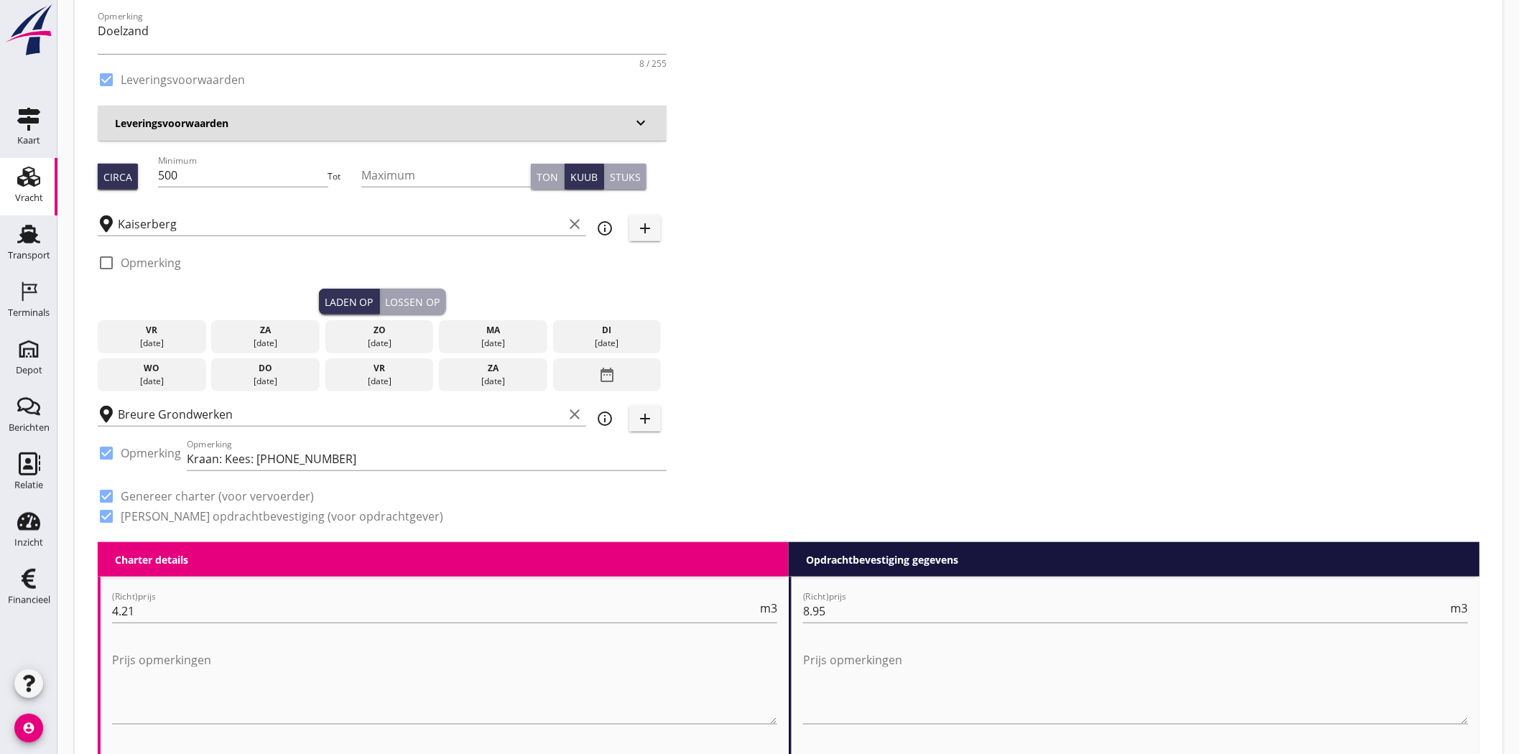
scroll to position [239, 0]
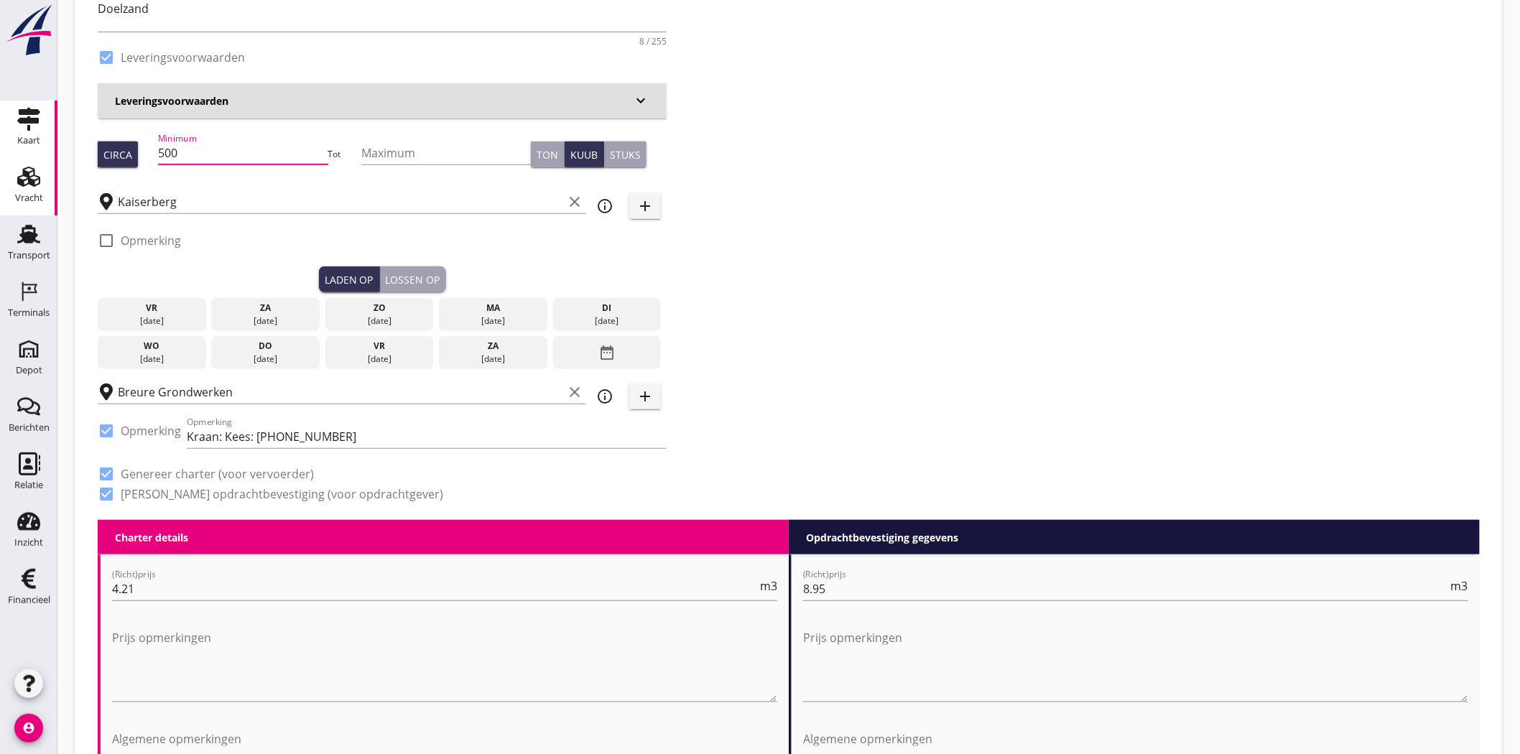
drag, startPoint x: 177, startPoint y: 147, endPoint x: 52, endPoint y: 145, distance: 125.0
type input "500"
click at [981, 163] on div "Zoeken op opdrachtgever... Zeker Zand B.V. clear arrow_drop_down add (inkoop) r…" at bounding box center [789, 182] width 1394 height 675
click at [496, 312] on div "ma" at bounding box center [493, 308] width 101 height 13
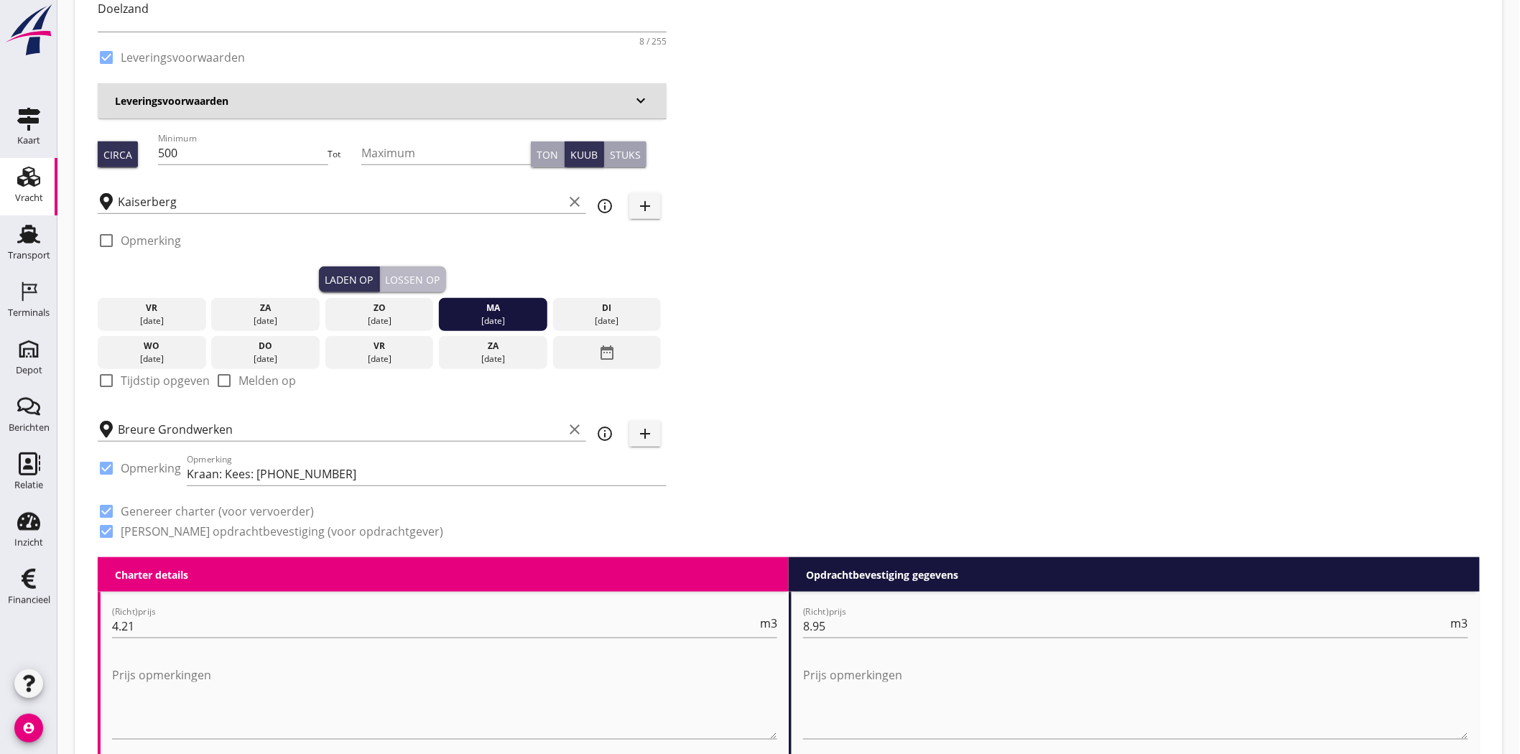
click at [398, 276] on div "Lossen op" at bounding box center [413, 279] width 55 height 15
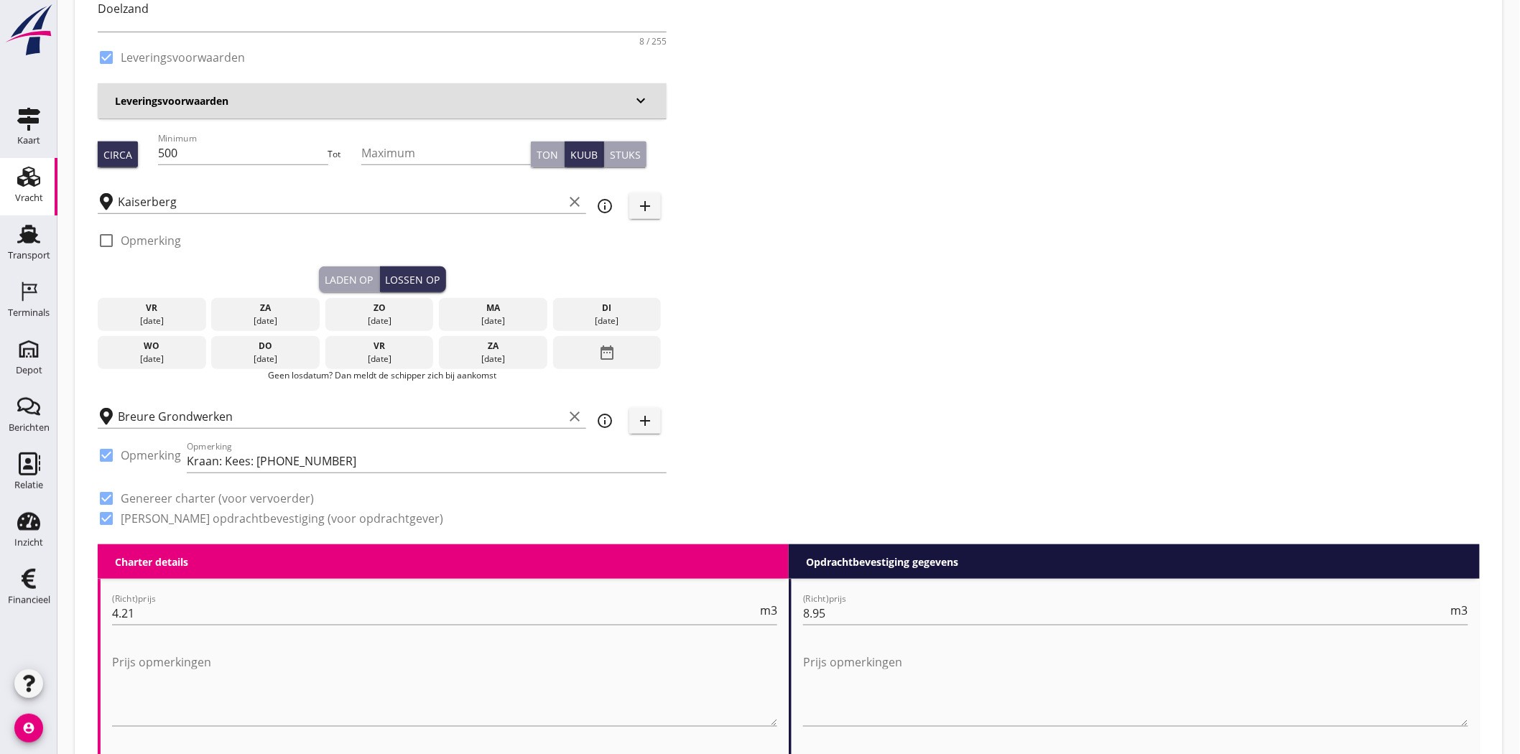
click at [598, 303] on div "di" at bounding box center [607, 308] width 101 height 13
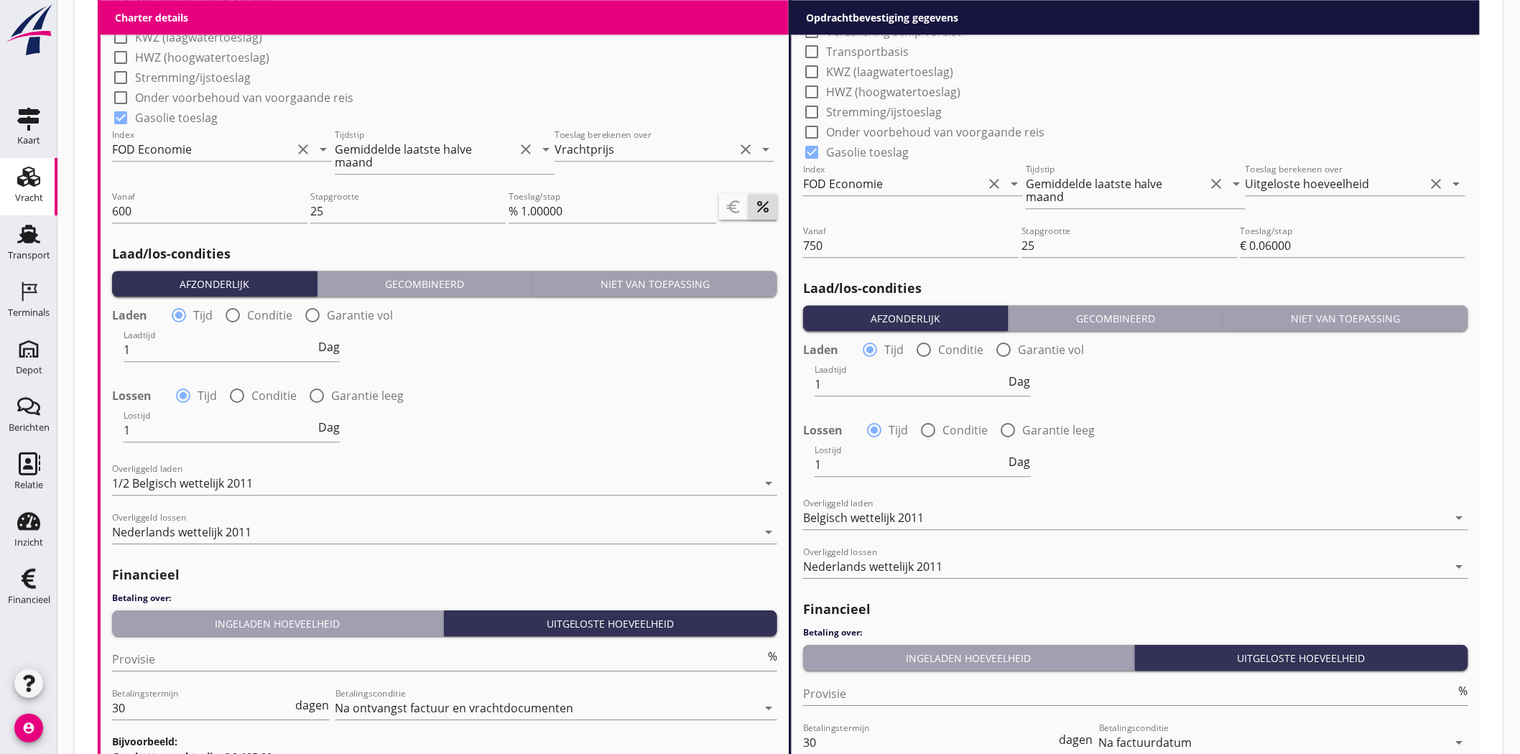
scroll to position [1642, 0]
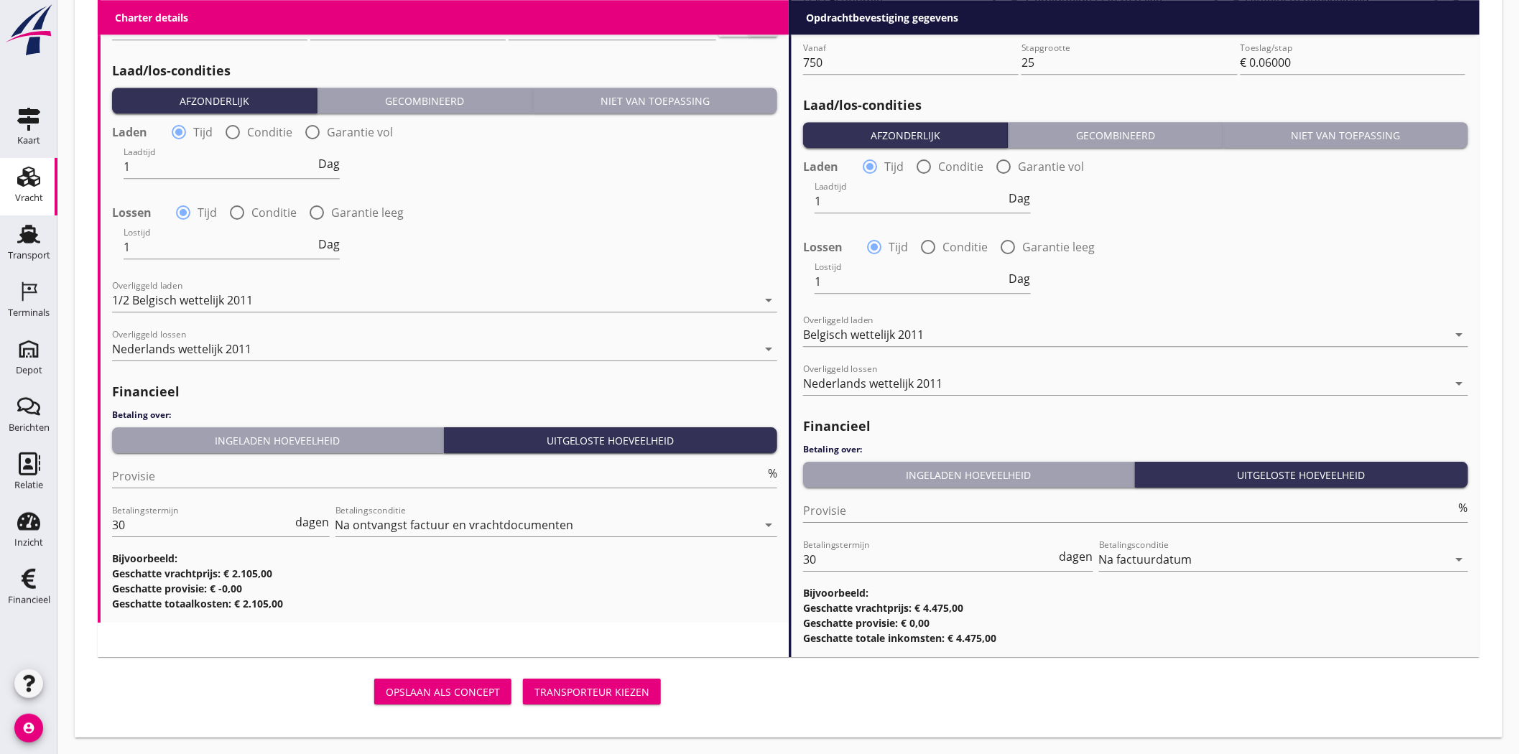
click at [594, 693] on div "Transporteur kiezen" at bounding box center [592, 692] width 115 height 15
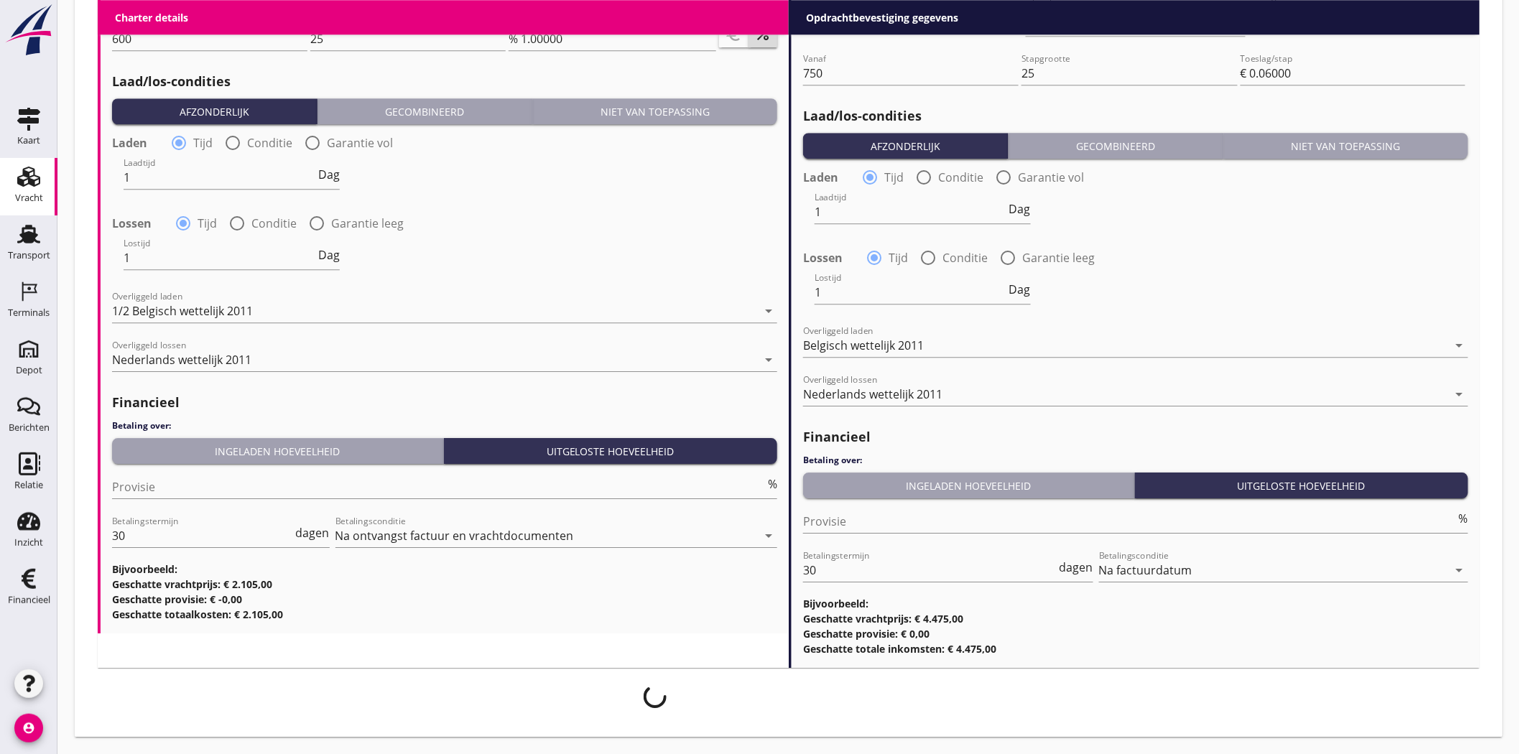
scroll to position [1629, 0]
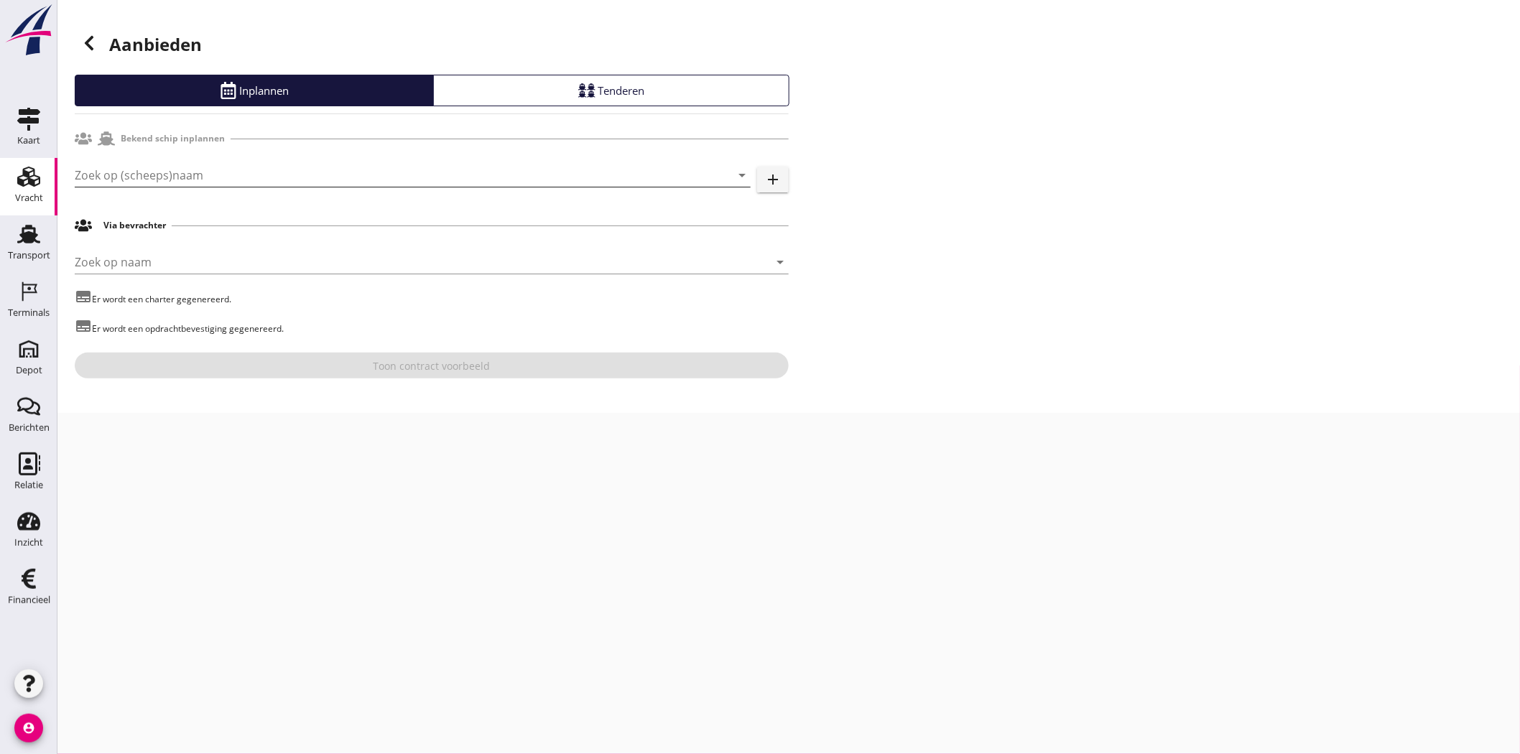
click at [262, 180] on input "Zoek op (scheeps)naam" at bounding box center [393, 175] width 636 height 23
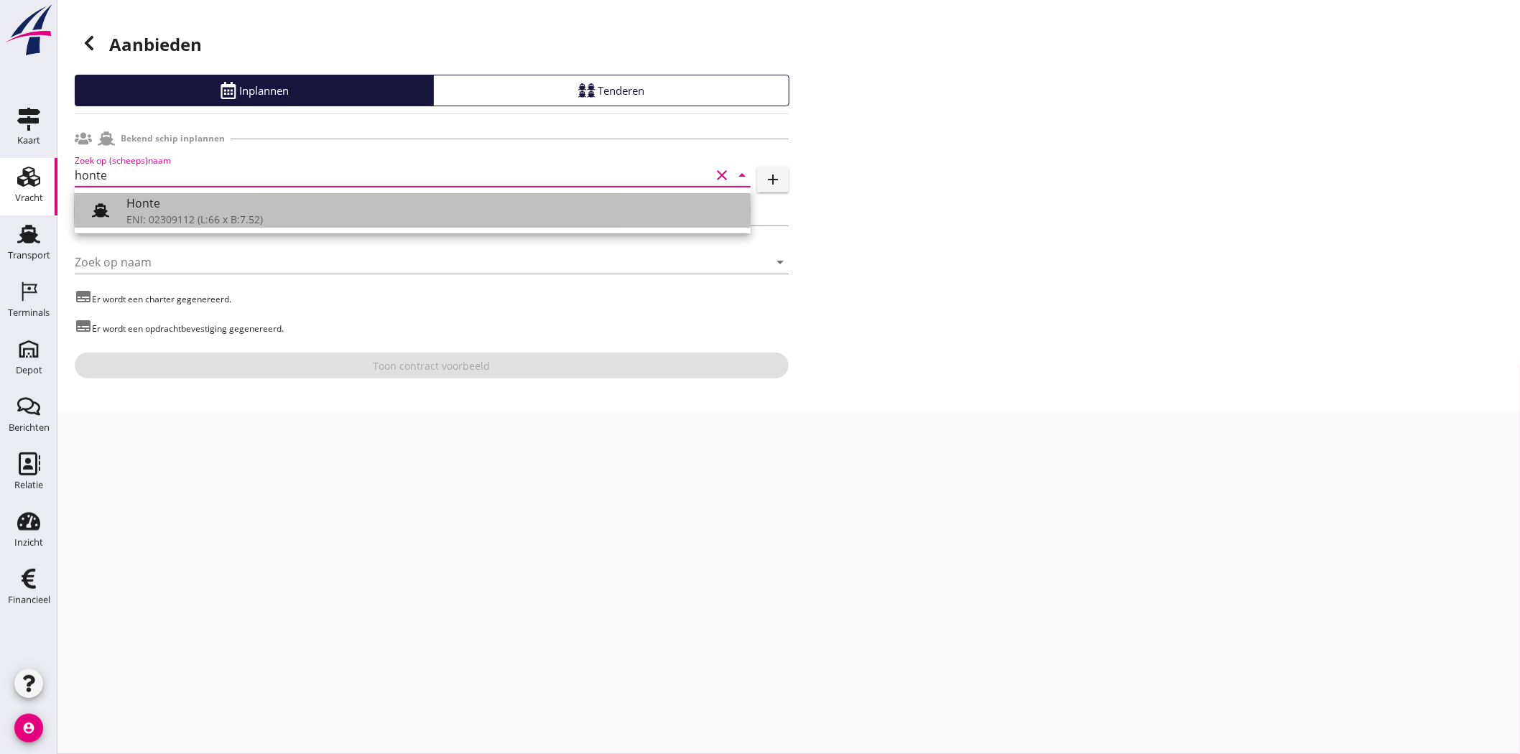
click at [213, 203] on div "Honte" at bounding box center [432, 203] width 613 height 17
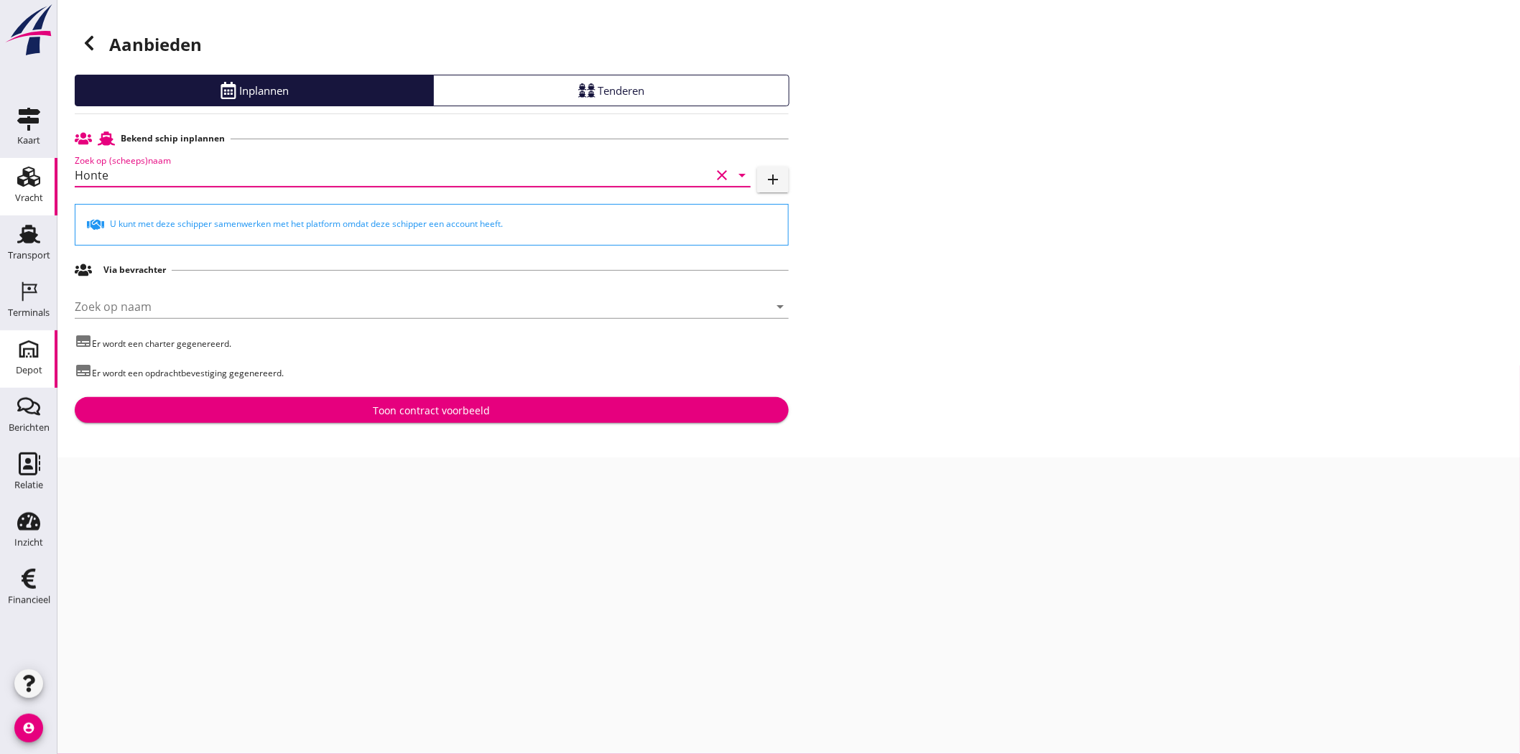
type input "Honte"
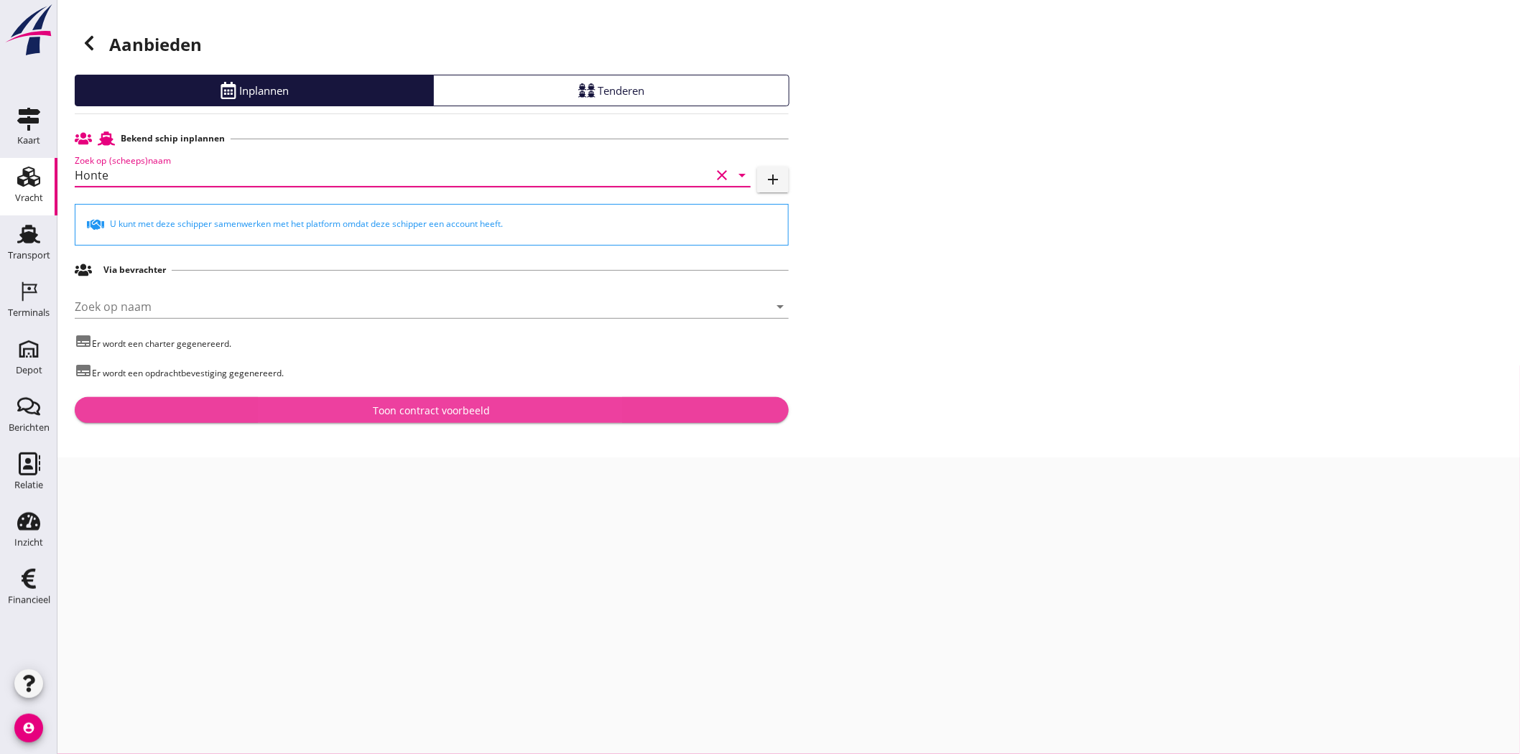
click at [437, 404] on div "Toon contract voorbeeld" at bounding box center [432, 410] width 117 height 15
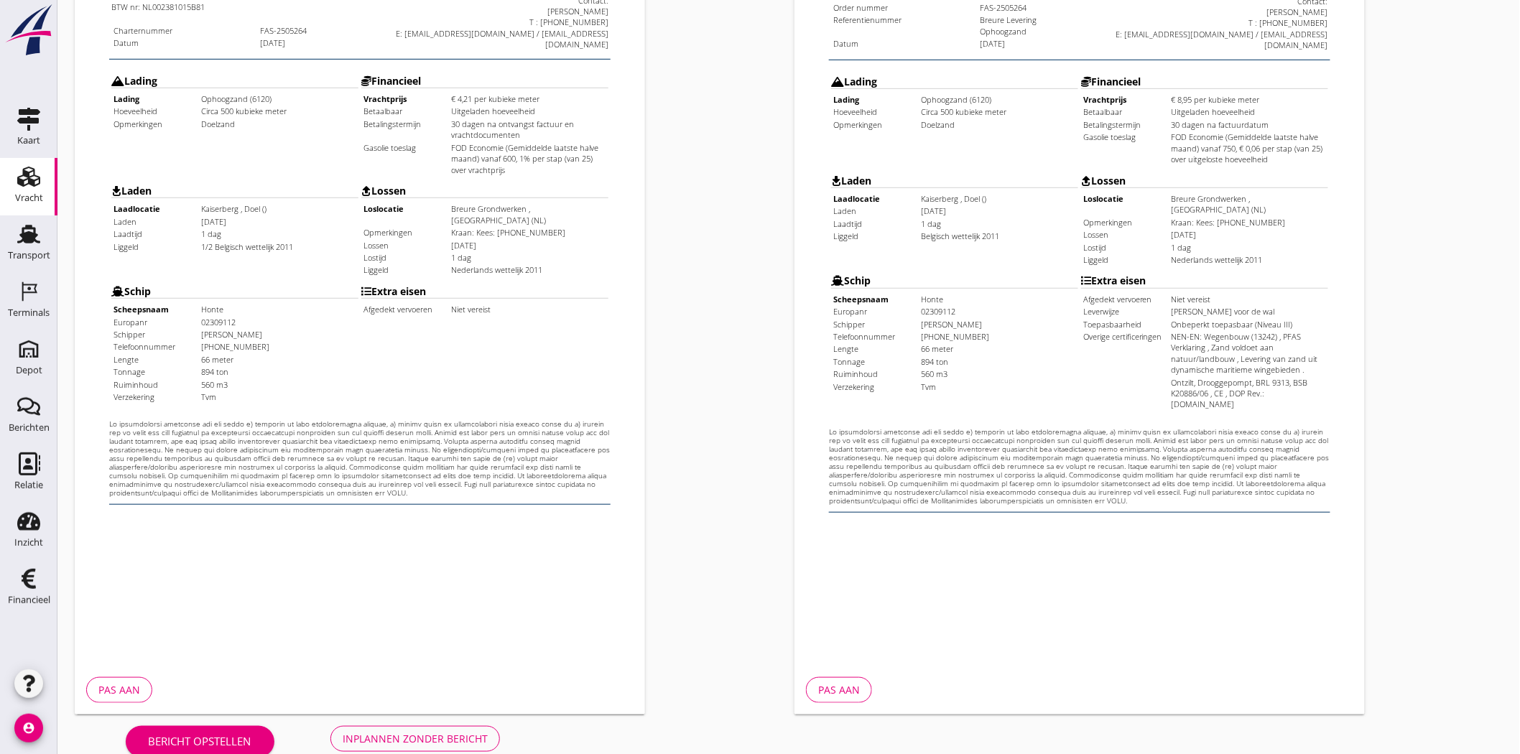
scroll to position [309, 0]
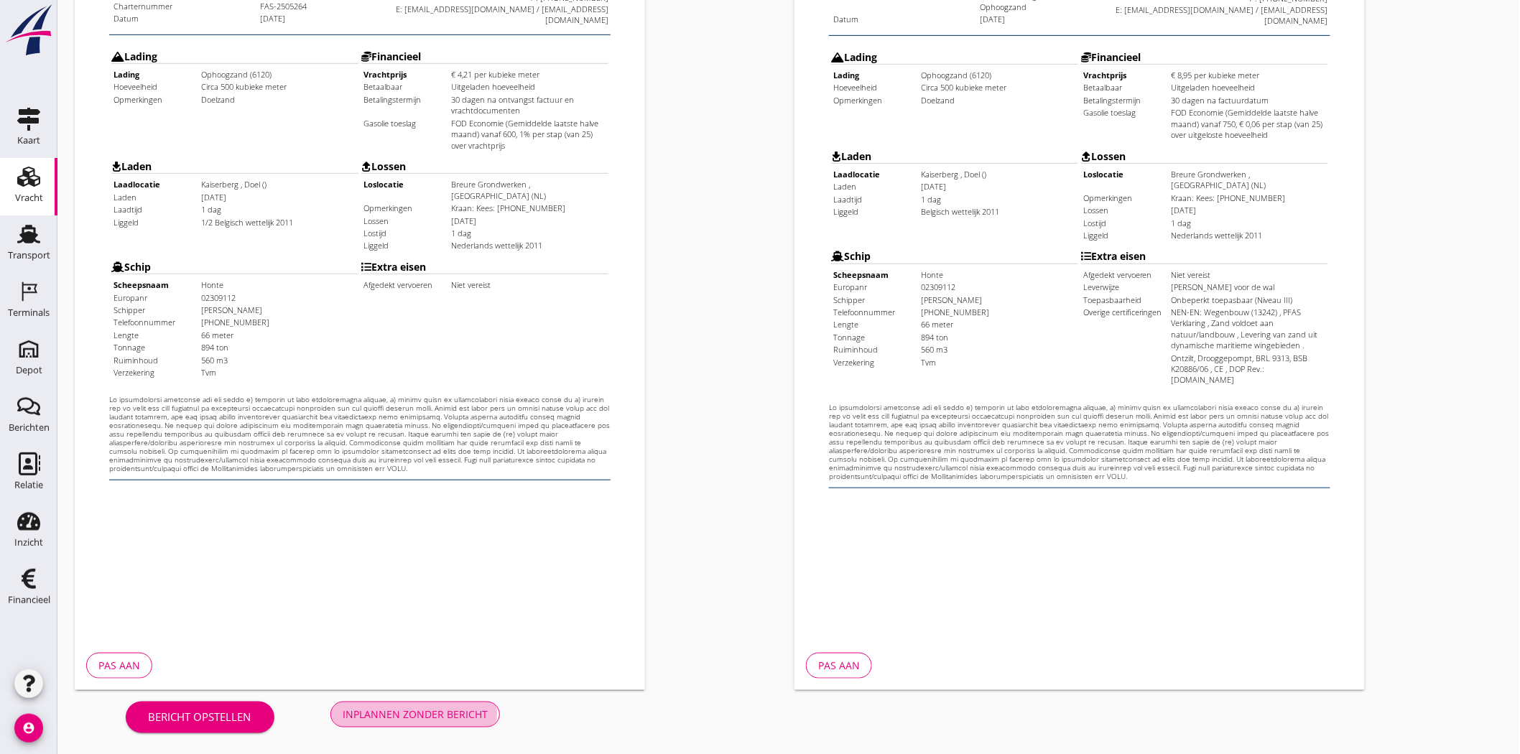
click at [468, 716] on div "Inplannen zonder bericht" at bounding box center [415, 714] width 145 height 15
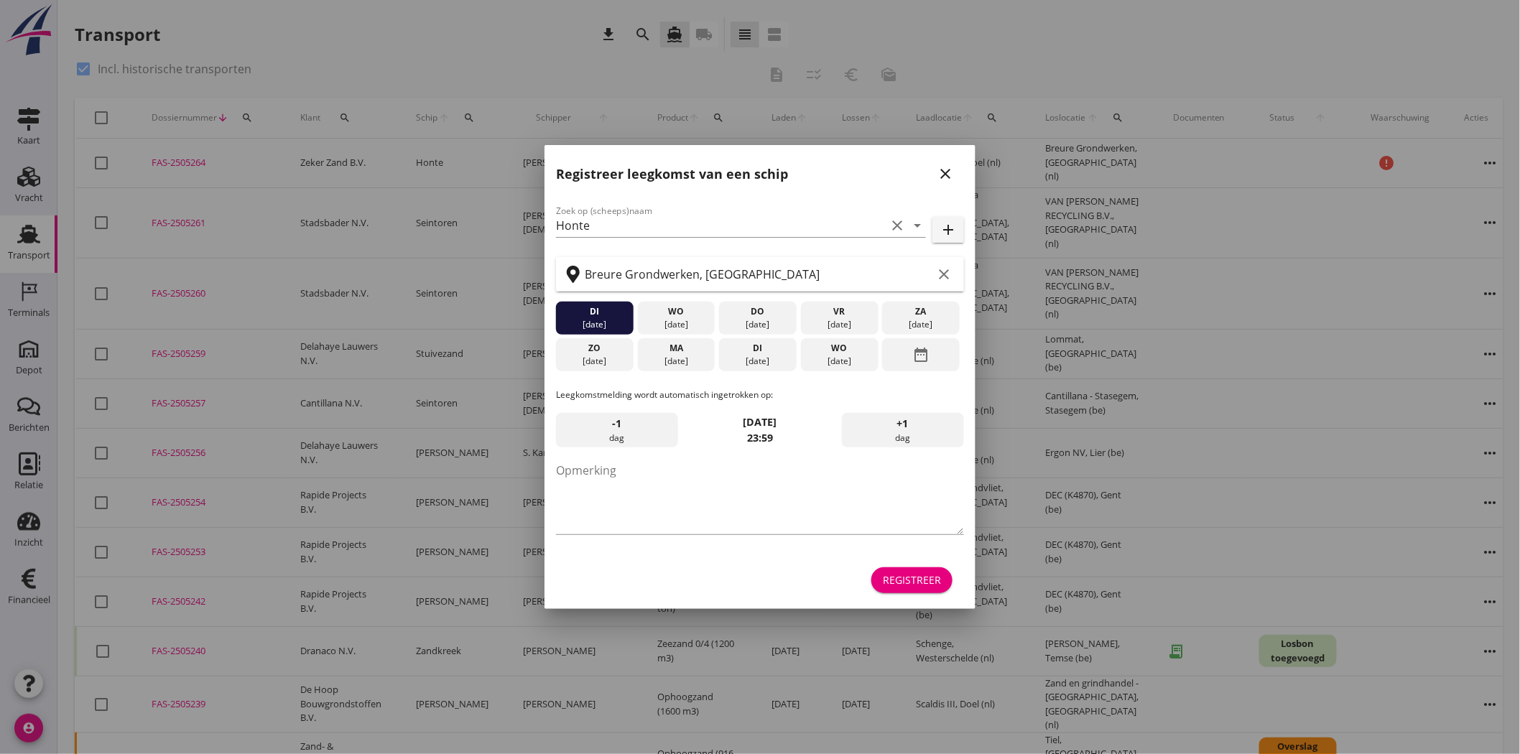
click at [936, 165] on button "close" at bounding box center [946, 174] width 26 height 26
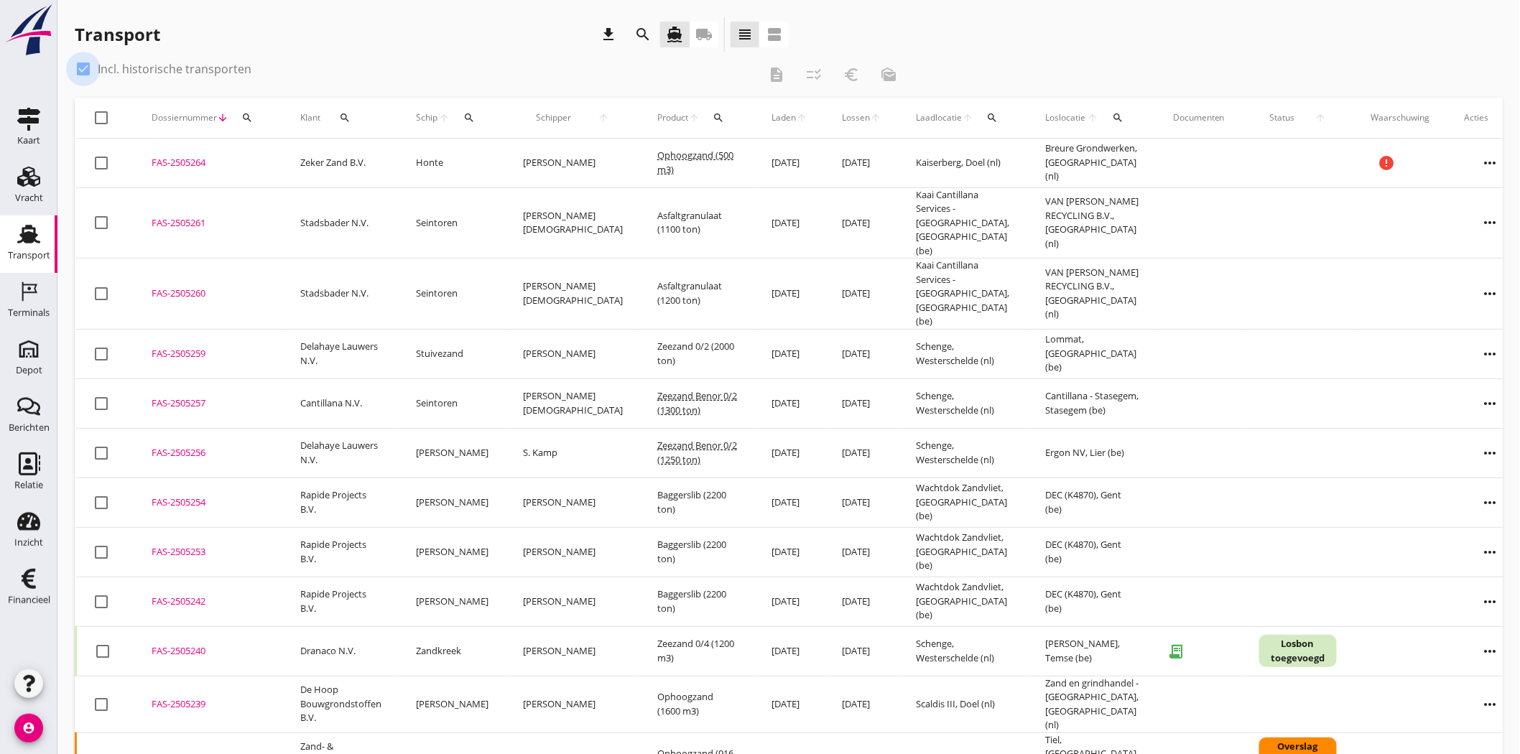
click at [83, 73] on div at bounding box center [83, 69] width 24 height 24
checkbox input "false"
click at [336, 31] on div "Transport download search directions_boat local_shipping view_headline view_age…" at bounding box center [432, 34] width 714 height 34
click at [19, 192] on div "Vracht" at bounding box center [29, 198] width 28 height 20
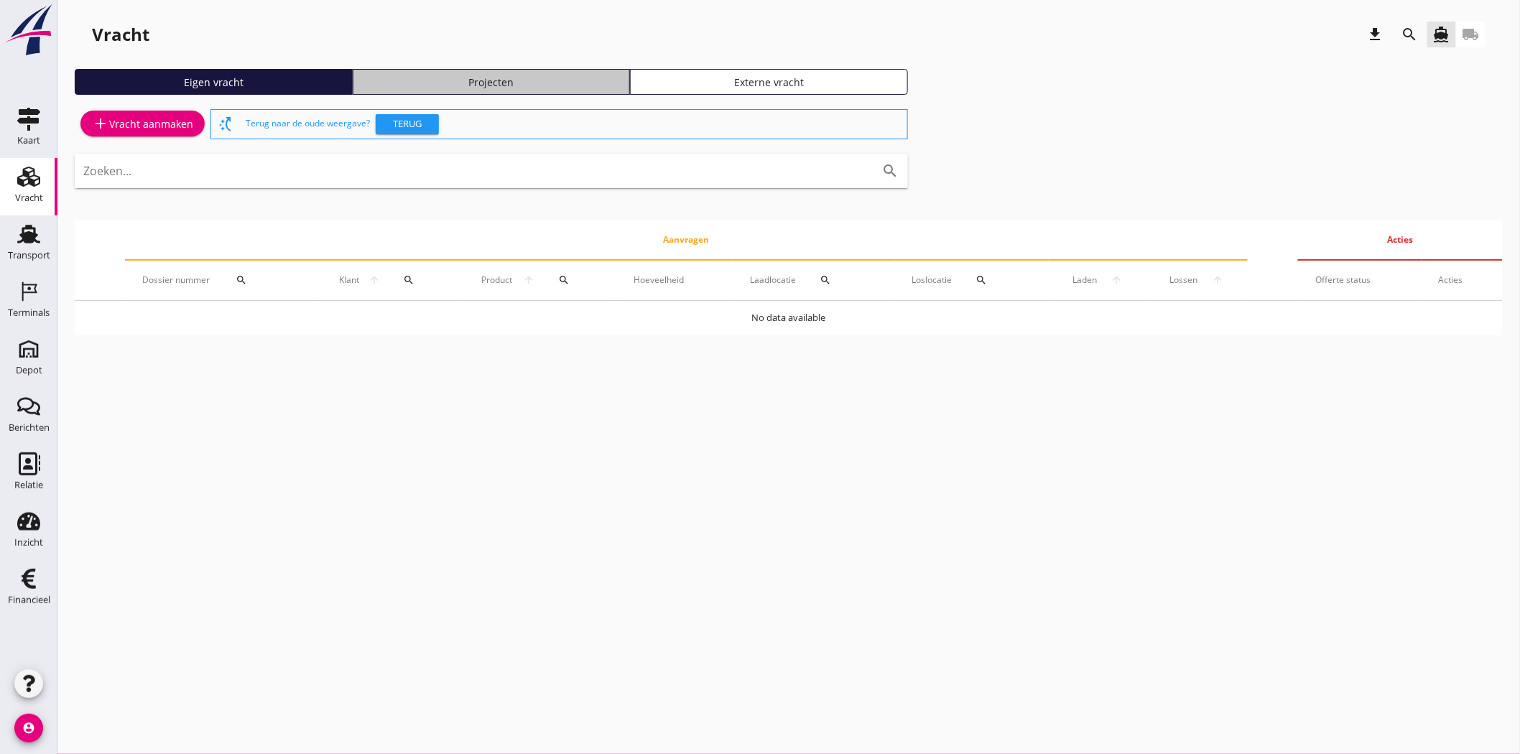
click at [481, 75] on div "Projecten" at bounding box center [491, 82] width 265 height 15
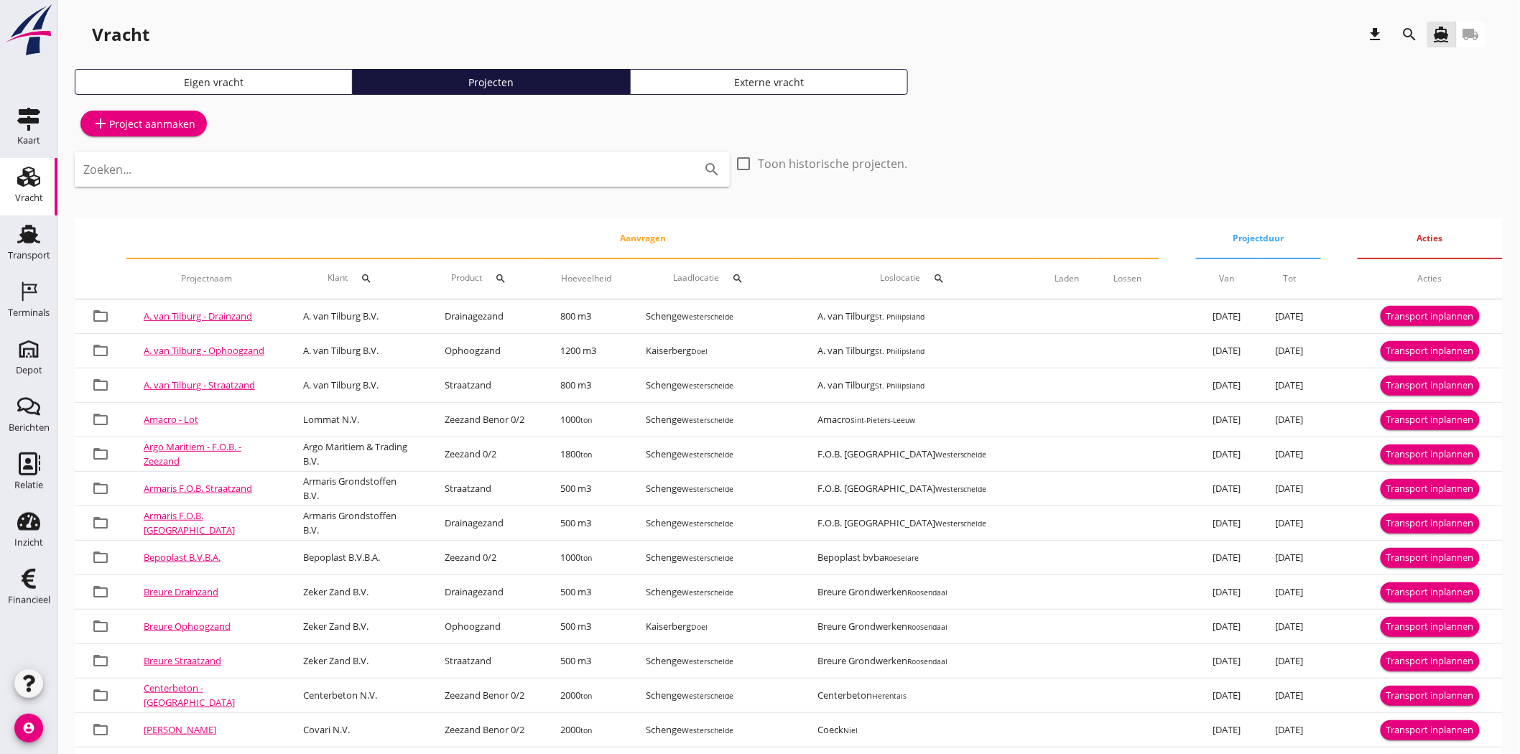
click at [123, 164] on input "Zoeken..." at bounding box center [382, 169] width 598 height 23
click at [412, 167] on input "Zoeken..." at bounding box center [382, 169] width 598 height 23
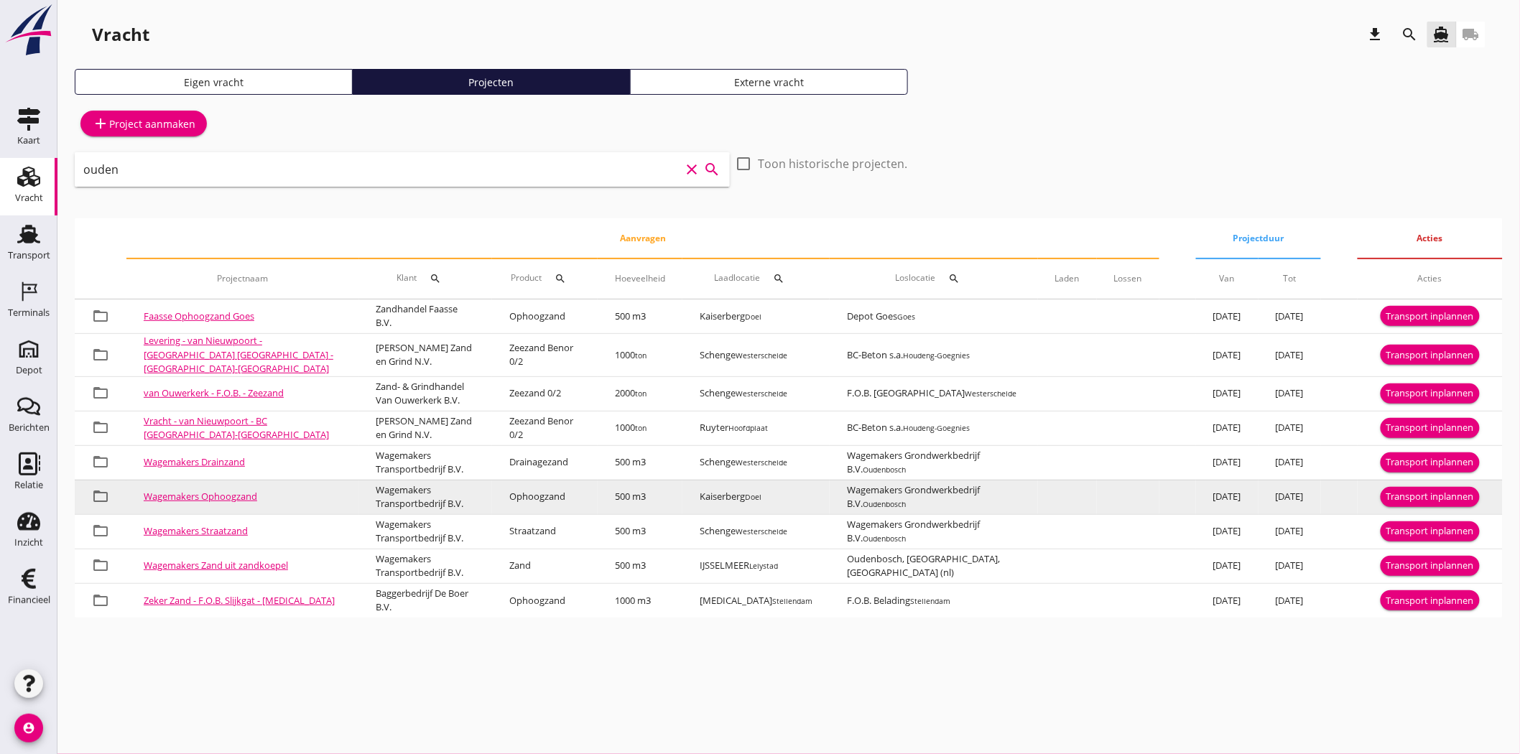
type input "ouden"
click at [1419, 494] on div "Transport inplannen" at bounding box center [1431, 497] width 88 height 14
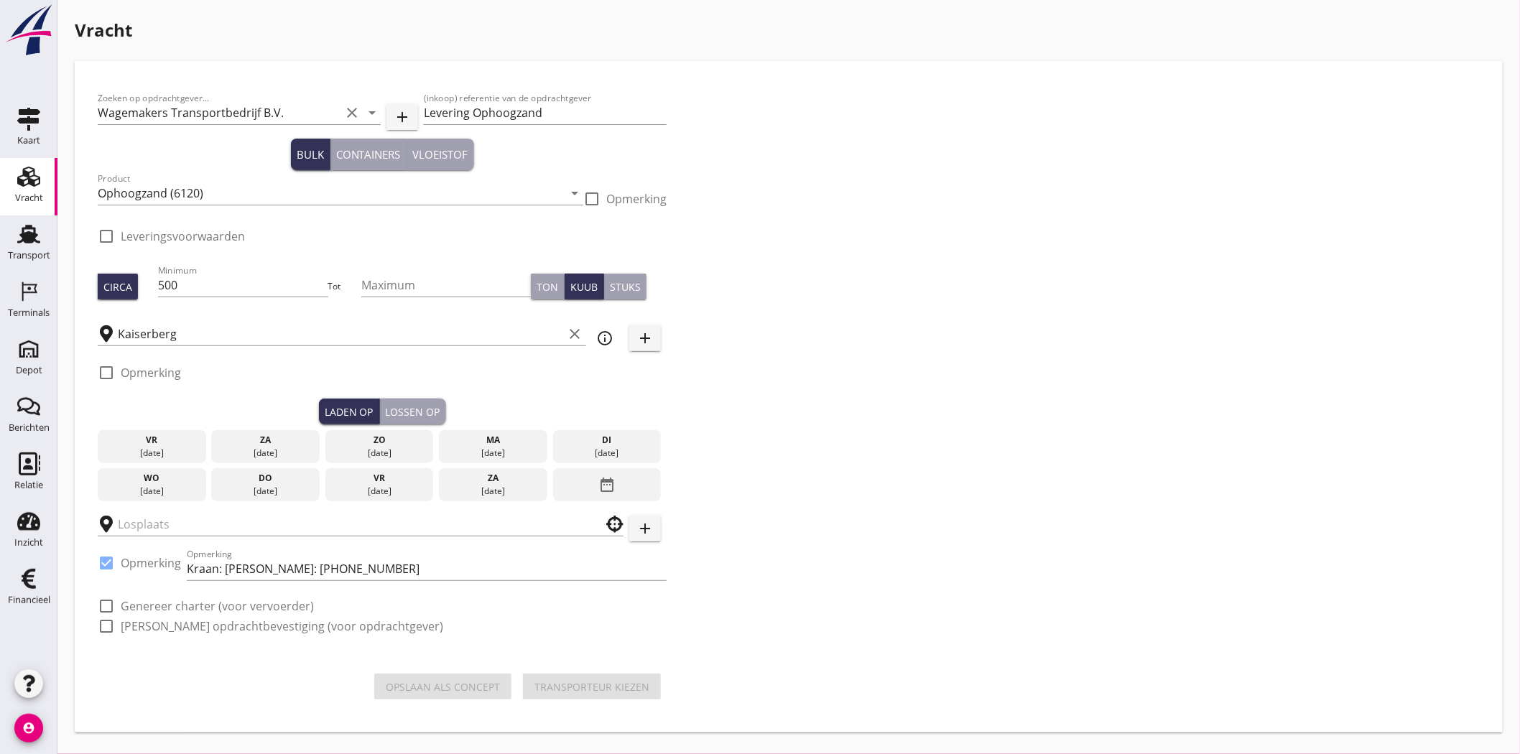
checkbox input "true"
type input "Wagemakers Grondwerkbedrijf B.V."
checkbox input "true"
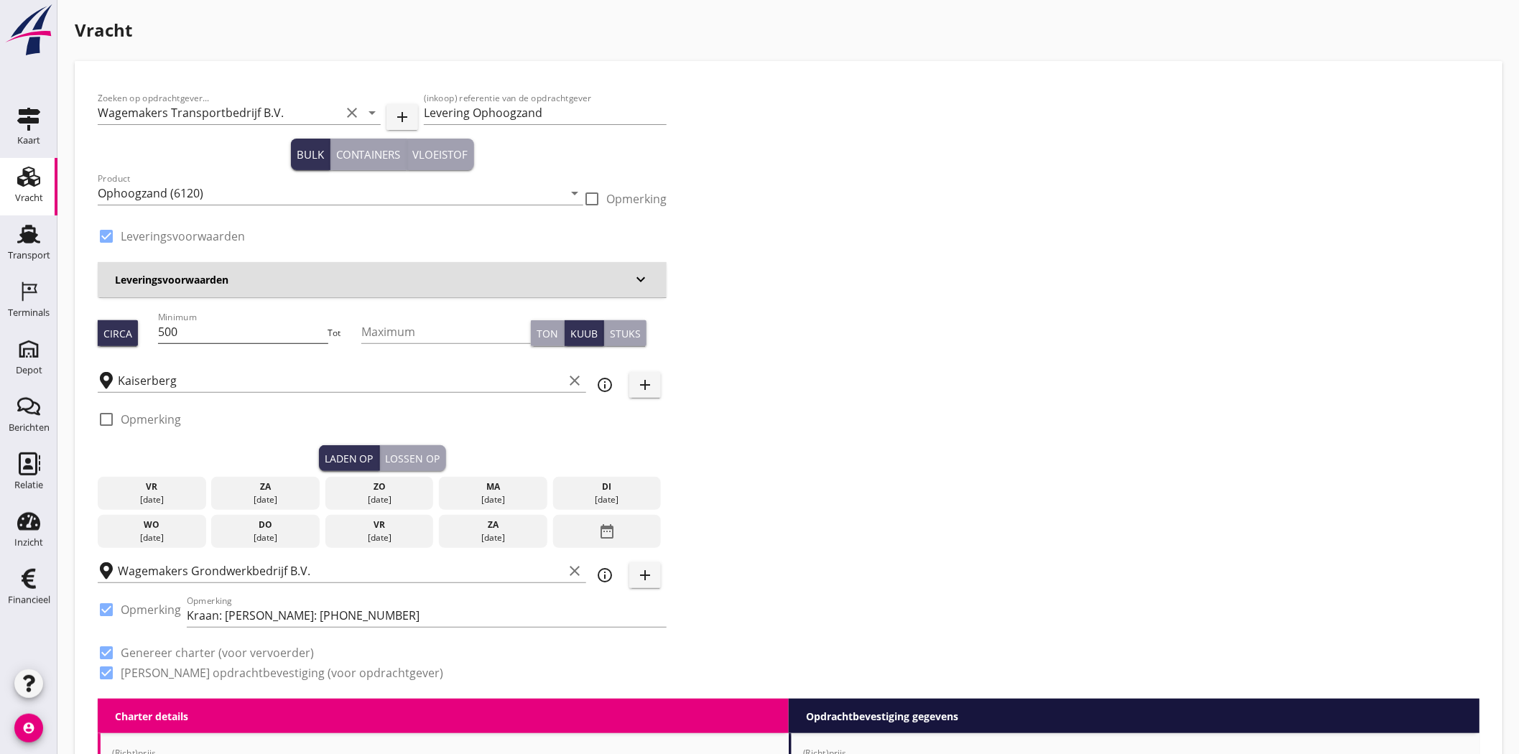
click at [231, 335] on input "500" at bounding box center [243, 331] width 170 height 23
drag, startPoint x: 196, startPoint y: 331, endPoint x: 149, endPoint y: 331, distance: 46.7
click at [149, 331] on div "Circa Minimum 530 Tot Maximum Ton Kuub Stuks" at bounding box center [382, 333] width 569 height 49
type input "508"
click at [810, 198] on div "Zoeken op opdrachtgever... Wagemakers Transportbedrijf B.V. clear arrow_drop_do…" at bounding box center [789, 391] width 1394 height 615
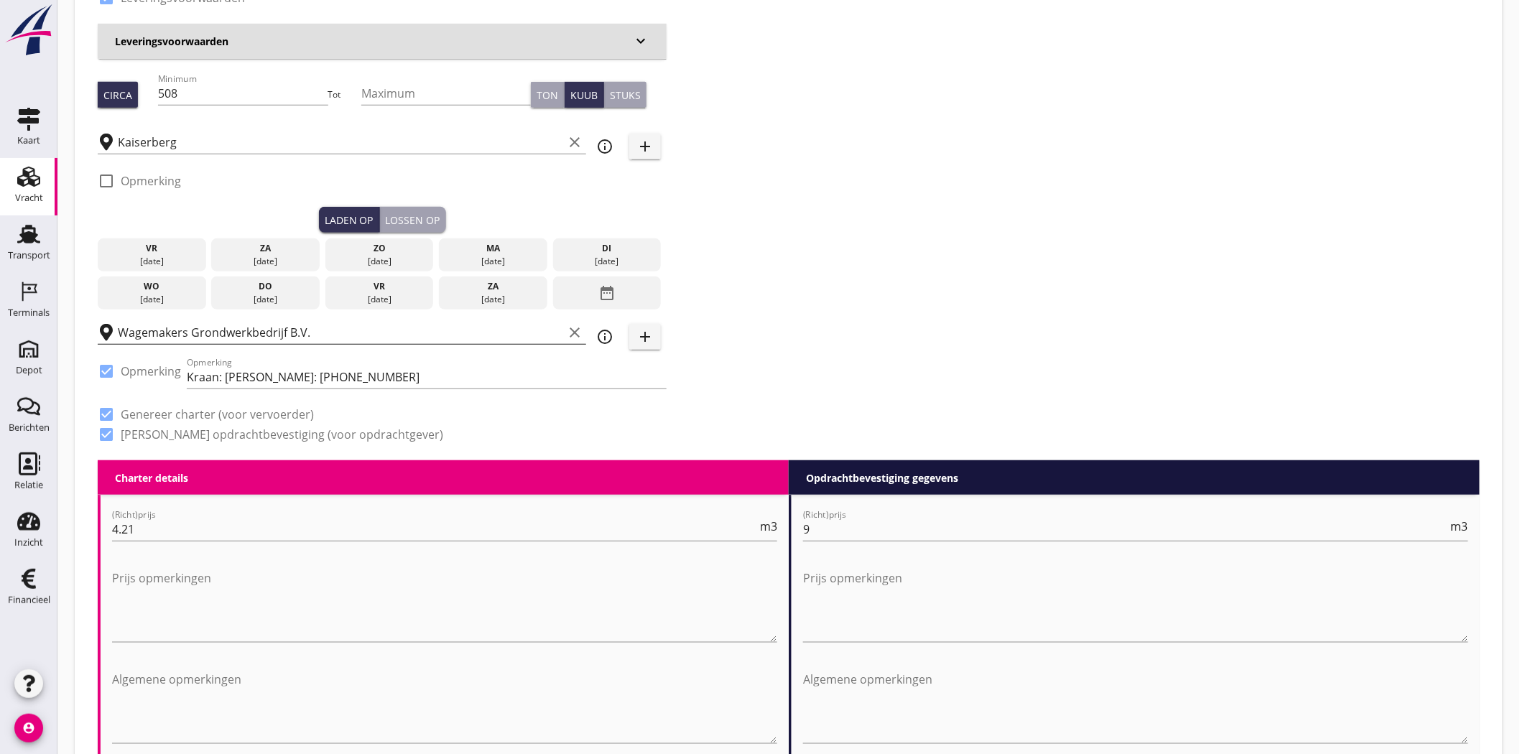
scroll to position [239, 0]
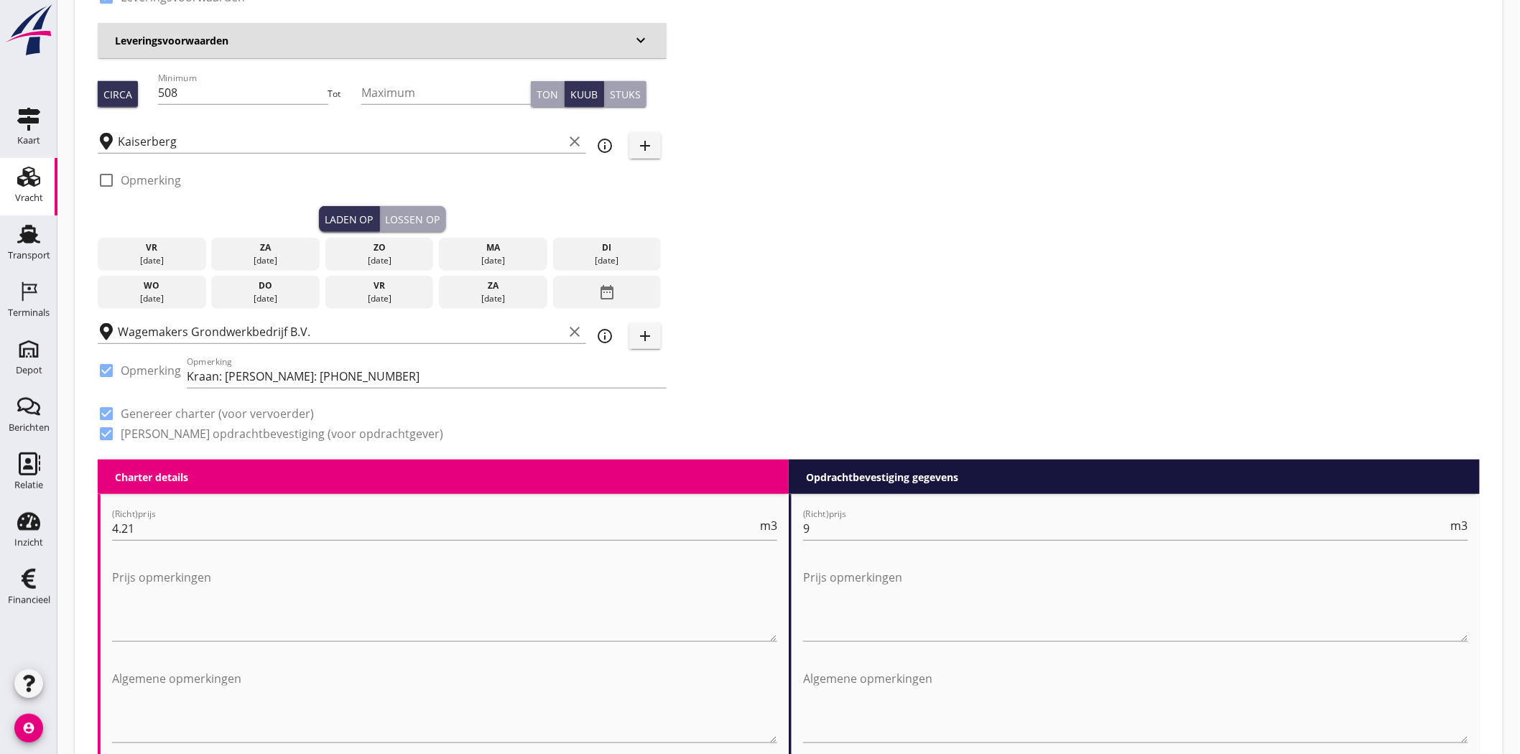
click at [349, 202] on div "check_box_outline_blank Opmerking" at bounding box center [382, 184] width 569 height 43
click at [461, 242] on div "ma" at bounding box center [493, 247] width 101 height 13
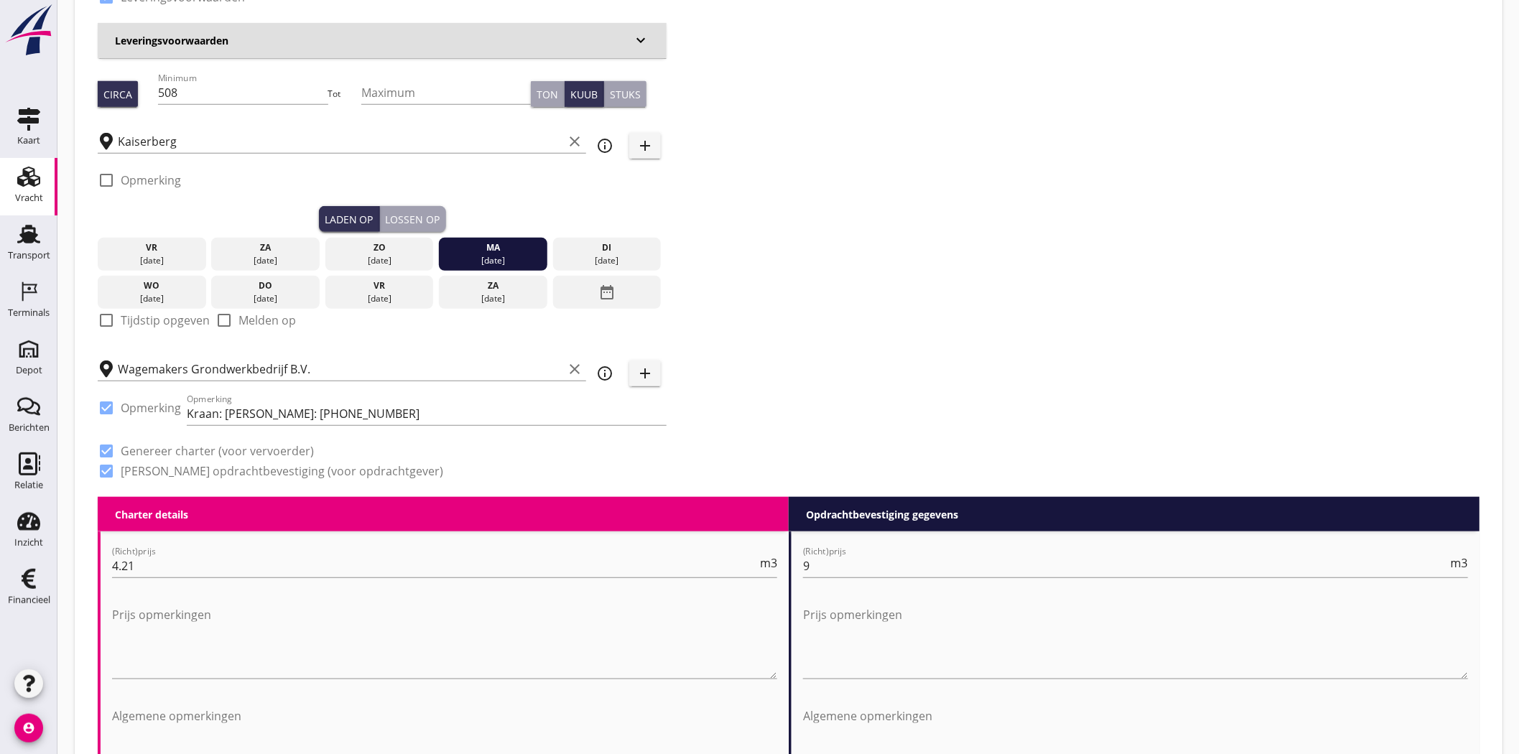
click at [428, 223] on div "Lossen op" at bounding box center [413, 219] width 55 height 15
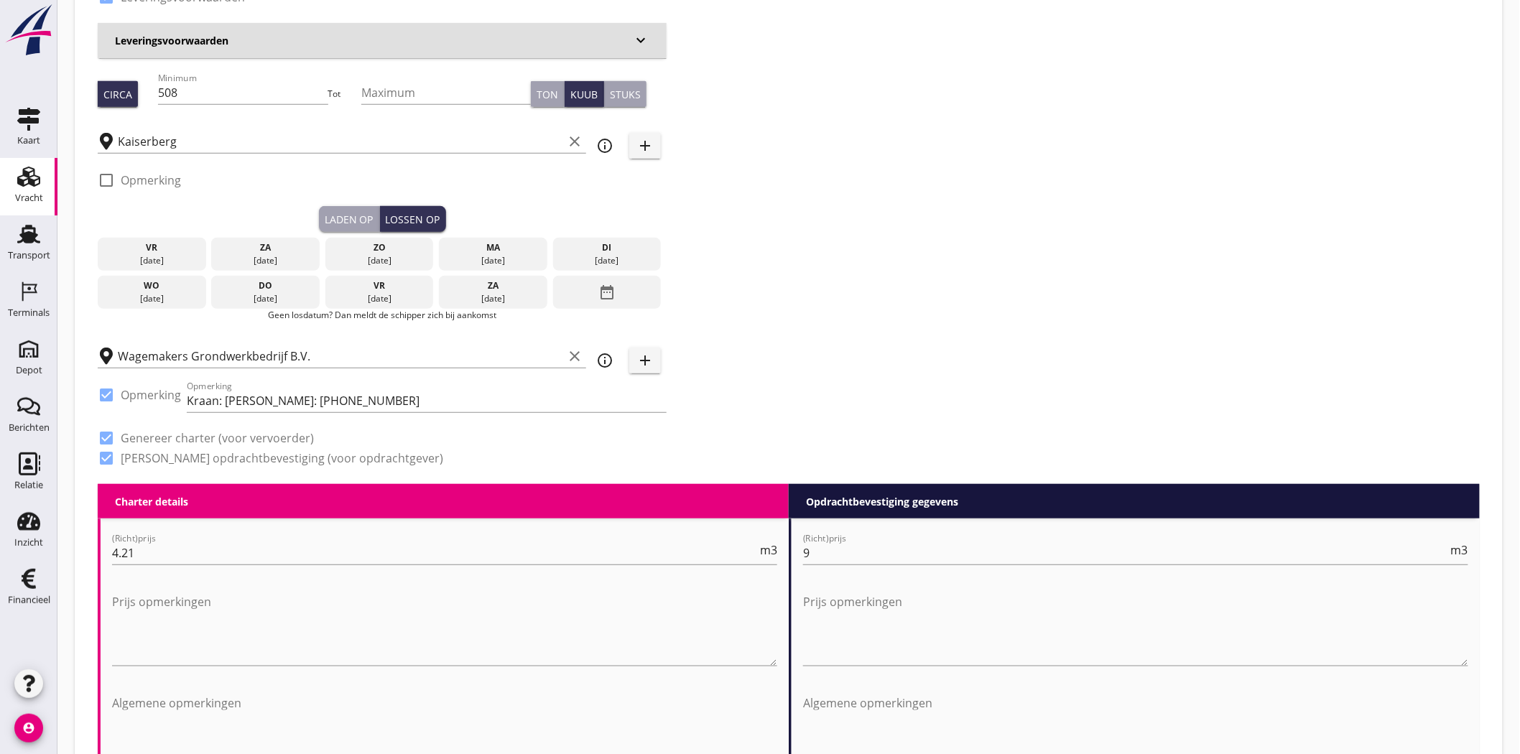
click at [622, 262] on div "02 sep." at bounding box center [607, 260] width 101 height 13
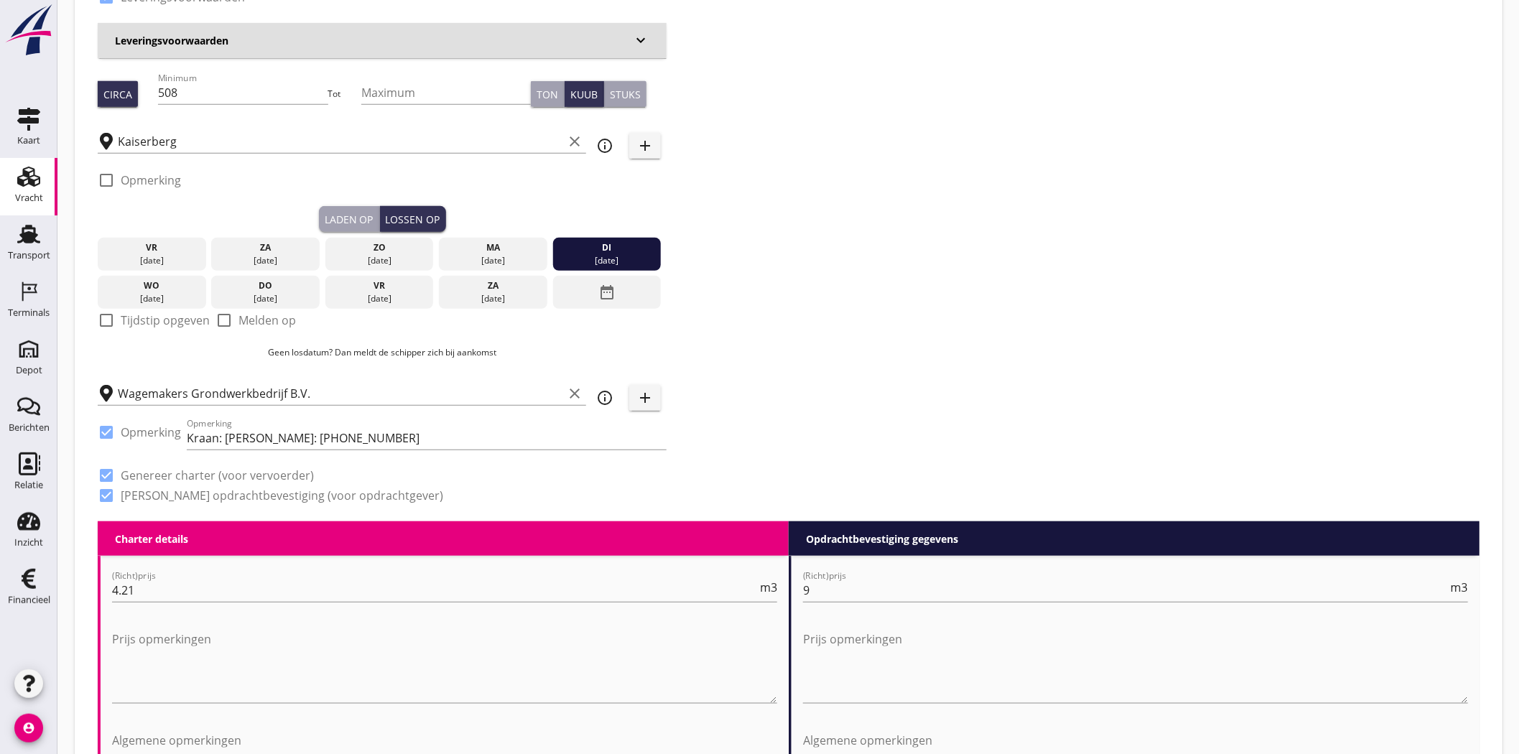
click at [851, 246] on div "Zoeken op opdrachtgever... Wagemakers Transportbedrijf B.V. clear arrow_drop_do…" at bounding box center [789, 183] width 1394 height 677
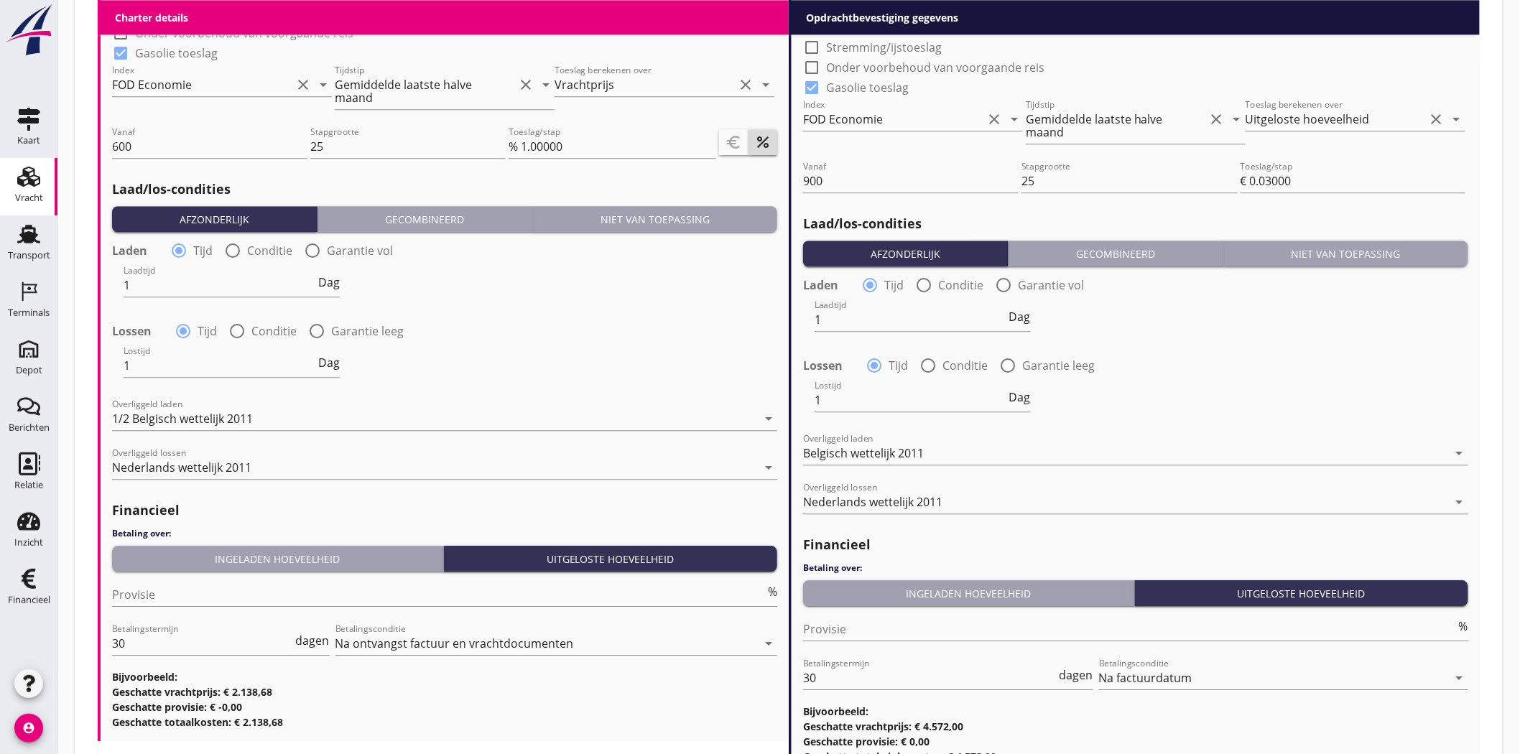
scroll to position [1581, 0]
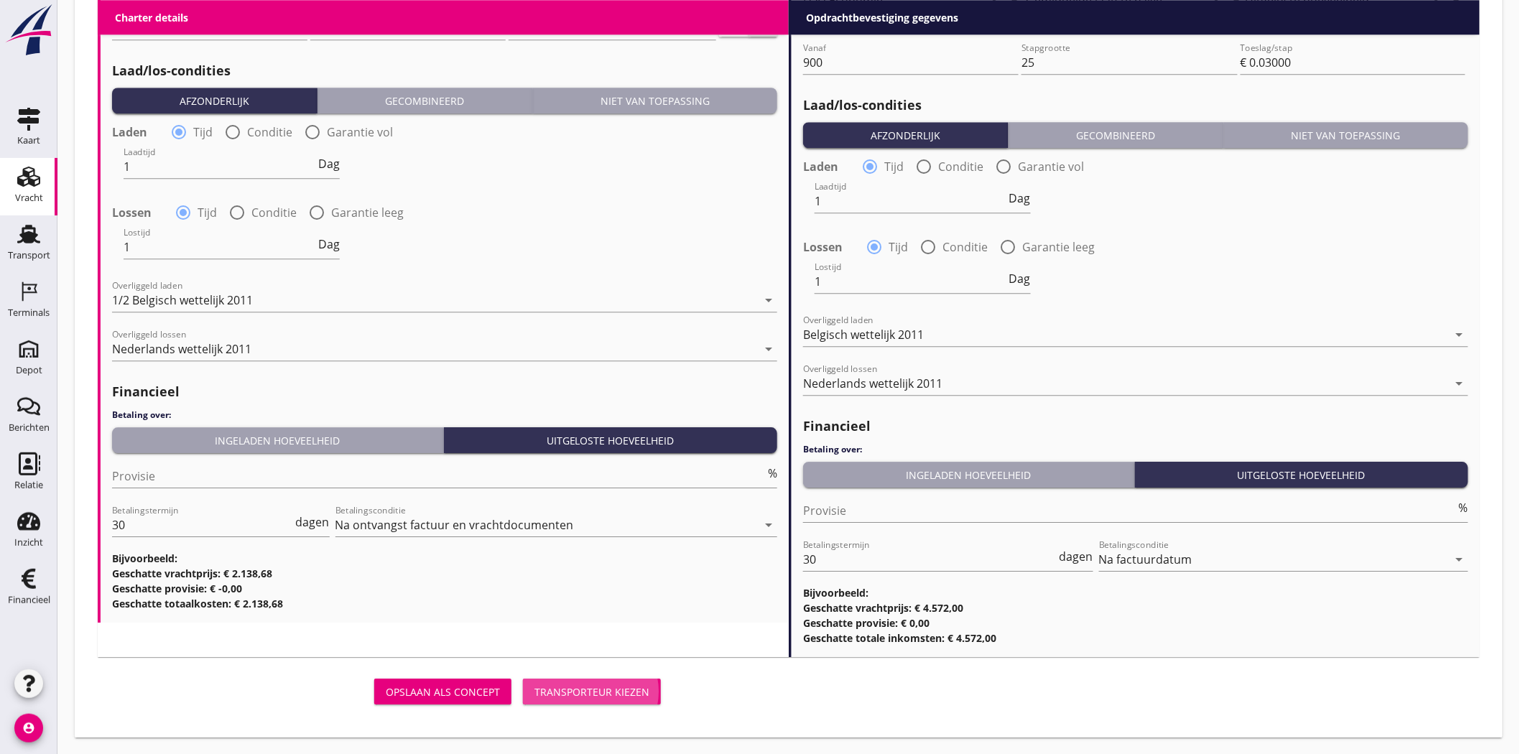
click at [569, 692] on div "Transporteur kiezen" at bounding box center [592, 692] width 115 height 15
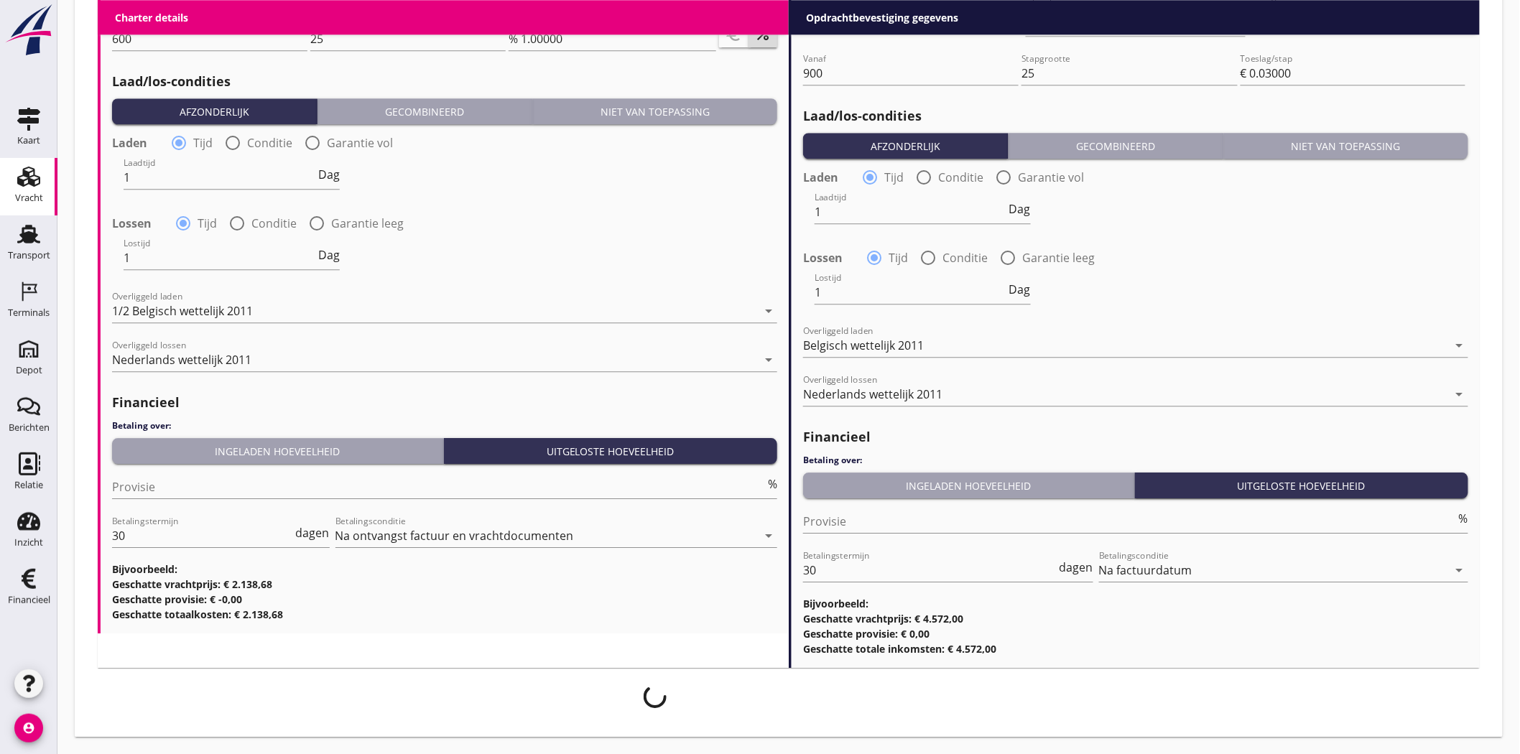
scroll to position [1570, 0]
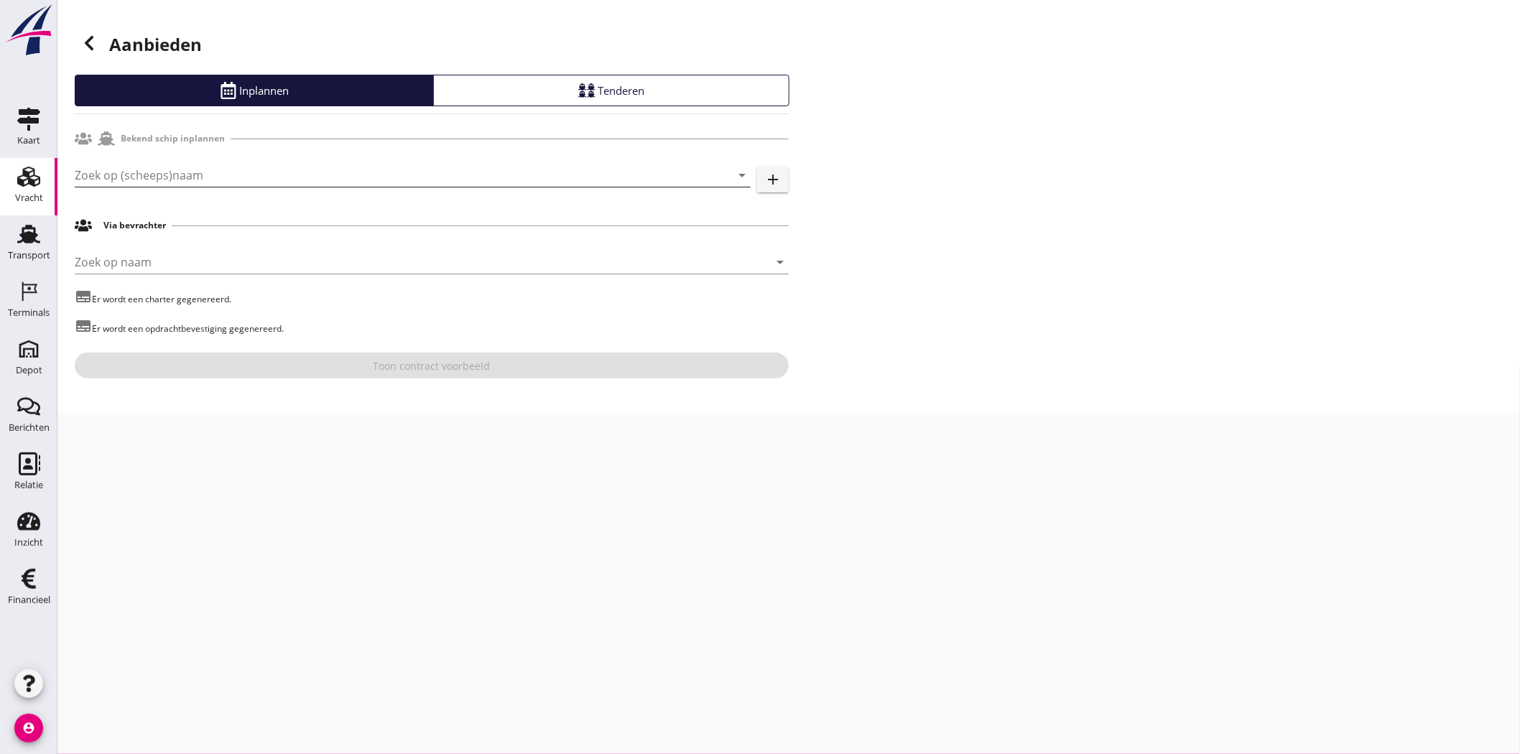
click at [315, 167] on input "Zoek op (scheeps)naam" at bounding box center [393, 175] width 636 height 23
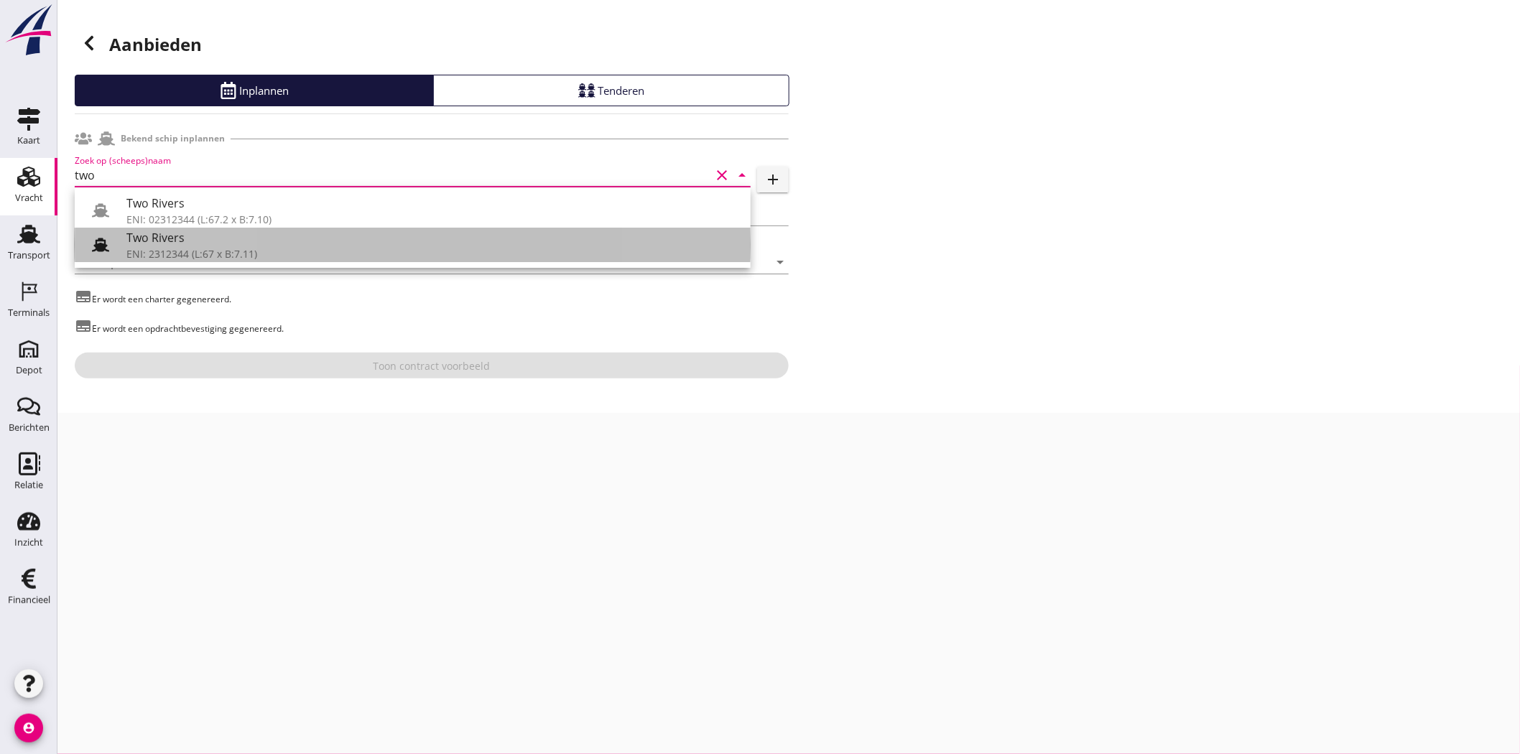
click at [299, 249] on div "ENI: 2312344 (L:67 x B:7.11)" at bounding box center [432, 253] width 613 height 15
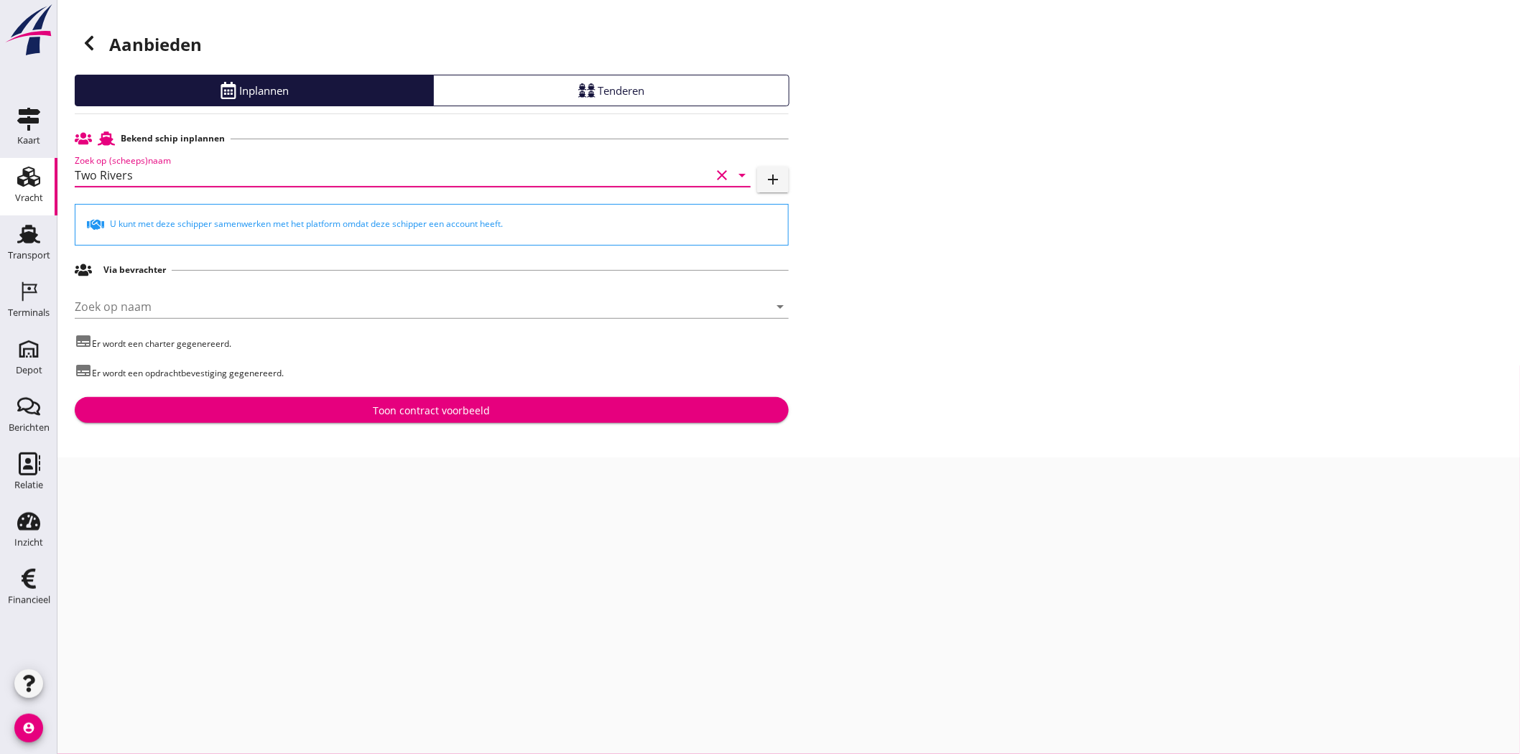
type input "Two Rivers"
click at [439, 400] on button "Toon contract voorbeeld" at bounding box center [432, 410] width 714 height 26
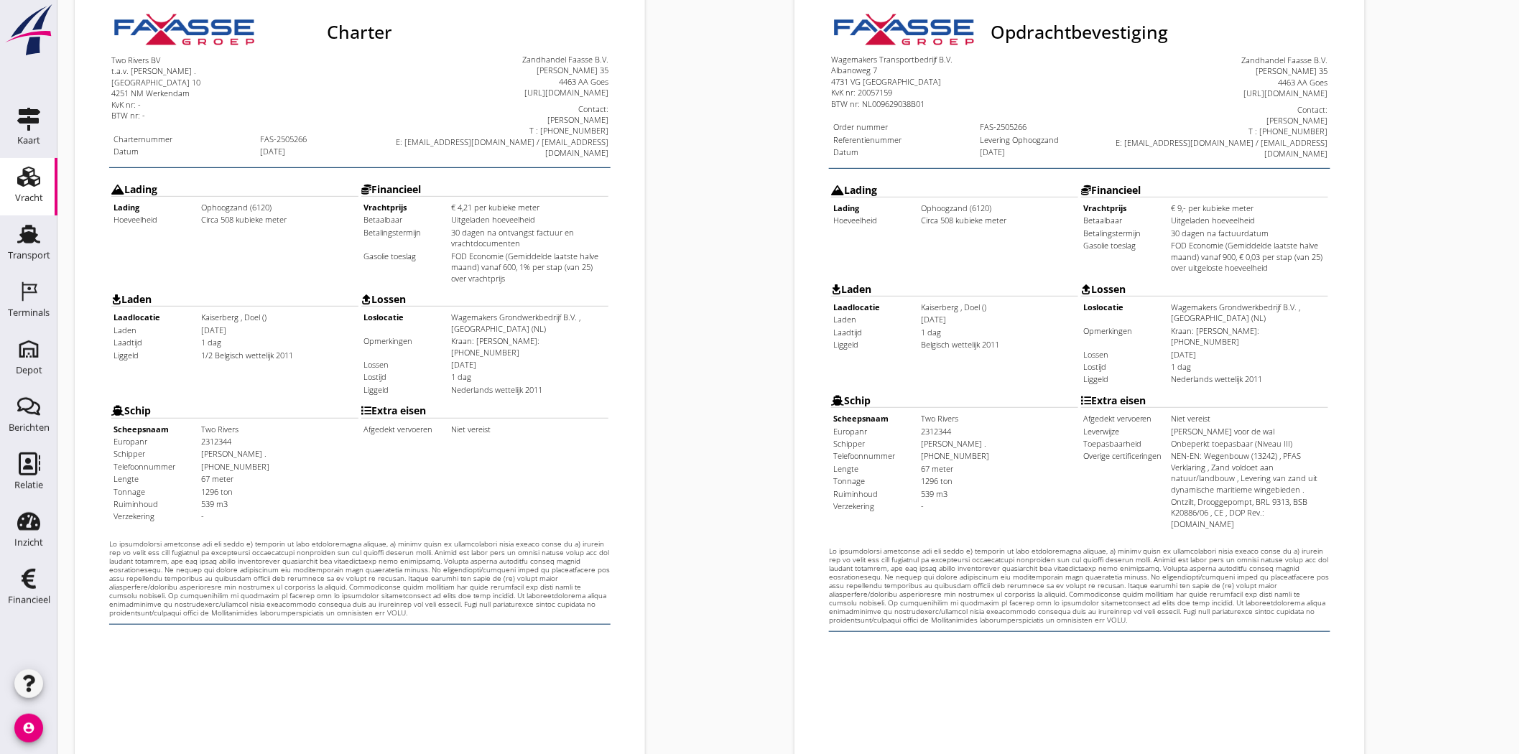
scroll to position [309, 0]
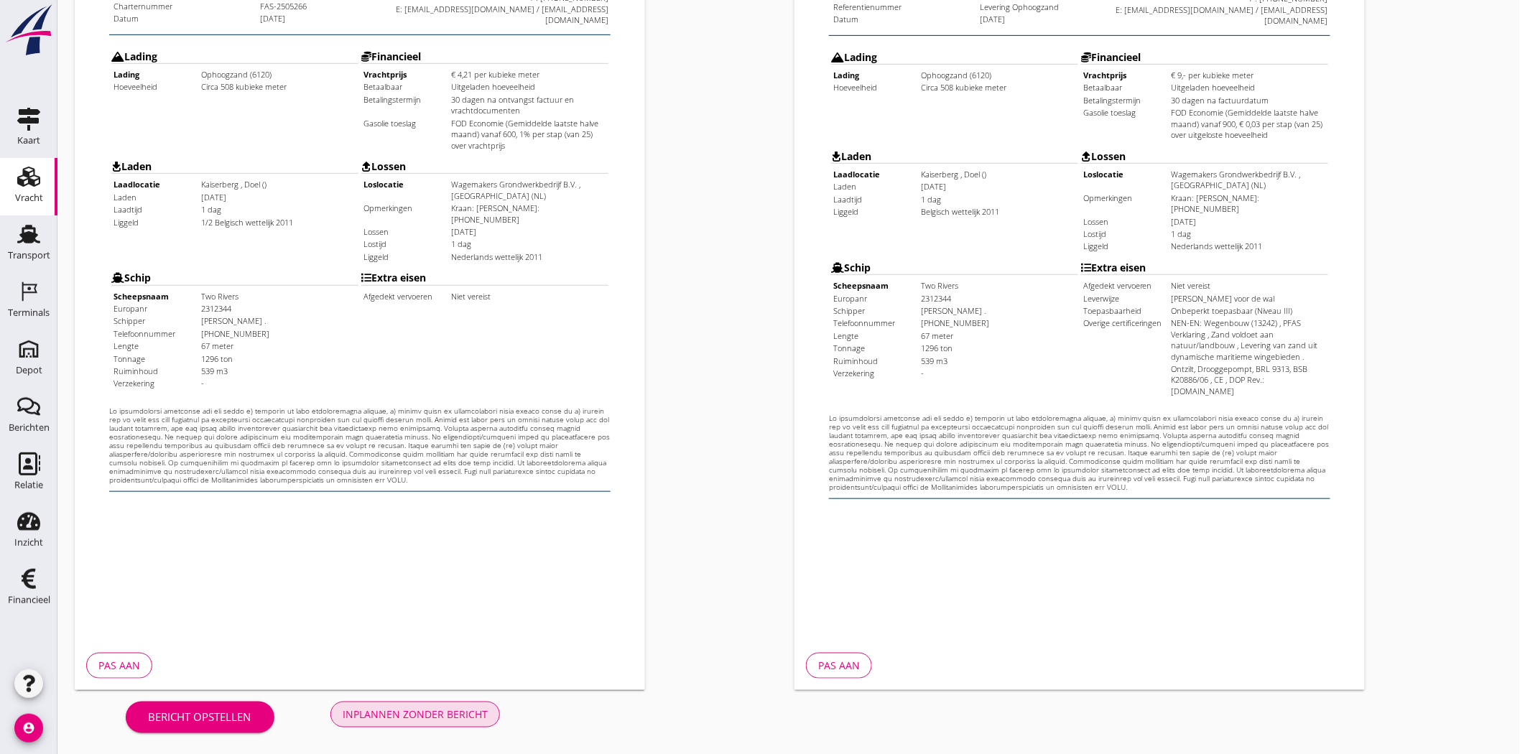
click at [397, 702] on button "Inplannen zonder bericht" at bounding box center [415, 715] width 170 height 26
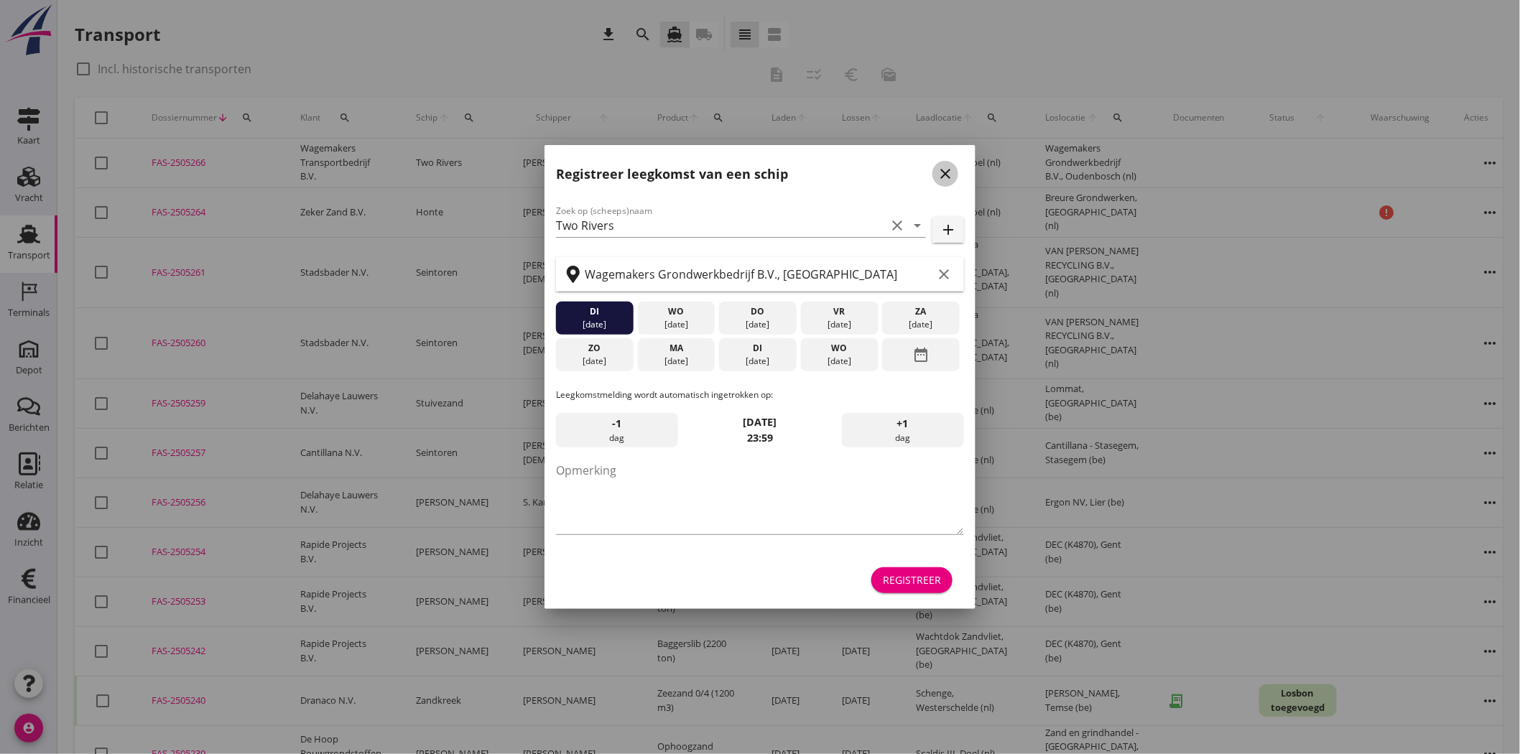
click at [956, 168] on button "close" at bounding box center [946, 174] width 26 height 26
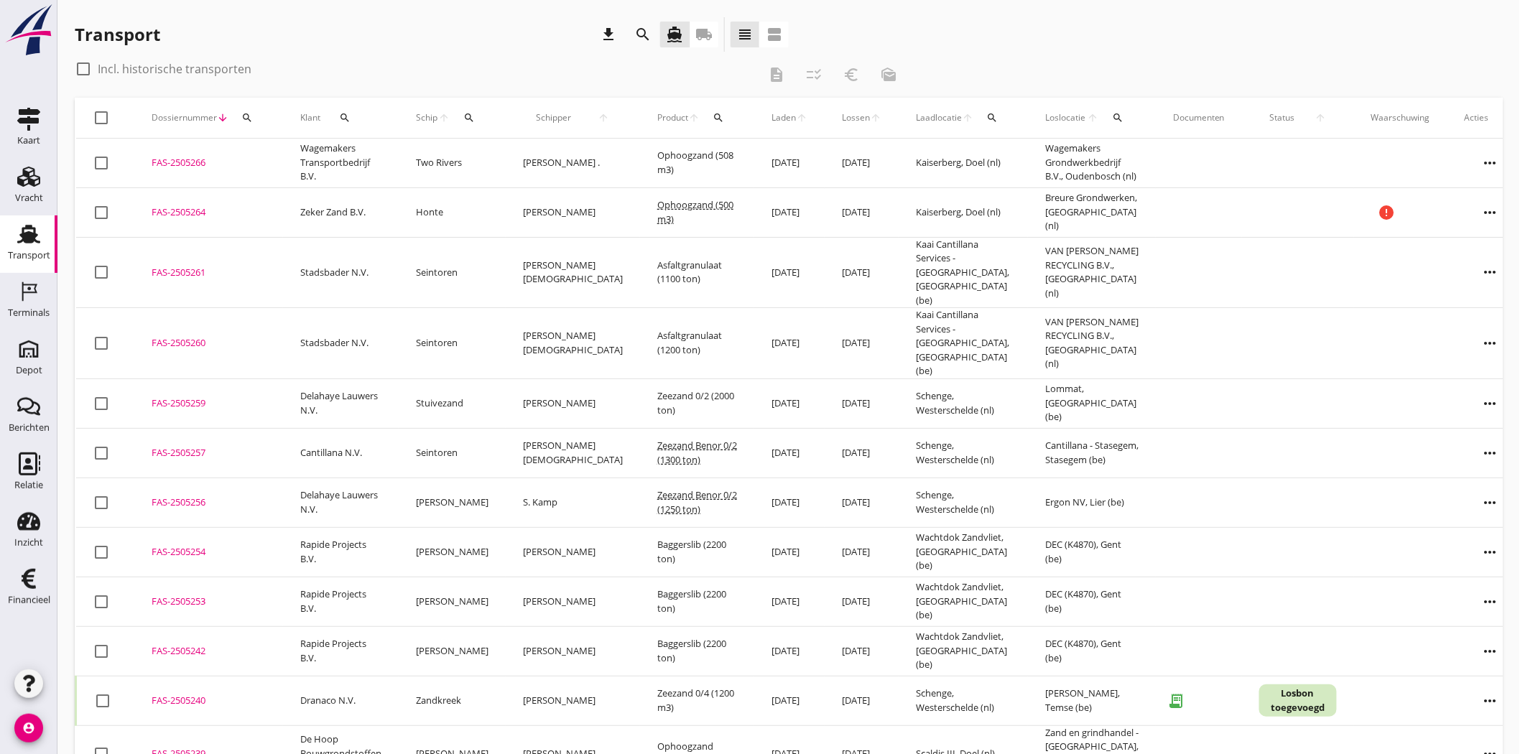
click at [1471, 207] on icon "more_horiz" at bounding box center [1491, 213] width 40 height 40
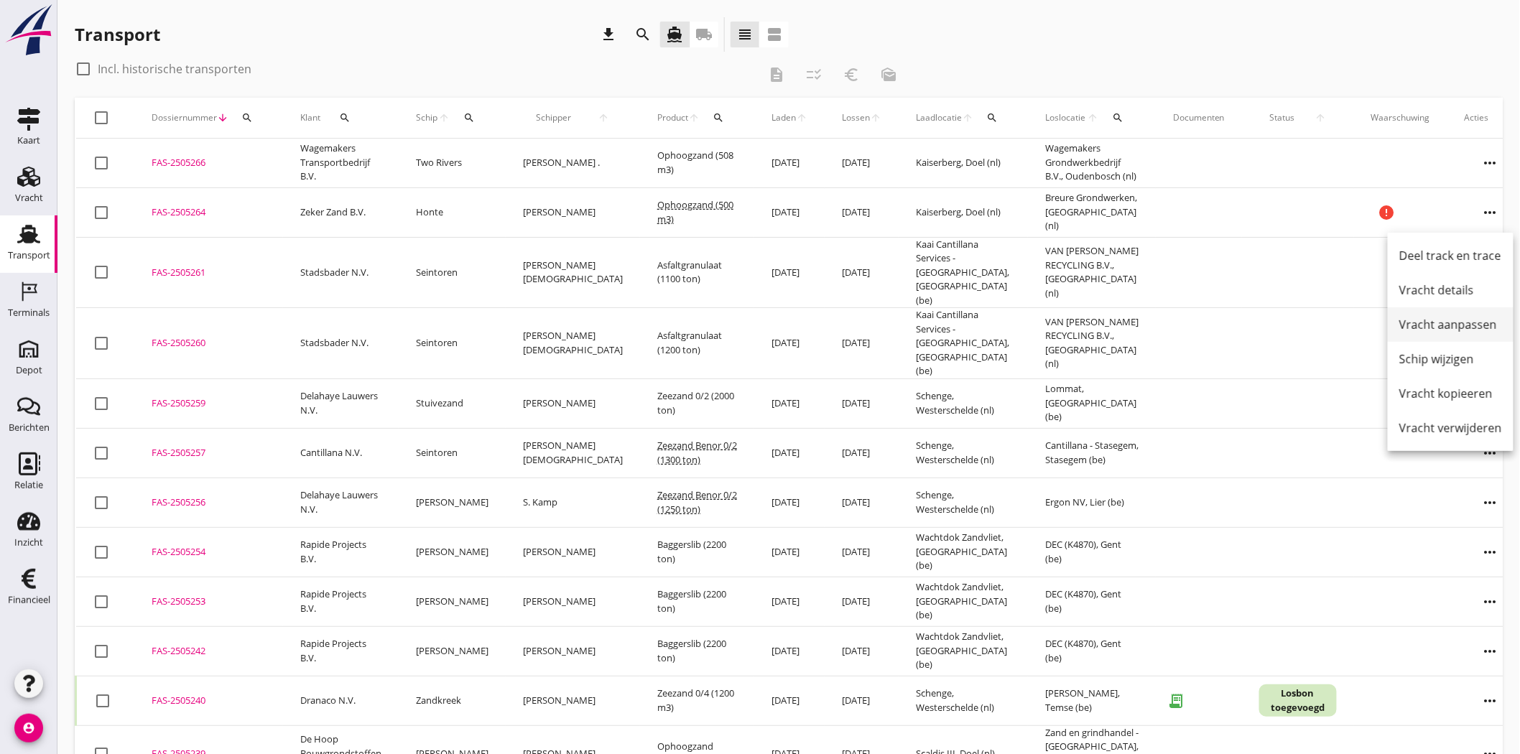
click at [1478, 313] on link "Vracht aanpassen" at bounding box center [1451, 325] width 126 height 34
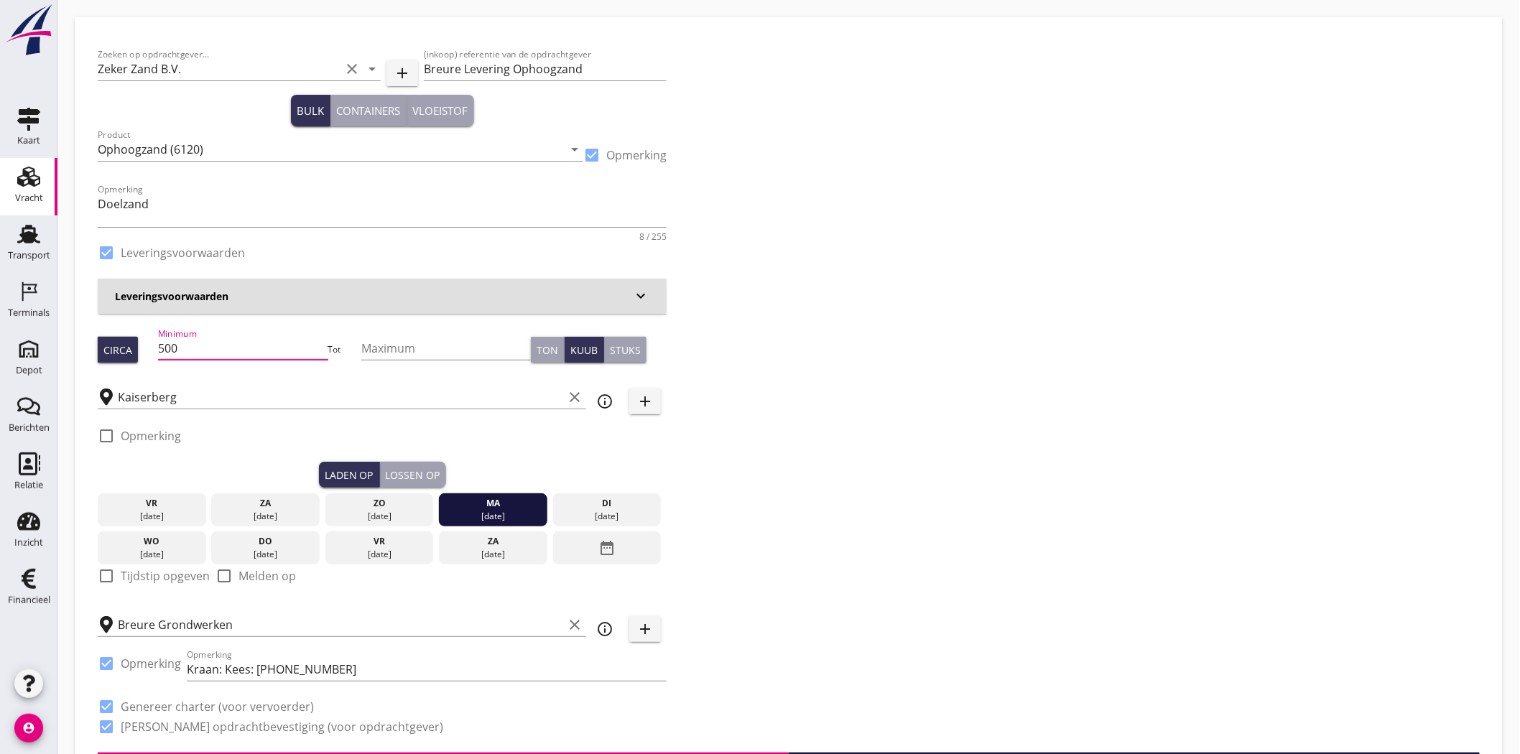
drag, startPoint x: 217, startPoint y: 353, endPoint x: 118, endPoint y: 365, distance: 99.8
click at [114, 366] on div "Circa Minimum 500 Tot Maximum Ton Kuub Stuks" at bounding box center [382, 349] width 569 height 49
type input "530"
click at [835, 357] on div "Zoeken op opdrachtgever... Zeker Zand B.V. clear arrow_drop_down add (inkoop) r…" at bounding box center [789, 396] width 1394 height 713
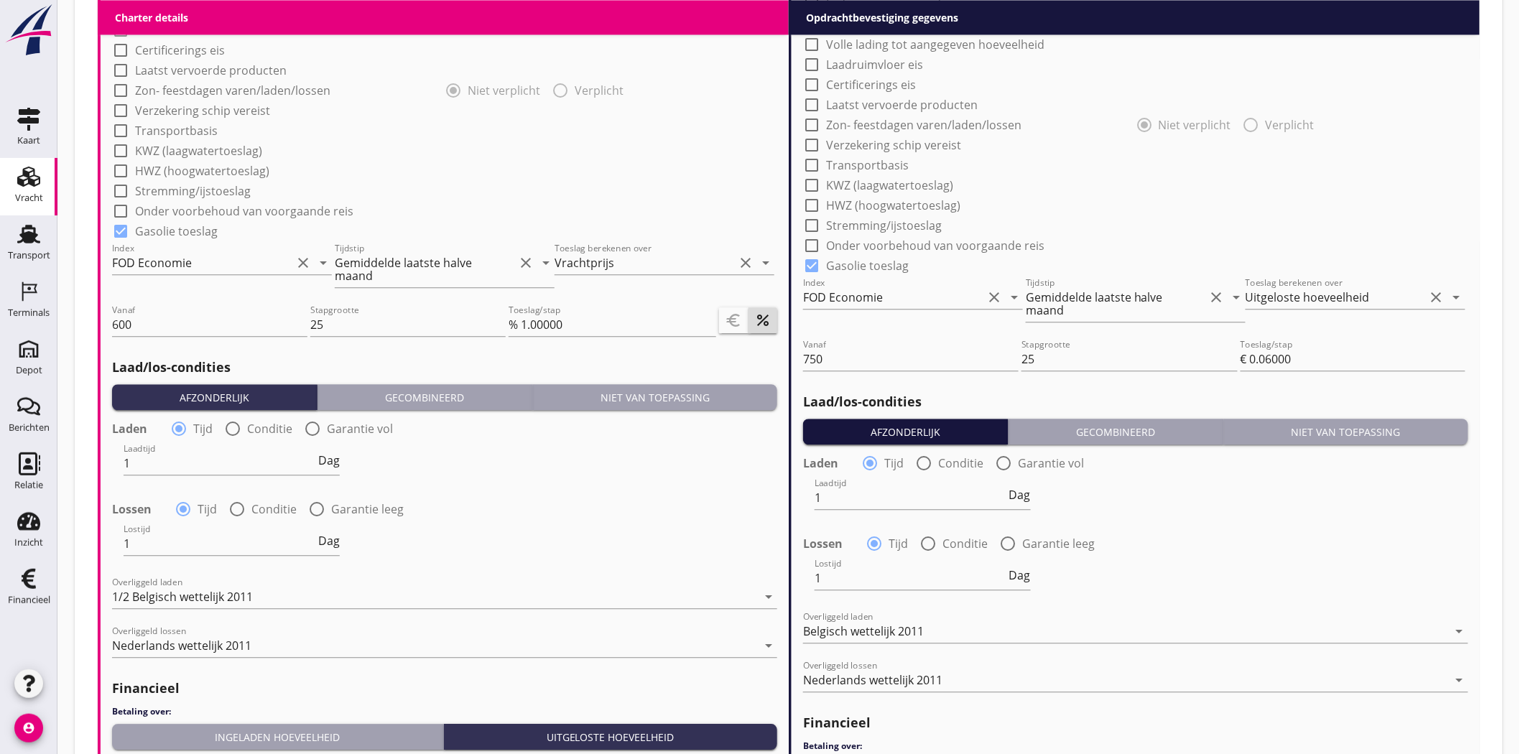
scroll to position [1573, 0]
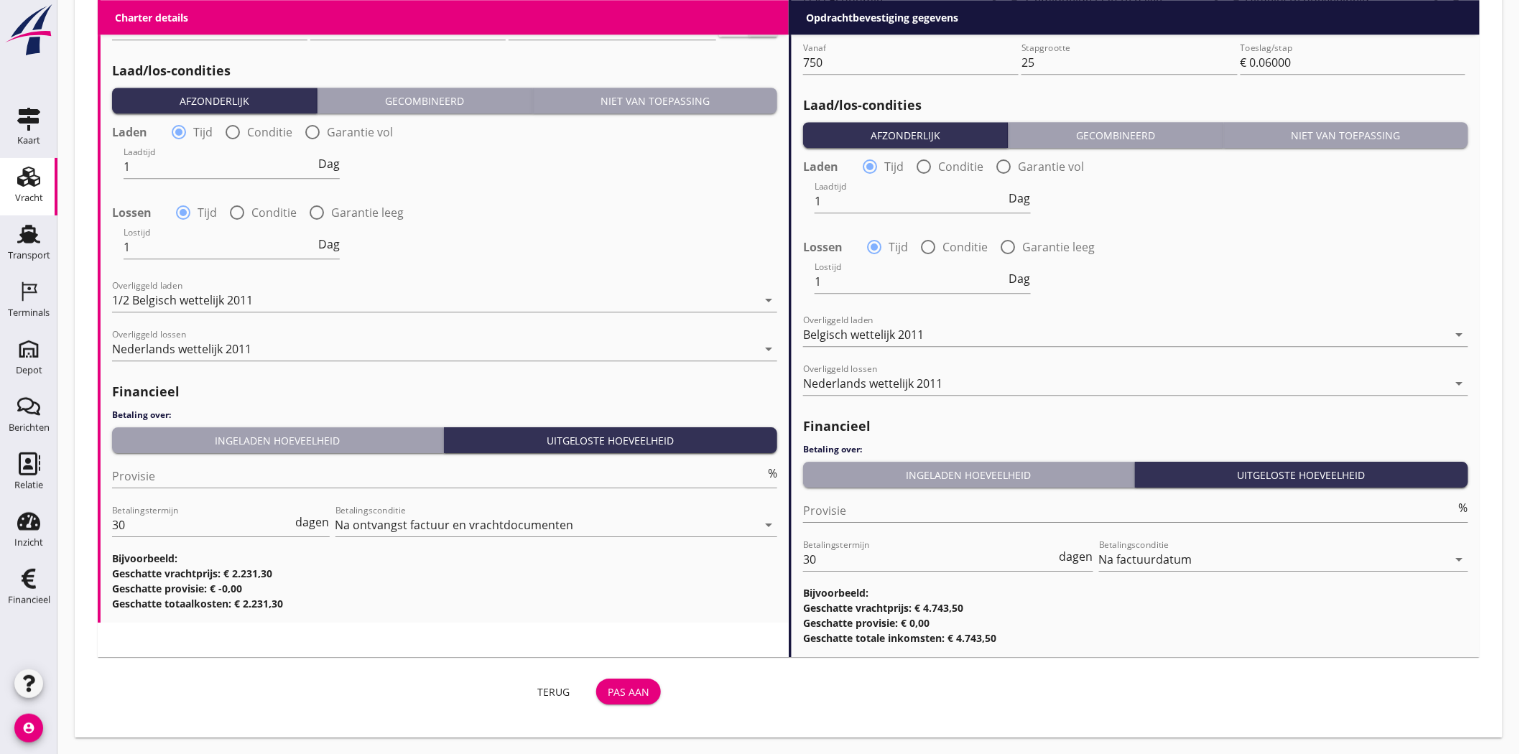
click at [614, 693] on div "Pas aan" at bounding box center [629, 692] width 42 height 15
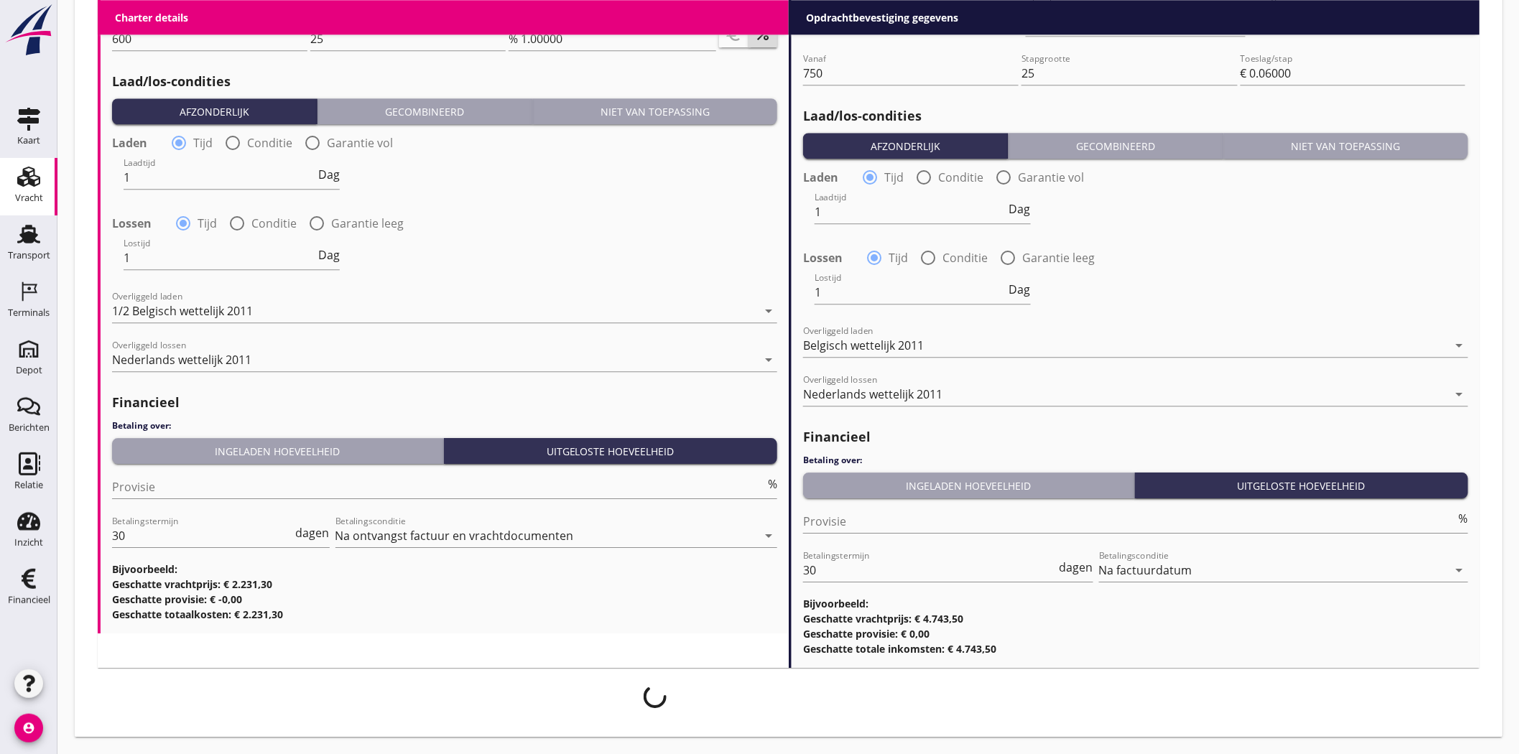
scroll to position [1562, 0]
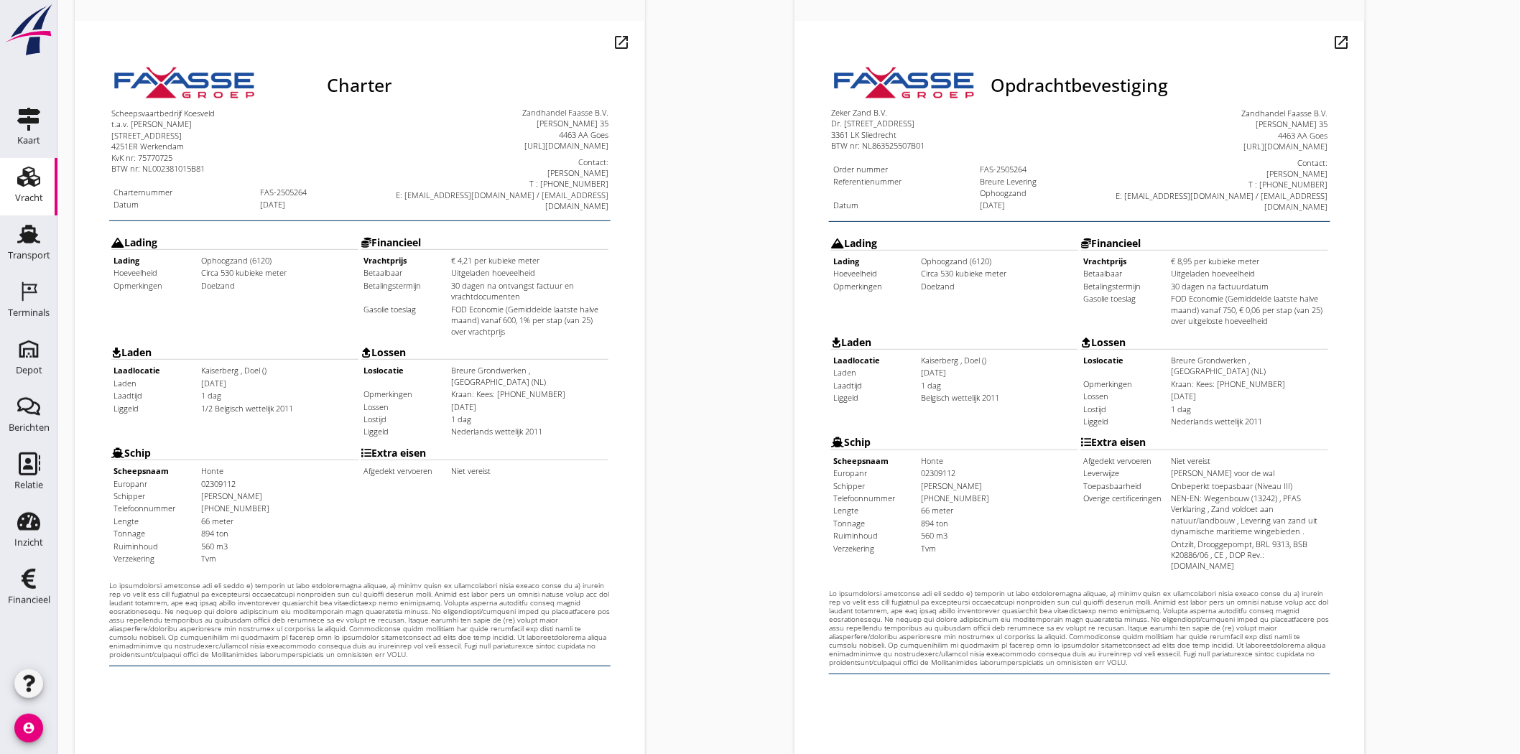
scroll to position [309, 0]
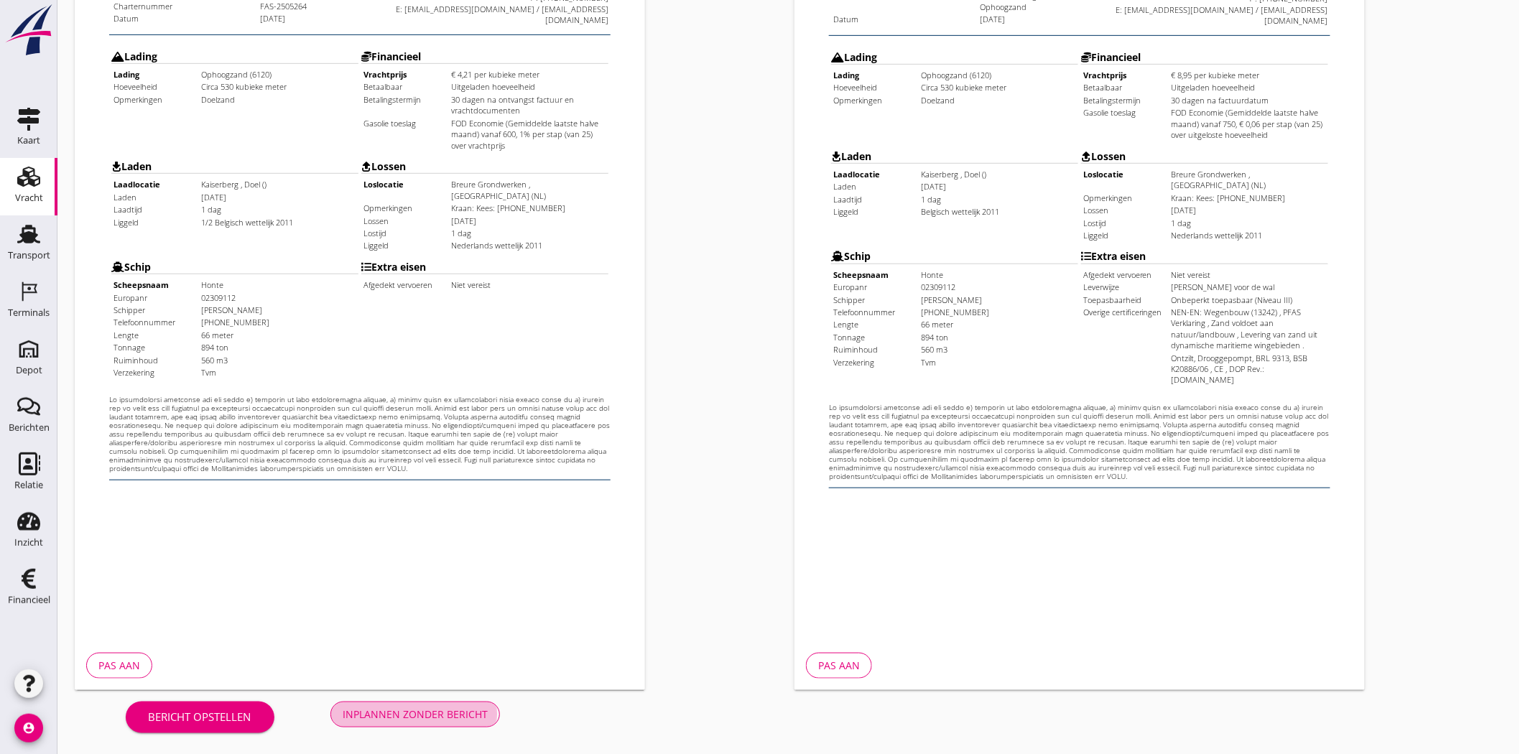
click at [458, 713] on div "Inplannen zonder bericht" at bounding box center [415, 714] width 145 height 15
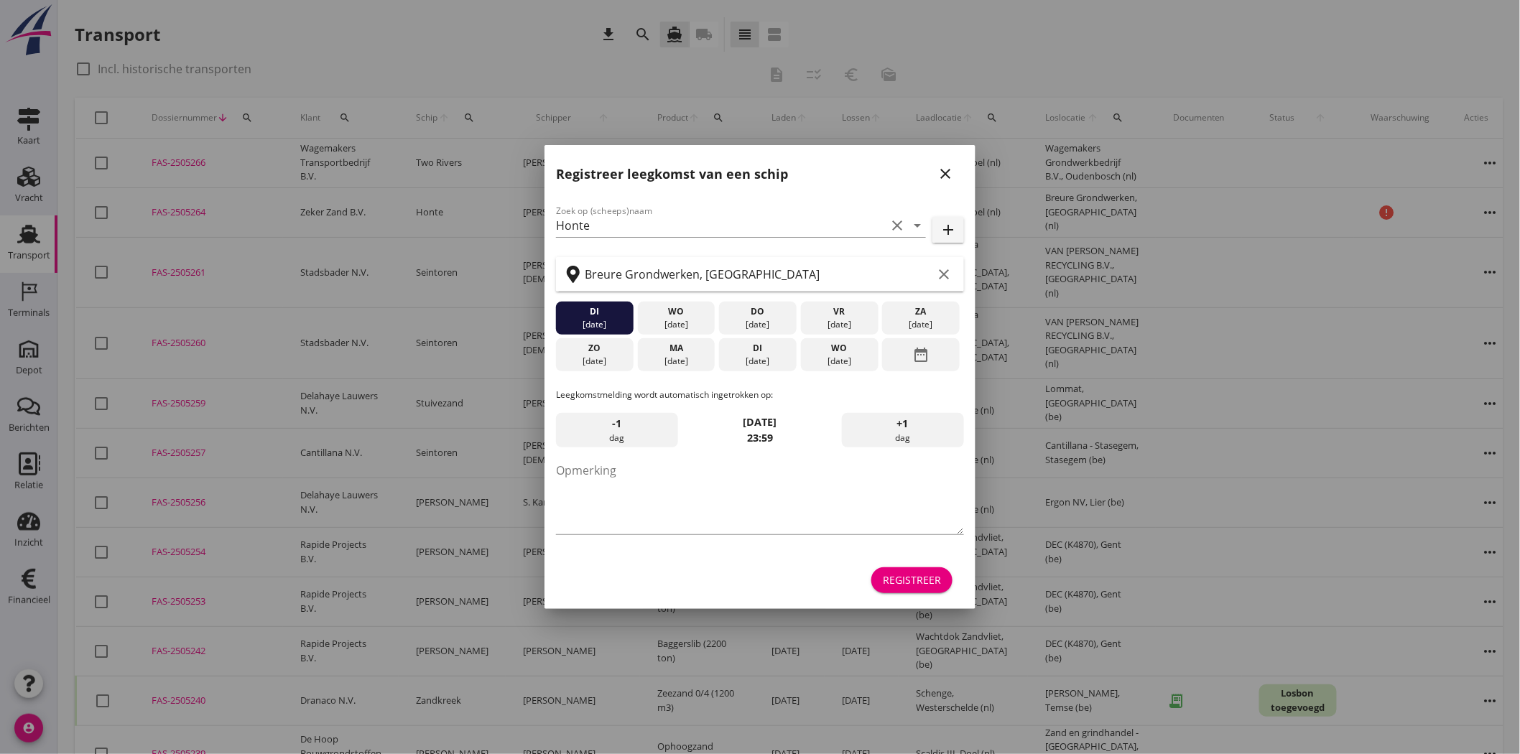
click at [943, 170] on icon "close" at bounding box center [945, 173] width 17 height 17
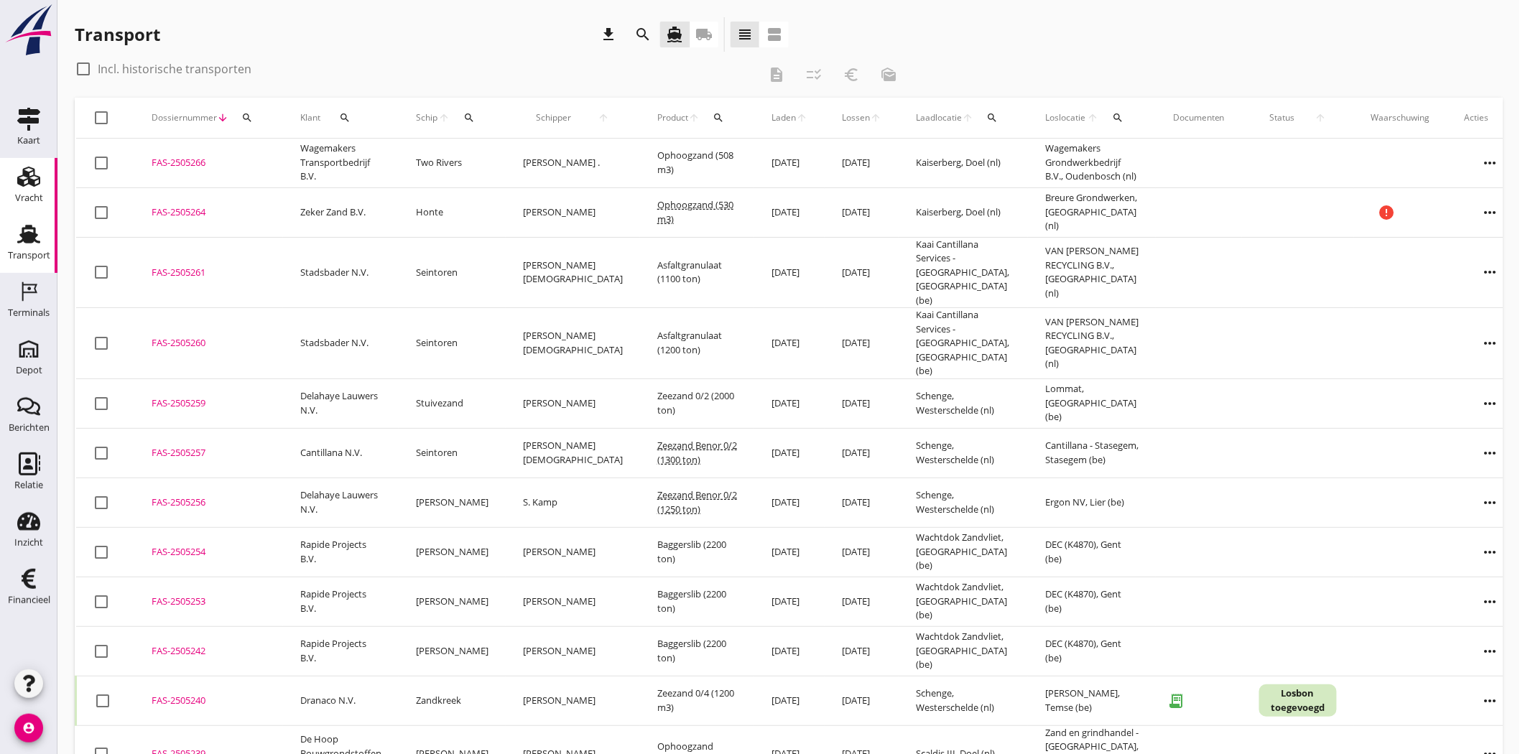
click at [29, 200] on div "Vracht" at bounding box center [29, 197] width 28 height 9
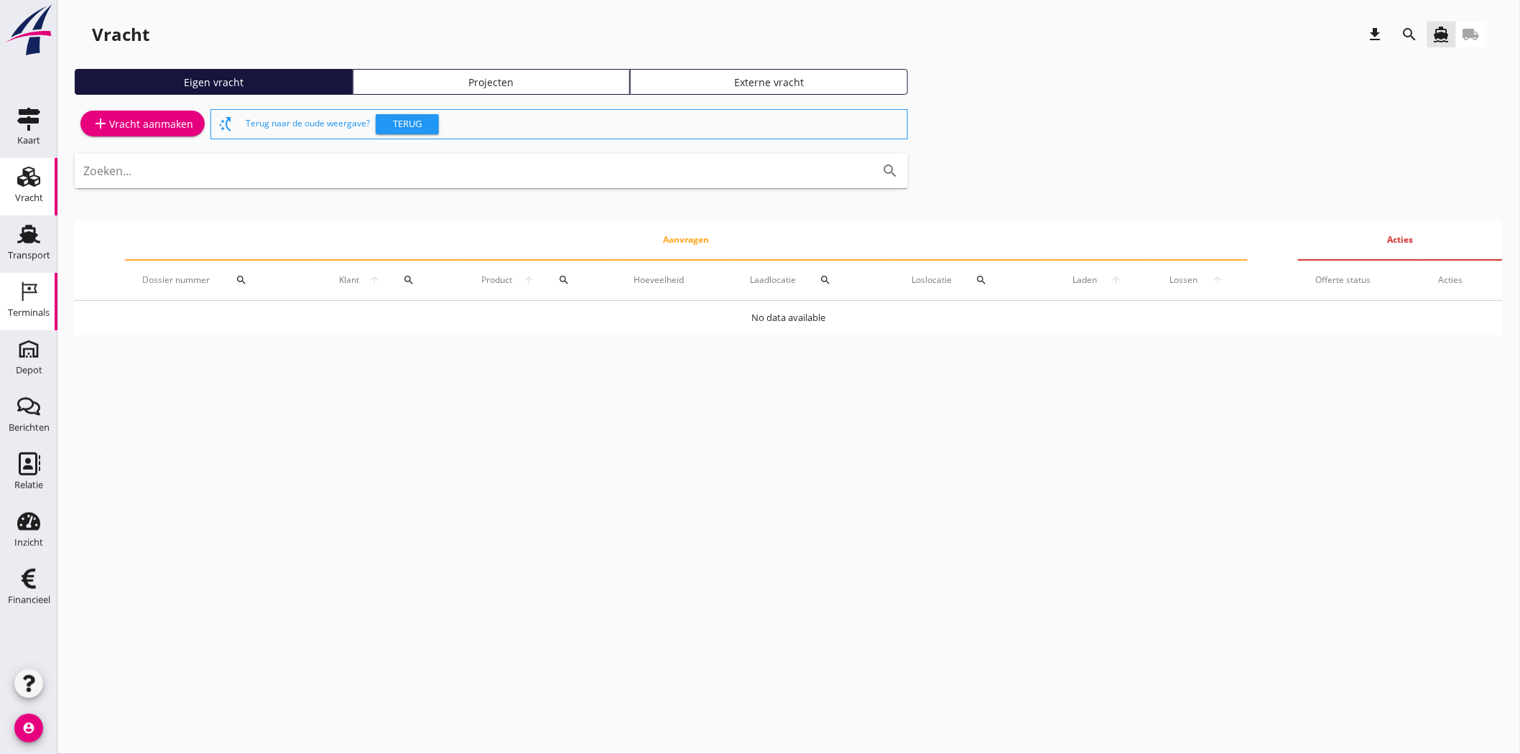
click at [34, 308] on div "Terminals" at bounding box center [29, 312] width 42 height 9
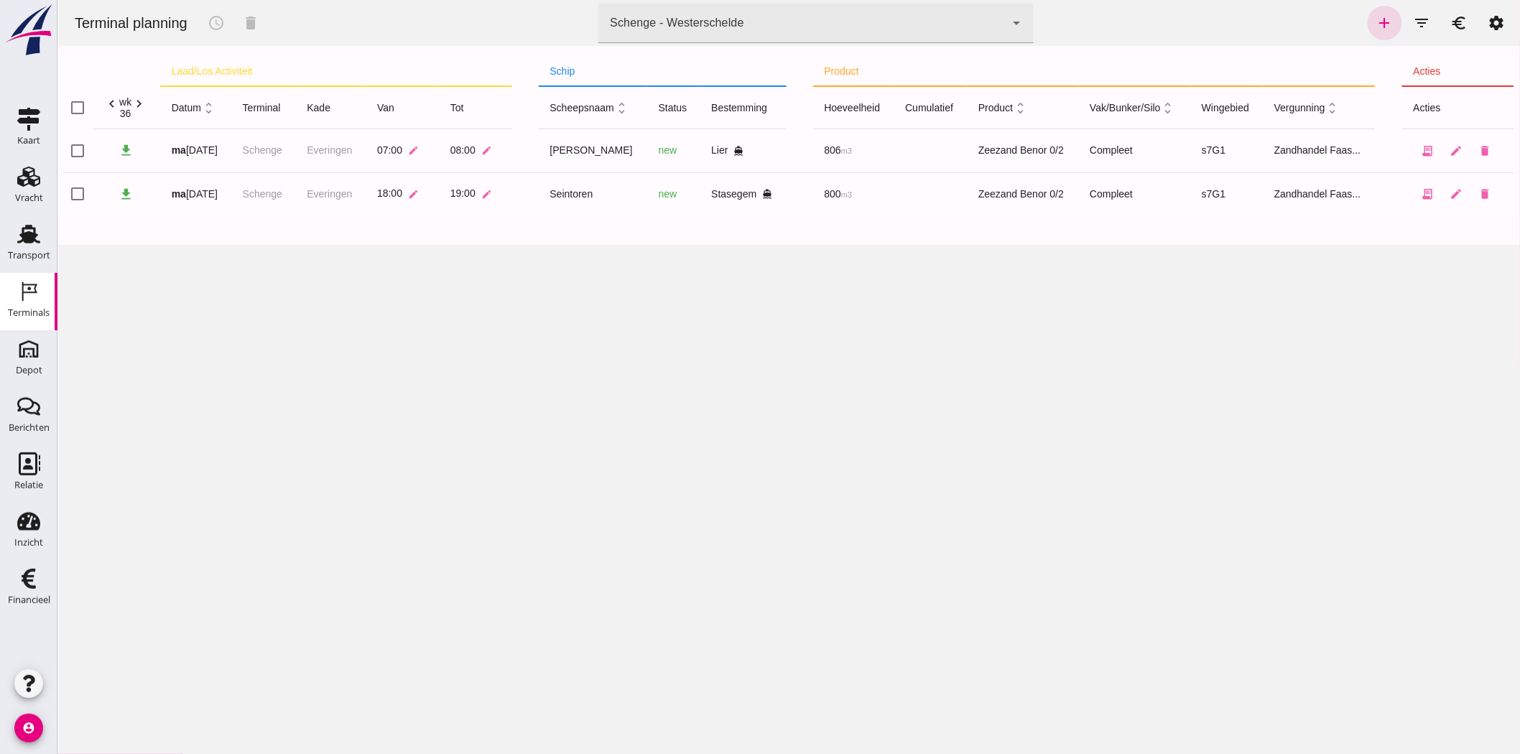
click at [683, 31] on div "Schenge - Westerschelde" at bounding box center [676, 22] width 134 height 17
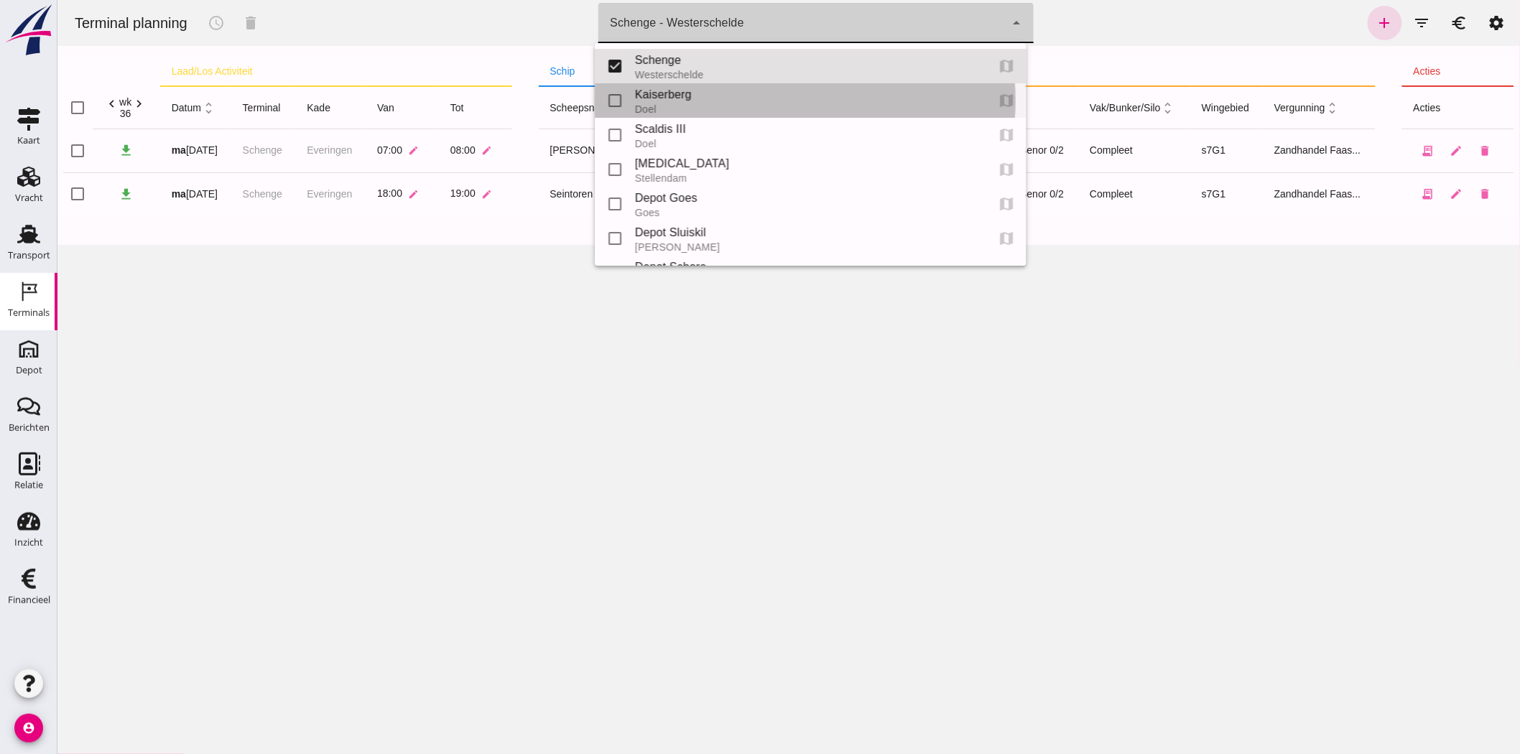
click at [688, 105] on div "Doel" at bounding box center [804, 108] width 340 height 11
type input "7f603609-51ae-4e75-986b-c9057e559465"
checkbox input "false"
checkbox input "true"
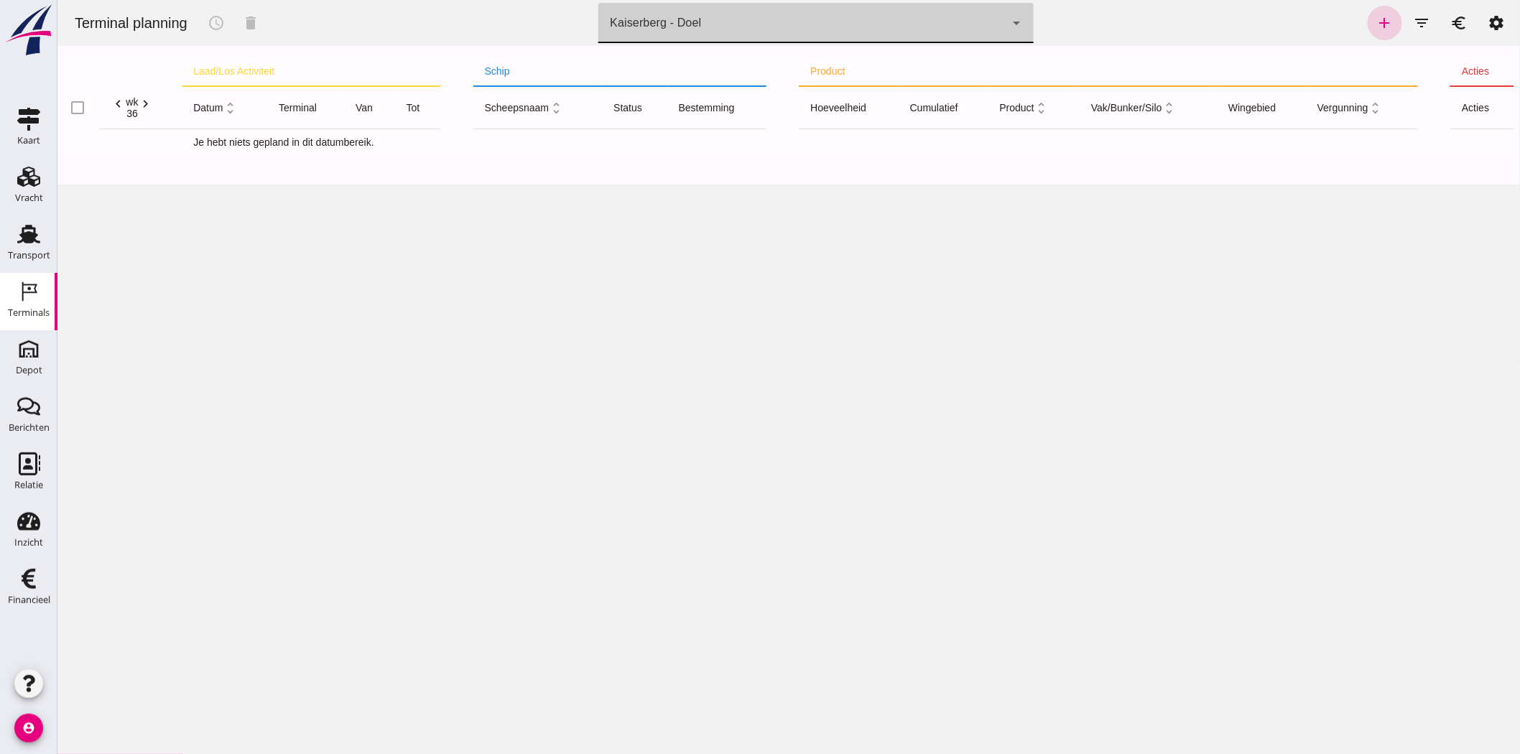
click at [1379, 20] on icon "add" at bounding box center [1384, 22] width 17 height 17
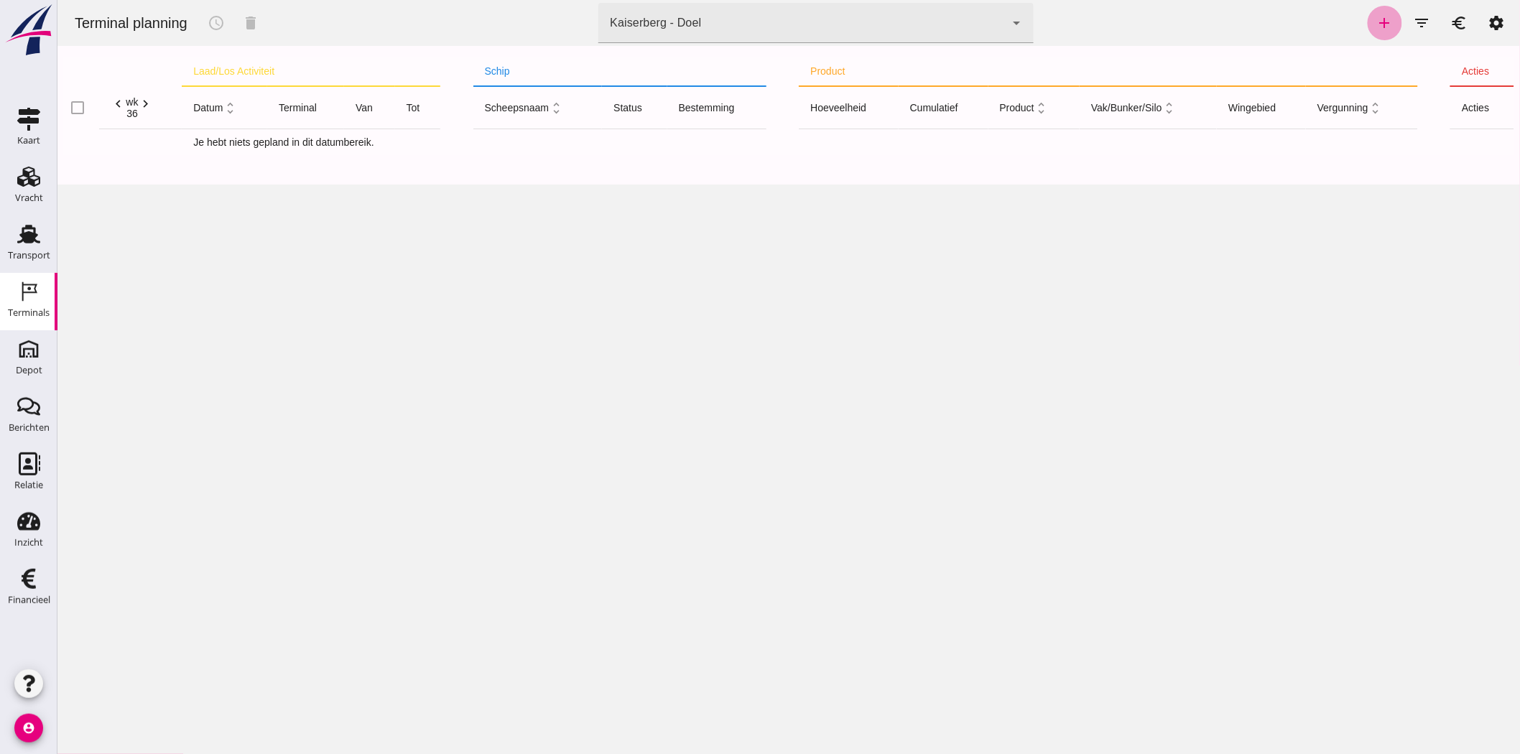
type input "Zandhandel Faasse B.V."
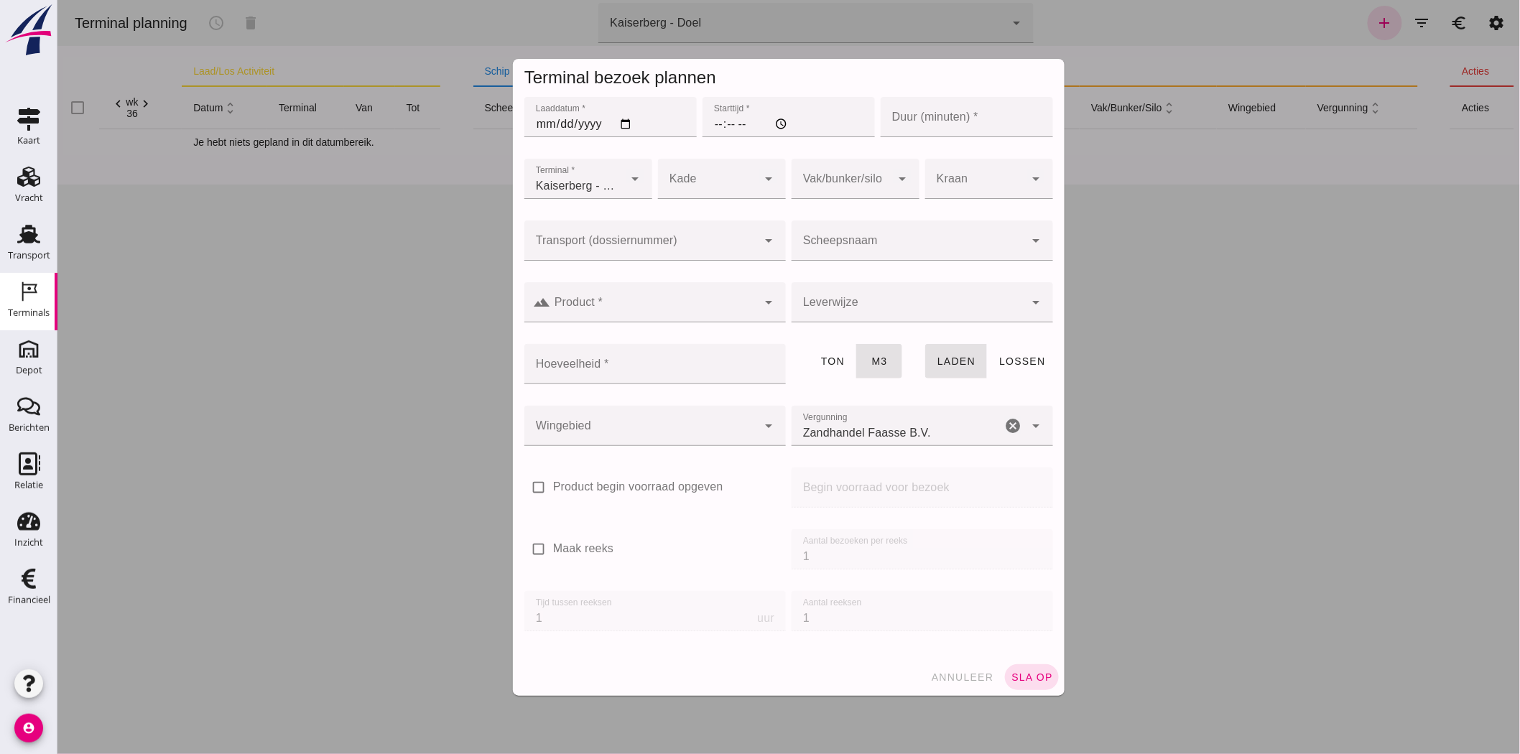
click at [537, 121] on input "Laaddatum *" at bounding box center [610, 117] width 172 height 40
type input "2025-09-01"
click at [718, 124] on input "Starttijd *" at bounding box center [788, 117] width 172 height 40
type input "12:00"
click at [945, 114] on input "Duur (minuten) *" at bounding box center [966, 117] width 172 height 40
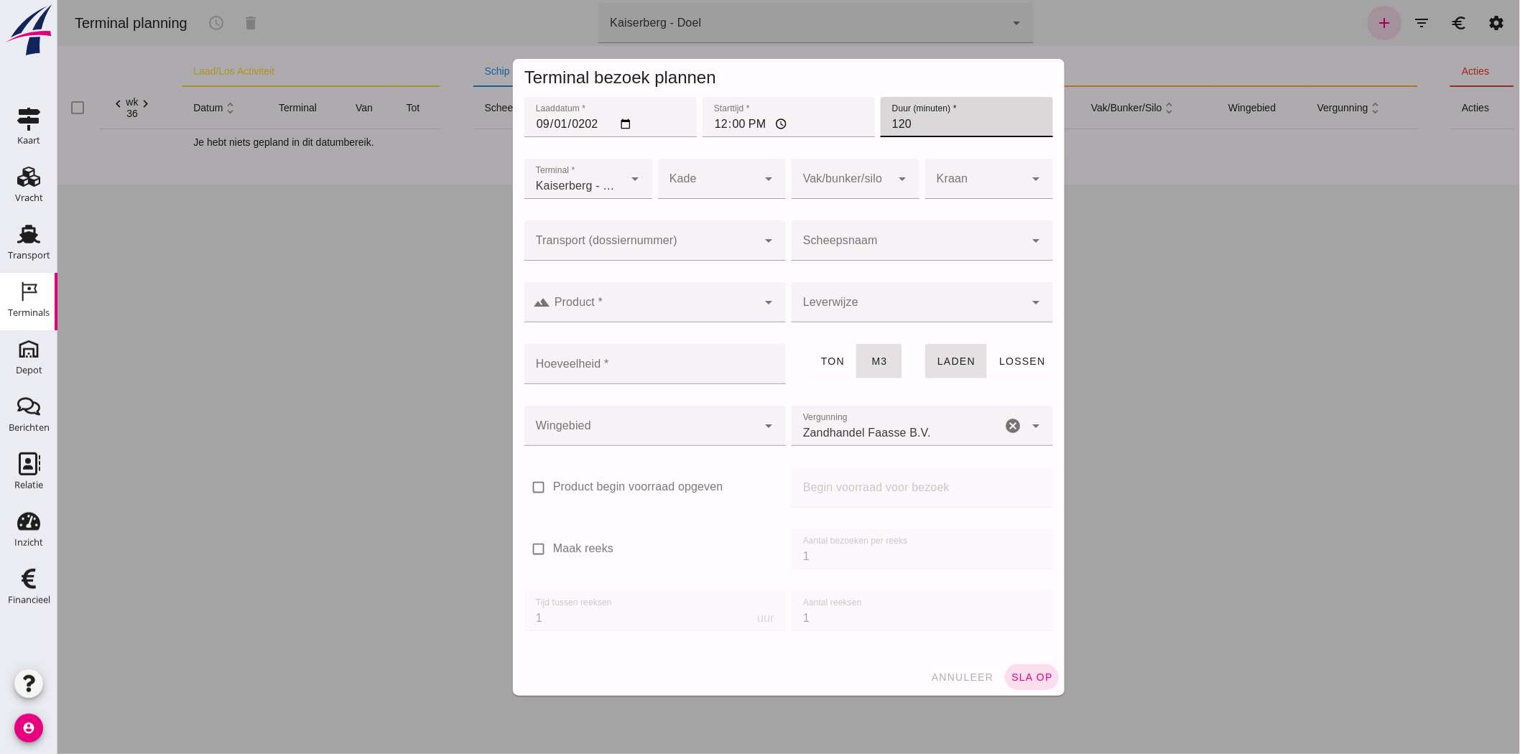
type input "120"
click at [691, 180] on div at bounding box center [706, 179] width 99 height 40
click at [713, 226] on div "Doel" at bounding box center [715, 221] width 105 height 17
type input "11"
click at [859, 311] on div at bounding box center [907, 302] width 233 height 40
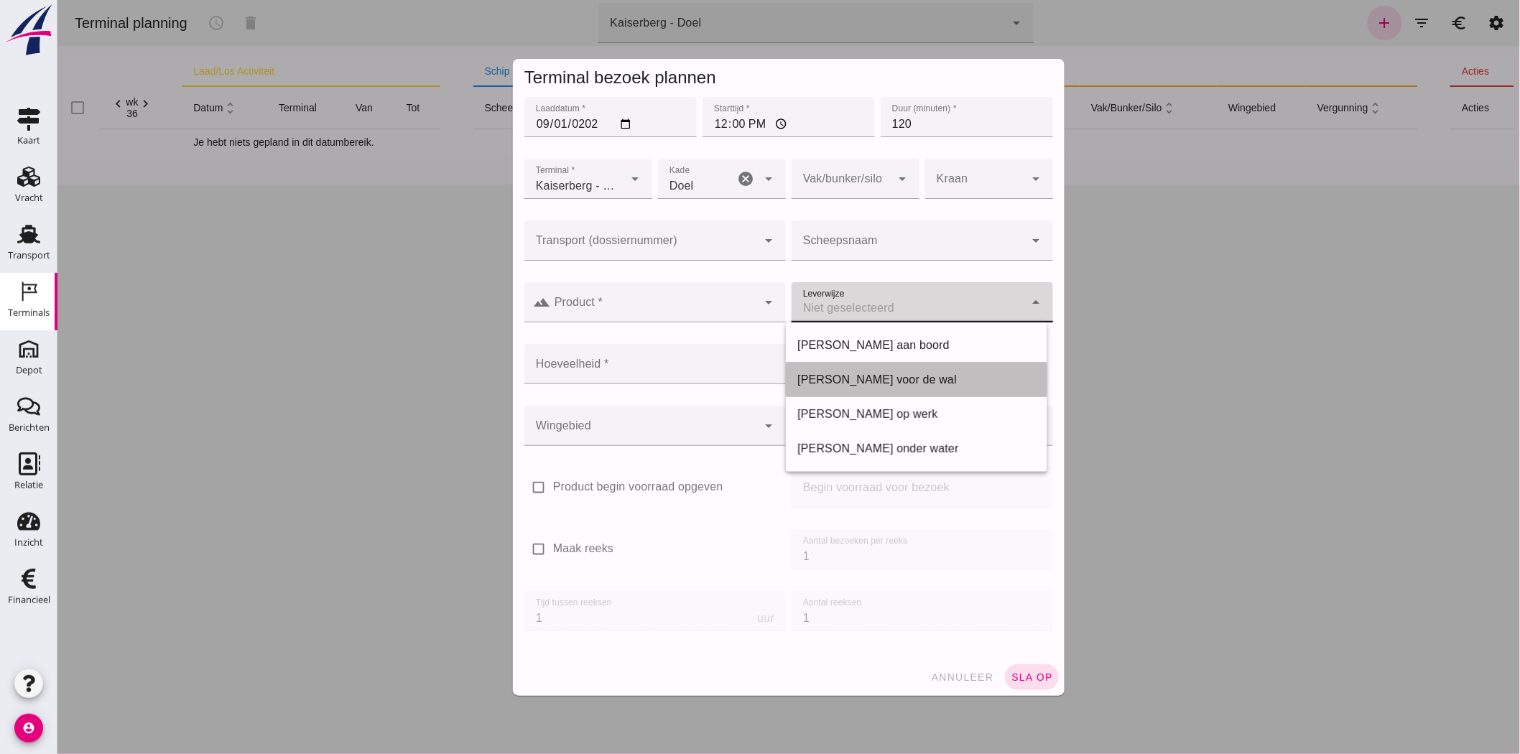
click at [898, 383] on div "Franco voor de wal" at bounding box center [916, 379] width 239 height 17
type input "franco_on_shore"
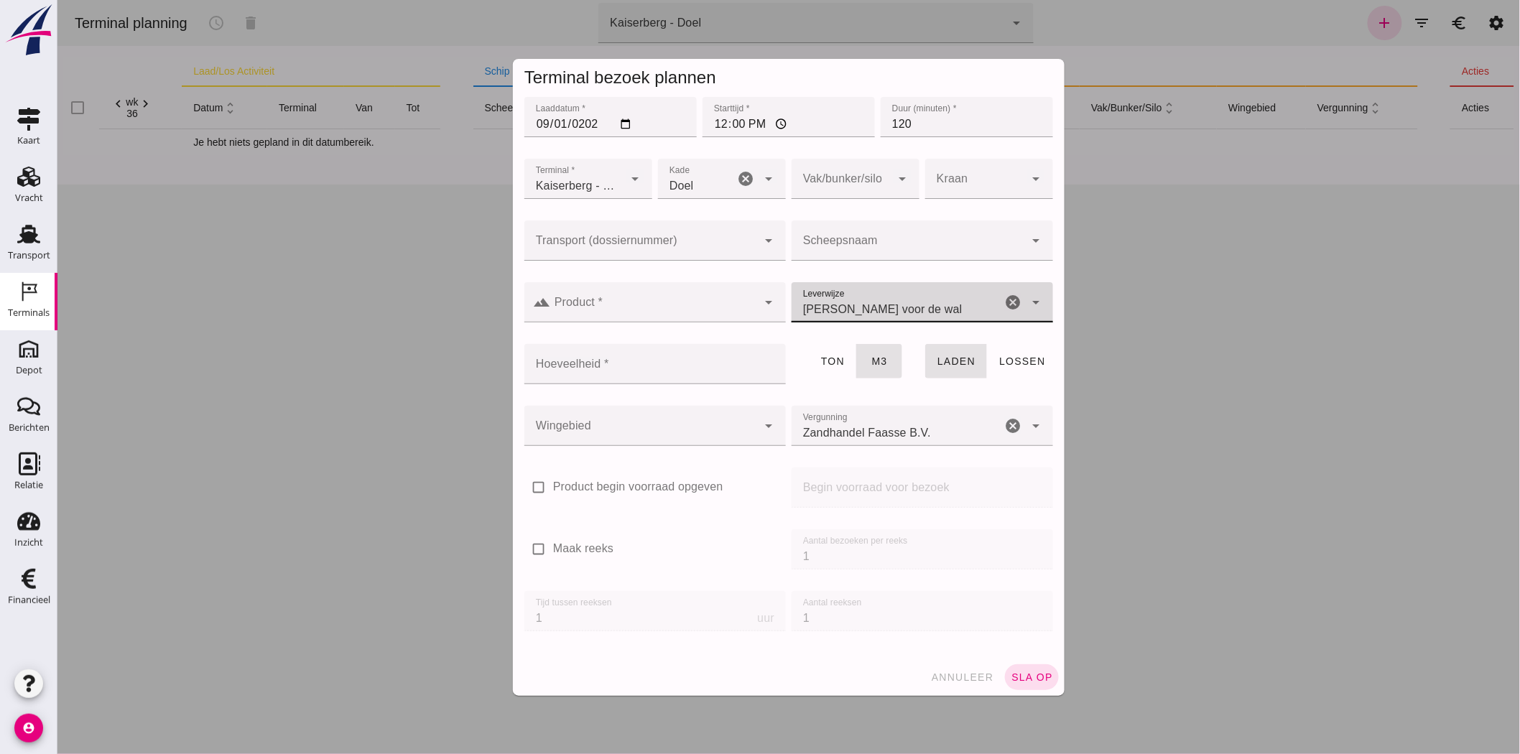
click at [626, 297] on div at bounding box center [653, 302] width 207 height 40
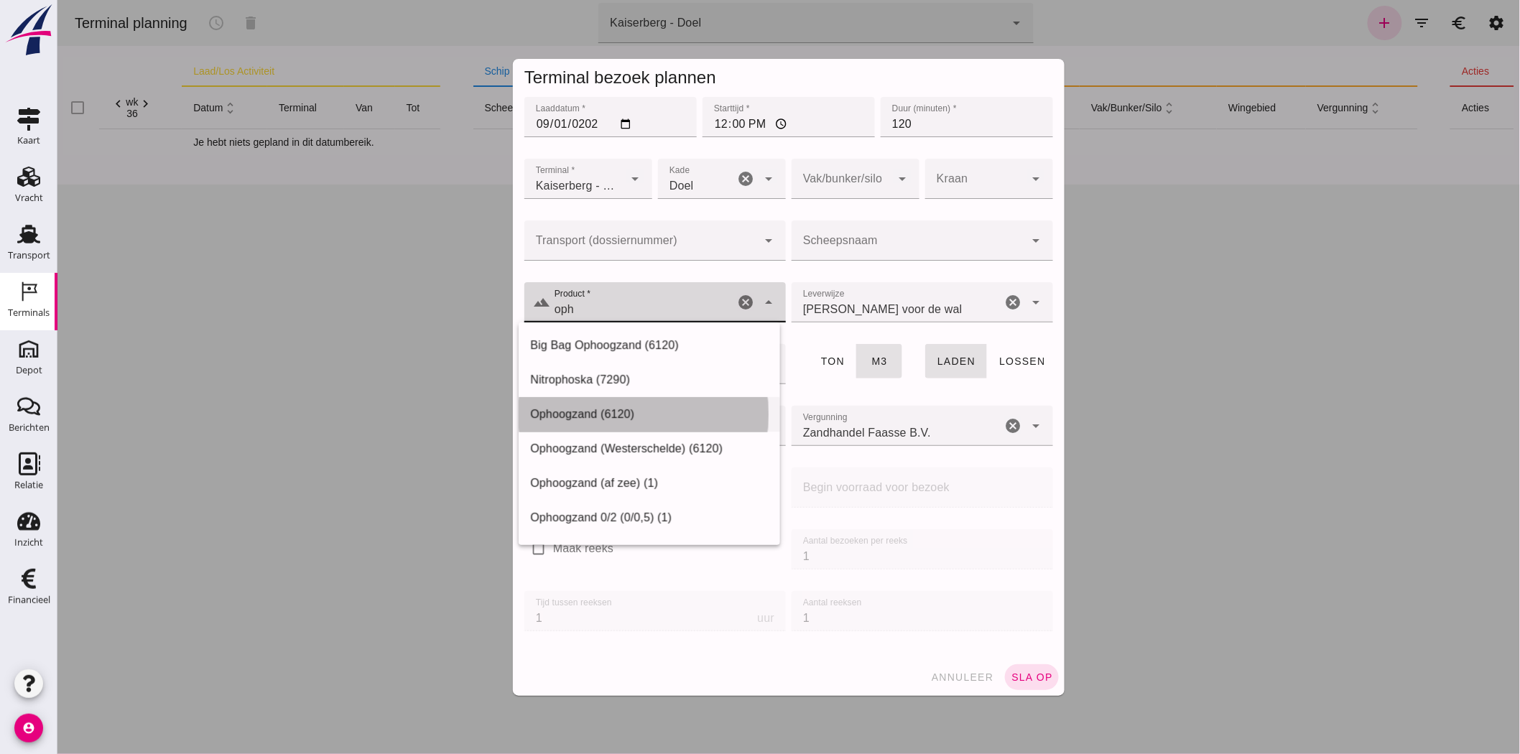
click at [665, 415] on div "Ophoogzand (6120)" at bounding box center [649, 414] width 239 height 17
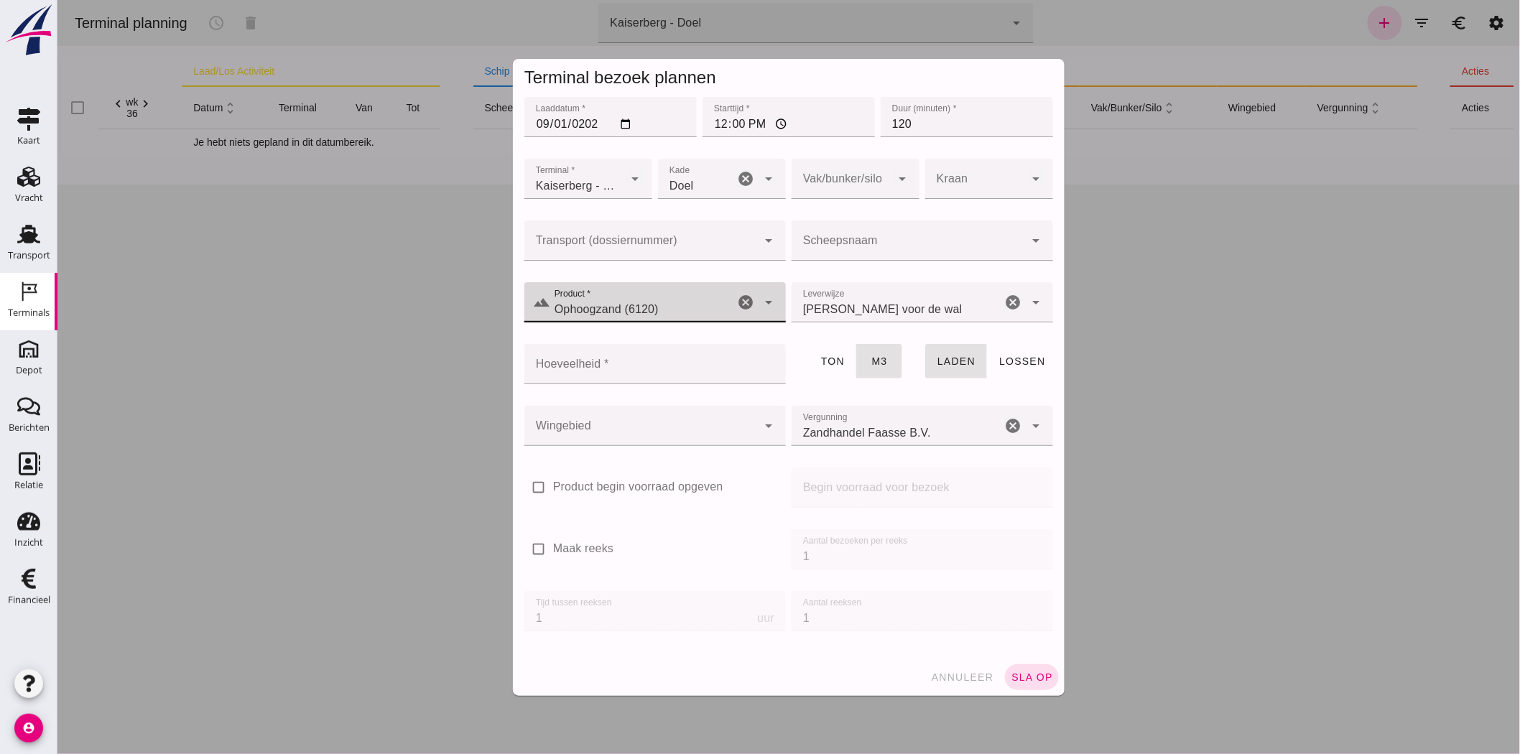
type input "Ophoogzand (6120)"
click at [647, 371] on input "Hoeveelheid *" at bounding box center [650, 364] width 253 height 40
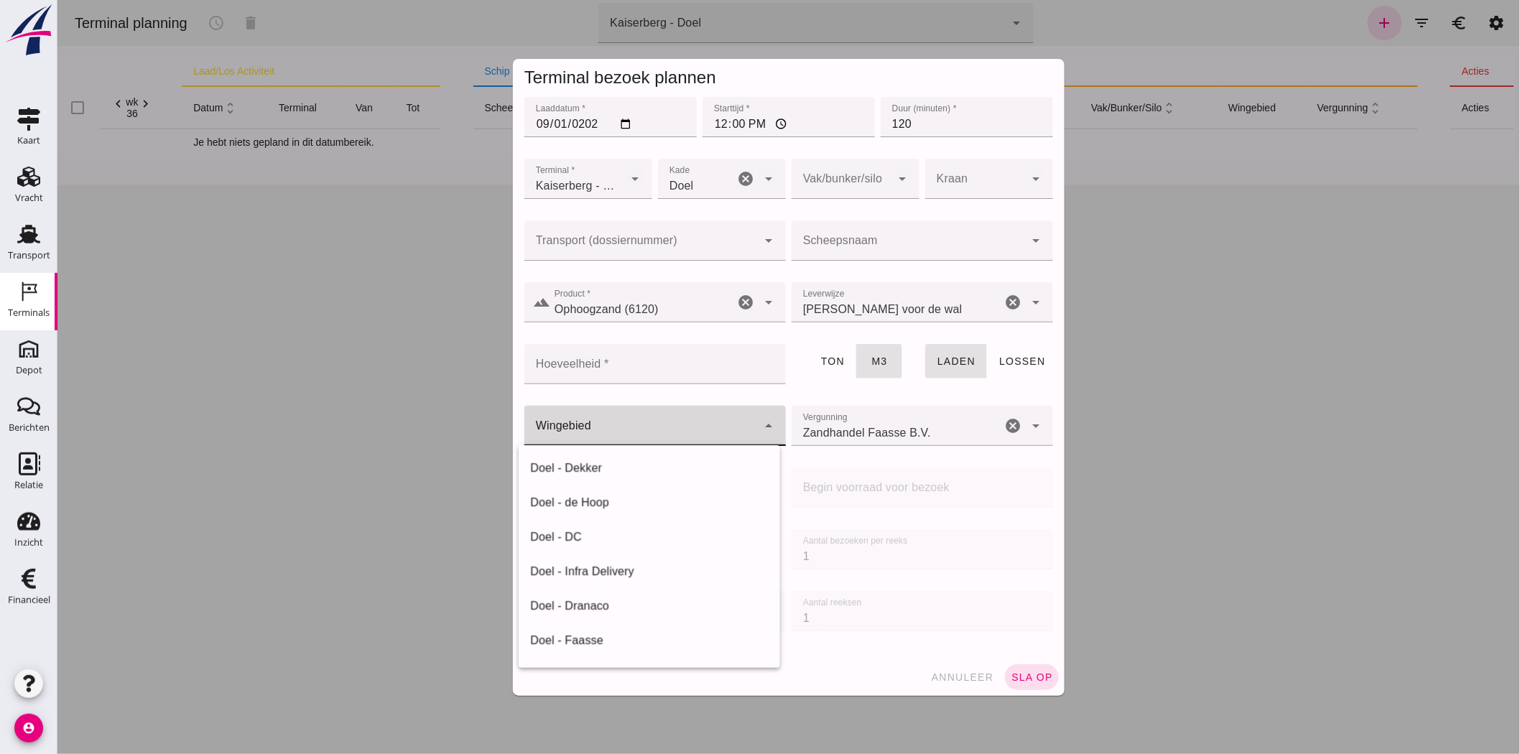
click at [647, 427] on div at bounding box center [640, 426] width 233 height 40
click at [608, 351] on input "Hoeveelheid *" at bounding box center [650, 364] width 253 height 40
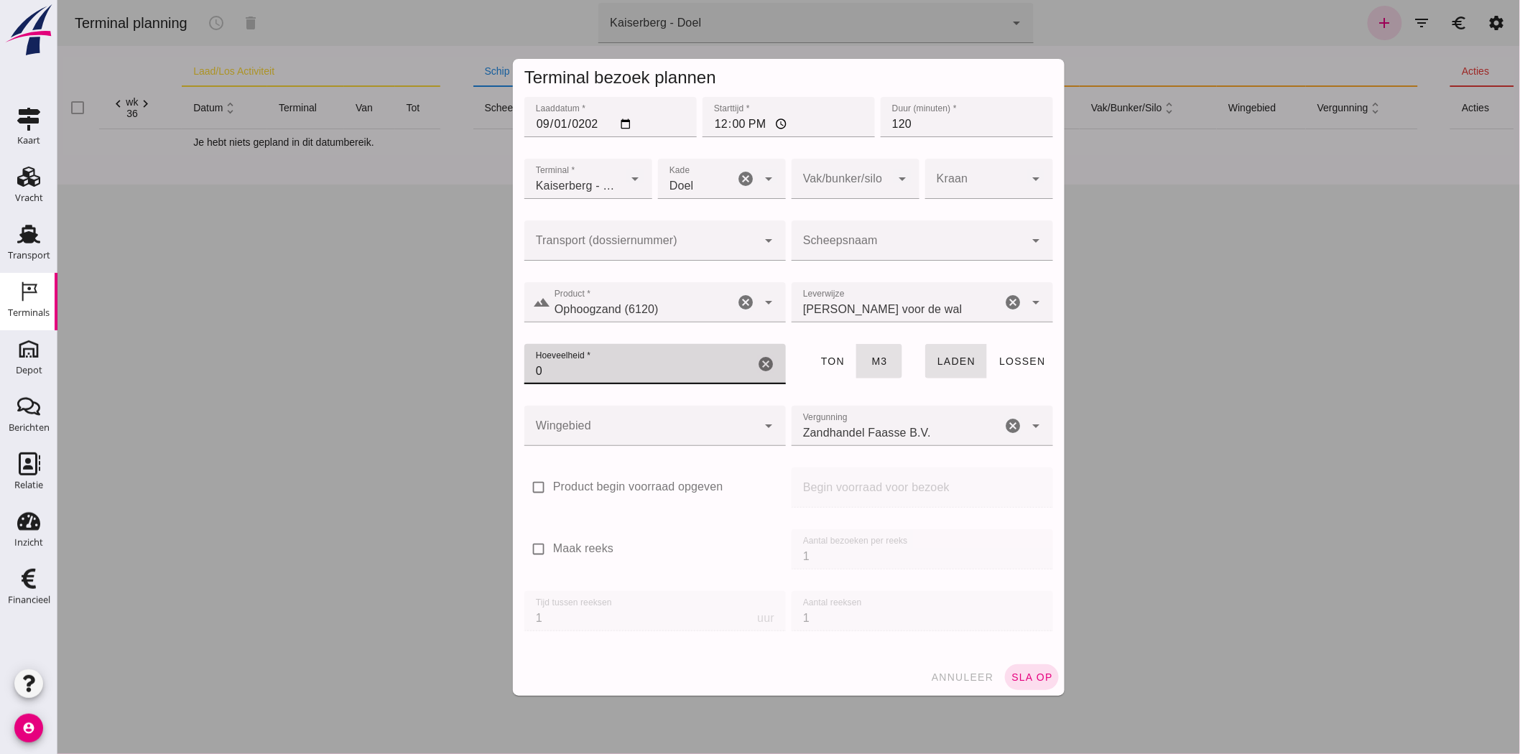
type input "0"
click at [588, 422] on div at bounding box center [640, 426] width 233 height 40
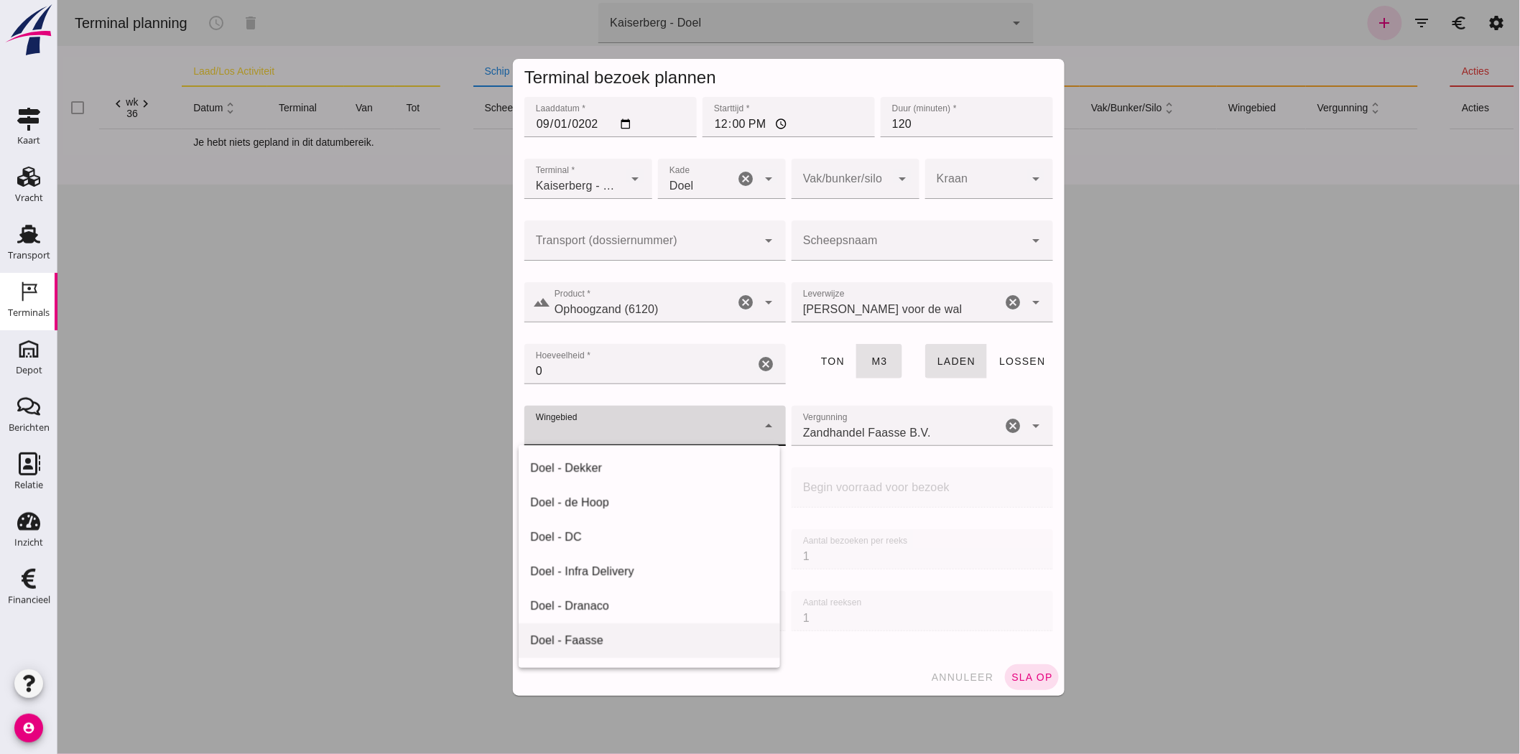
click at [639, 635] on div "Doel - Faasse" at bounding box center [649, 640] width 239 height 17
type input "197"
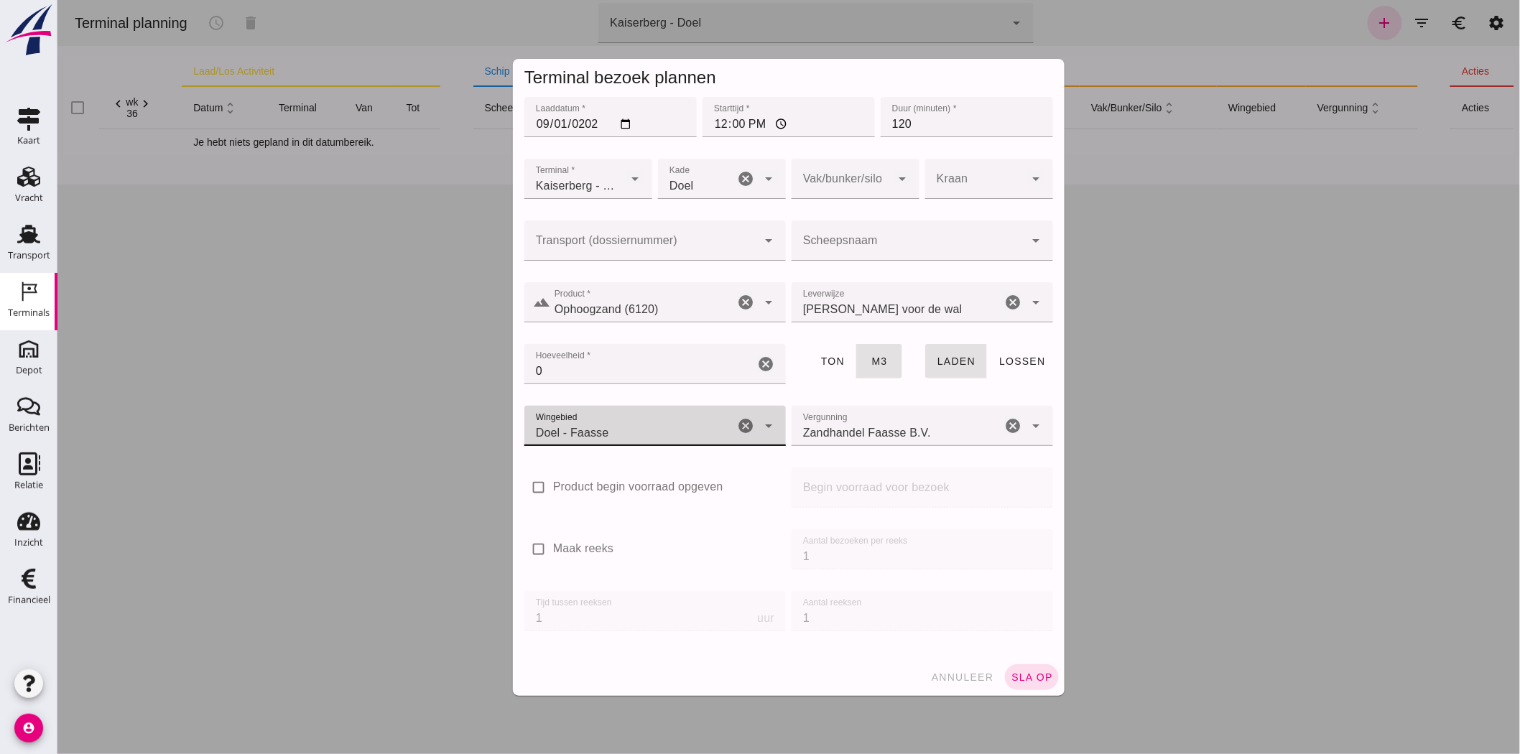
click at [555, 549] on label "Maak reeks" at bounding box center [582, 549] width 60 height 17
click at [552, 549] on input "Maak reeks" at bounding box center [538, 549] width 29 height 29
checkbox input "true"
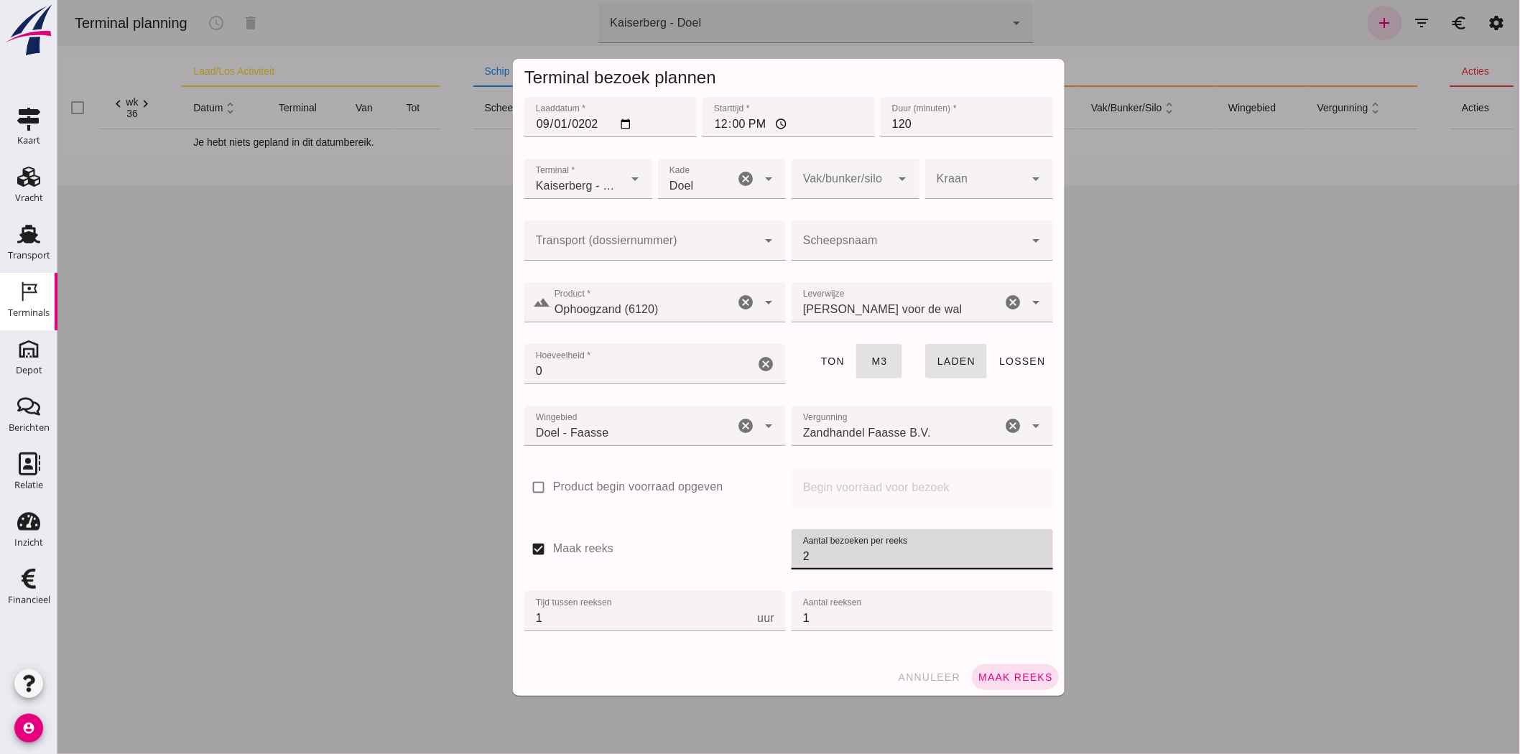
type input "2"
click at [1029, 550] on input "2" at bounding box center [922, 550] width 262 height 40
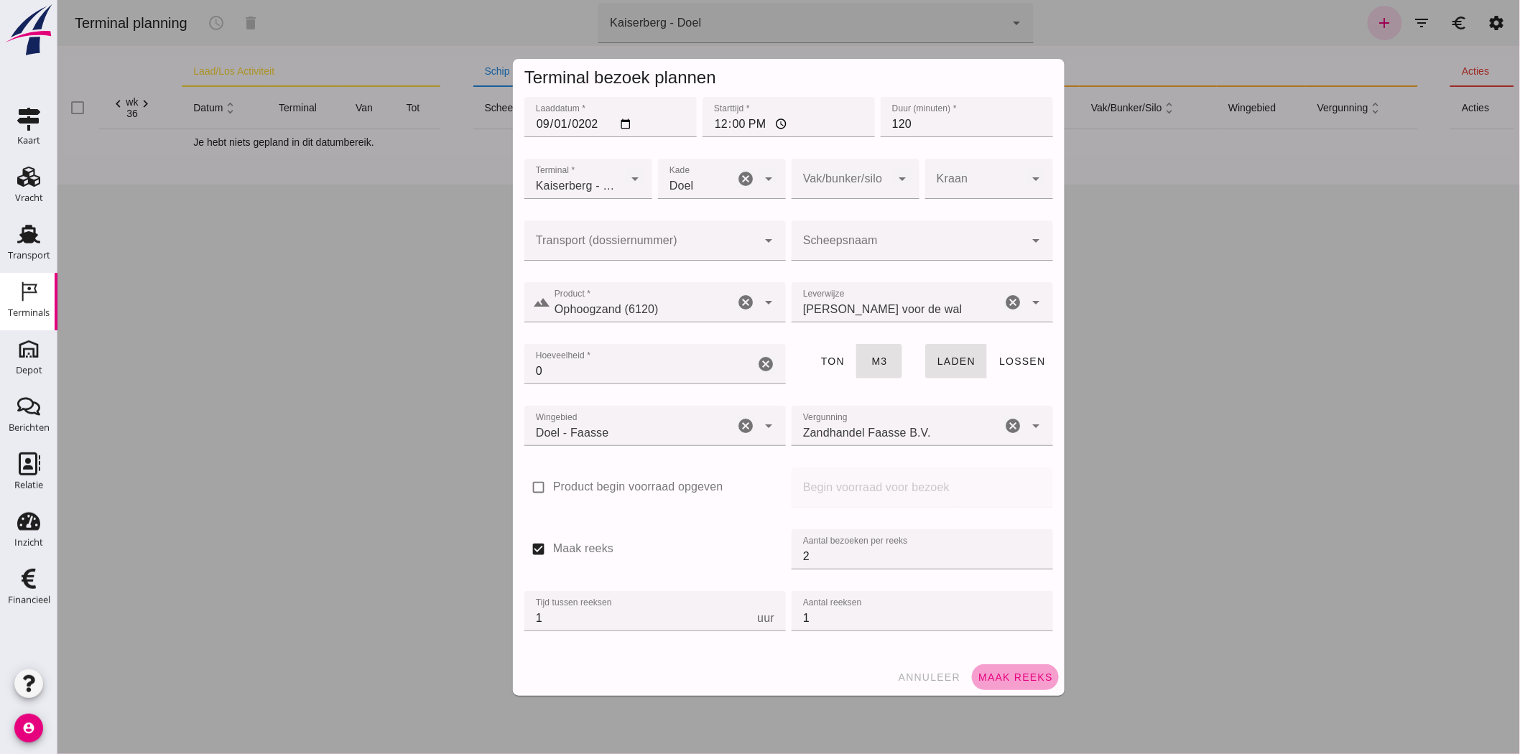
click at [1018, 685] on button "Maak reeks" at bounding box center [1014, 678] width 87 height 26
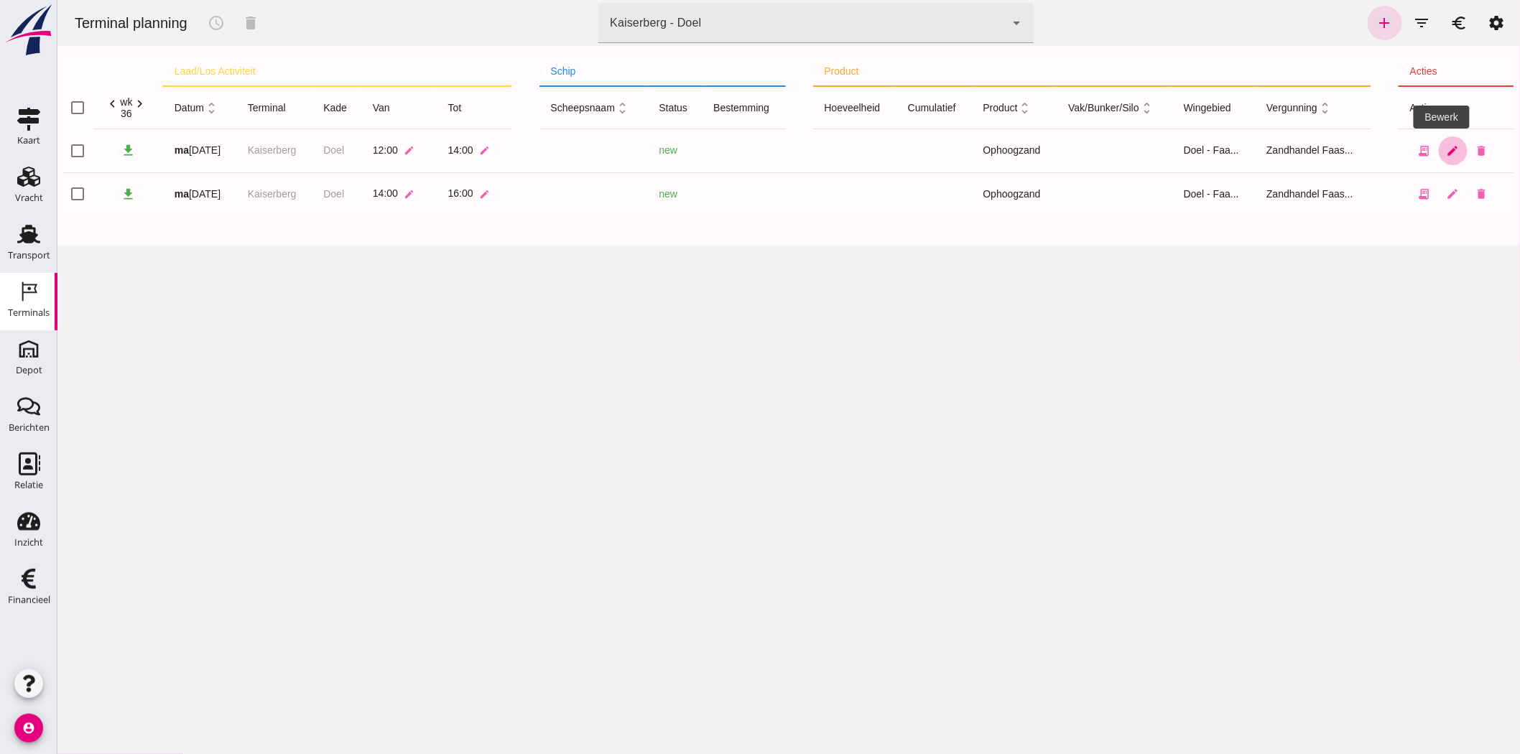
click at [1438, 159] on link "edit" at bounding box center [1452, 151] width 29 height 29
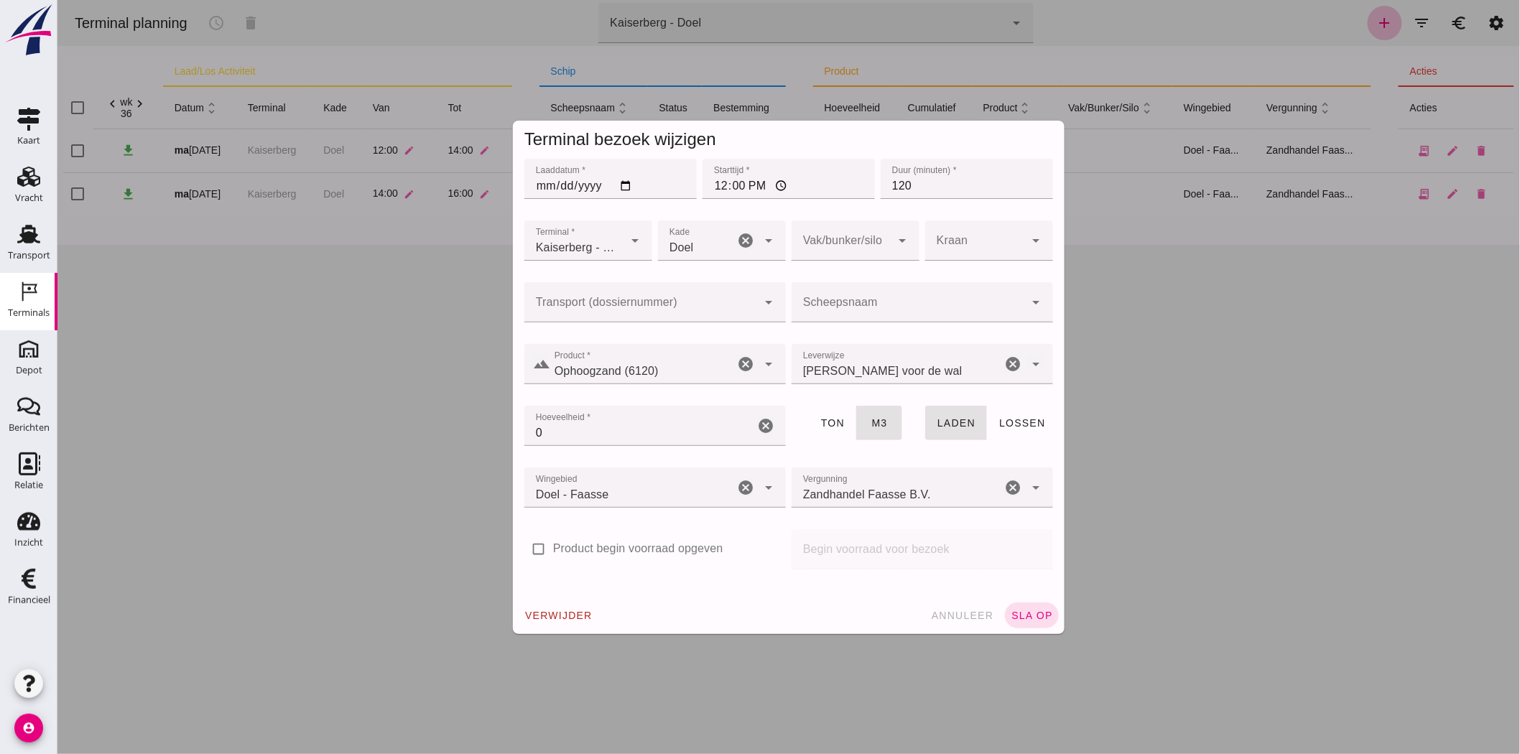
click at [633, 318] on input "Transport (dossiernummer)" at bounding box center [640, 309] width 233 height 17
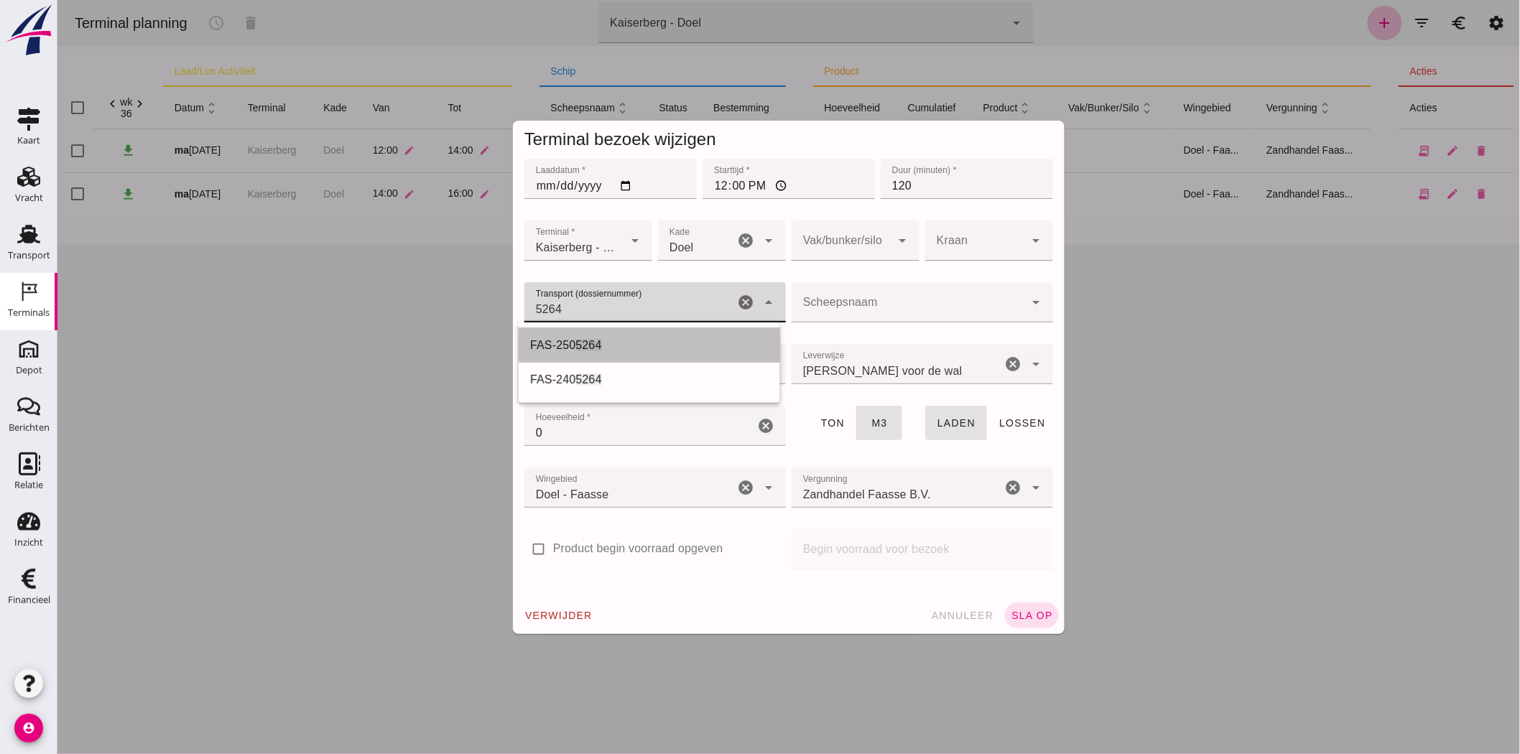
click at [615, 350] on div "FAS-250 5264" at bounding box center [649, 345] width 239 height 17
type input "FAS-2505264"
type input "560"
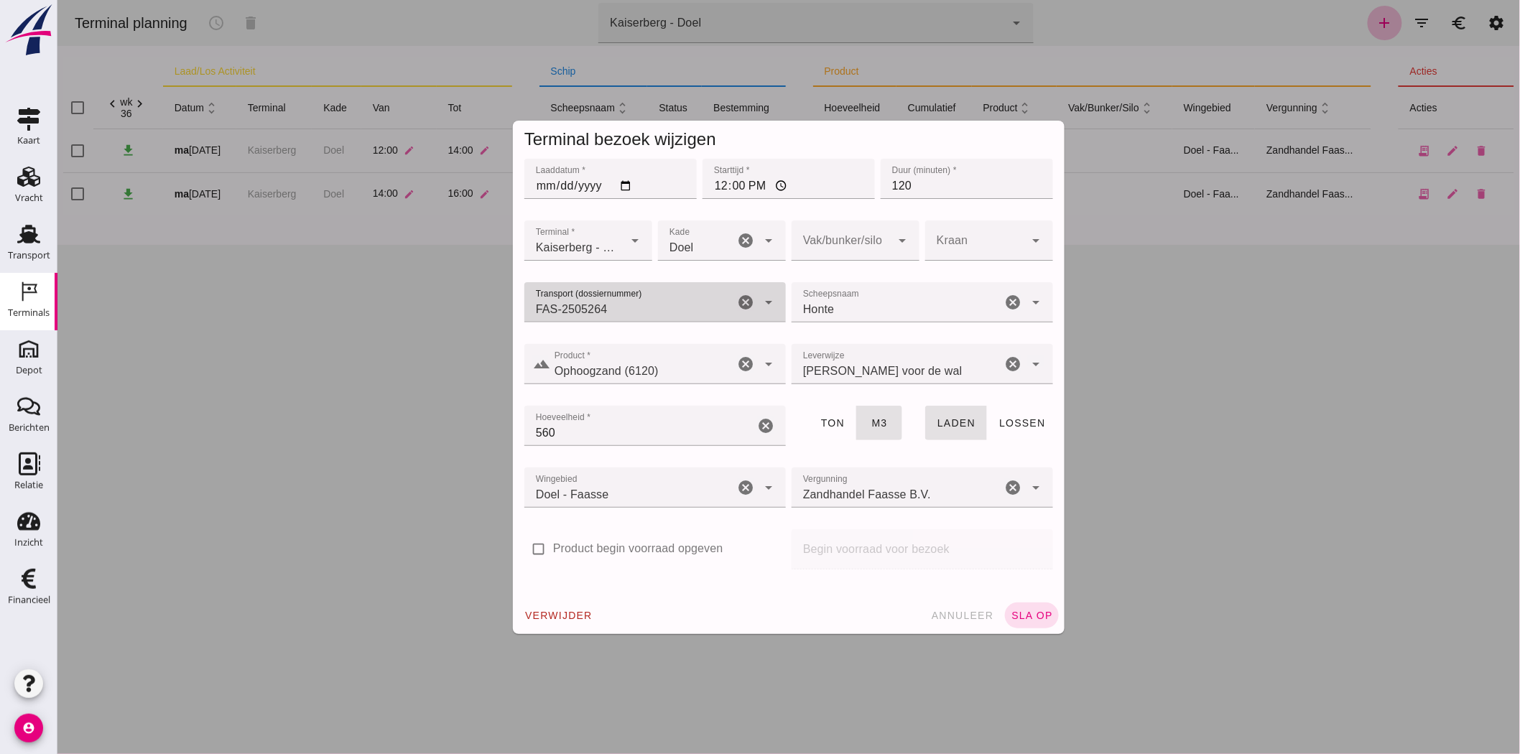
type input "FAS-2505264"
click at [400, 424] on div "Terminal bezoek wijzigen Laaddatum * Laaddatum * 2025-09-01 Starttijd * Startti…" at bounding box center [788, 377] width 1463 height 754
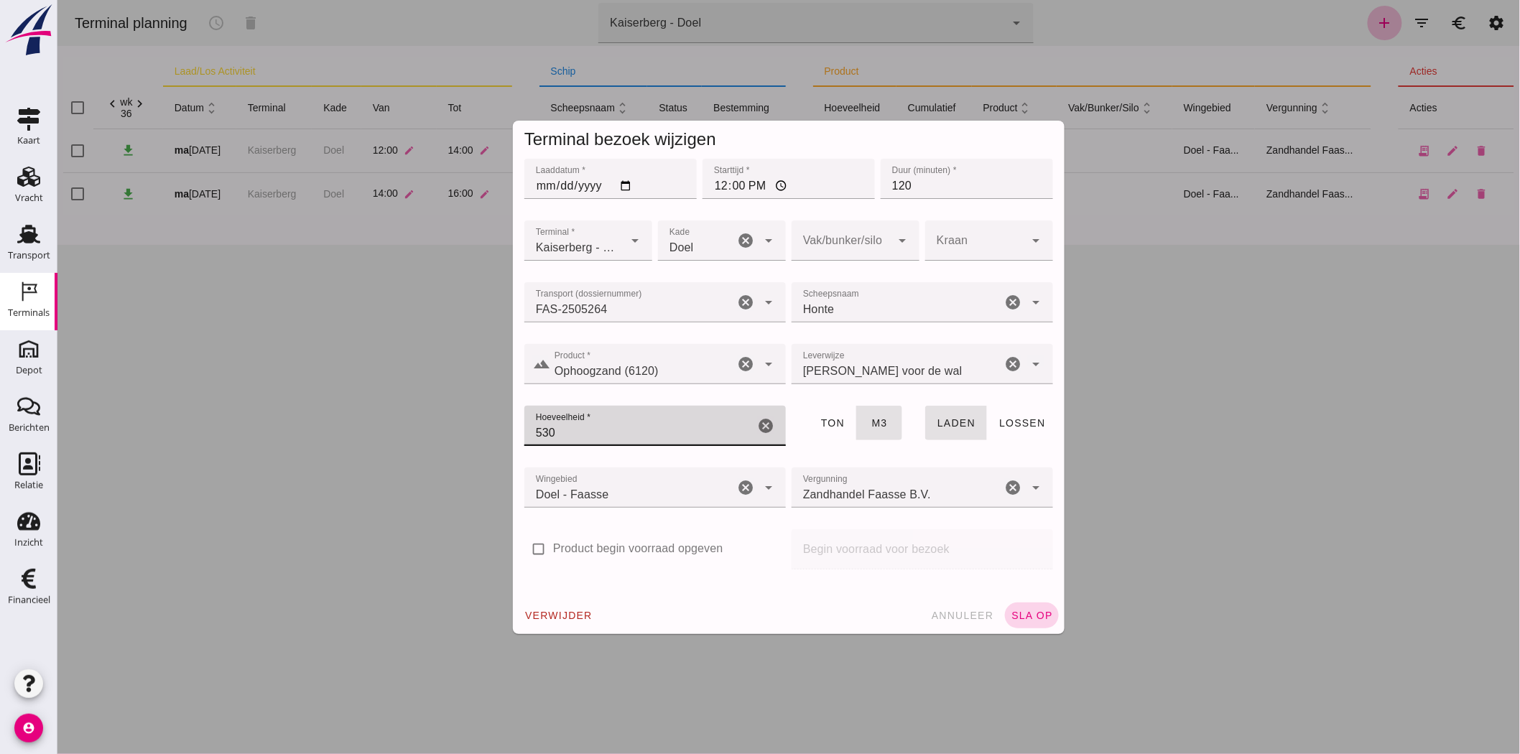
type input "530"
click at [1019, 625] on button "sla op" at bounding box center [1031, 616] width 54 height 26
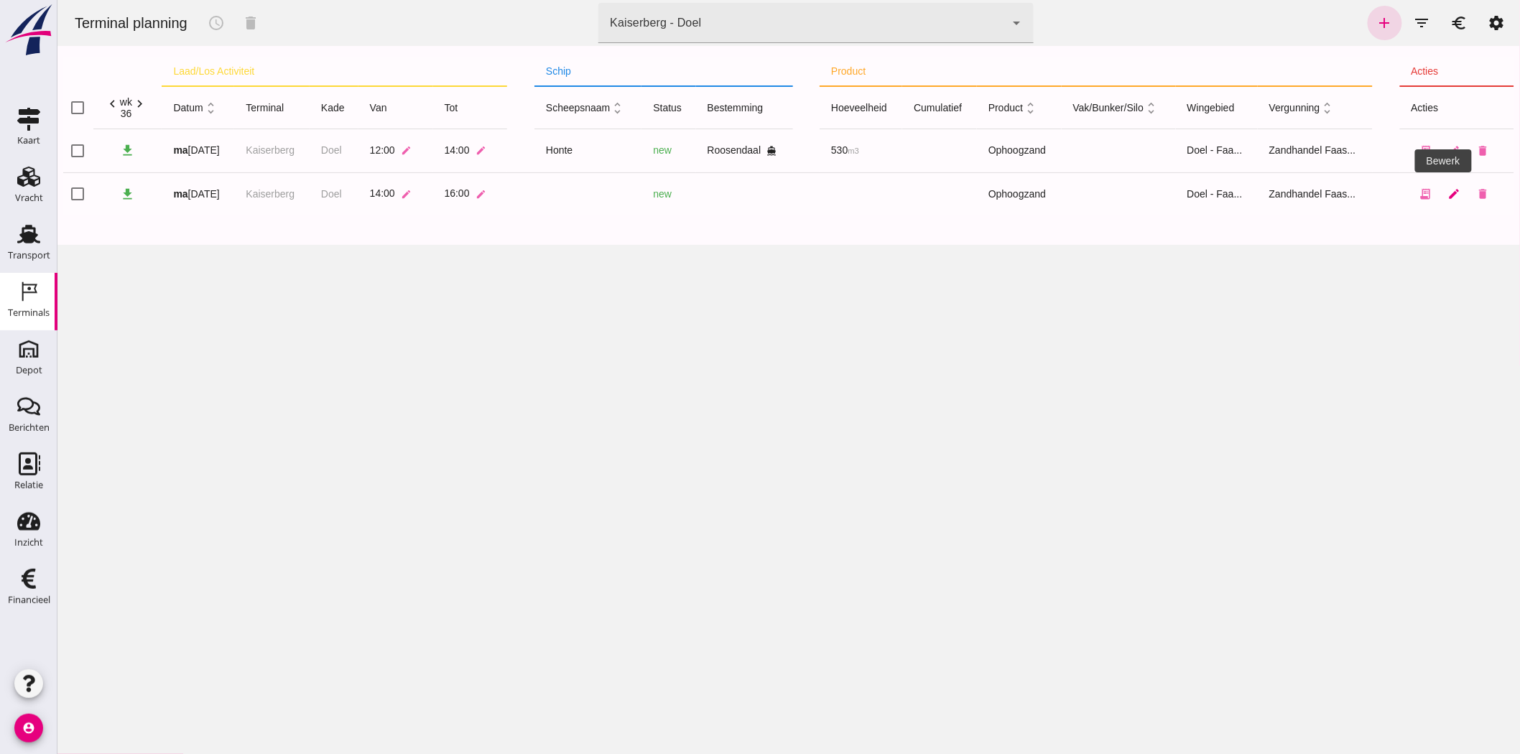
click at [1448, 191] on icon "edit" at bounding box center [1454, 194] width 13 height 13
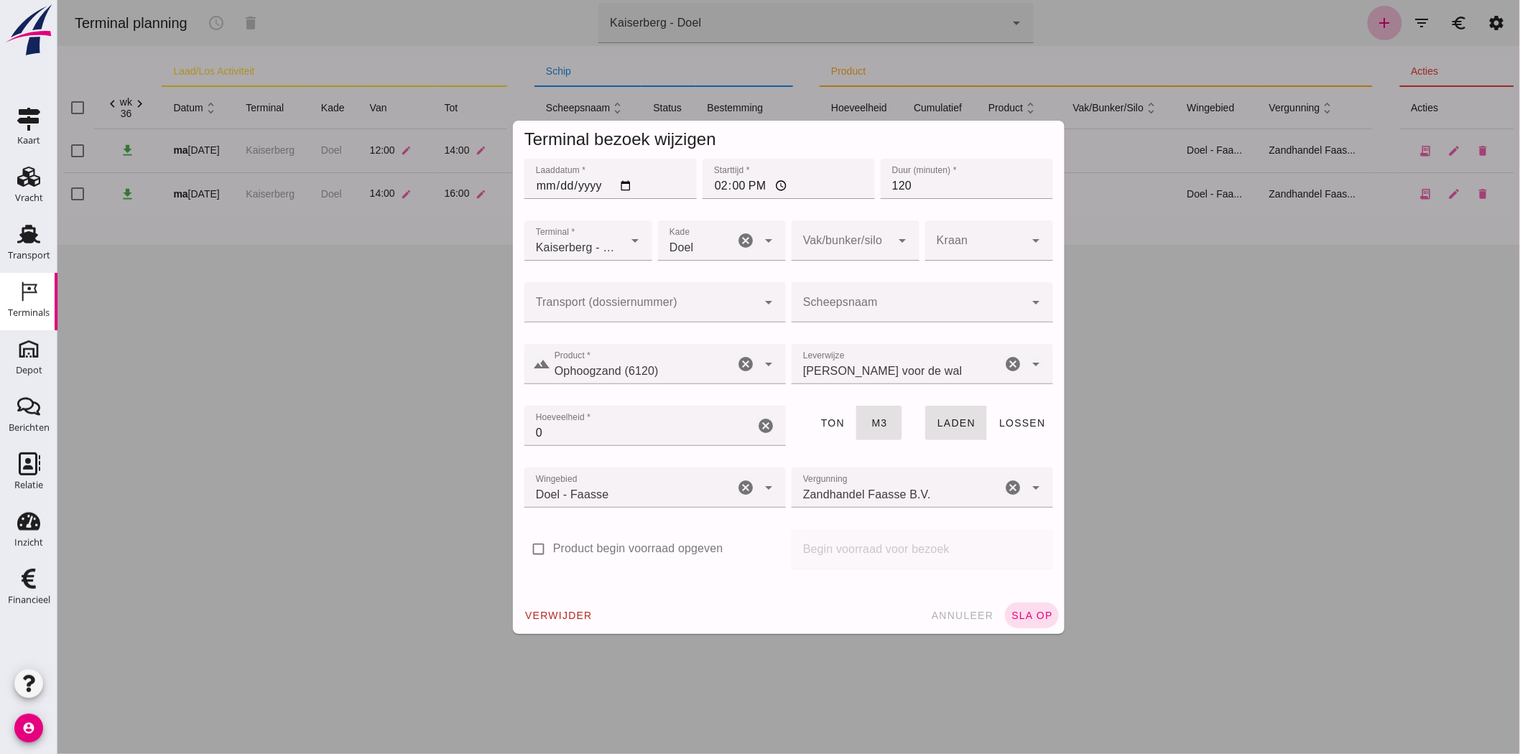
click at [544, 318] on div at bounding box center [640, 302] width 233 height 40
click at [568, 349] on div "FAS-2505266" at bounding box center [649, 345] width 239 height 17
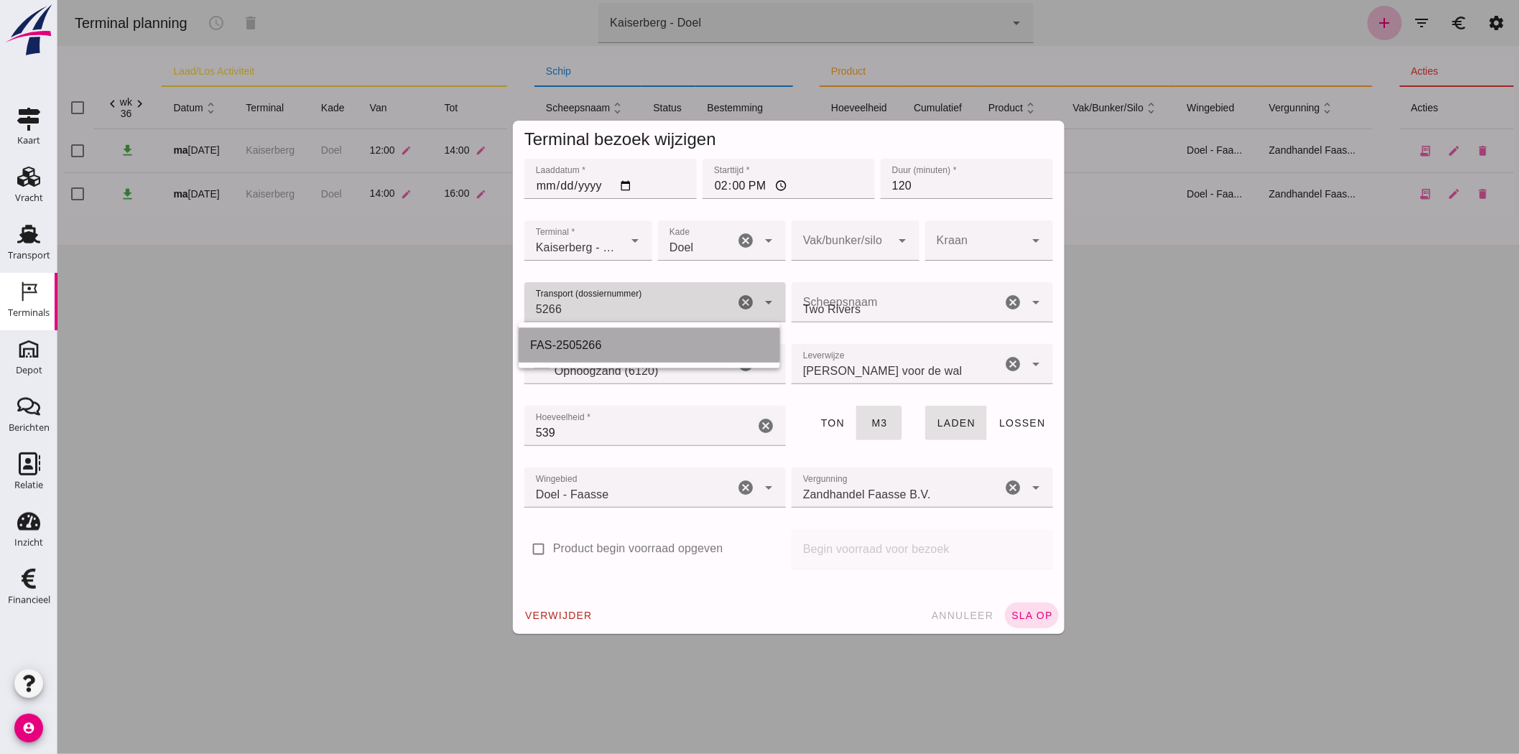
type input "FAS-2505266"
type input "539"
type input "FAS-2505266"
click at [709, 184] on input "14:00" at bounding box center [788, 179] width 172 height 40
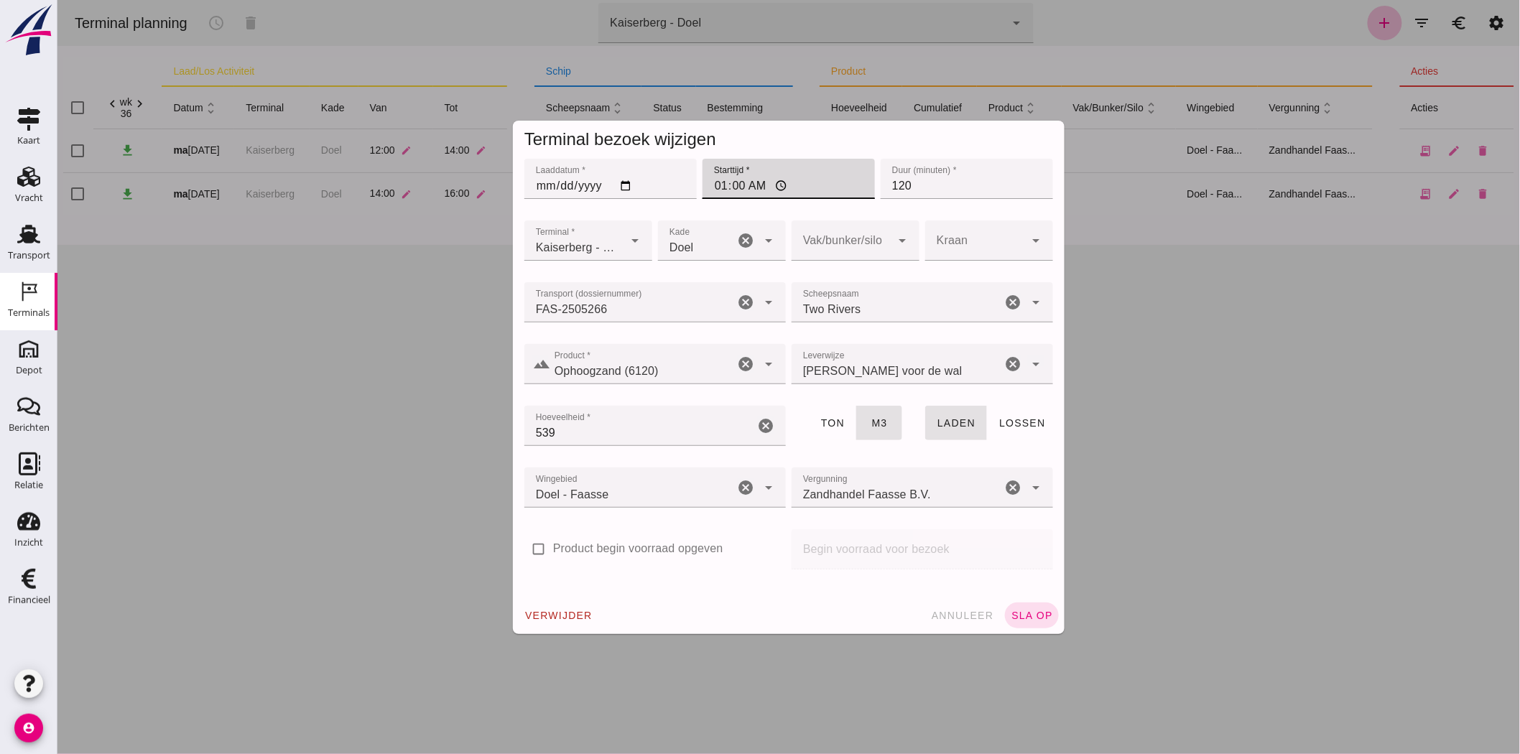
type input "18:00"
click at [1036, 621] on button "sla op" at bounding box center [1031, 616] width 54 height 26
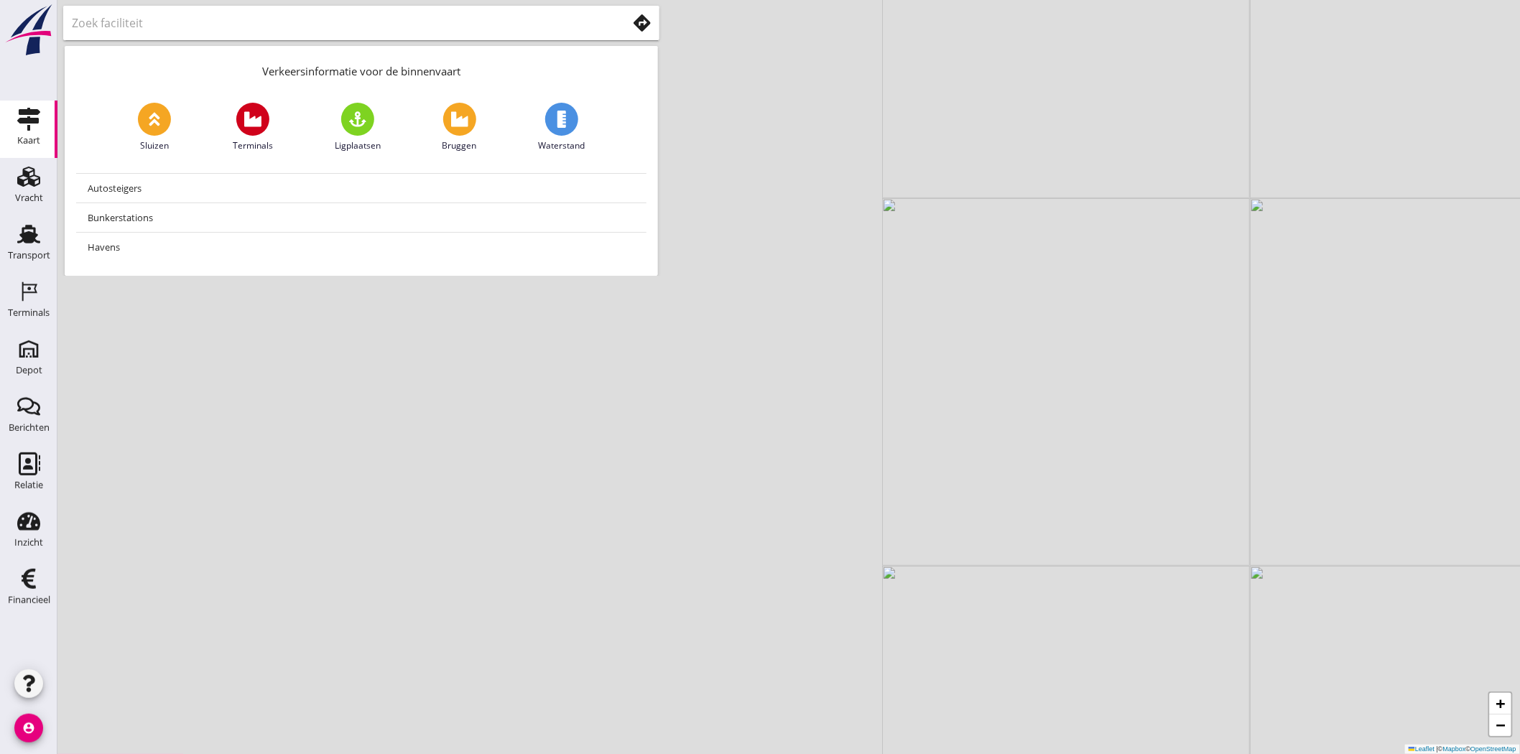
drag, startPoint x: 384, startPoint y: 387, endPoint x: 1435, endPoint y: 395, distance: 1051.1
click at [1435, 395] on div "+ − Leaflet | © Mapbox © OpenStreetMap" at bounding box center [788, 377] width 1463 height 754
drag, startPoint x: 1046, startPoint y: 422, endPoint x: 1391, endPoint y: 403, distance: 345.4
click at [1391, 403] on div "+ − Leaflet | © Mapbox © OpenStreetMap" at bounding box center [788, 377] width 1463 height 754
drag, startPoint x: 1159, startPoint y: 410, endPoint x: 1129, endPoint y: 198, distance: 213.4
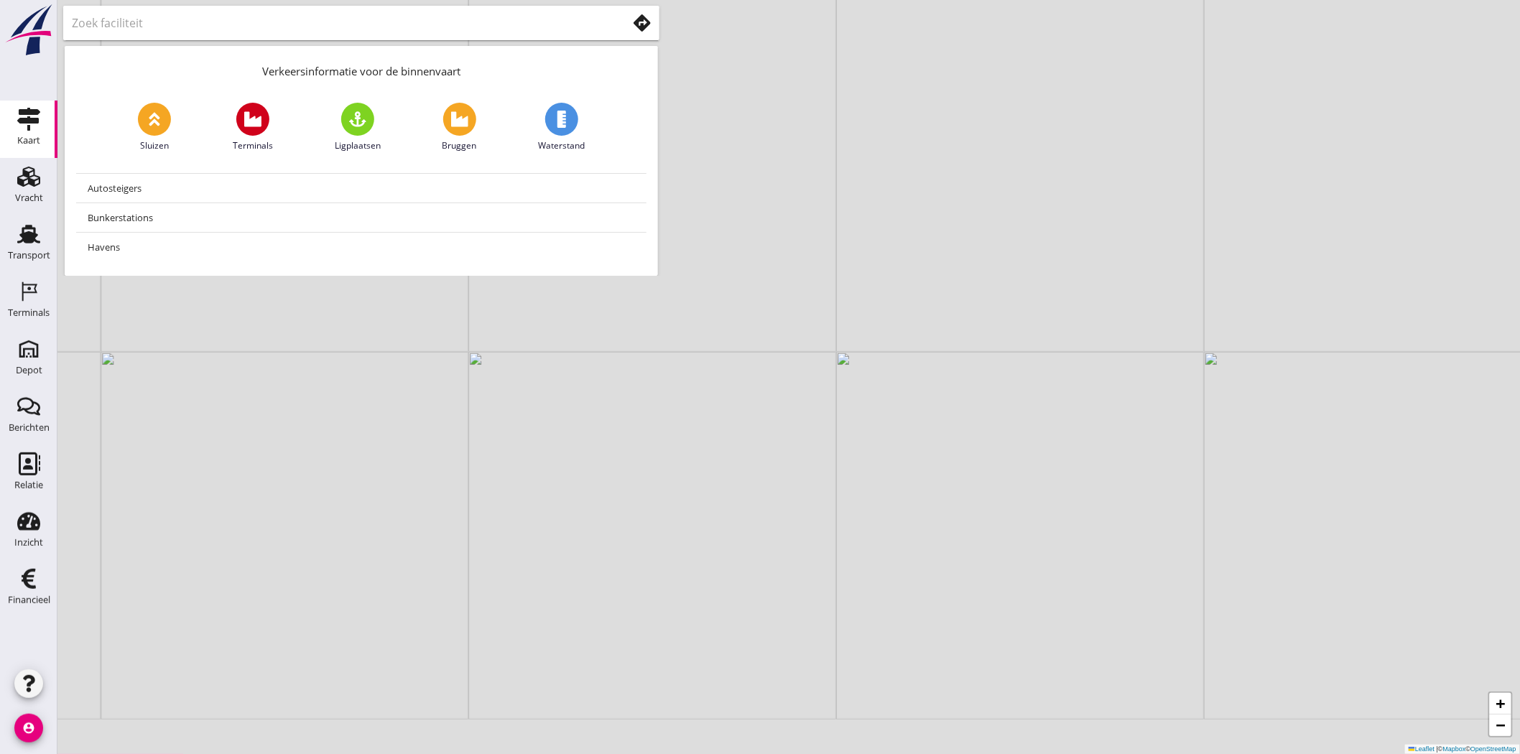
click at [1129, 198] on div "+ − Leaflet | © Mapbox © OpenStreetMap" at bounding box center [788, 377] width 1463 height 754
drag, startPoint x: 839, startPoint y: 425, endPoint x: 994, endPoint y: 411, distance: 155.1
click at [994, 411] on div "+ − Leaflet | © Mapbox © OpenStreetMap" at bounding box center [788, 377] width 1463 height 754
drag, startPoint x: 837, startPoint y: 407, endPoint x: 1281, endPoint y: 642, distance: 502.3
click at [1281, 642] on div "+ − Leaflet | © Mapbox © OpenStreetMap" at bounding box center [788, 377] width 1463 height 754
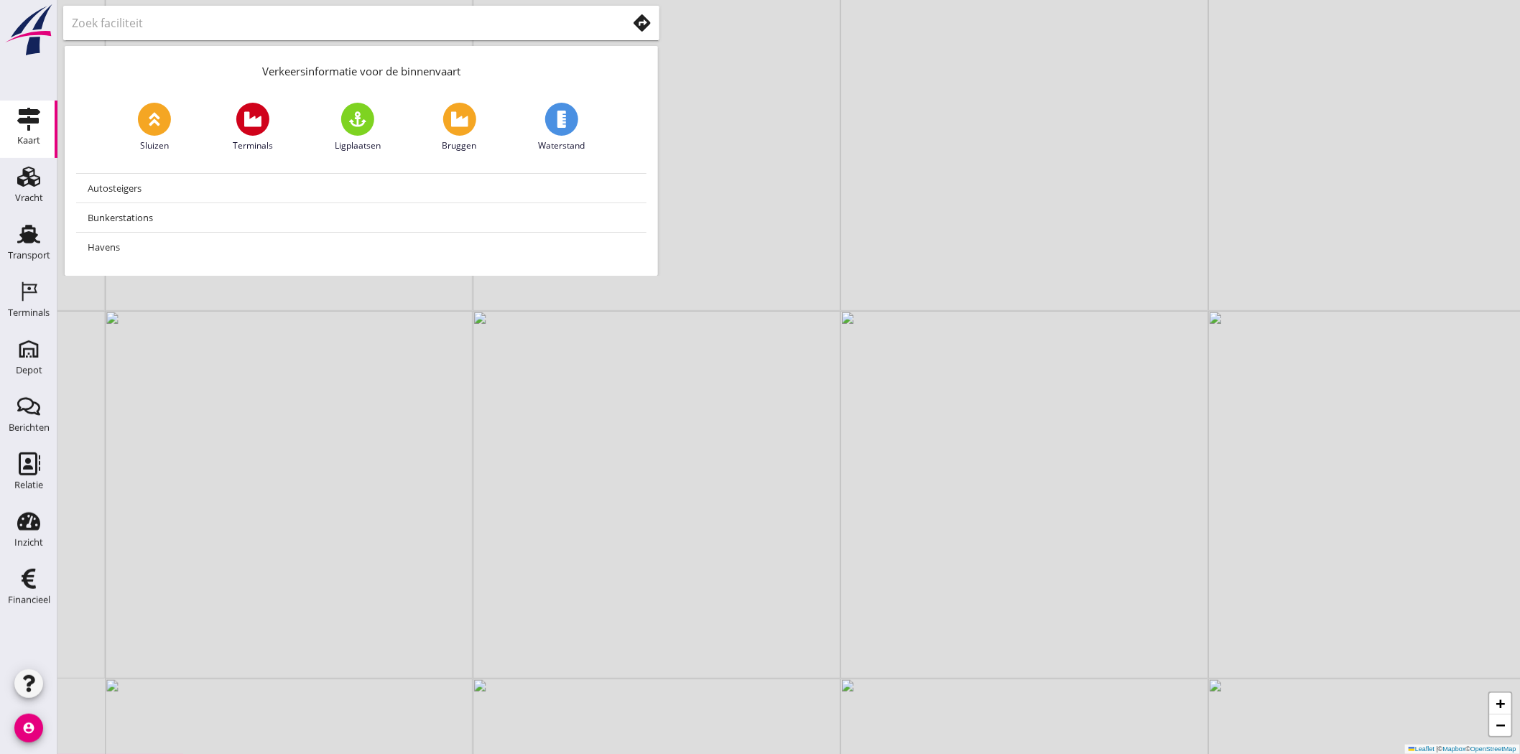
drag, startPoint x: 1213, startPoint y: 579, endPoint x: 925, endPoint y: 461, distance: 310.9
click at [925, 461] on div "+ − Leaflet | © Mapbox © OpenStreetMap" at bounding box center [788, 377] width 1463 height 754
drag, startPoint x: 1101, startPoint y: 519, endPoint x: 858, endPoint y: 251, distance: 362.1
click at [858, 251] on div "+ − Leaflet | © Mapbox © OpenStreetMap" at bounding box center [788, 377] width 1463 height 754
click at [251, 118] on use at bounding box center [252, 118] width 17 height 15
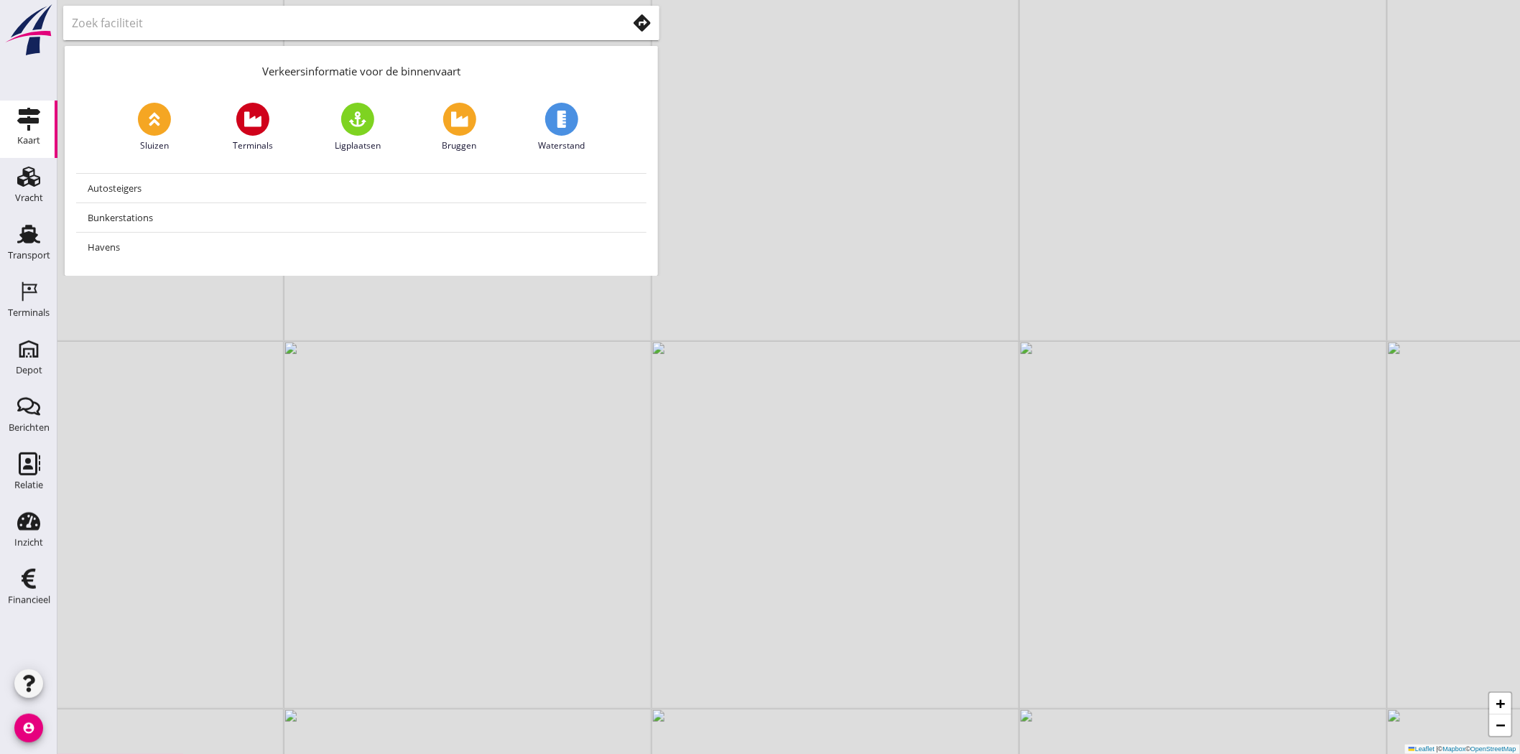
type input "Terminals"
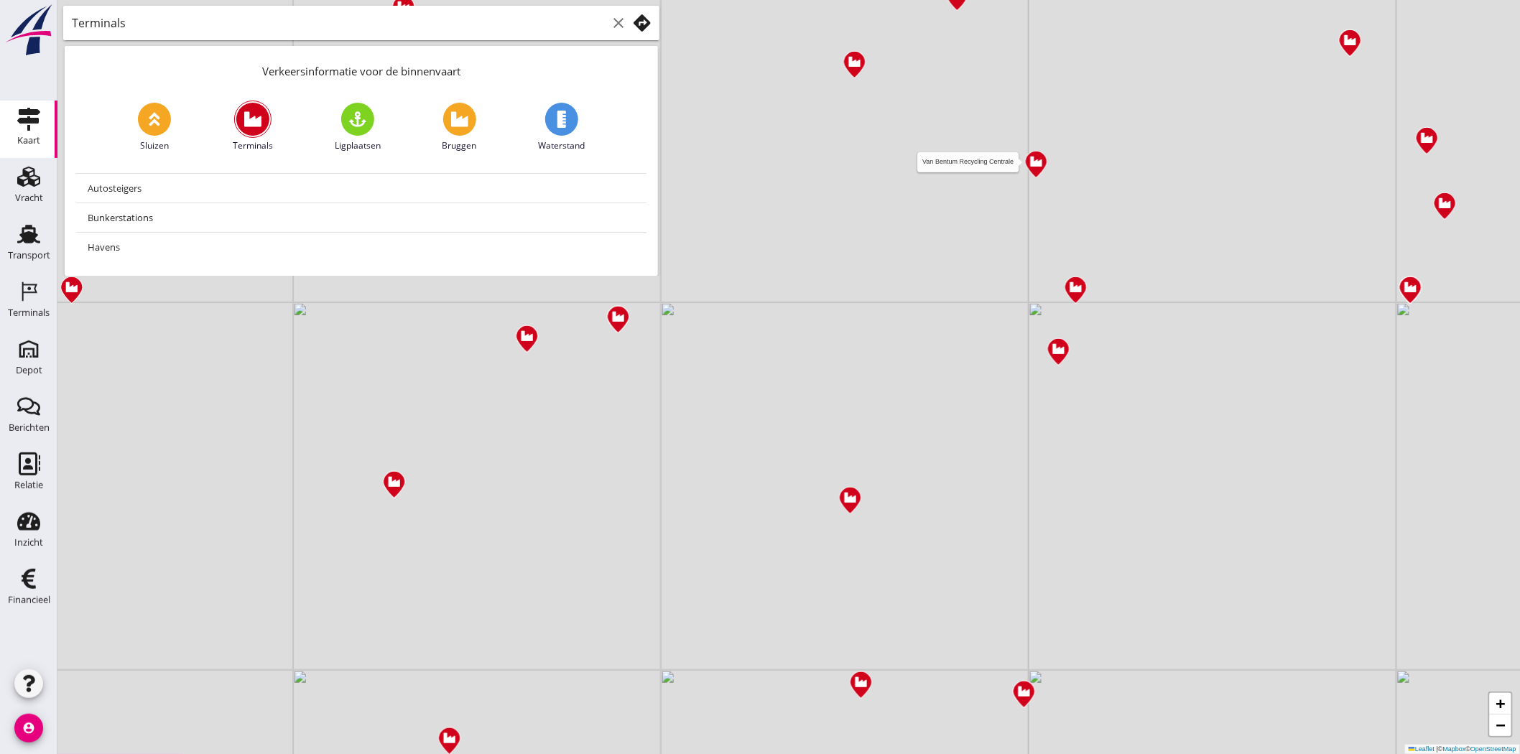
click at [1028, 165] on img at bounding box center [1035, 164] width 25 height 30
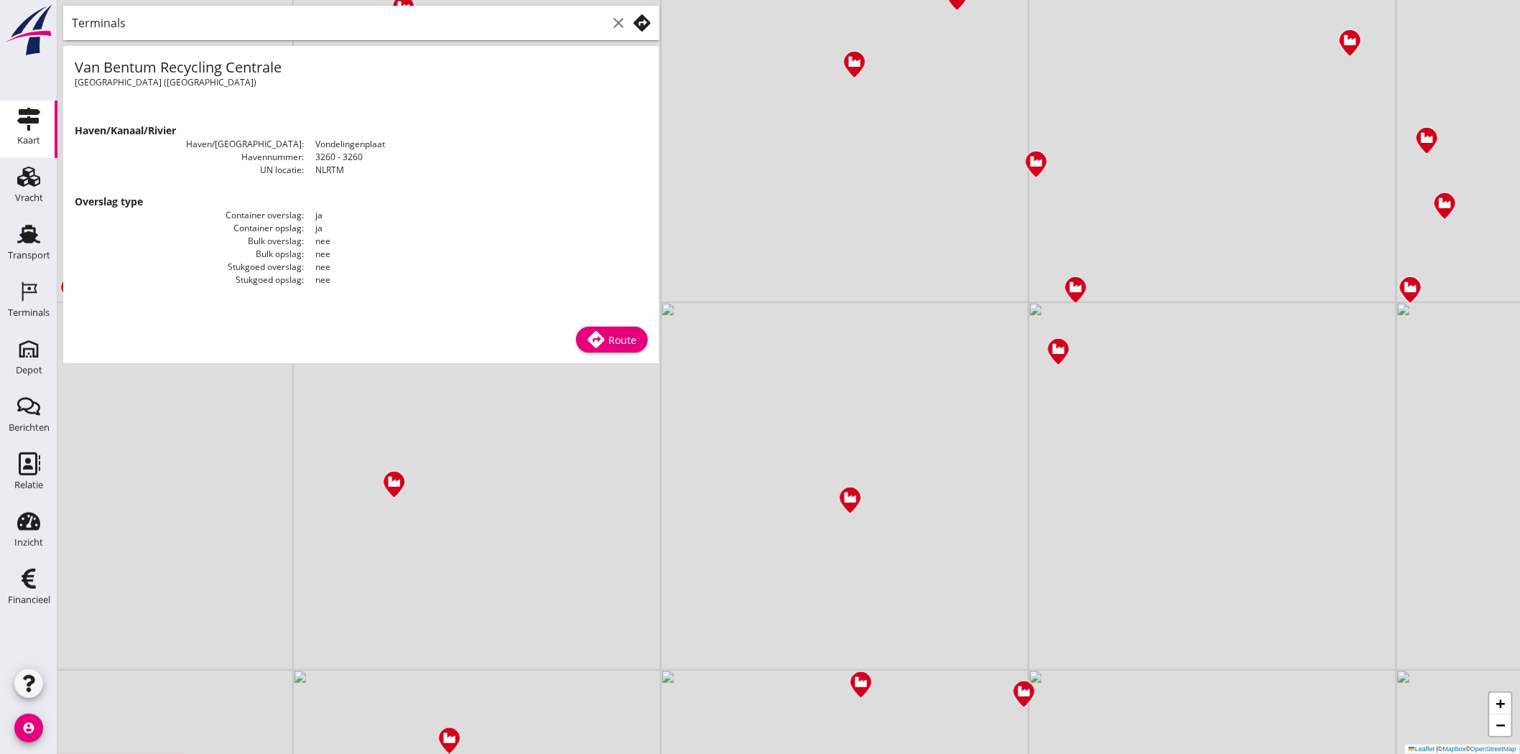
drag, startPoint x: 285, startPoint y: 66, endPoint x: 75, endPoint y: 70, distance: 210.6
click at [75, 70] on h1 "Van Bentum Recycling Centrale" at bounding box center [218, 66] width 287 height 19
copy h1 "Van Bentum Recycling Centrale"
